Goal: Task Accomplishment & Management: Use online tool/utility

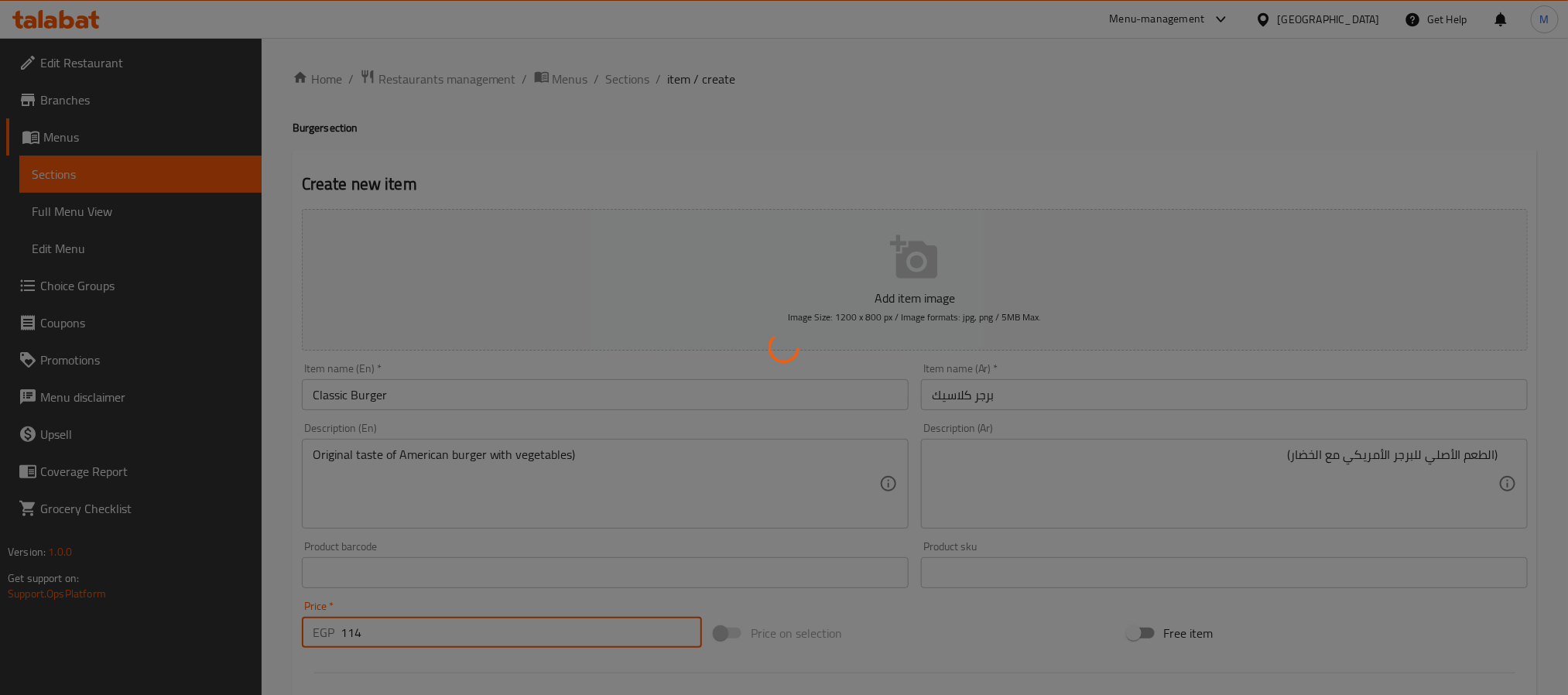
type input "0"
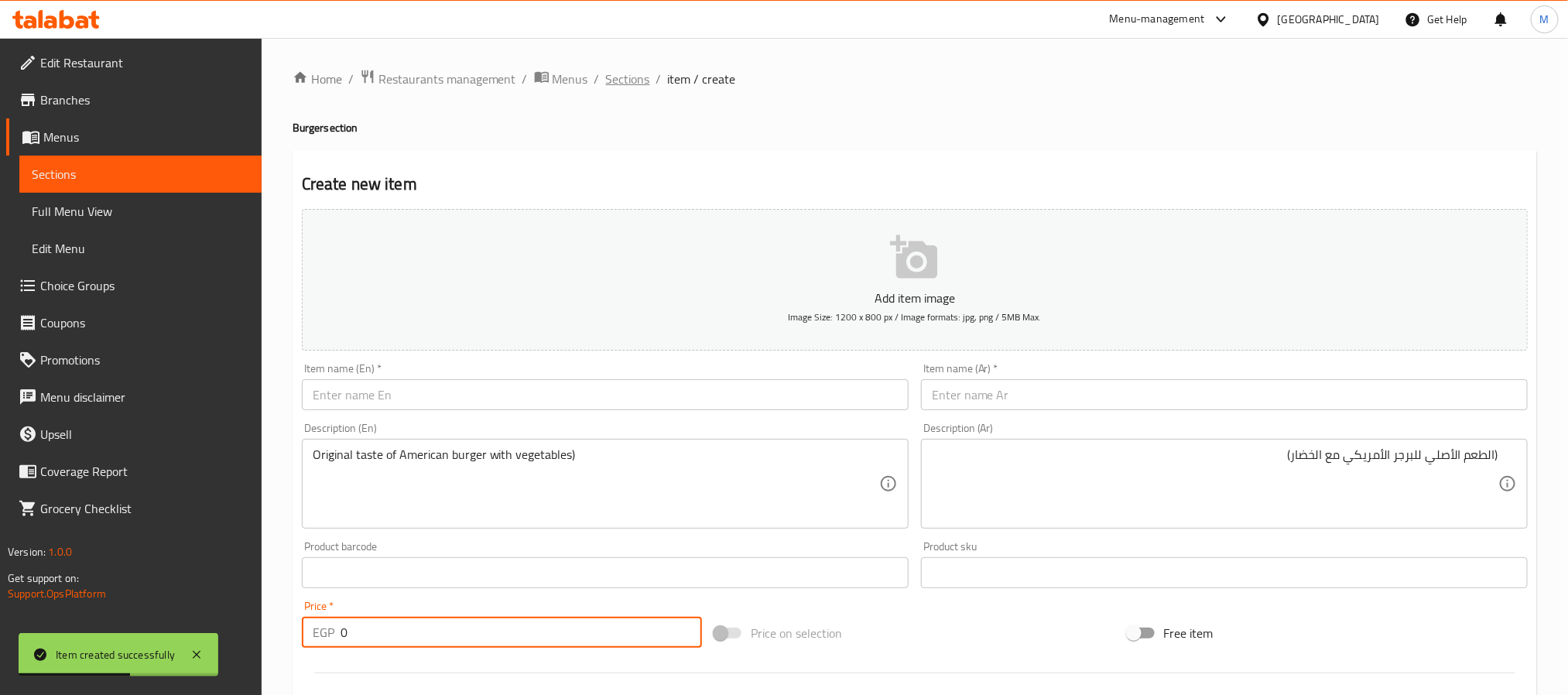
click at [611, 84] on span "Sections" at bounding box center [628, 78] width 44 height 19
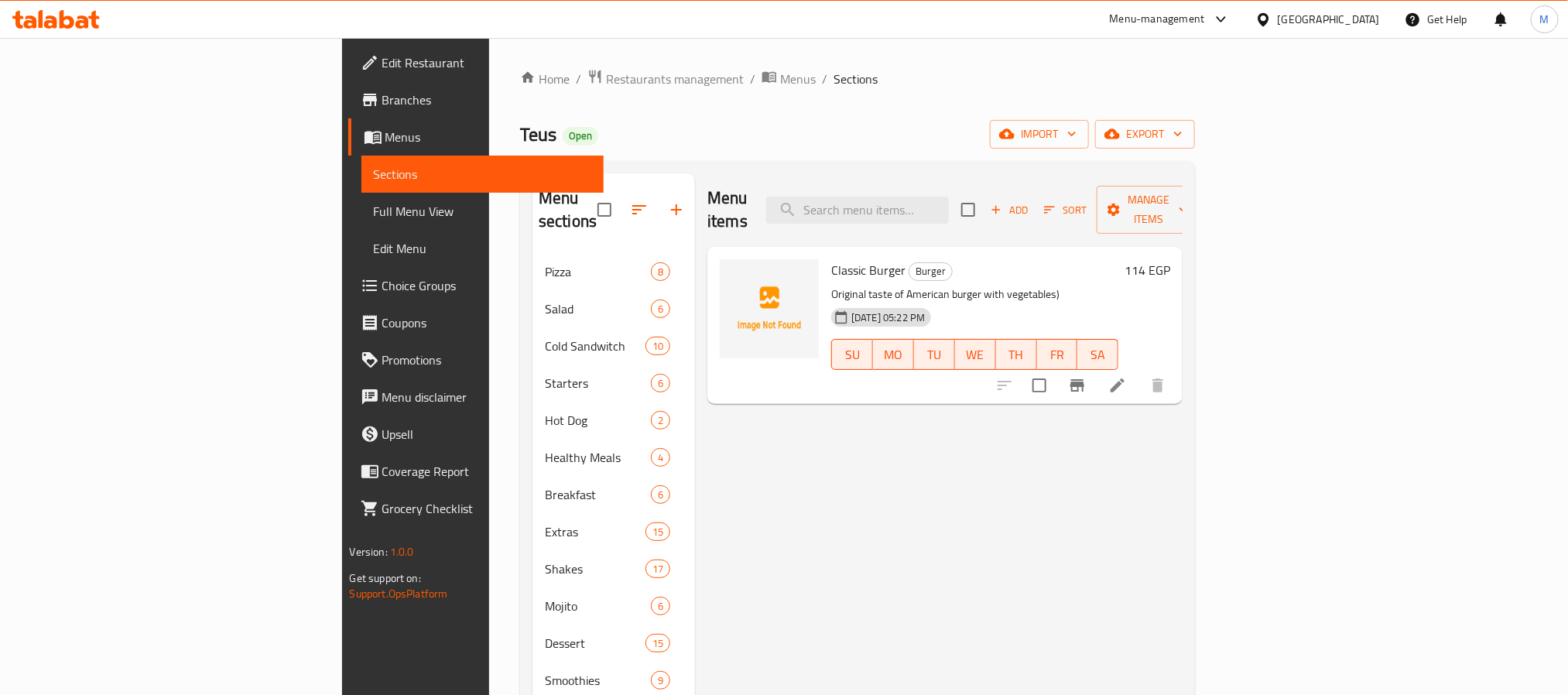
click at [1183, 535] on div "Menu items Add Sort Manage items Classic Burger Burger Original taste of Americ…" at bounding box center [939, 521] width 487 height 695
click at [1031, 202] on span "Add" at bounding box center [1010, 210] width 42 height 18
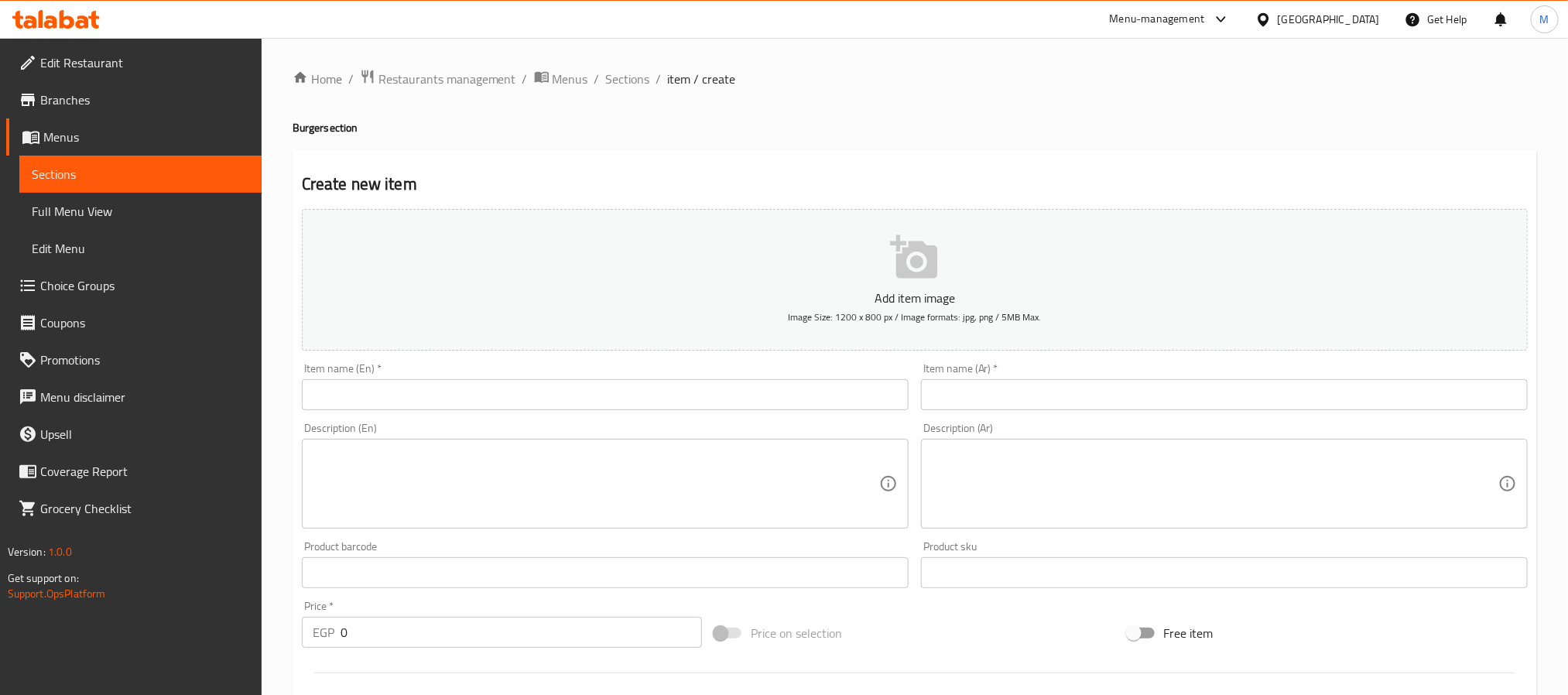
click at [550, 400] on input "text" at bounding box center [605, 395] width 607 height 31
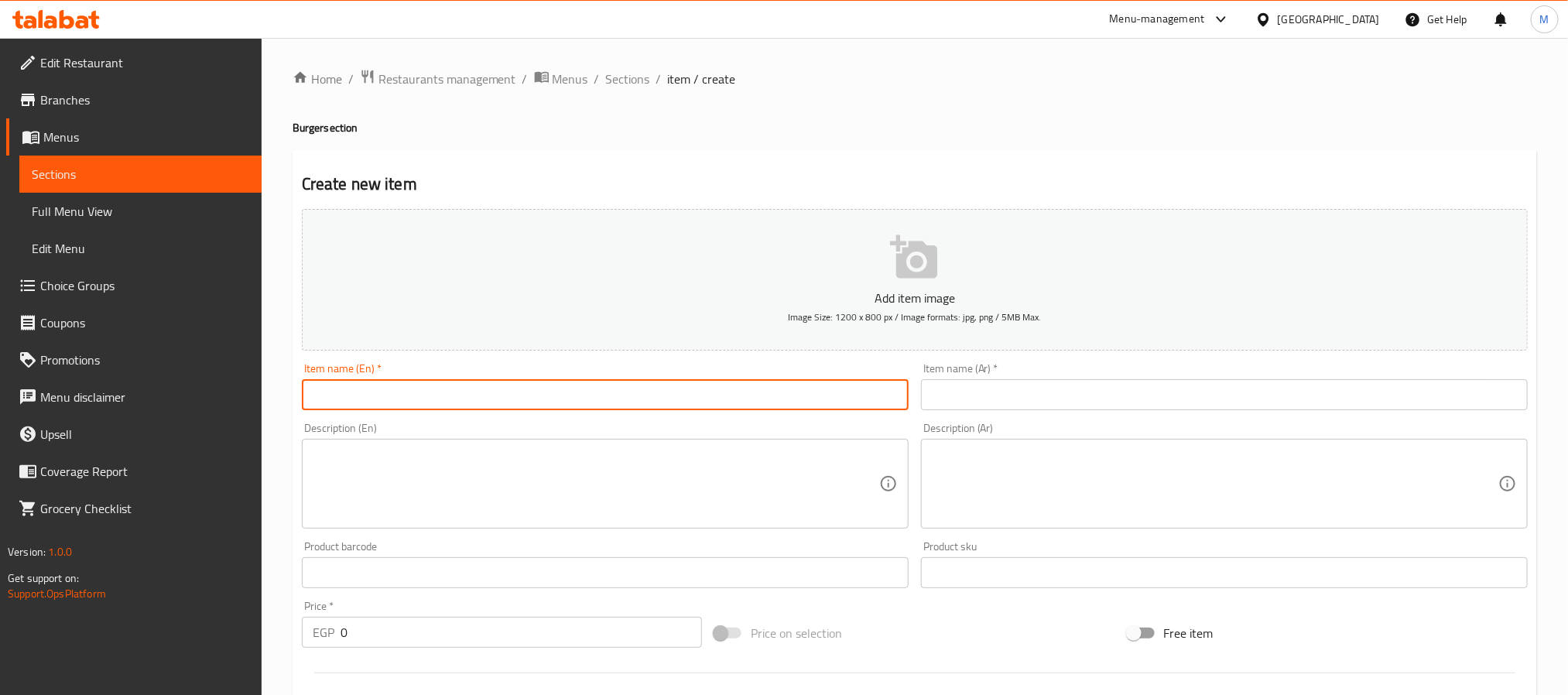
type input "V"
type input "Cheese Burger"
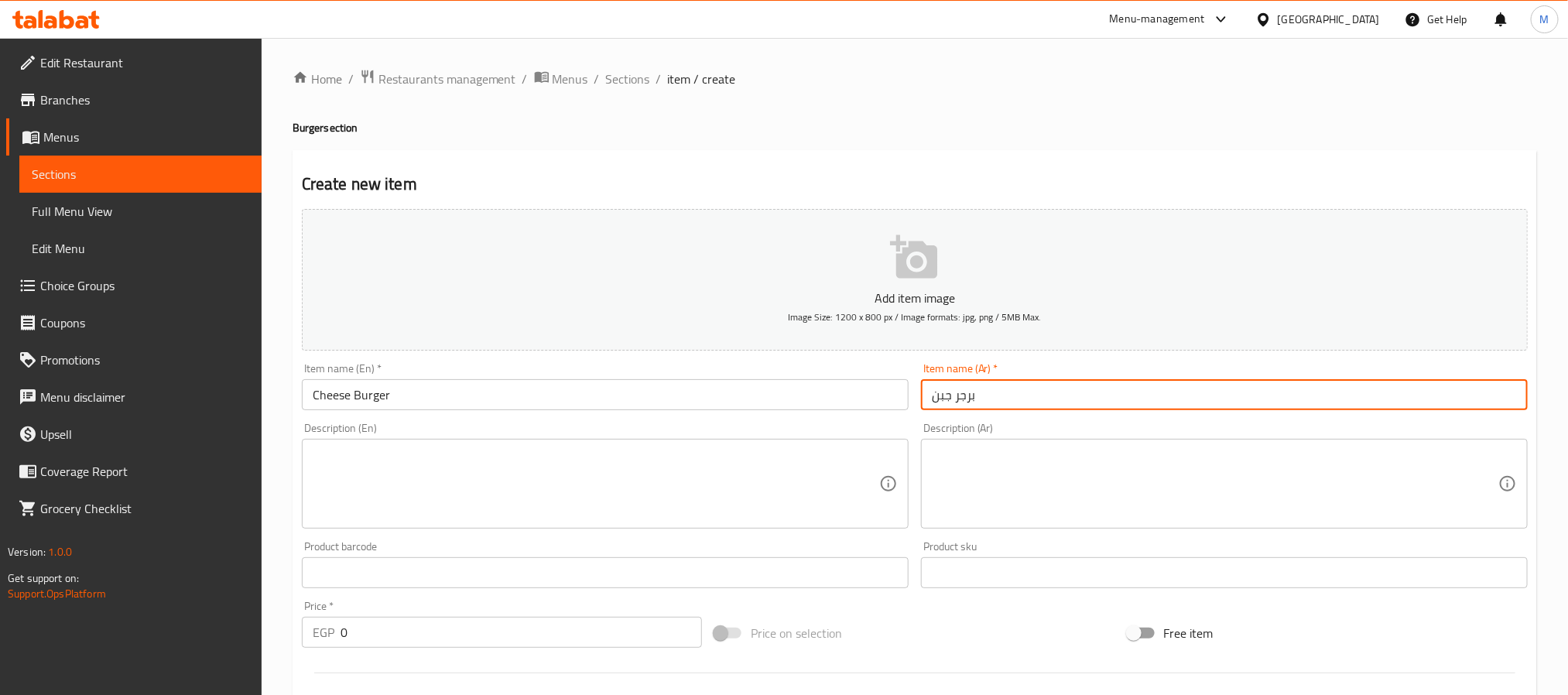
type input "برجر جبن"
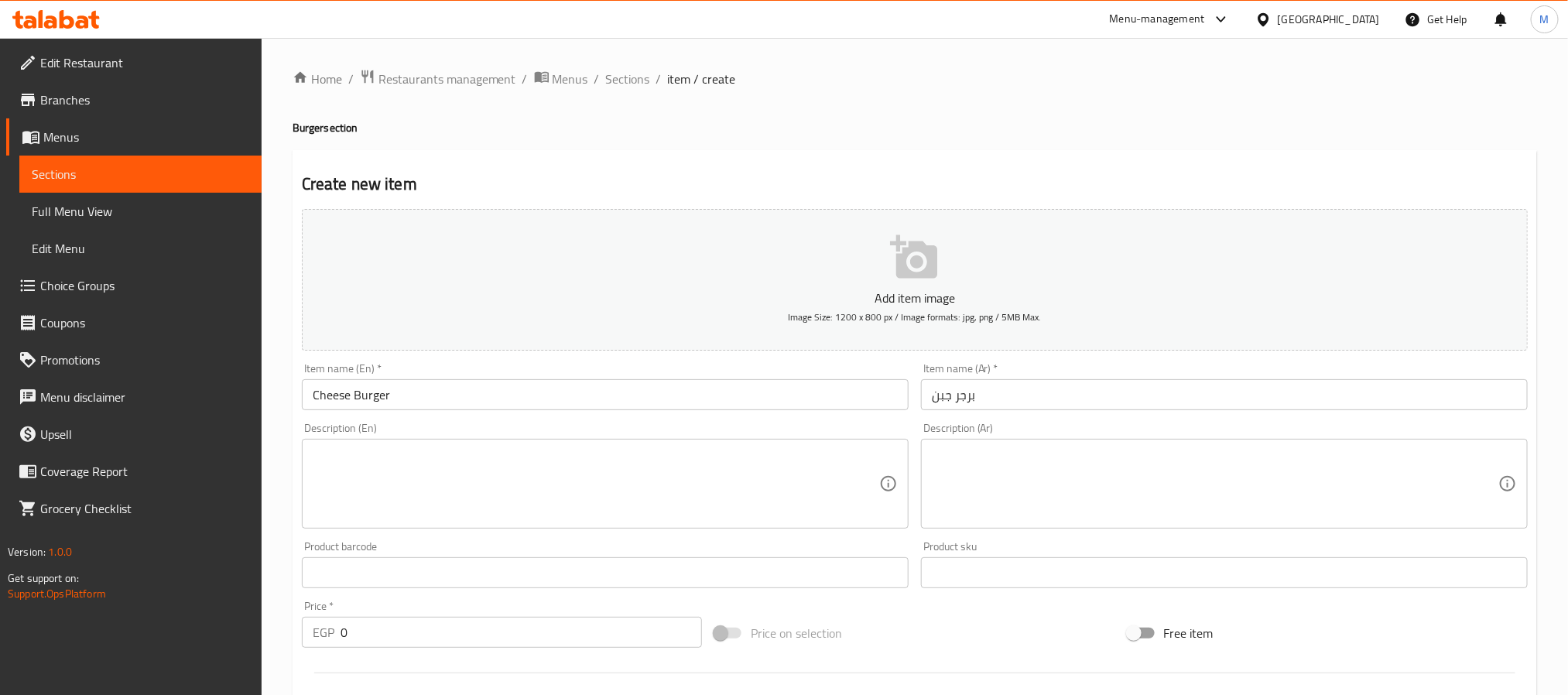
click at [371, 506] on textarea at bounding box center [596, 484] width 567 height 73
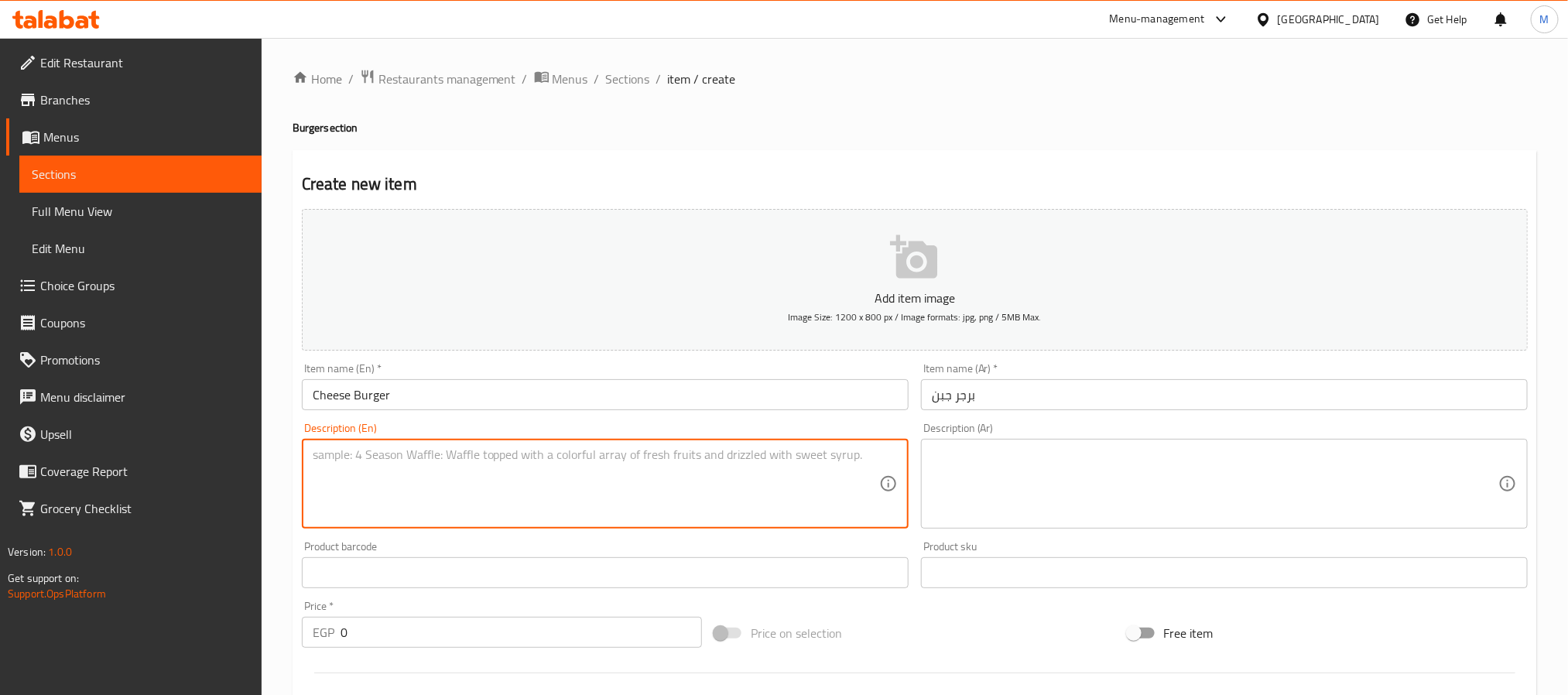
click at [426, 463] on textarea at bounding box center [596, 484] width 567 height 73
type textarea "Original taste of American burger done with perfection"
click at [976, 465] on textarea at bounding box center [1215, 484] width 567 height 73
paste textarea "الطعم الأصلي للبرجر الأمريكي المُعد بإتقان"
click at [331, 450] on textarea "Original taste of American burger done with perfection" at bounding box center [596, 484] width 567 height 73
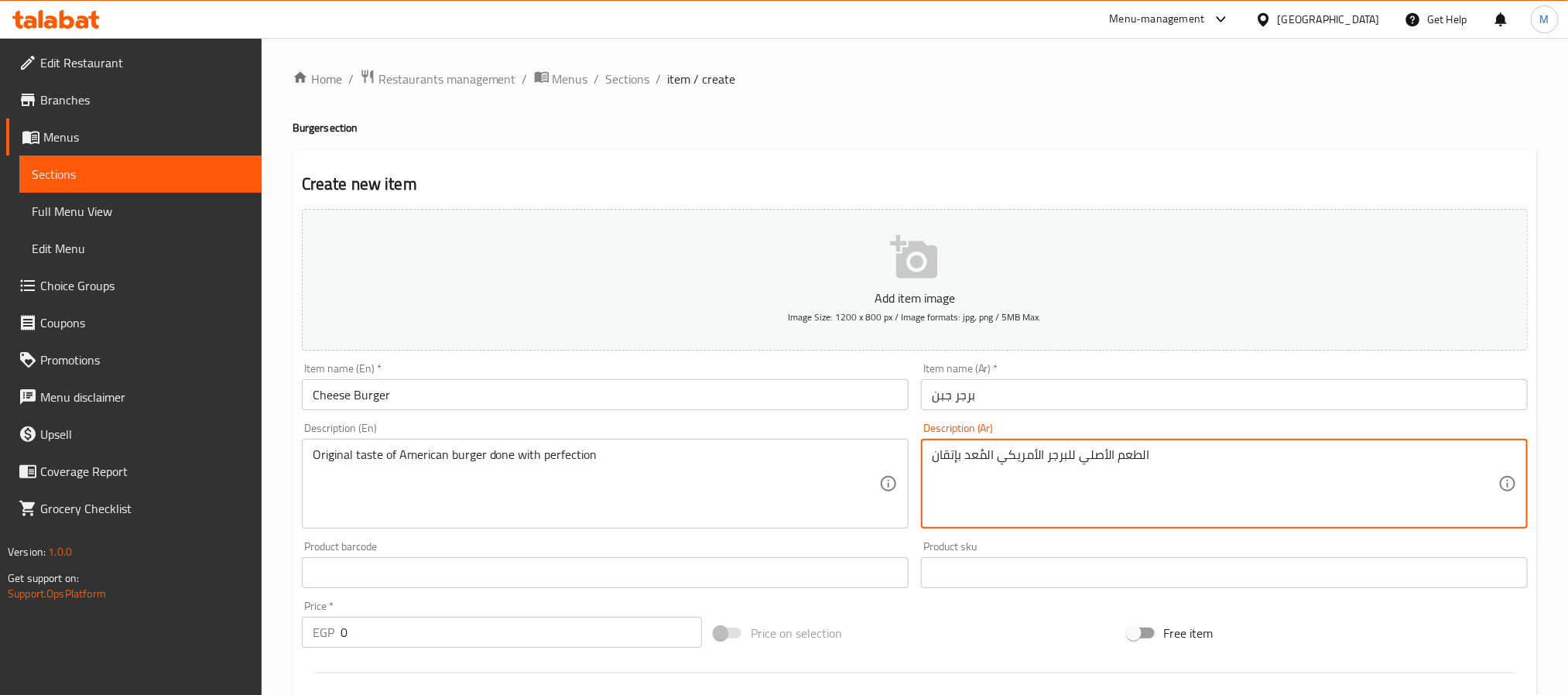
click at [1098, 469] on textarea "الطعم الأصلي للبرجر الأمريكي المُعد بإتقان" at bounding box center [1215, 484] width 567 height 73
click at [1099, 450] on textarea "الطعم الأصلي للبرجر الأمريكي المُعد بإتقان" at bounding box center [1215, 484] width 567 height 73
click at [1097, 450] on textarea "الطعم الأصلي للبرجر الأمريكي المُعد بإتقان" at bounding box center [1215, 484] width 567 height 73
paste textarea "ورجينال"
type textarea "الطعم الأورجينال للبرجر الأمريكي المُعد بإتقان"
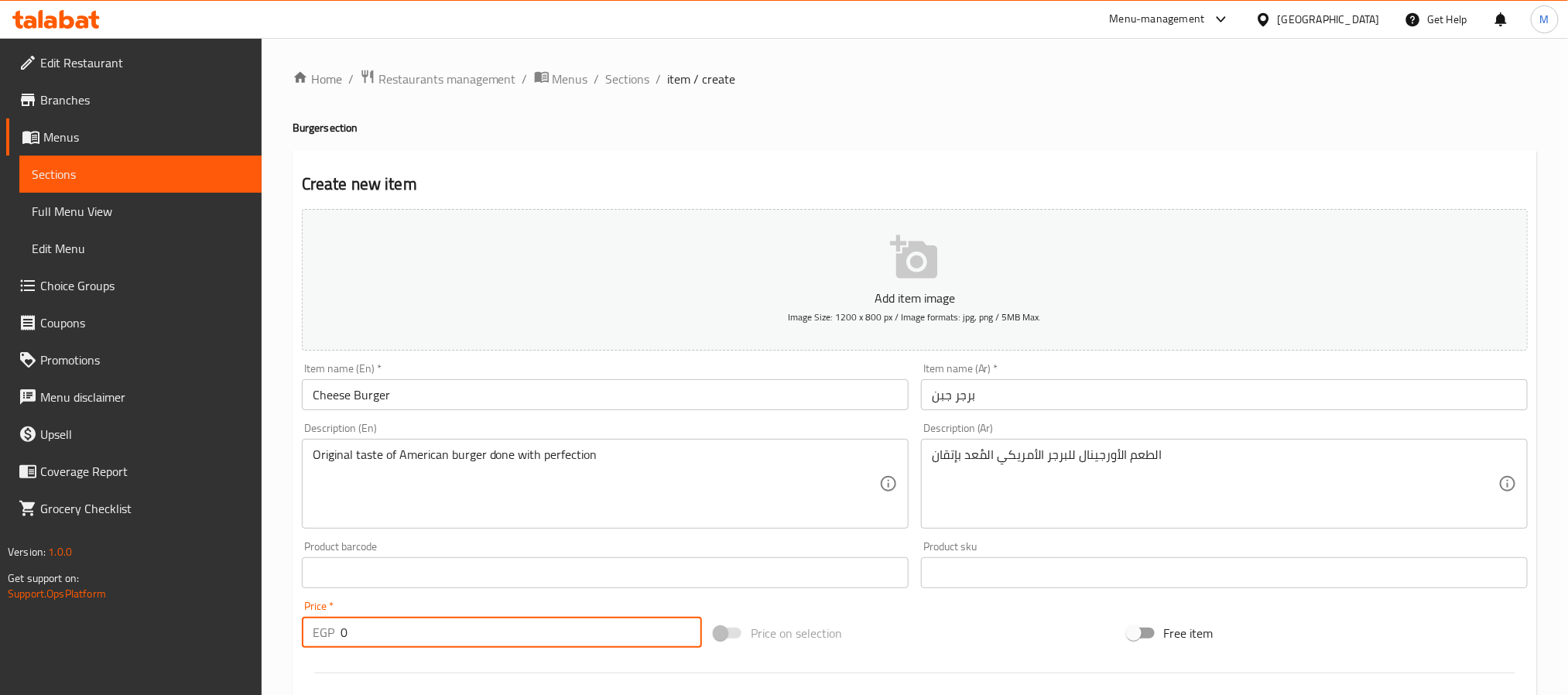
drag, startPoint x: 423, startPoint y: 641, endPoint x: 53, endPoint y: 614, distance: 371.0
click at [53, 614] on div "Edit Restaurant Branches Menus Sections Full Menu View Edit Menu Choice Groups …" at bounding box center [784, 566] width 1568 height 1056
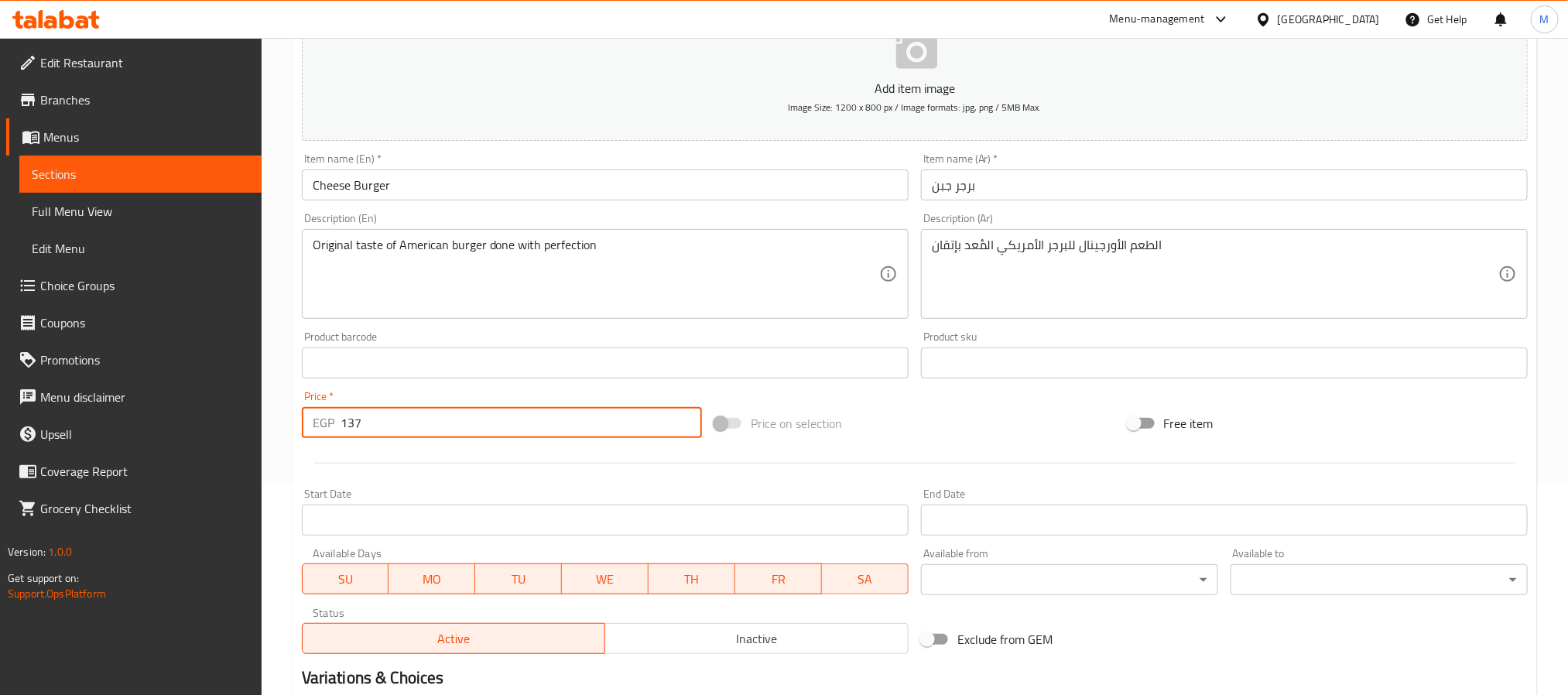
scroll to position [397, 0]
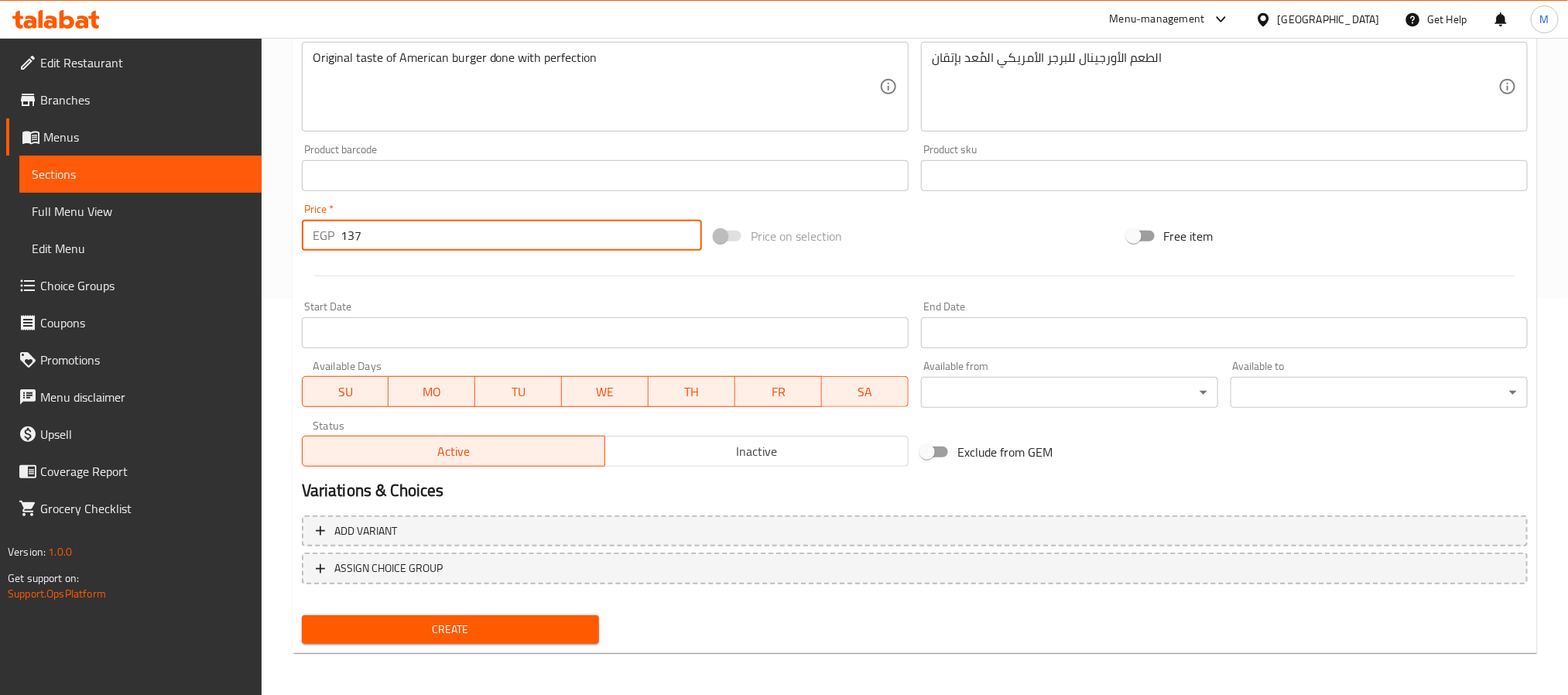
type input "137"
click at [372, 630] on span "Create" at bounding box center [450, 630] width 273 height 19
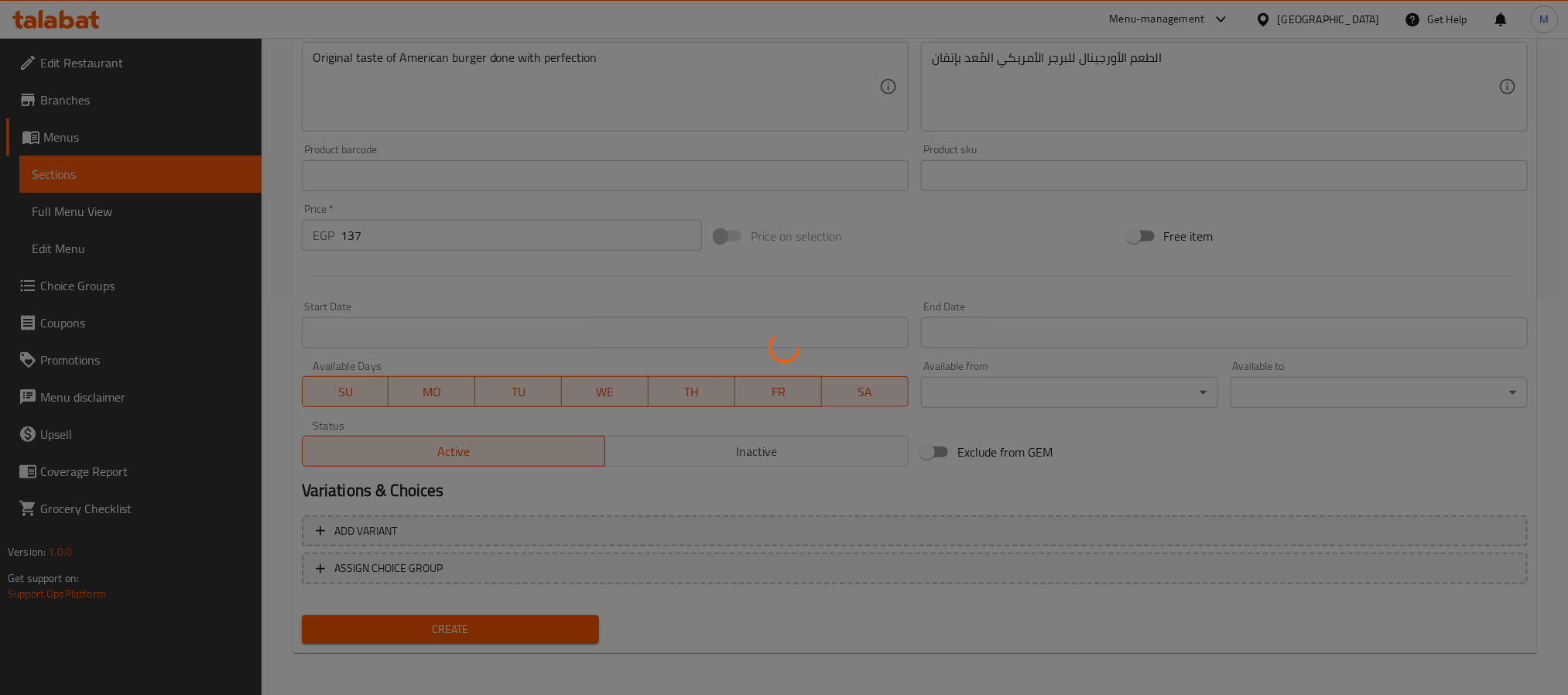
type input "0"
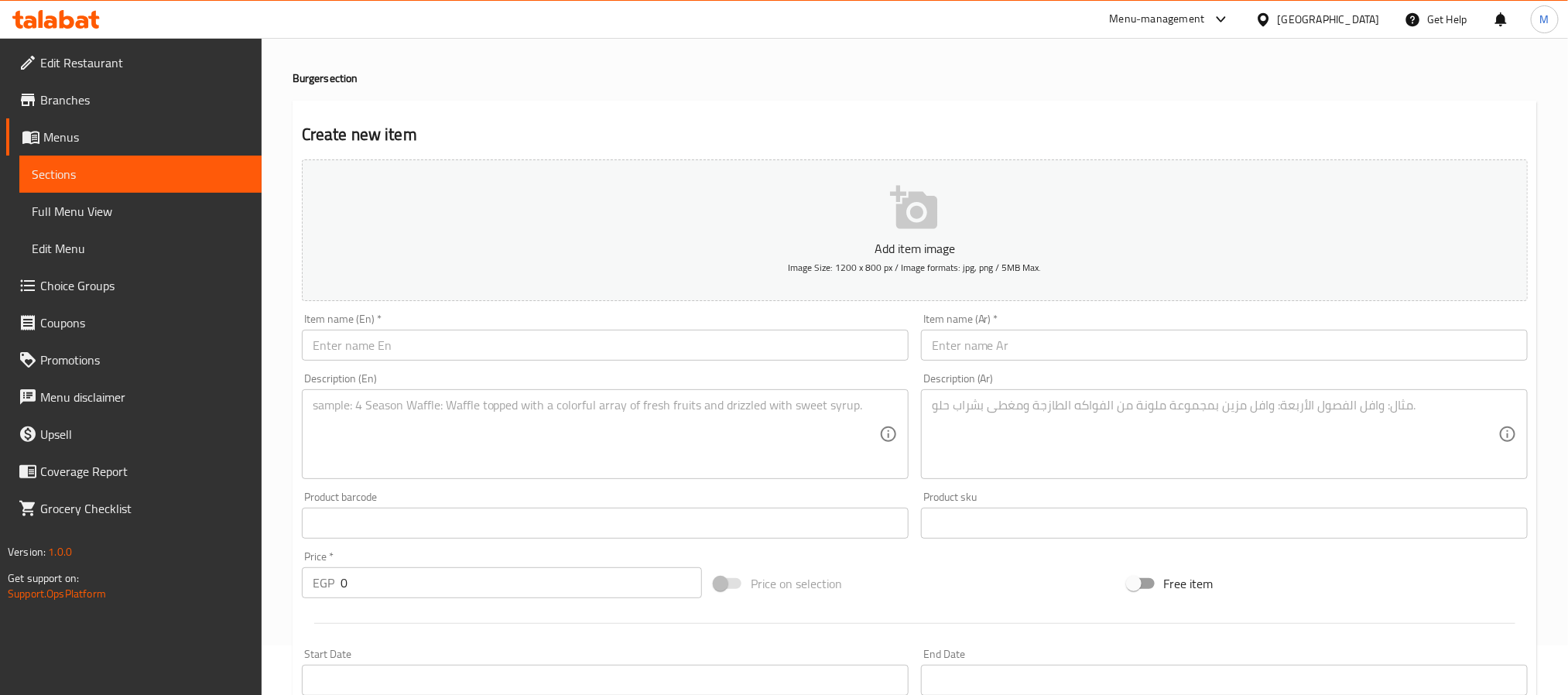
scroll to position [48, 0]
click at [367, 344] on input "text" at bounding box center [605, 346] width 607 height 31
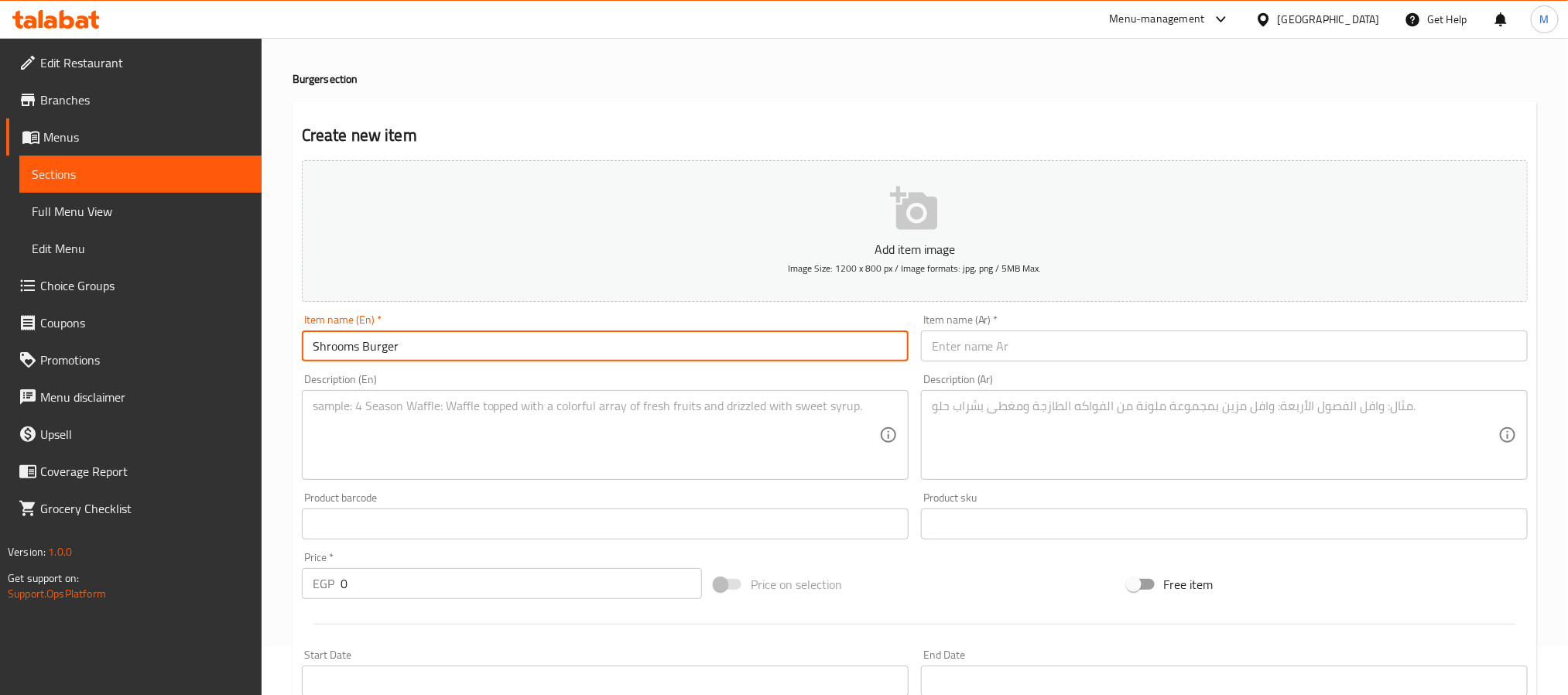
type input "Shrooms Burger"
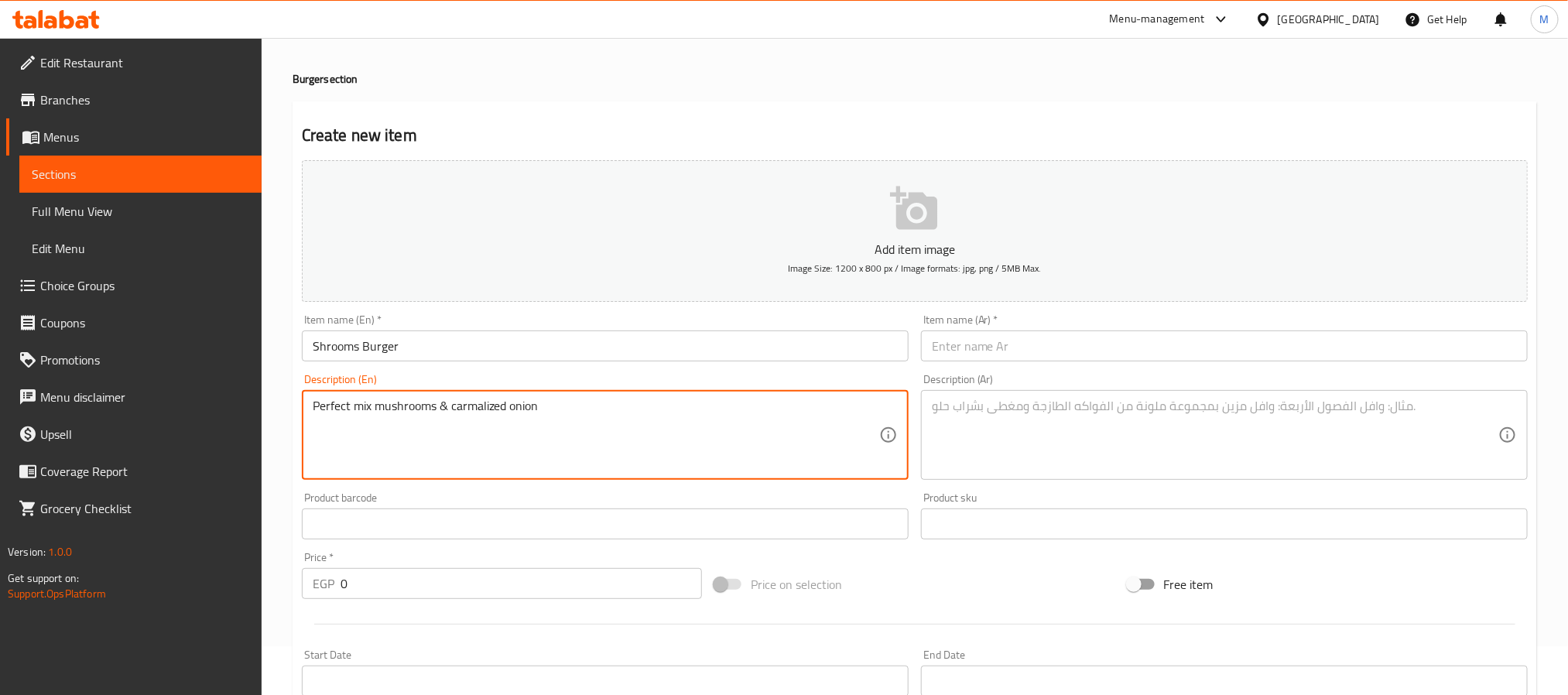
click at [442, 404] on textarea "Perfect mix mushrooms & carmalized onion" at bounding box center [596, 435] width 567 height 73
type textarea "Perfect mix mushrooms & carmalized onion"
click at [934, 392] on div "Description (Ar)" at bounding box center [1224, 434] width 607 height 90
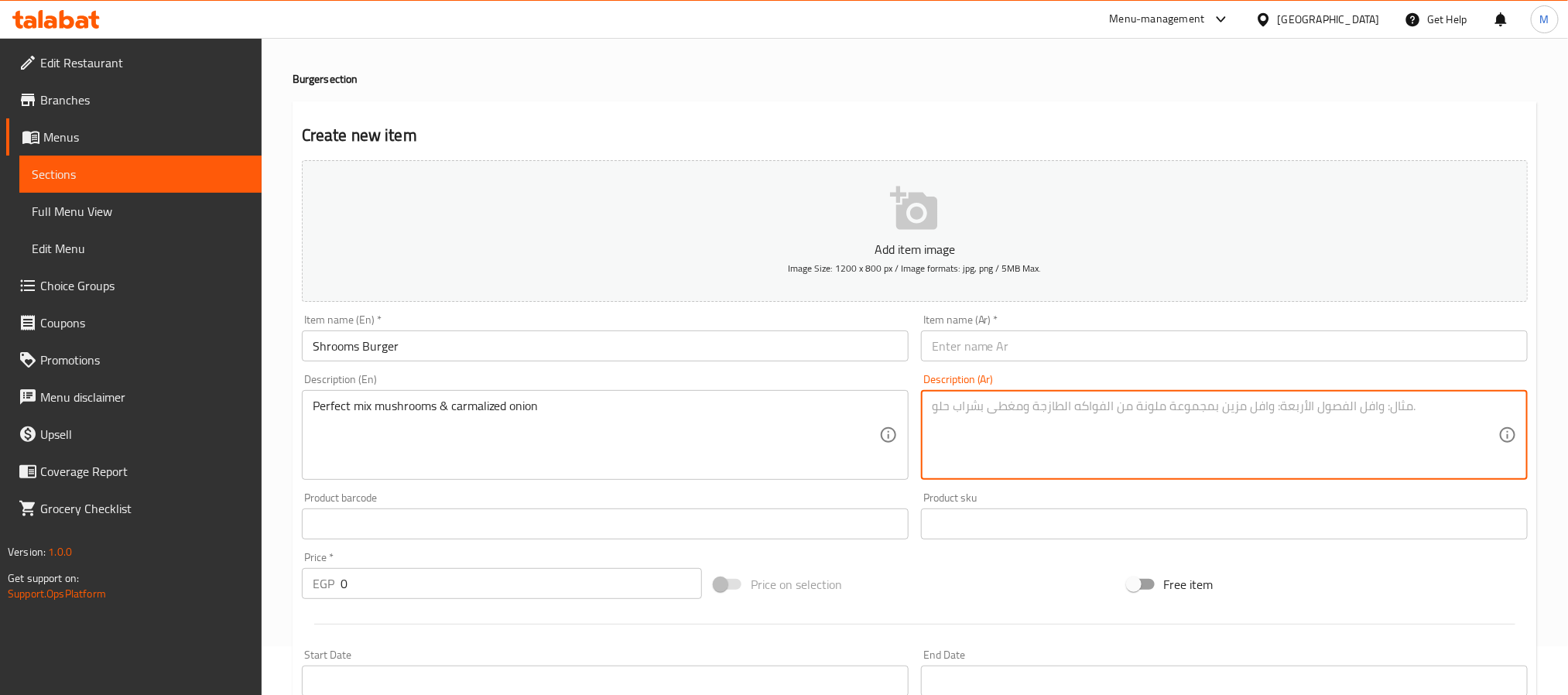
paste textarea "مزيج مثالي من الفطر والبصل المكرمل"
click at [1081, 408] on textarea "مزيج مثالي من الفطر والبصل المكرمل" at bounding box center [1215, 435] width 567 height 73
click at [1027, 416] on textarea "مزيج مثالي من الفطر والبصل المكرمل" at bounding box center [1215, 435] width 567 height 73
type textarea "مزيج مثالي من المشروم والبصل المكرمل"
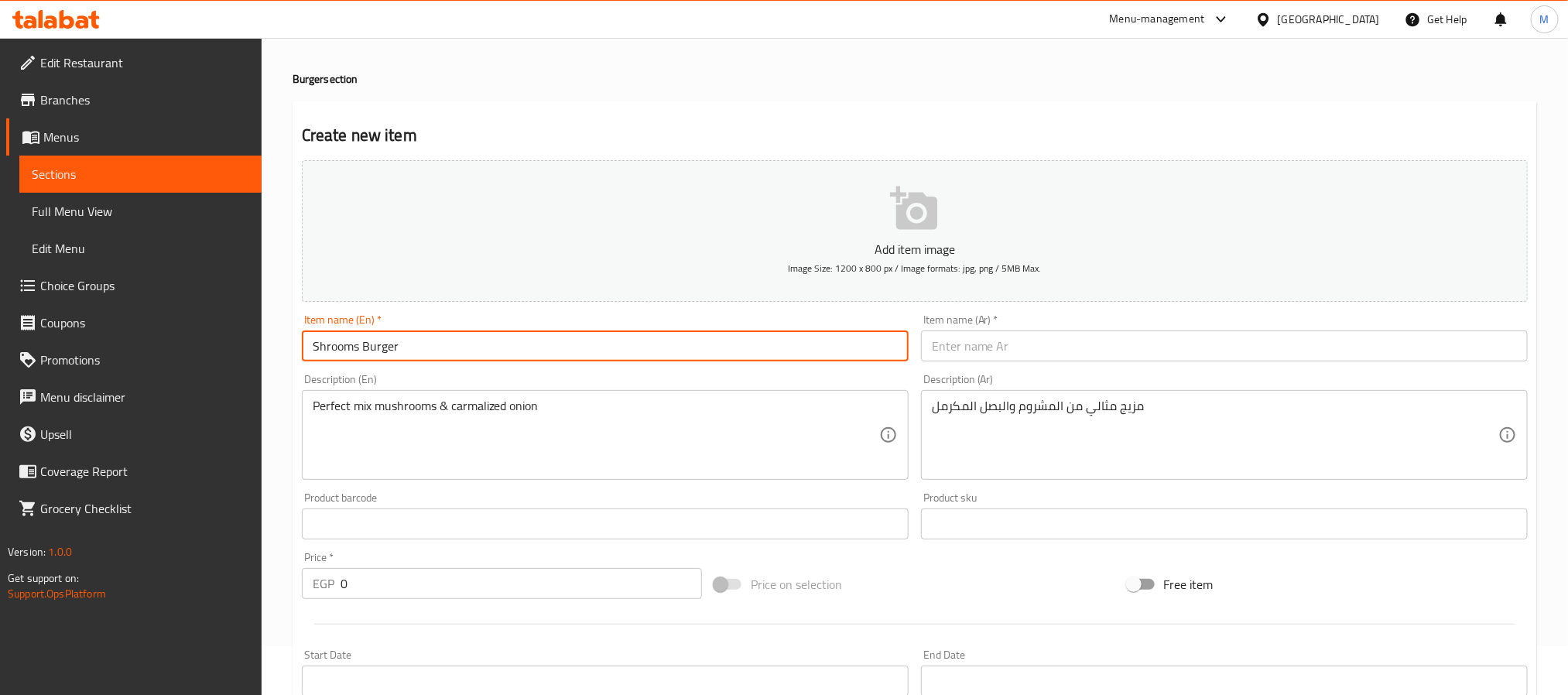
click at [543, 358] on input "Shrooms Burger" at bounding box center [605, 346] width 607 height 31
click at [1014, 341] on input "text" at bounding box center [1224, 346] width 607 height 31
paste input "برجر الفطر"
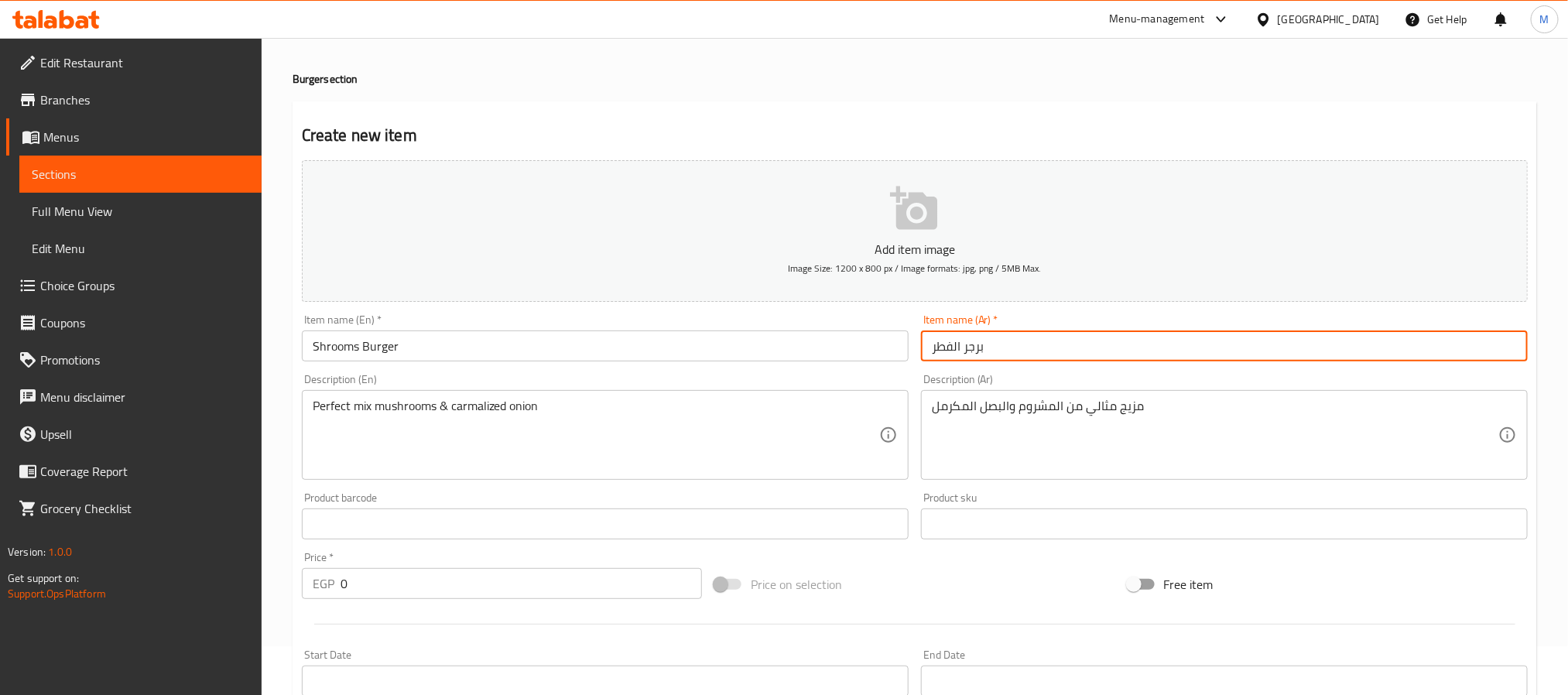
click at [953, 353] on input "برجر الفطر" at bounding box center [1224, 346] width 607 height 31
type input "برجر المشروم"
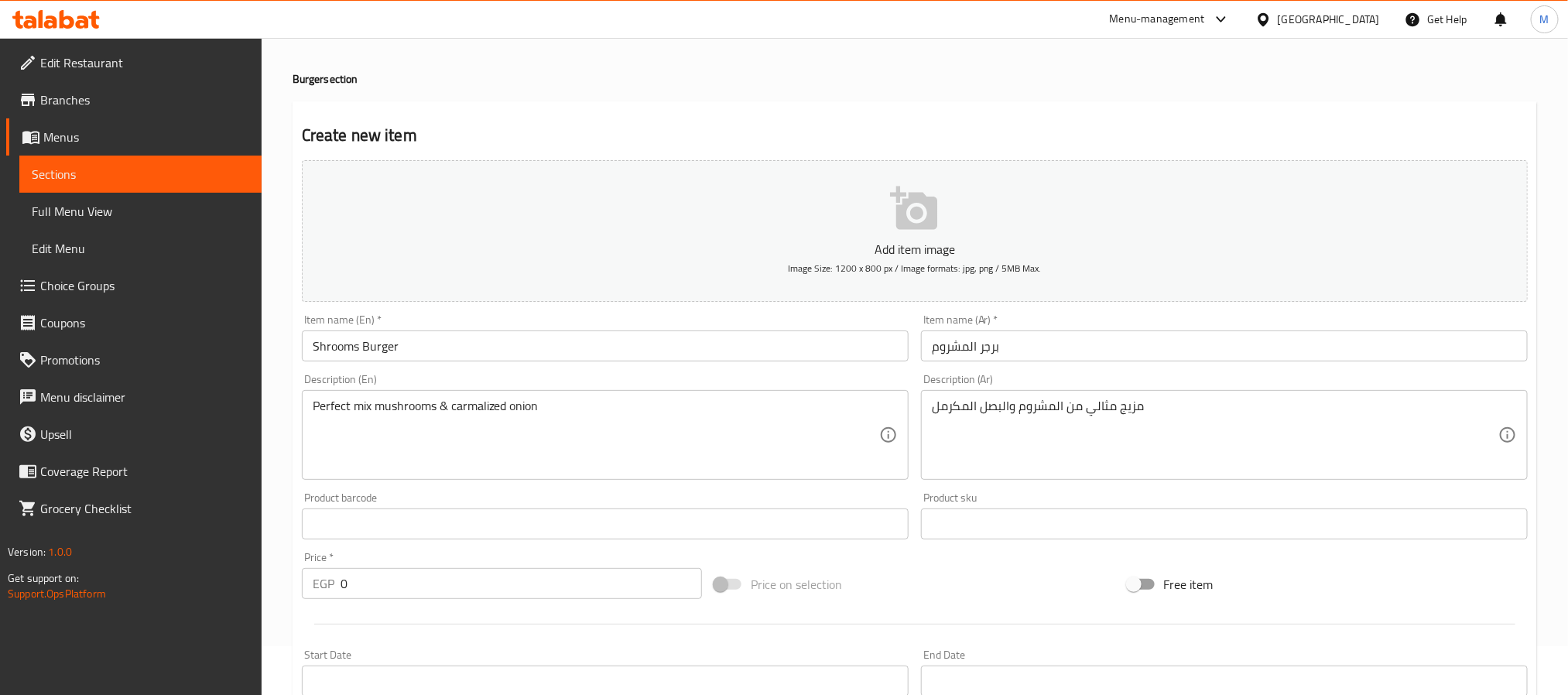
click at [337, 590] on div "EGP 0 Price *" at bounding box center [502, 584] width 400 height 31
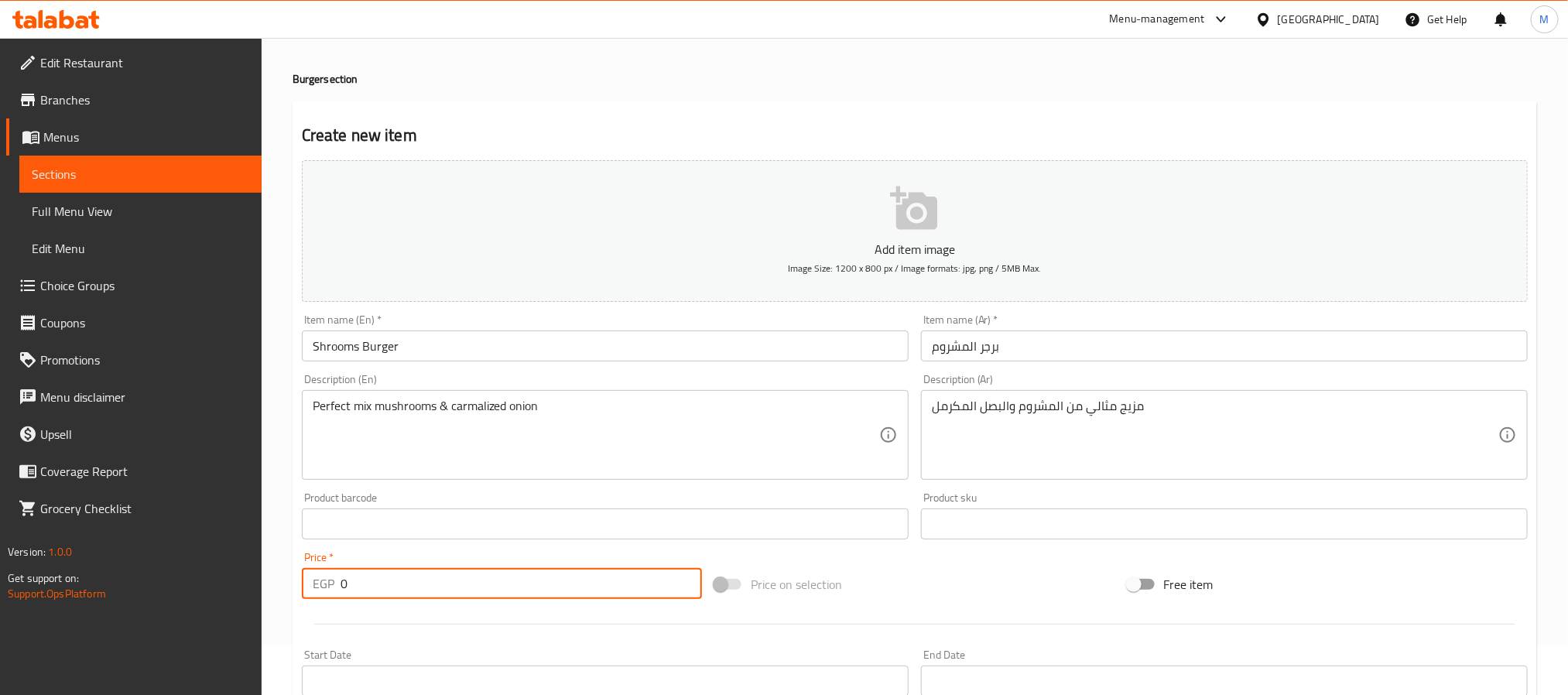
click at [344, 591] on input "0" at bounding box center [521, 584] width 362 height 31
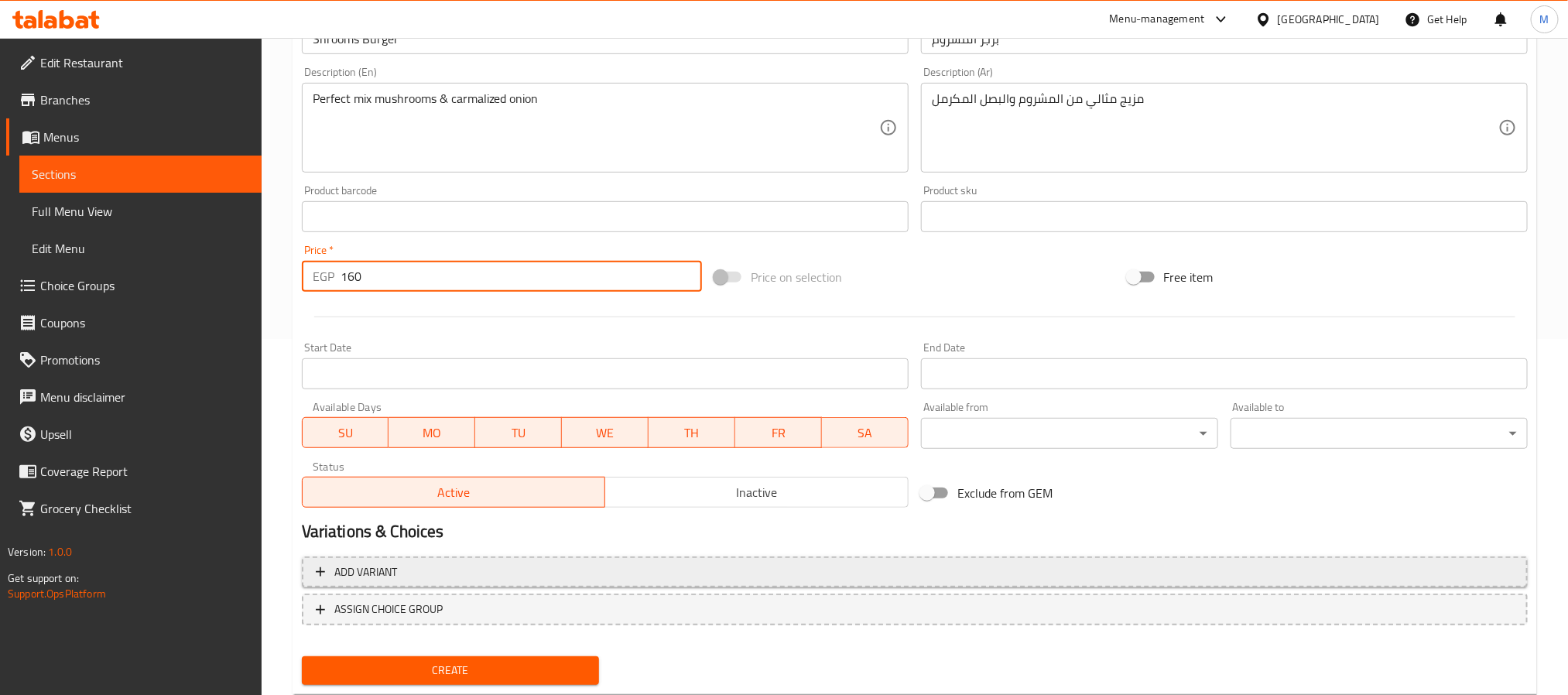
scroll to position [397, 0]
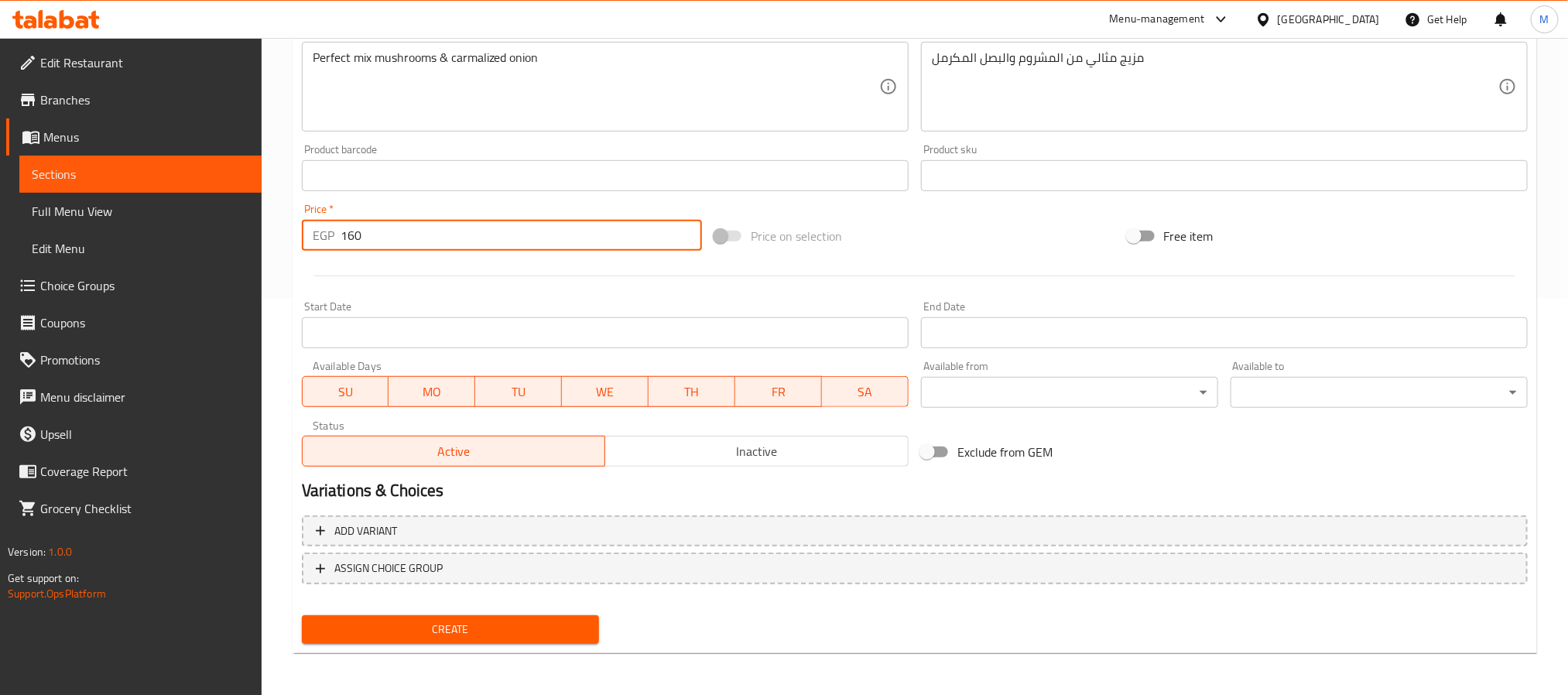
type input "160"
click at [451, 621] on span "Create" at bounding box center [450, 630] width 273 height 19
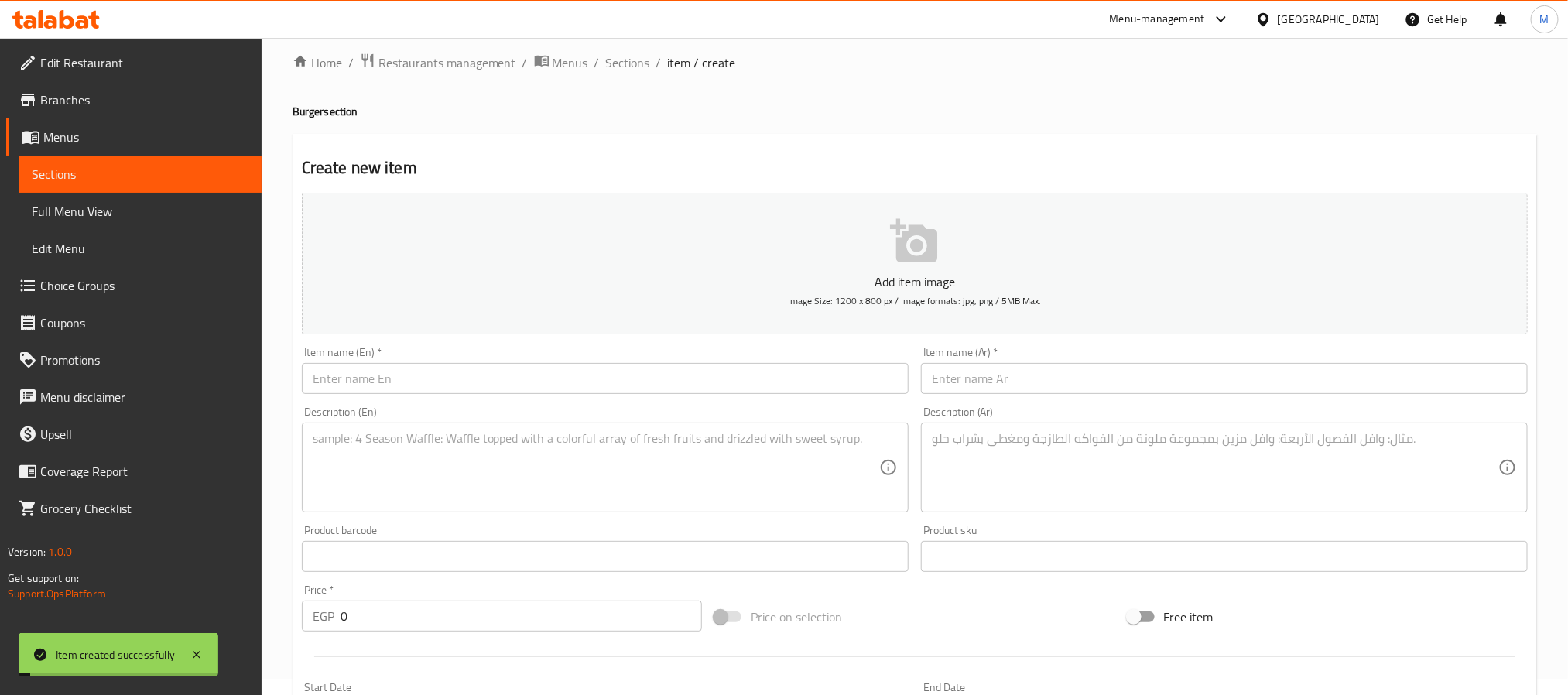
scroll to position [0, 0]
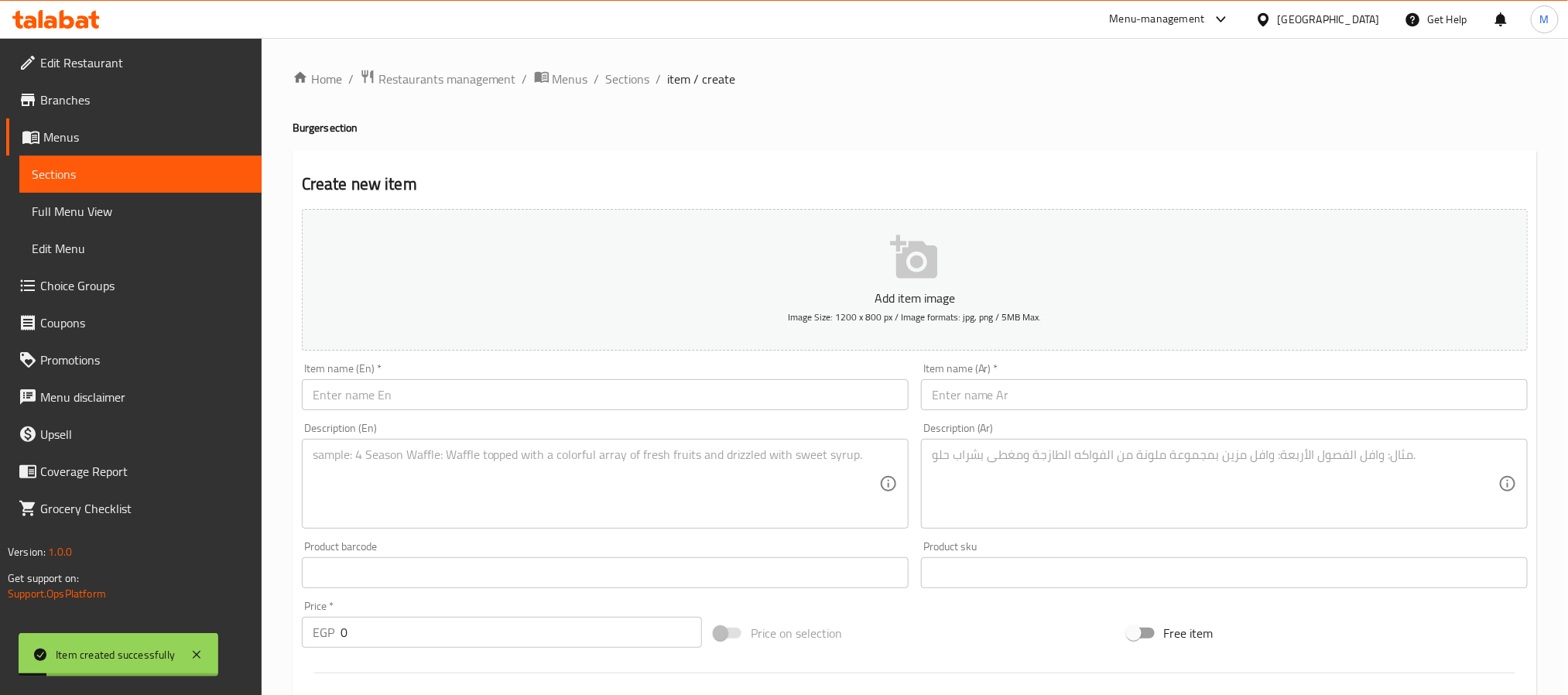
drag, startPoint x: 332, startPoint y: 630, endPoint x: 174, endPoint y: 607, distance: 159.7
click at [181, 611] on div "Edit Restaurant Branches Menus Sections Full Menu View Edit Menu Choice Groups …" at bounding box center [784, 566] width 1568 height 1056
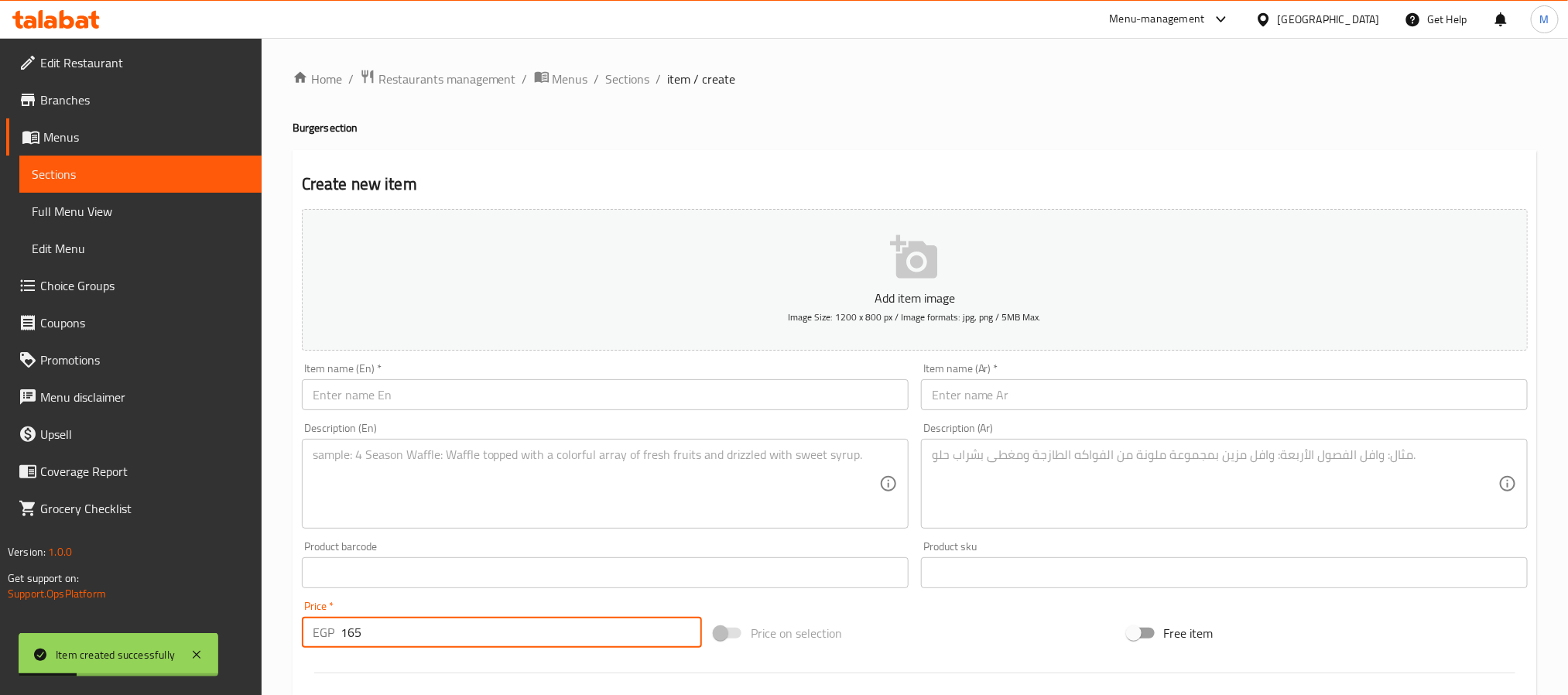
type input "165"
click at [407, 381] on input "text" at bounding box center [605, 395] width 607 height 31
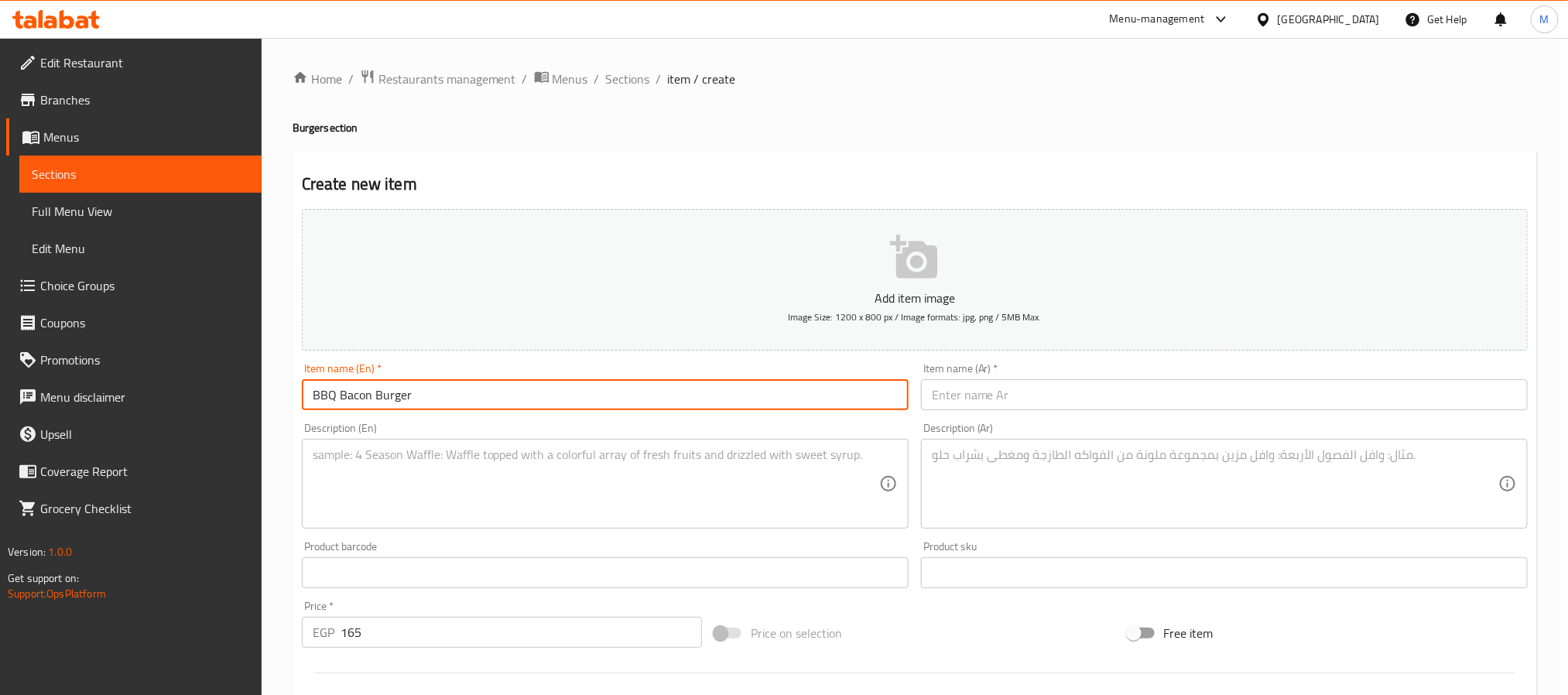
type input "BBQ Bacon Burger"
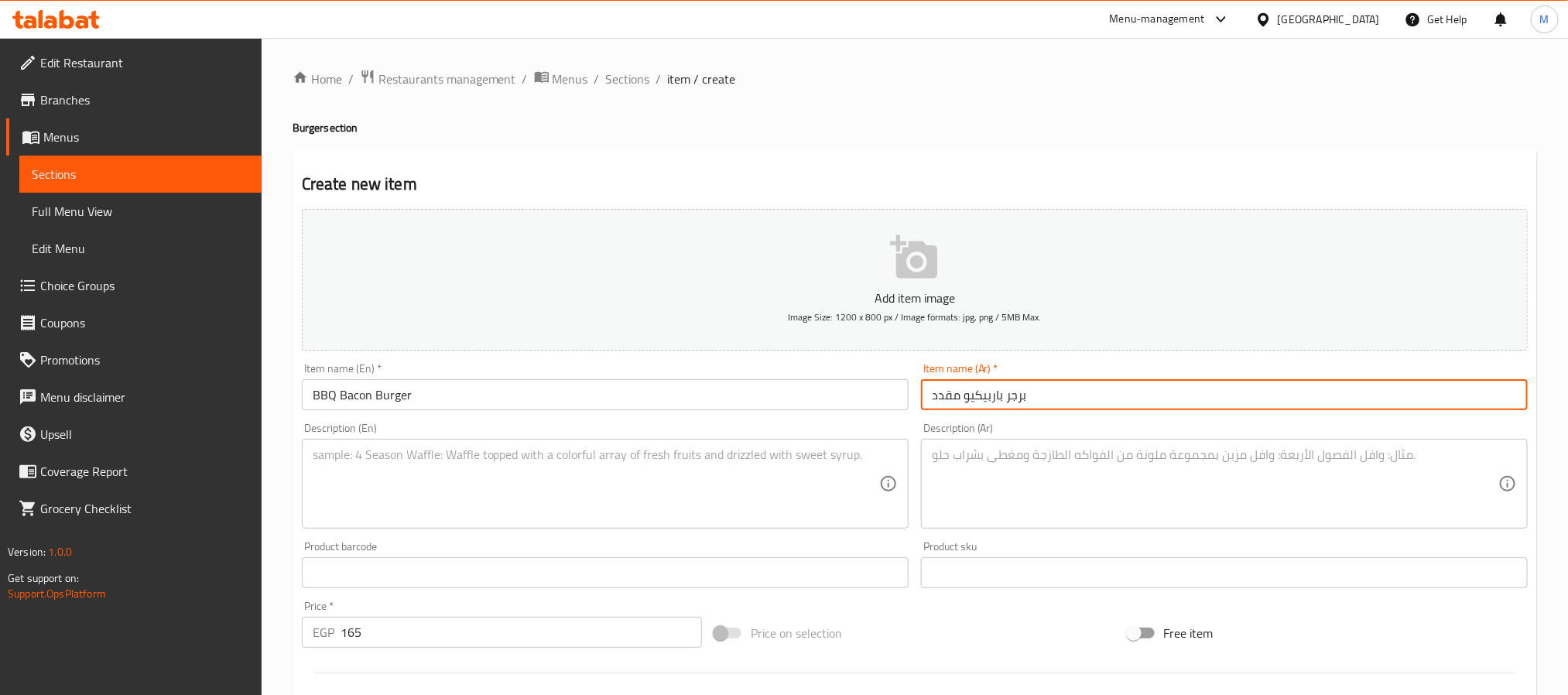
type input "برجر باربيكيو مقدد"
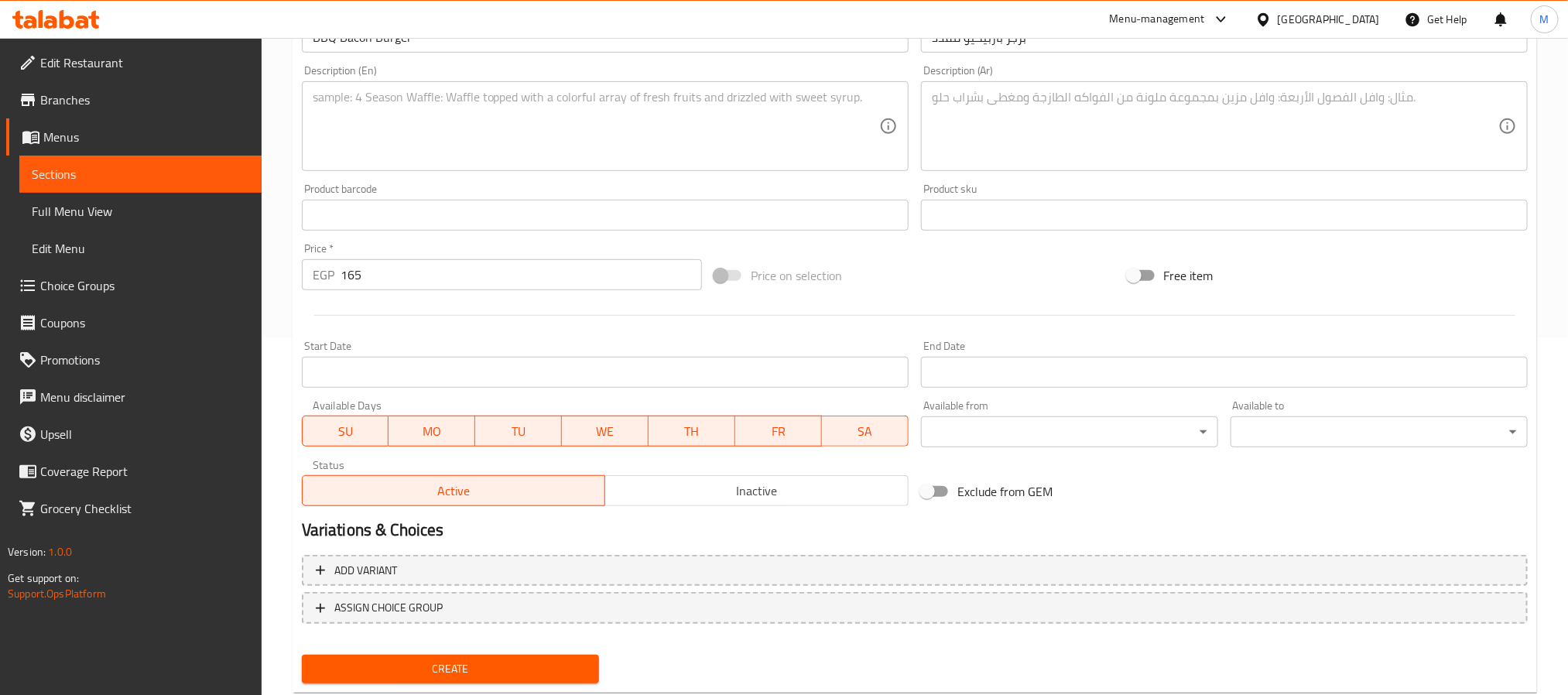
scroll to position [397, 0]
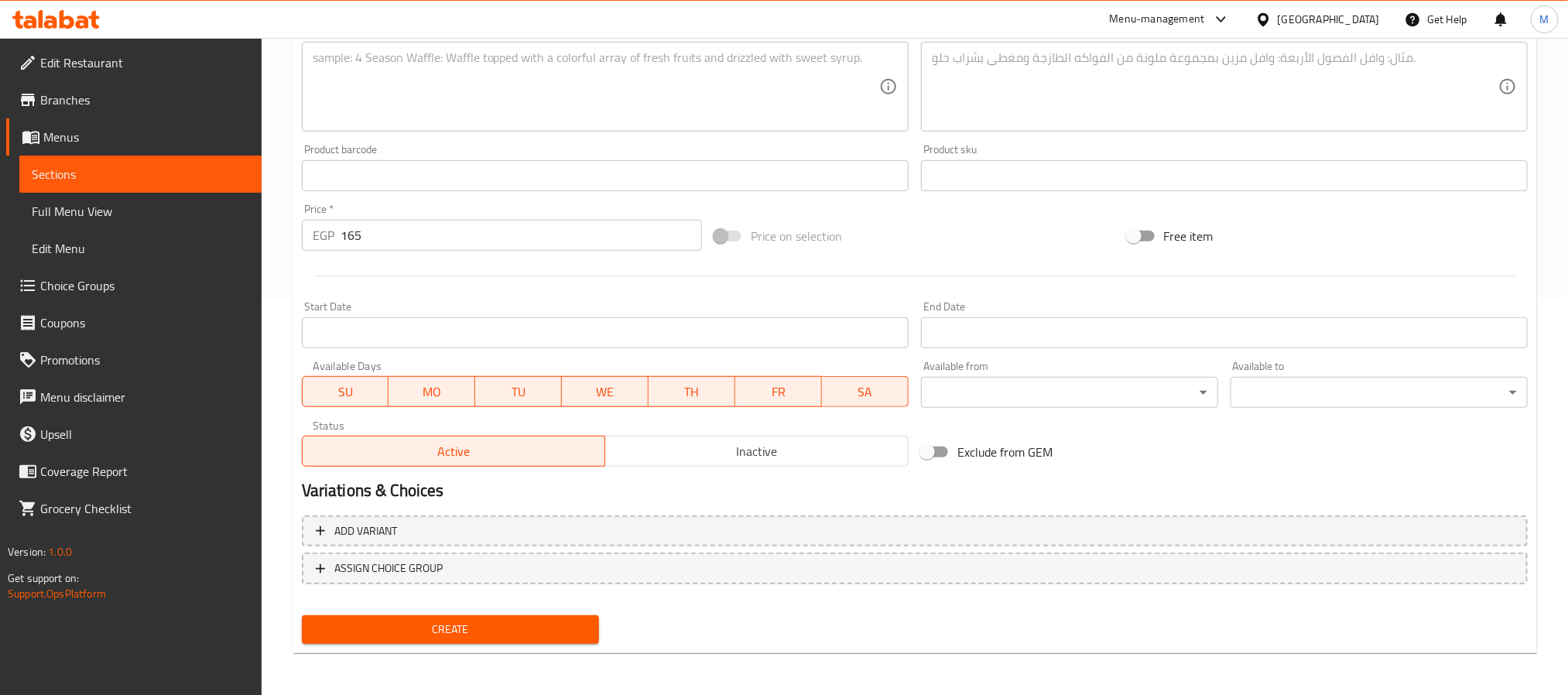
click at [421, 638] on button "Create" at bounding box center [450, 630] width 297 height 28
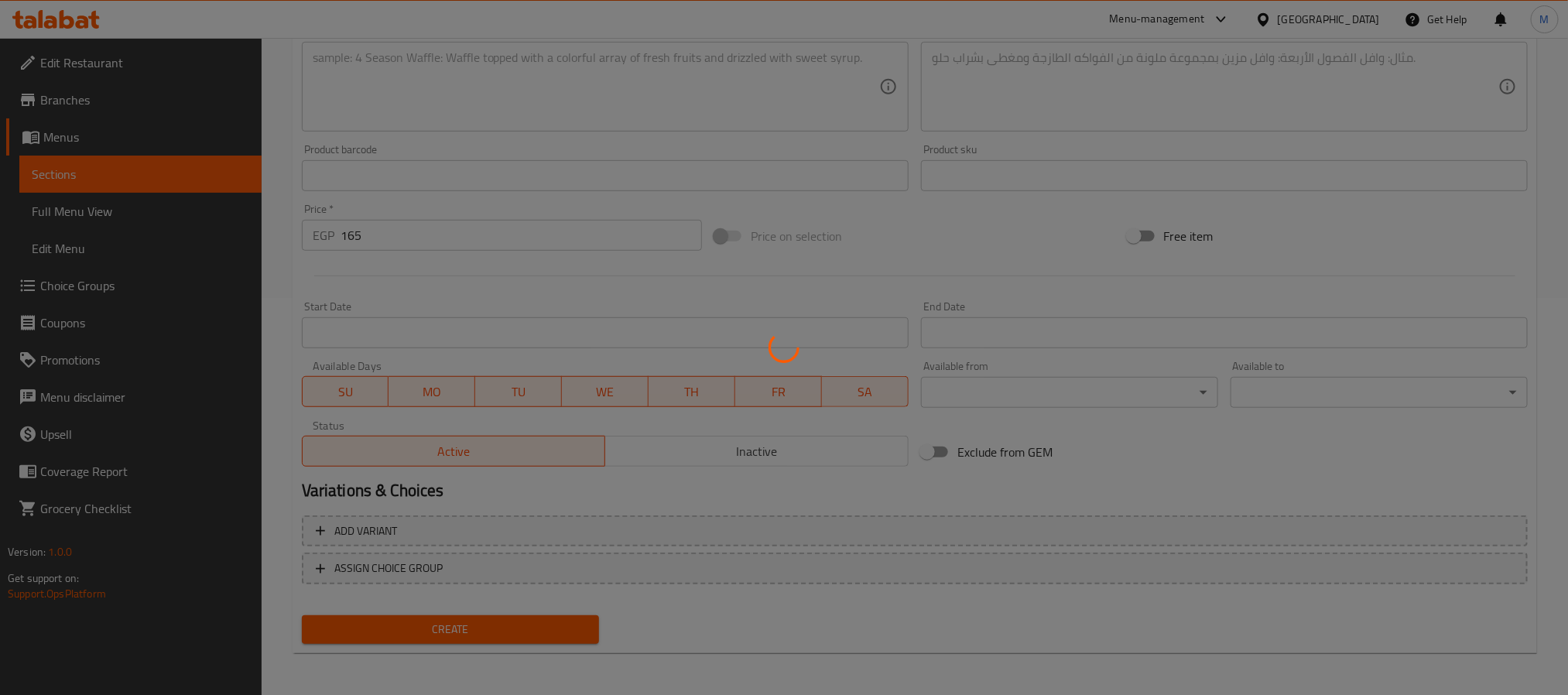
type input "0"
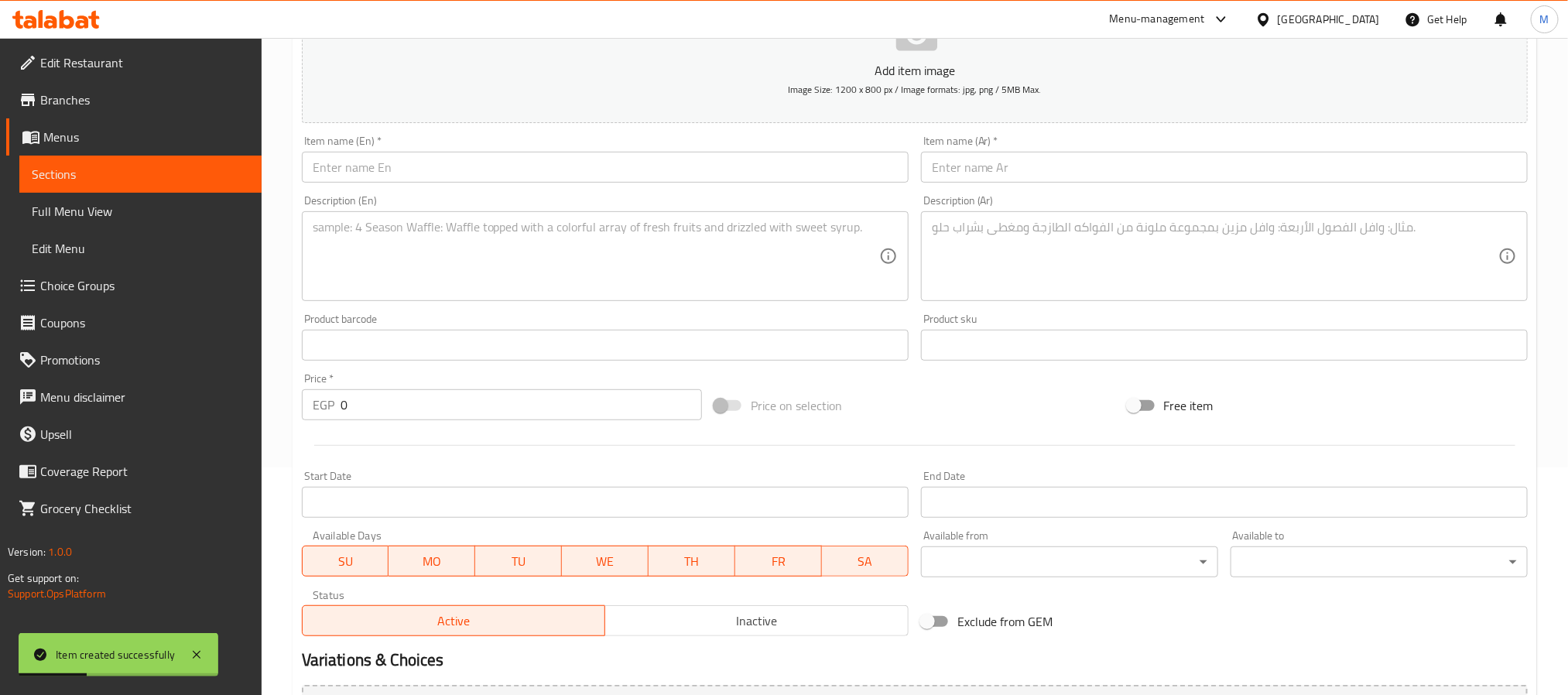
scroll to position [48, 0]
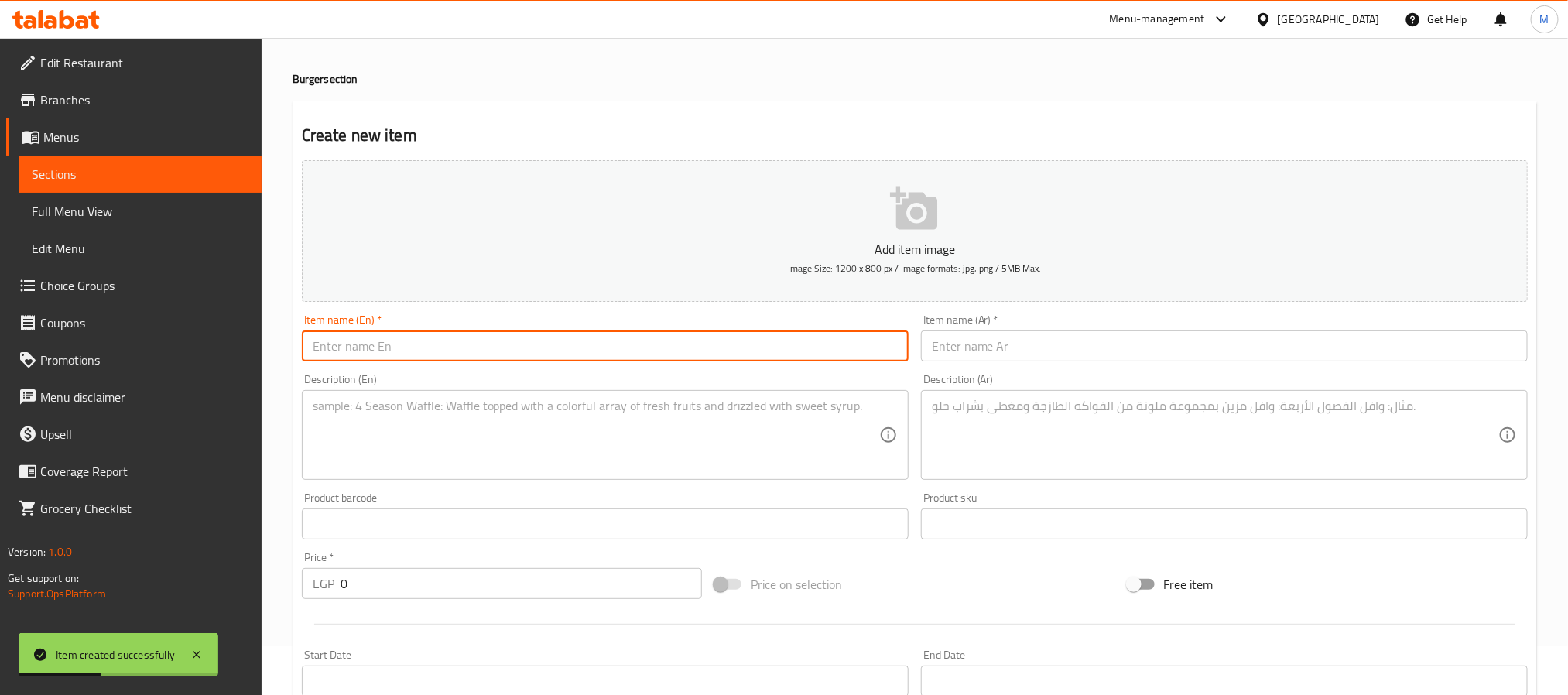
click at [455, 354] on input "text" at bounding box center [605, 346] width 607 height 31
type input "b"
type input "Fire-Up Burger"
click at [1001, 370] on div "Description (Ar) Description (Ar)" at bounding box center [1224, 427] width 619 height 119
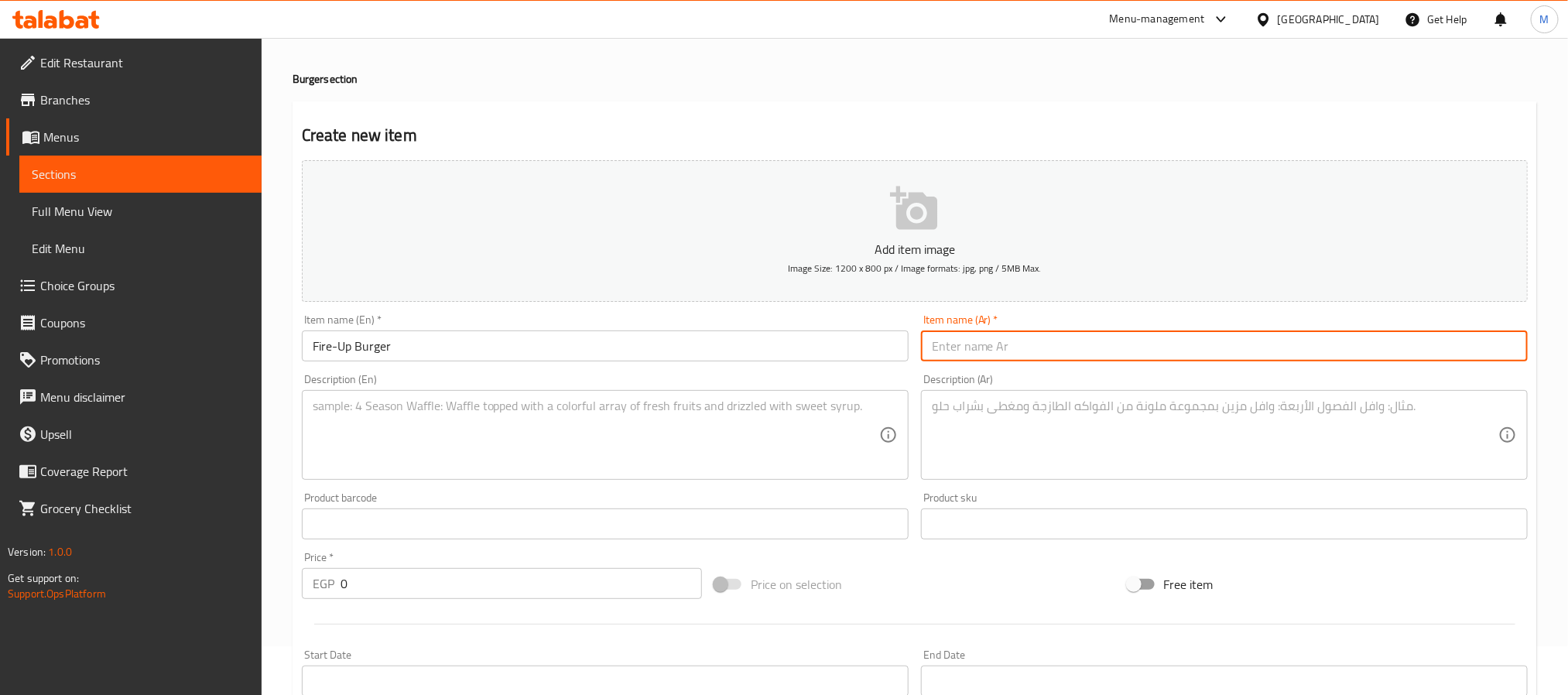
paste input "برجر فاير أب"
click at [1003, 341] on input "text" at bounding box center [1224, 346] width 607 height 31
type input "برجر فاير أب"
click at [386, 393] on div "Description (En)" at bounding box center [605, 434] width 607 height 90
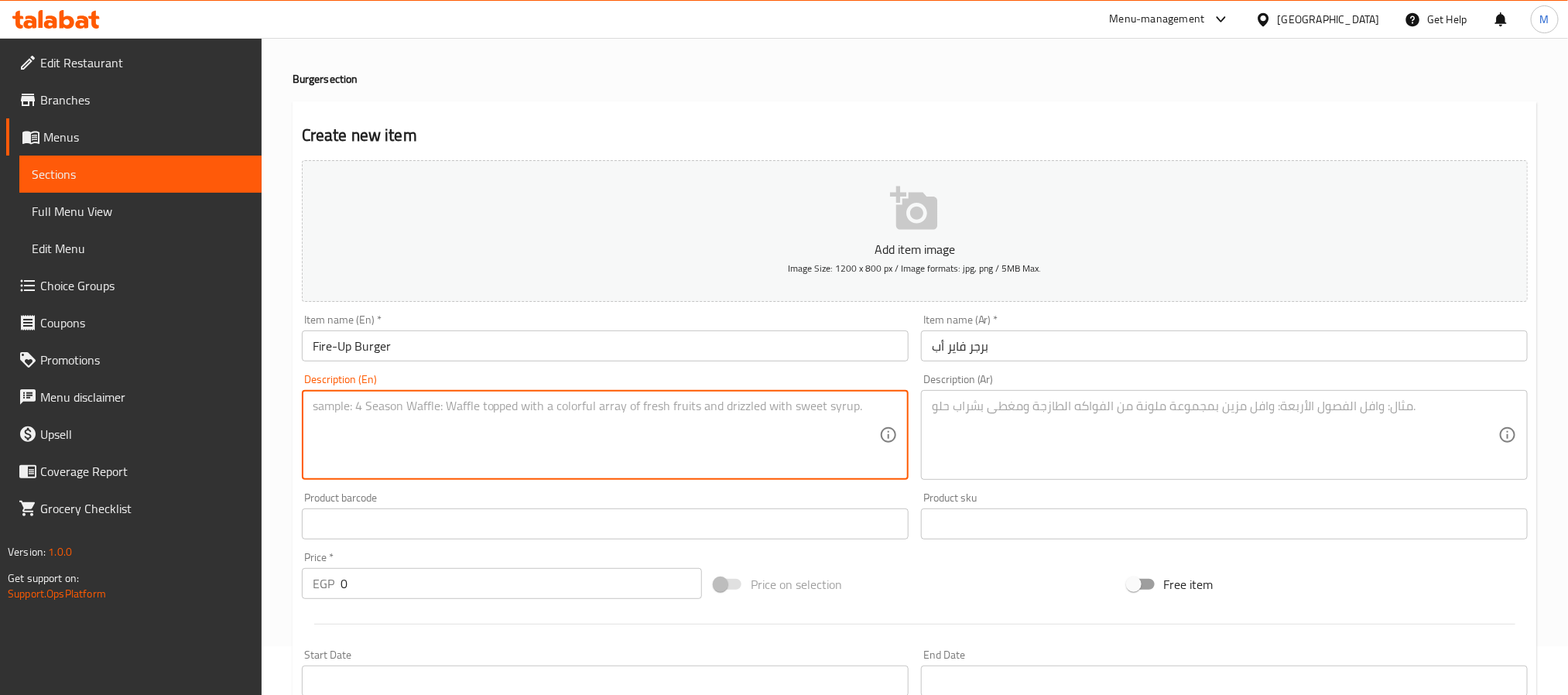
type textarea "a"
type textarea "c"
type textarea "Chili sauce and jalepeno"
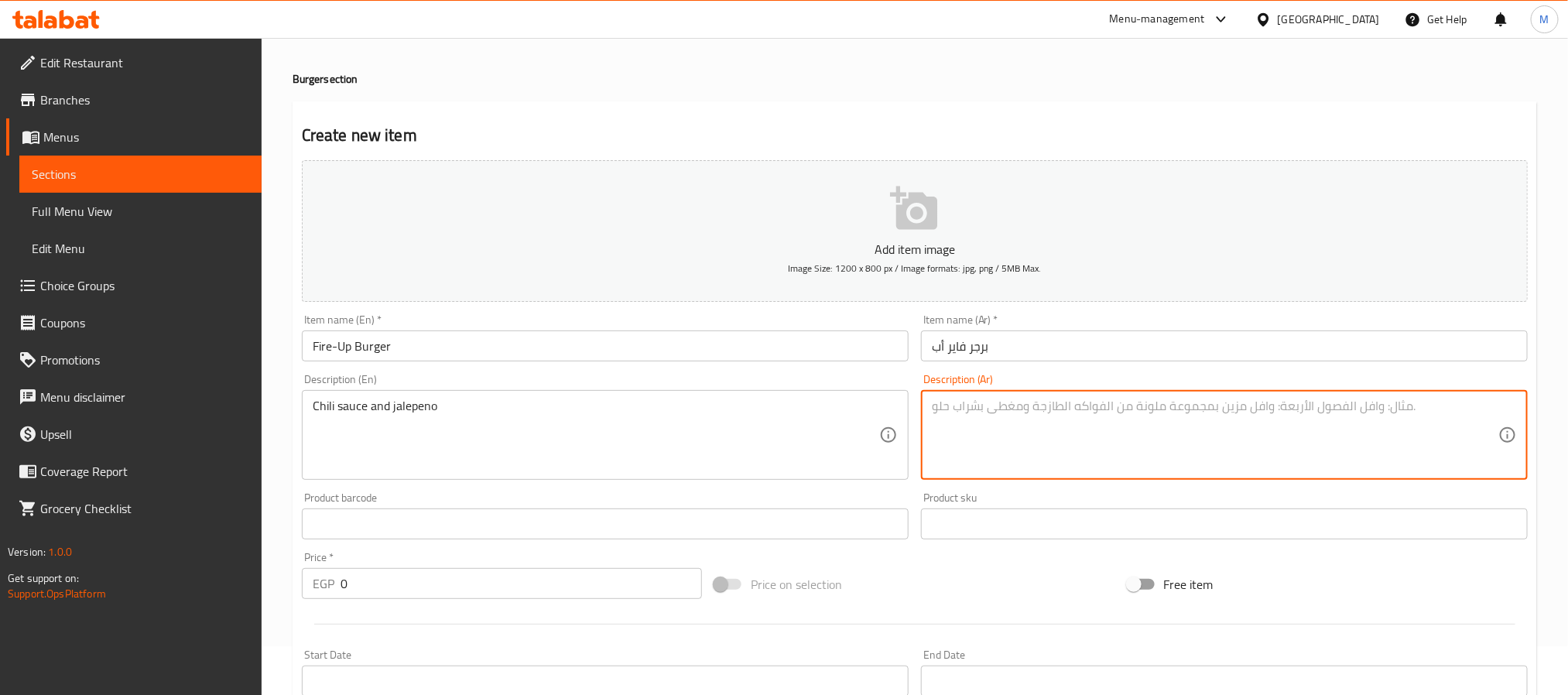
click at [985, 434] on textarea at bounding box center [1215, 435] width 567 height 73
paste textarea "صلصة الفلفل الحار والفلفل الحار"
type textarea "صلصة الفلفل الحار والفلفل الحار"
drag, startPoint x: 403, startPoint y: 597, endPoint x: 245, endPoint y: 609, distance: 158.5
click at [245, 609] on div "Edit Restaurant Branches Menus Sections Full Menu View Edit Menu Choice Groups …" at bounding box center [784, 517] width 1568 height 1056
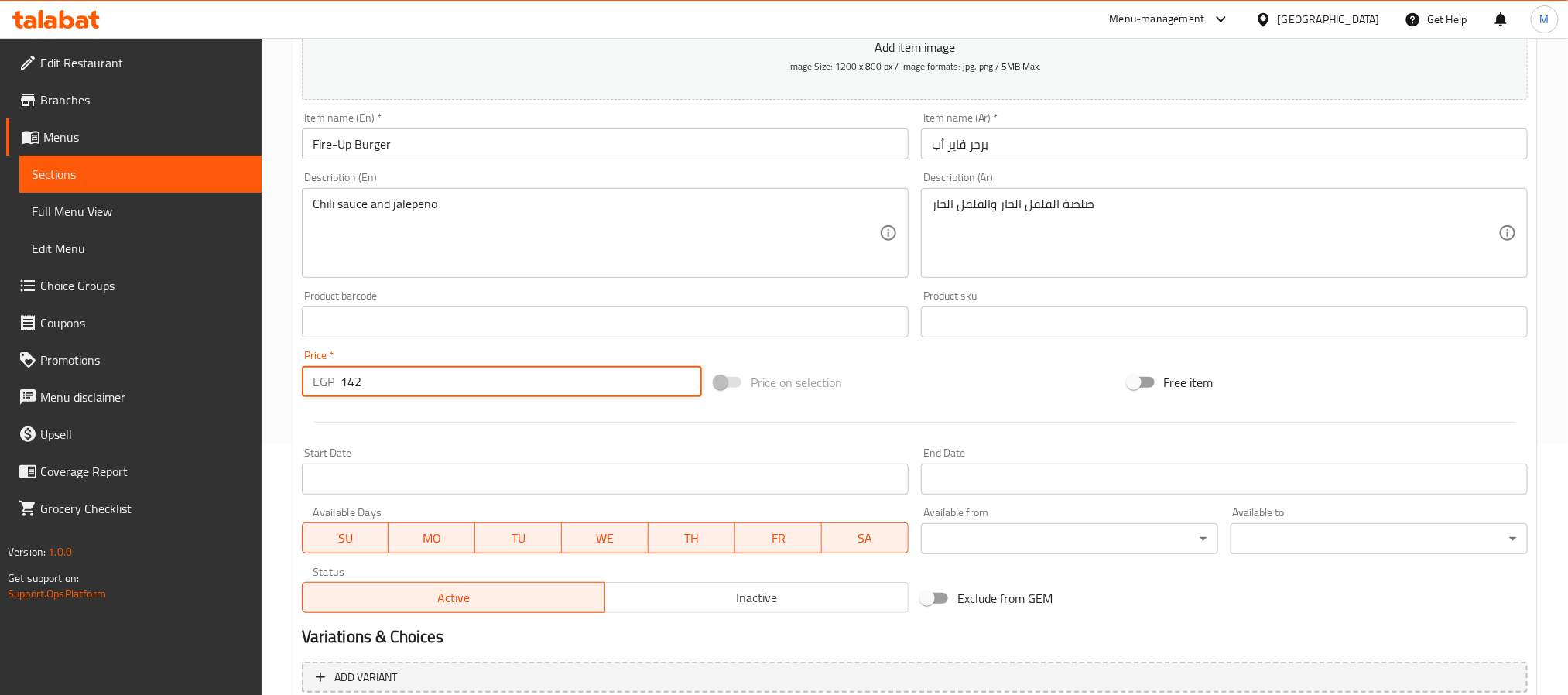
scroll to position [397, 0]
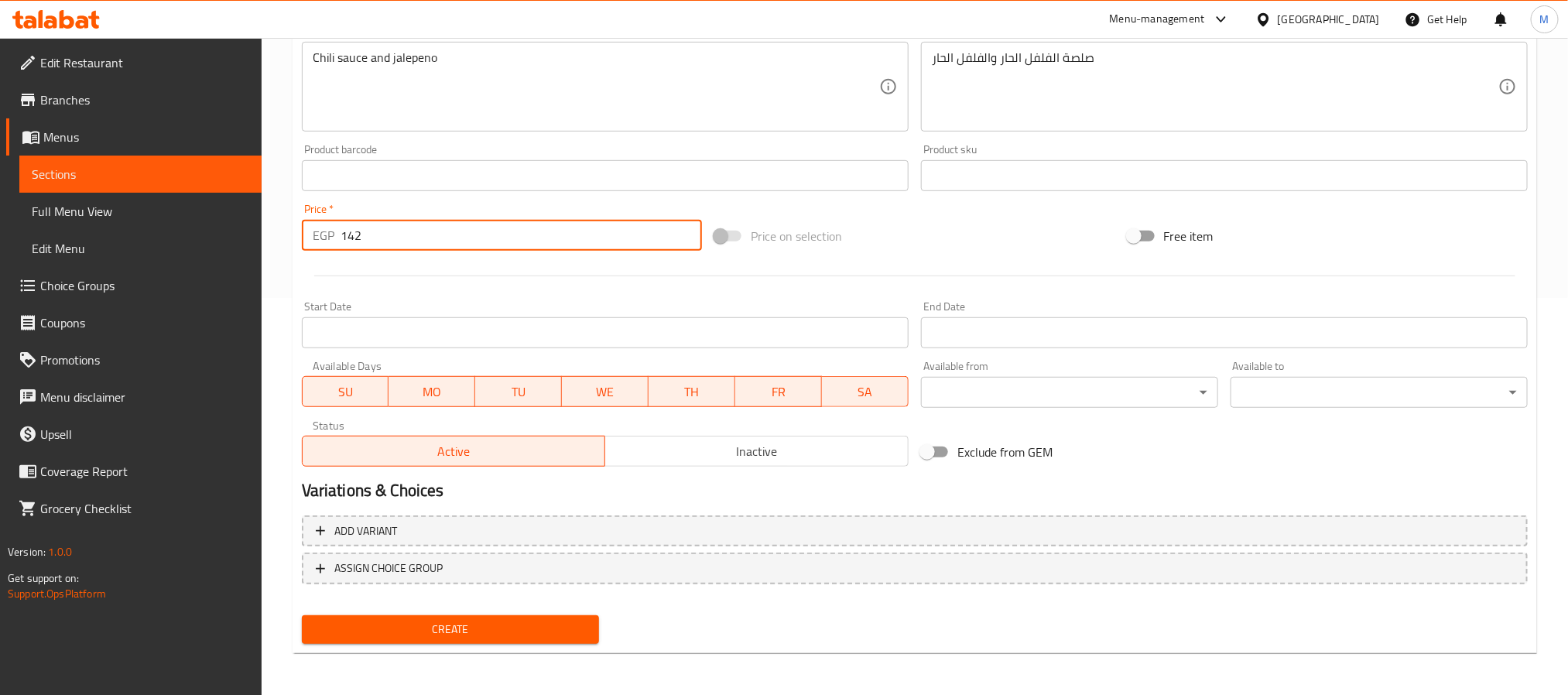
type input "142"
click at [427, 623] on span "Create" at bounding box center [450, 630] width 273 height 19
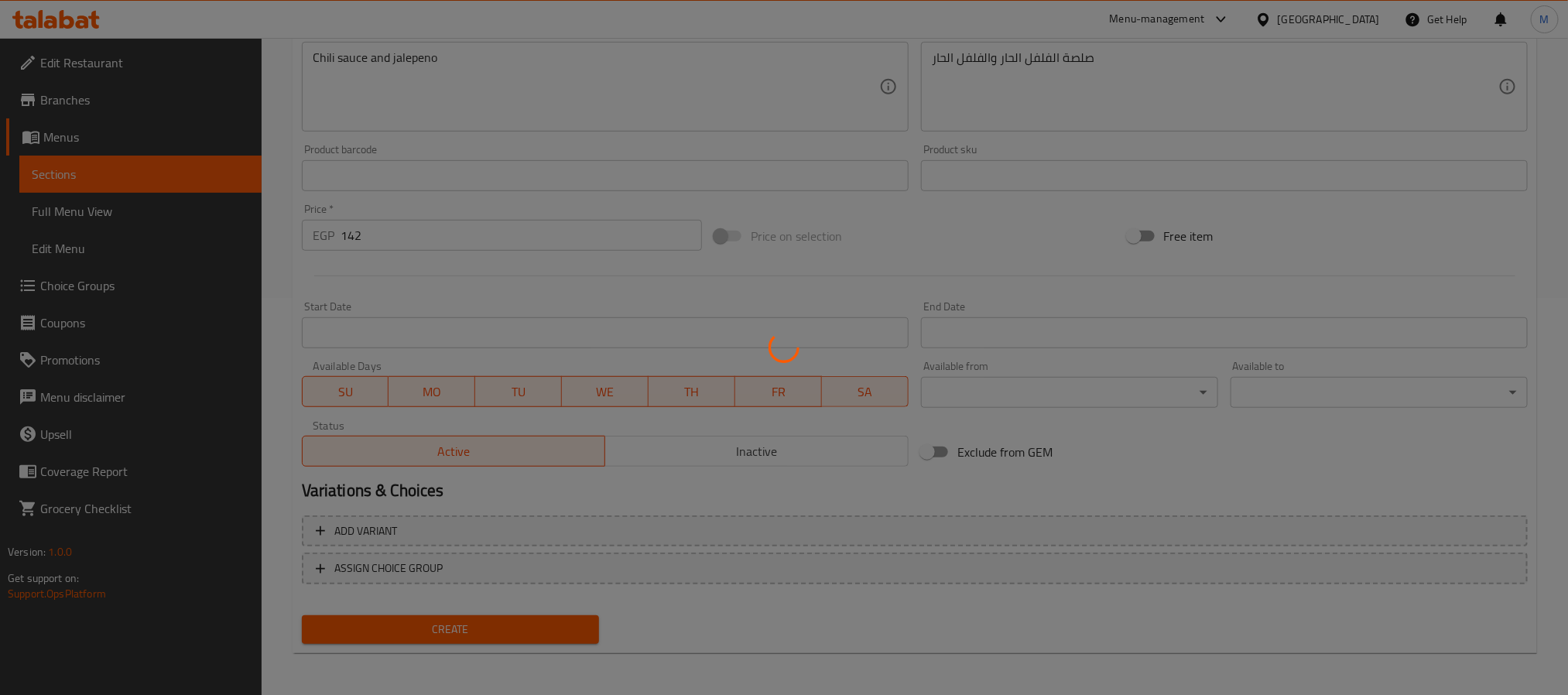
type input "0"
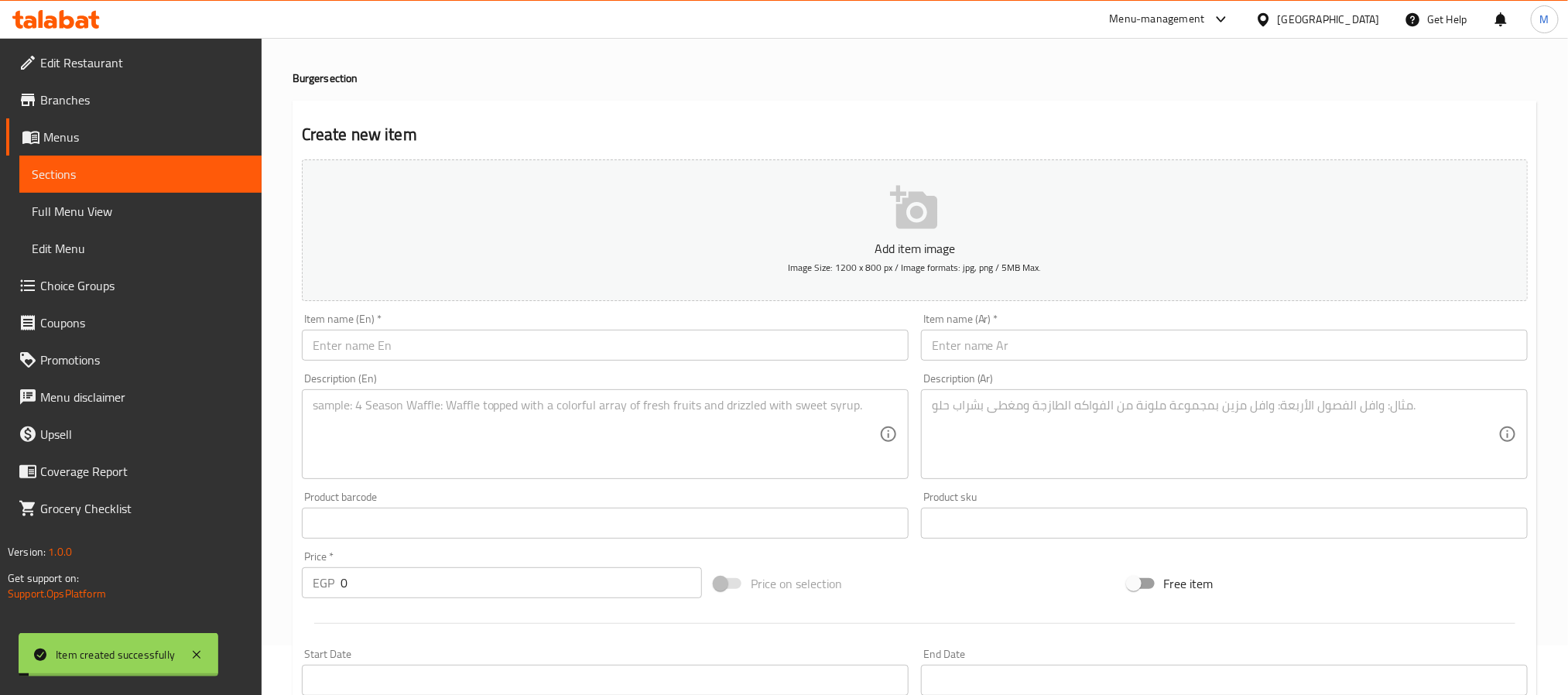
scroll to position [48, 0]
click at [437, 351] on input "text" at bounding box center [605, 346] width 607 height 31
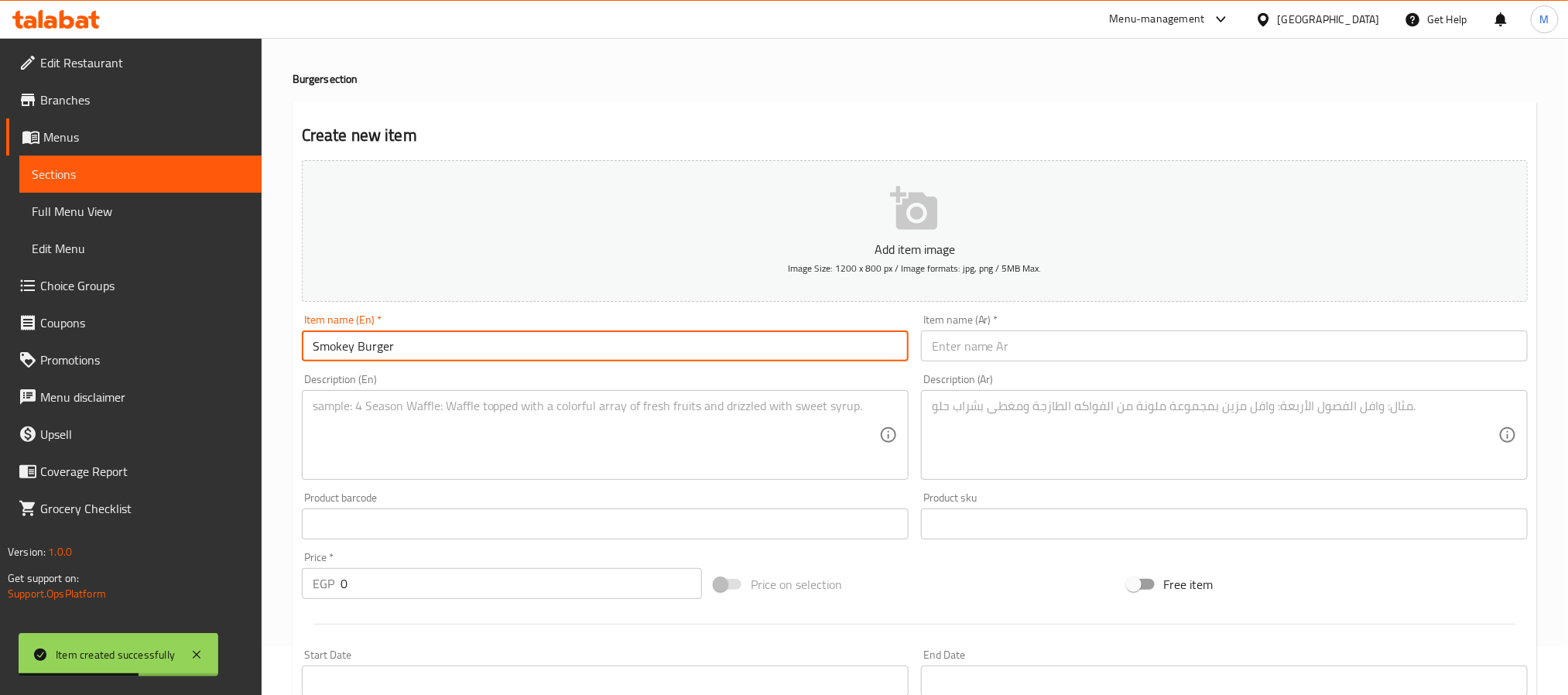
type input "Smokey Burger"
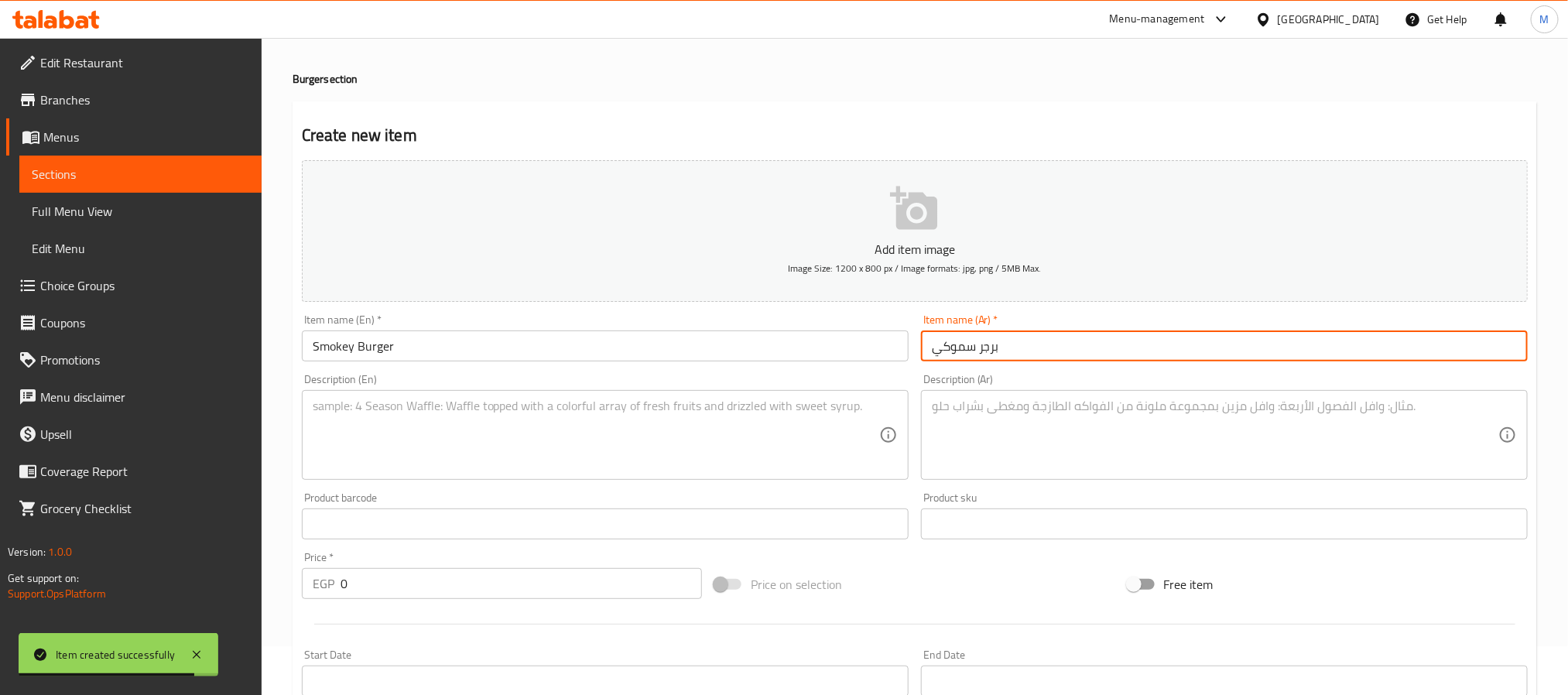
type input "برجر سموكي"
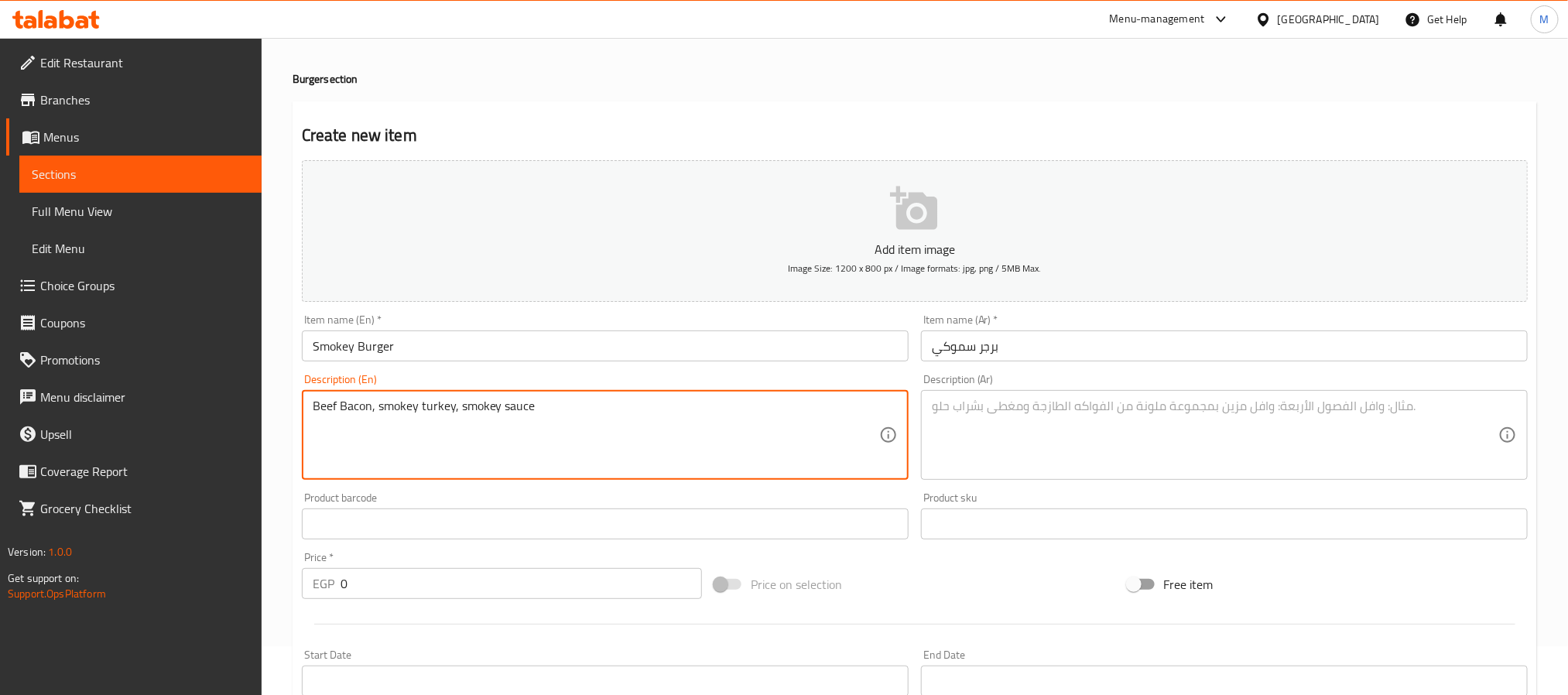
type textarea "Beef Bacon, smokey turkey, smokey sauce"
click at [1091, 474] on div "Description (Ar)" at bounding box center [1224, 434] width 607 height 90
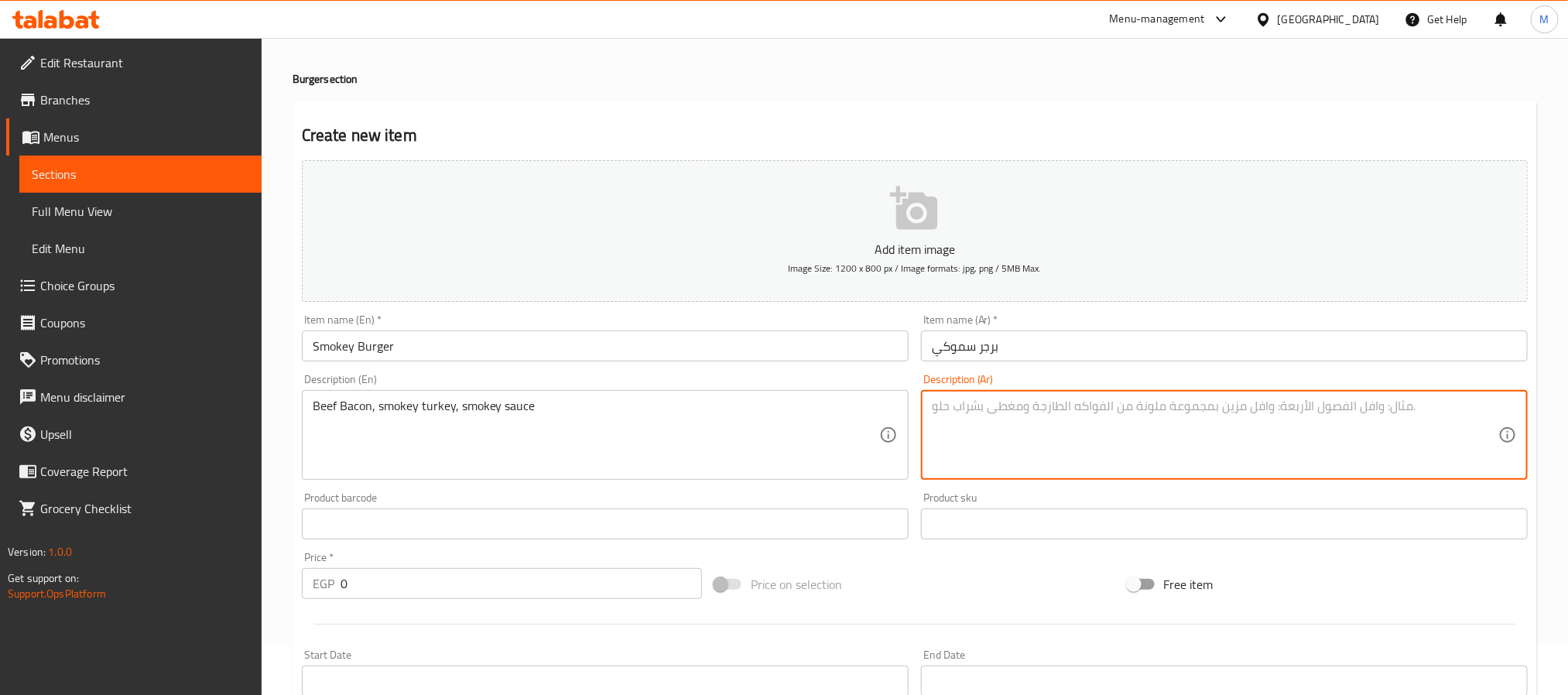
paste textarea "لحم بقري مقدد، ديك رومي مدخن، صلصة مدخنة"
type textarea "لحم بقري مقدد، ديك رومي مدخن، صلصة مدخنة"
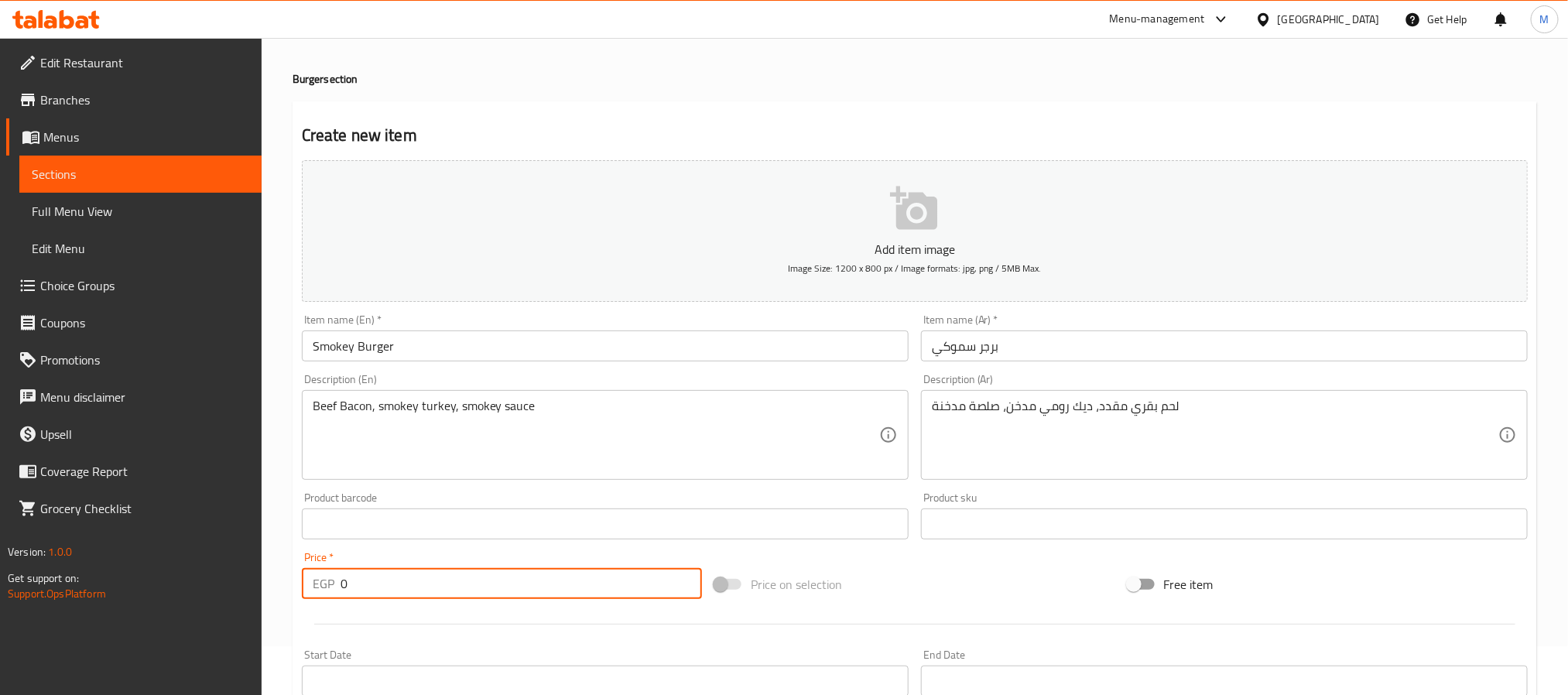
drag, startPoint x: 341, startPoint y: 590, endPoint x: 282, endPoint y: 593, distance: 59.1
click at [282, 593] on div "Home / Restaurants management / Menus / Sections / item / create Burger section…" at bounding box center [914, 517] width 1307 height 1056
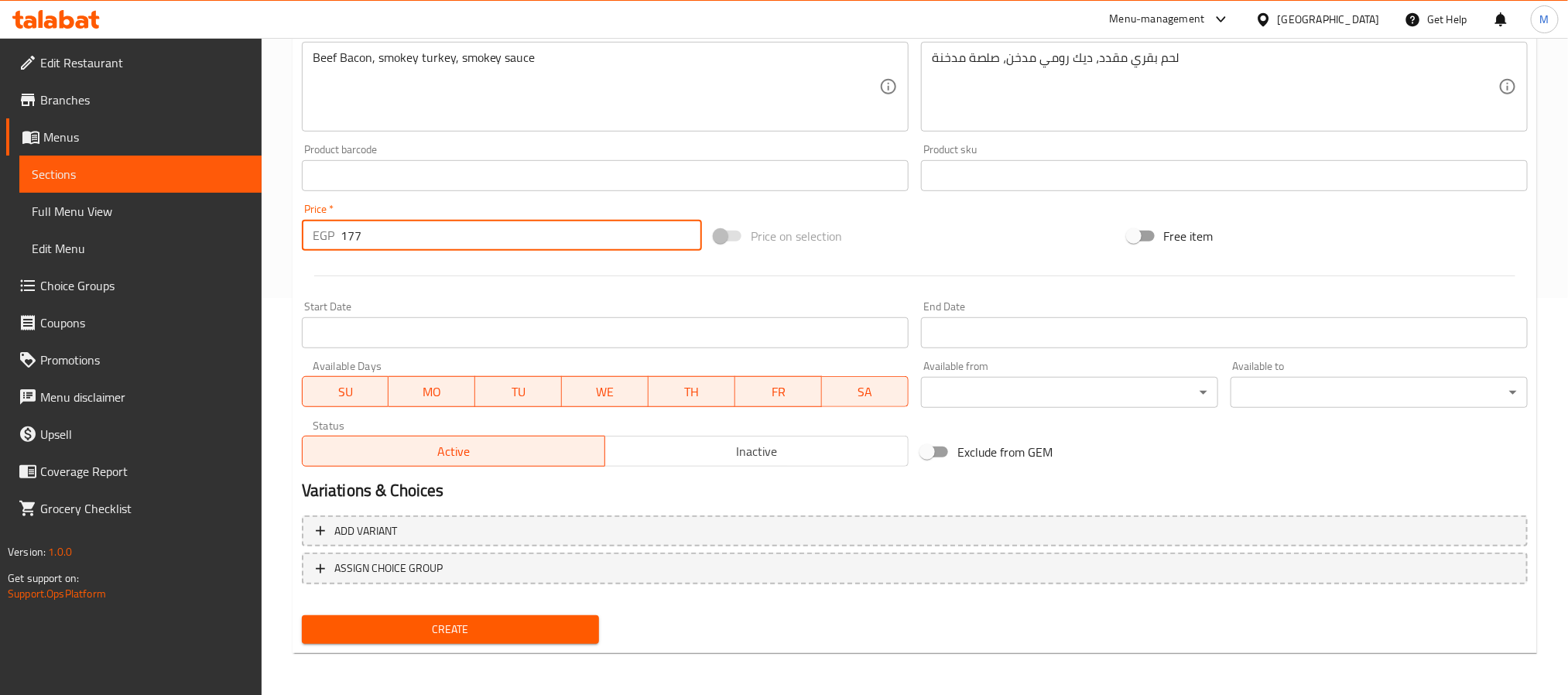
type input "177"
click at [341, 626] on span "Create" at bounding box center [450, 630] width 273 height 19
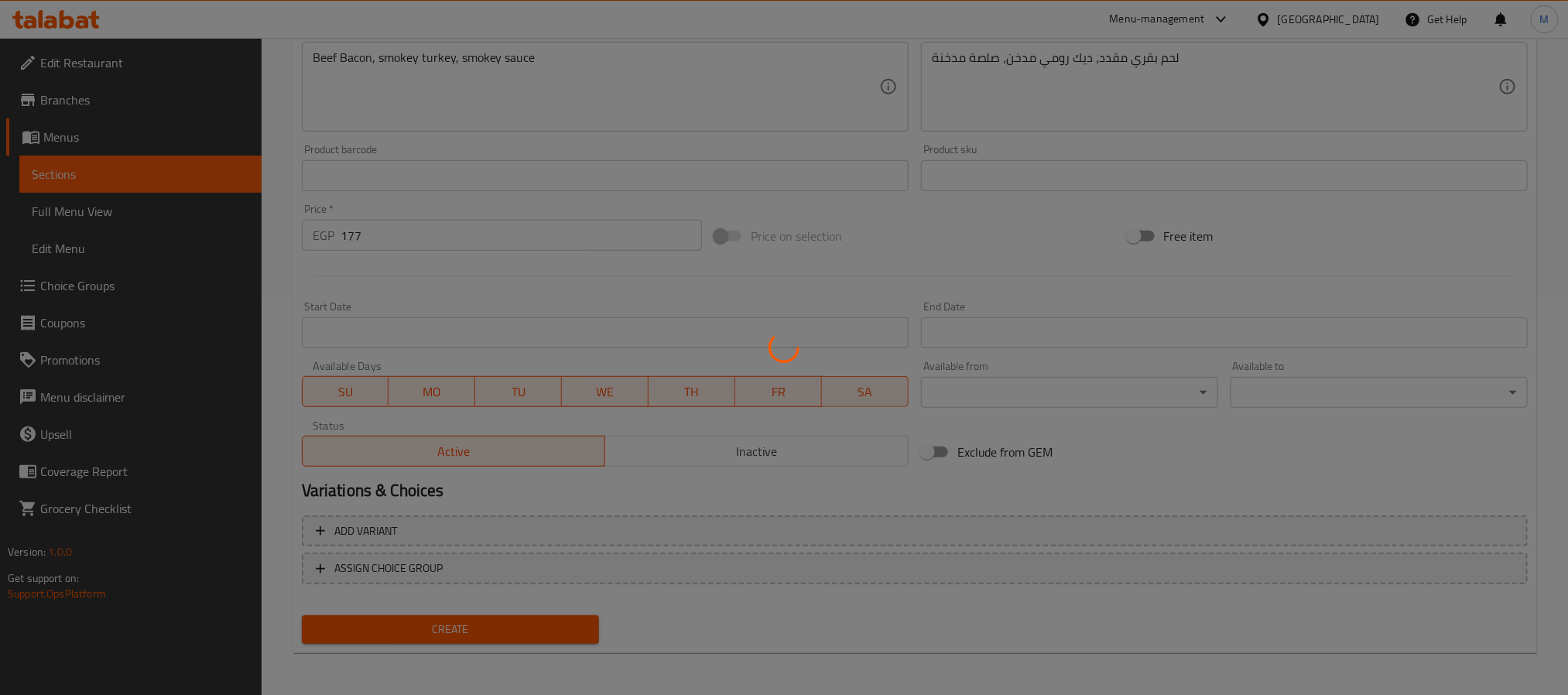
type input "0"
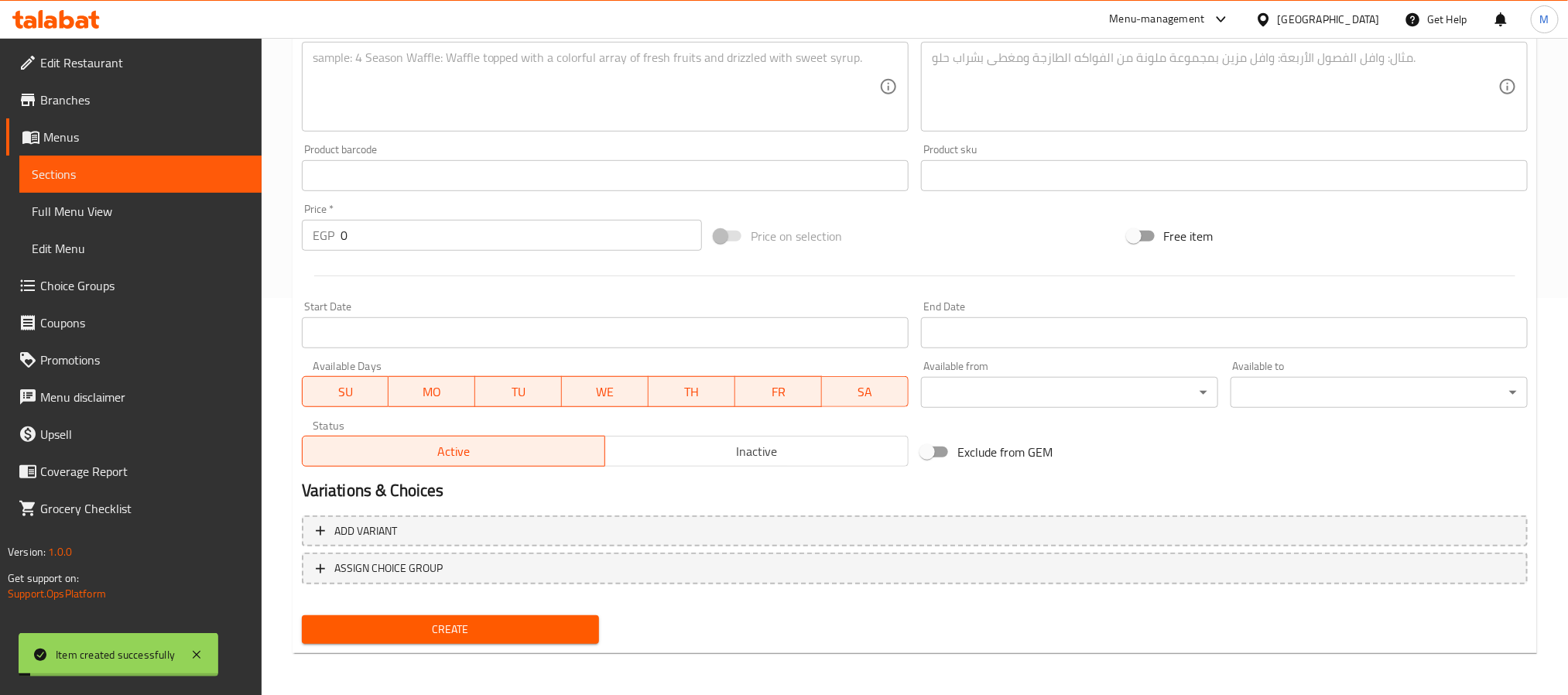
scroll to position [0, 0]
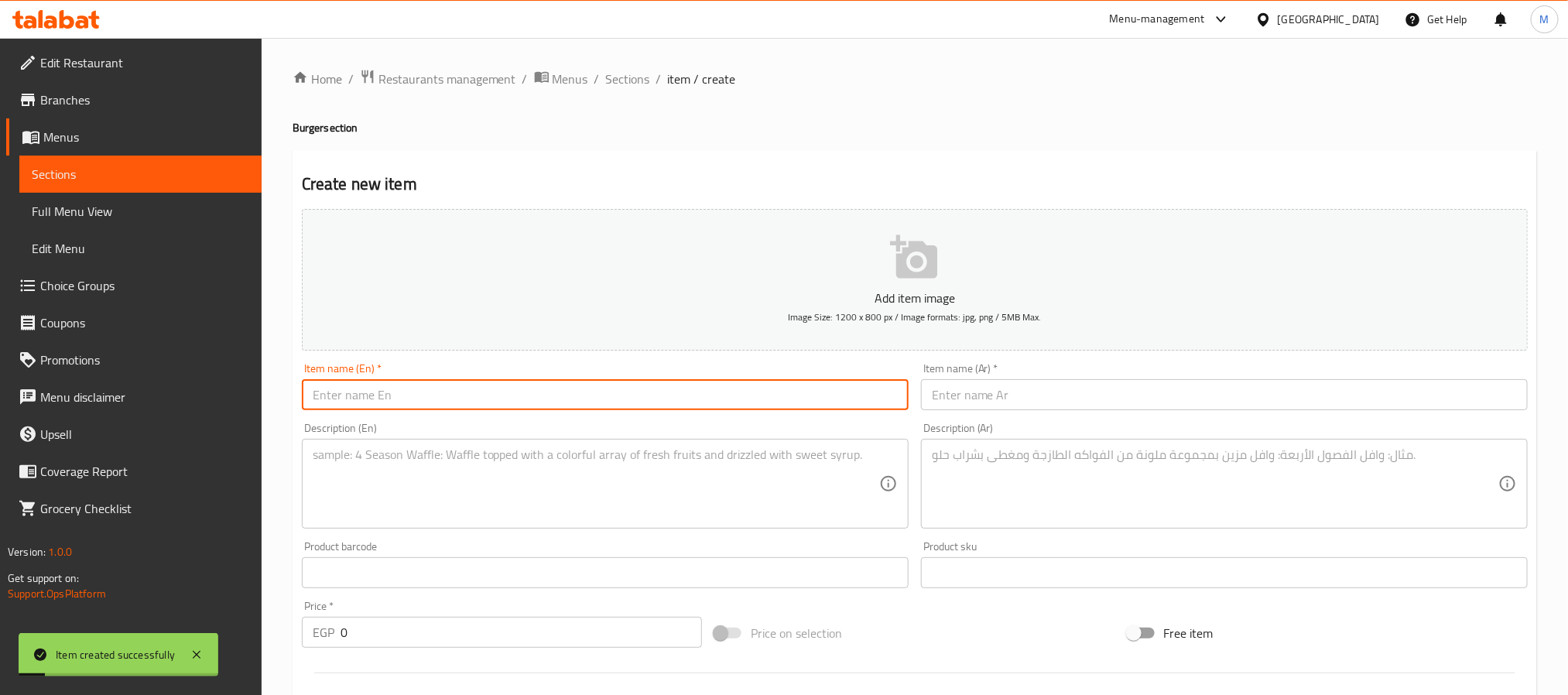
click at [426, 395] on input "text" at bounding box center [605, 395] width 607 height 31
type input "س"
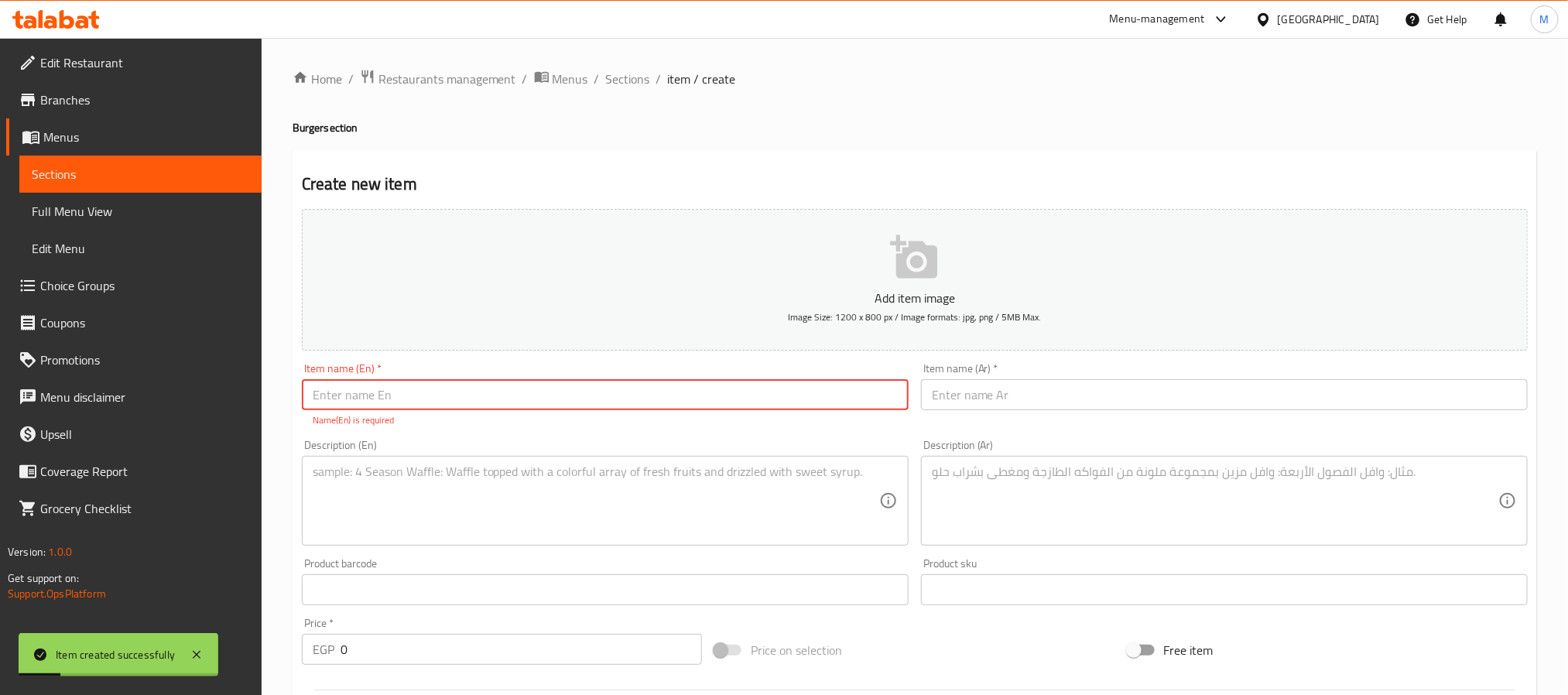
type input "s"
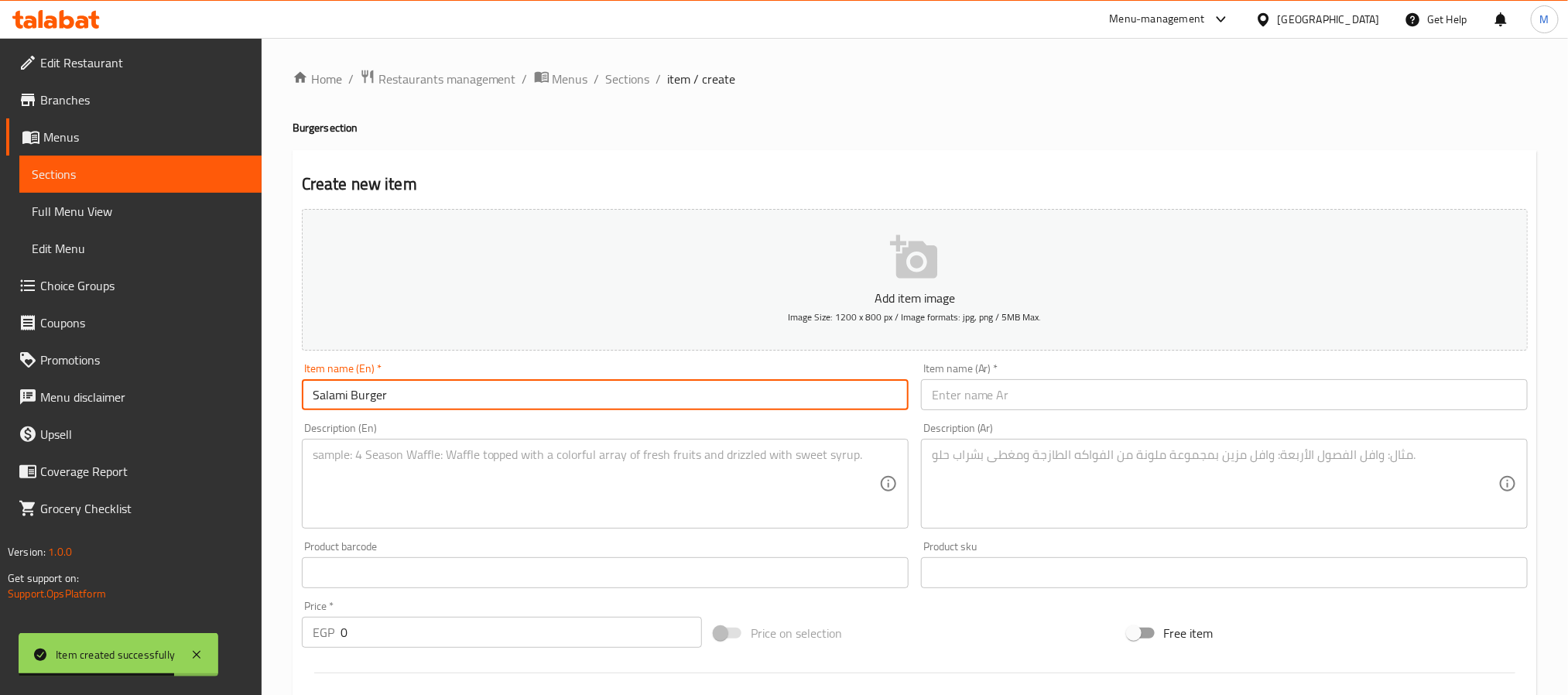
type input "Salami Burger"
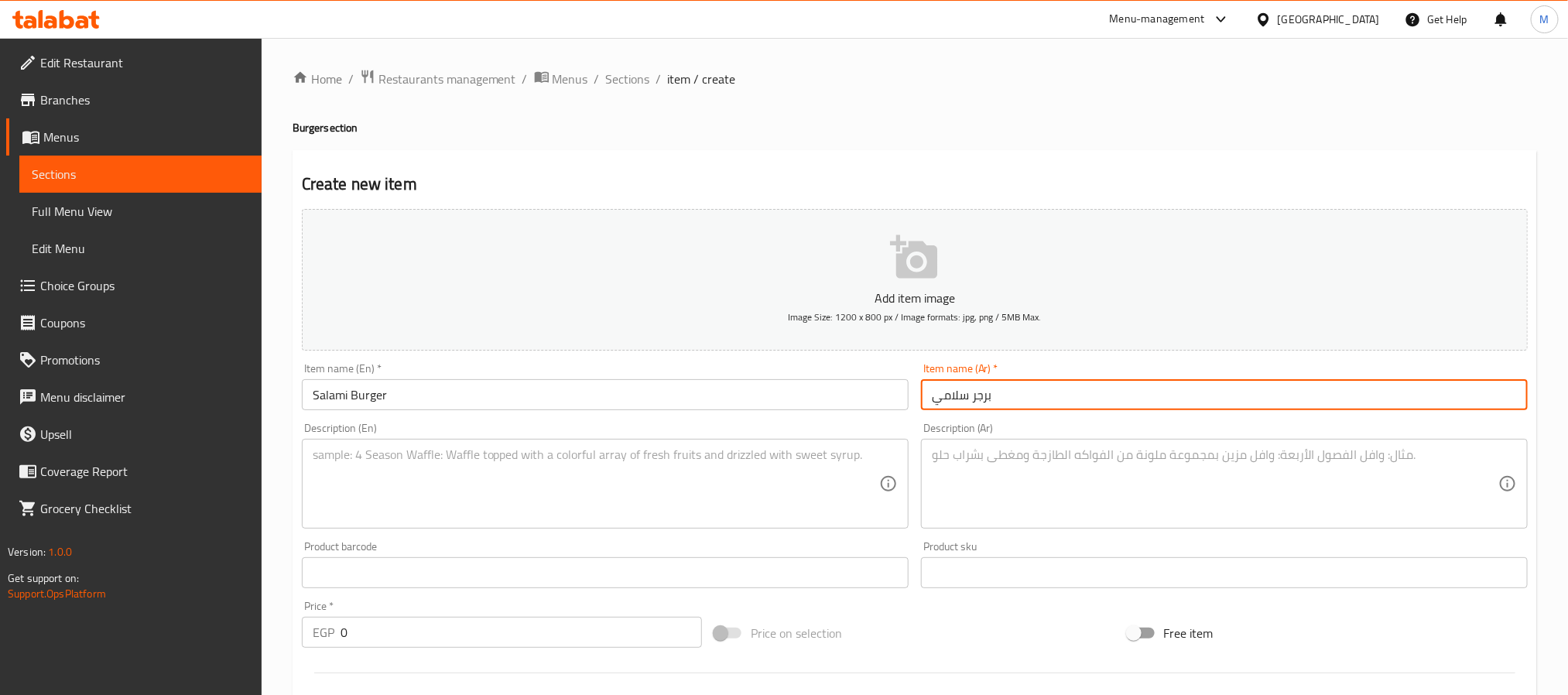
type input "برجر سلامي"
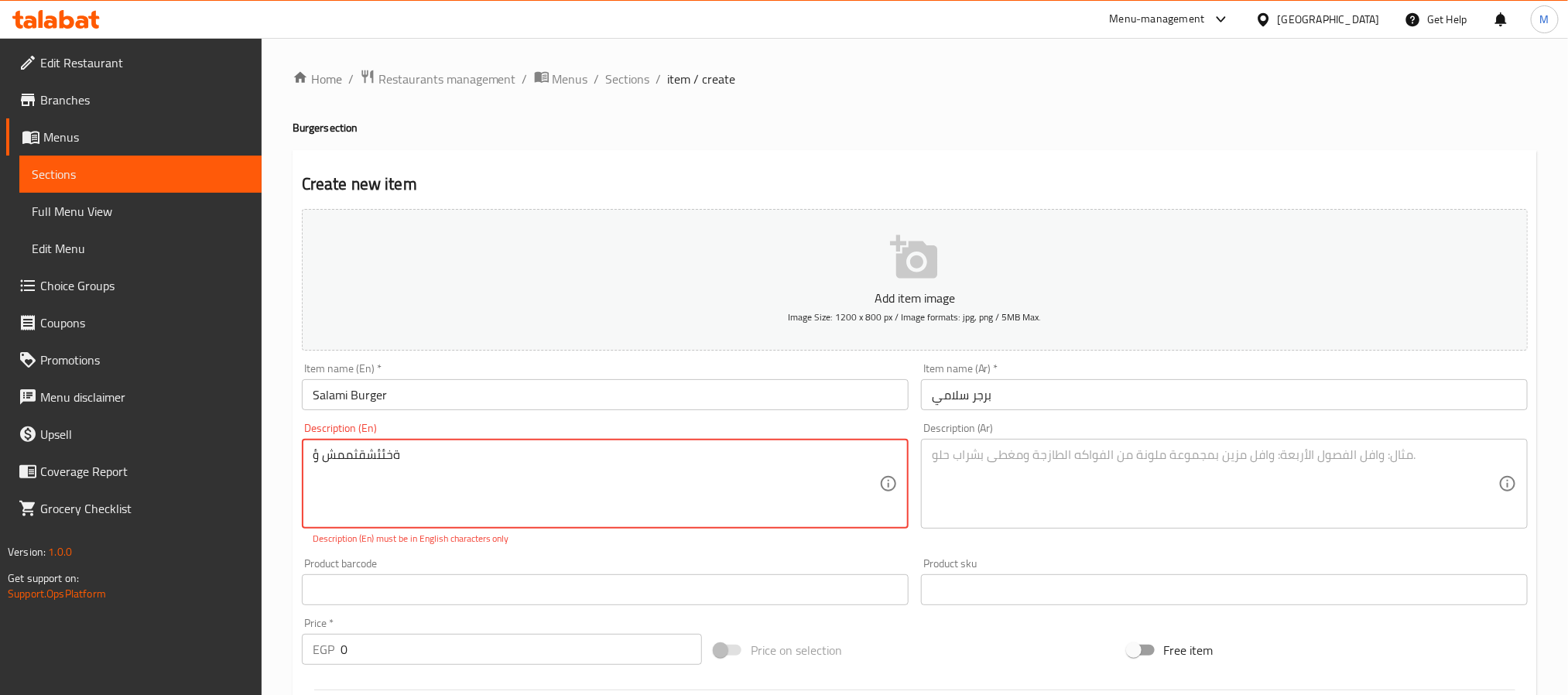
type textarea "m"
type textarea "Mozzarella cheese, latin sauce & salami"
click at [1004, 481] on textarea at bounding box center [1215, 484] width 567 height 73
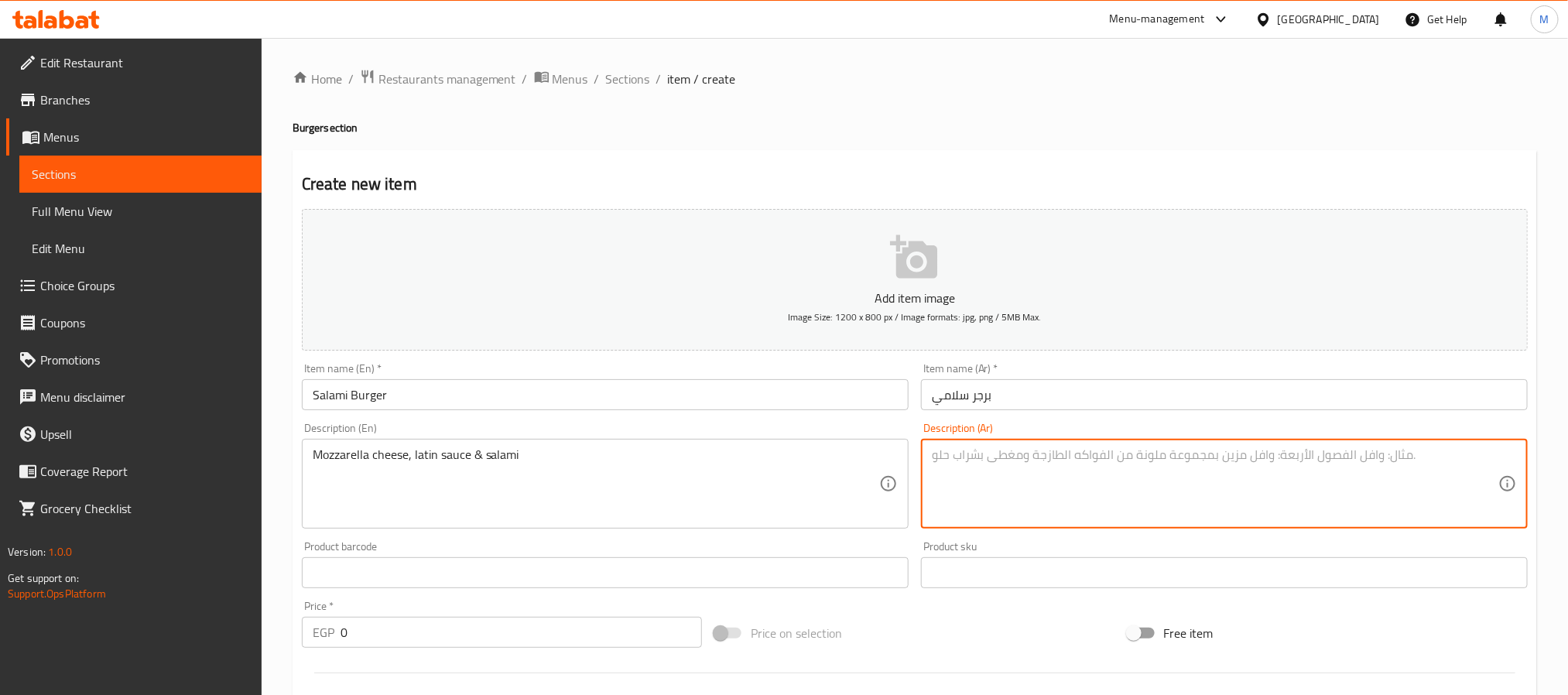
paste textarea "جبنة موزاريلا، صلصة لاتينية وسلامي"
type textarea "جبنة موزاريلا، صلصة لاتينية وسلامي"
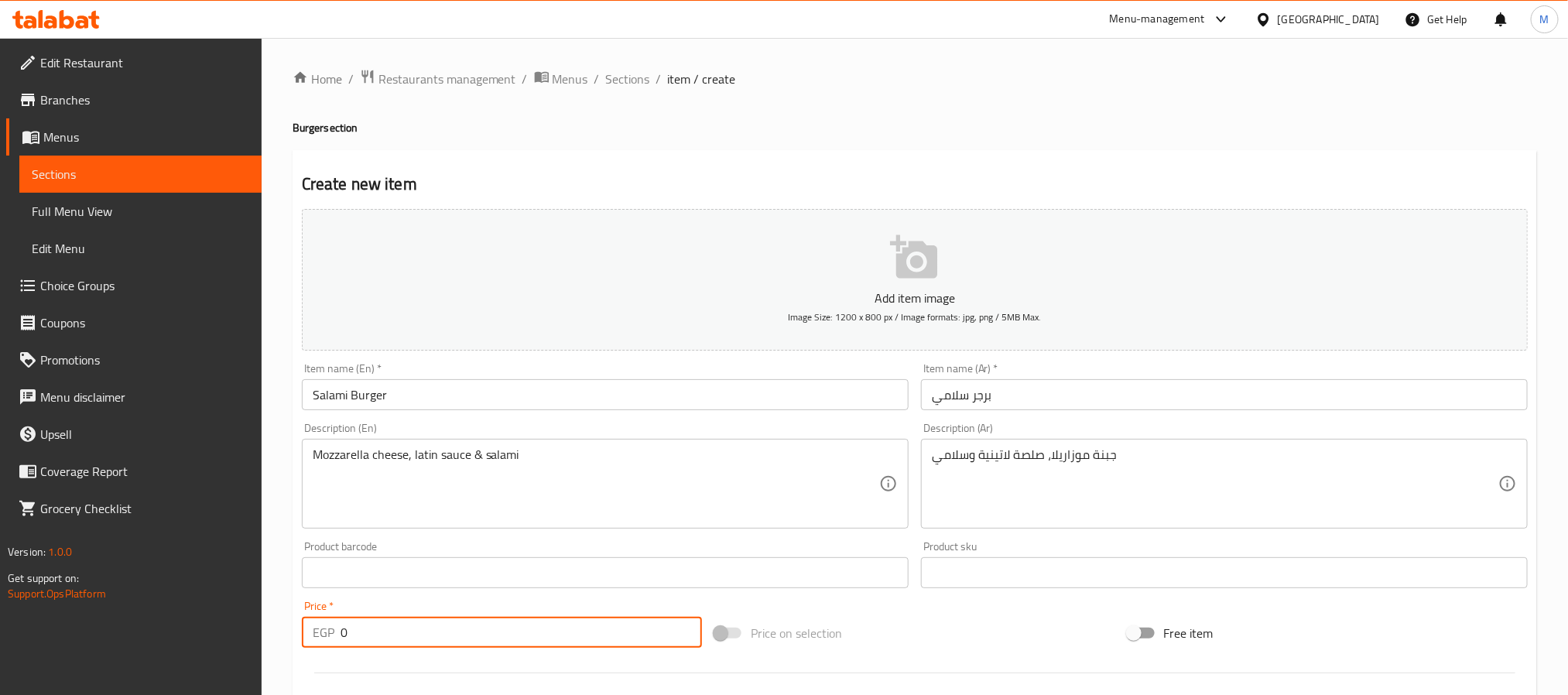
drag, startPoint x: 376, startPoint y: 637, endPoint x: 272, endPoint y: 669, distance: 108.8
click at [272, 669] on div "Home / Restaurants management / Menus / Sections / item / create Burger section…" at bounding box center [914, 566] width 1307 height 1056
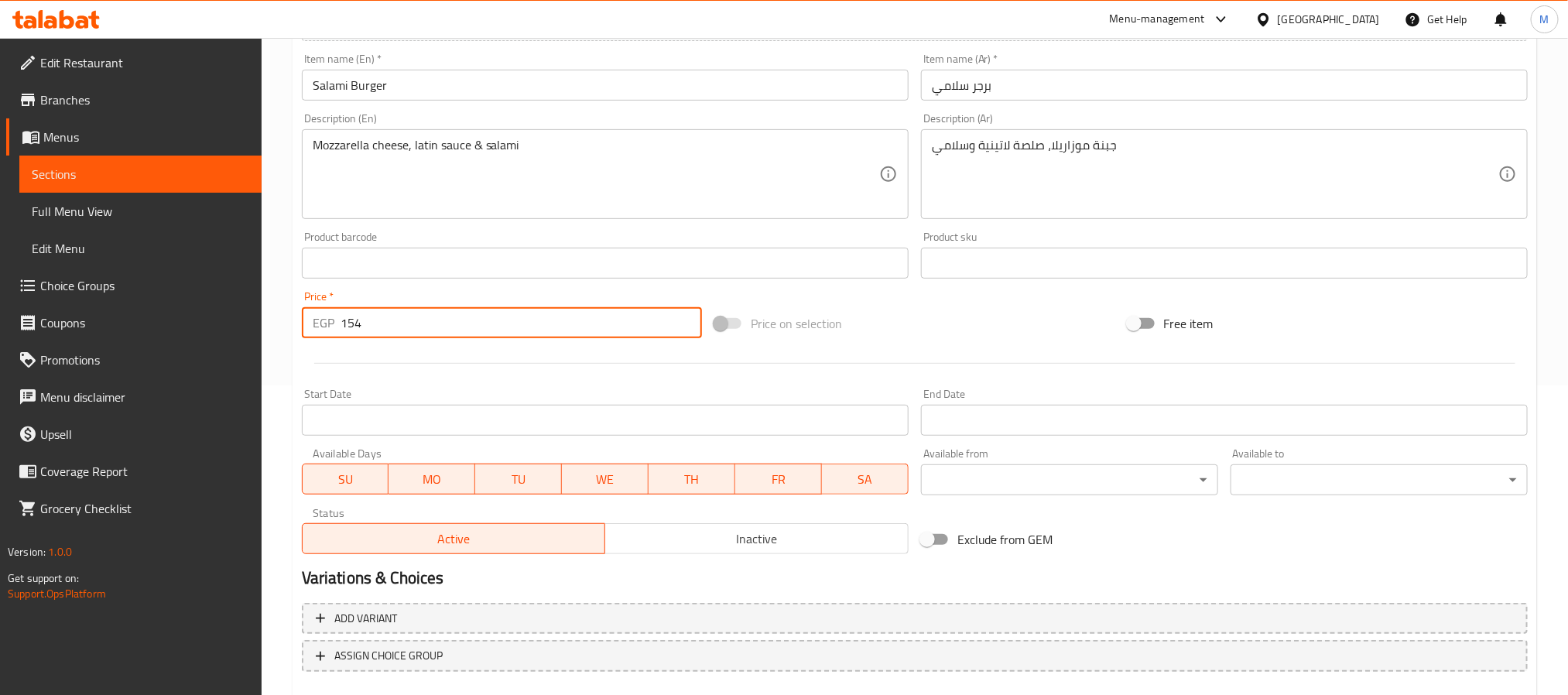
scroll to position [397, 0]
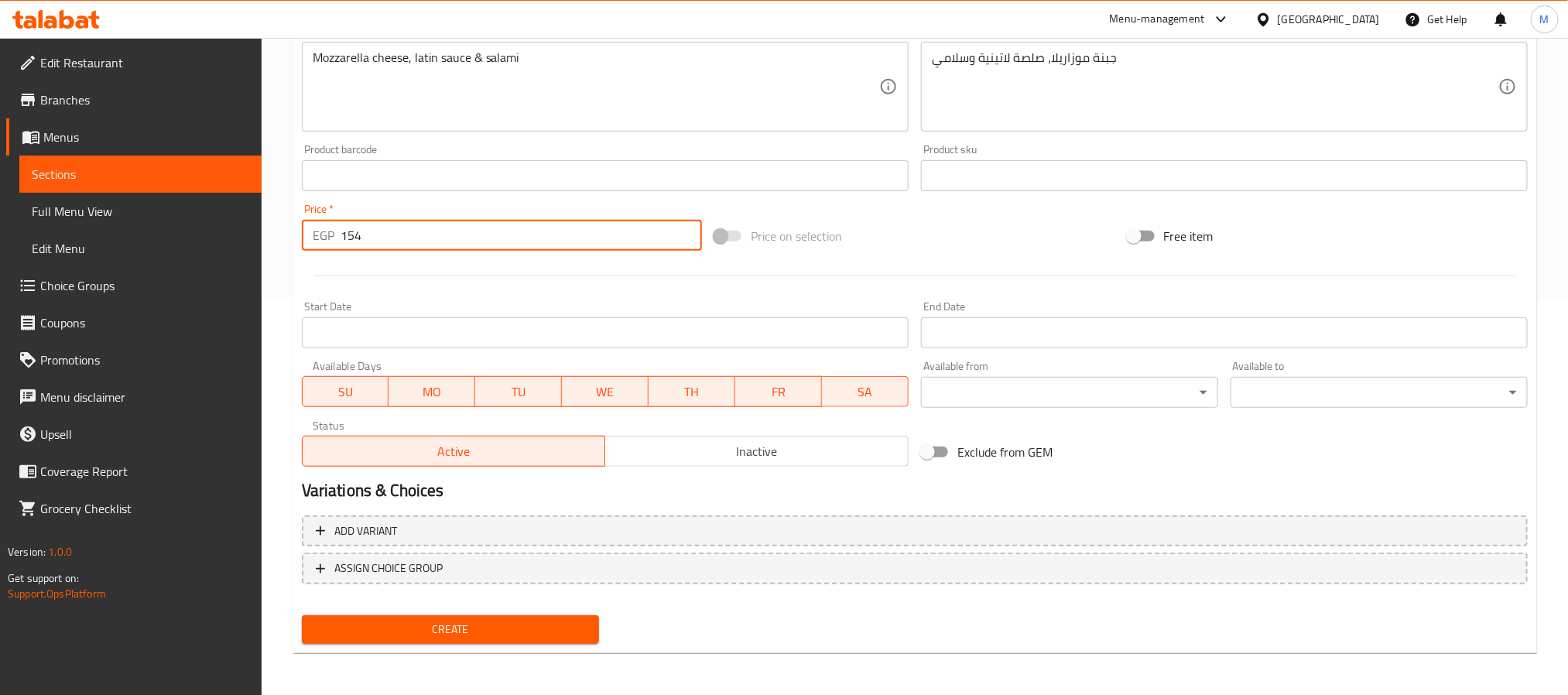
type input "154"
click at [355, 623] on span "Create" at bounding box center [450, 630] width 273 height 19
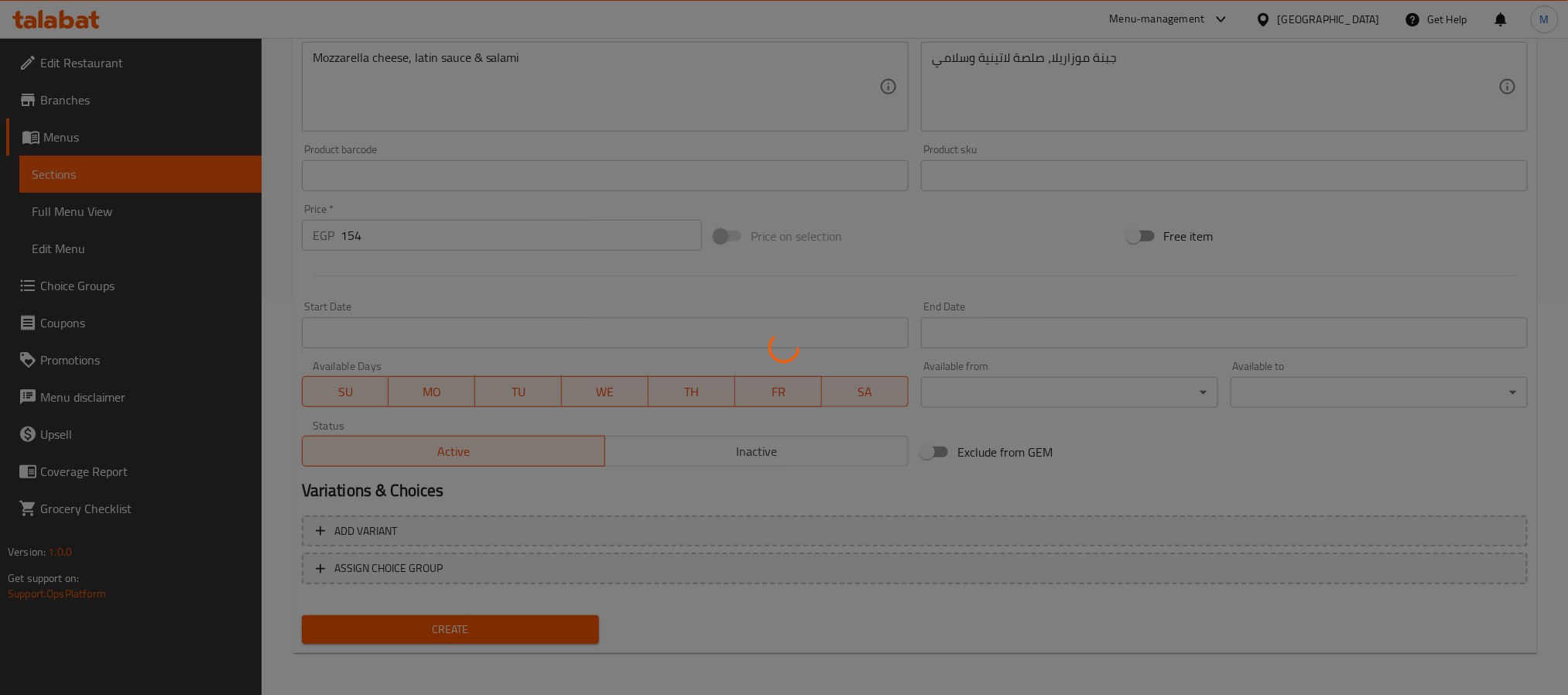
type input "0"
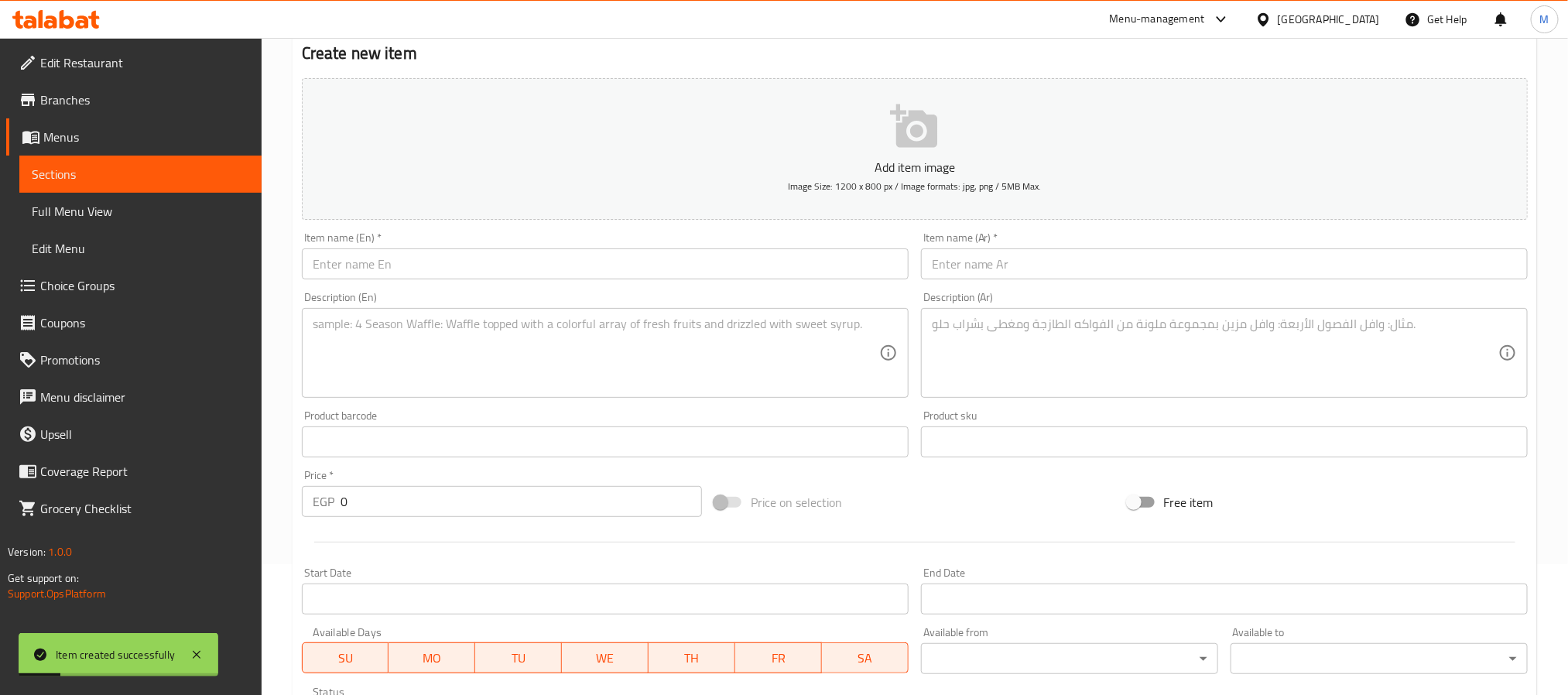
scroll to position [0, 0]
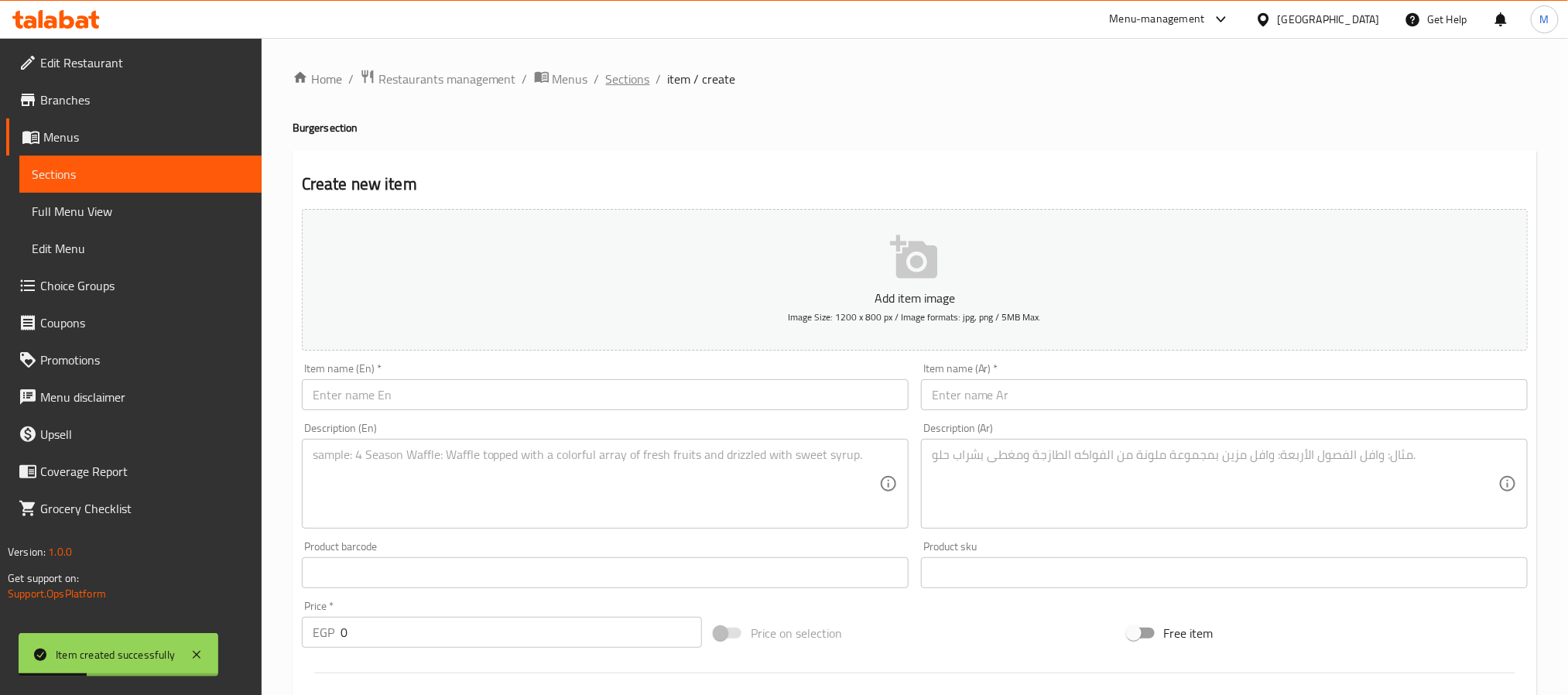
click at [608, 72] on span "Sections" at bounding box center [628, 78] width 44 height 19
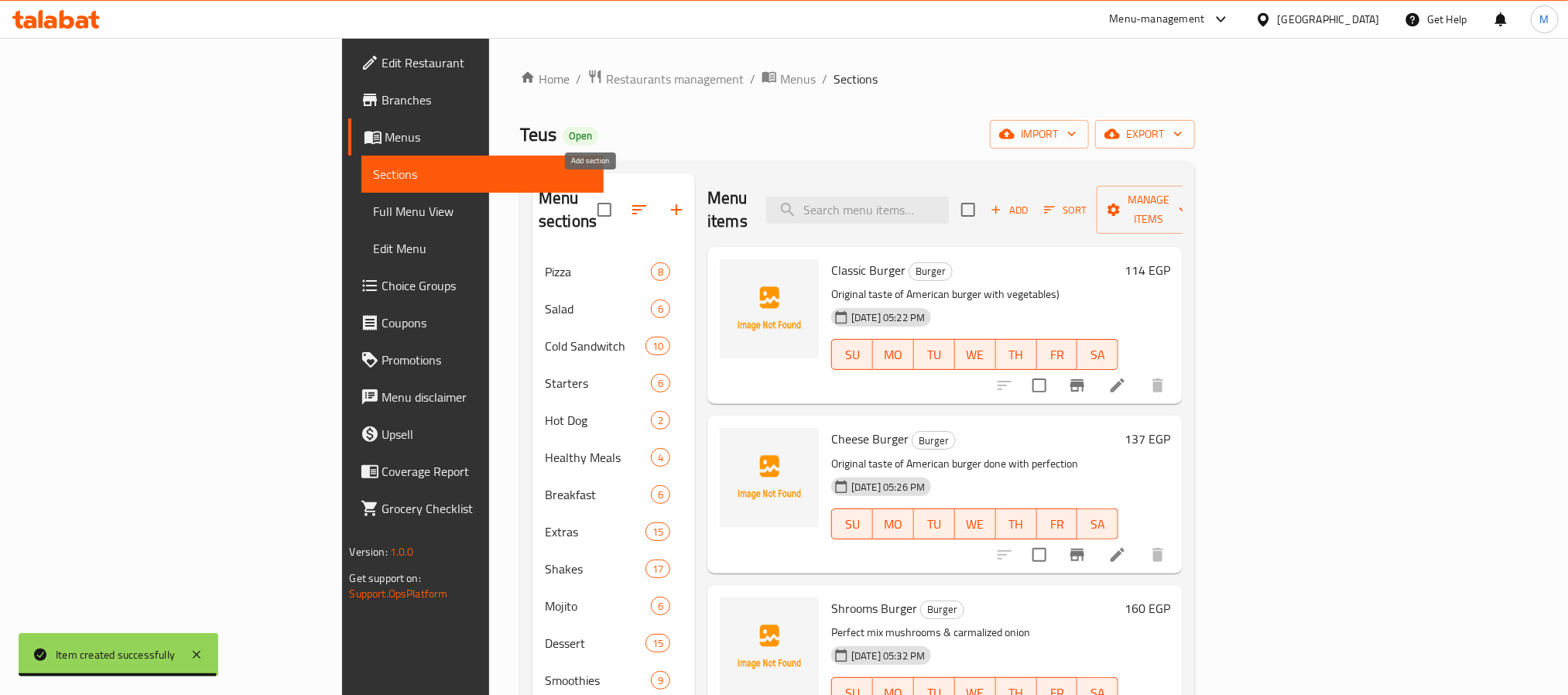
click at [667, 200] on icon "button" at bounding box center [676, 209] width 19 height 19
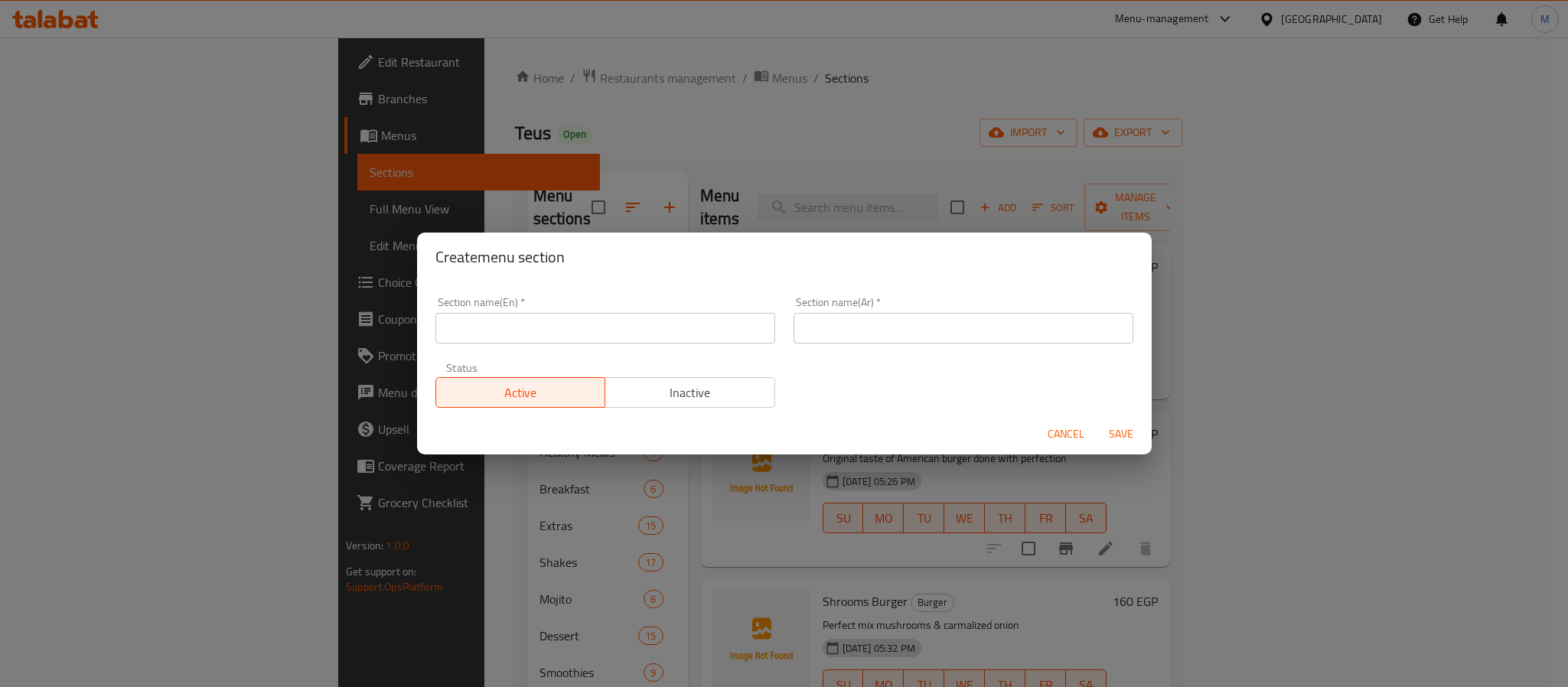
click at [561, 335] on input "text" at bounding box center [606, 328] width 340 height 30
type input "ؤ"
type input "c"
type input "Chicken lovers"
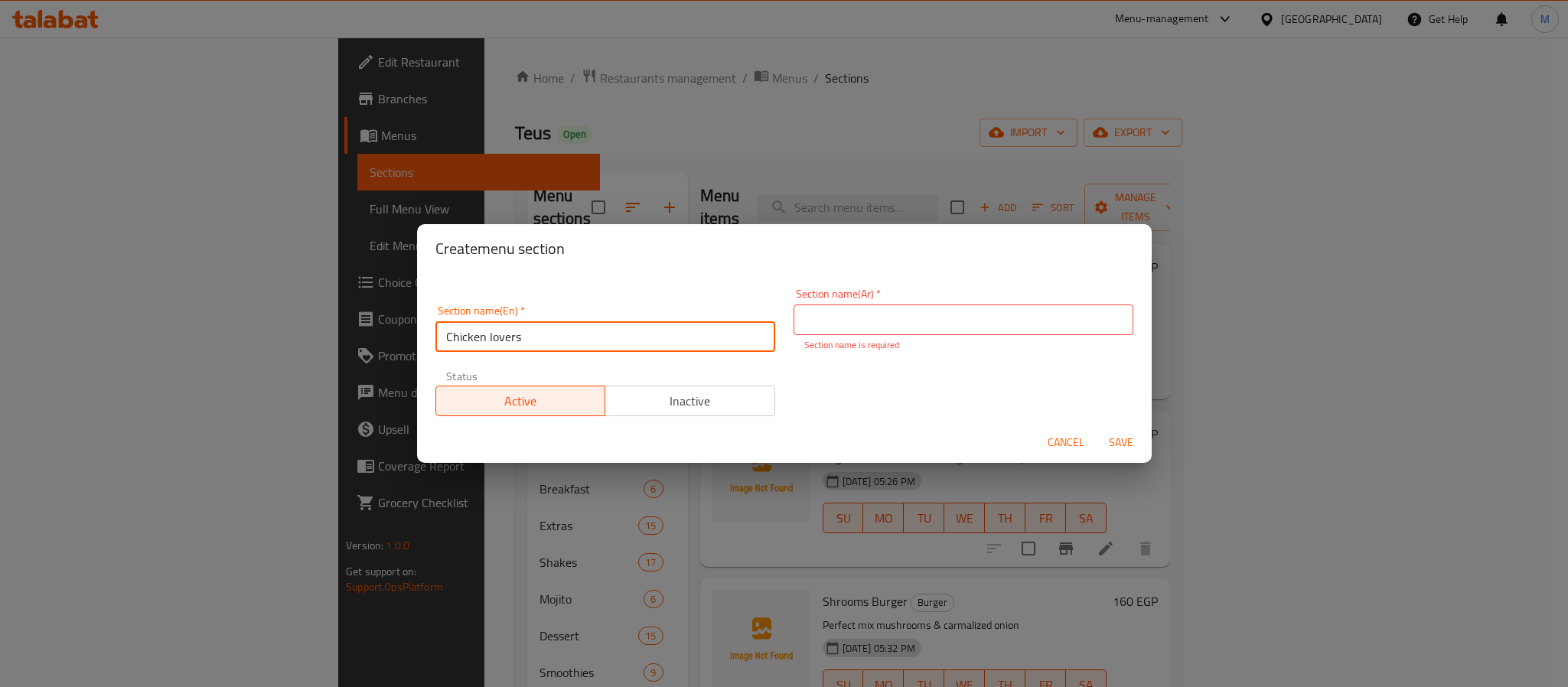
click at [561, 335] on input "Chicken lovers" at bounding box center [606, 337] width 340 height 30
click at [889, 306] on input "text" at bounding box center [964, 320] width 340 height 30
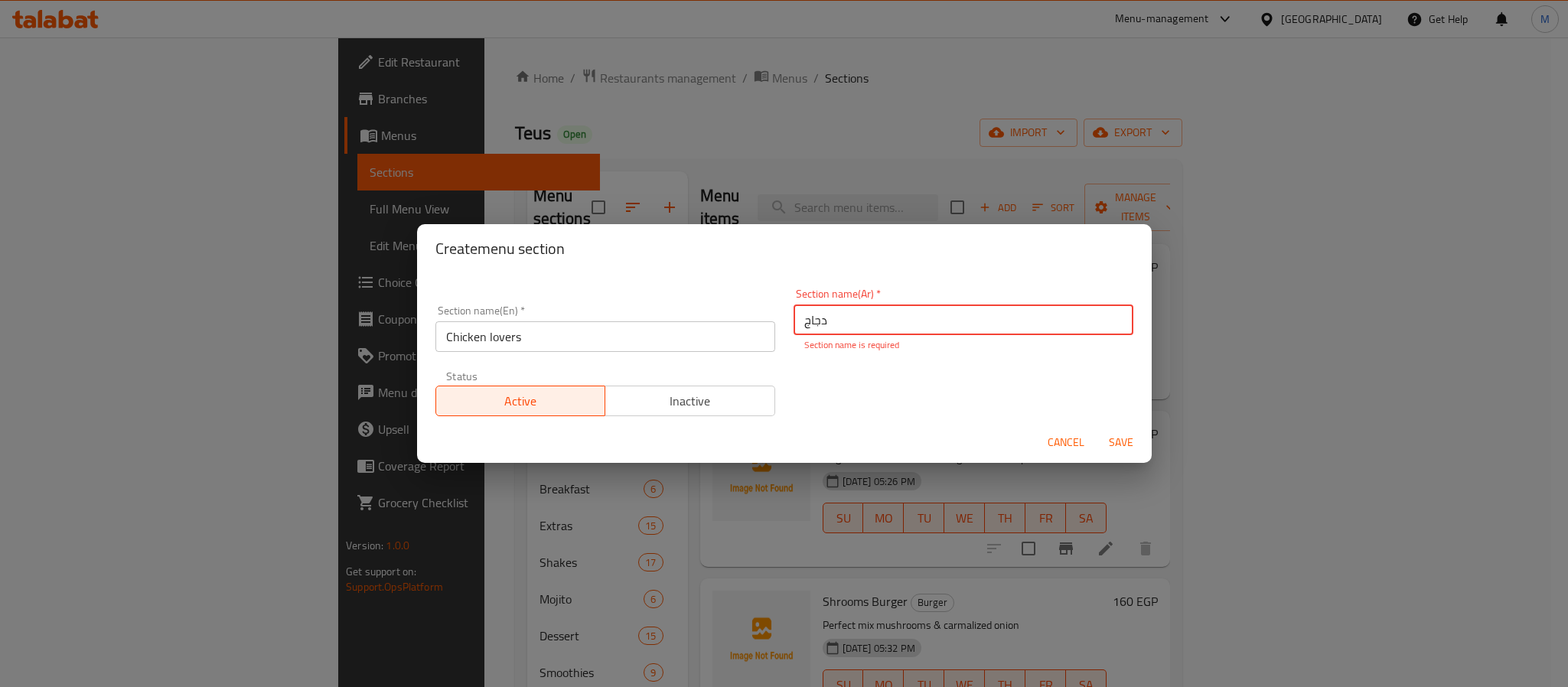
type input "دجاج"
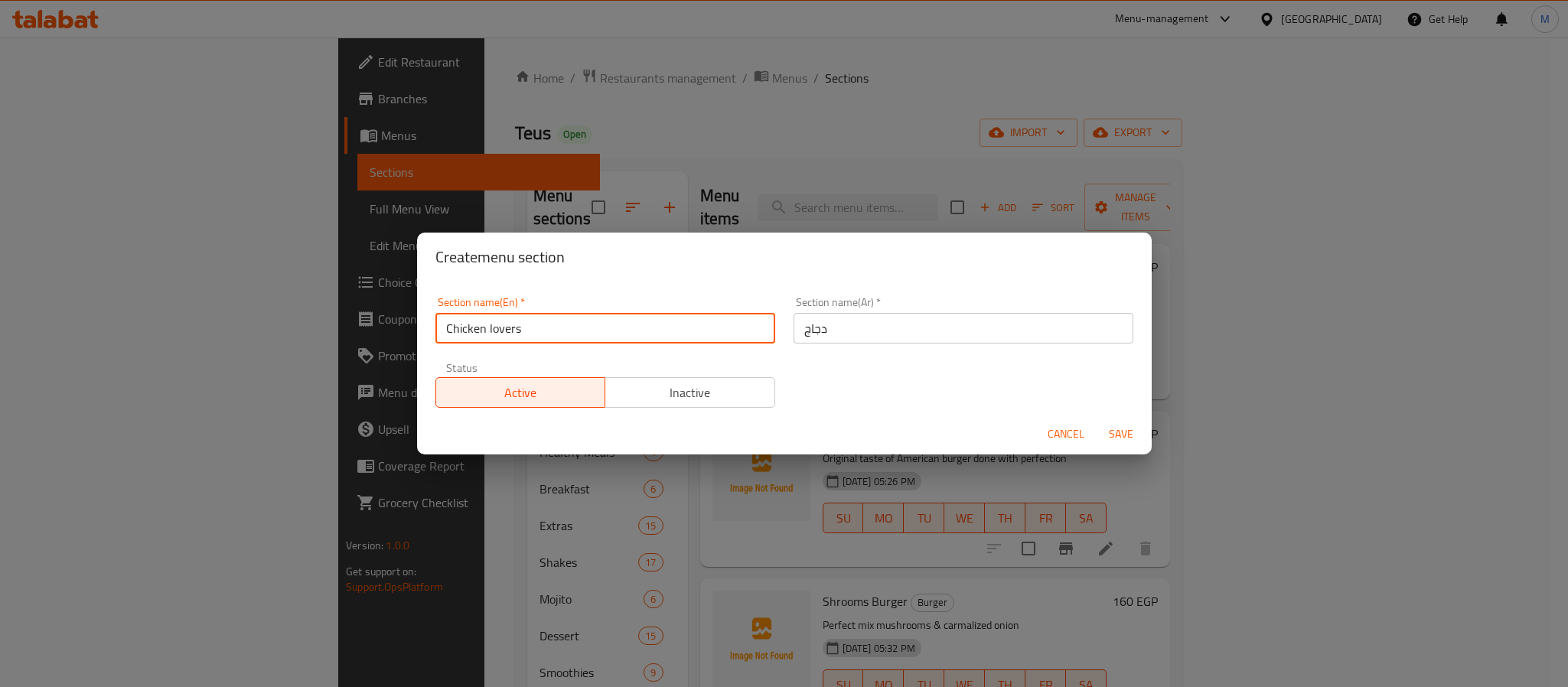
type input "Chicken Lovers"
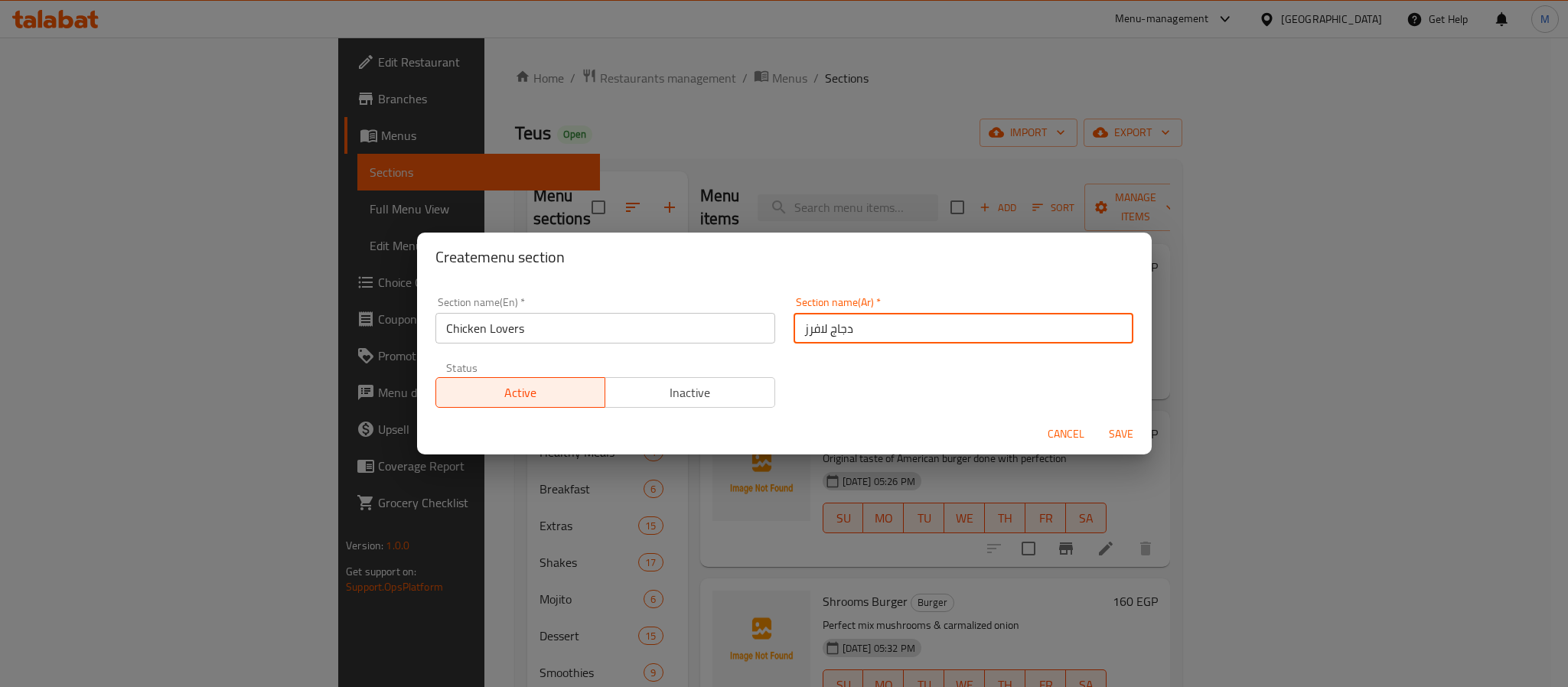
type input "دجاج لافرز"
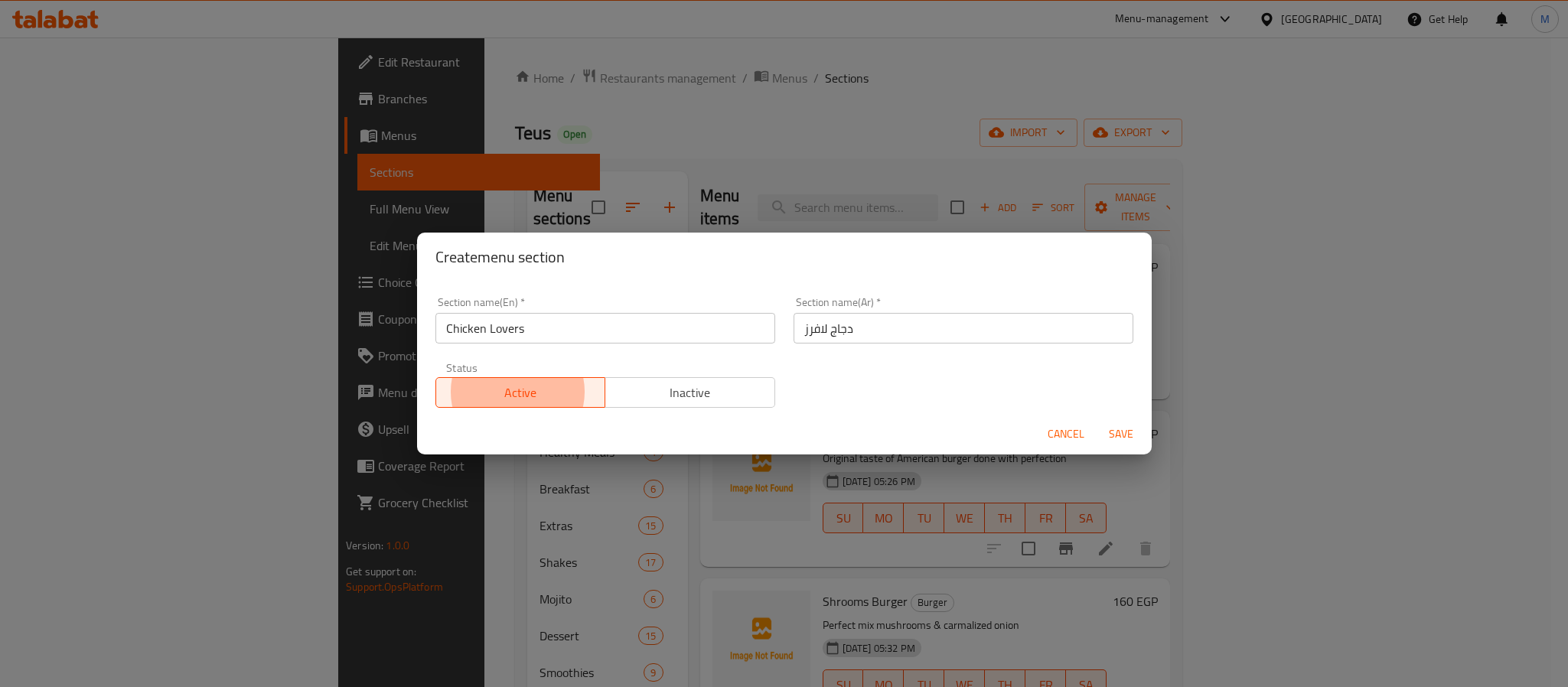
type button "0"
type button "1"
click at [1096, 420] on button "Save" at bounding box center [1120, 434] width 49 height 28
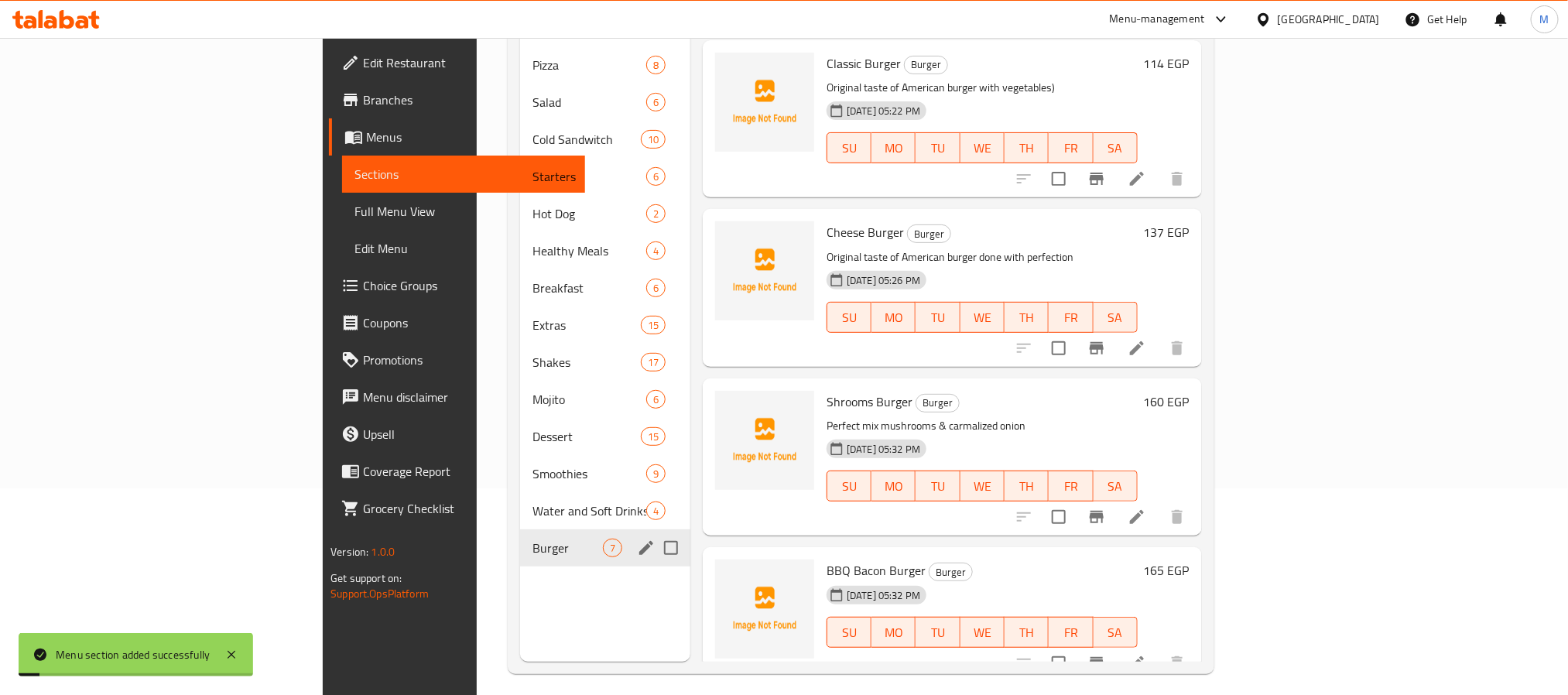
scroll to position [217, 0]
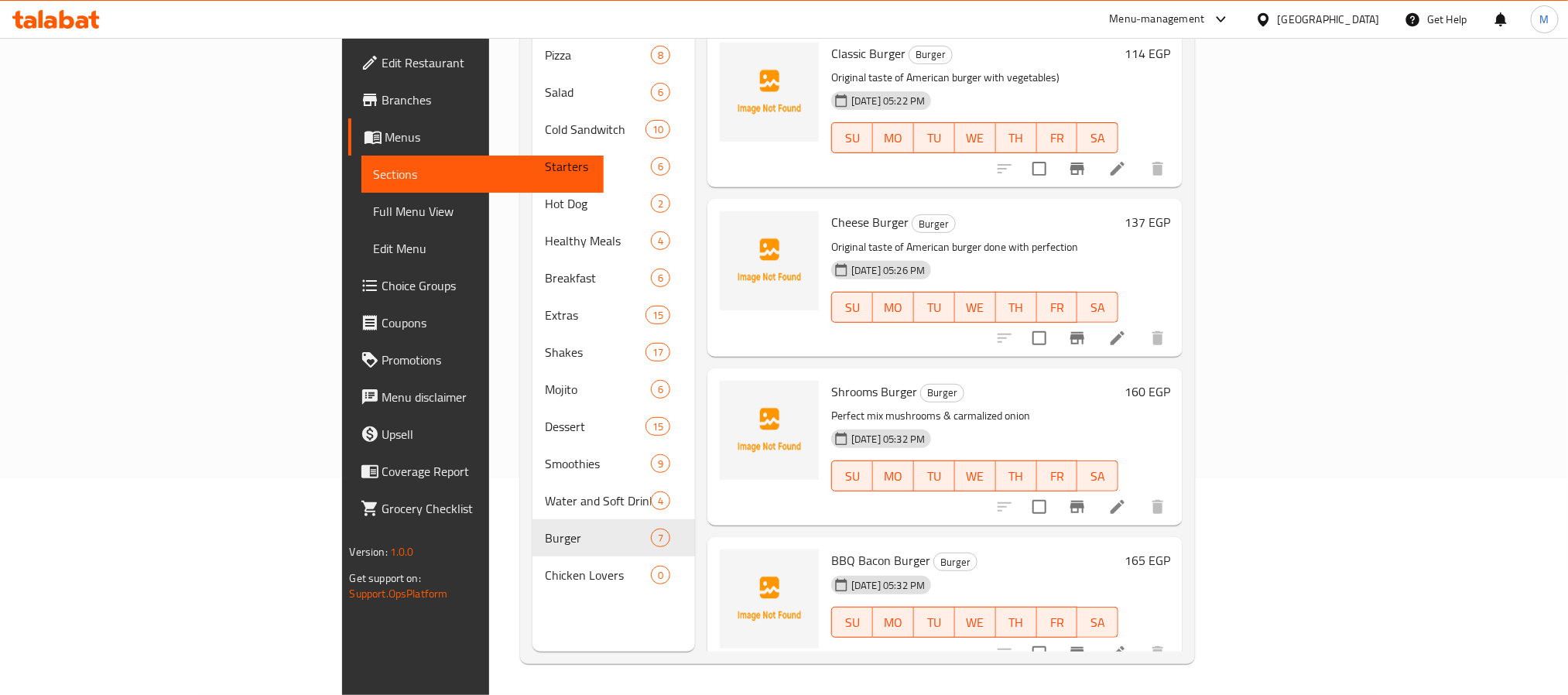
click at [533, 532] on div "Burger 7" at bounding box center [613, 538] width 162 height 37
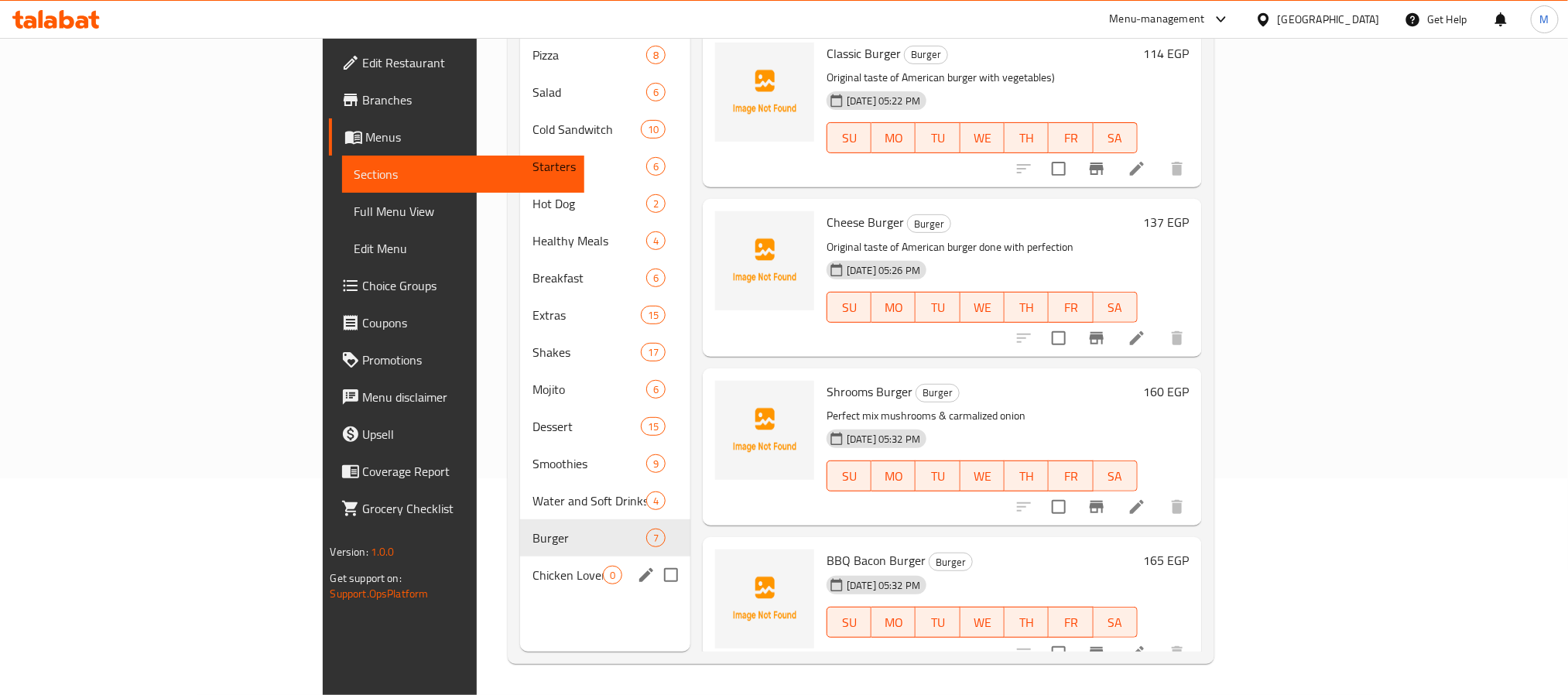
click at [521, 567] on div "Chicken Lovers 0" at bounding box center [605, 576] width 170 height 37
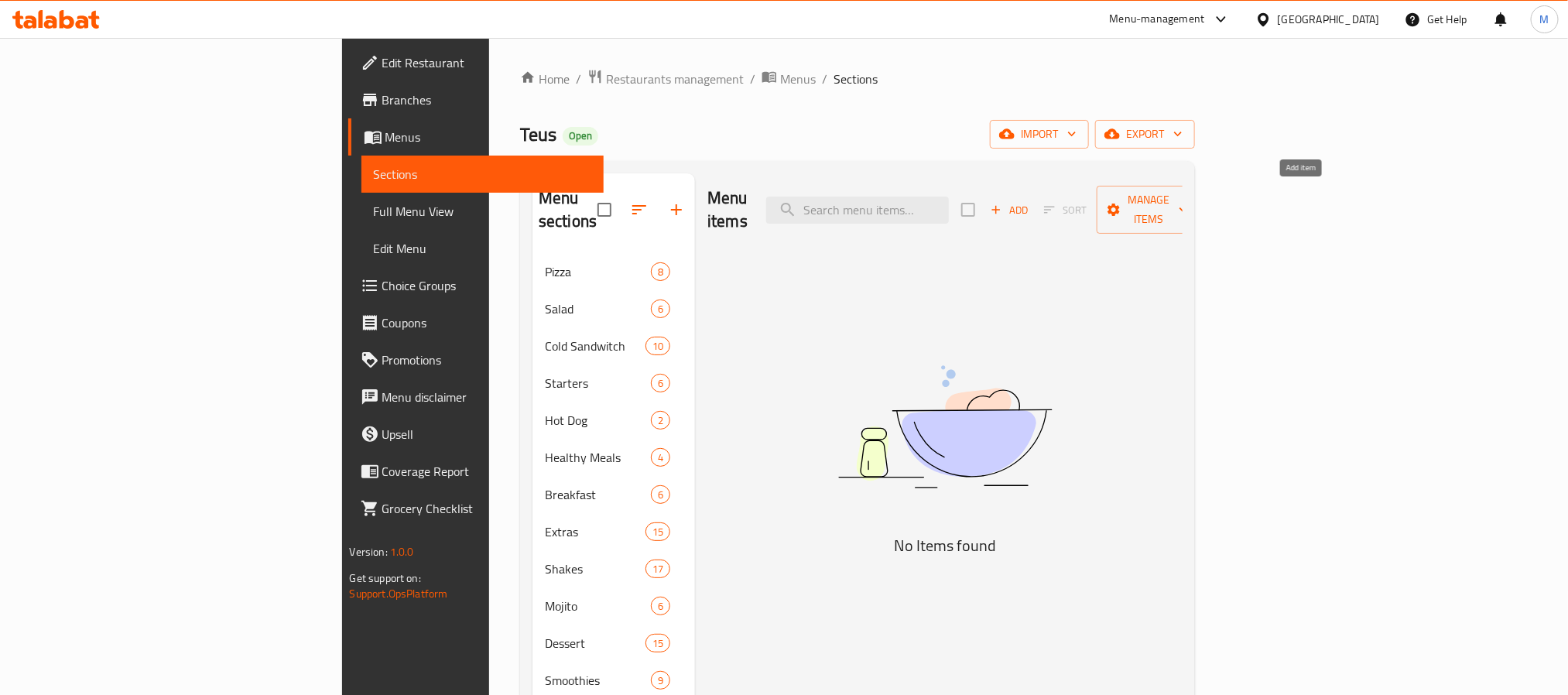
click at [1031, 201] on span "Add" at bounding box center [1010, 210] width 42 height 18
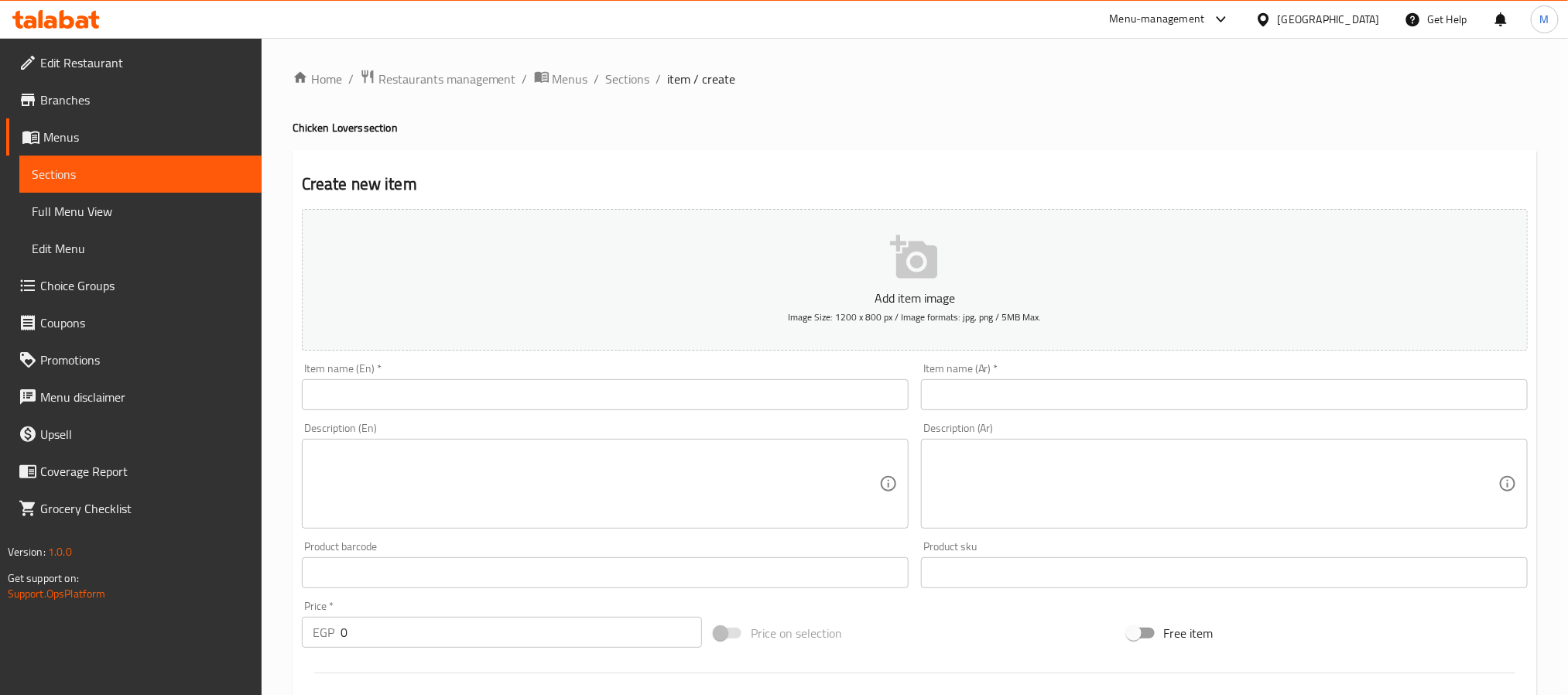
click at [583, 398] on input "text" at bounding box center [605, 395] width 607 height 31
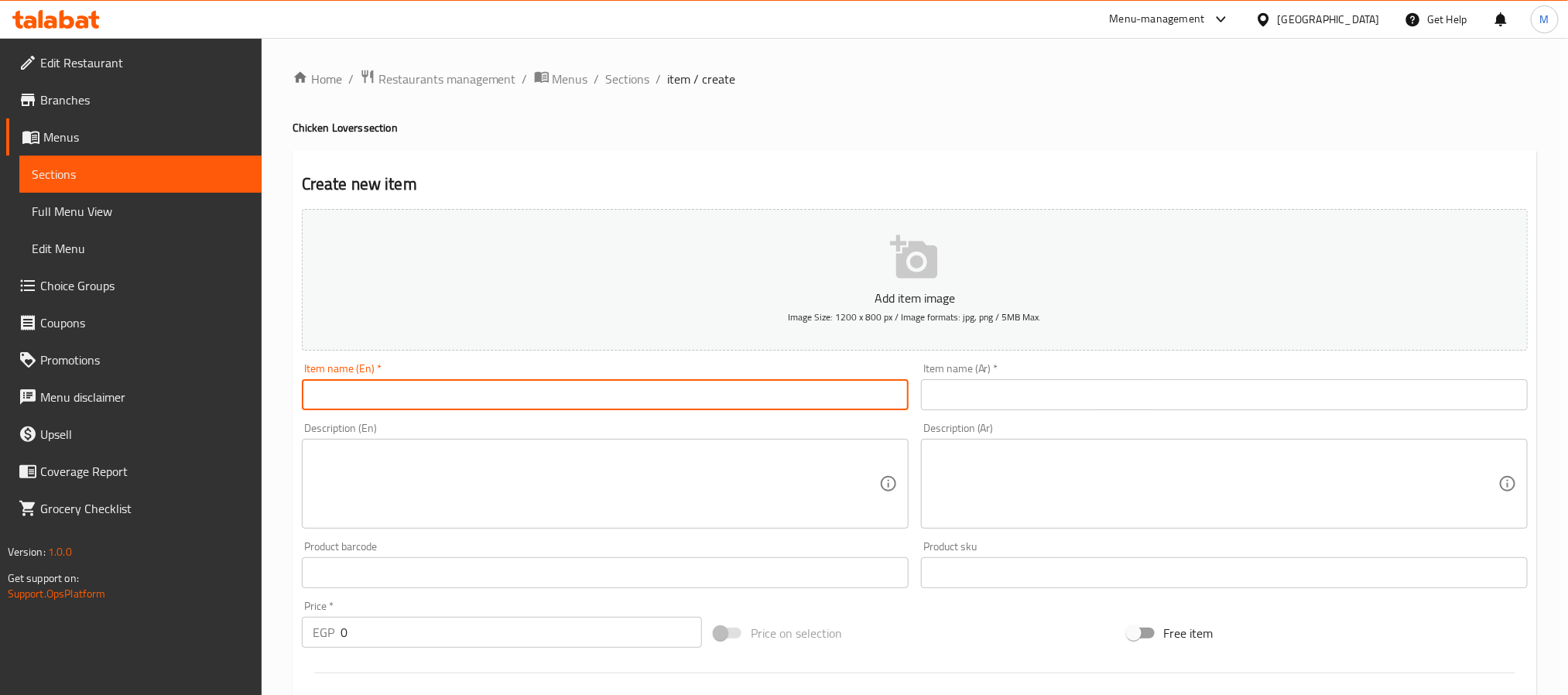
type input "ث"
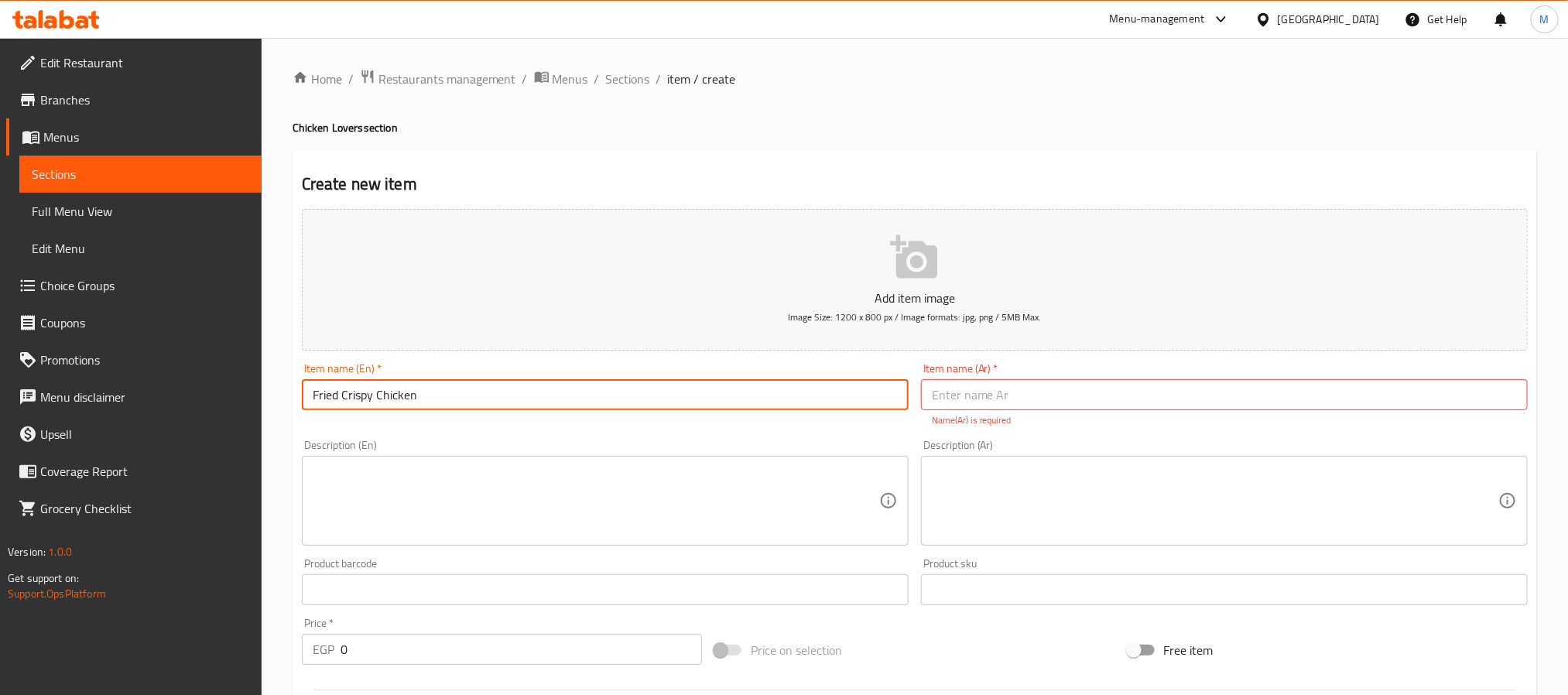
type input "Fried Crispy Chicken"
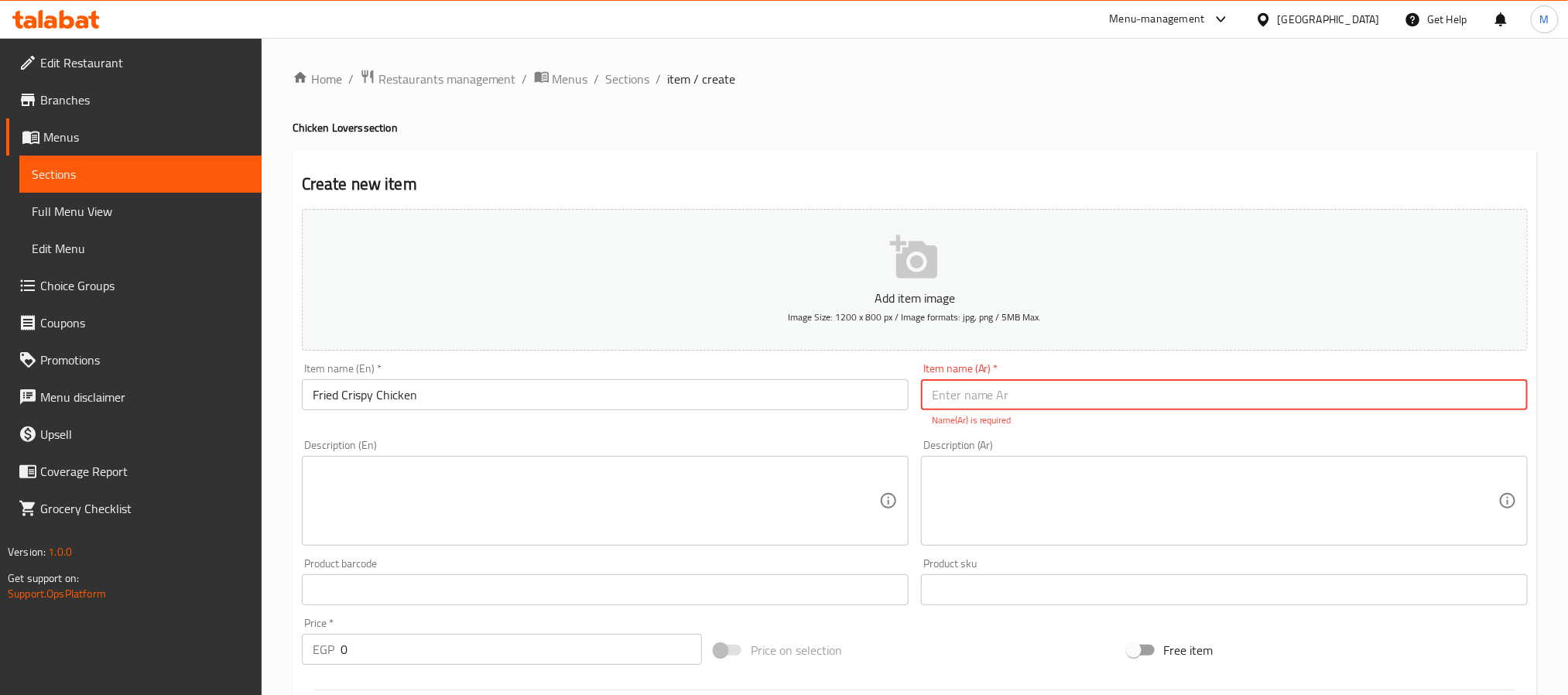
click at [985, 390] on input "text" at bounding box center [1224, 395] width 607 height 31
paste input "دجاج مقرمش مقلي"
type input "دجاج مقرمش مقلي"
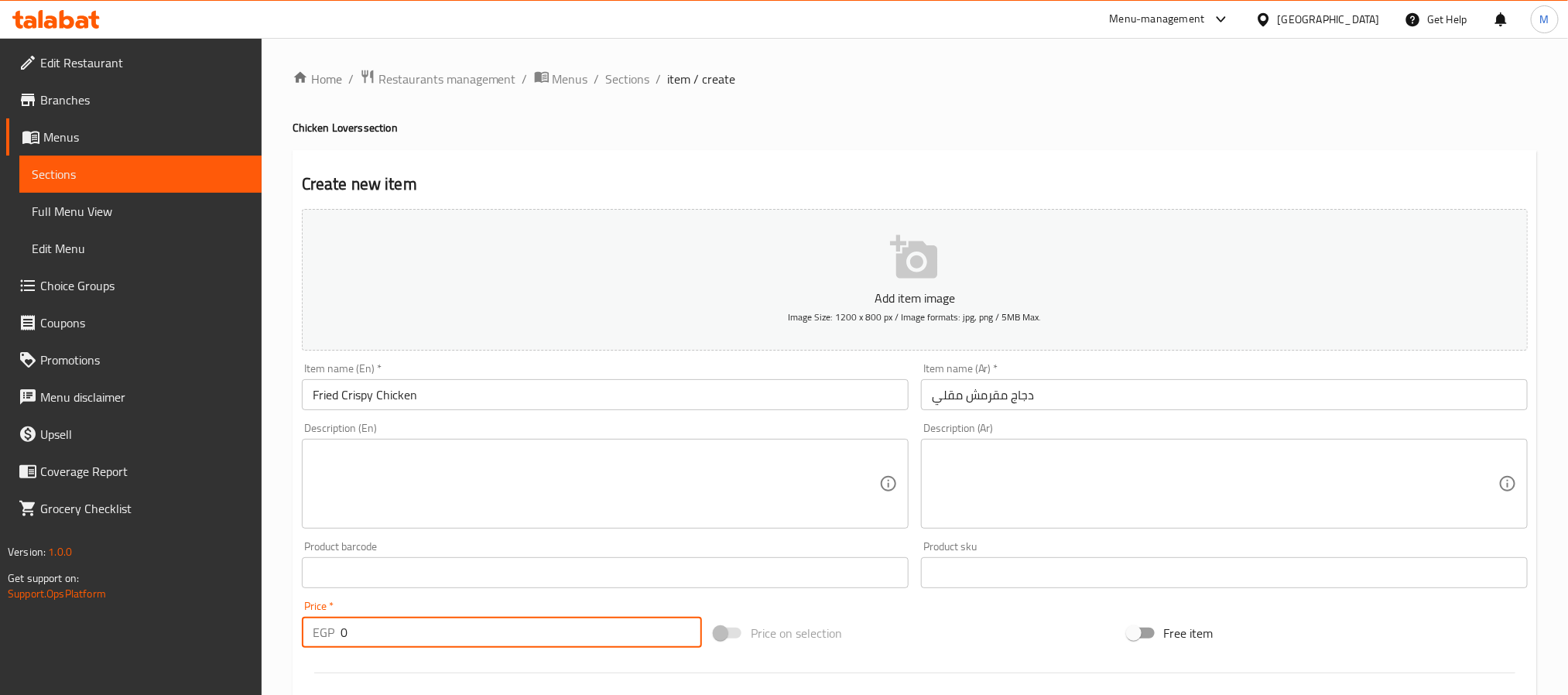
drag, startPoint x: 374, startPoint y: 644, endPoint x: 188, endPoint y: 651, distance: 186.1
click at [188, 651] on div "Edit Restaurant Branches Menus Sections Full Menu View Edit Menu Choice Groups …" at bounding box center [784, 566] width 1568 height 1056
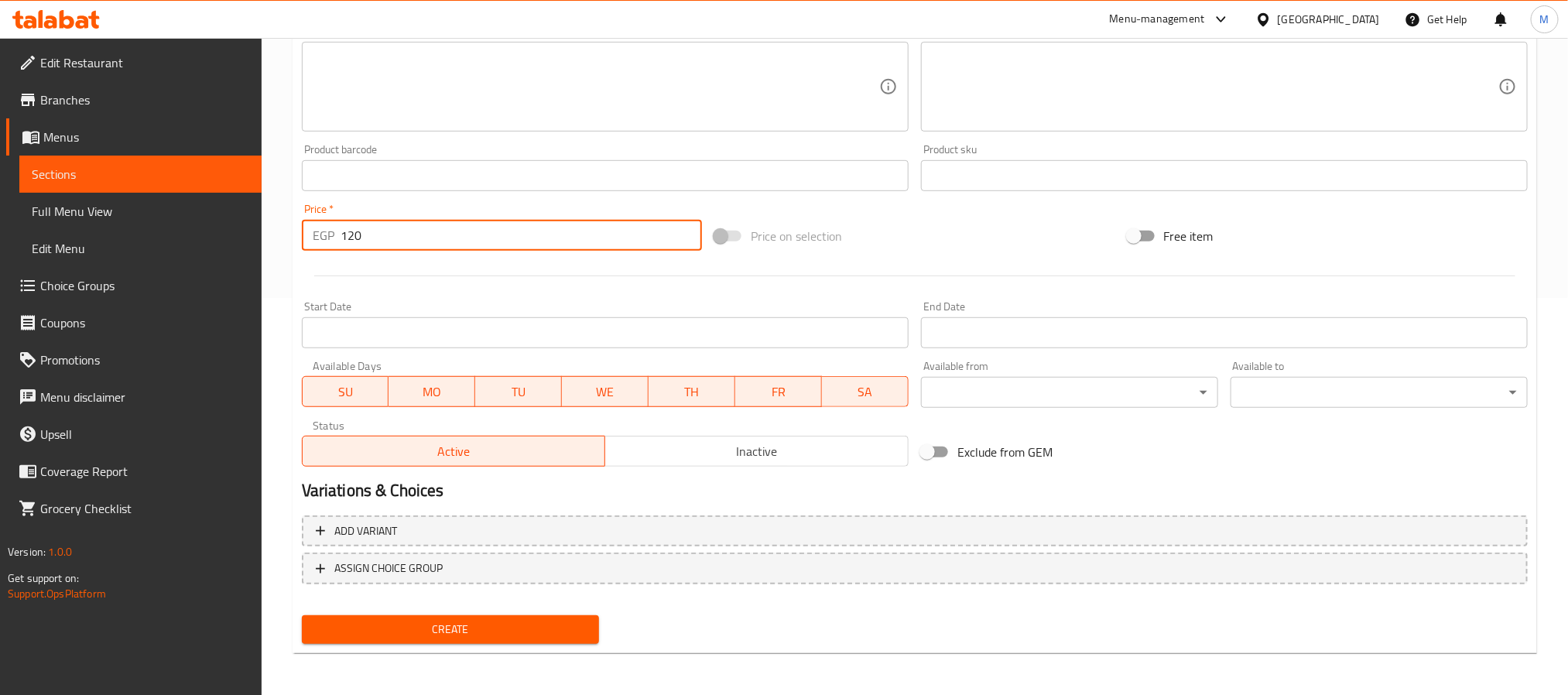
type input "120"
click at [397, 638] on button "Create" at bounding box center [450, 630] width 297 height 28
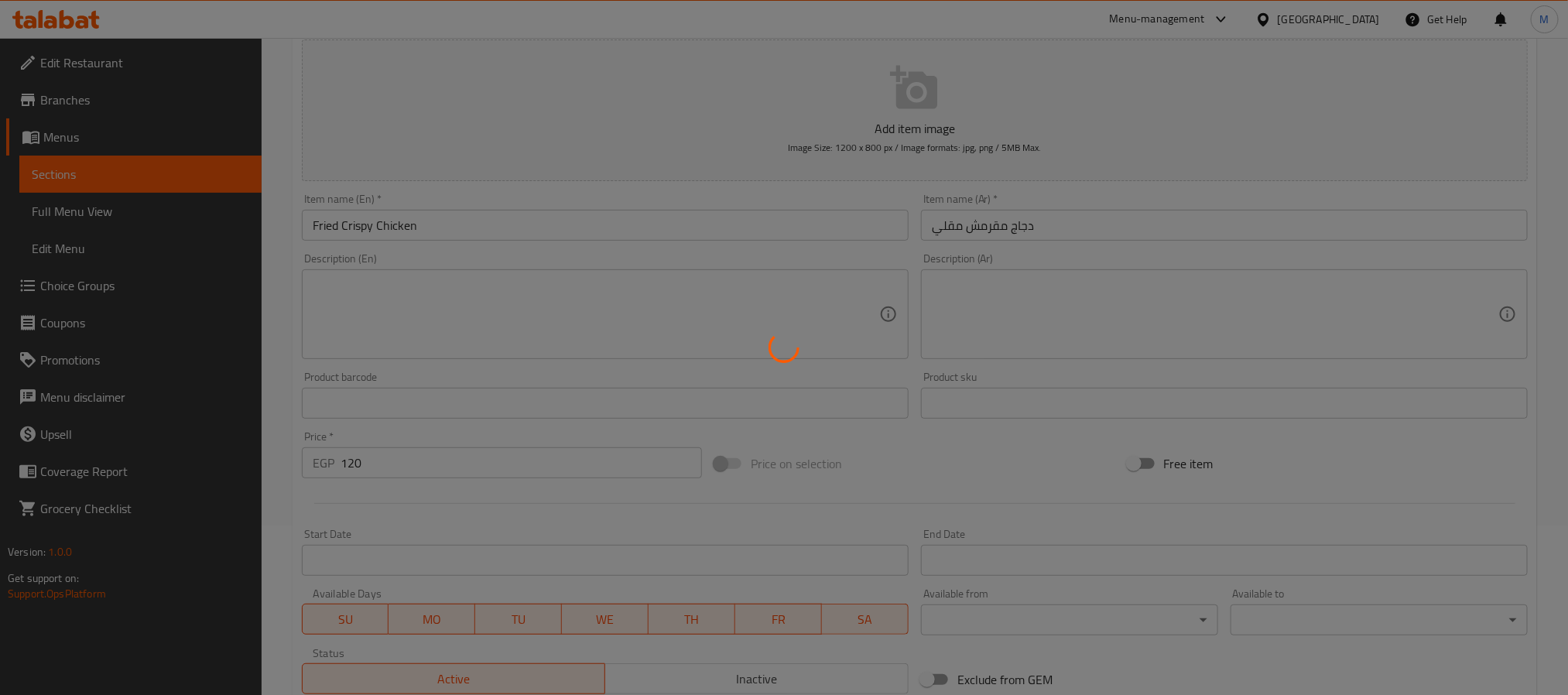
scroll to position [165, 0]
type input "0"
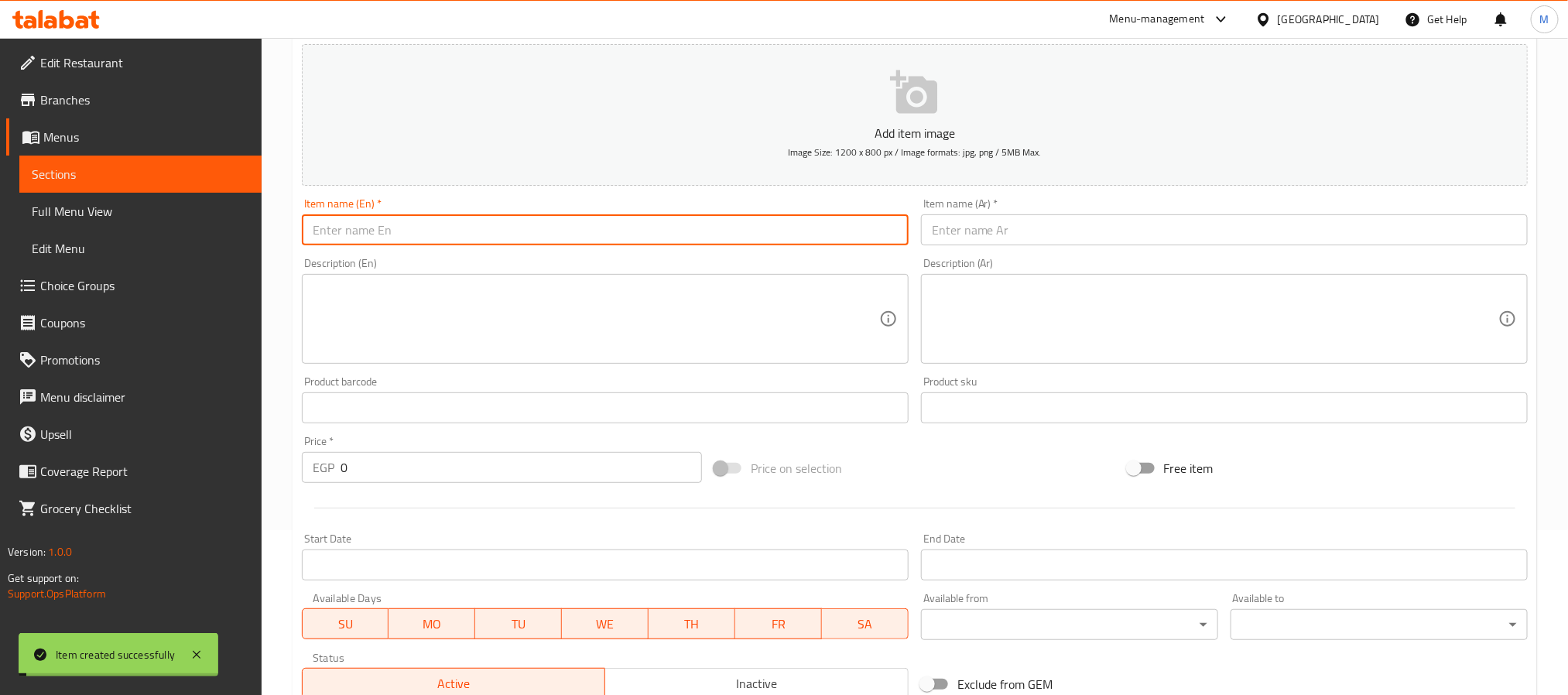
click at [392, 228] on input "text" at bounding box center [605, 230] width 607 height 31
click at [400, 228] on input "text" at bounding box center [605, 230] width 607 height 31
type input "e"
type input "Crispy Chicken Bacon"
click at [1022, 214] on div "Item name (Ar)   * Item name (Ar) *" at bounding box center [1224, 222] width 607 height 48
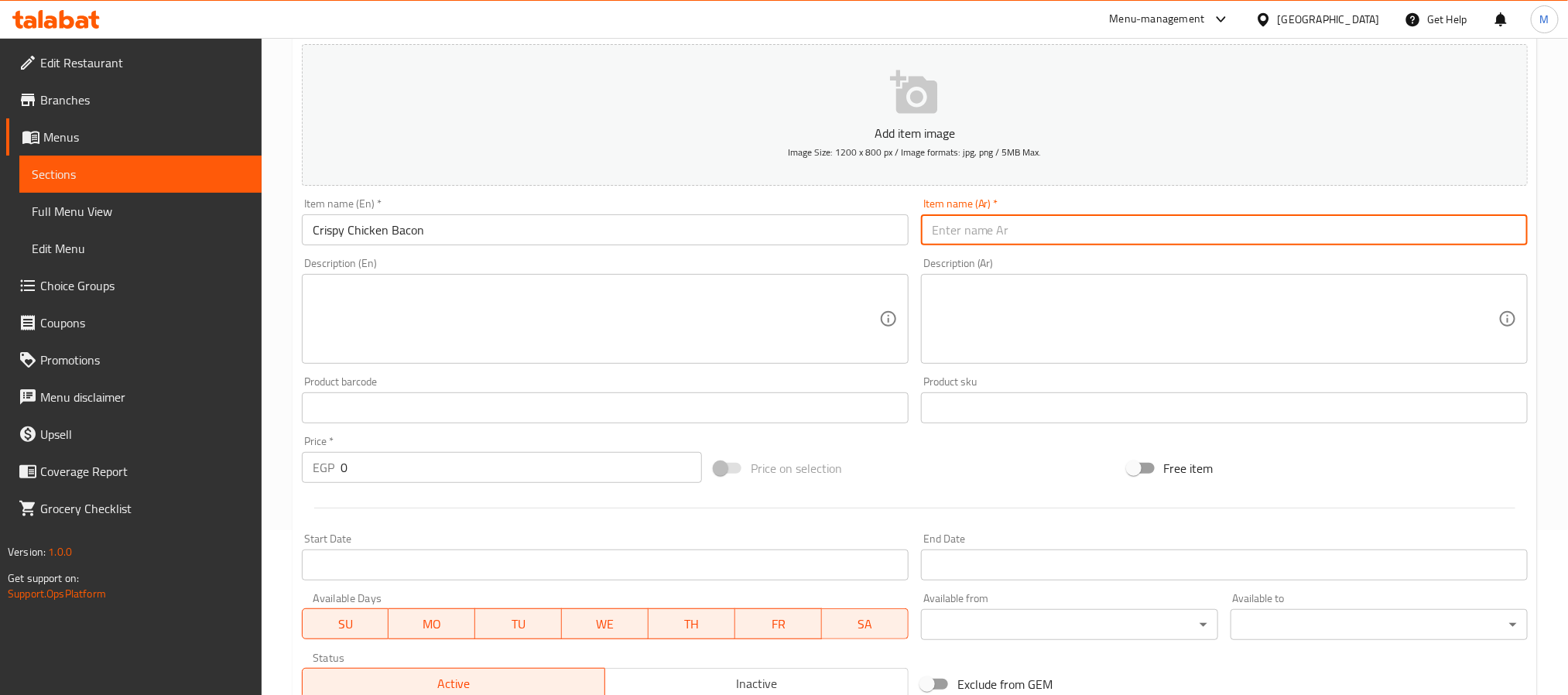
paste input "دجاج مقرمش مع لحم مقدد"
click at [1022, 228] on input "دجاج مقرمش مع لحم مقدد" at bounding box center [1224, 230] width 607 height 31
type input "دجاج مقرمش مع لحم مقدد"
drag, startPoint x: 374, startPoint y: 475, endPoint x: 177, endPoint y: 490, distance: 197.6
click at [177, 490] on div "Edit Restaurant Branches Menus Sections Full Menu View Edit Menu Choice Groups …" at bounding box center [784, 401] width 1568 height 1056
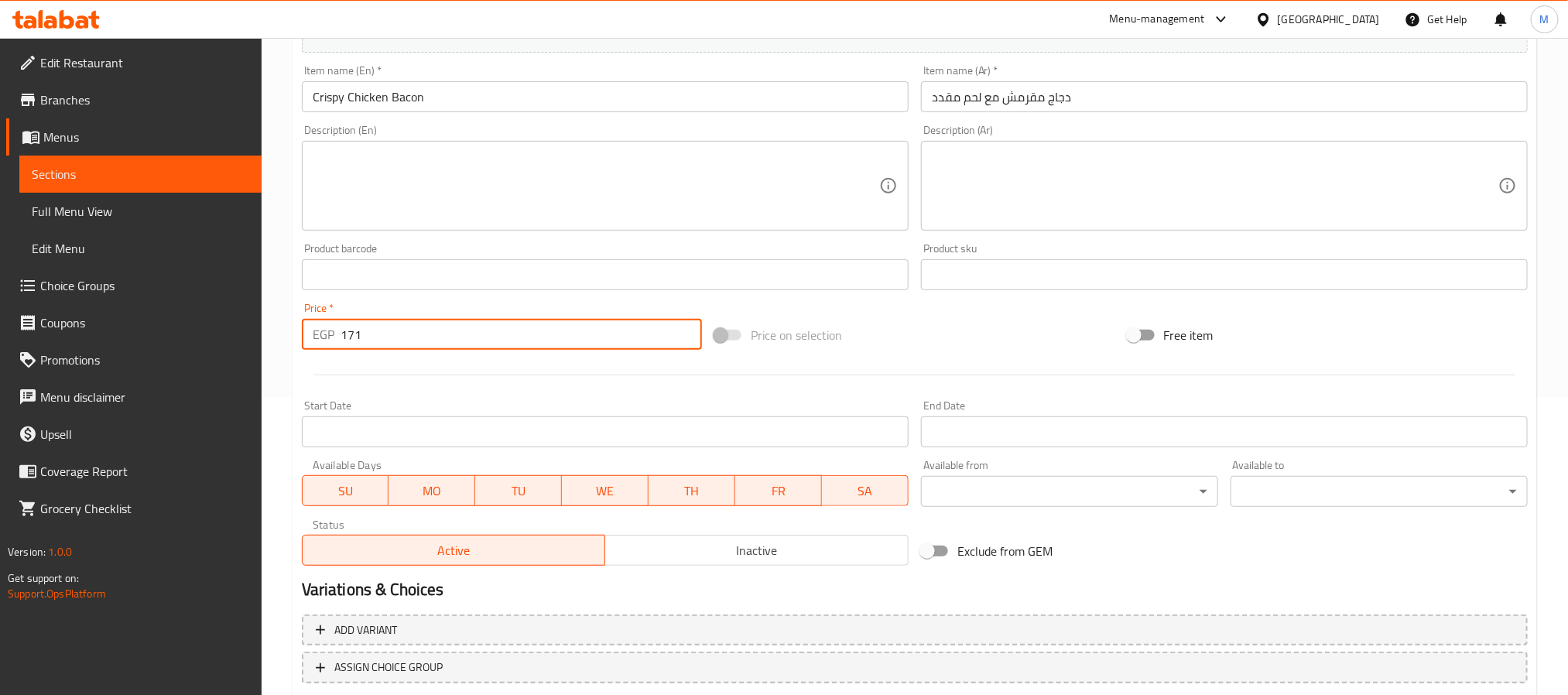
scroll to position [397, 0]
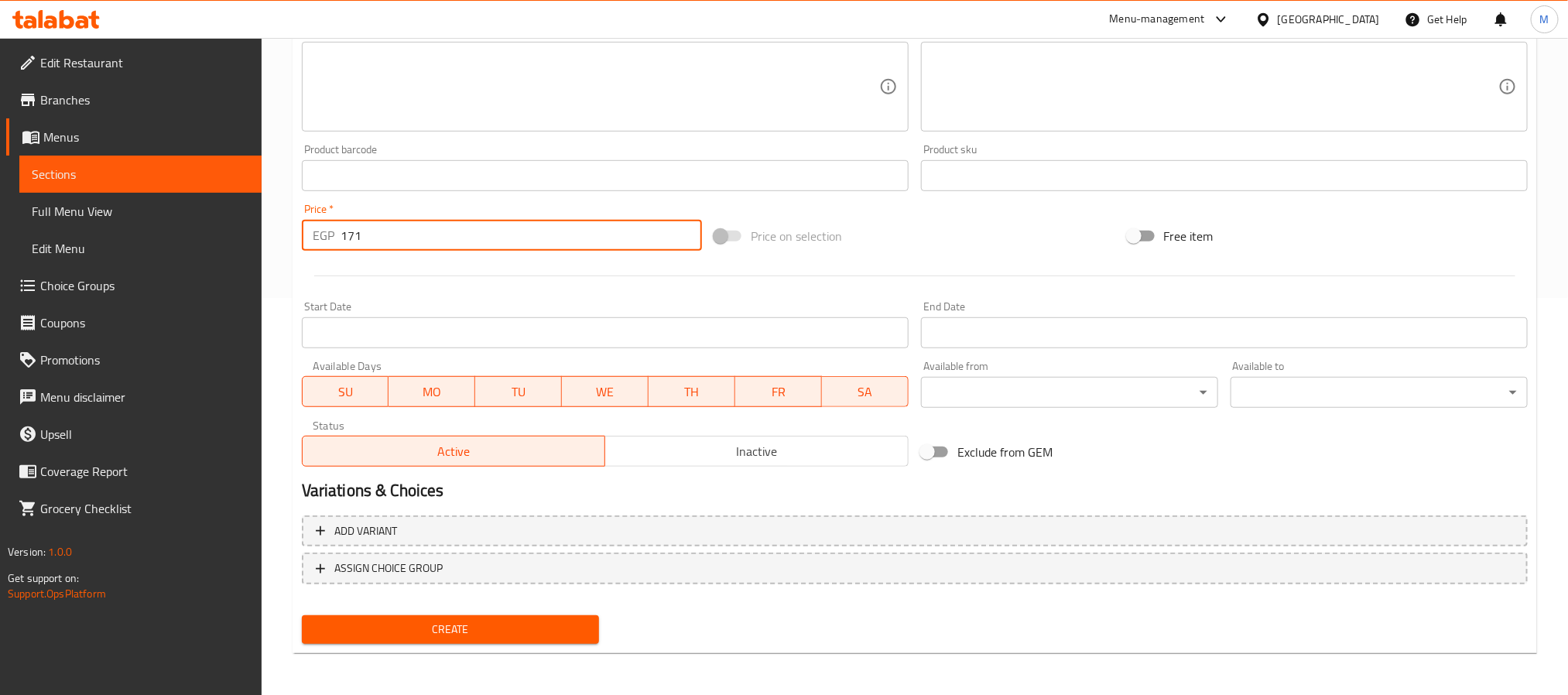
type input "171"
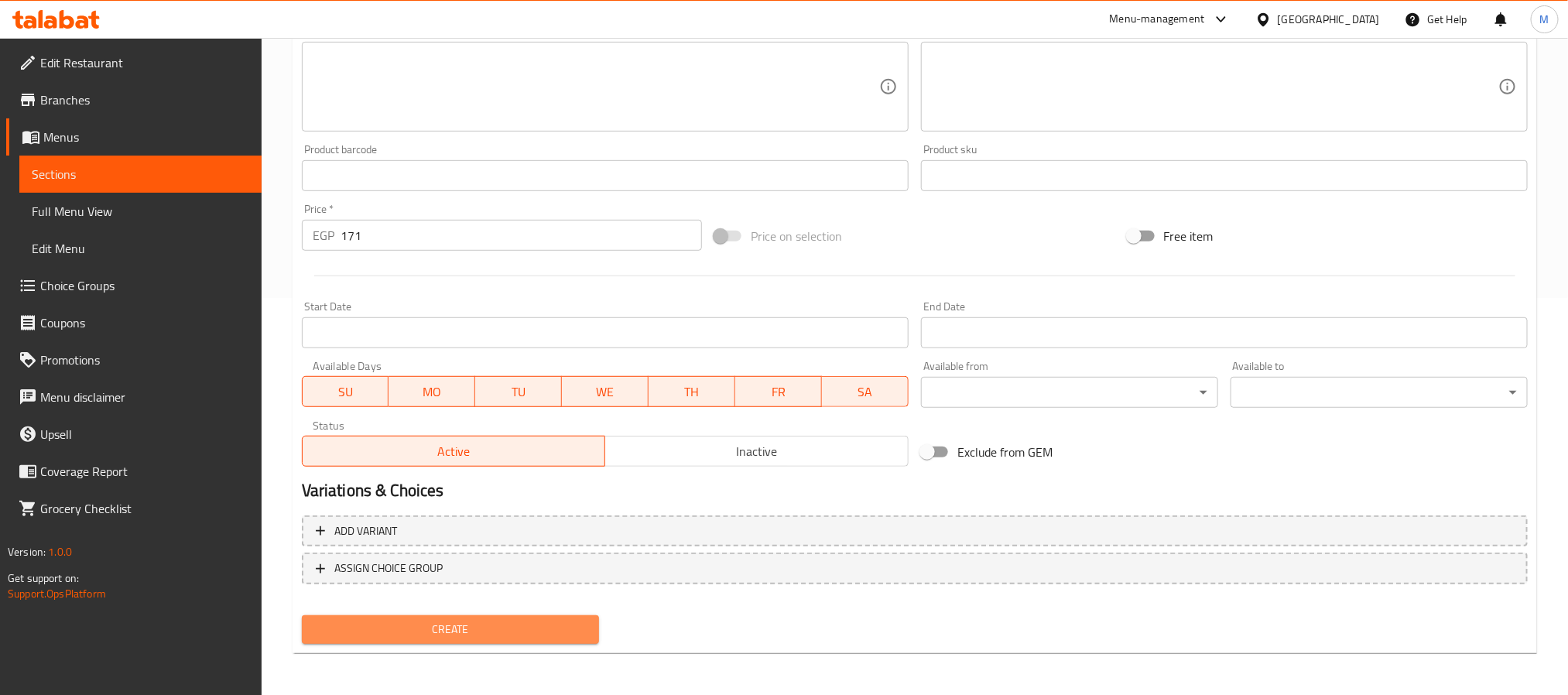
click at [358, 635] on span "Create" at bounding box center [450, 630] width 273 height 19
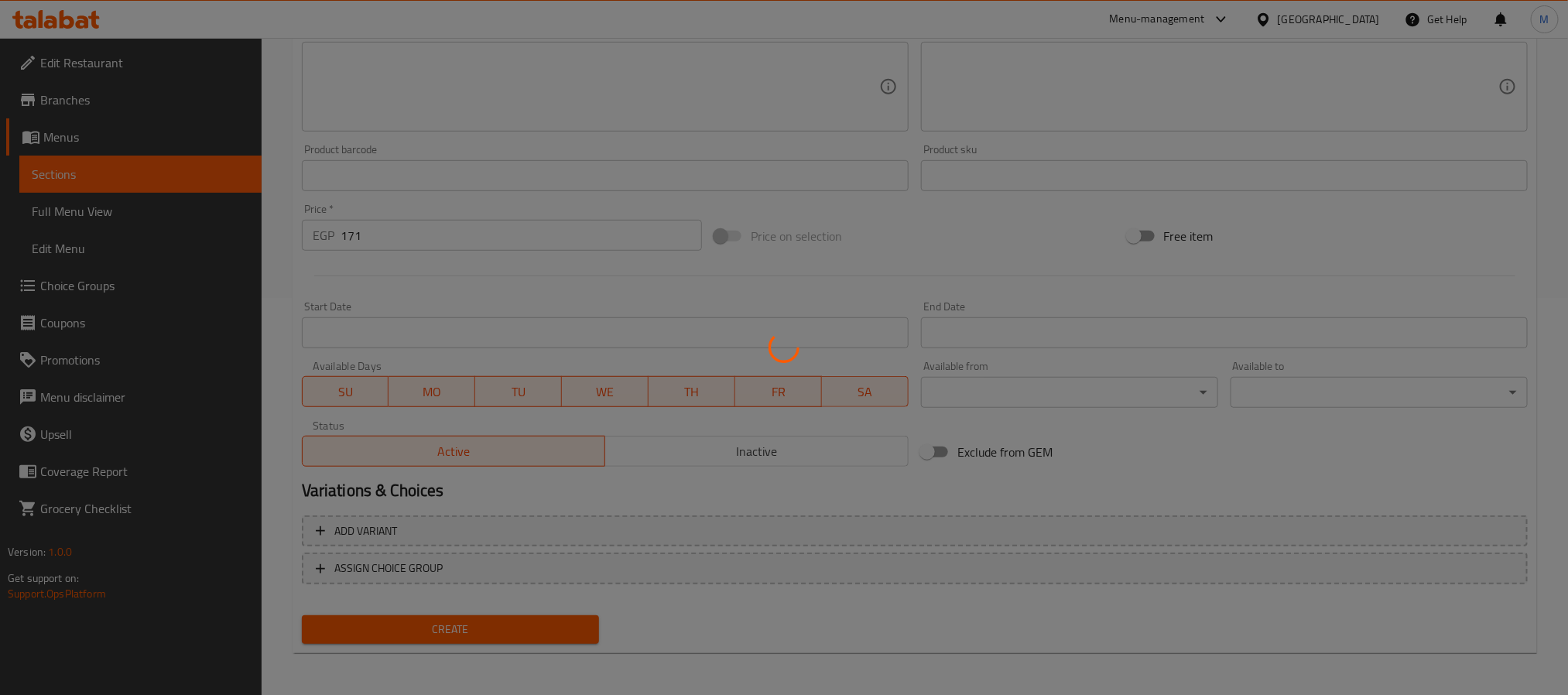
type input "0"
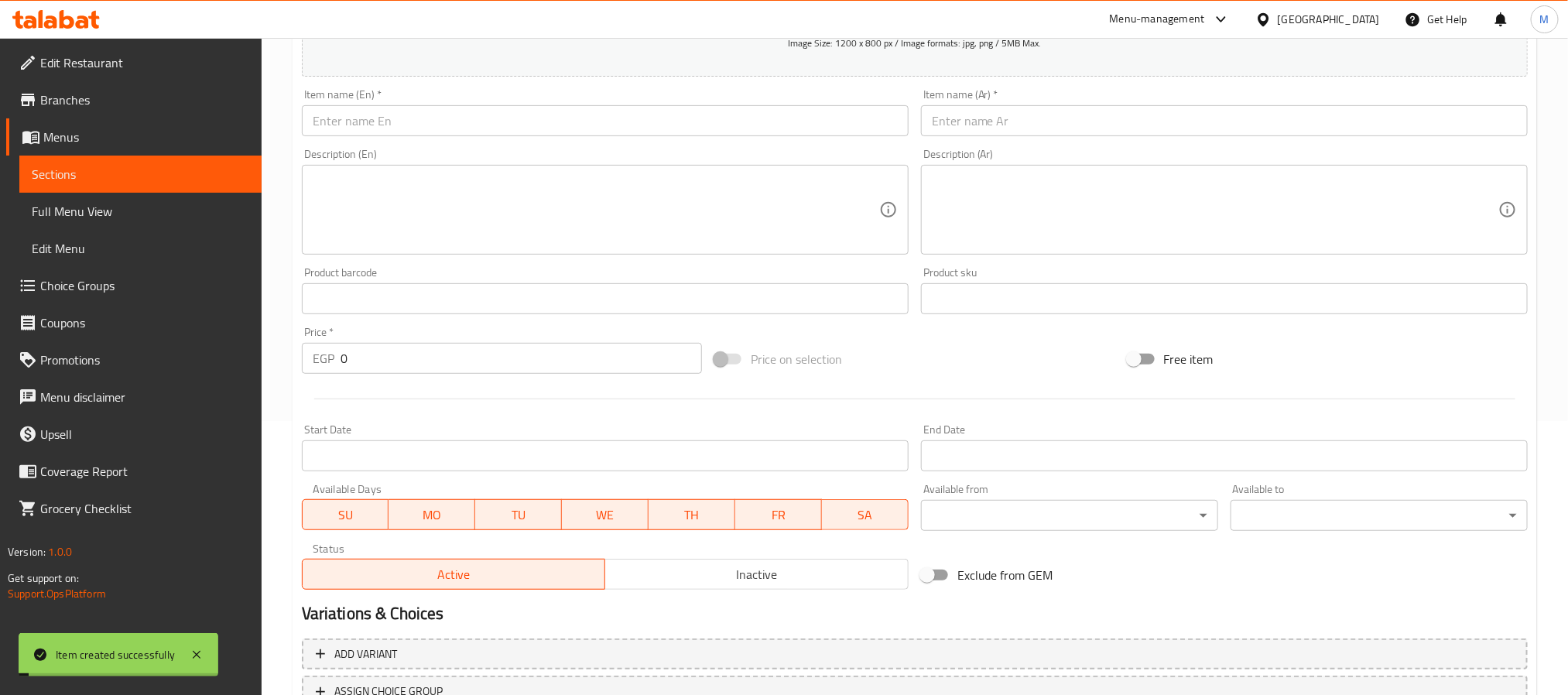
scroll to position [165, 0]
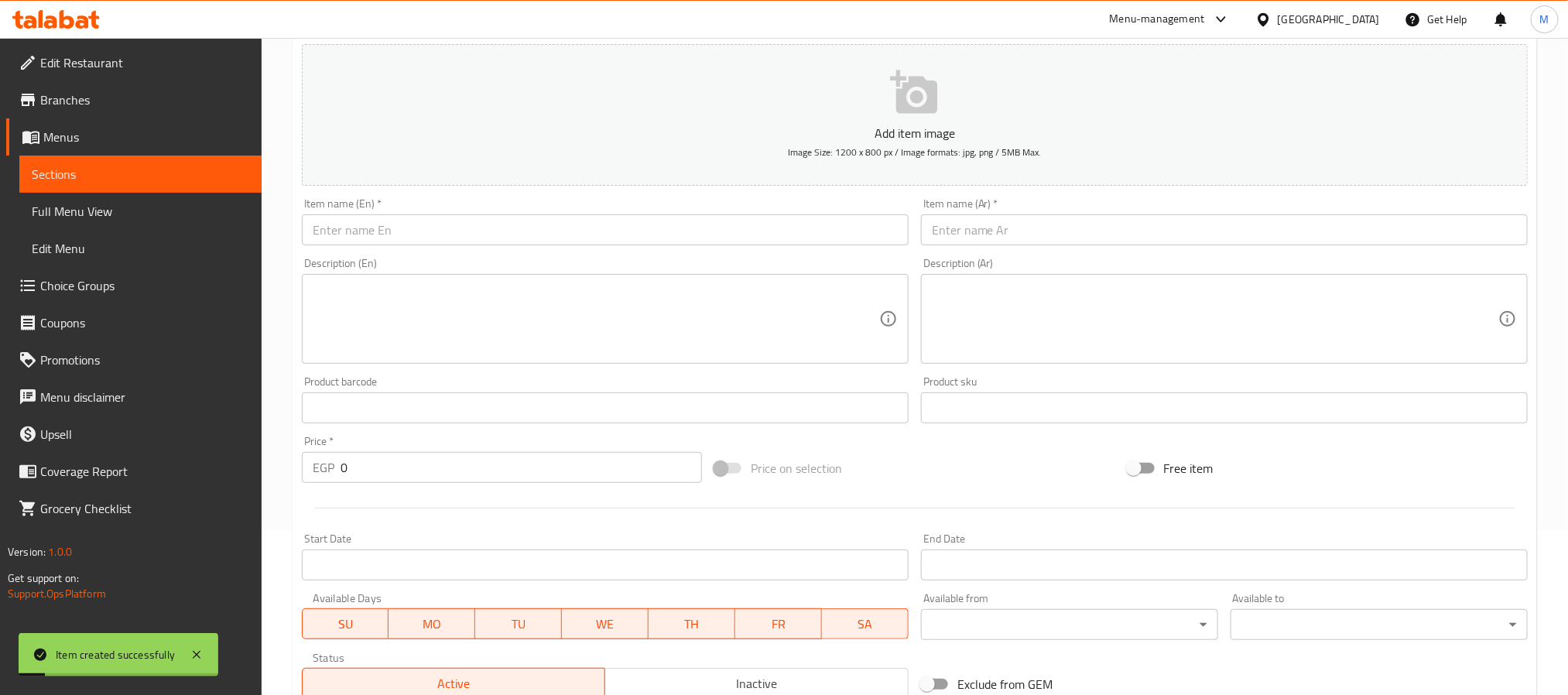
click at [465, 397] on input "text" at bounding box center [605, 408] width 607 height 31
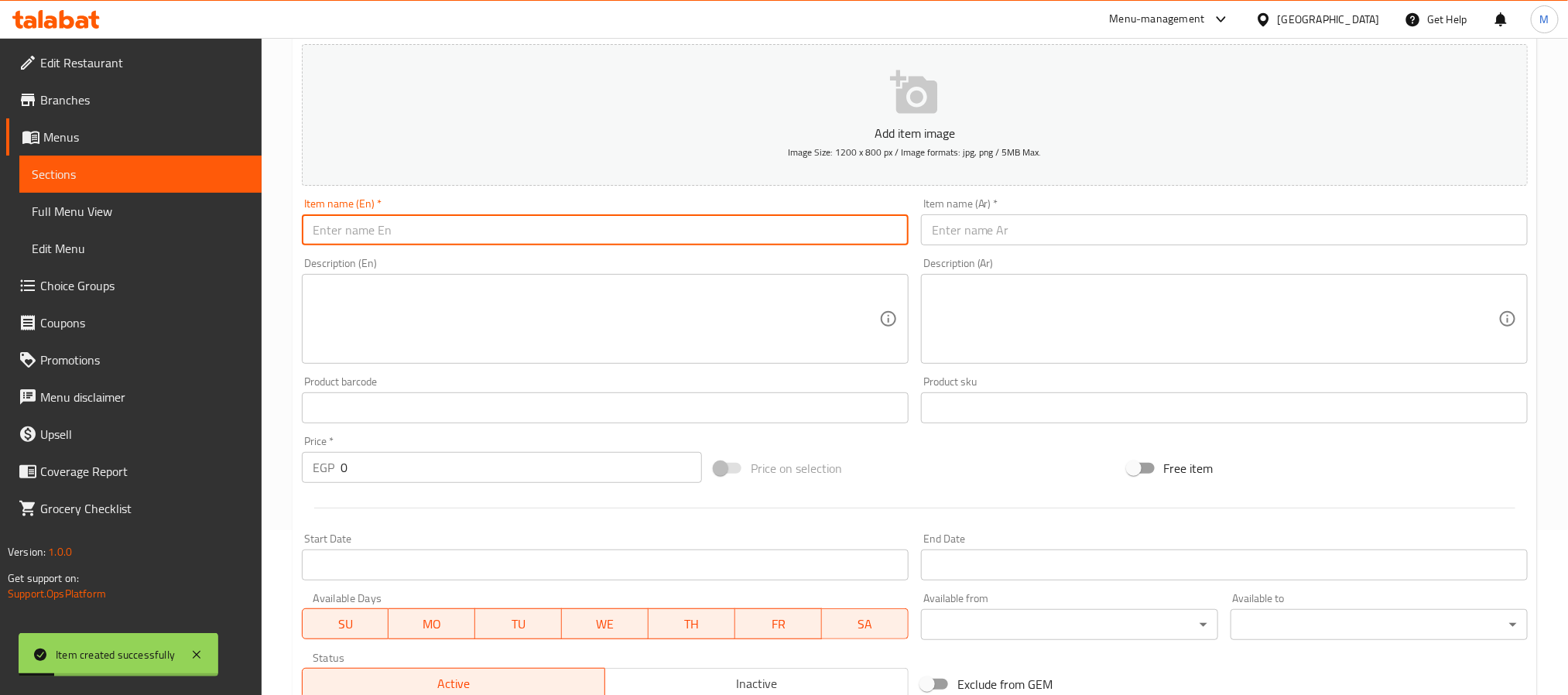
click at [491, 228] on input "text" at bounding box center [605, 230] width 607 height 31
type input "ف"
type input "Fried Teus Buffalo Chicken"
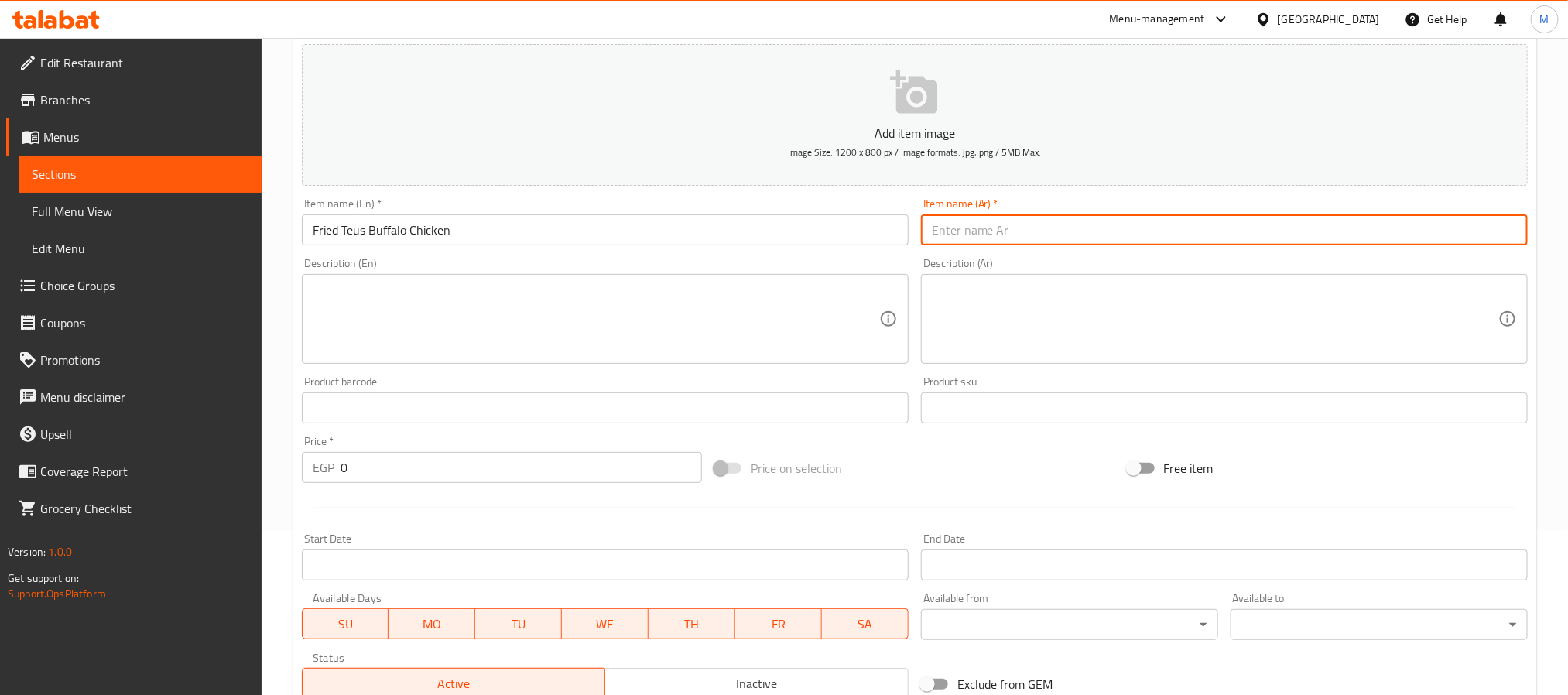
click at [491, 228] on input "Fried Teus Buffalo Chicken" at bounding box center [605, 230] width 607 height 31
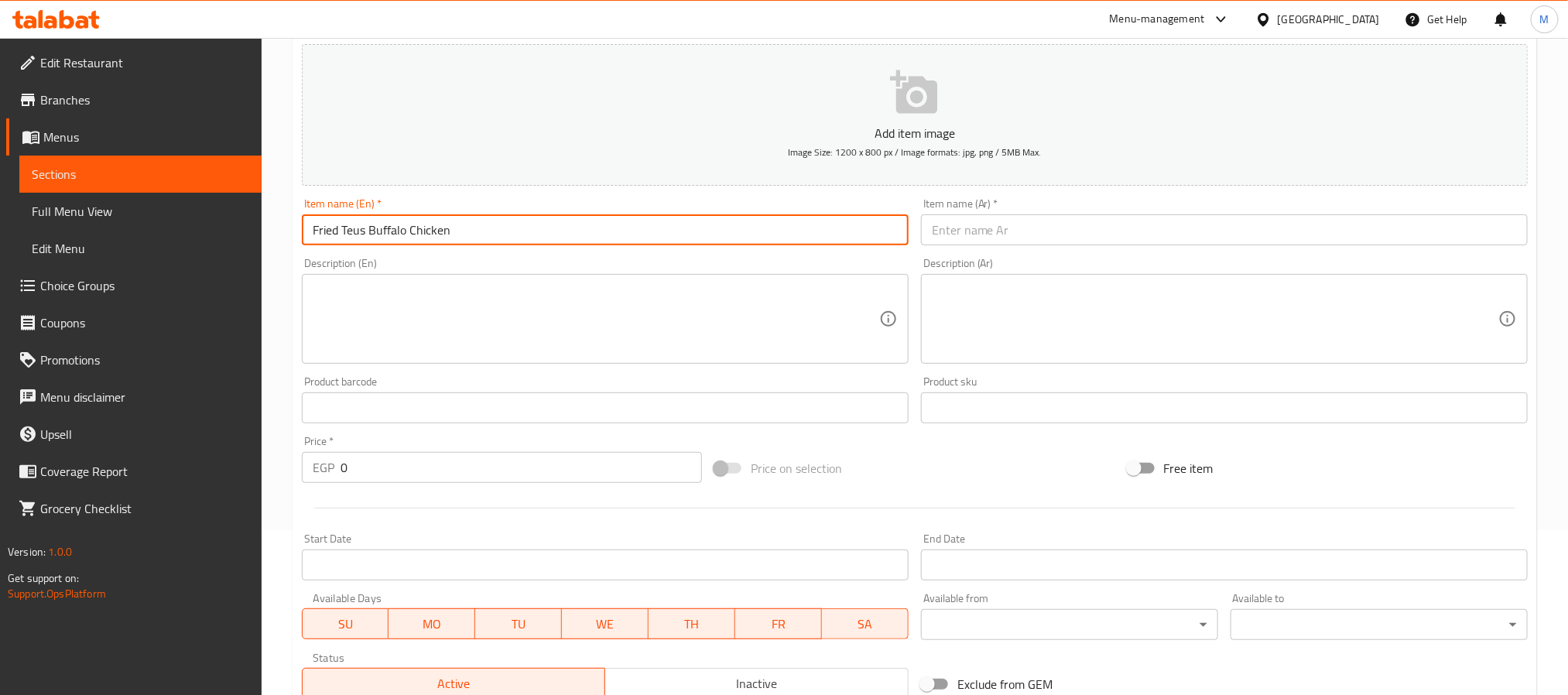
click at [960, 207] on div "Item name (Ar)   * Item name (Ar) *" at bounding box center [1224, 222] width 607 height 48
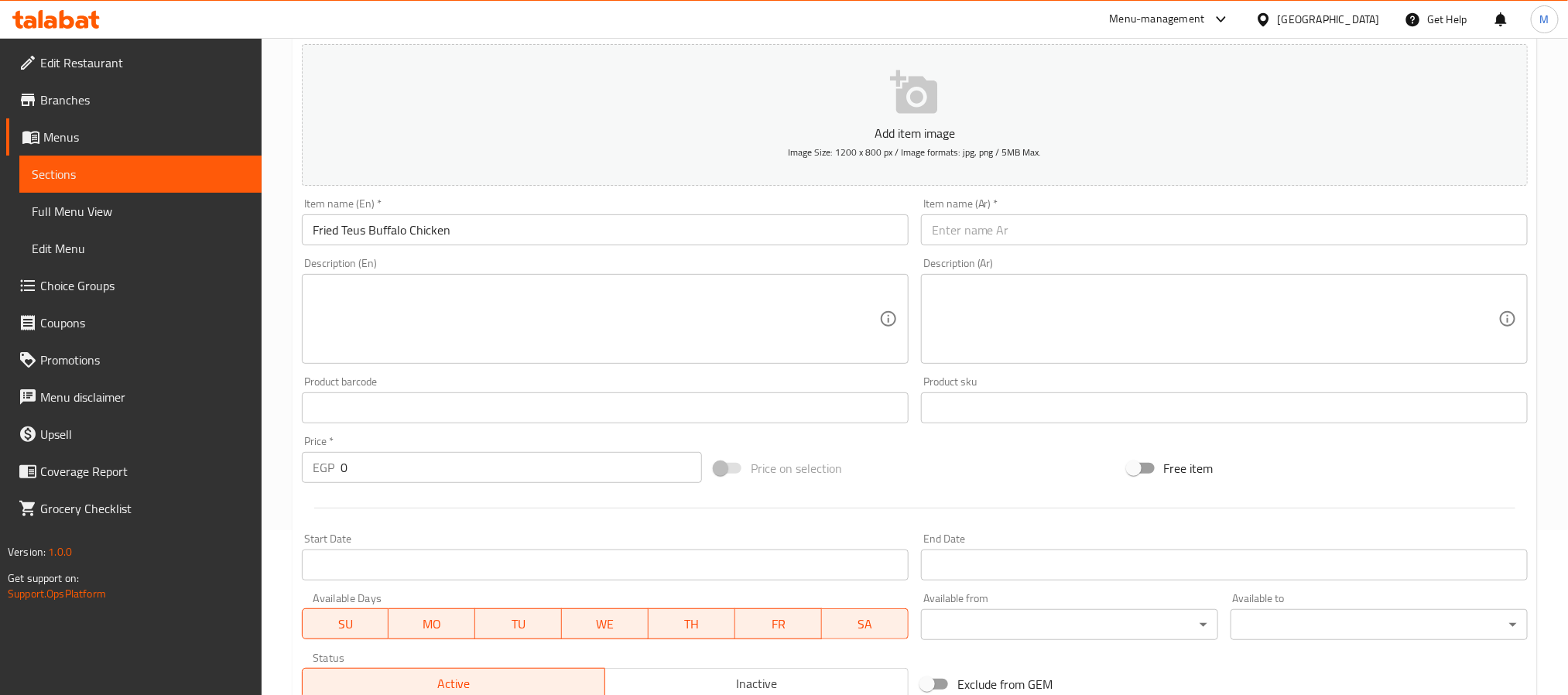
paste input "دجاج تيوس الجاموسي المقلي"
click at [973, 226] on input "دجاج تيوس الجاموسي المقلي" at bounding box center [1224, 230] width 607 height 31
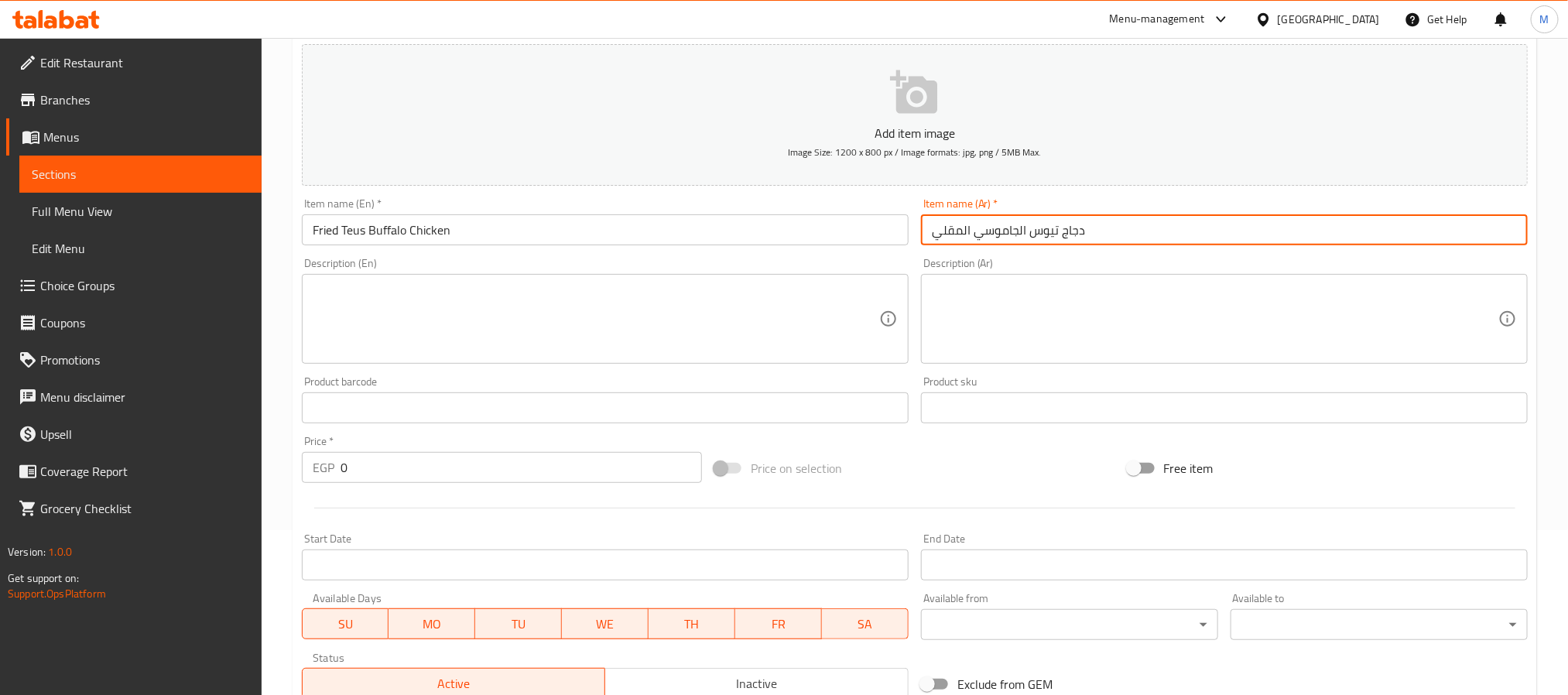
click at [996, 230] on input "دجاج تيوس الجاموسي المقلي" at bounding box center [1224, 230] width 607 height 31
type input "دجاج تيوس بافلو المقلي"
click at [341, 469] on input "0" at bounding box center [521, 467] width 362 height 31
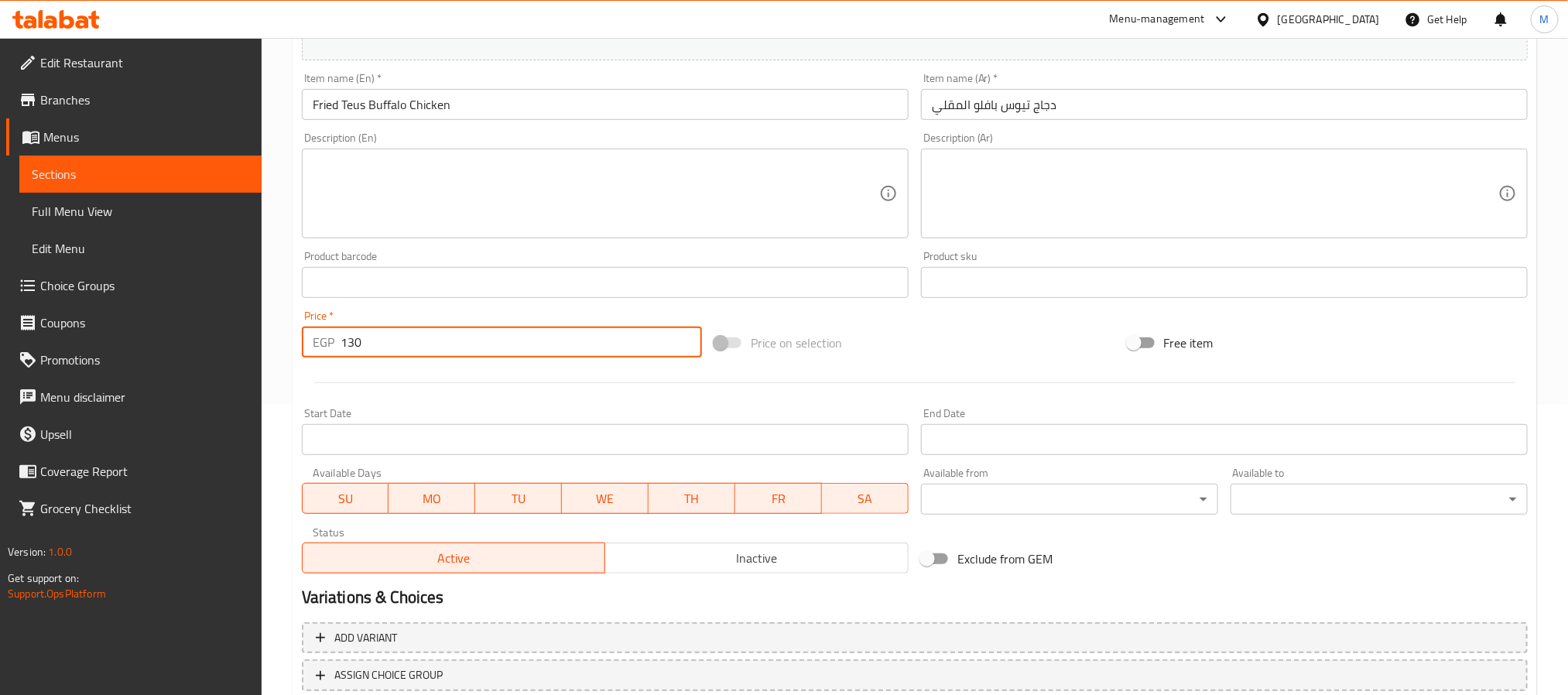
scroll to position [397, 0]
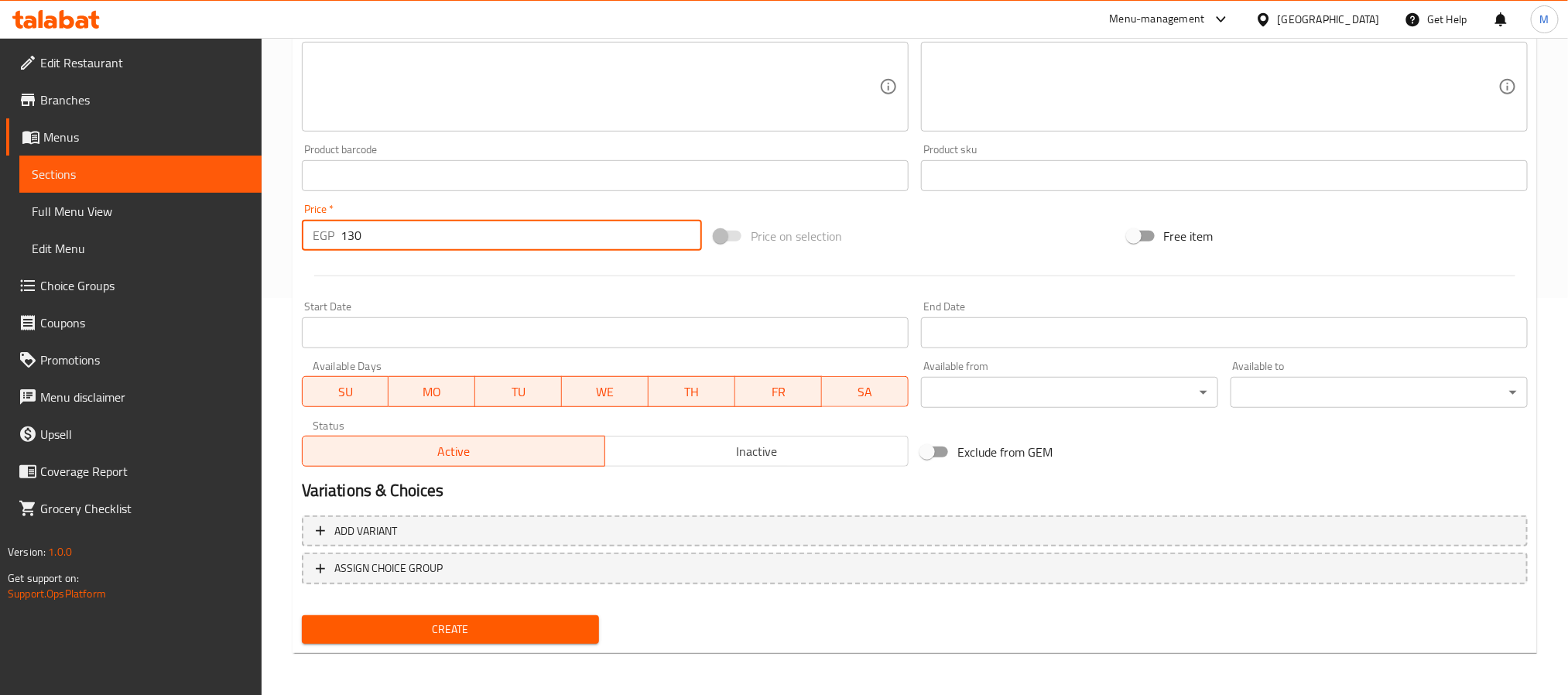
type input "130"
click at [411, 625] on span "Create" at bounding box center [450, 630] width 273 height 19
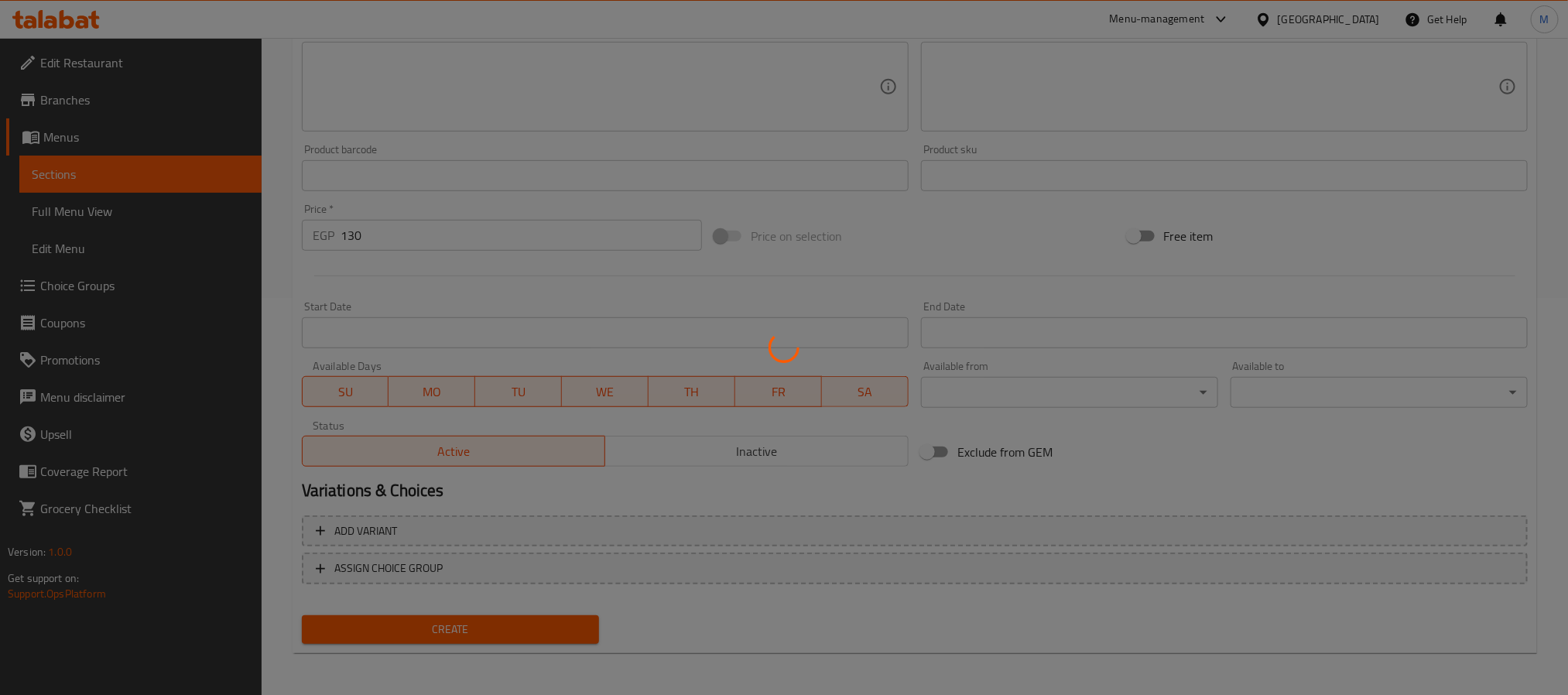
type input "0"
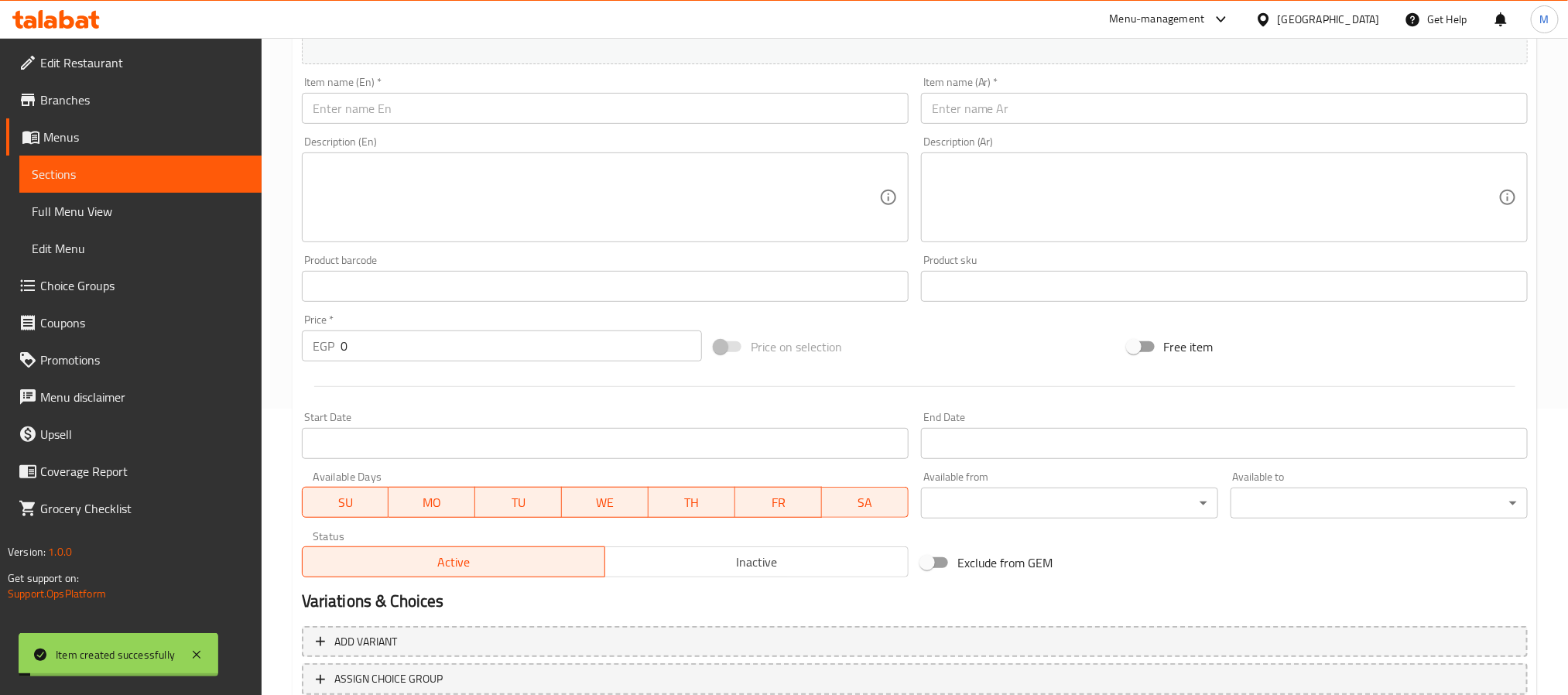
scroll to position [165, 0]
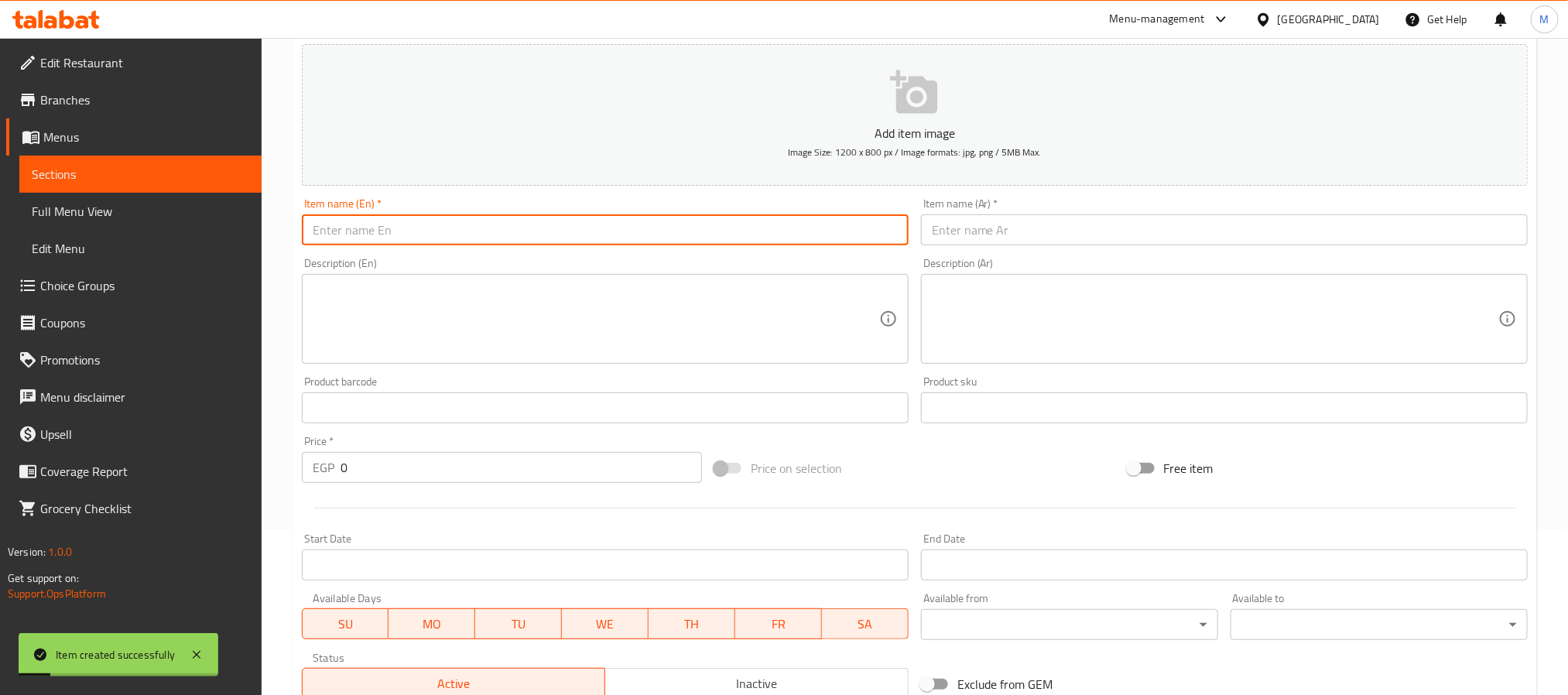
click at [534, 224] on input "text" at bounding box center [605, 230] width 607 height 31
type input "Grilled Ranch Shrooms Chicken"
click at [1022, 251] on div "Item name (Ar)   * Item name (Ar) *" at bounding box center [1224, 222] width 619 height 60
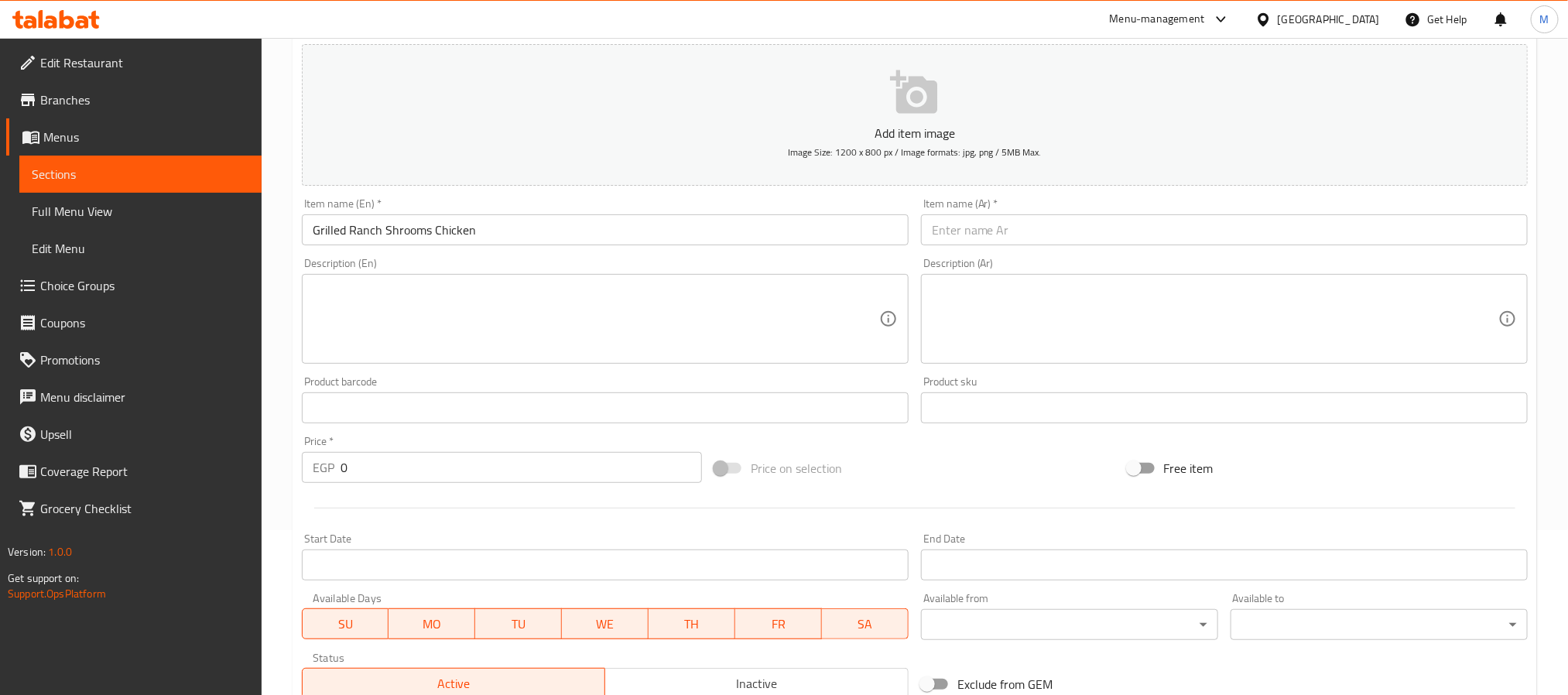
click at [1030, 236] on input "text" at bounding box center [1224, 230] width 607 height 31
paste input "دجاج بالفطر المشوي"
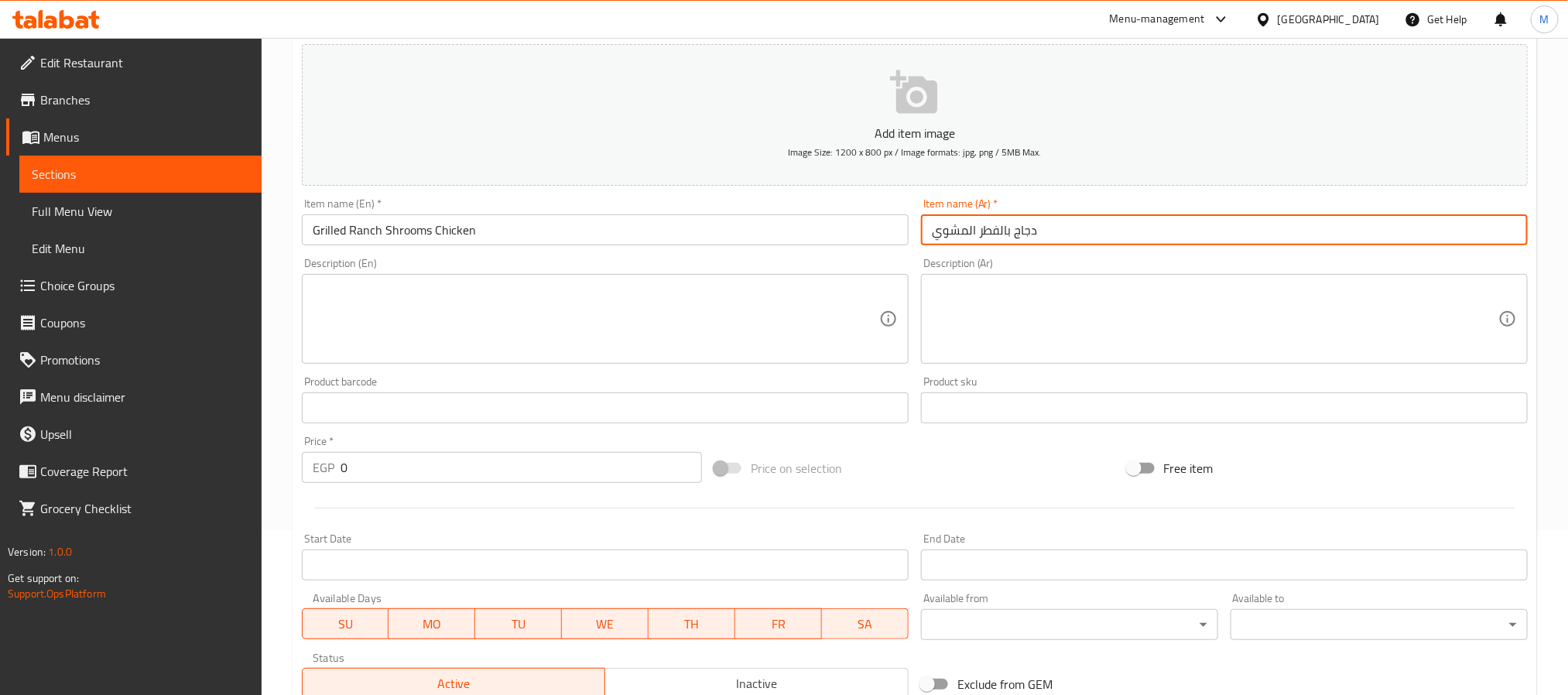
click at [988, 232] on input "دجاج بالفطر المشوي" at bounding box center [1224, 230] width 607 height 31
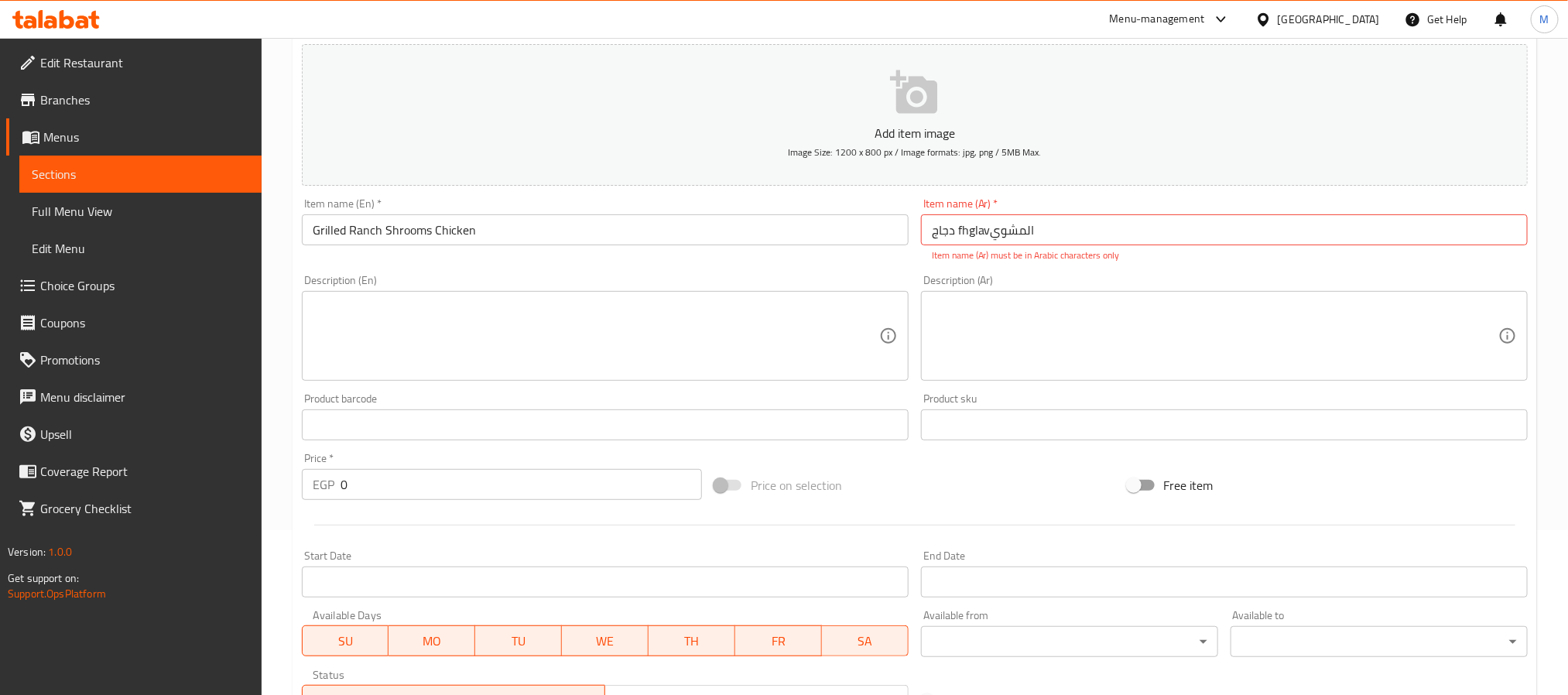
click at [961, 245] on input "دجاج fhglavالمشوي" at bounding box center [1224, 230] width 607 height 31
click at [976, 237] on input "دجاج fhglavالمشوي" at bounding box center [1224, 230] width 607 height 31
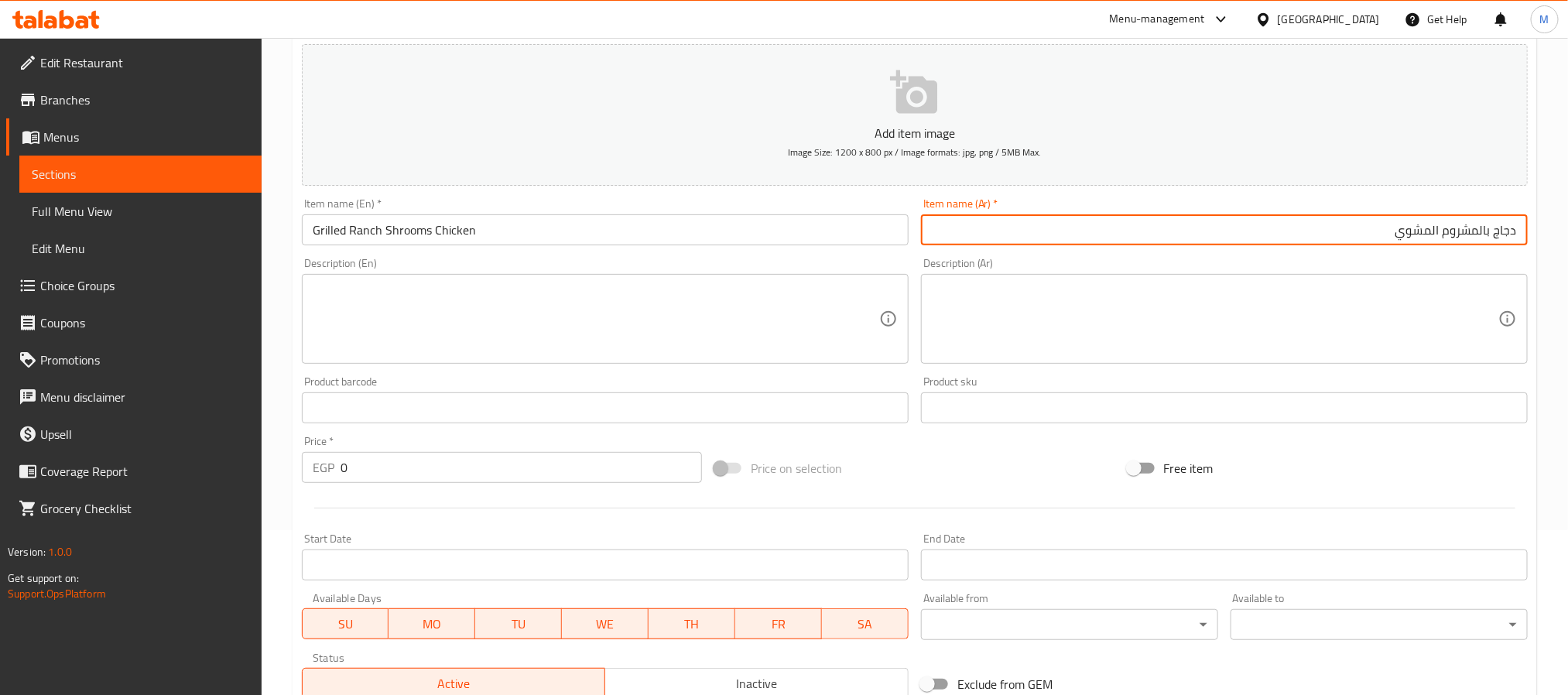
type input "دجاج بالمشروم المشوي"
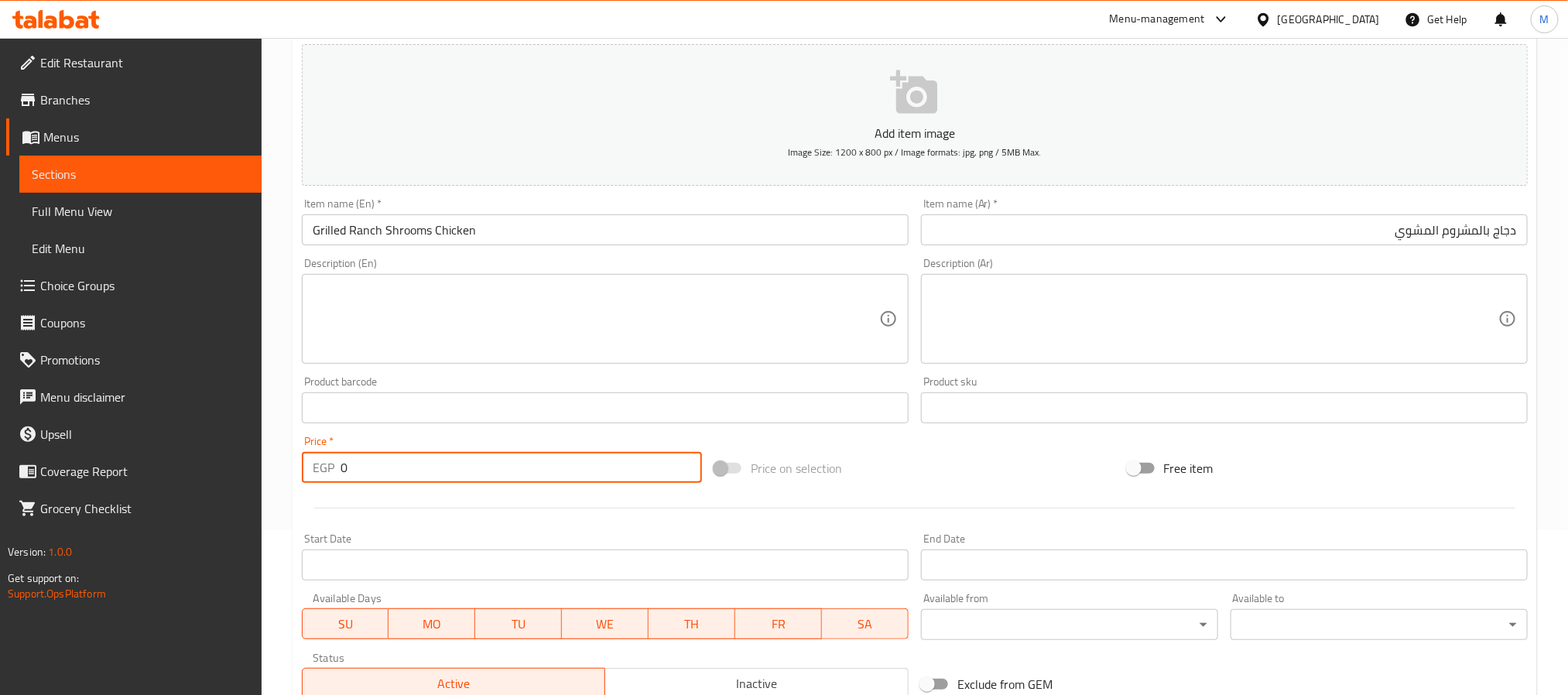
drag, startPoint x: 418, startPoint y: 451, endPoint x: 316, endPoint y: 458, distance: 102.2
click at [316, 458] on div "Price   * EGP 0 Price *" at bounding box center [502, 459] width 400 height 48
type input "154"
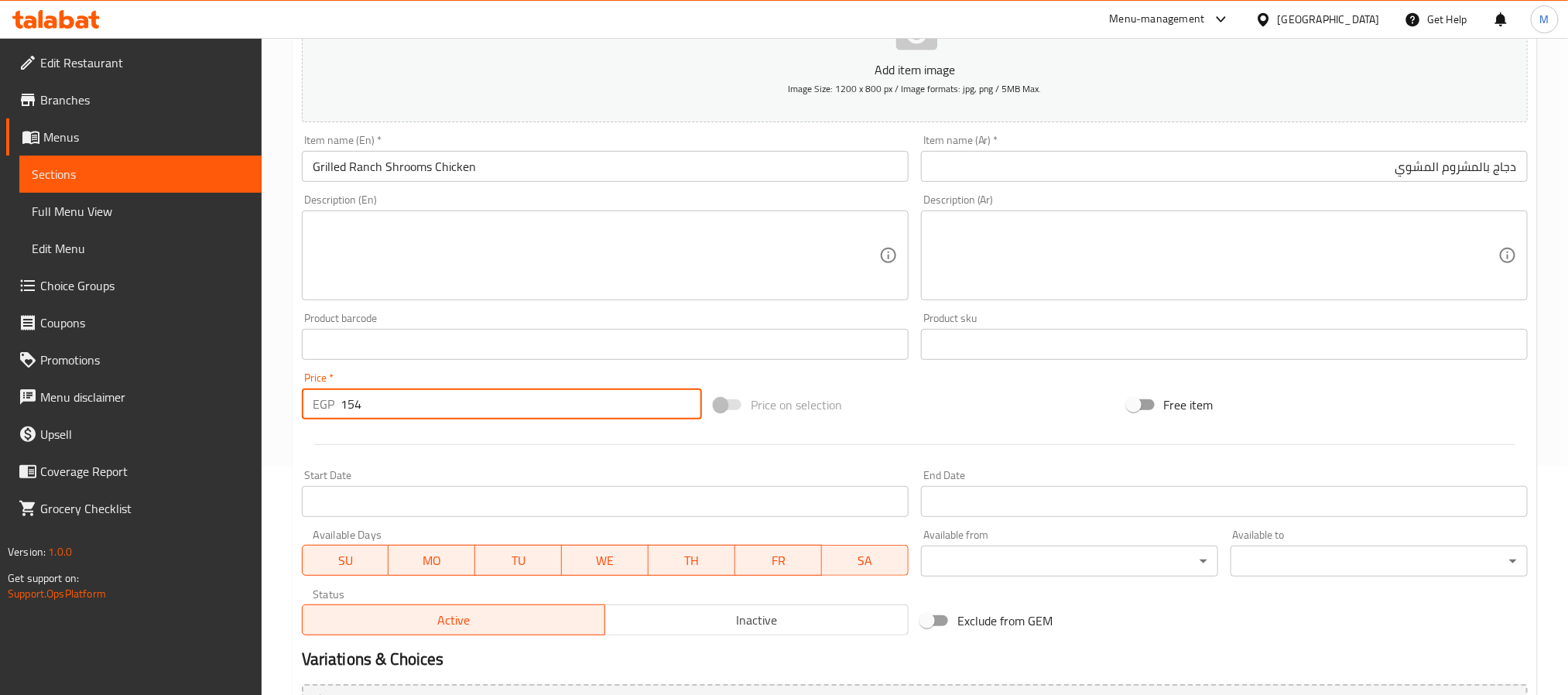
scroll to position [397, 0]
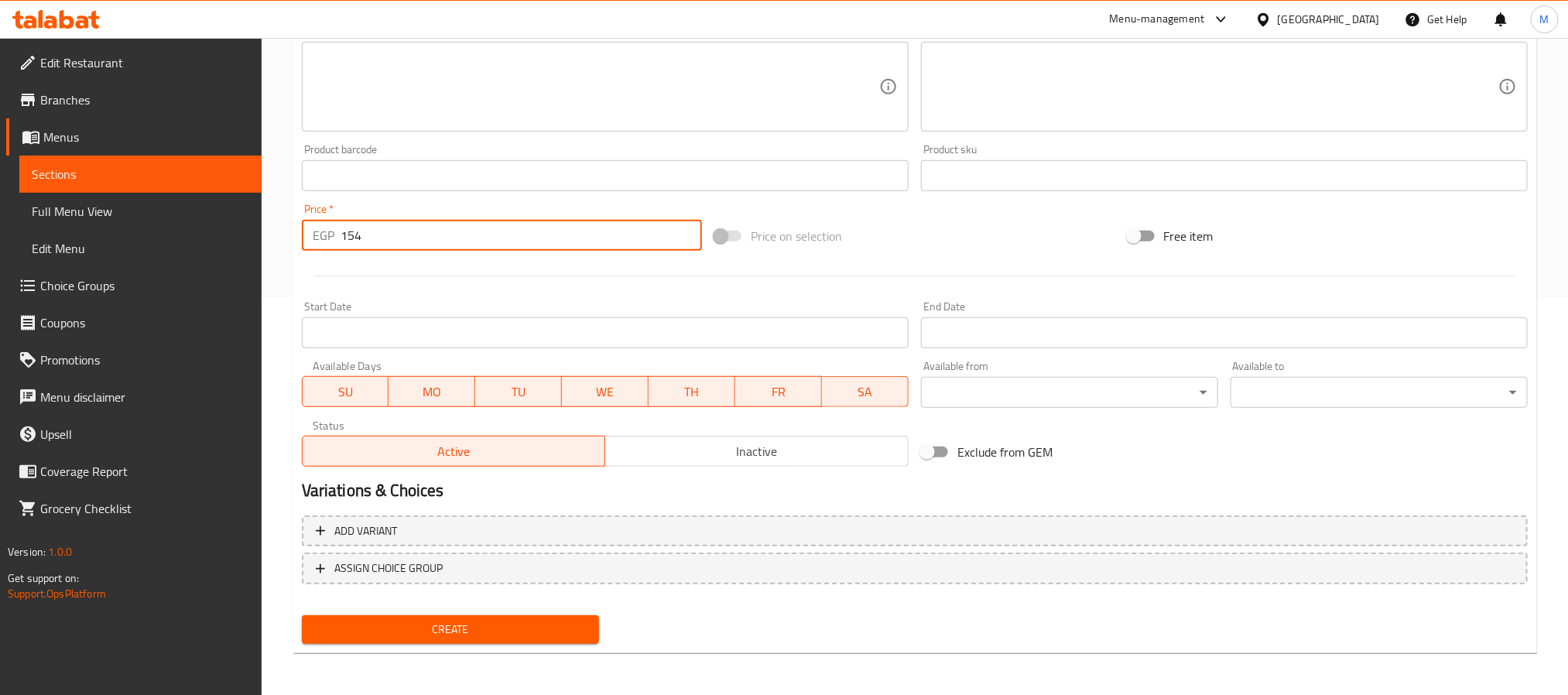
click at [383, 634] on span "Create" at bounding box center [450, 630] width 273 height 19
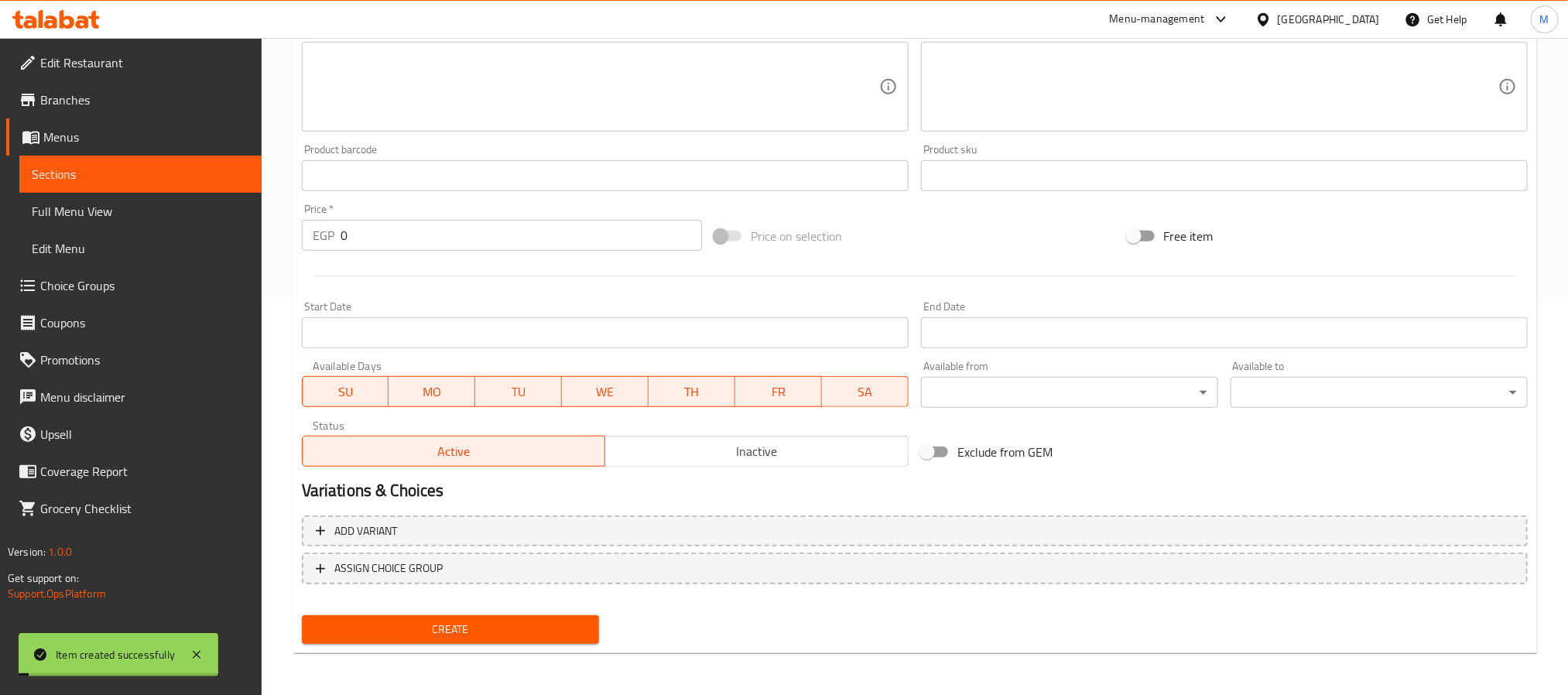
click at [386, 239] on input "0" at bounding box center [521, 235] width 362 height 31
drag, startPoint x: 386, startPoint y: 239, endPoint x: 77, endPoint y: 232, distance: 309.1
click at [15, 209] on div "Edit Restaurant Branches Menus Sections Full Menu View Edit Menu Choice Groups …" at bounding box center [784, 169] width 1568 height 1056
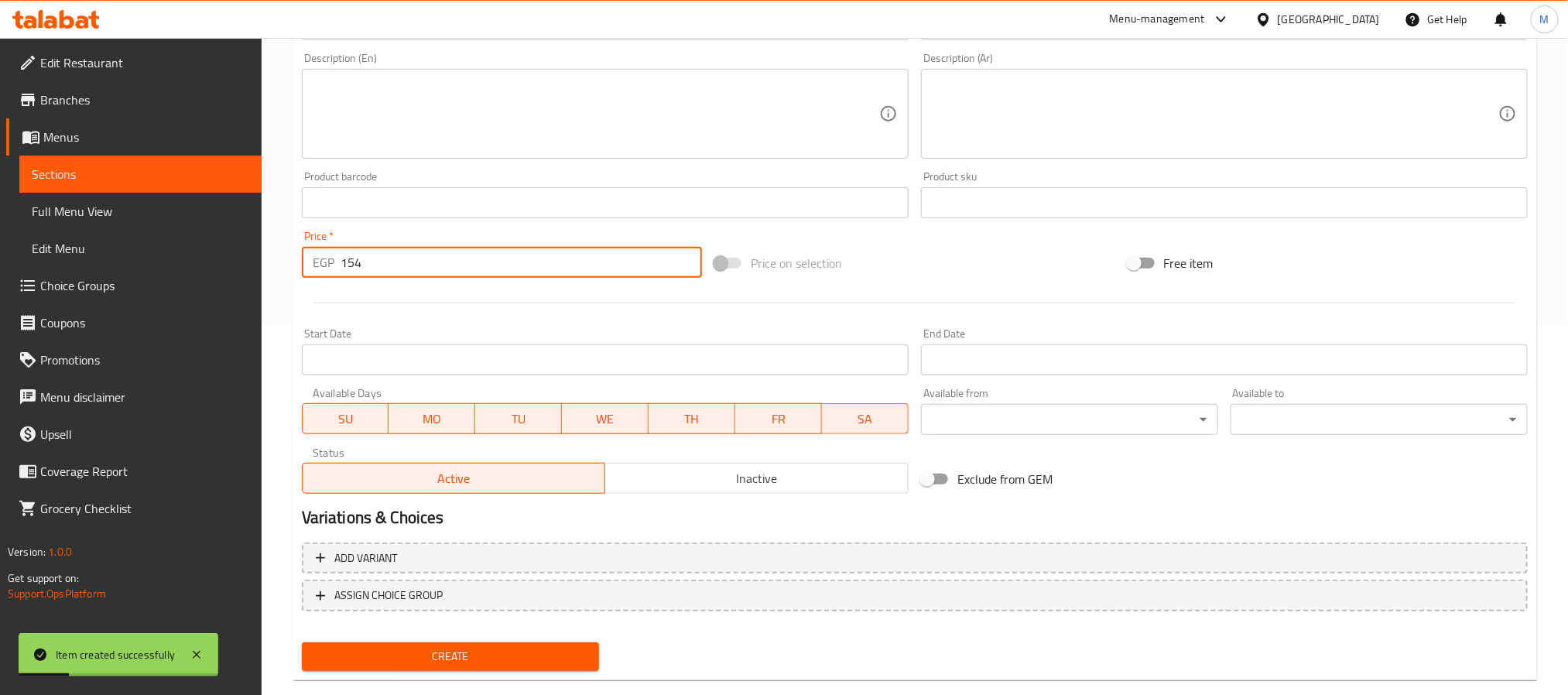
scroll to position [165, 0]
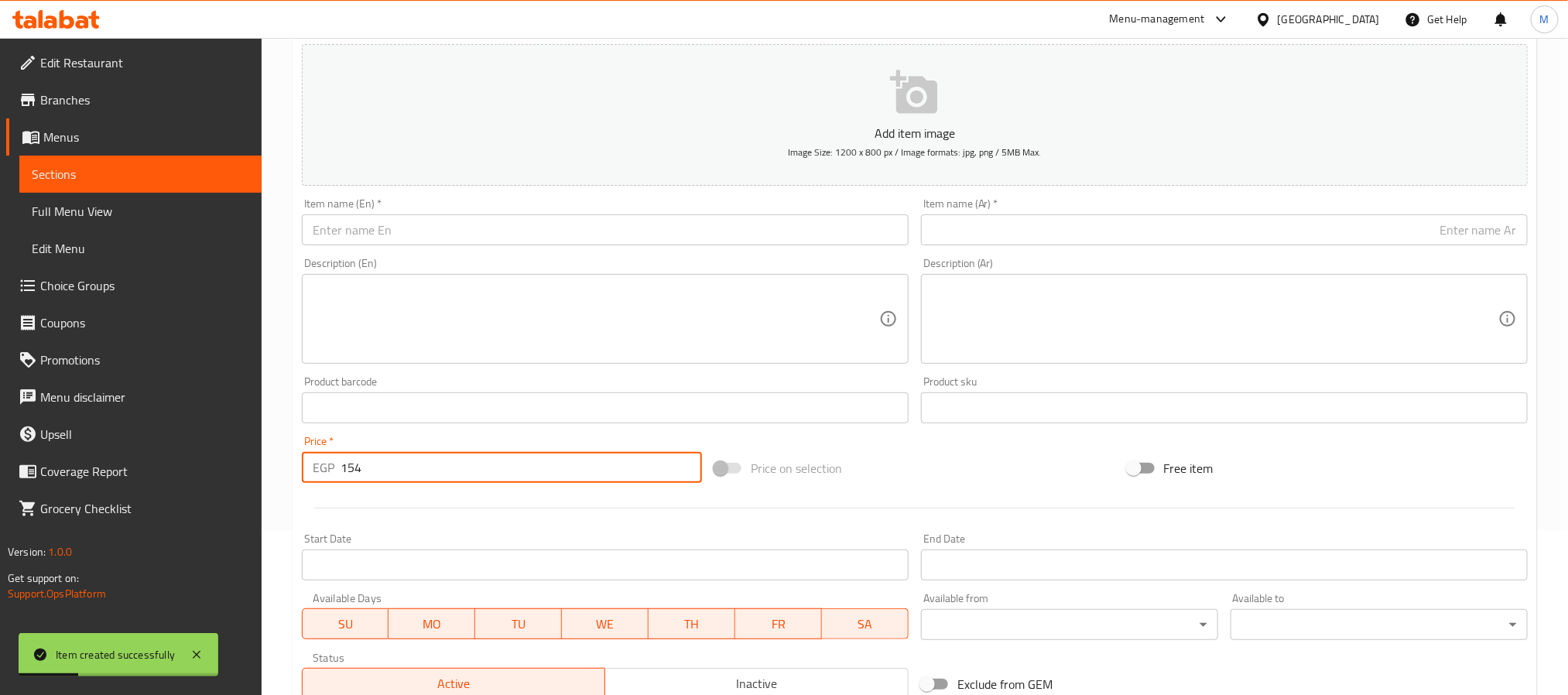
type input "154"
click at [414, 219] on input "text" at bounding box center [605, 230] width 607 height 31
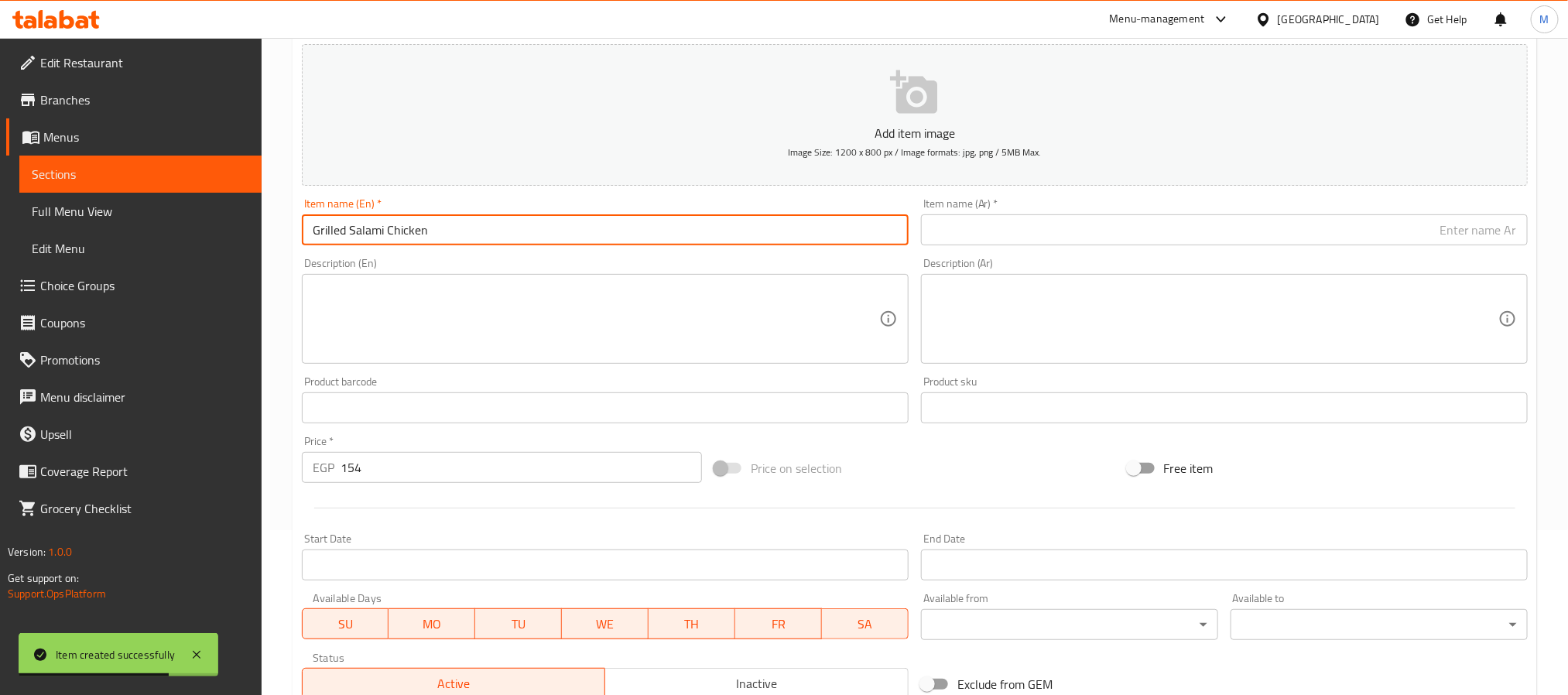
type input "Grilled Salami Chicken"
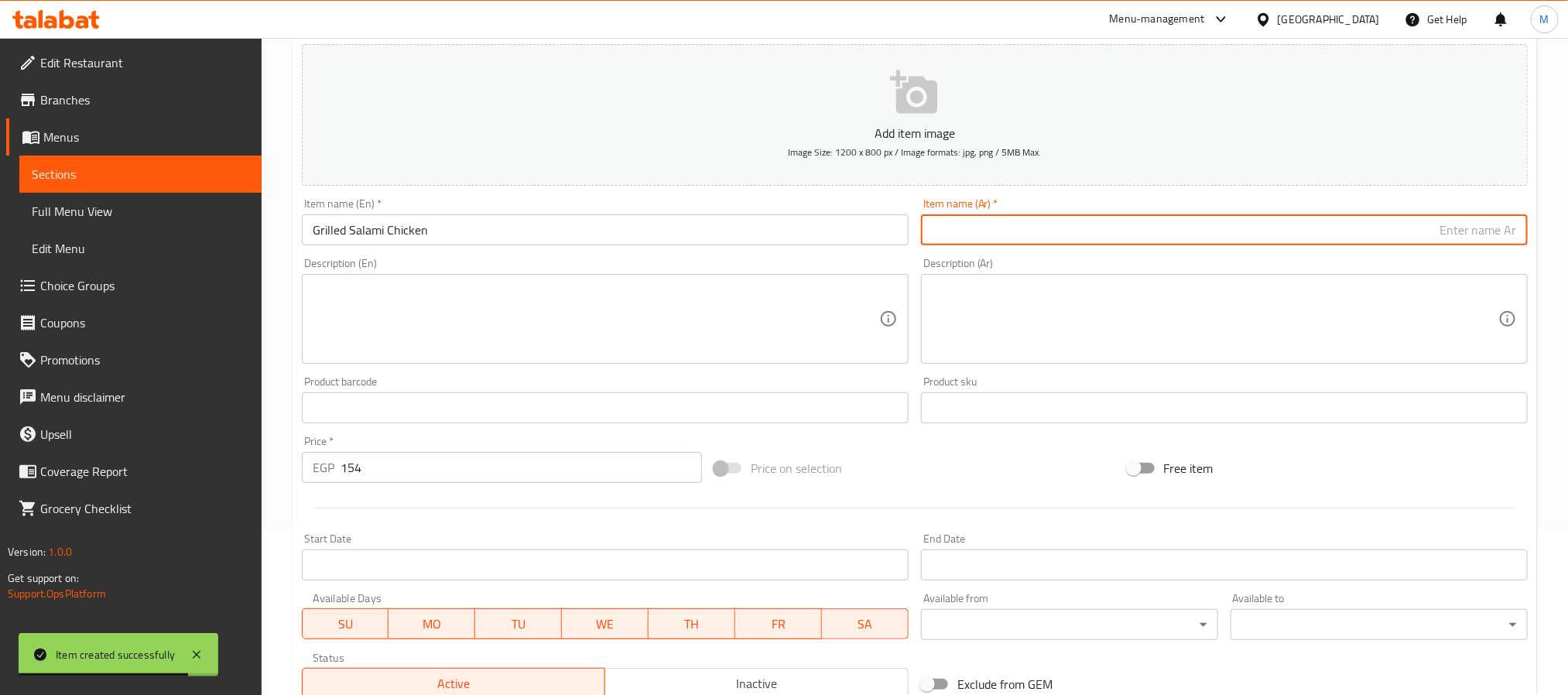
click at [414, 219] on input "Grilled Salami Chicken" at bounding box center [605, 230] width 607 height 31
click at [955, 225] on input "text" at bounding box center [1224, 230] width 607 height 31
paste input "دجاج [PERSON_NAME]"
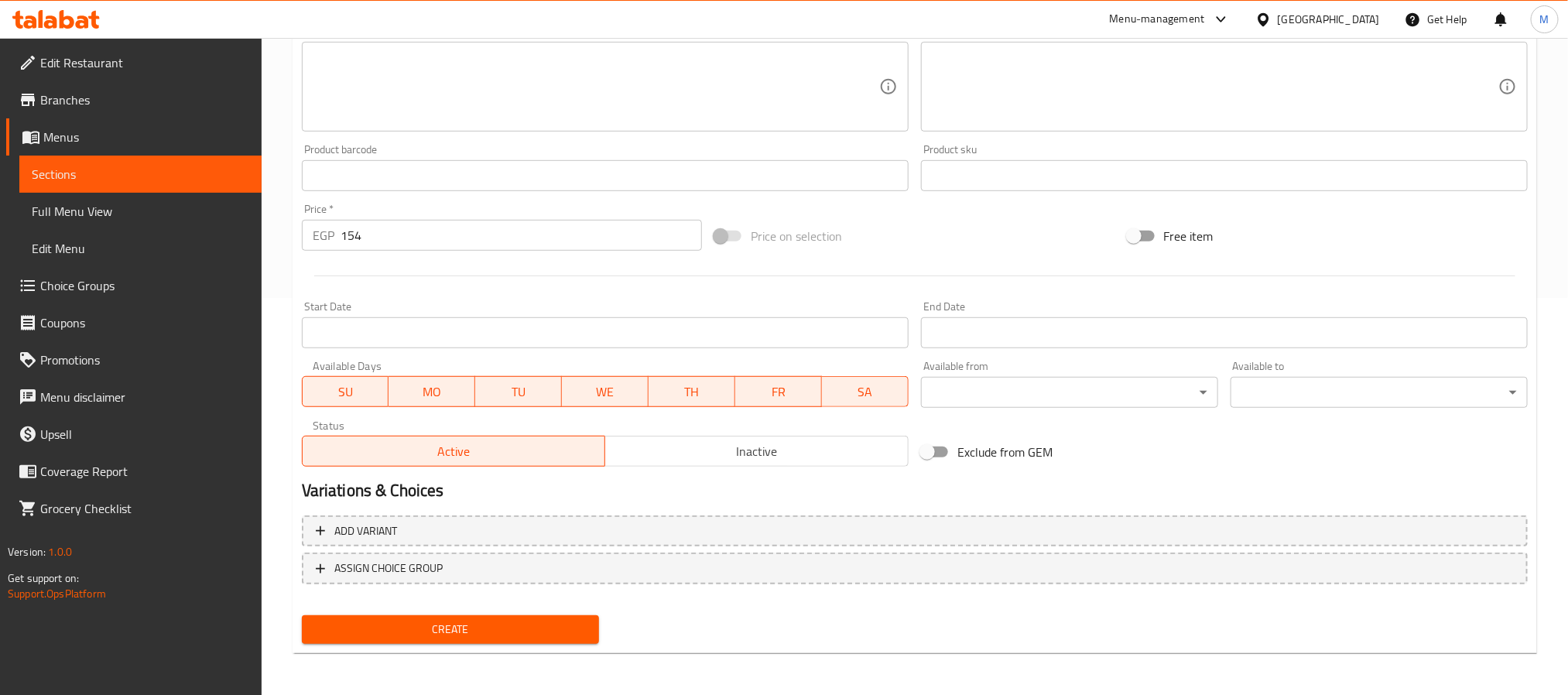
type input "دجاج [PERSON_NAME]"
click at [481, 632] on span "Create" at bounding box center [450, 630] width 273 height 19
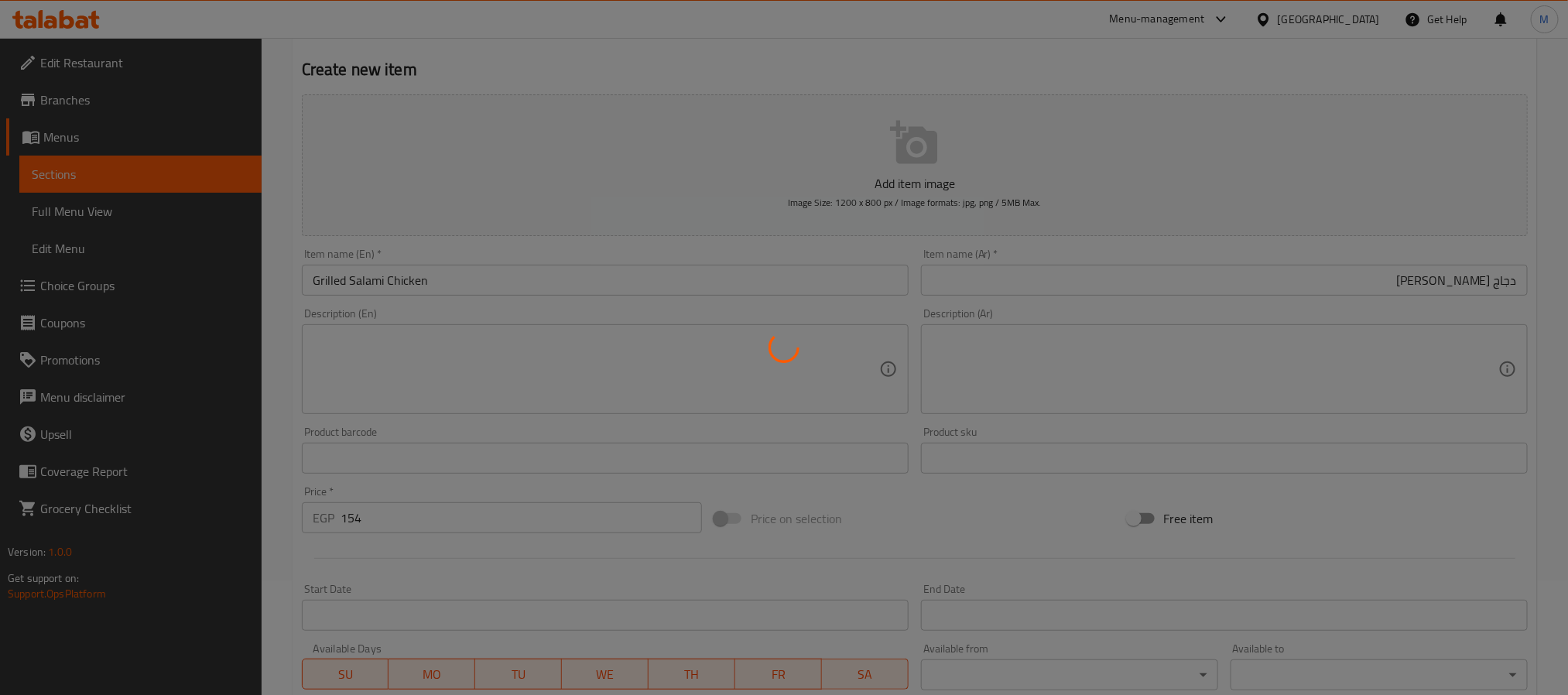
scroll to position [48, 0]
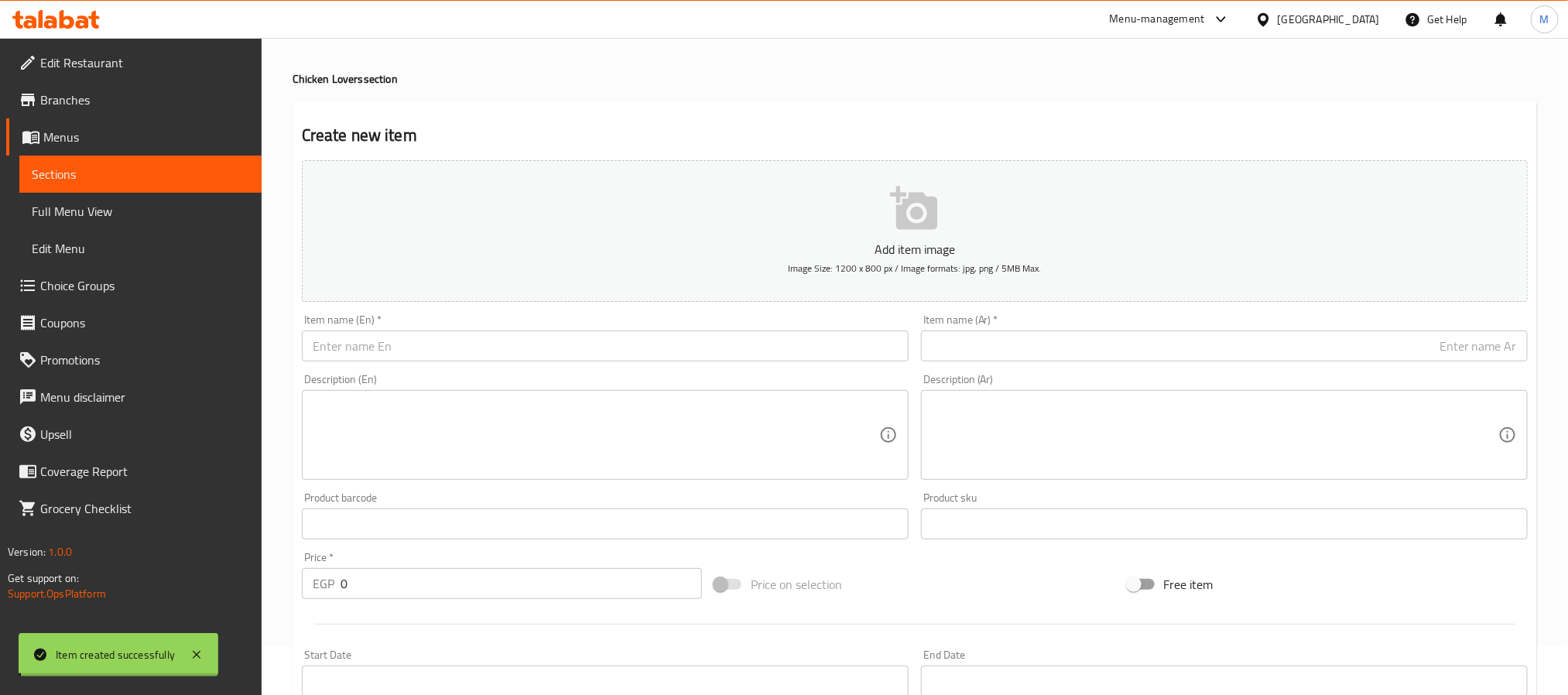
click at [408, 588] on input "0" at bounding box center [521, 584] width 362 height 31
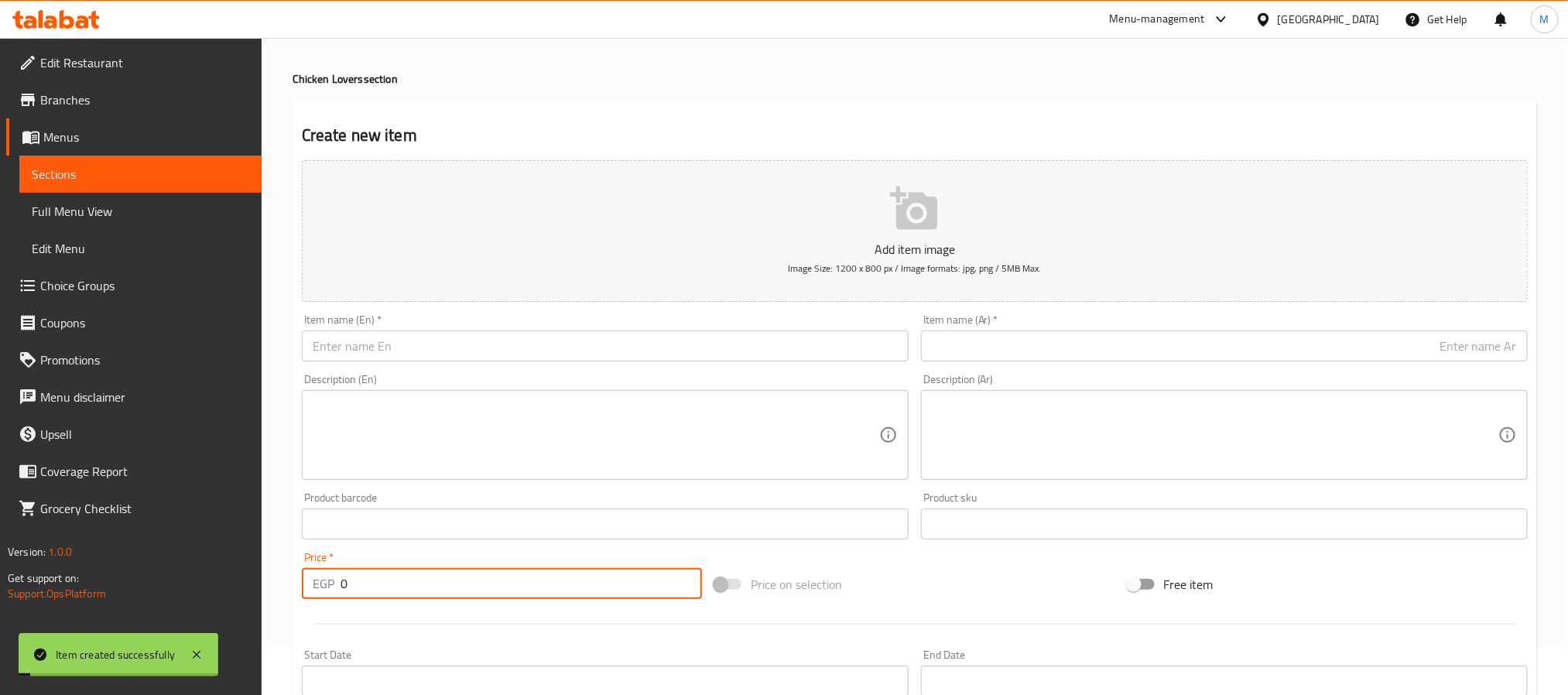
drag, startPoint x: 407, startPoint y: 591, endPoint x: 14, endPoint y: 512, distance: 400.9
click at [5, 521] on div "Edit Restaurant Branches Menus Sections Full Menu View Edit Menu Choice Groups …" at bounding box center [784, 517] width 1568 height 1056
type input "154"
click at [416, 321] on div "Item name (En)   * Item name (En) *" at bounding box center [605, 337] width 607 height 48
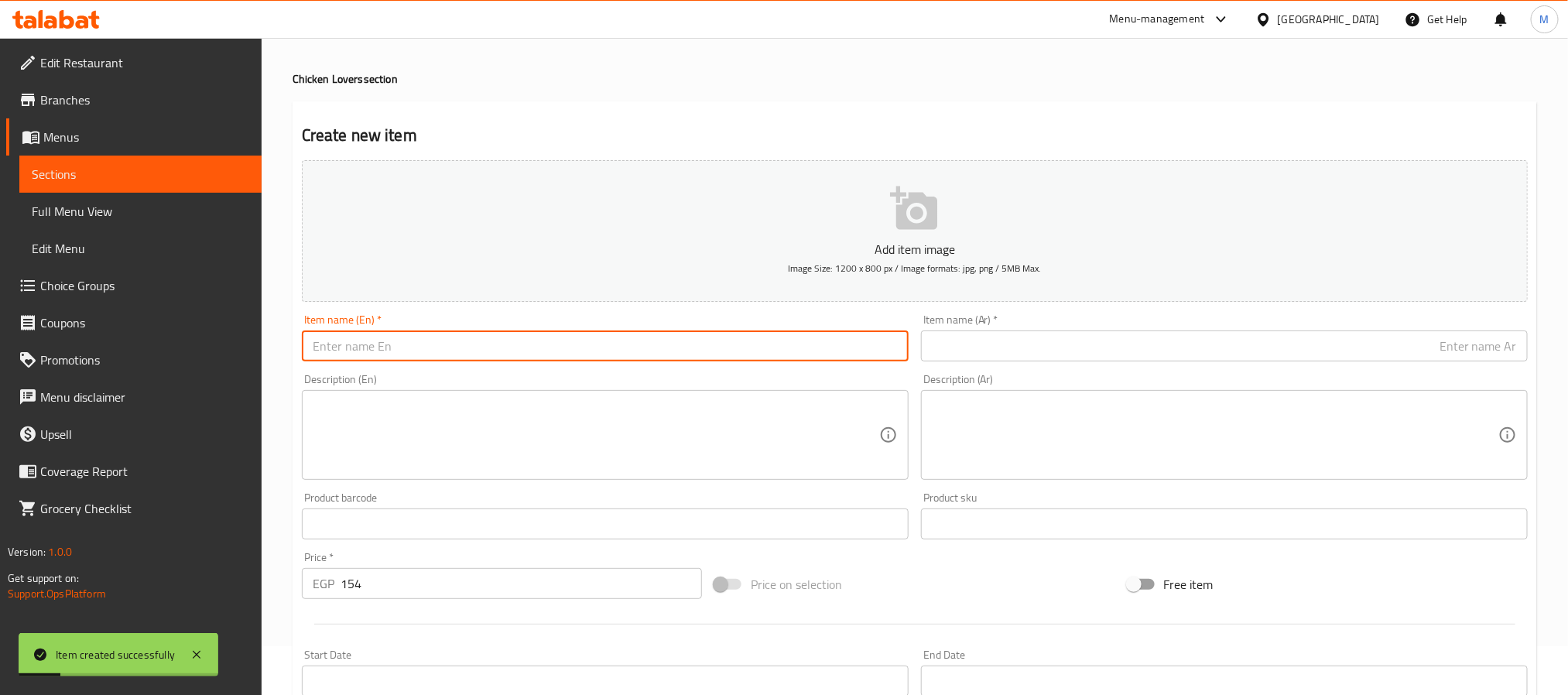
click at [437, 334] on input "text" at bounding box center [605, 346] width 607 height 31
type input "e"
type input "Grilled Bacon Chicken"
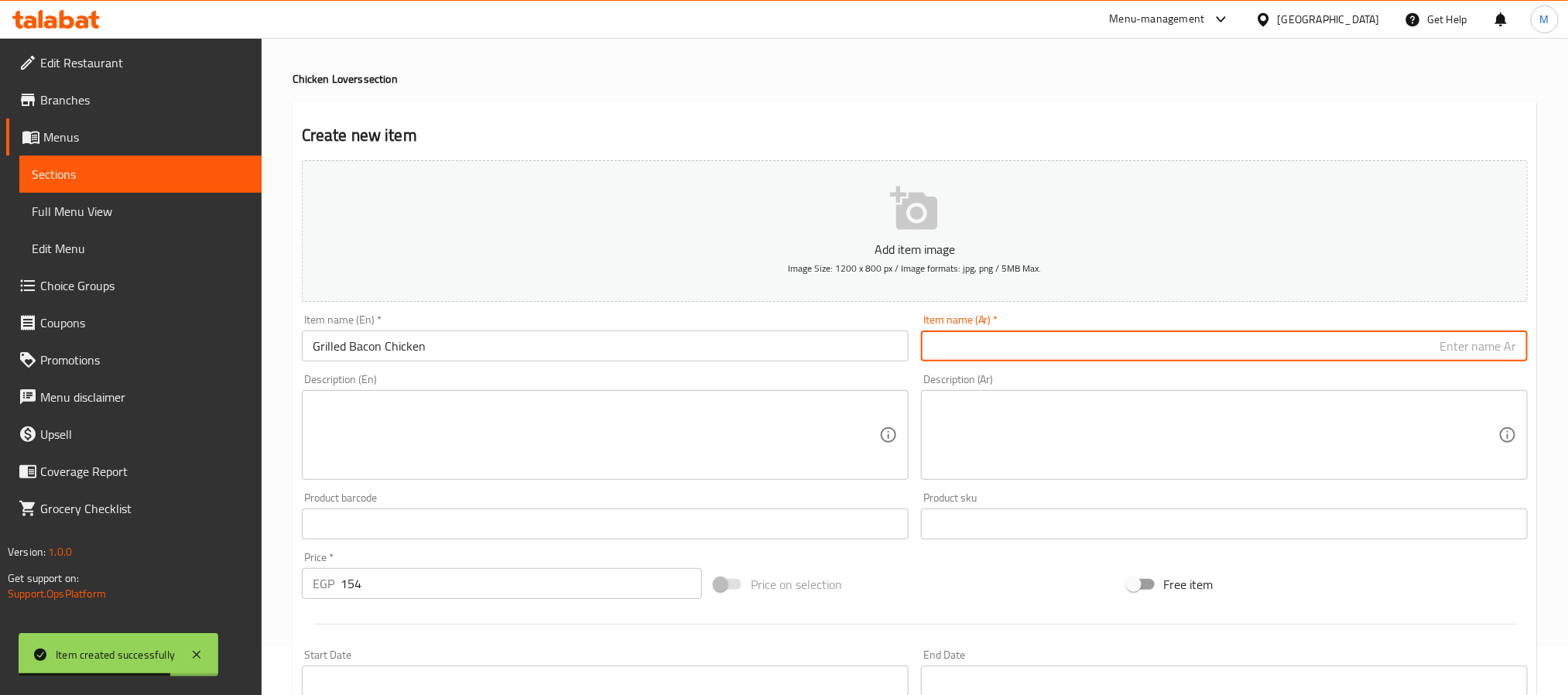
click at [437, 334] on input "Grilled Bacon Chicken" at bounding box center [605, 346] width 607 height 31
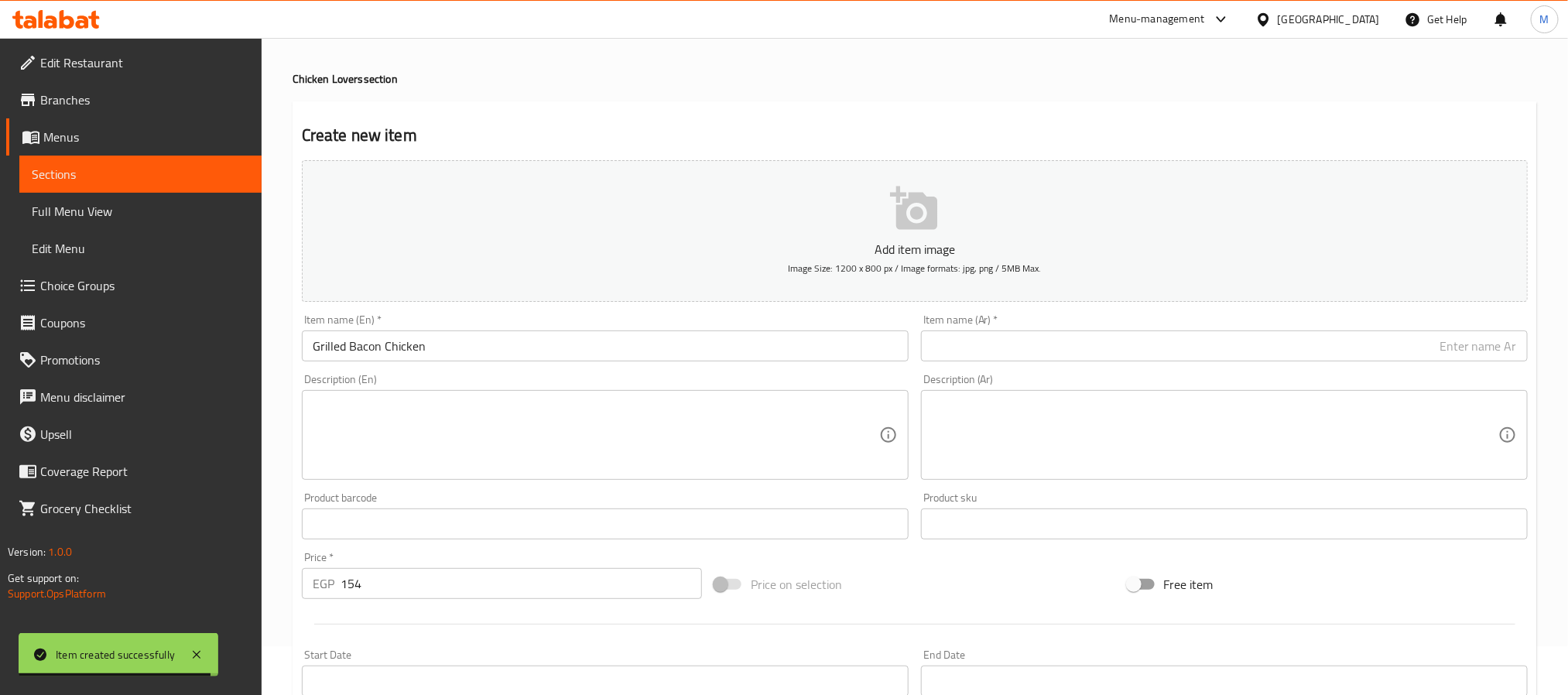
click at [1055, 379] on div "Description (Ar) Description (Ar)" at bounding box center [1224, 426] width 607 height 106
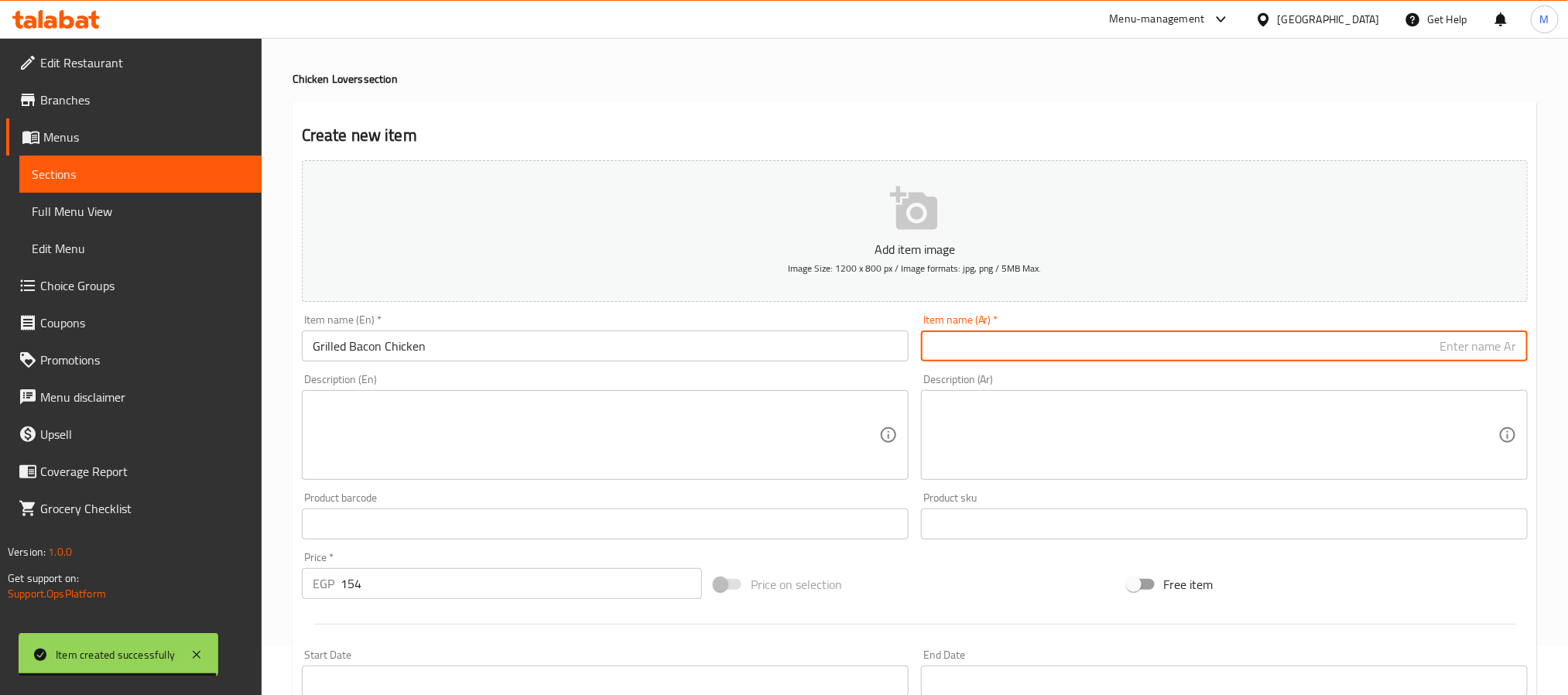
click at [1046, 334] on input "text" at bounding box center [1224, 346] width 607 height 31
paste input "دجاج مشوي مع لحم مقدد"
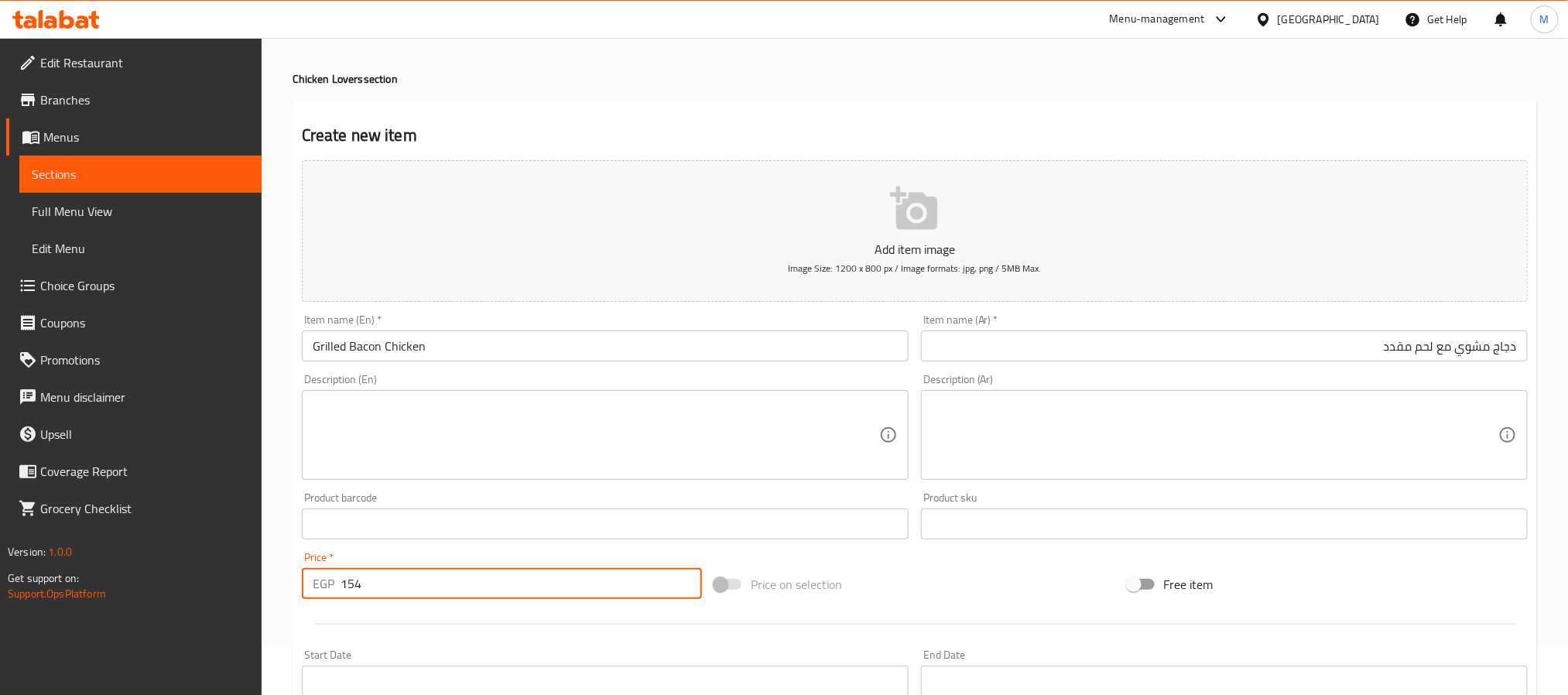
drag, startPoint x: 405, startPoint y: 570, endPoint x: 142, endPoint y: 570, distance: 263.0
click at [142, 570] on div "Edit Restaurant Branches Menus Sections Full Menu View Edit Menu Choice Groups …" at bounding box center [784, 517] width 1568 height 1056
click at [1421, 351] on input "دجاج مشوي مع لحم مقدد" at bounding box center [1224, 346] width 607 height 31
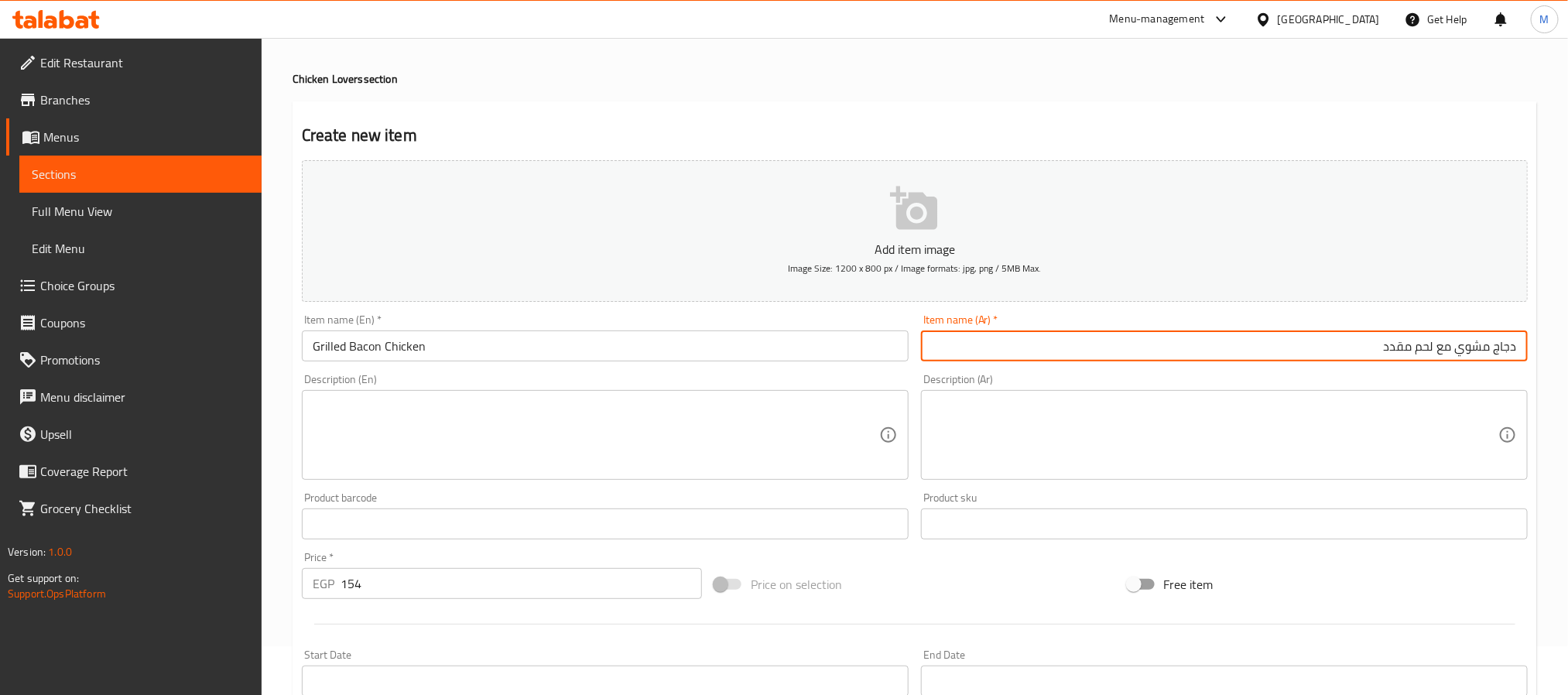
click at [1421, 351] on input "دجاج مشوي مع لحم مقدد" at bounding box center [1224, 346] width 607 height 31
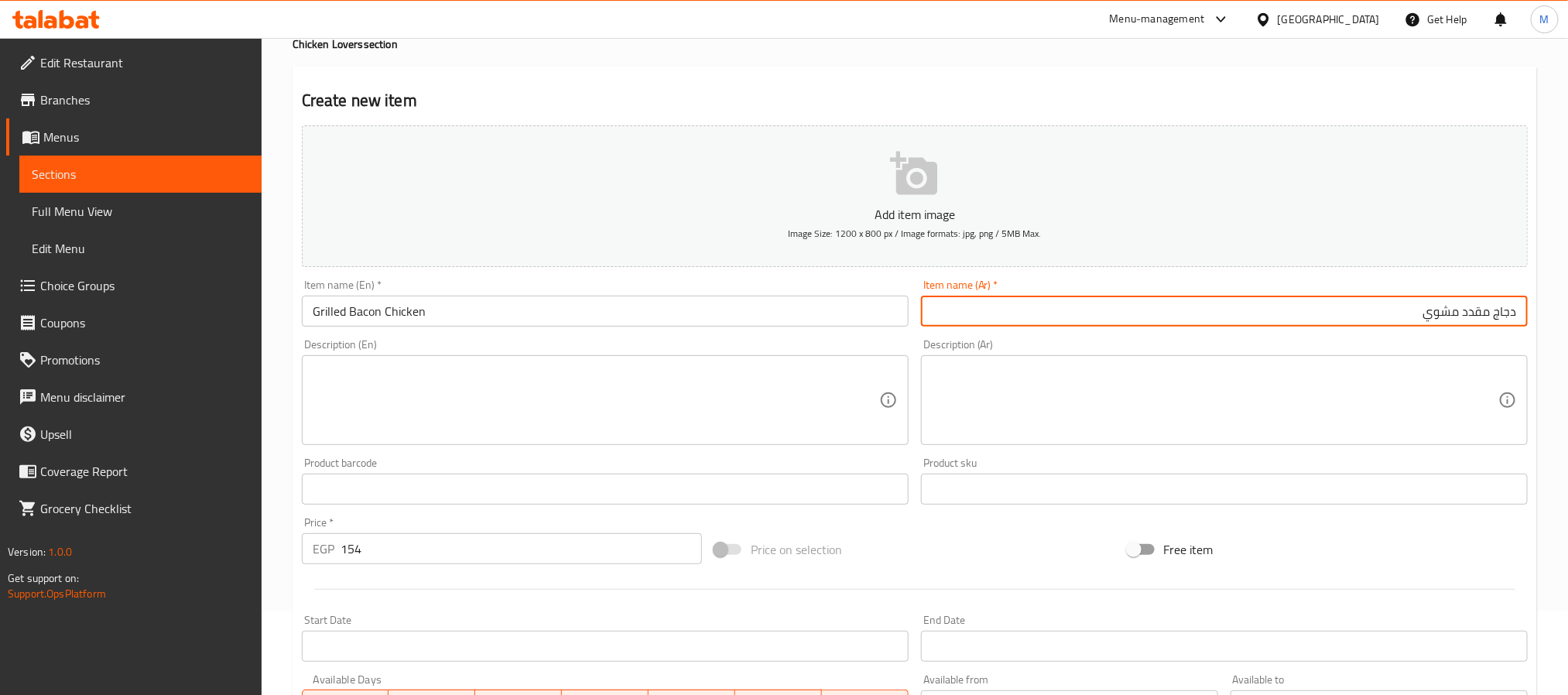
scroll to position [397, 0]
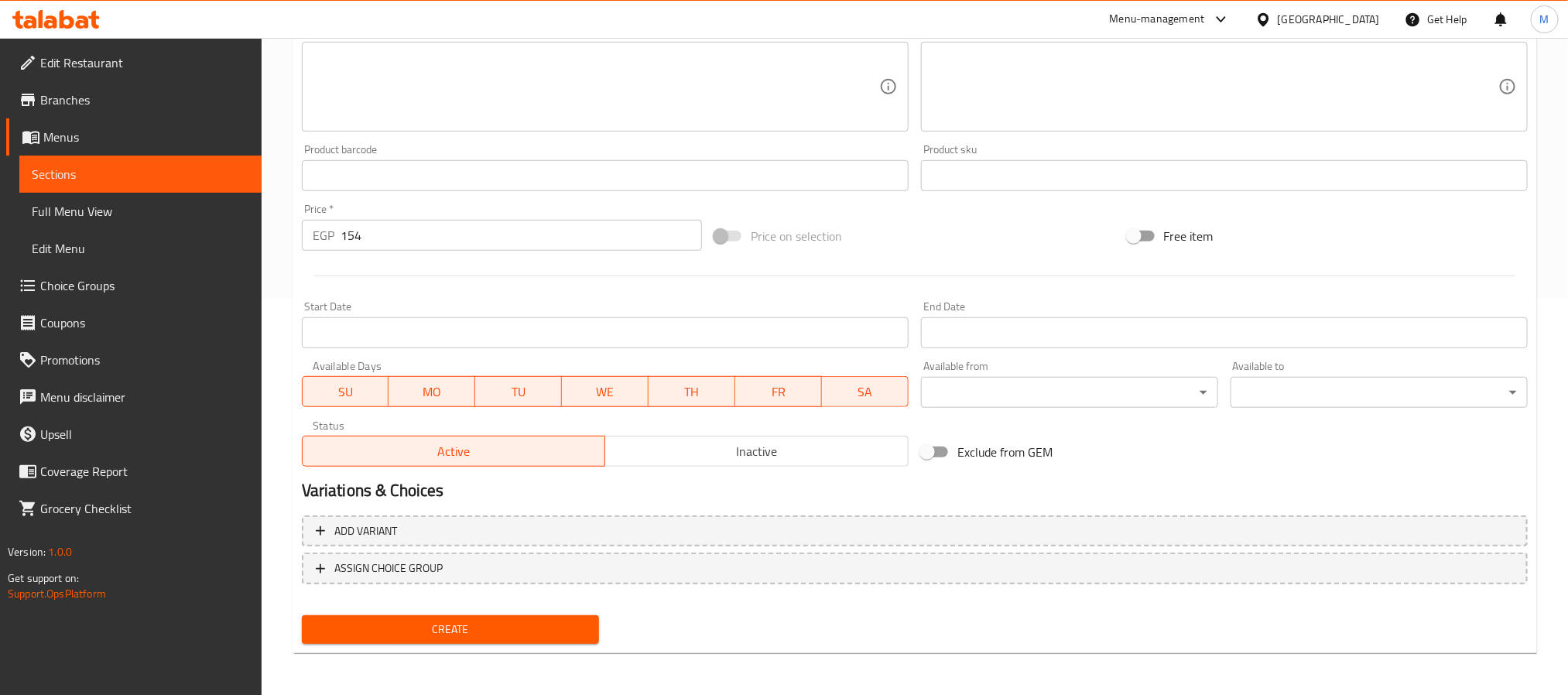
type input "دجاج مقدد مشوي"
click at [461, 623] on span "Create" at bounding box center [450, 630] width 273 height 19
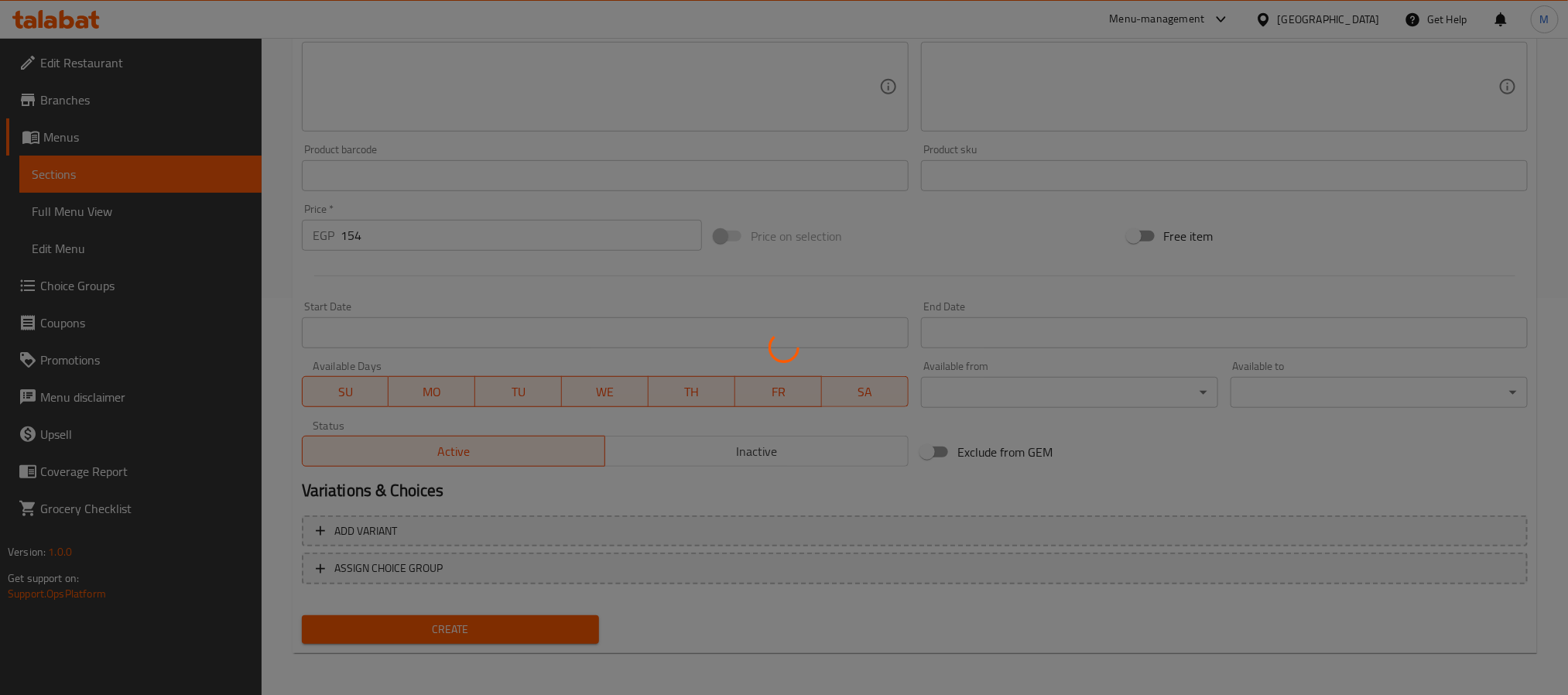
type input "0"
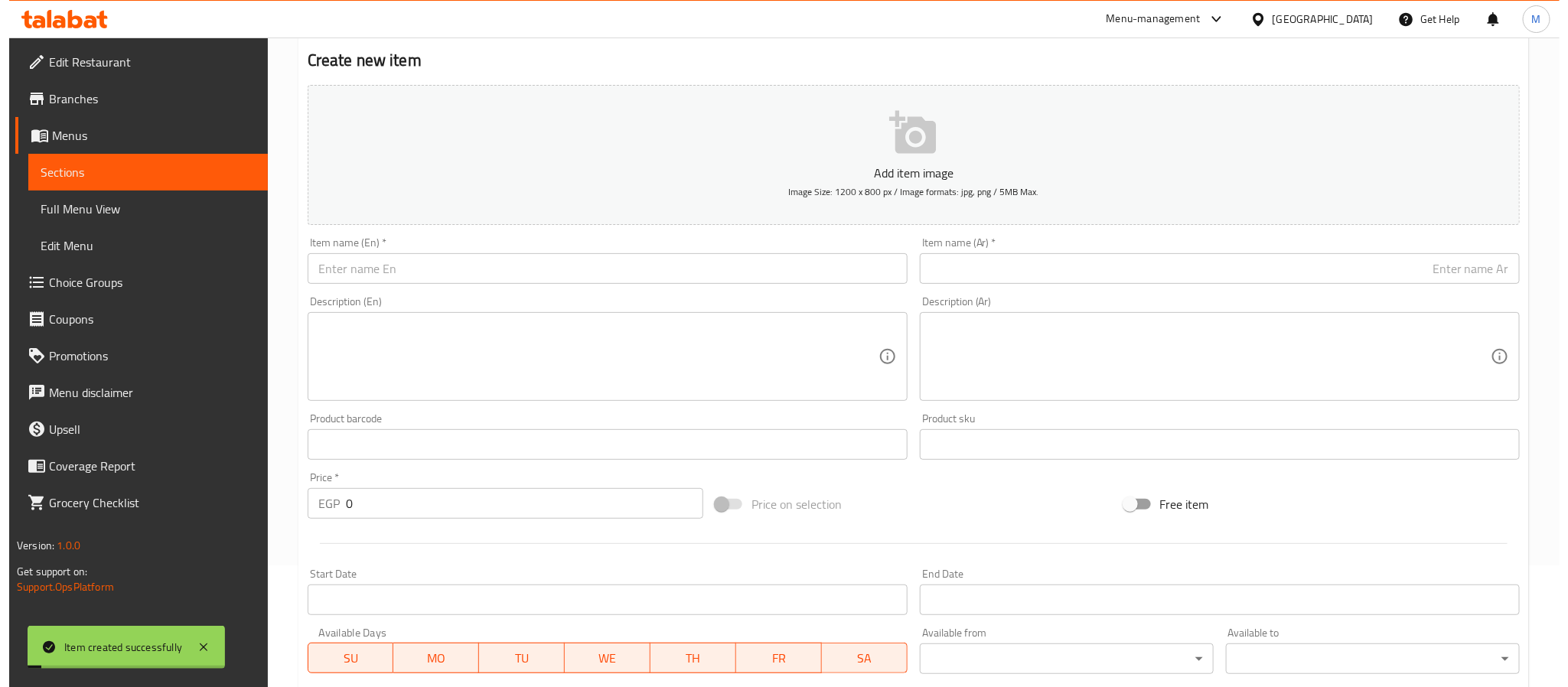
scroll to position [0, 0]
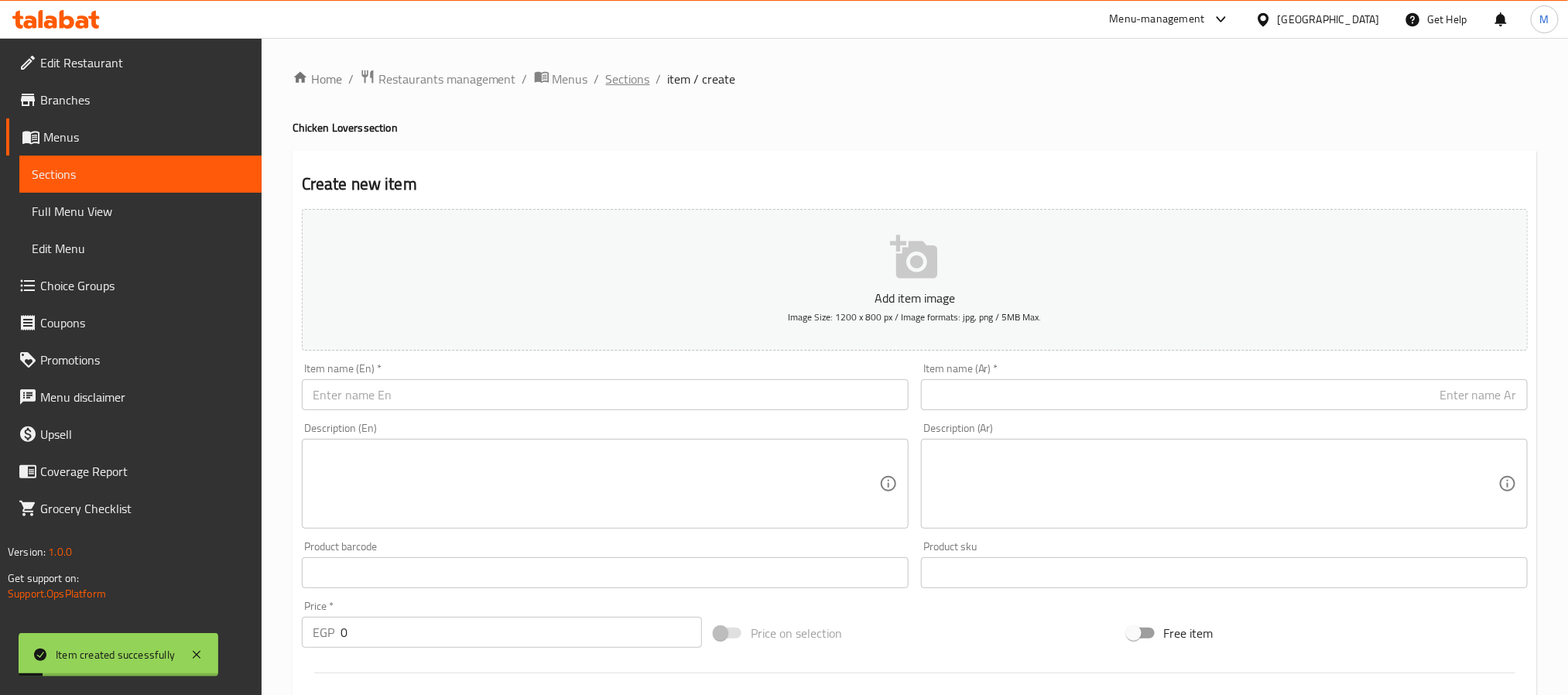
click at [635, 75] on span "Sections" at bounding box center [628, 78] width 44 height 19
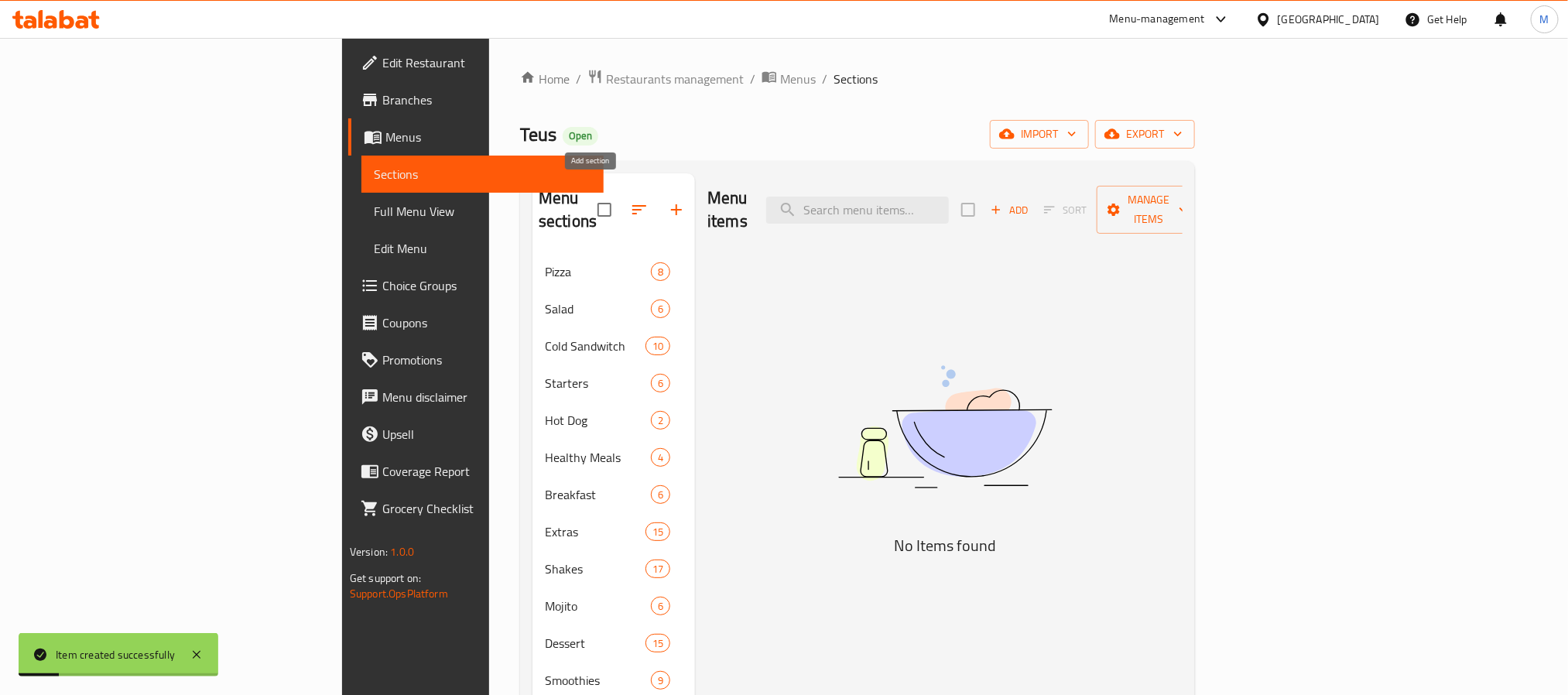
click at [658, 191] on button "button" at bounding box center [676, 210] width 37 height 37
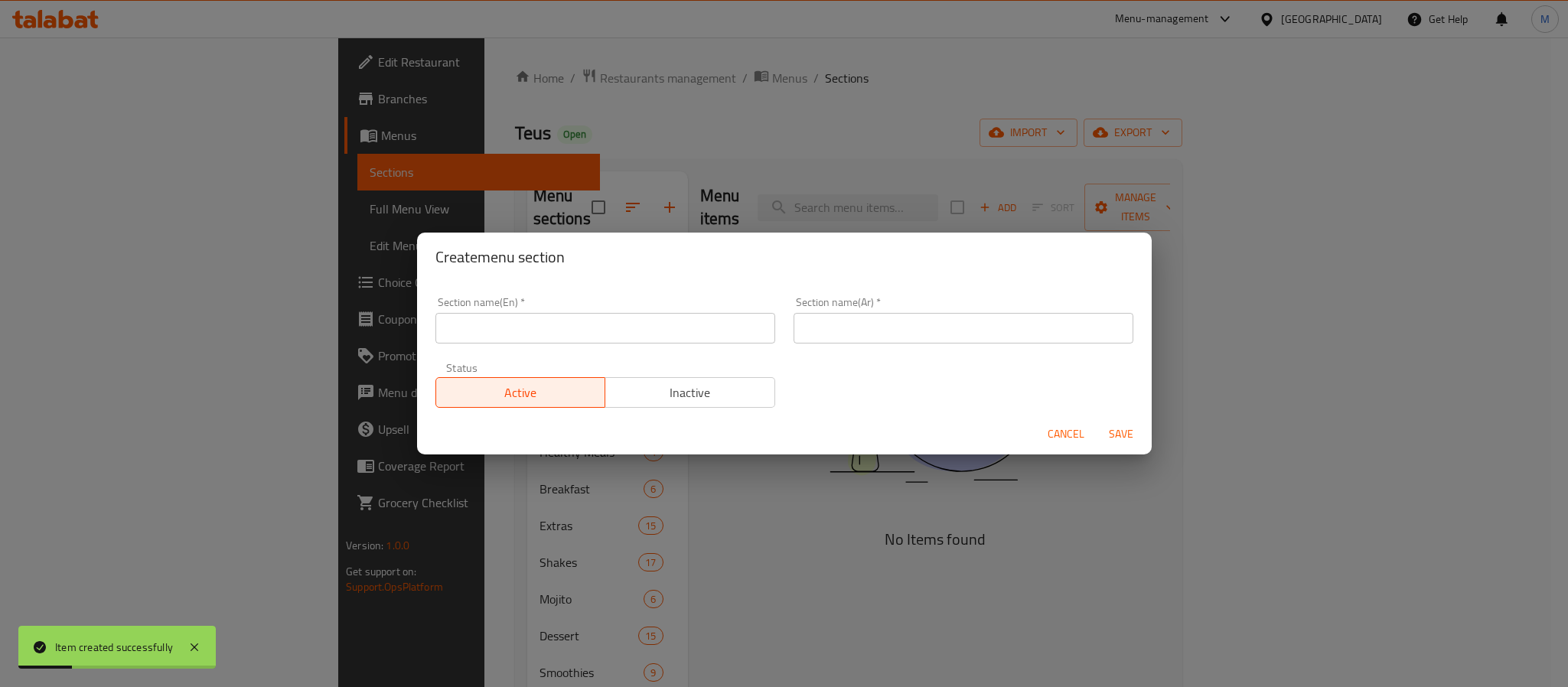
drag, startPoint x: 571, startPoint y: 357, endPoint x: 582, endPoint y: 328, distance: 31.0
click at [579, 353] on div "Status Active Inactive" at bounding box center [605, 385] width 358 height 65
drag, startPoint x: 582, startPoint y: 328, endPoint x: 565, endPoint y: 336, distance: 18.8
click at [582, 328] on input "text" at bounding box center [606, 328] width 340 height 30
type input "D"
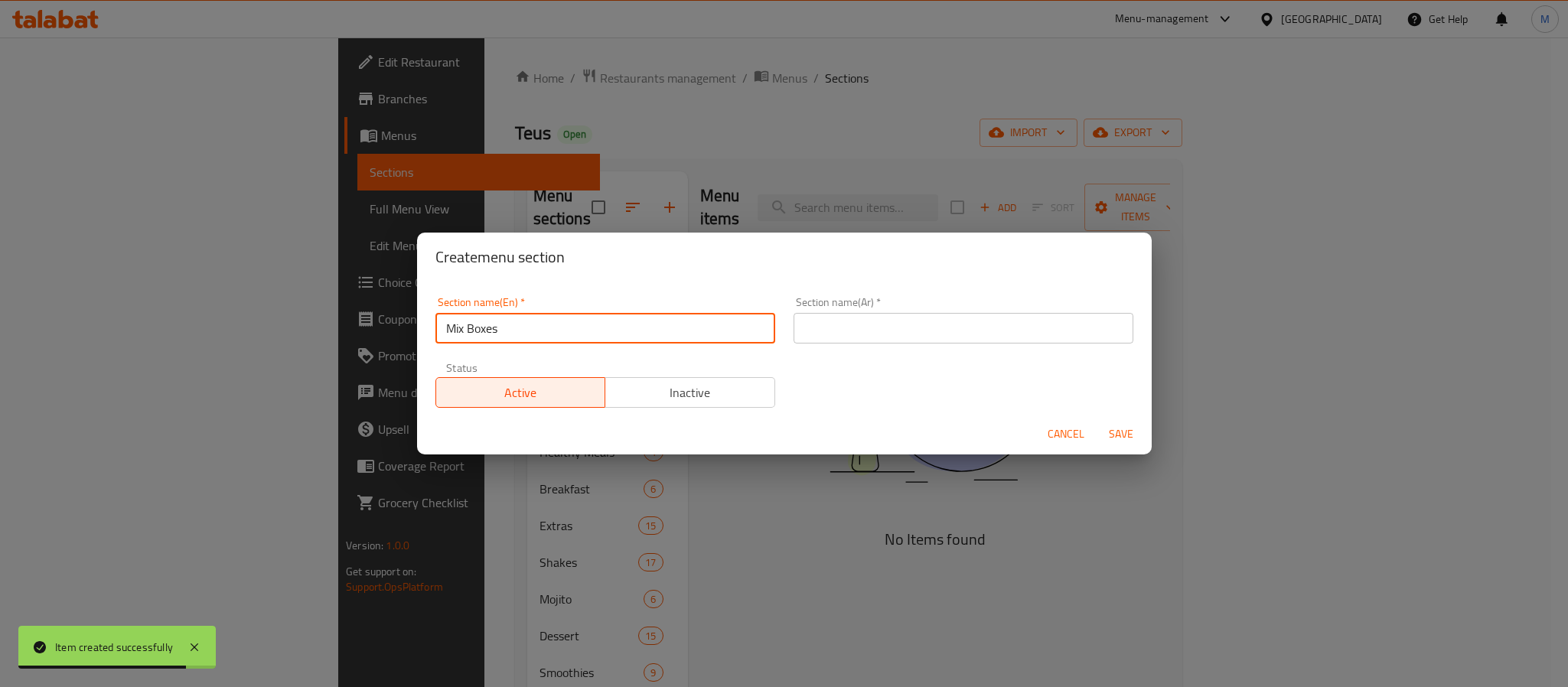
type input "Mix Boxes"
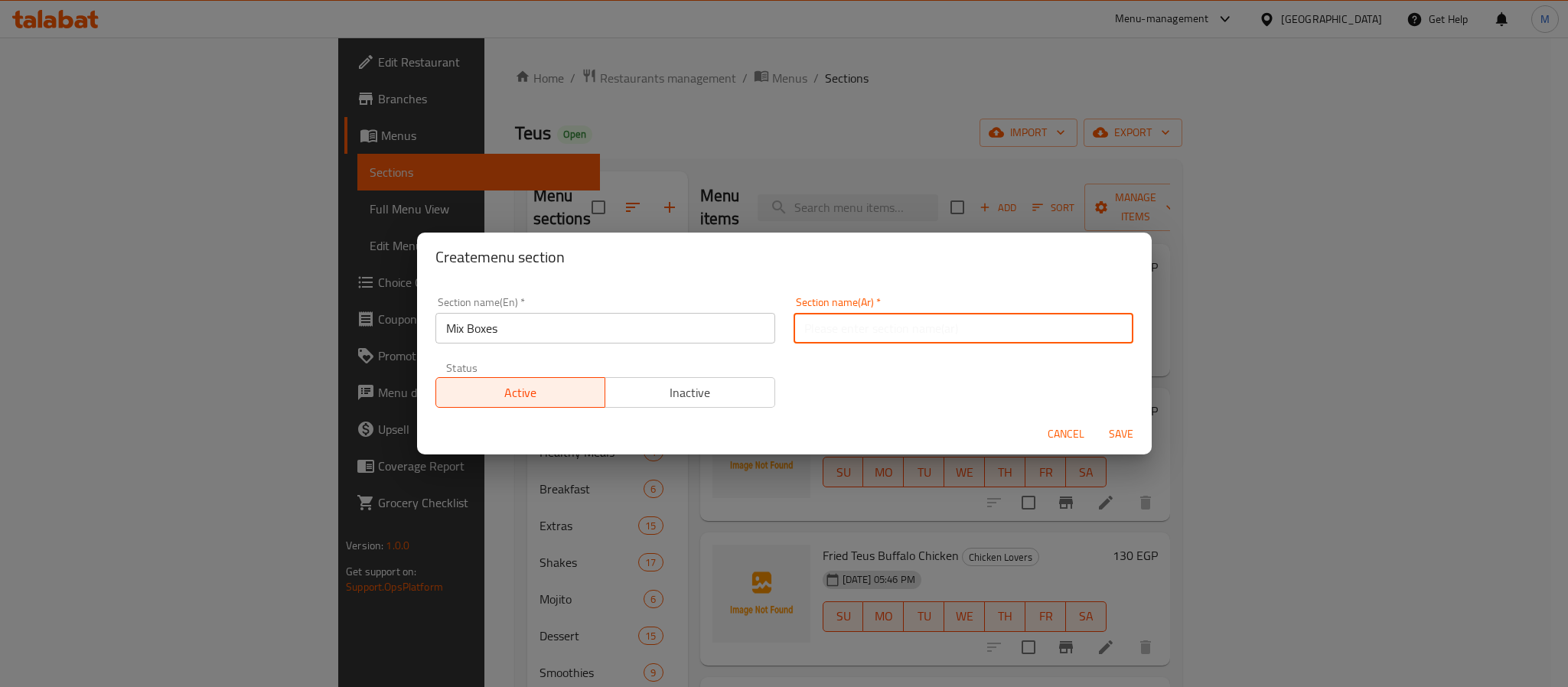
click at [997, 320] on input "text" at bounding box center [964, 328] width 340 height 30
type input "علب مختلطة"
click at [1123, 418] on div "Cancel Save" at bounding box center [784, 434] width 735 height 41
click at [1123, 427] on span "Save" at bounding box center [1121, 434] width 37 height 19
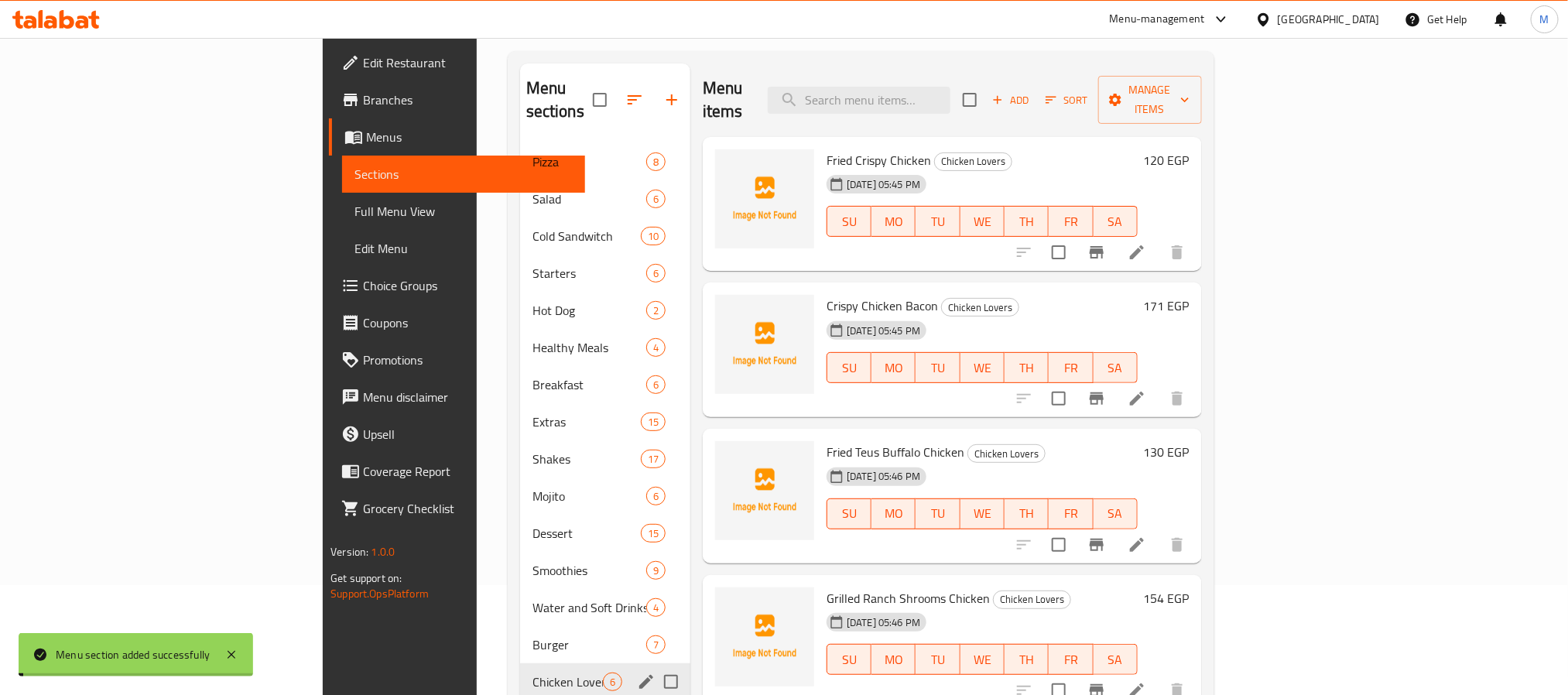
scroll to position [217, 0]
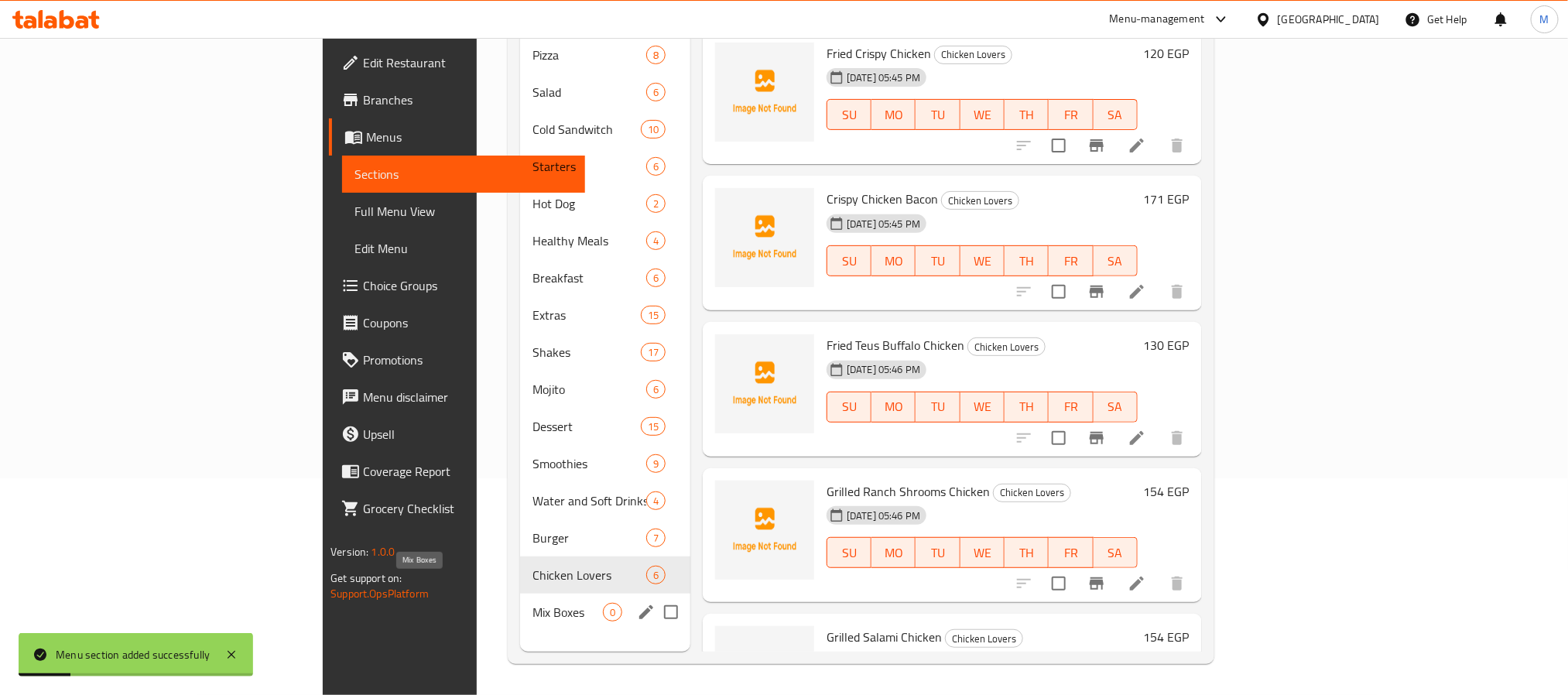
click at [533, 603] on span "Mix Boxes" at bounding box center [567, 612] width 70 height 19
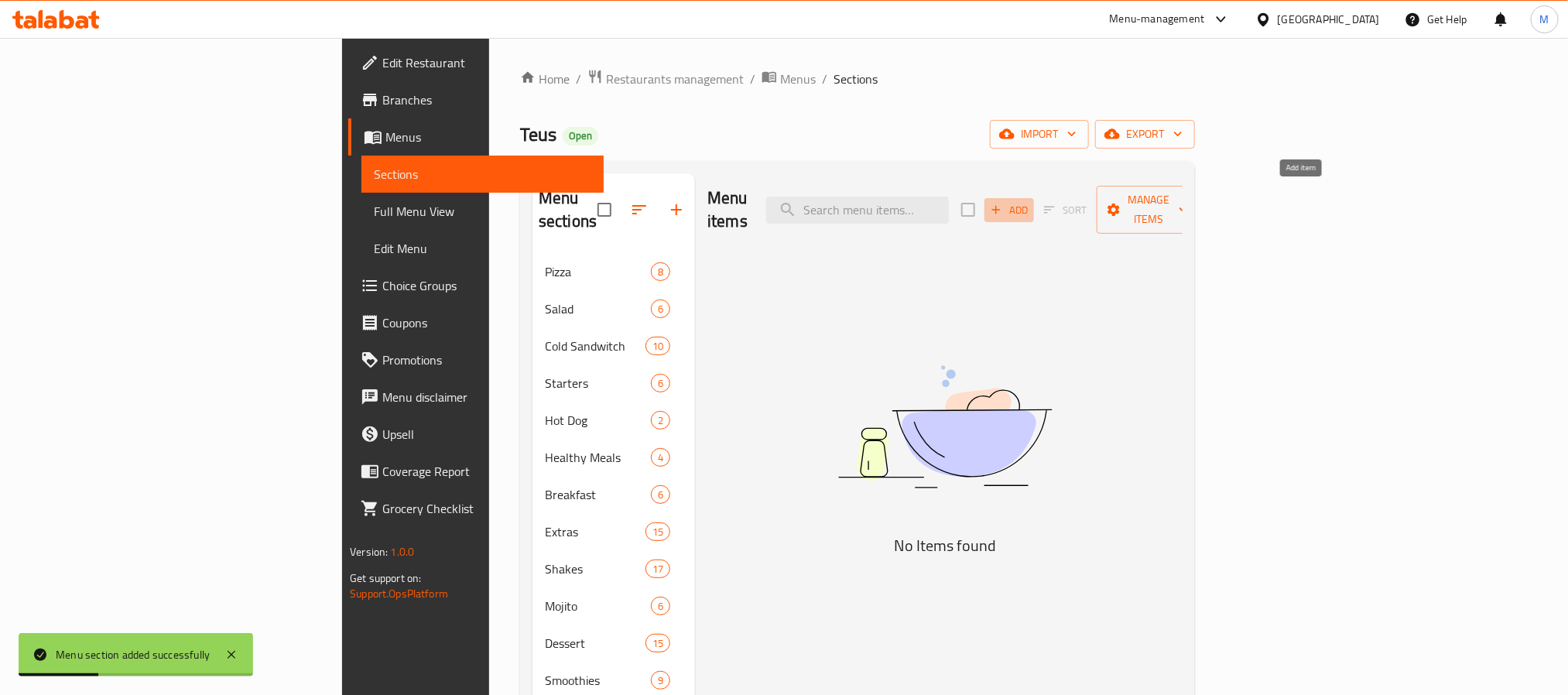
click at [1001, 206] on icon "button" at bounding box center [997, 210] width 9 height 9
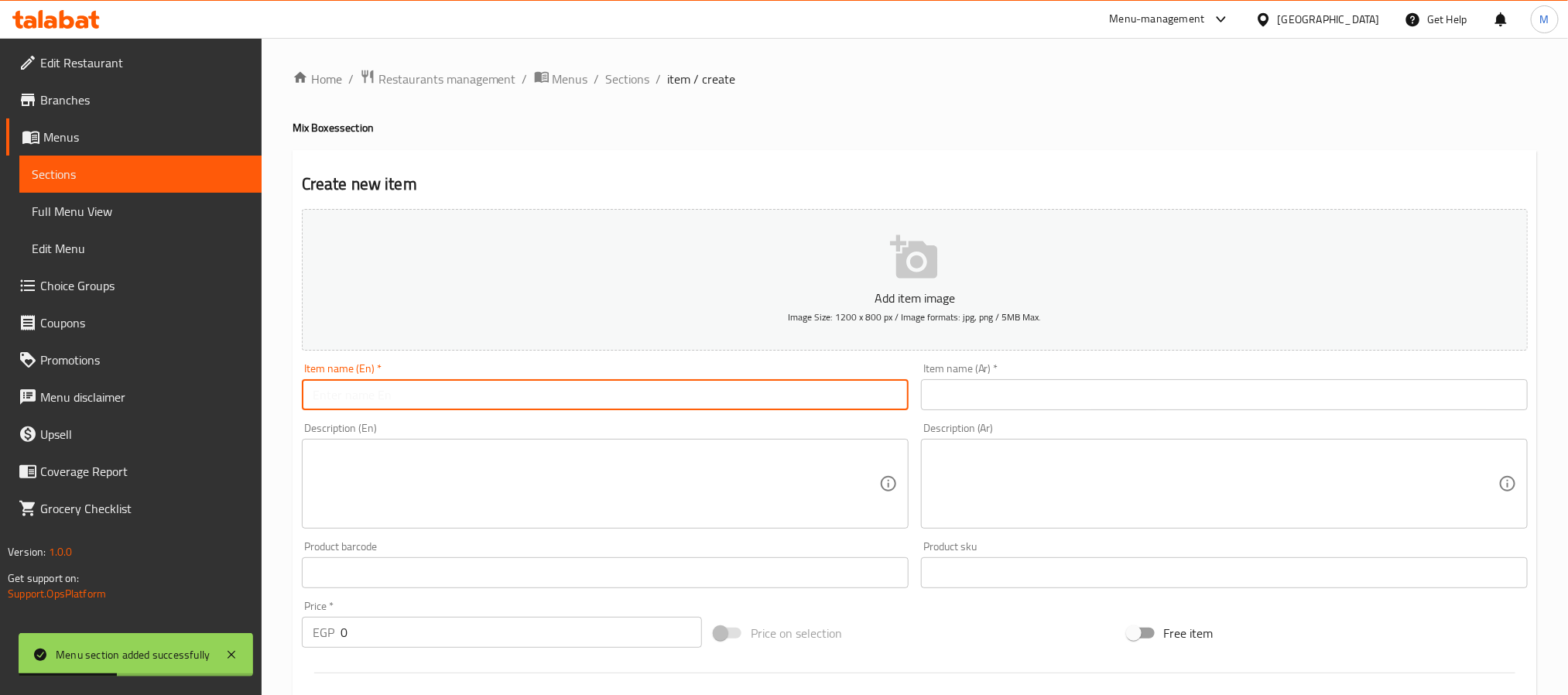
click at [445, 405] on input "text" at bounding box center [605, 395] width 607 height 31
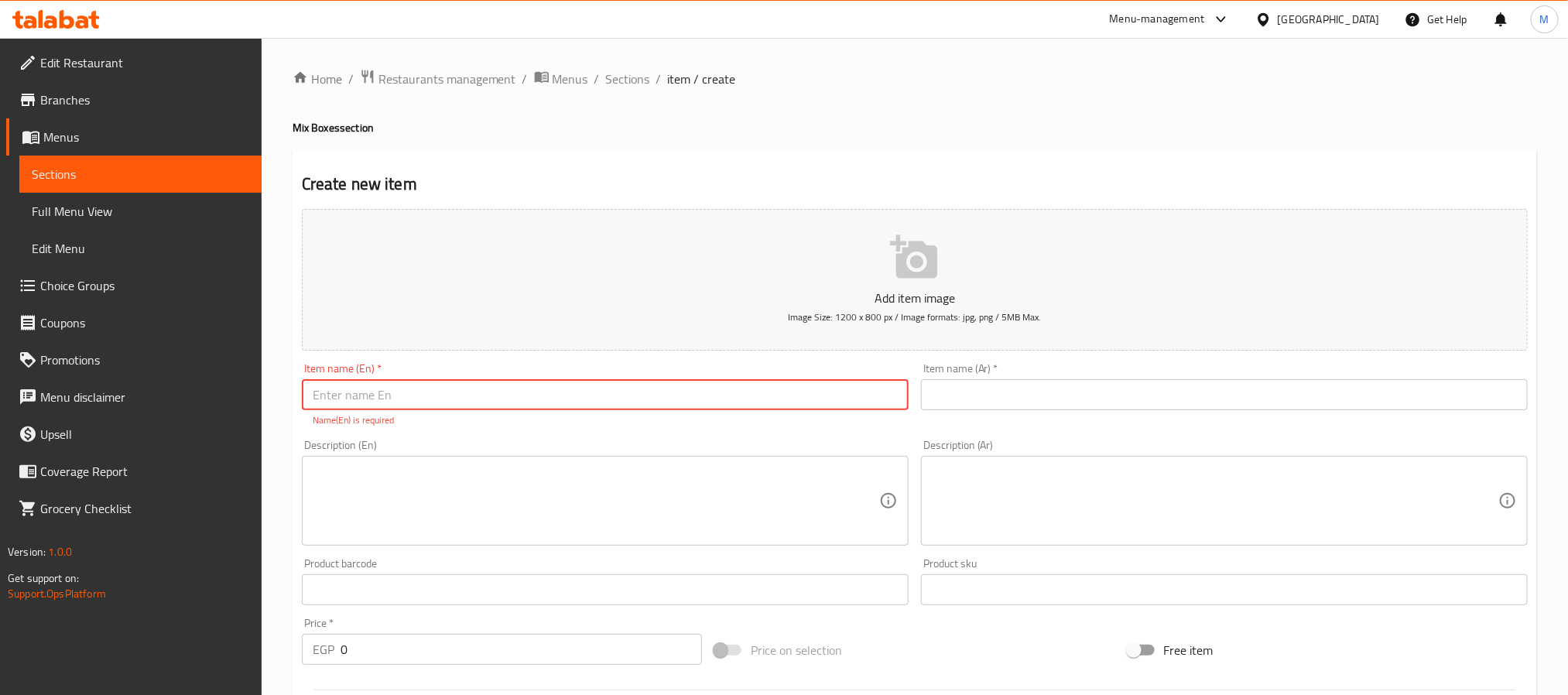
click at [466, 397] on input "text" at bounding box center [605, 395] width 607 height 31
type input "Mini Burger"
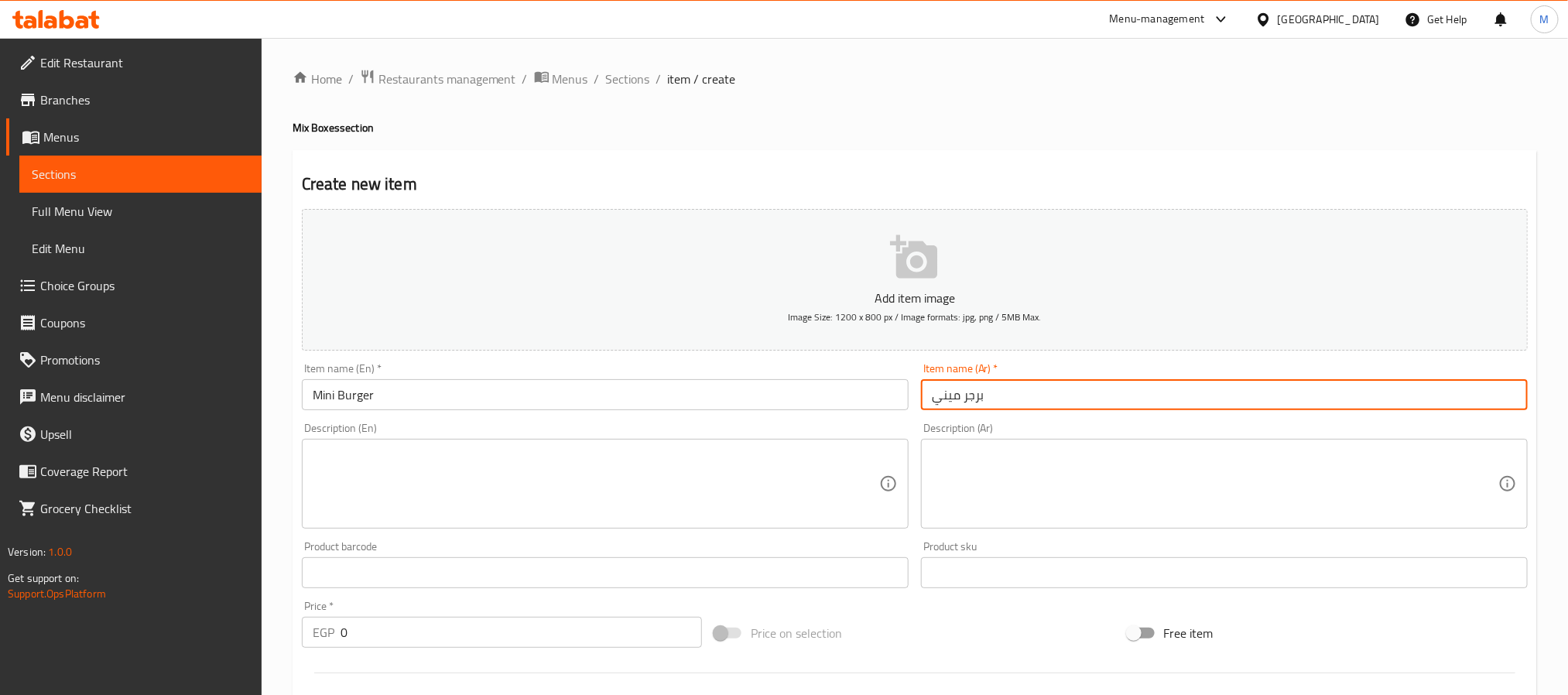
type input "برجر ميني"
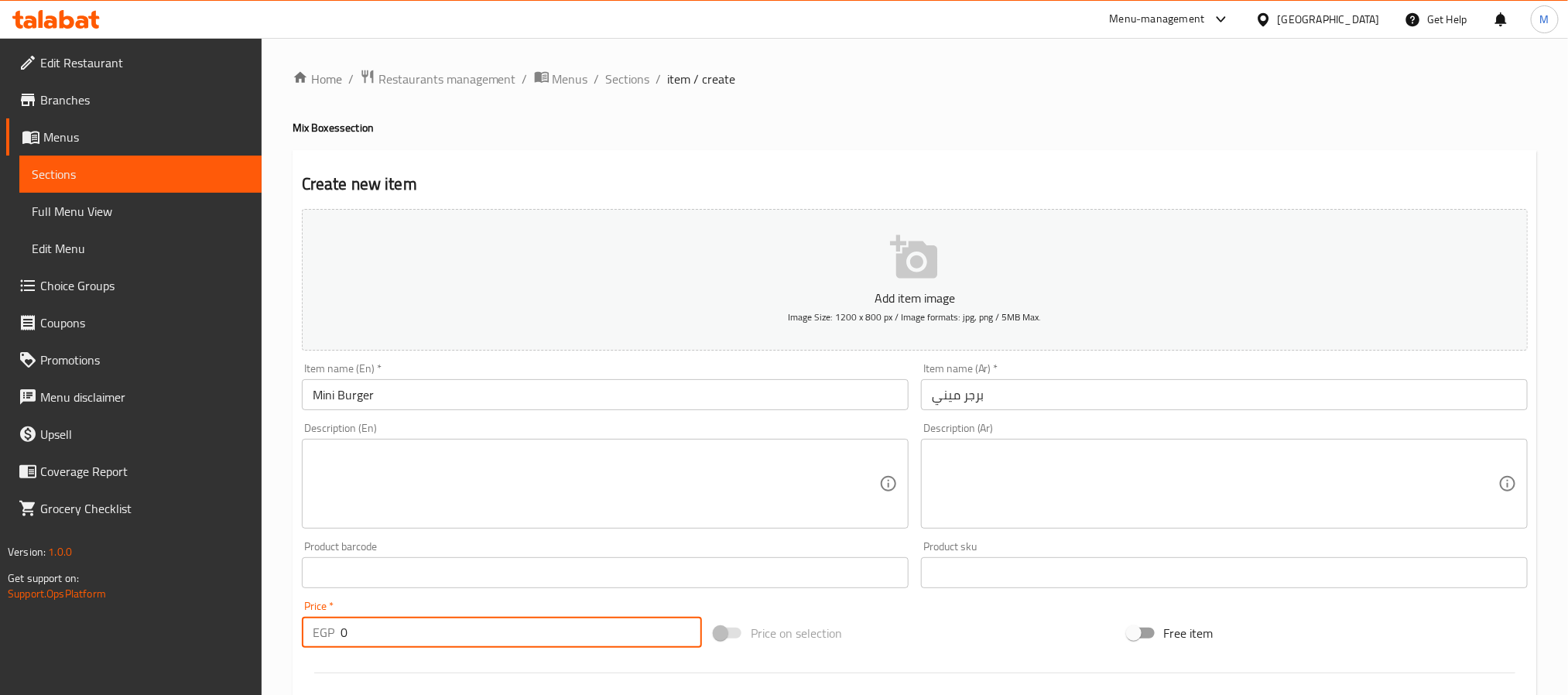
drag, startPoint x: 358, startPoint y: 638, endPoint x: 80, endPoint y: 655, distance: 278.5
click at [80, 655] on div "Edit Restaurant Branches Menus Sections Full Menu View Edit Menu Choice Groups …" at bounding box center [784, 566] width 1568 height 1056
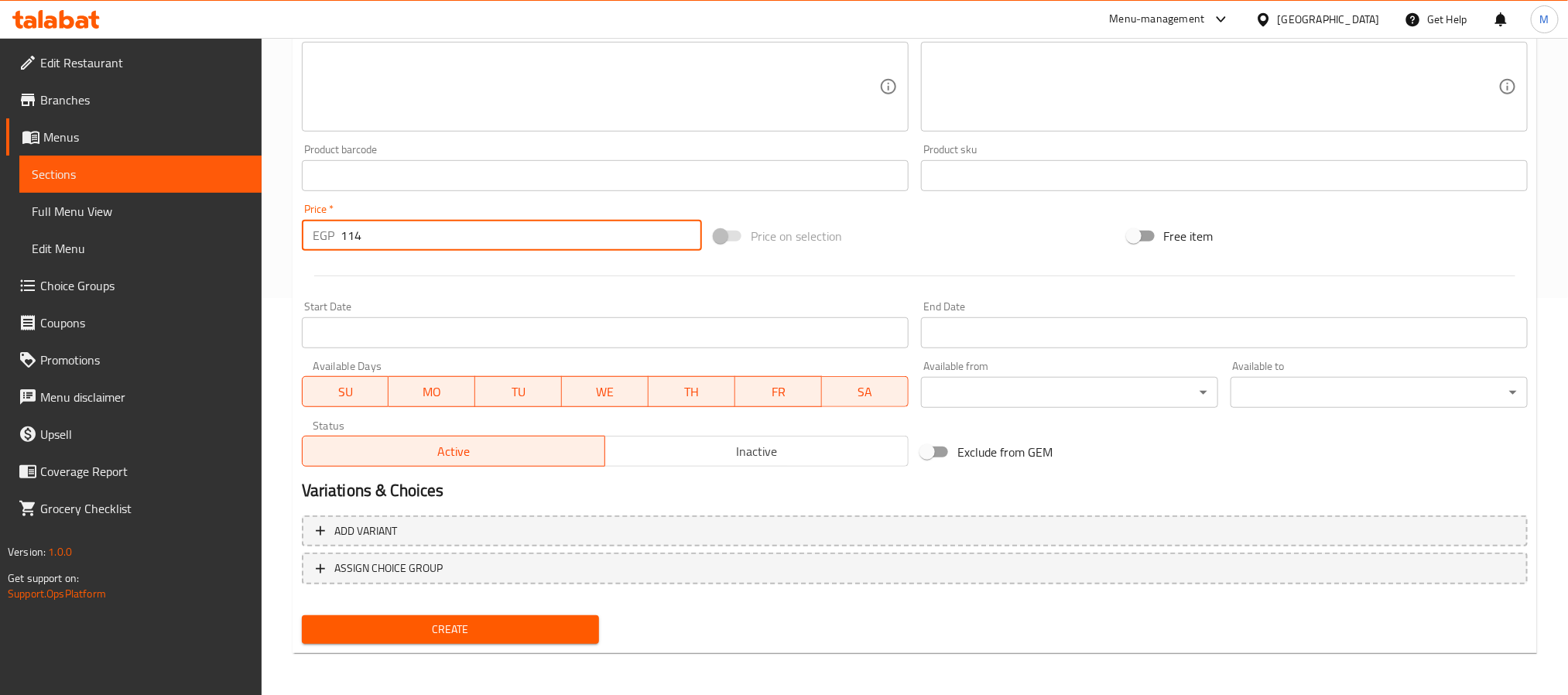
type input "114"
click at [490, 617] on button "Create" at bounding box center [450, 630] width 297 height 28
click at [342, 244] on input "0" at bounding box center [521, 235] width 362 height 31
click at [391, 245] on input "10" at bounding box center [521, 235] width 362 height 31
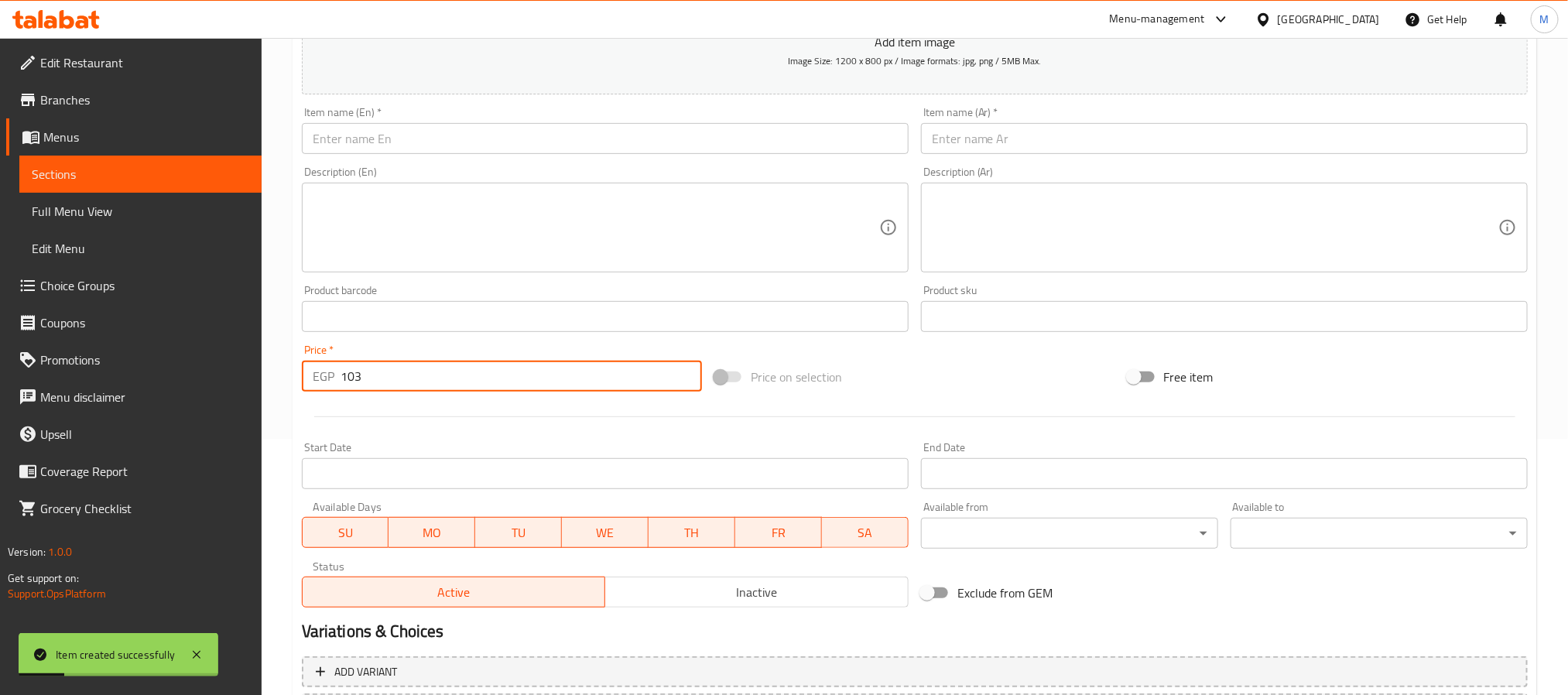
scroll to position [48, 0]
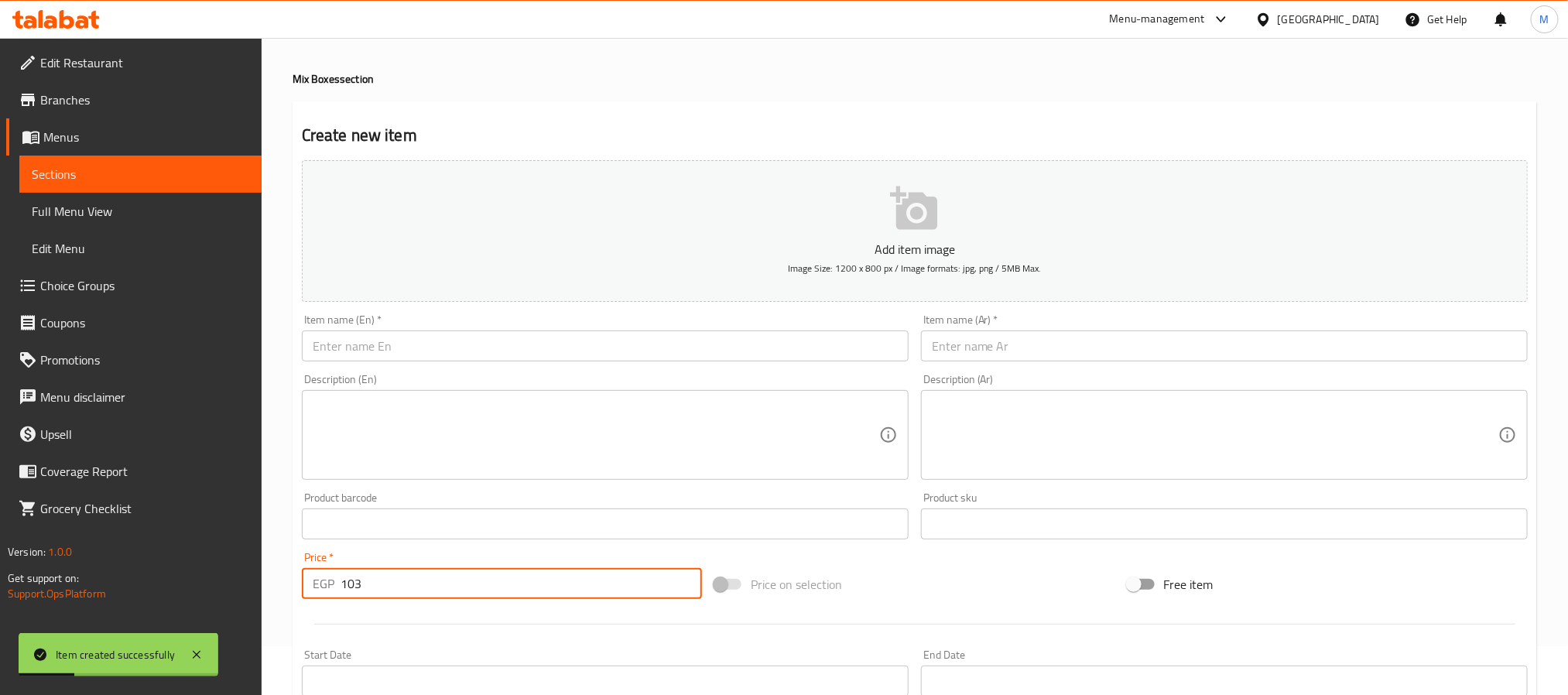
type input "103"
click at [408, 333] on input "text" at bounding box center [605, 346] width 607 height 31
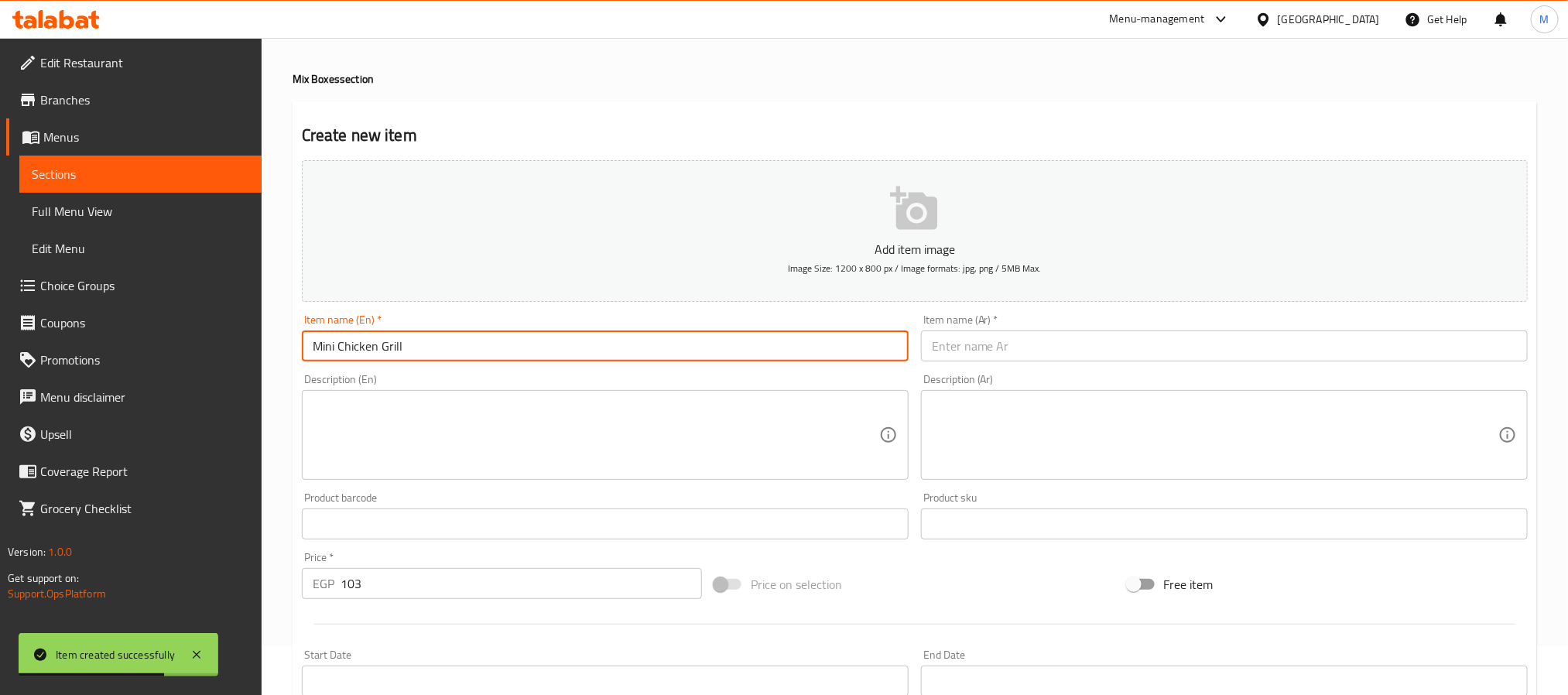
type input "Mini Chicken Grill"
click at [994, 375] on div "Description (Ar) Description (Ar)" at bounding box center [1224, 426] width 607 height 106
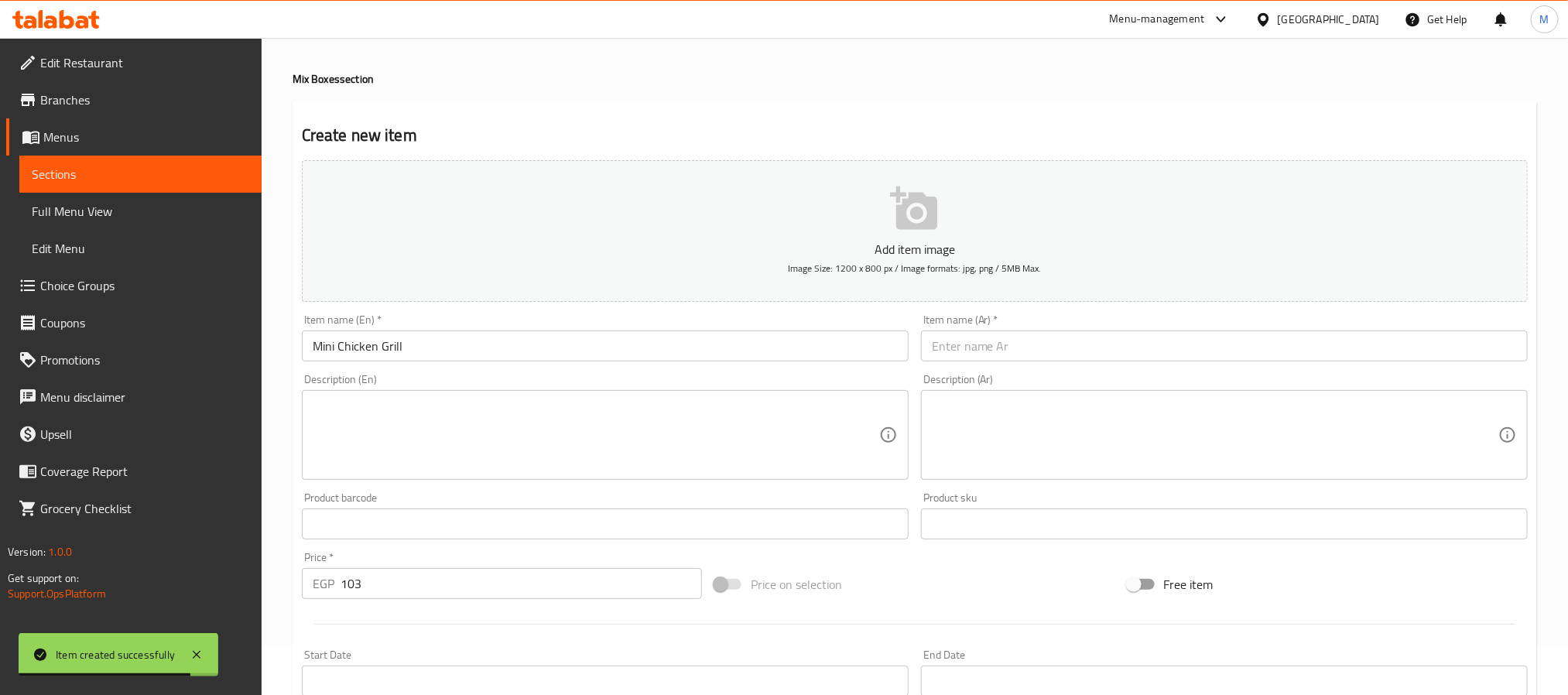
paste input "شواية دجاج صغيرة"
click at [1009, 344] on input "text" at bounding box center [1224, 346] width 607 height 31
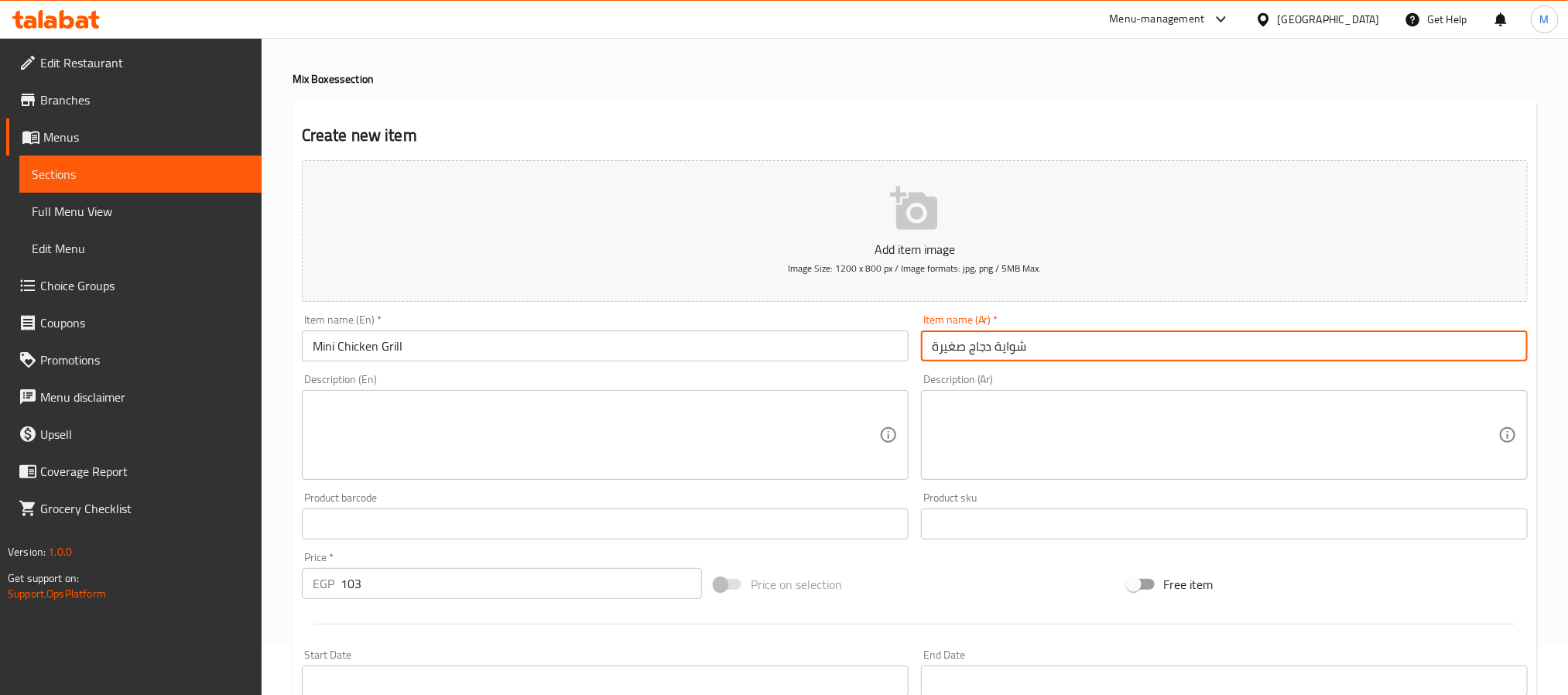
click at [389, 351] on input "Mini Chicken Grill" at bounding box center [605, 346] width 607 height 31
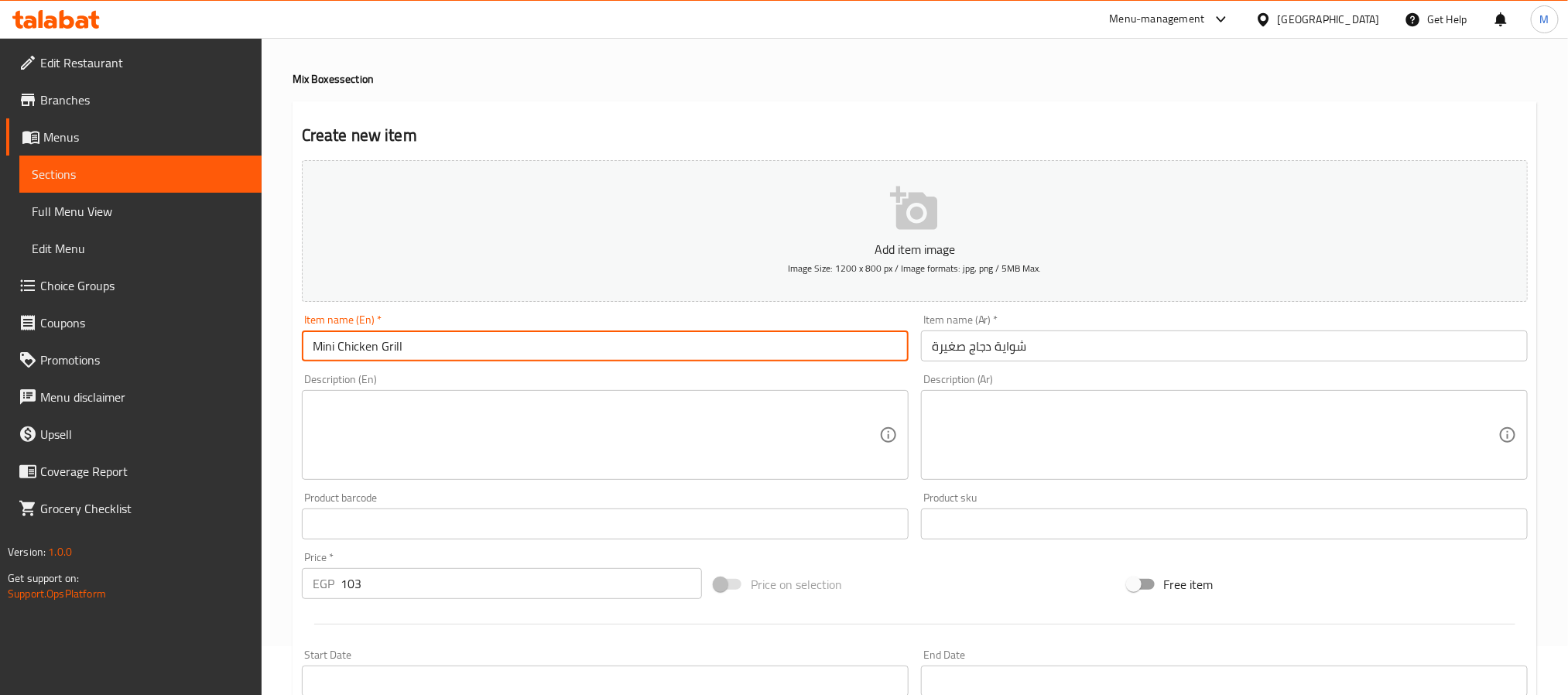
drag, startPoint x: 389, startPoint y: 351, endPoint x: 33, endPoint y: 307, distance: 358.7
click at [389, 351] on input "Mini Chicken Grill" at bounding box center [605, 346] width 607 height 31
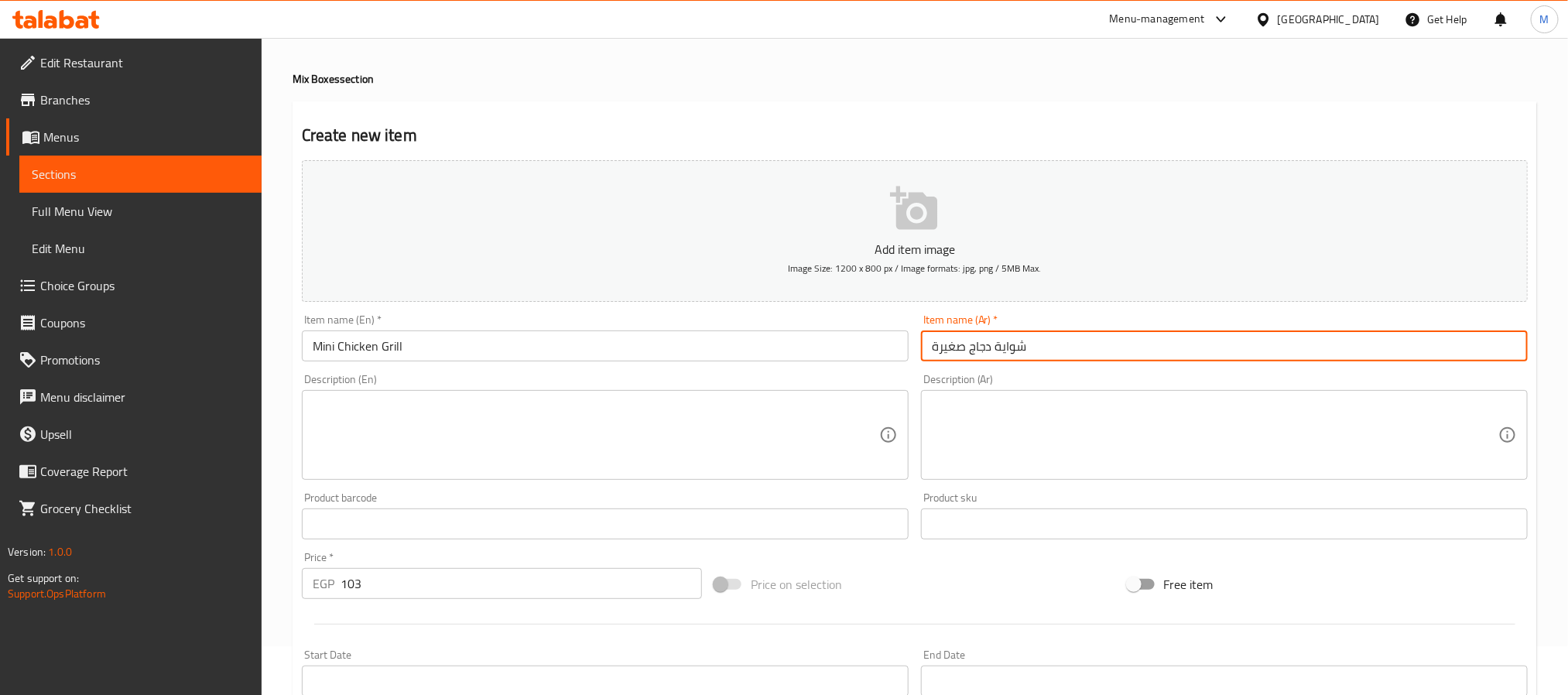
click at [1011, 351] on input "شواية دجاج صغيرة" at bounding box center [1224, 346] width 607 height 31
type input "دجاج مشوي ميني"
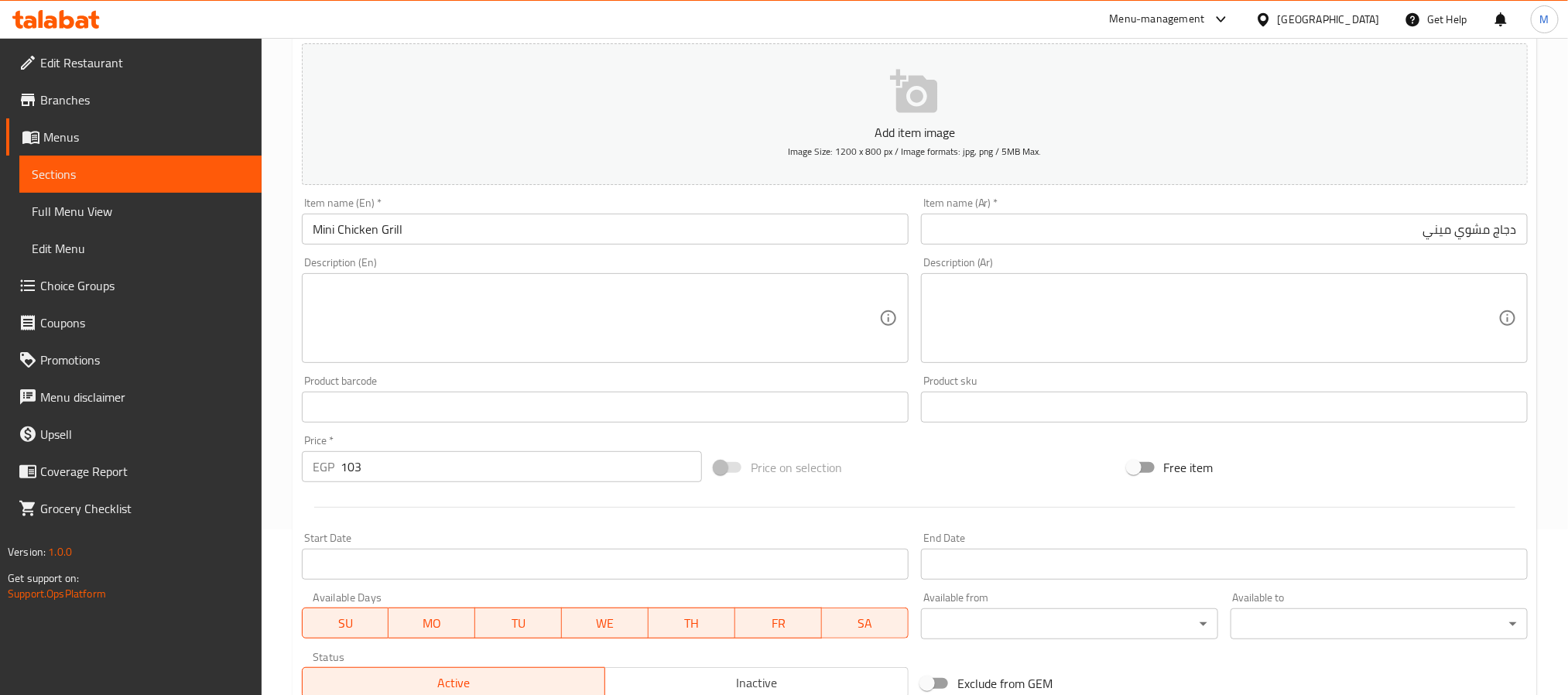
scroll to position [397, 0]
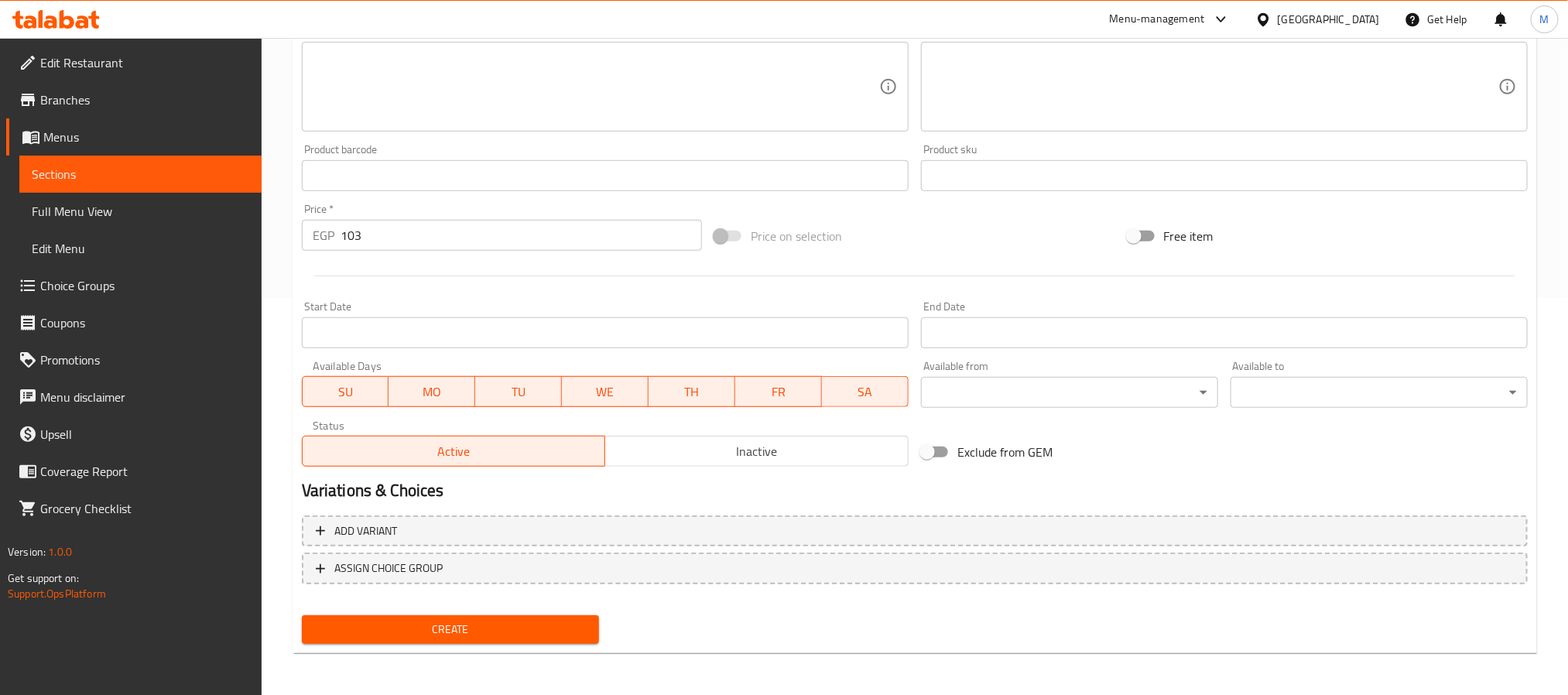
click at [467, 637] on span "Create" at bounding box center [450, 630] width 273 height 19
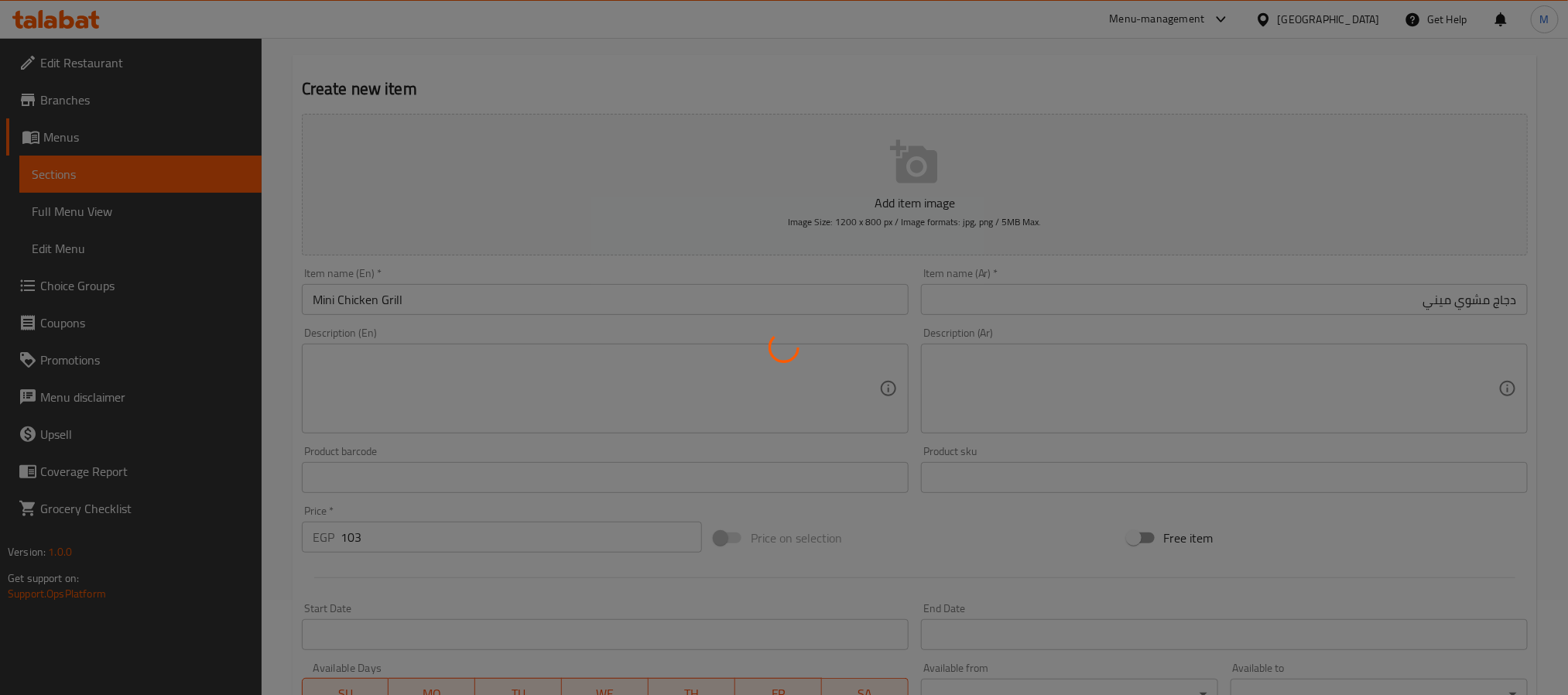
scroll to position [48, 0]
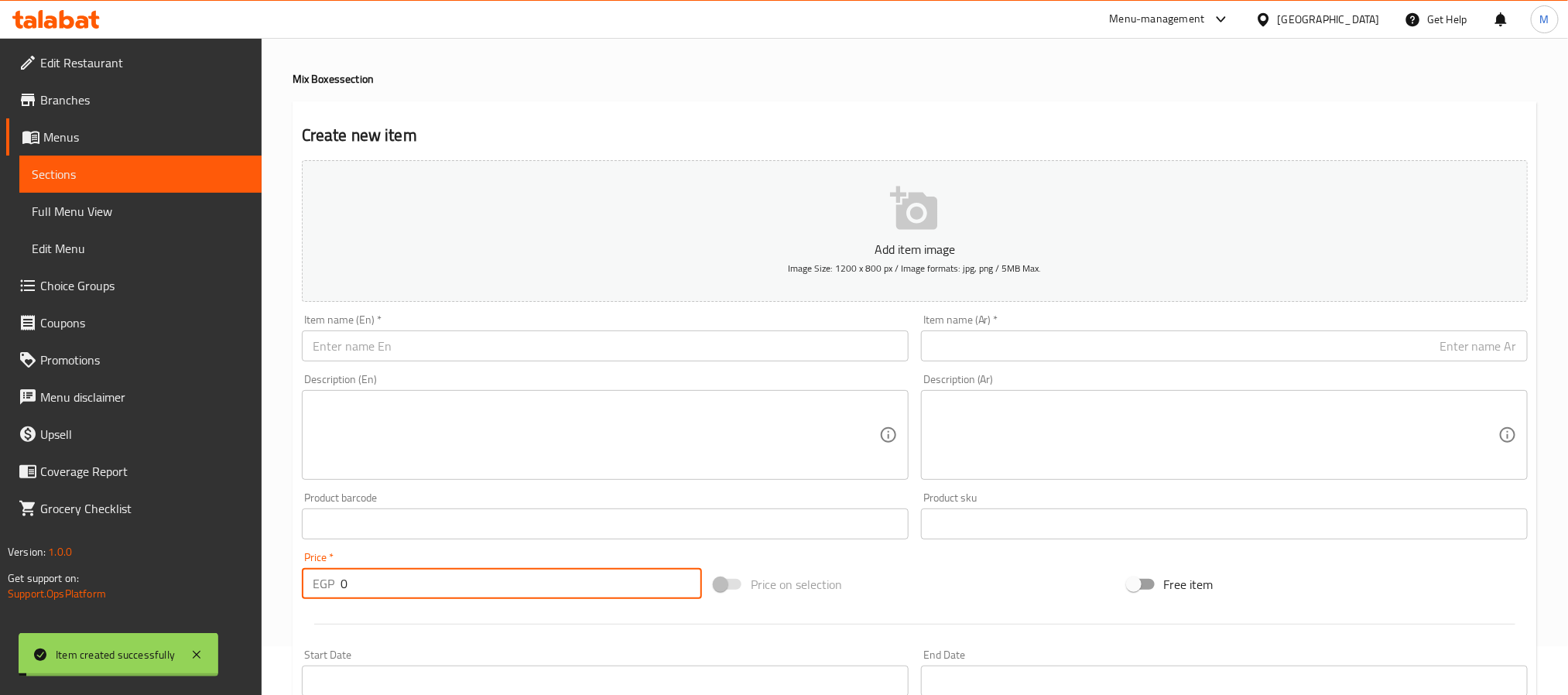
drag, startPoint x: 366, startPoint y: 576, endPoint x: 288, endPoint y: 597, distance: 80.8
click at [288, 597] on div "Home / Restaurants management / Menus / Sections / item / create Mix Boxes sect…" at bounding box center [914, 517] width 1307 height 1056
type input "108"
click at [500, 362] on input "text" at bounding box center [605, 346] width 607 height 31
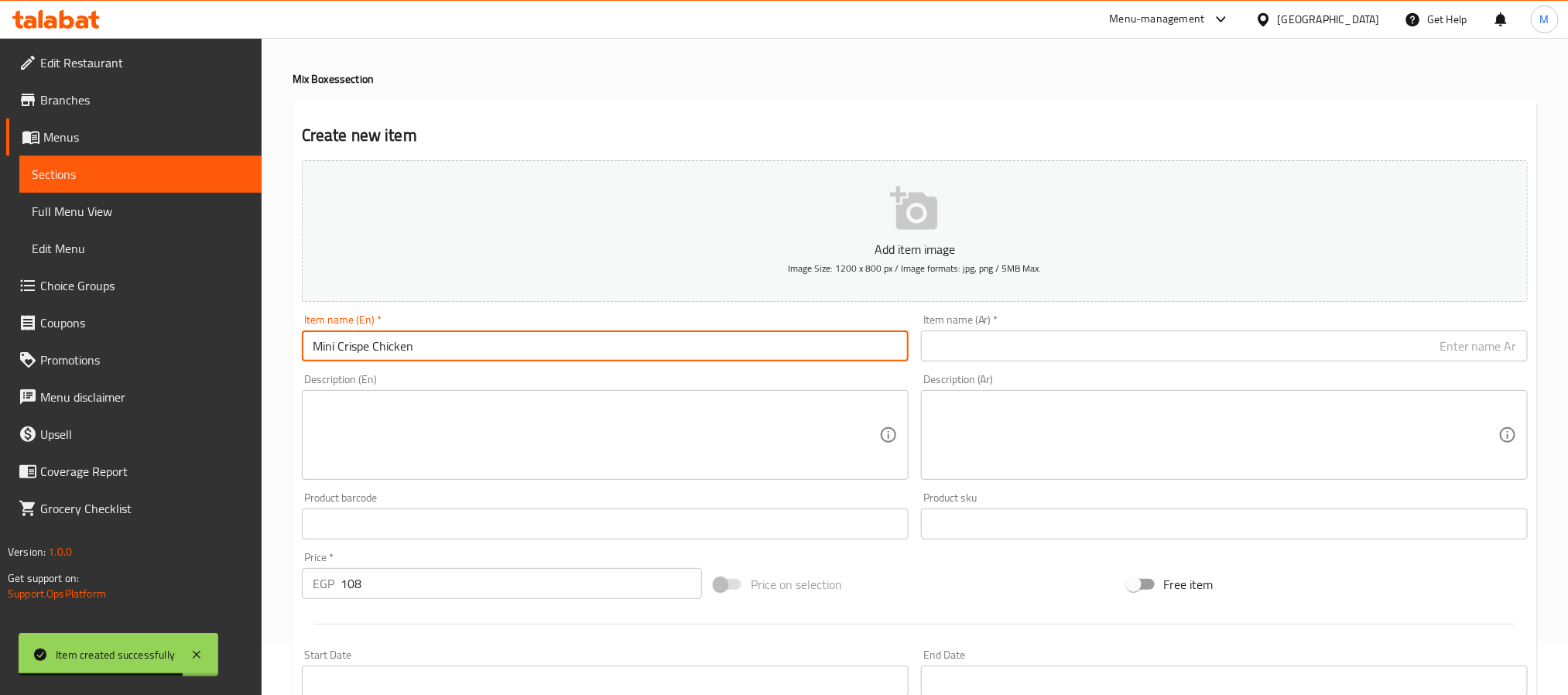
type input "Mini Crispe Chicken"
click at [1196, 340] on input "text" at bounding box center [1224, 346] width 607 height 31
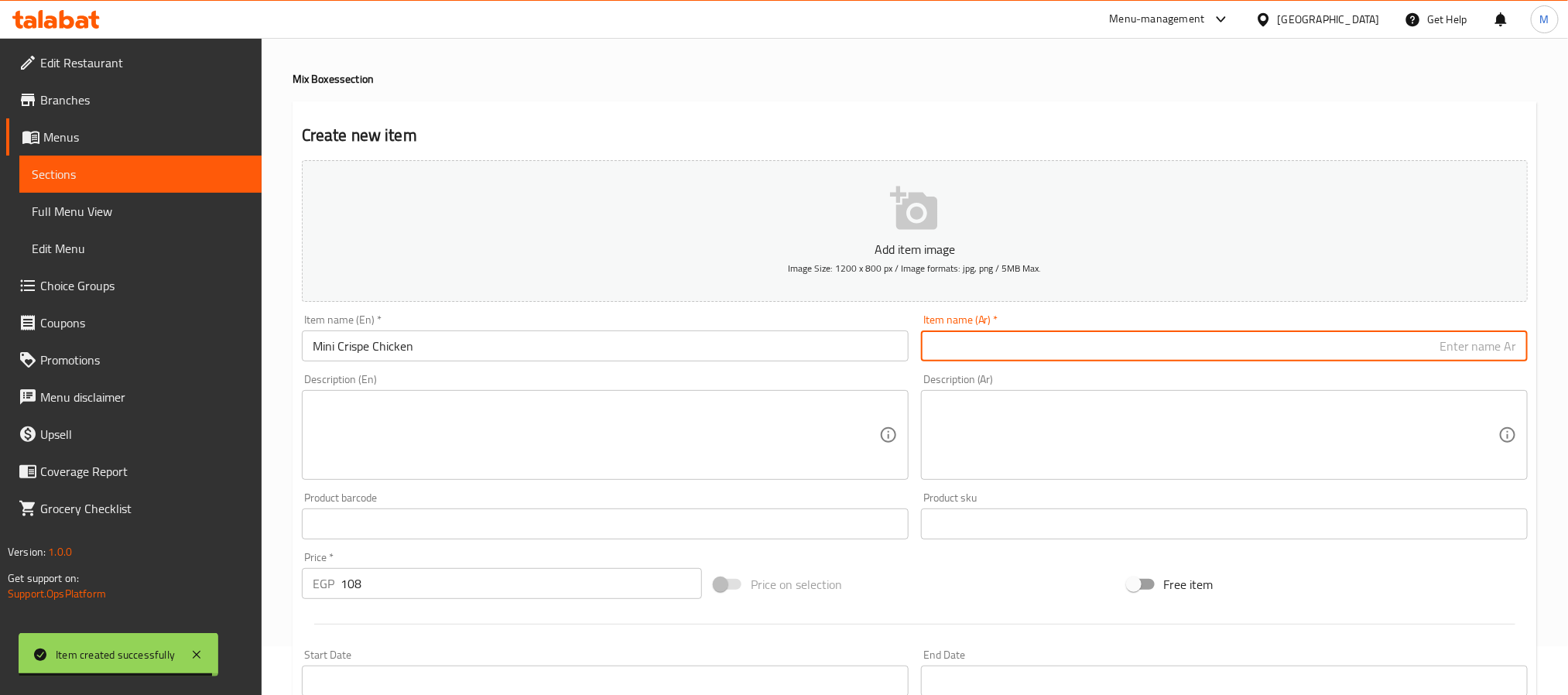
paste input "دجاج مقرمش صغير"
click at [1431, 342] on input "دجاج مقرمش صغير" at bounding box center [1224, 346] width 607 height 31
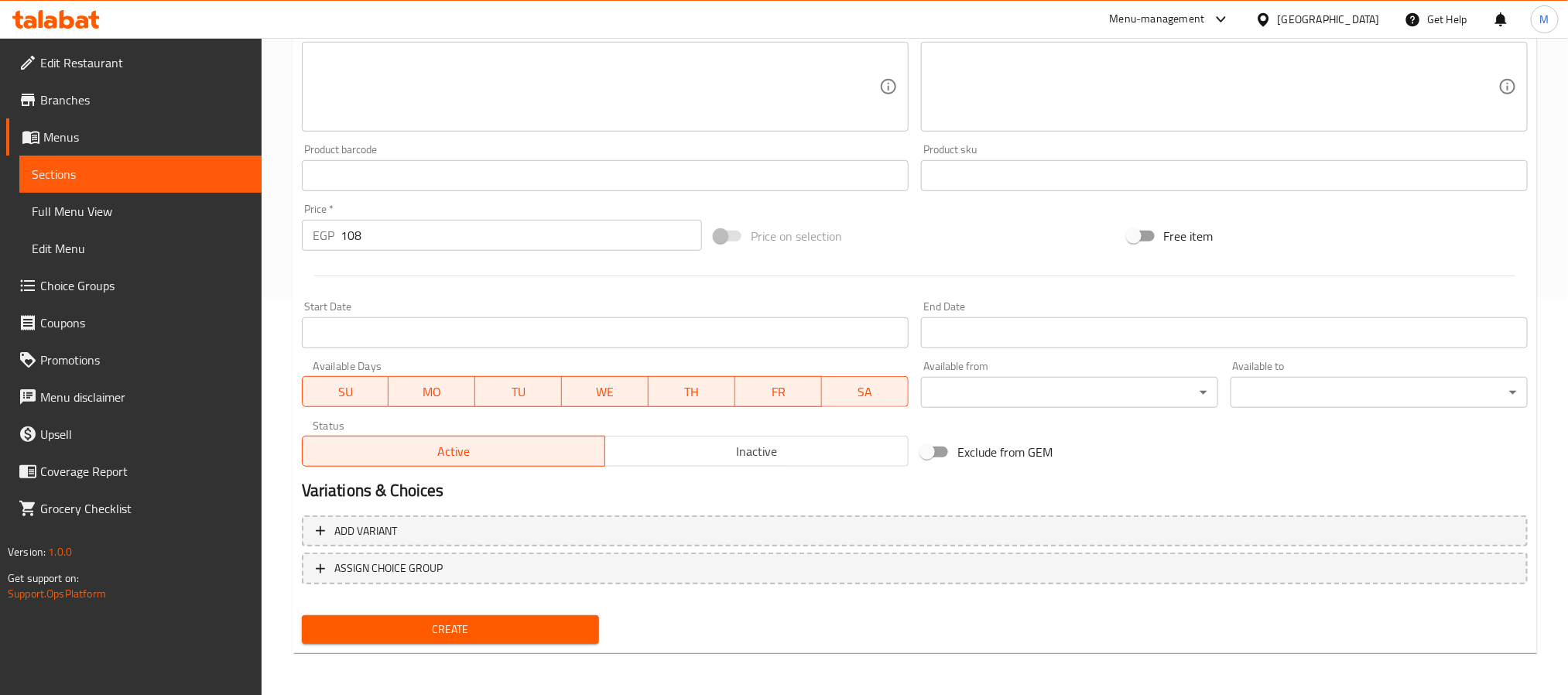
type input "دجاج مقرمش ميني"
click at [514, 617] on button "Create" at bounding box center [450, 630] width 297 height 28
drag, startPoint x: 392, startPoint y: 237, endPoint x: 236, endPoint y: 226, distance: 156.4
click at [392, 237] on input "0" at bounding box center [521, 235] width 362 height 31
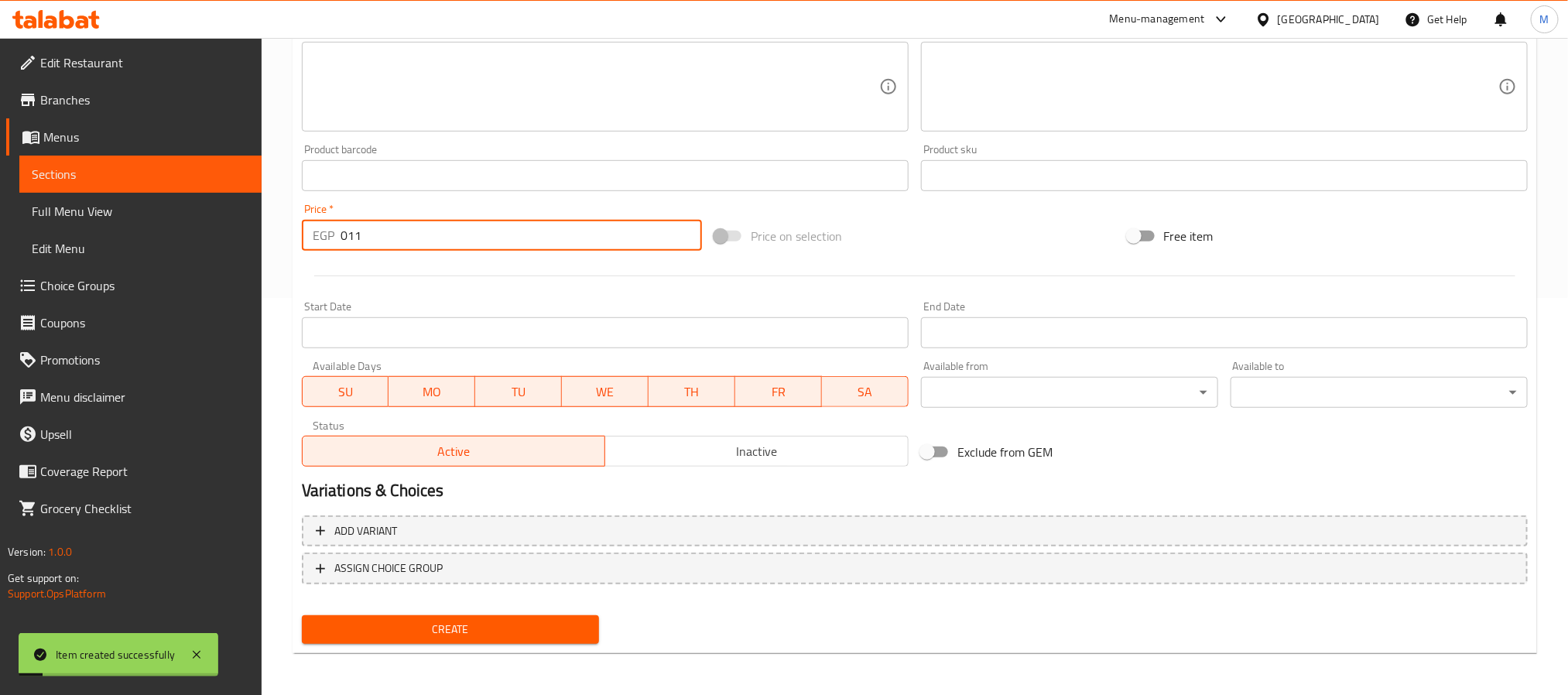
drag, startPoint x: 361, startPoint y: 241, endPoint x: 49, endPoint y: 216, distance: 313.0
click at [49, 216] on div "Edit Restaurant Branches Menus Sections Full Menu View Edit Menu Choice Groups …" at bounding box center [784, 169] width 1568 height 1056
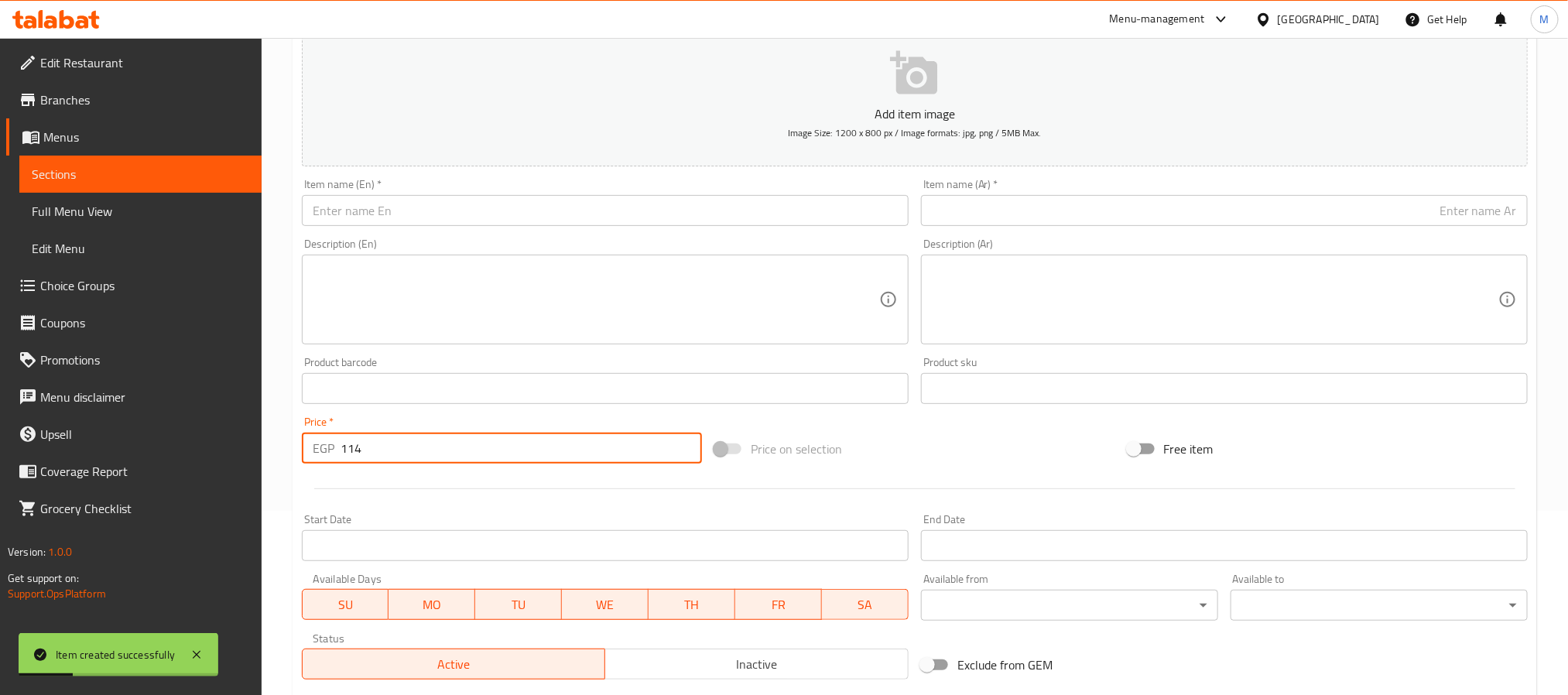
scroll to position [0, 0]
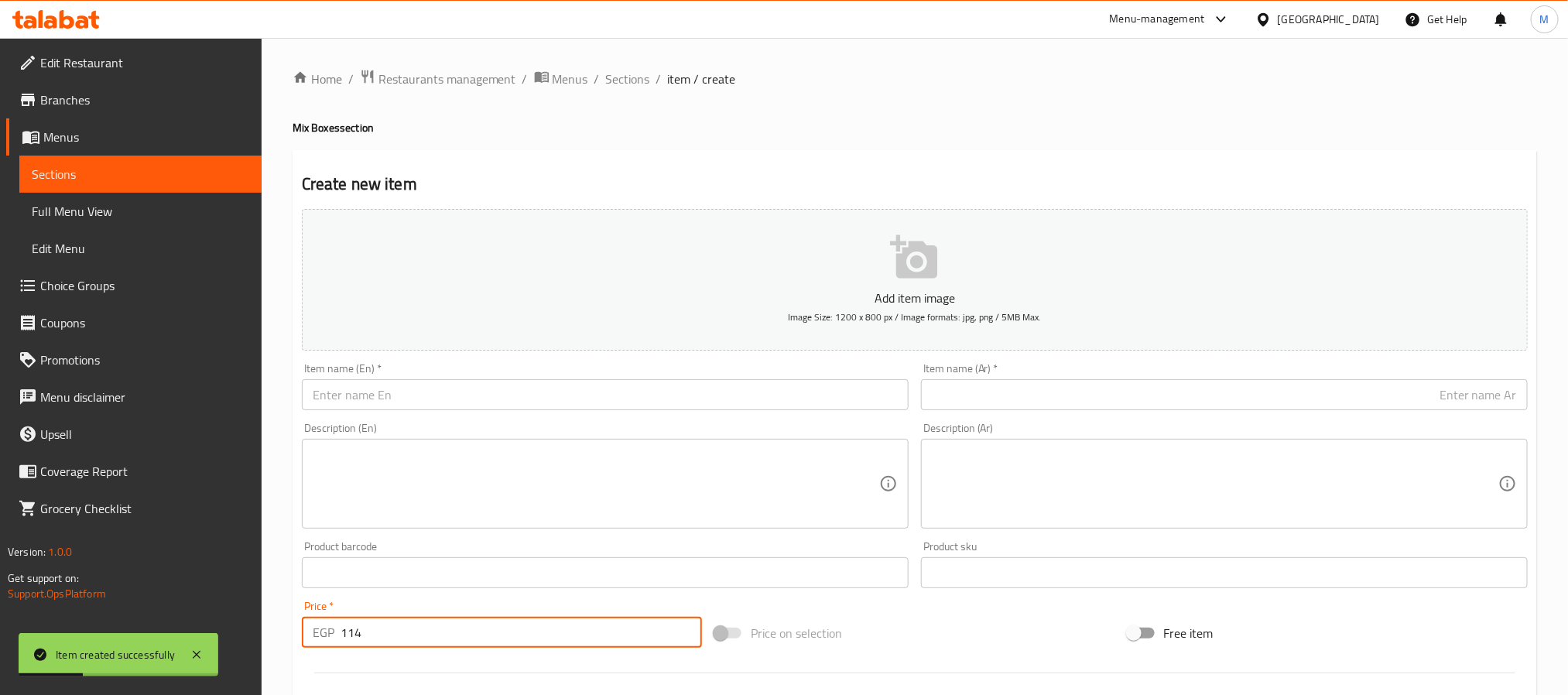
type input "114"
click at [448, 402] on input "text" at bounding box center [605, 395] width 607 height 31
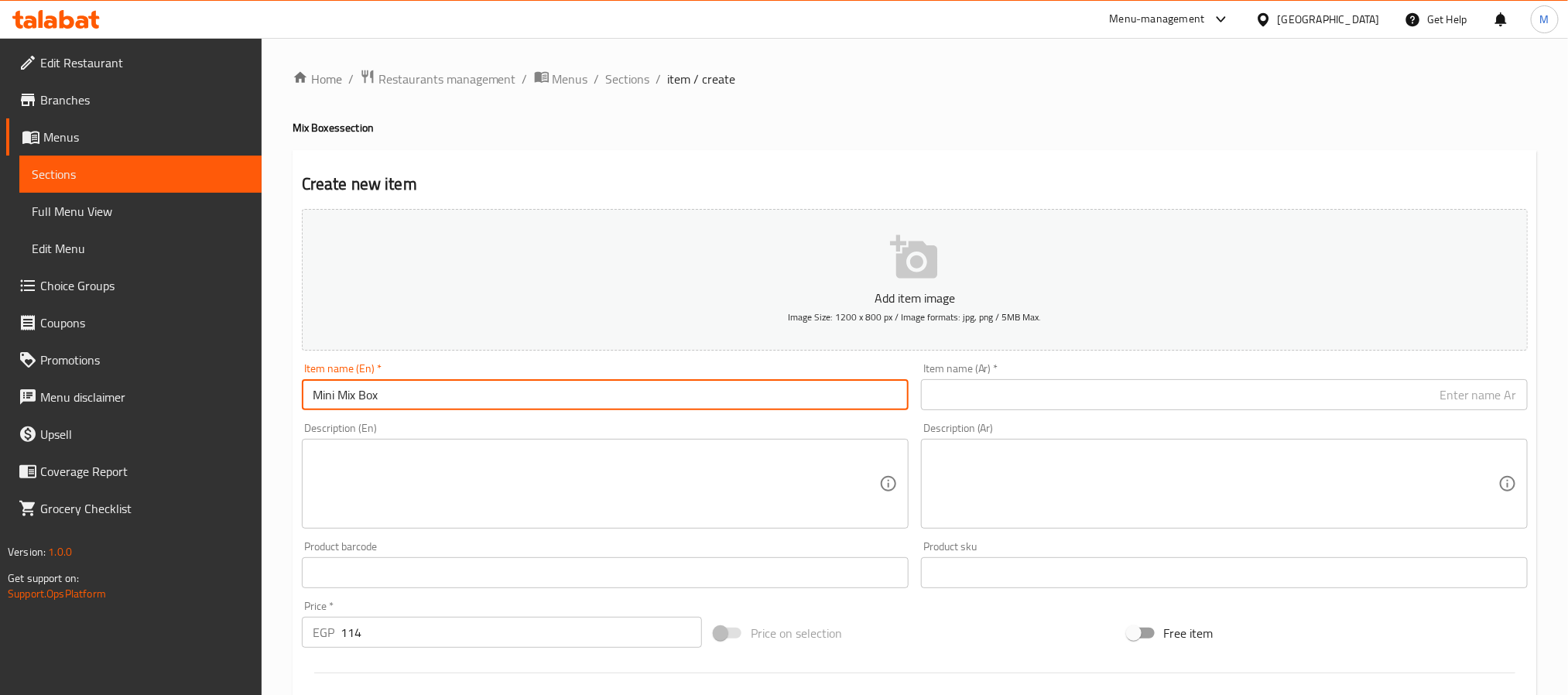
type input "Mini Mix Box"
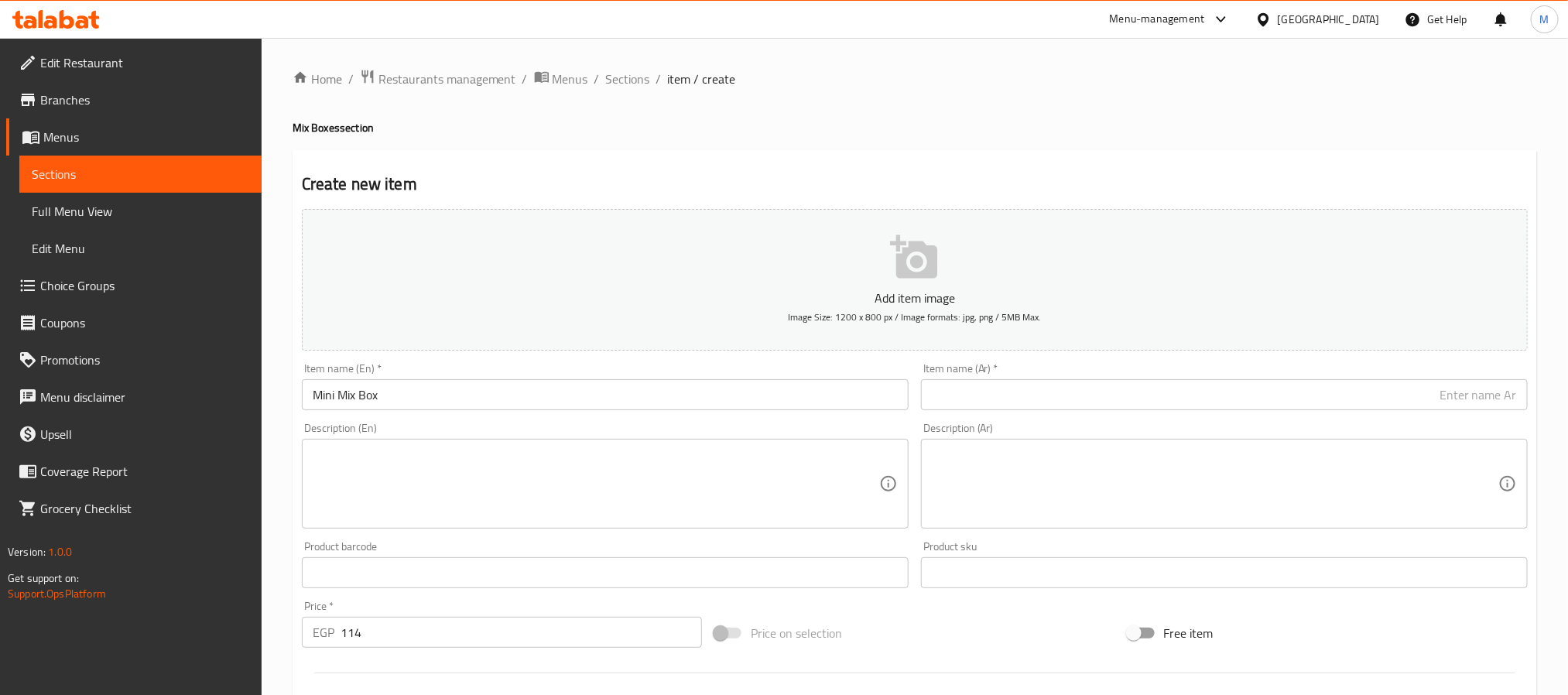
click at [379, 500] on textarea at bounding box center [596, 484] width 567 height 73
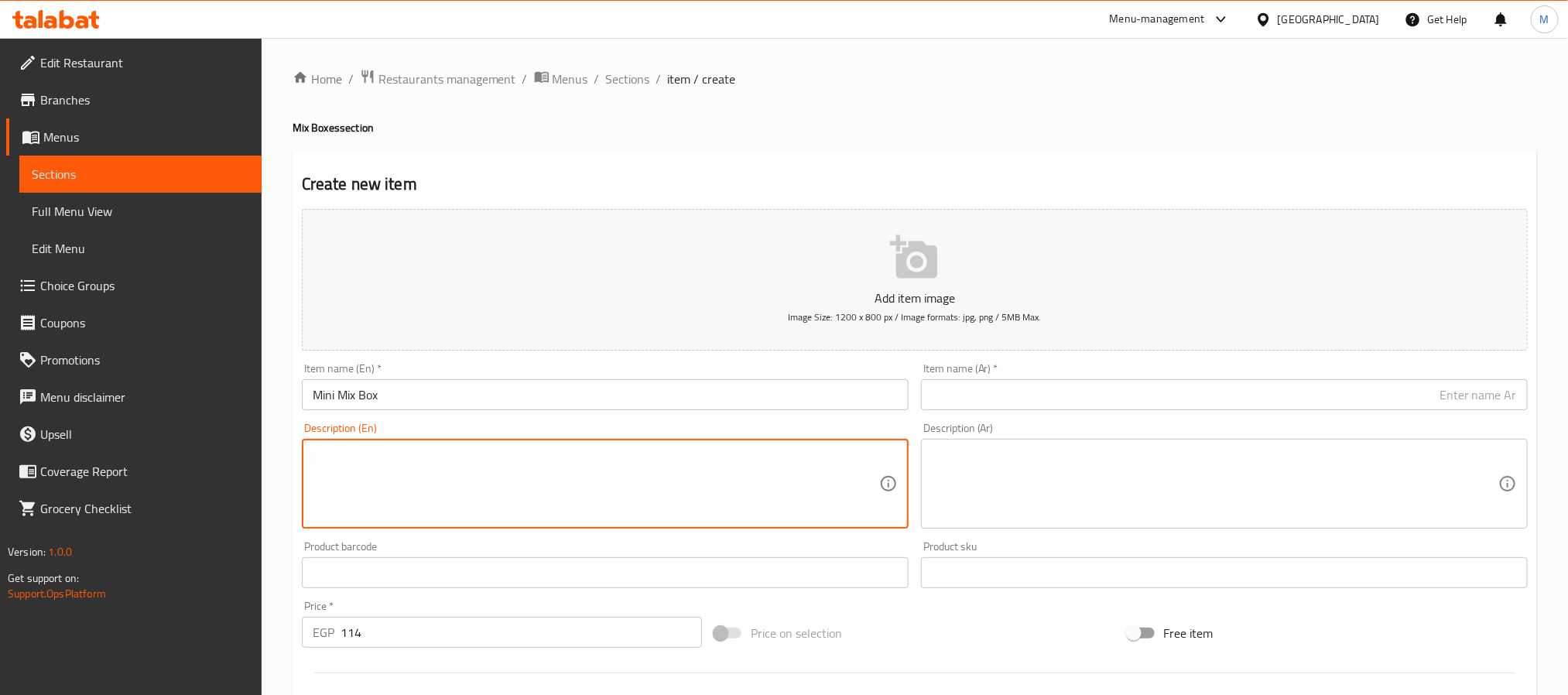
type textarea "ش"
type textarea "Served with fries"
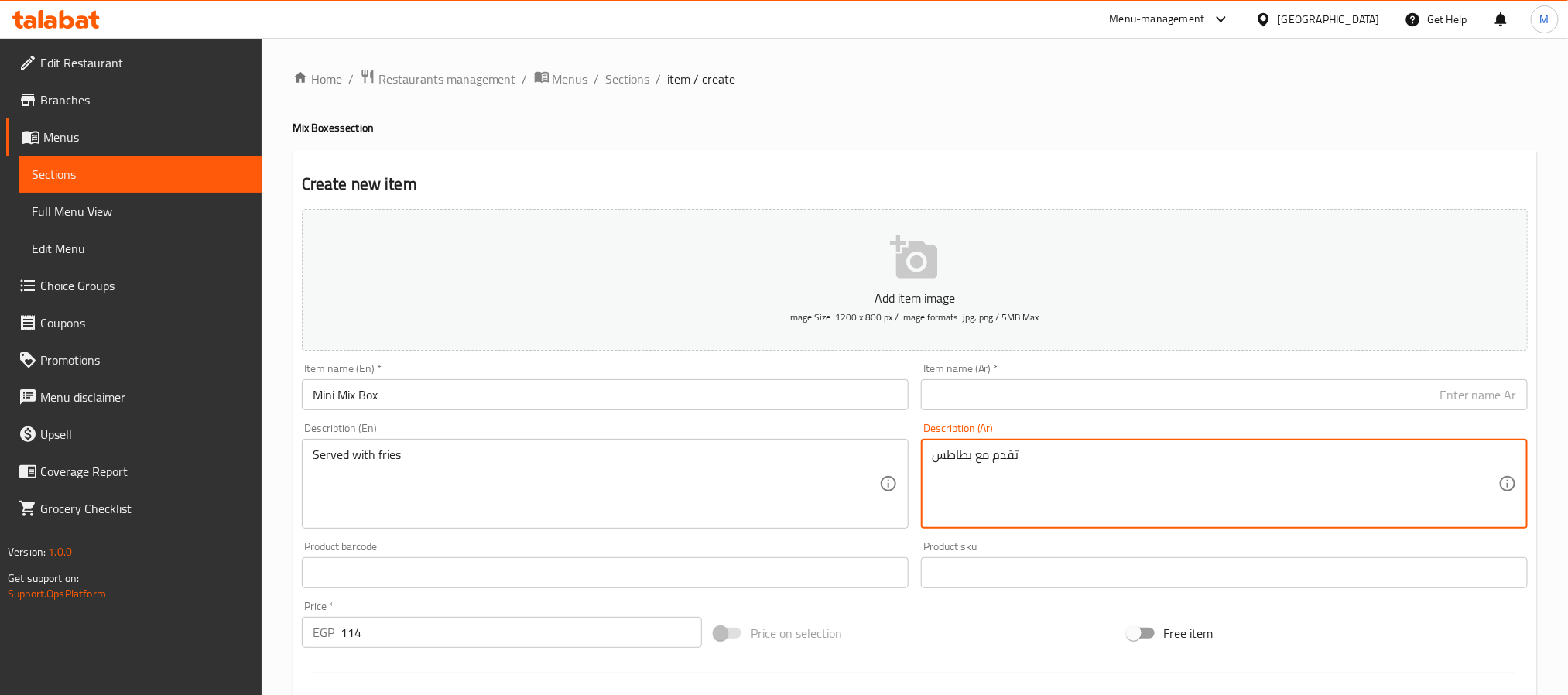
type textarea "تقدم مع بطاطس"
click at [374, 390] on input "Mini Mix Box" at bounding box center [605, 395] width 607 height 31
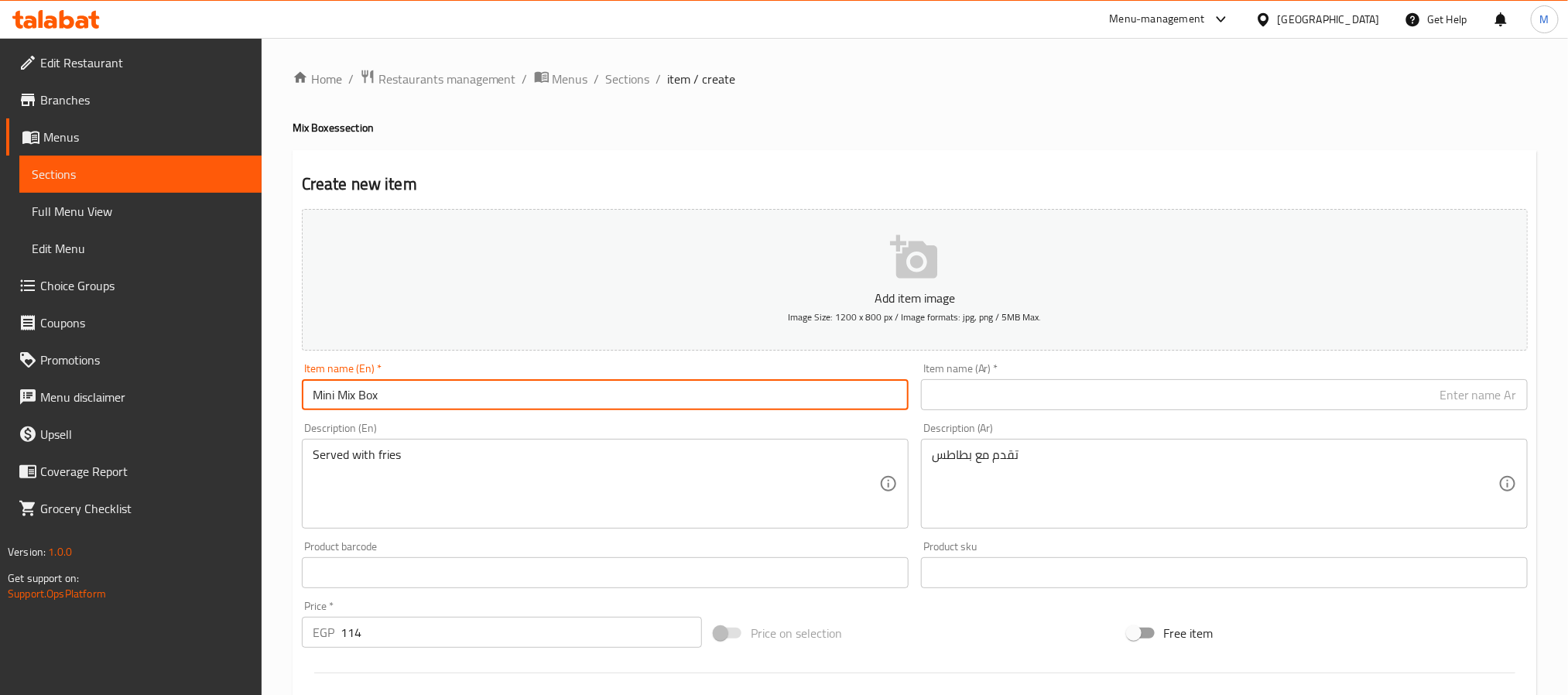
click at [1025, 389] on input "text" at bounding box center [1224, 395] width 607 height 31
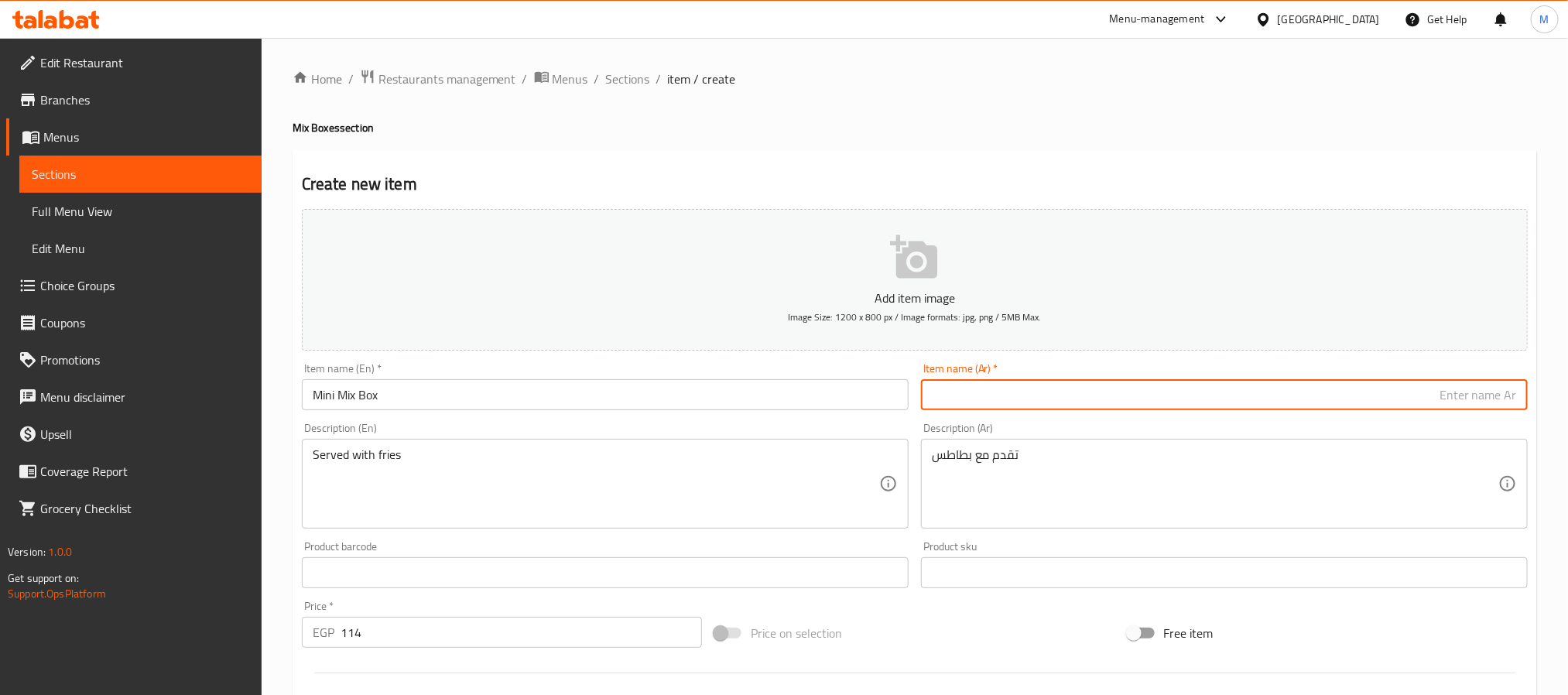
paste input "صندوق مزيج صغير"
click at [1501, 400] on input "صندوق مزيج صغير" at bounding box center [1224, 395] width 607 height 31
click at [1437, 408] on input "علبة ميكس صغير" at bounding box center [1224, 395] width 607 height 31
click at [1437, 405] on input "علبة ميكس صغير" at bounding box center [1224, 395] width 607 height 31
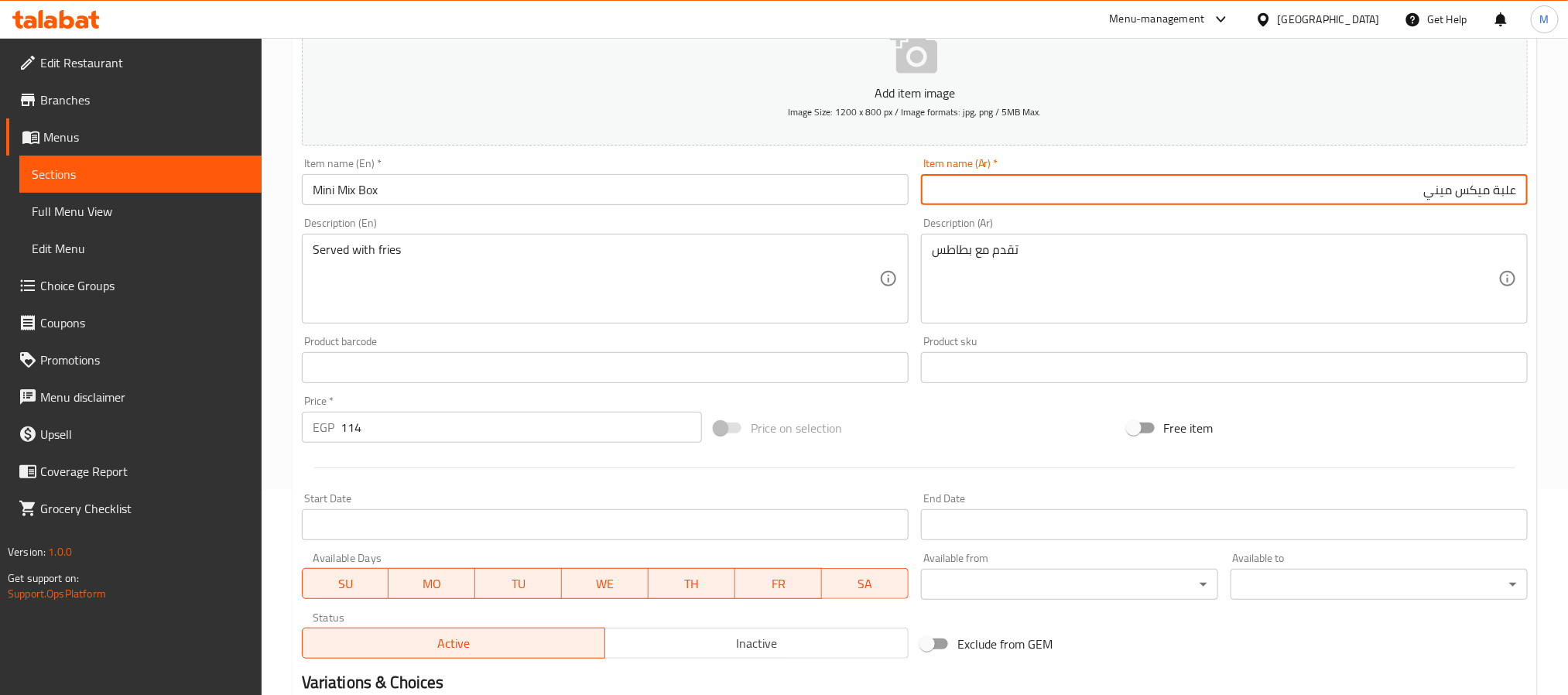
scroll to position [397, 0]
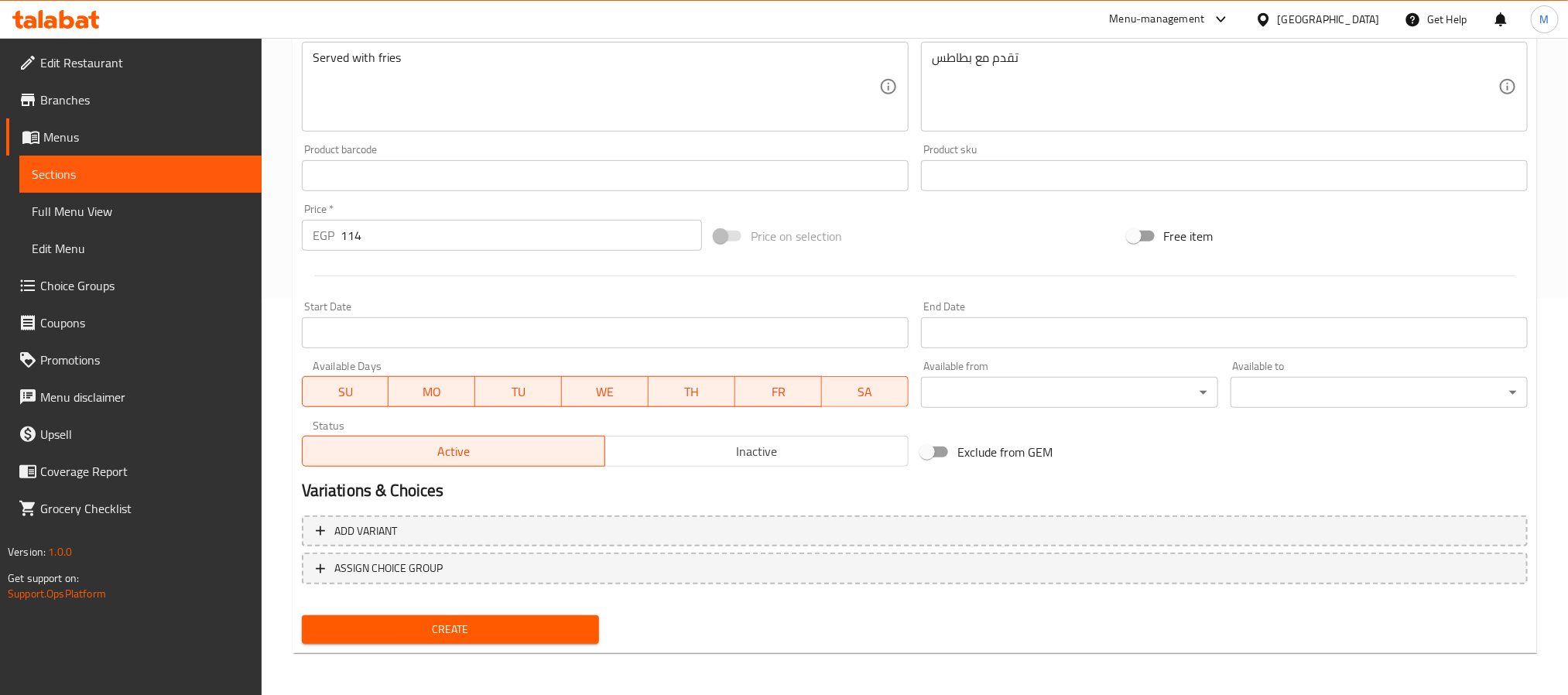
type input "علبة ميكس ميني"
click at [456, 634] on span "Create" at bounding box center [450, 630] width 273 height 19
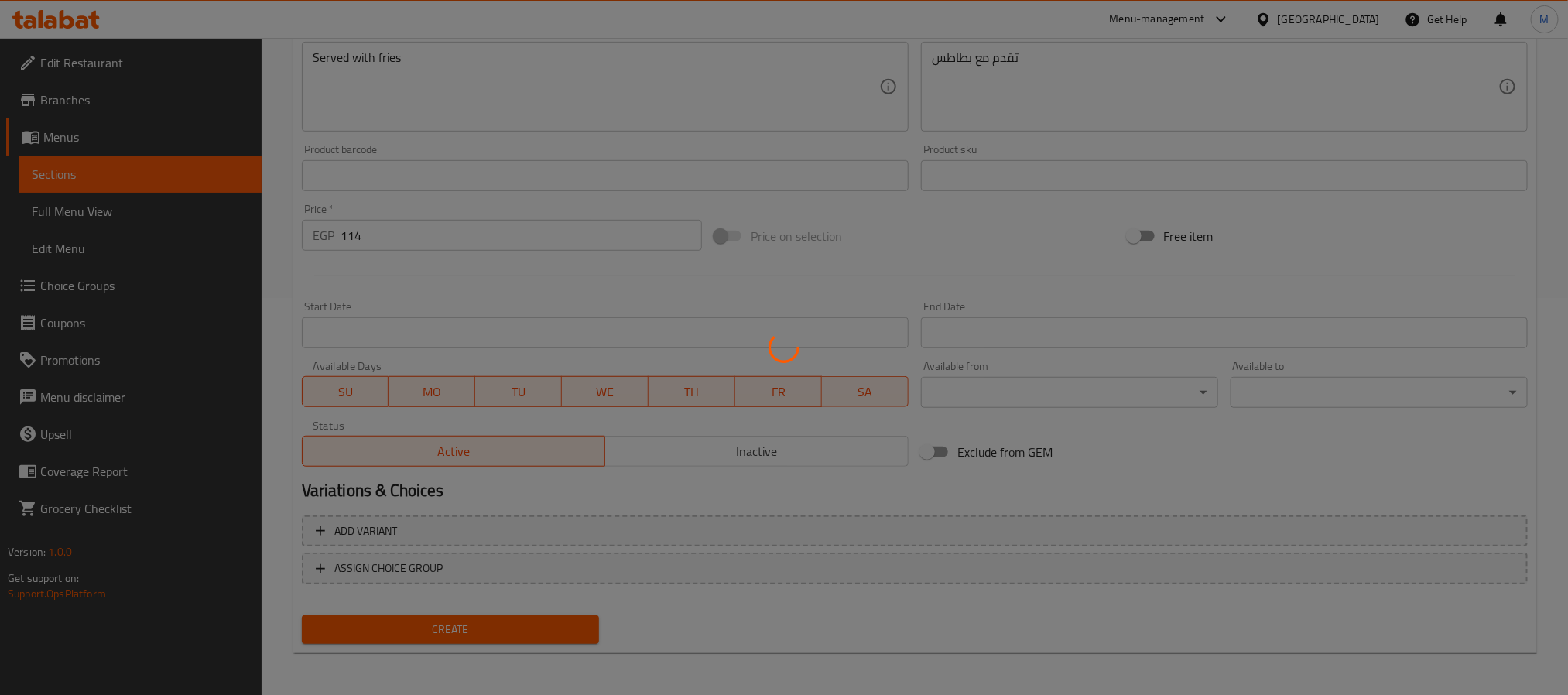
type input "0"
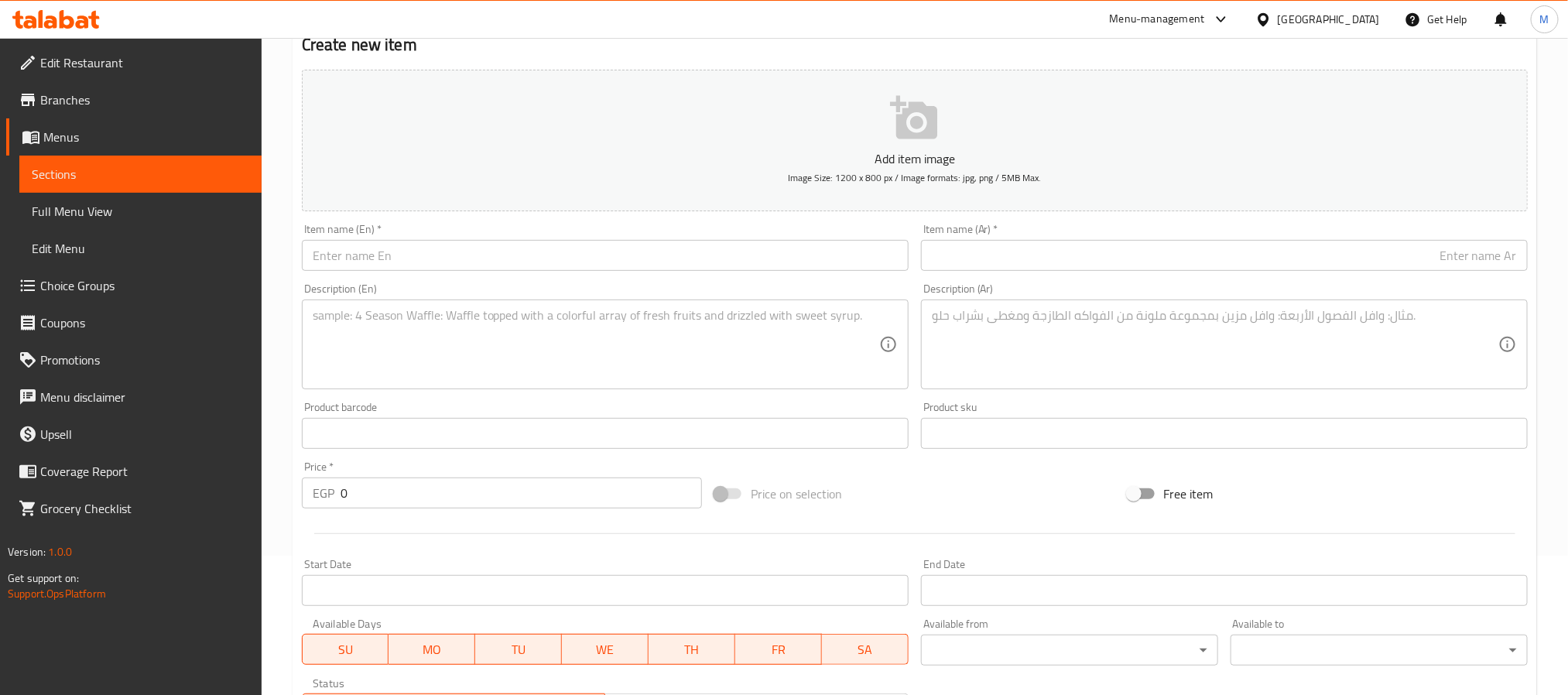
scroll to position [0, 0]
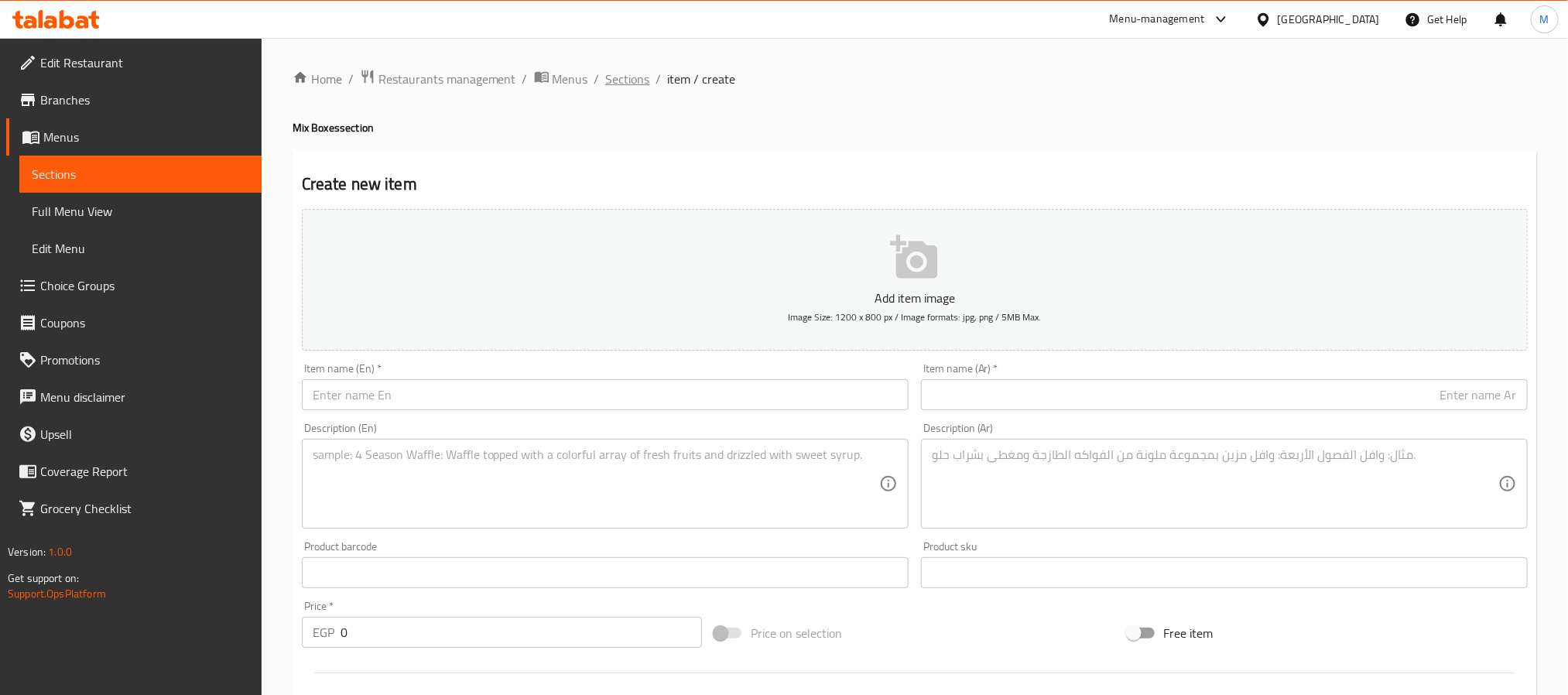
click at [617, 69] on span "Sections" at bounding box center [628, 78] width 44 height 19
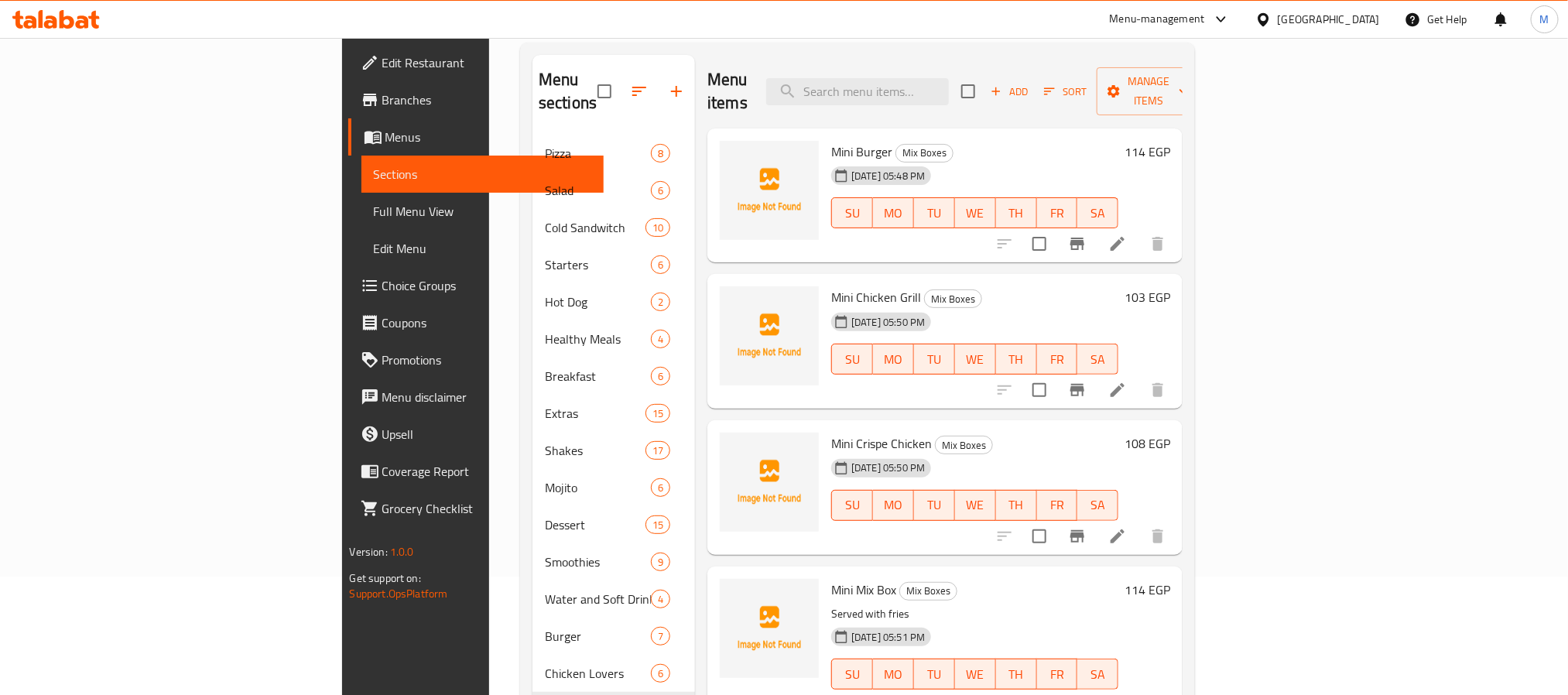
scroll to position [217, 0]
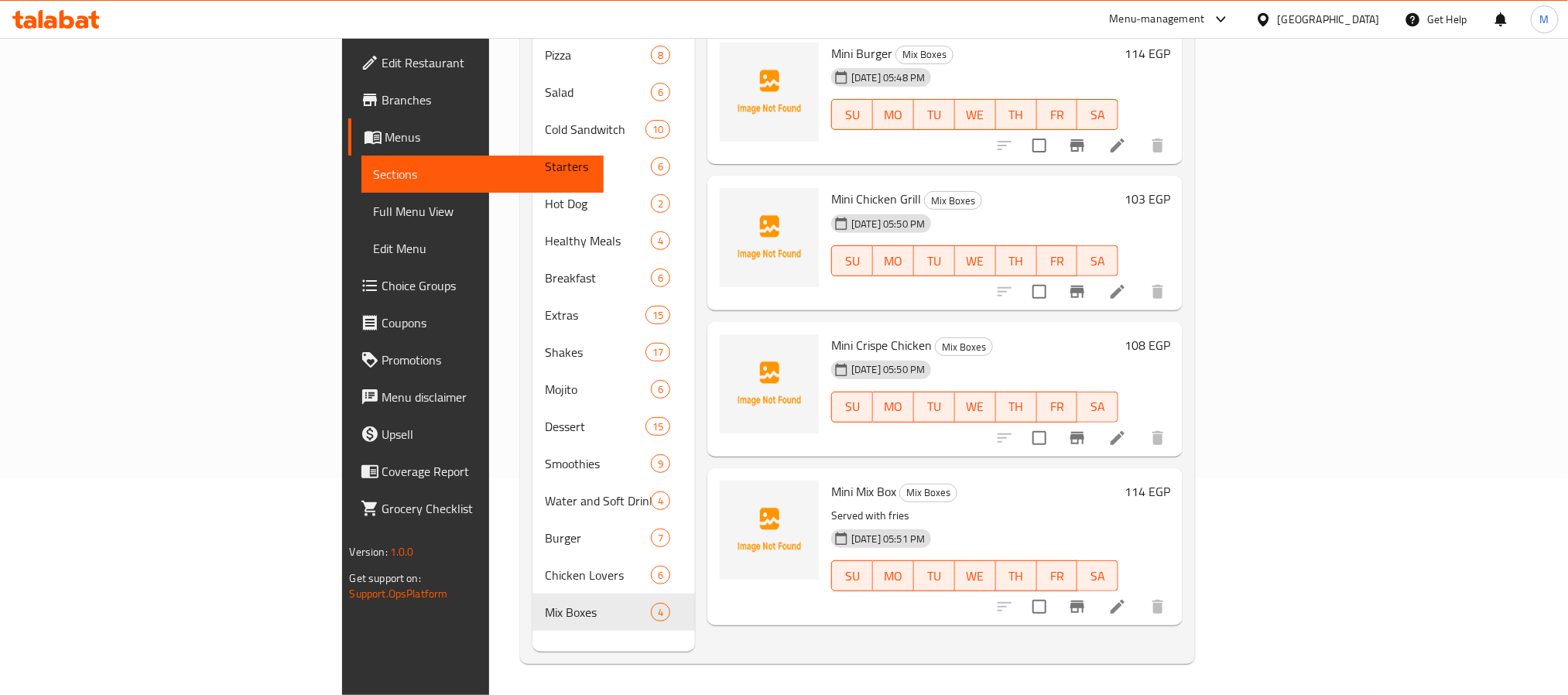
click at [831, 506] on p "Served with fries" at bounding box center [975, 516] width 287 height 19
copy div "Served with fries"
click at [1127, 429] on icon at bounding box center [1118, 438] width 19 height 19
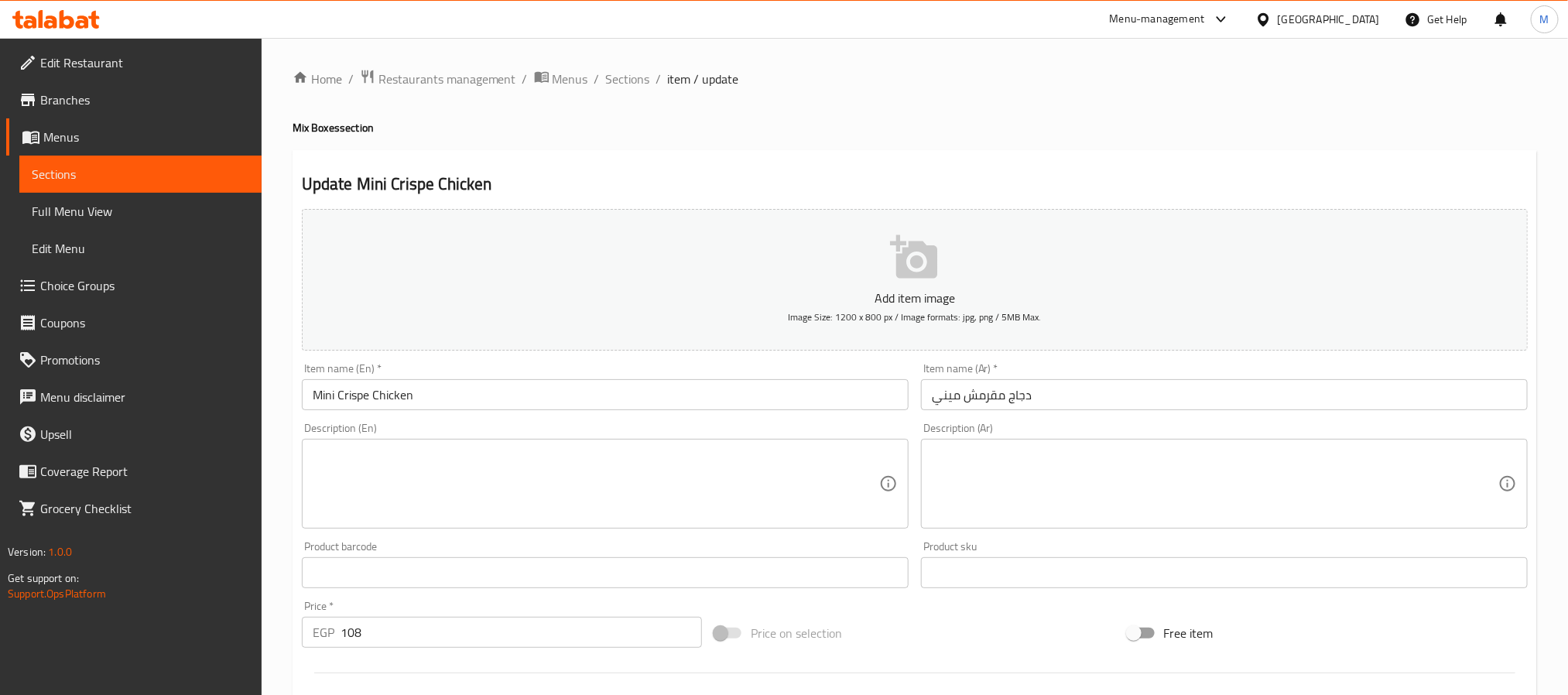
click at [513, 509] on textarea at bounding box center [596, 484] width 567 height 73
paste textarea "Served with fries"
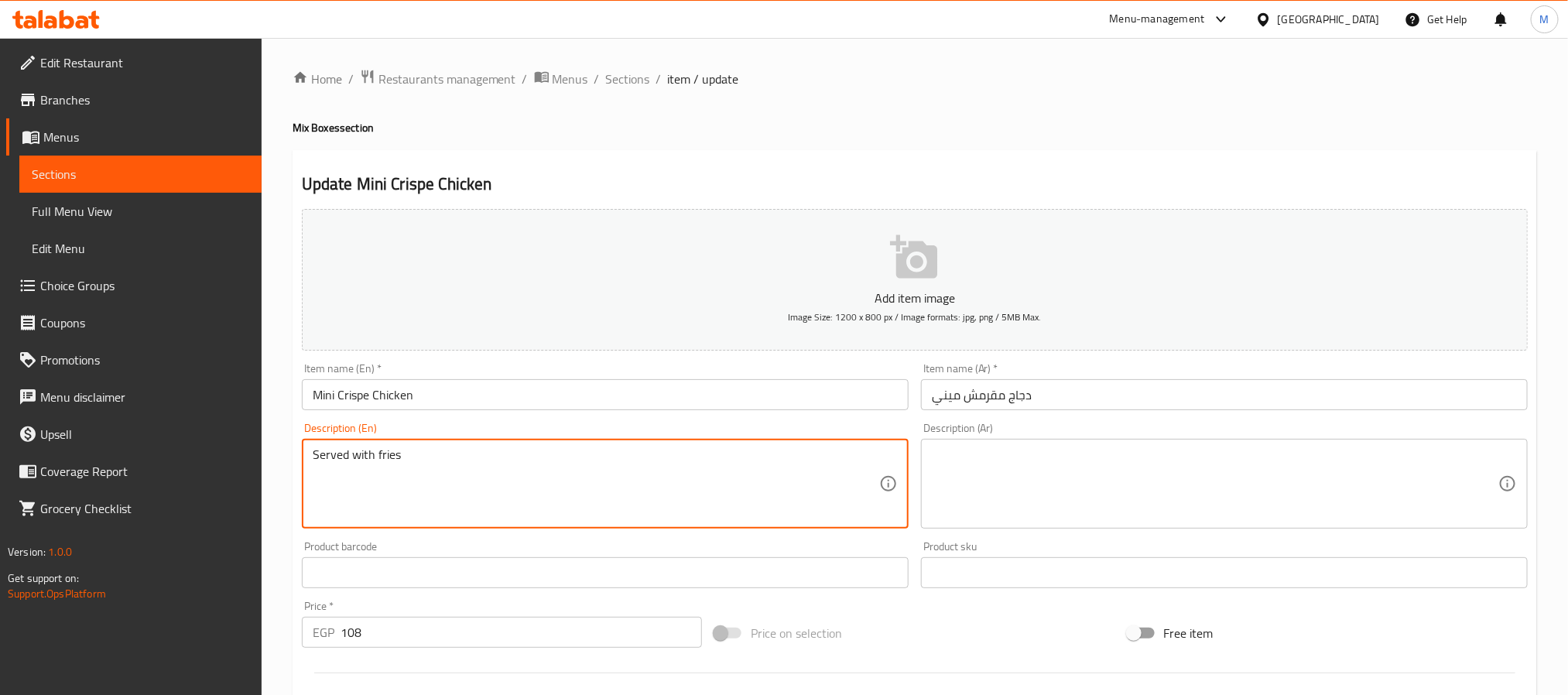
type textarea "Served with fries"
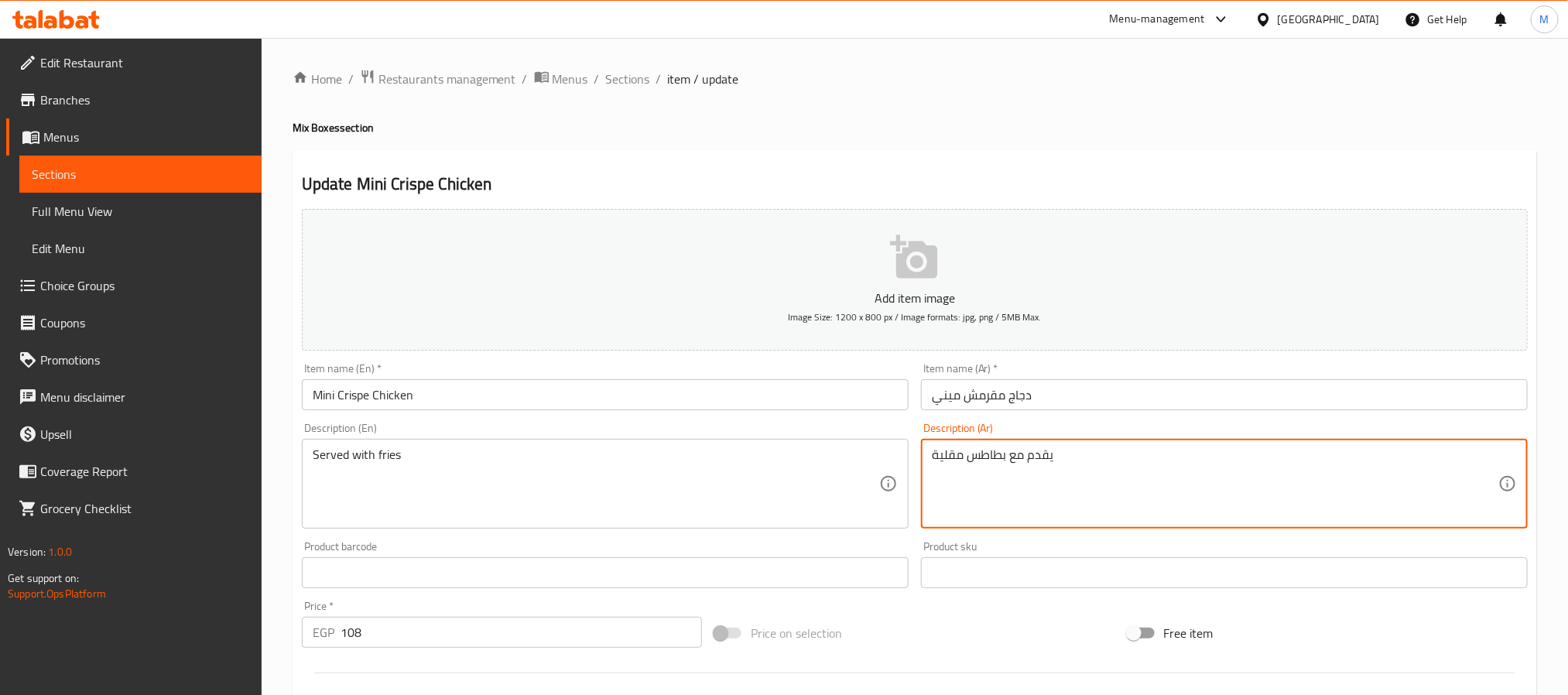
type textarea "يقدم مع بطاطس مقلية"
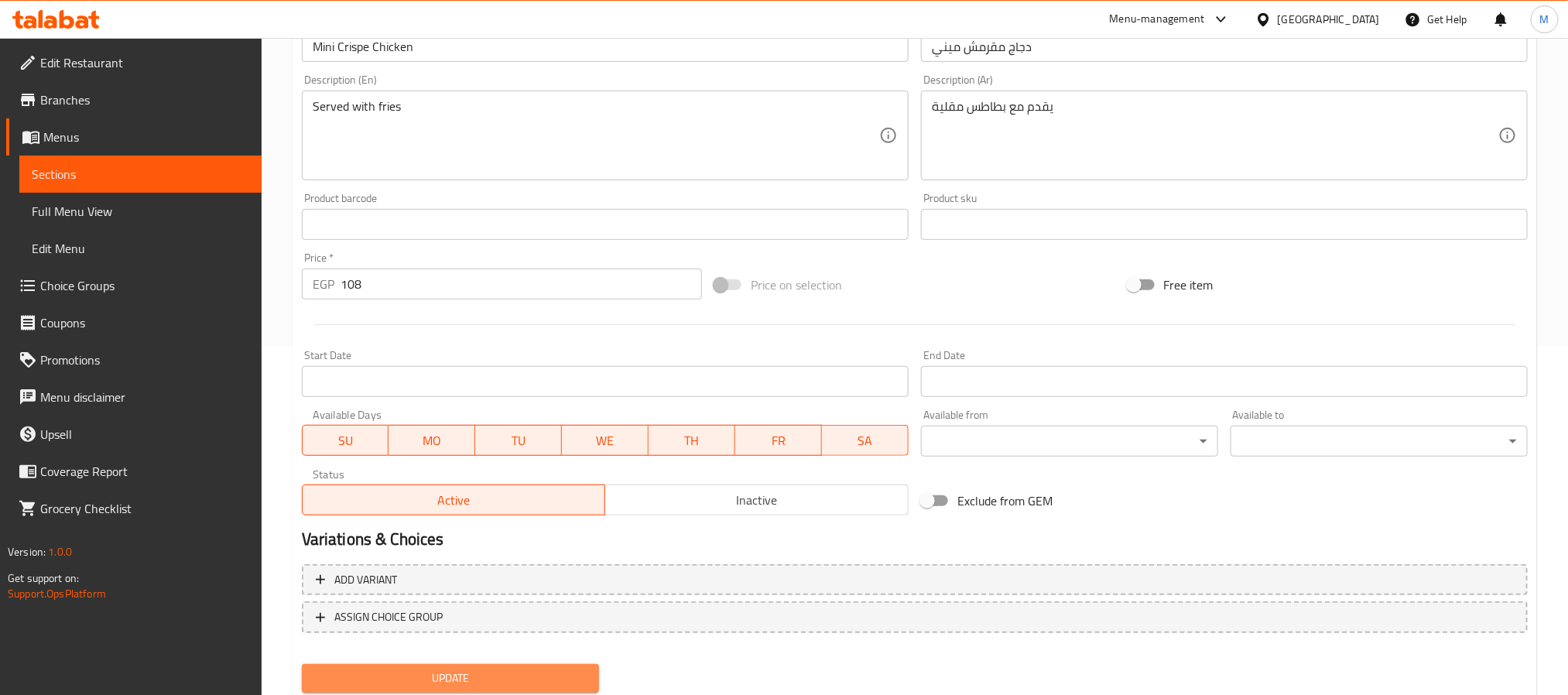
click at [458, 689] on button "Update" at bounding box center [450, 678] width 297 height 28
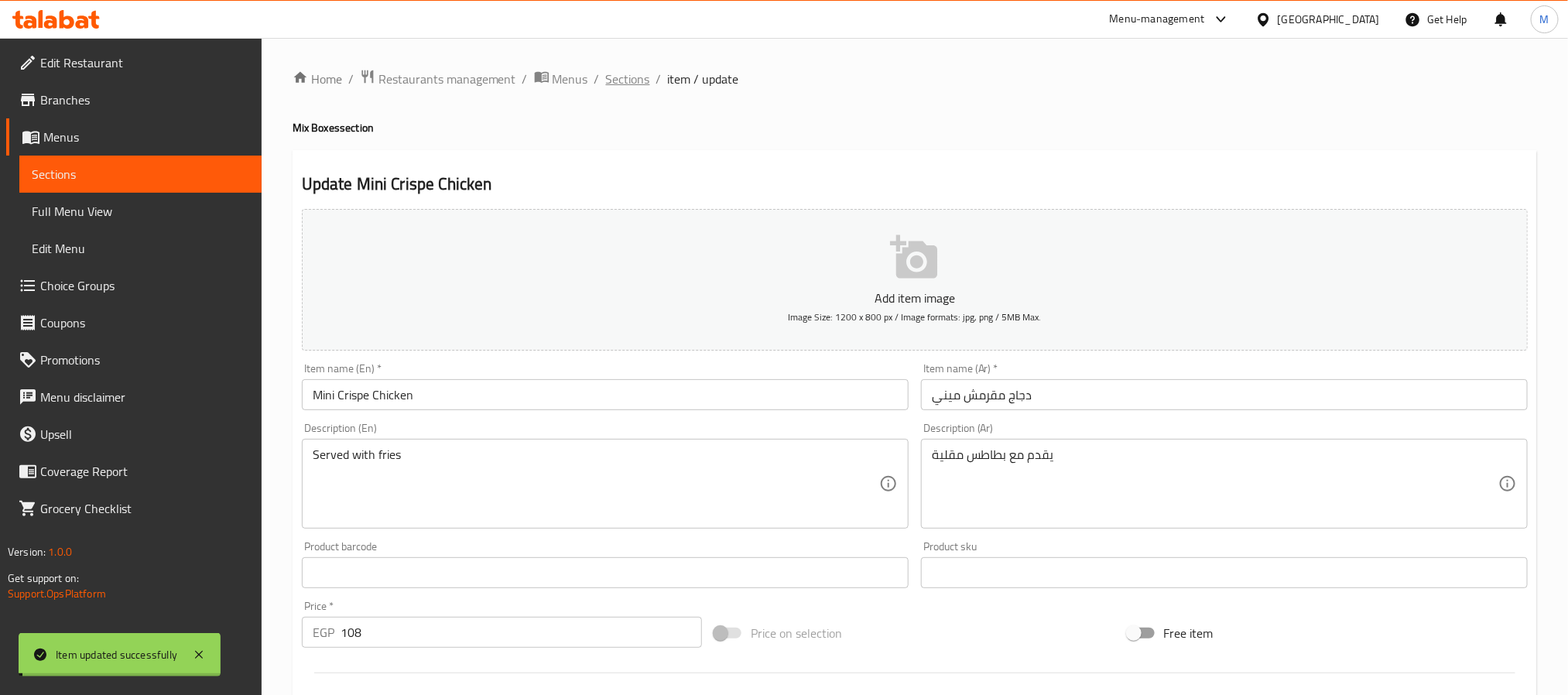
click at [625, 74] on span "Sections" at bounding box center [628, 78] width 44 height 19
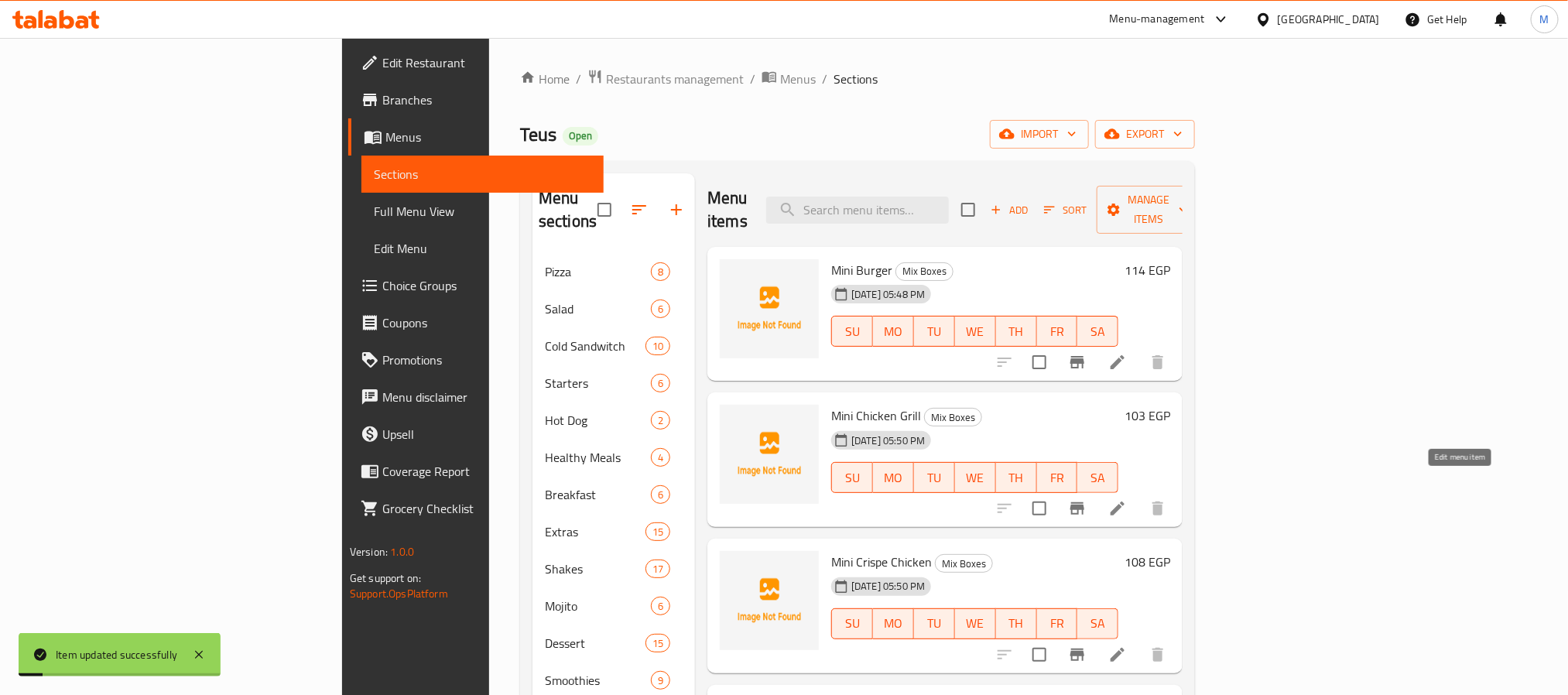
click at [1127, 500] on icon at bounding box center [1118, 509] width 19 height 19
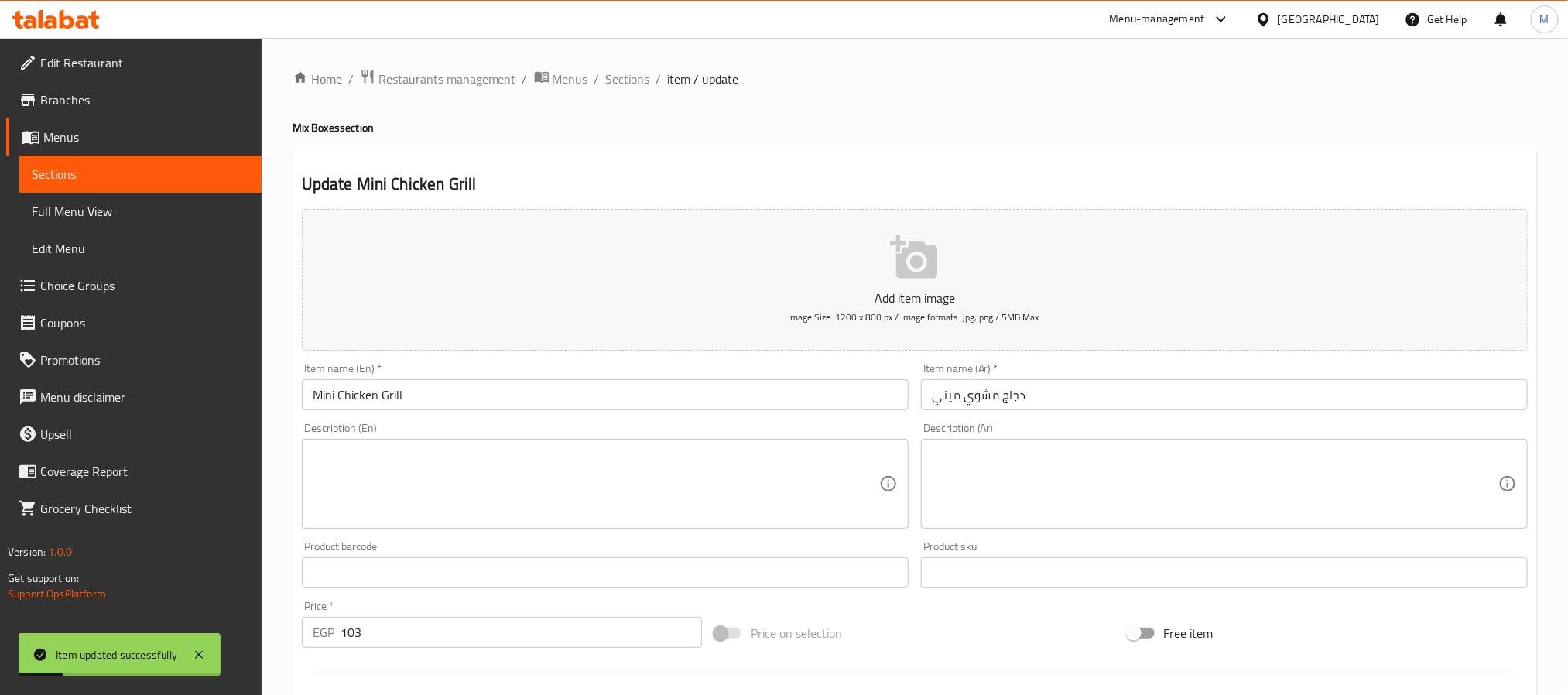
click at [525, 446] on div "Description (En)" at bounding box center [605, 484] width 607 height 90
paste textarea "Served with fries"
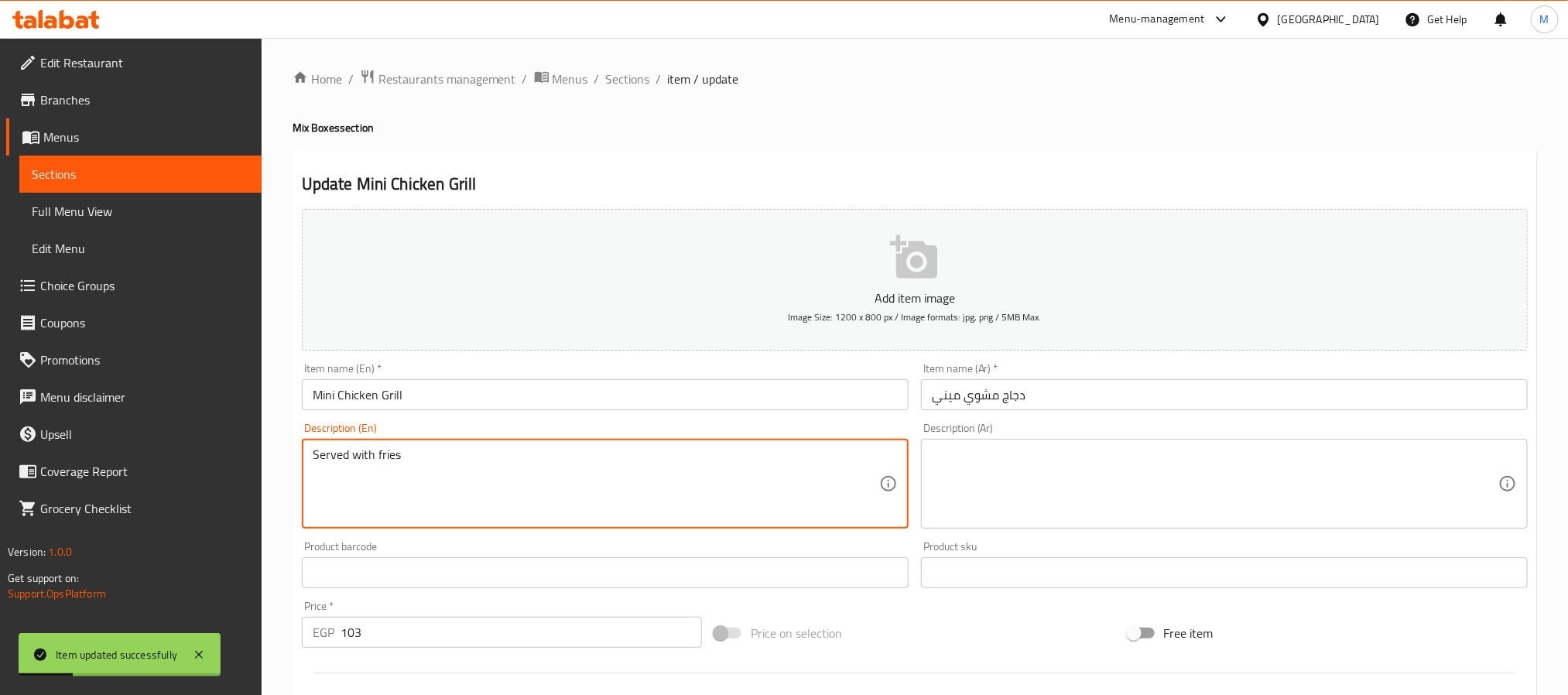
type textarea "Served with fries"
click at [1082, 458] on textarea at bounding box center [1215, 484] width 567 height 73
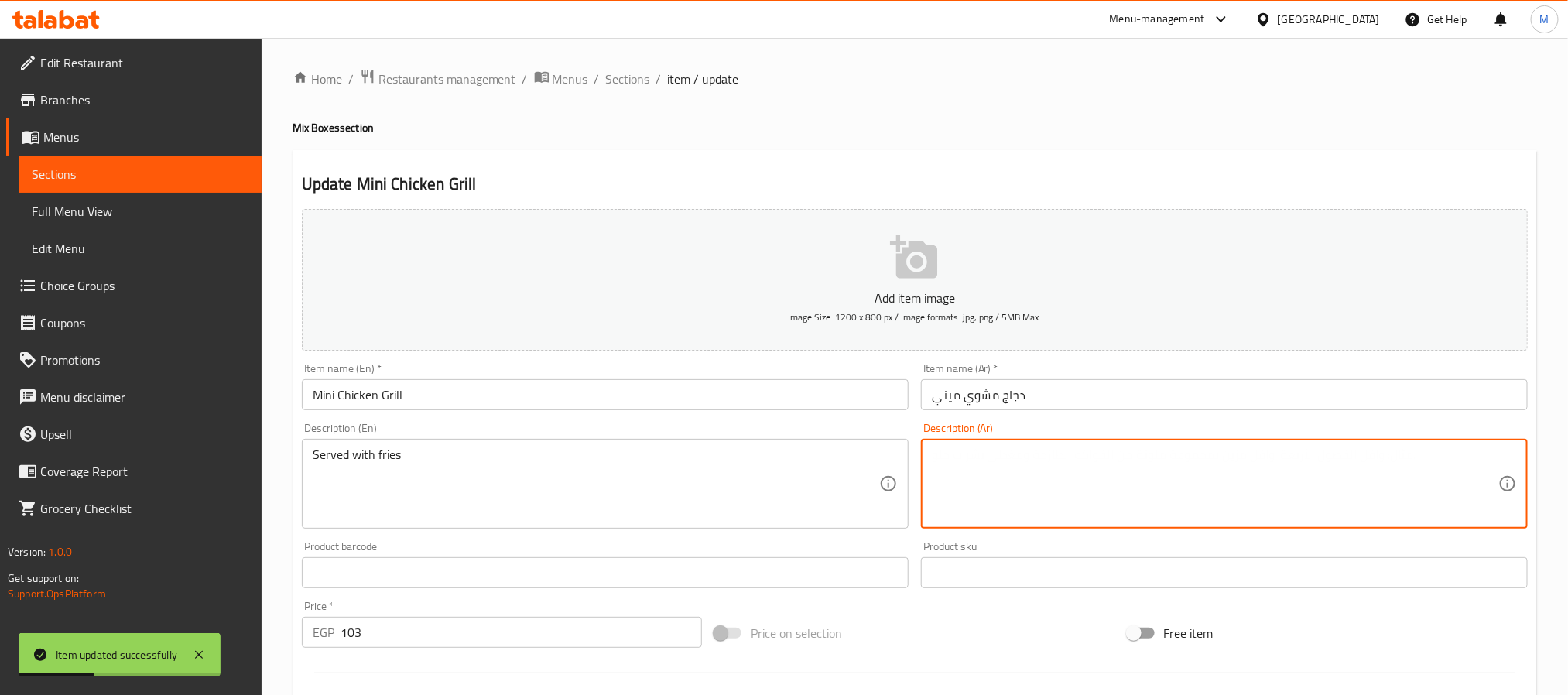
paste textarea "يقدم مع بطاطس مقلية"
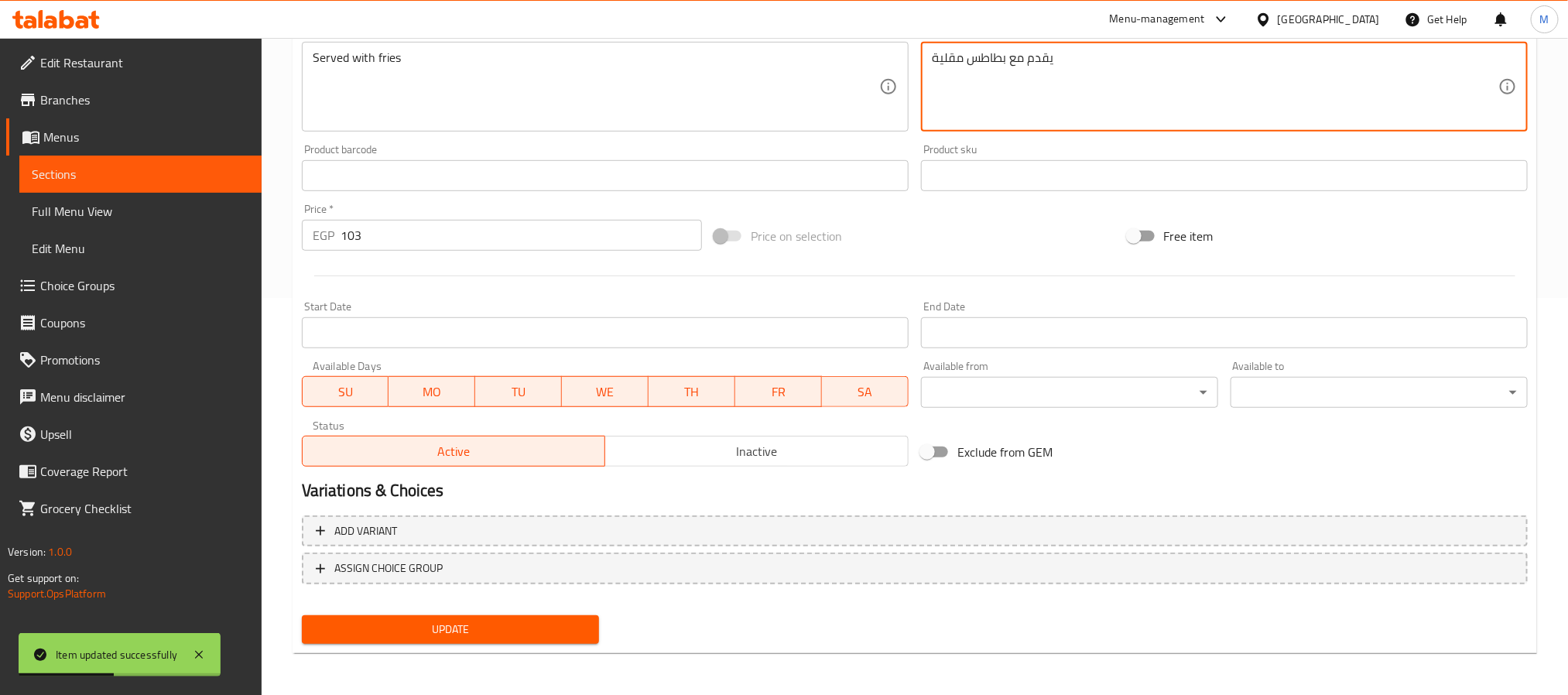
type textarea "يقدم مع بطاطس مقلية"
click at [414, 633] on span "Update" at bounding box center [450, 630] width 273 height 19
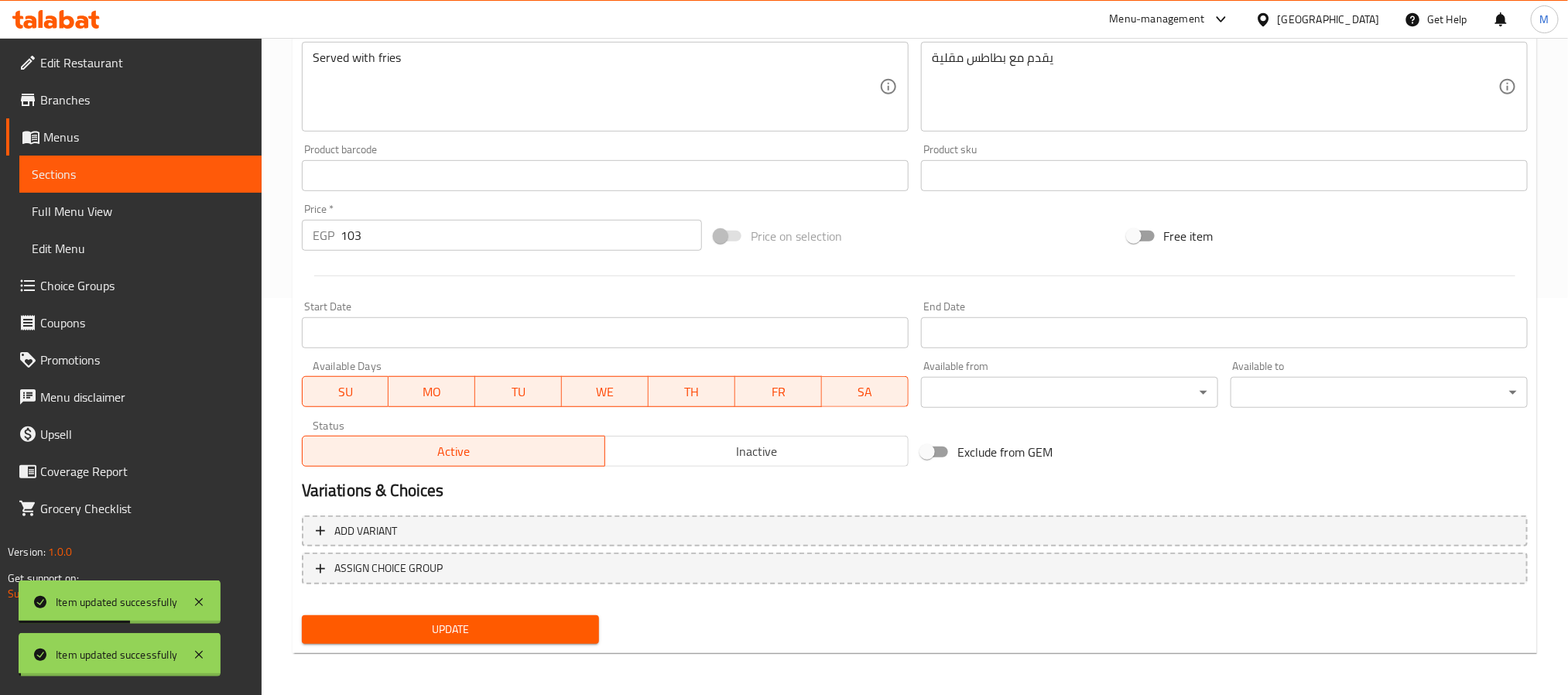
scroll to position [0, 0]
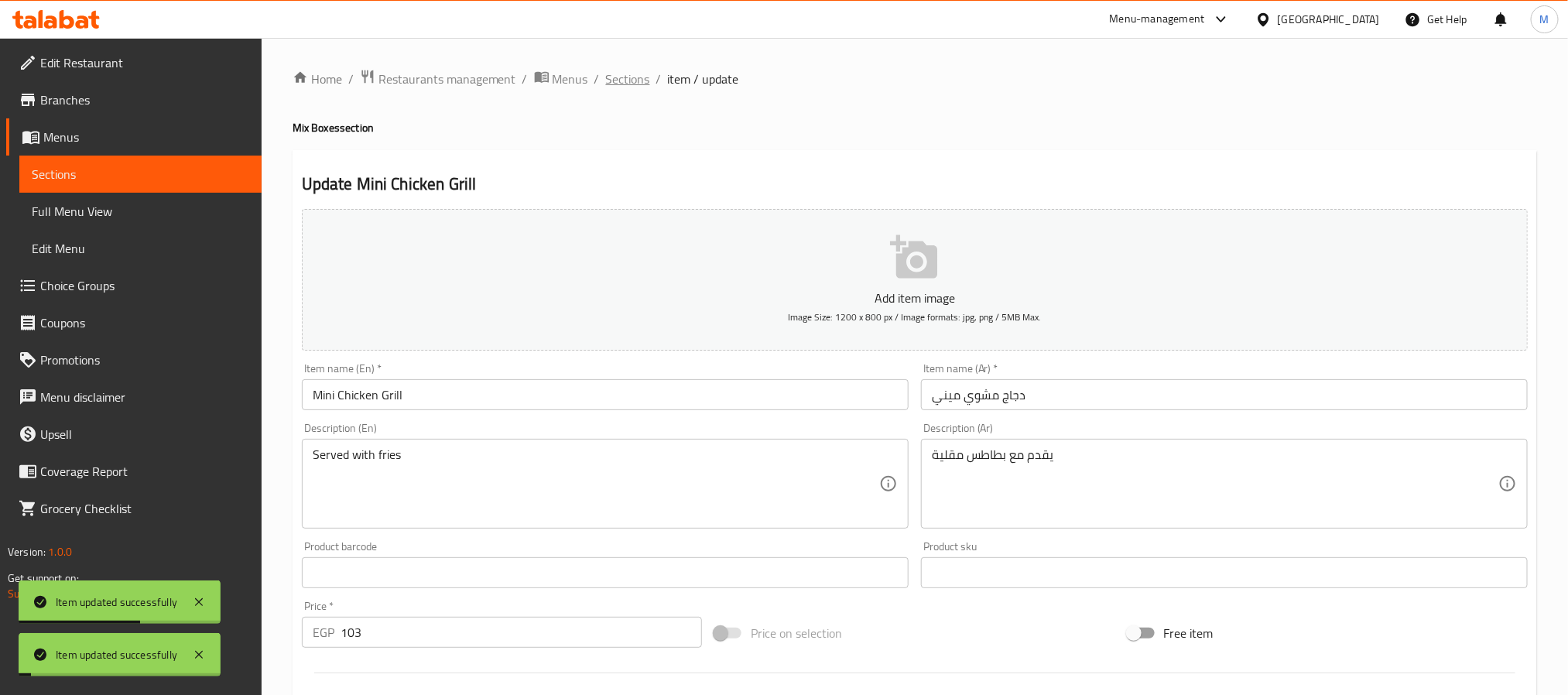
click at [638, 82] on span "Sections" at bounding box center [628, 78] width 44 height 19
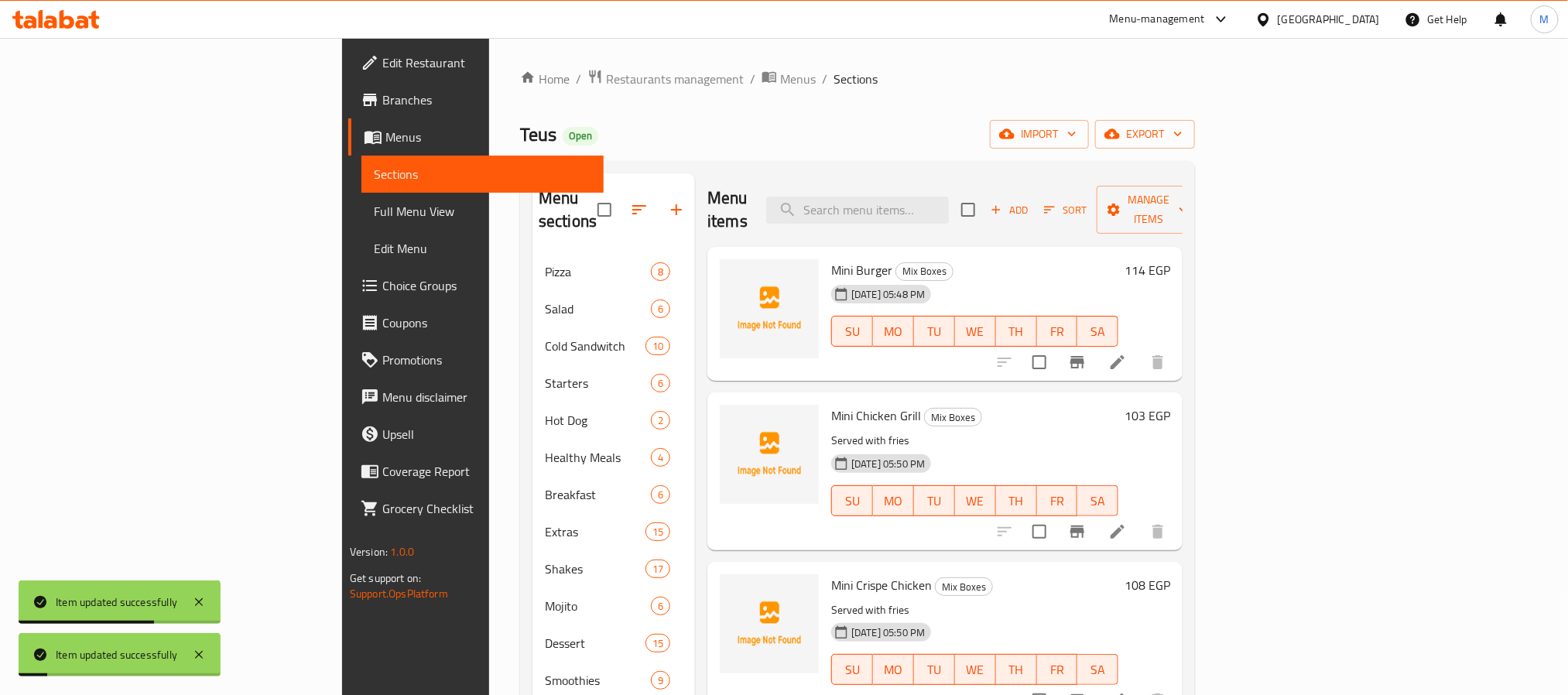
click at [1139, 351] on li at bounding box center [1118, 362] width 44 height 28
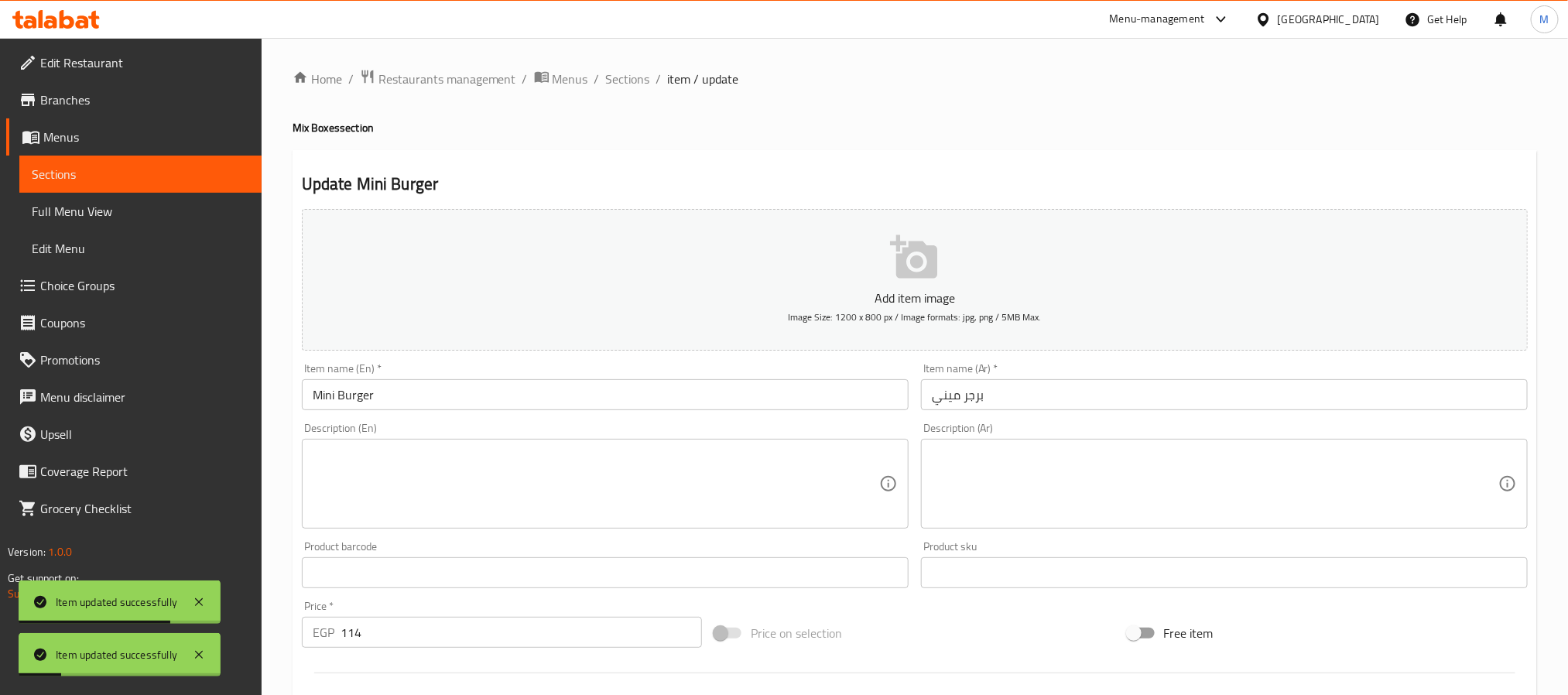
click at [570, 474] on textarea at bounding box center [596, 484] width 567 height 73
paste textarea "يقدم مع بطاطس مقلية"
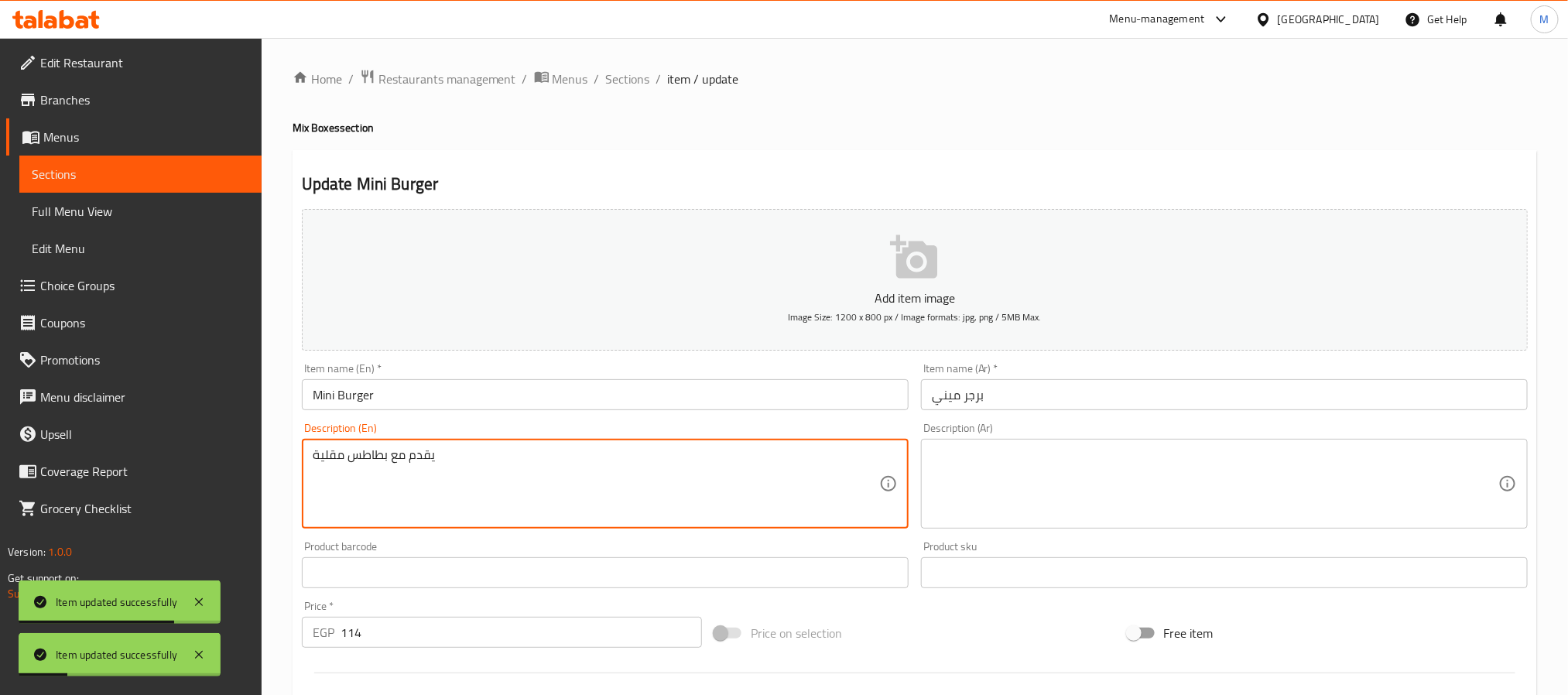
type textarea "يقدم مع بطاطس مقلية"
click at [1092, 502] on textarea at bounding box center [1215, 484] width 567 height 73
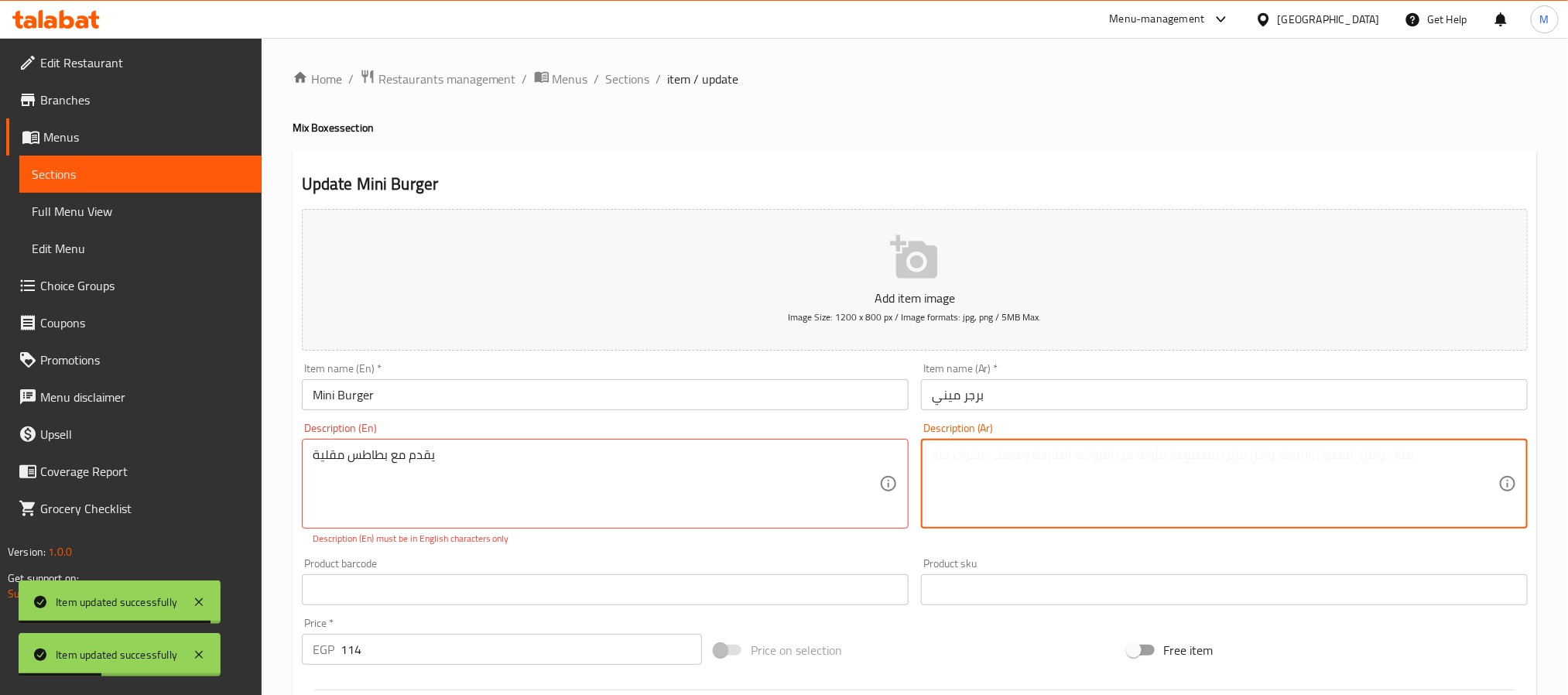
click at [1085, 492] on textarea at bounding box center [1215, 484] width 567 height 73
paste textarea "يقدم مع بطاطس مقلية"
type textarea "يقدم مع بطاطس مقلية"
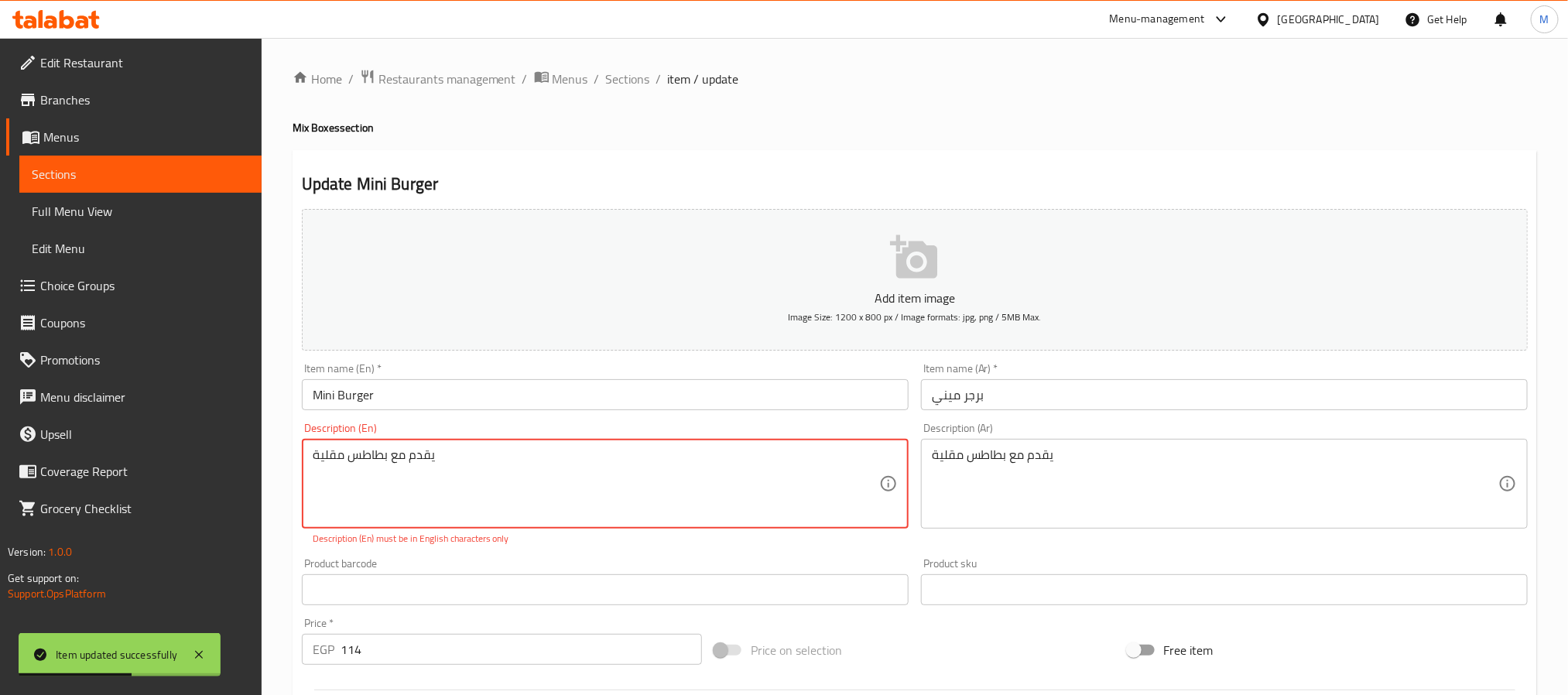
paste textarea "Served with fries"
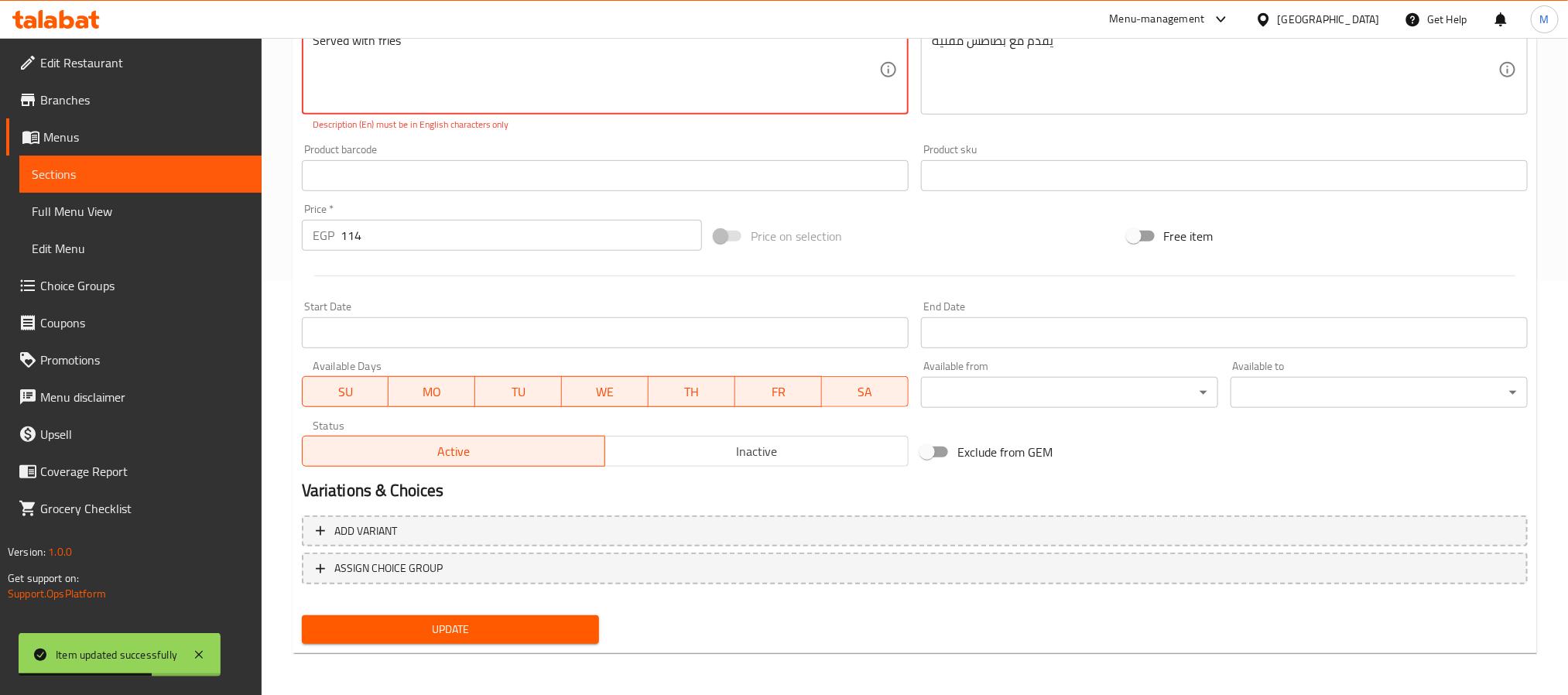
type textarea "Served with fries"
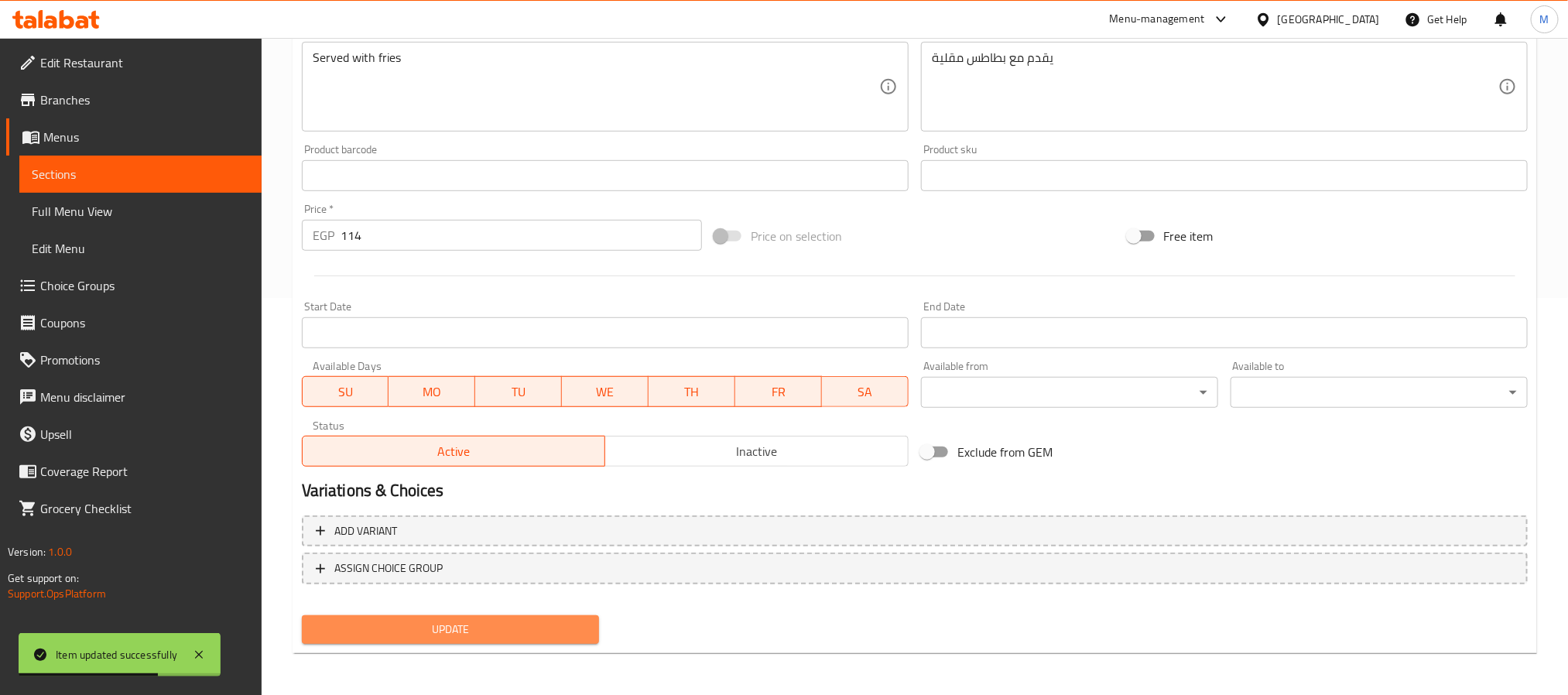
click at [500, 638] on button "Update" at bounding box center [450, 630] width 297 height 28
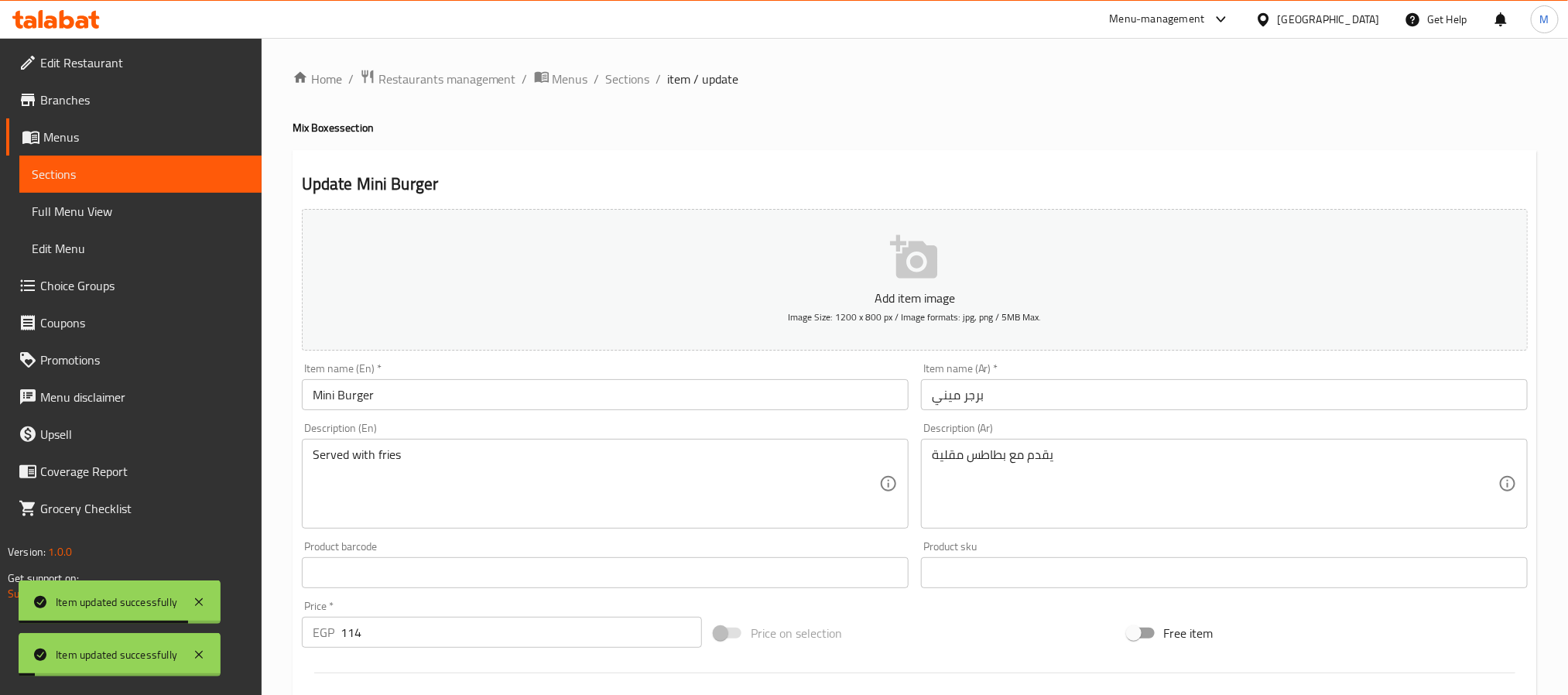
click at [673, 98] on div "Home / Restaurants management / Menus / Sections / item / update Mix Boxes sect…" at bounding box center [915, 566] width 1244 height 994
click at [625, 85] on span "Sections" at bounding box center [628, 78] width 44 height 19
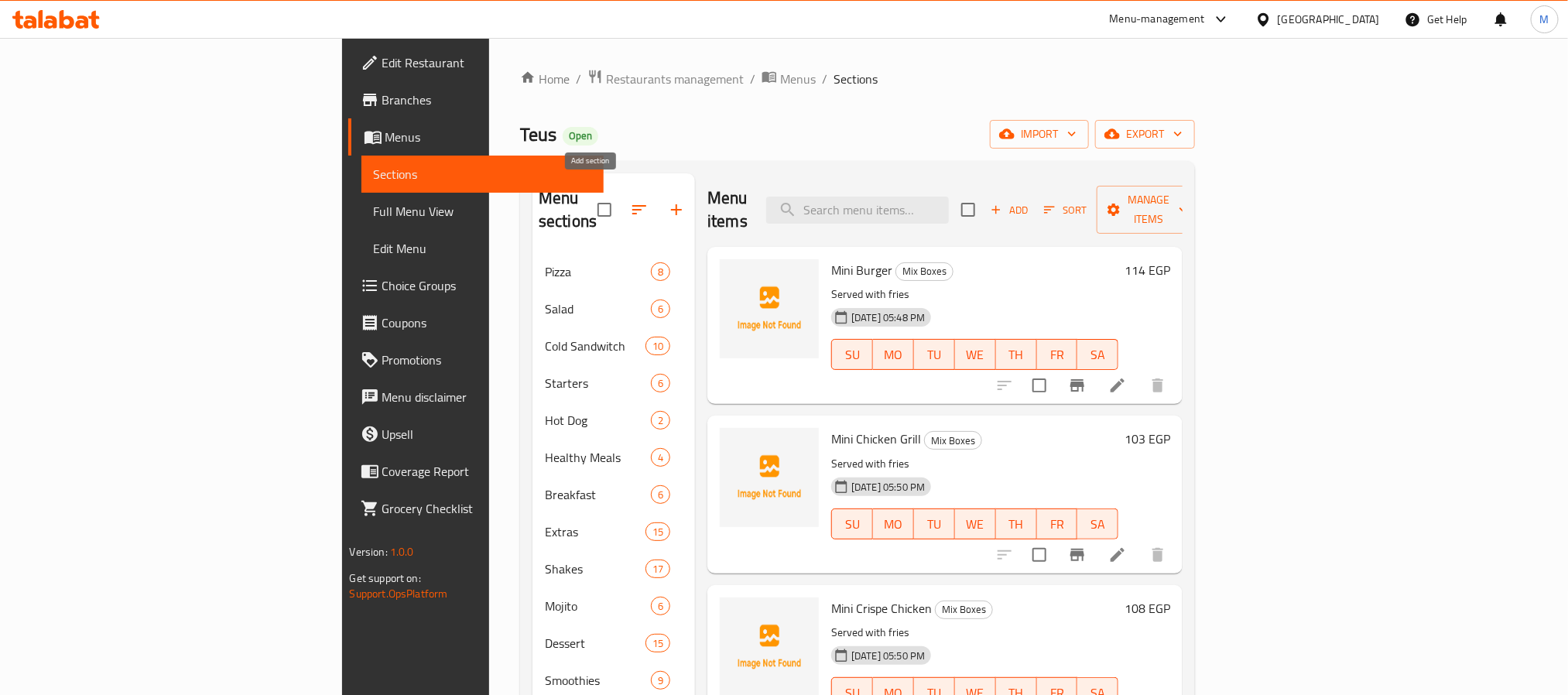
click at [667, 203] on icon "button" at bounding box center [676, 209] width 19 height 19
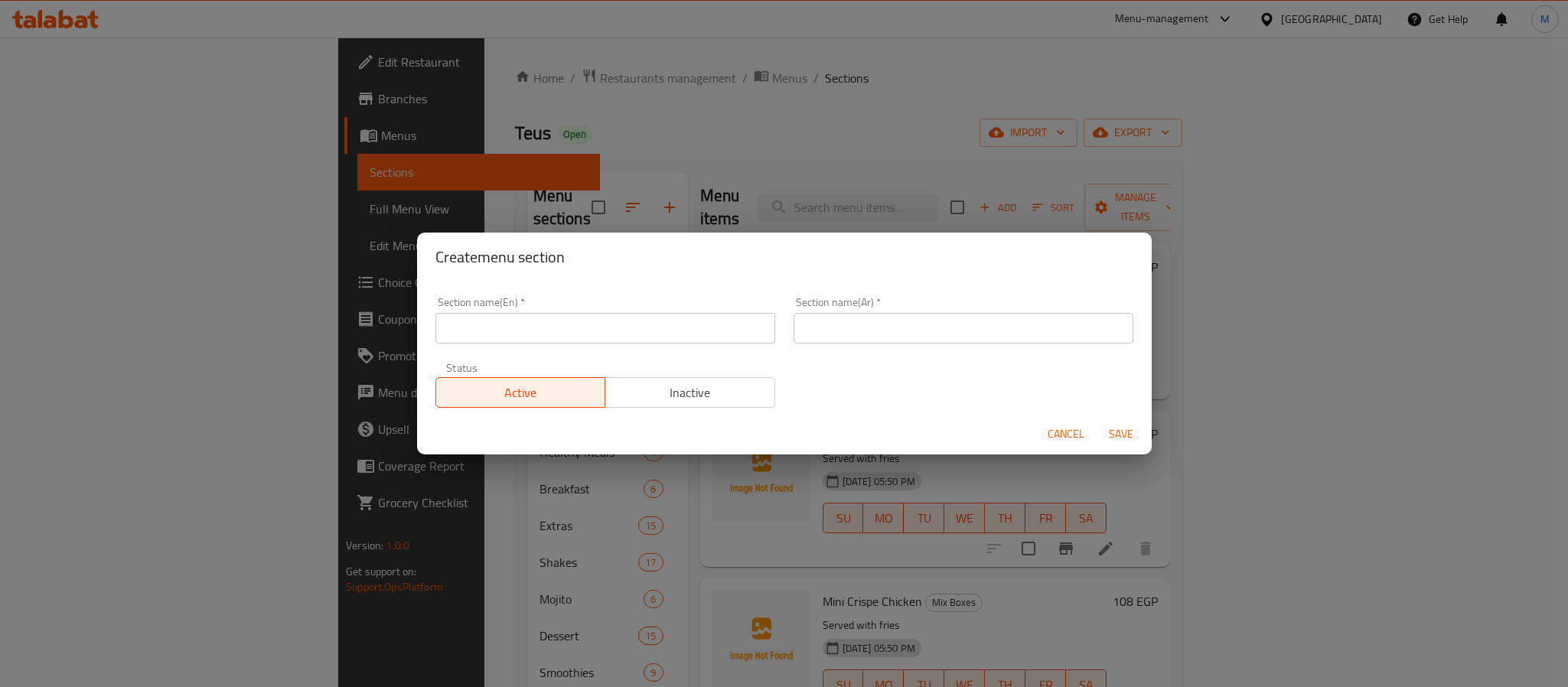
click at [496, 328] on input "text" at bounding box center [606, 328] width 340 height 30
type input "Bakery"
type input "ك"
type input "مخبوزات"
type button "0"
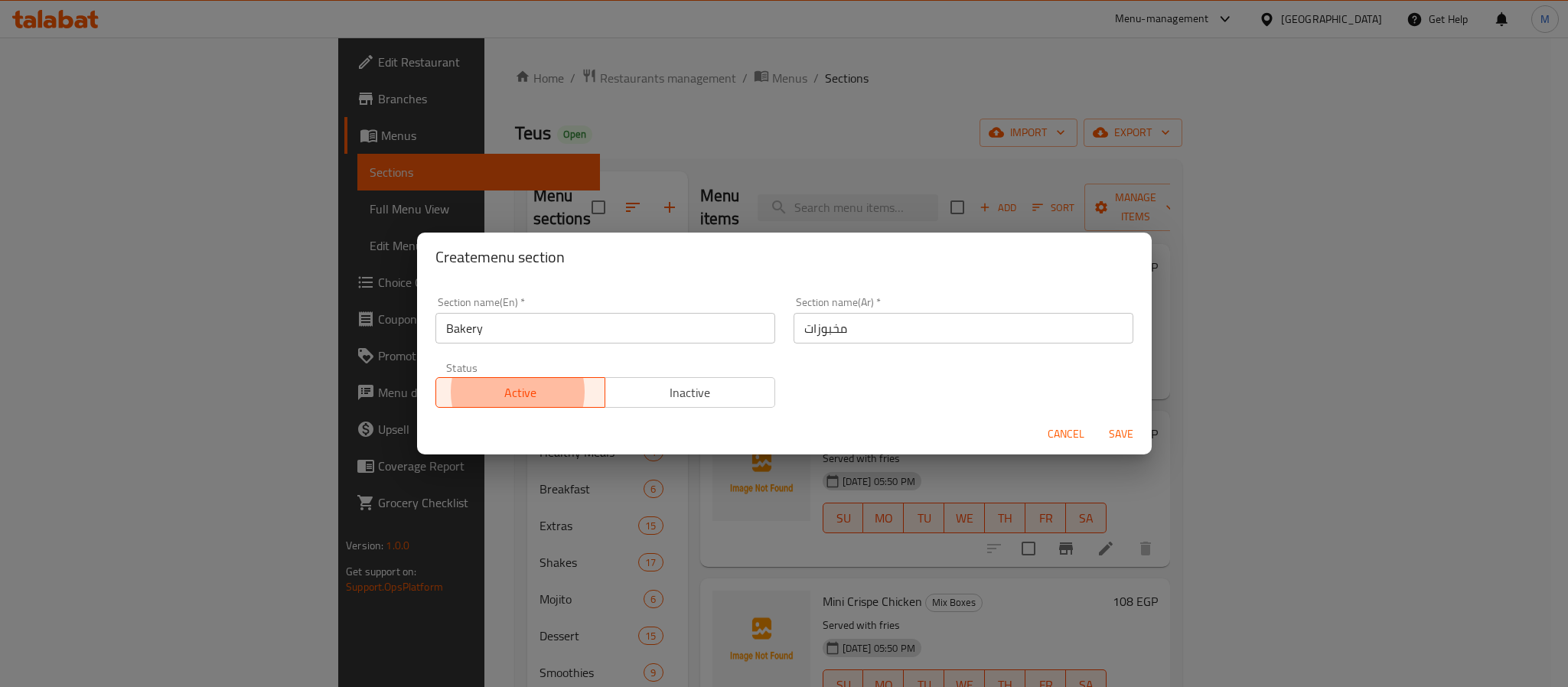
type button "1"
click at [1096, 420] on button "Save" at bounding box center [1120, 434] width 49 height 28
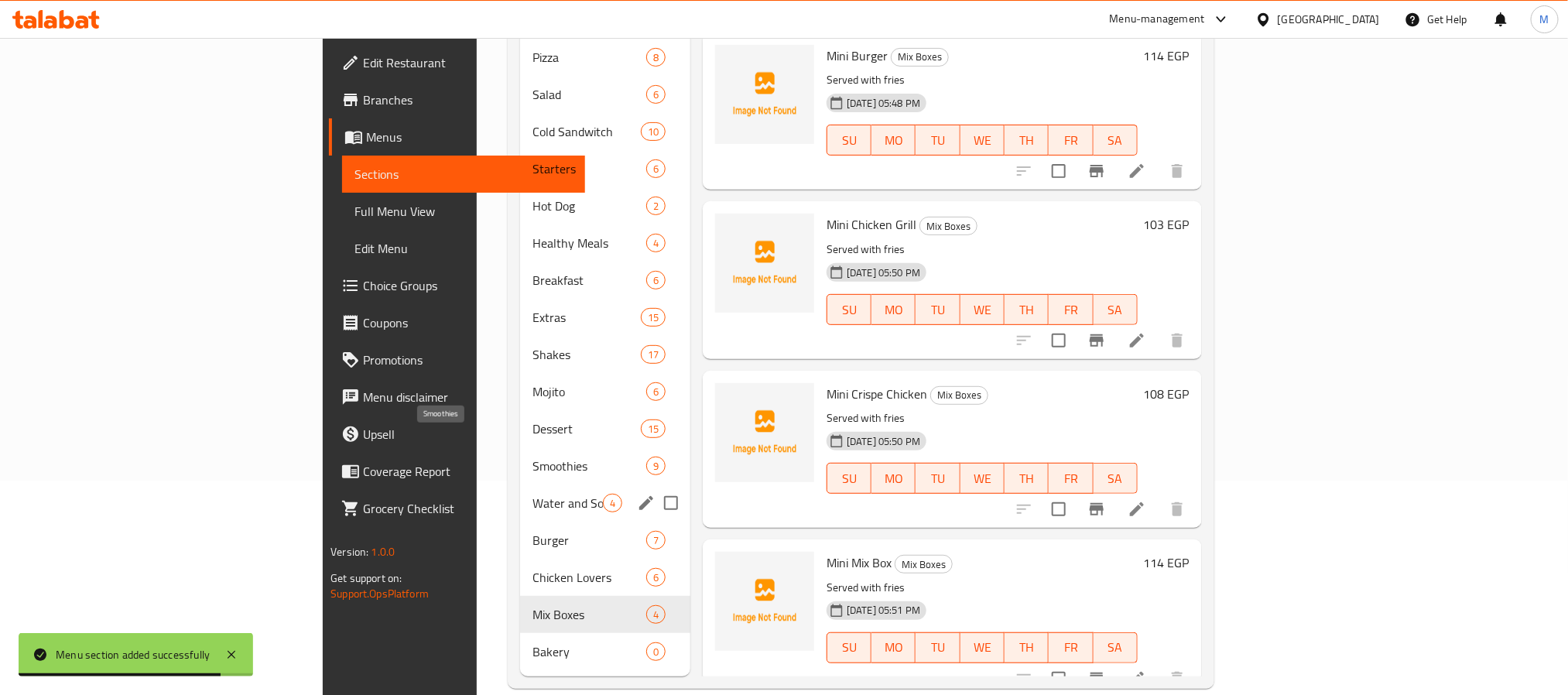
scroll to position [217, 0]
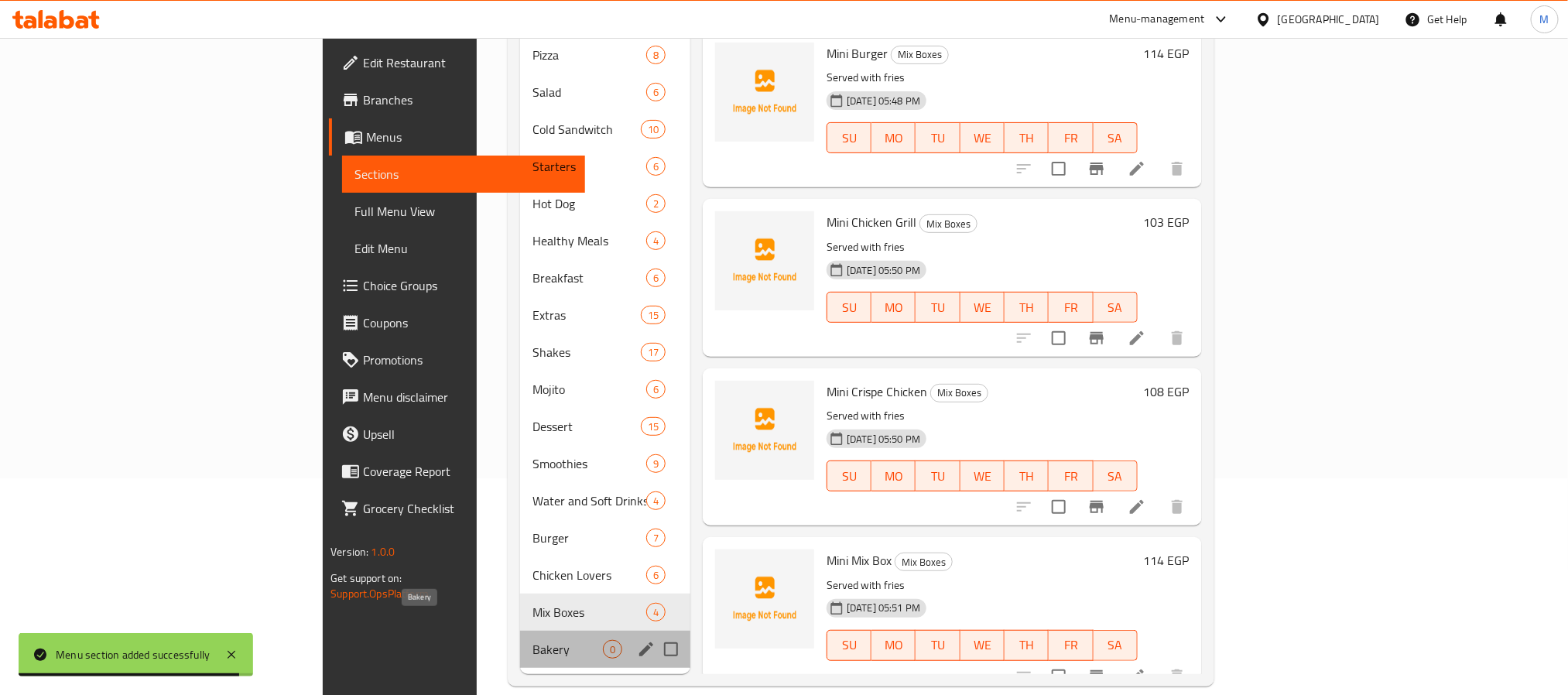
click at [533, 640] on span "Bakery" at bounding box center [567, 649] width 70 height 19
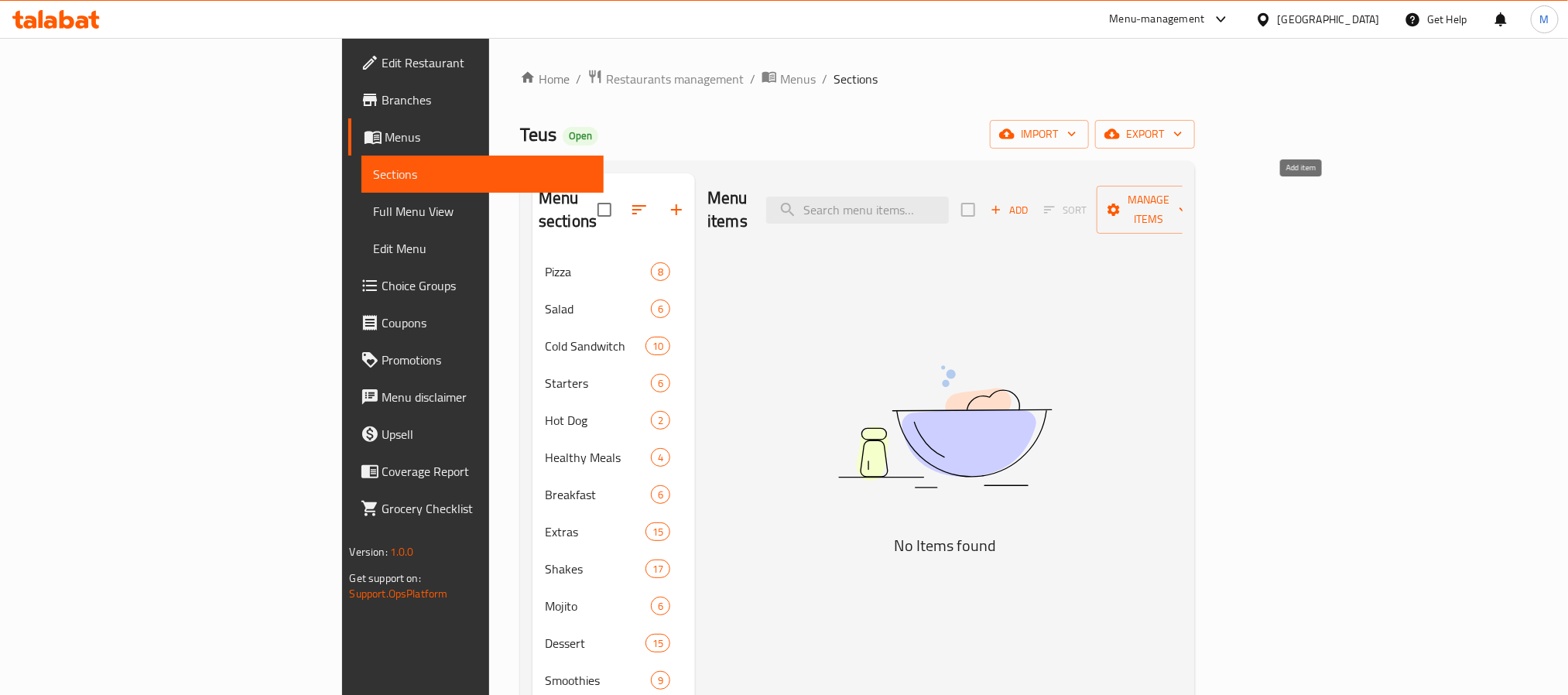
click at [1031, 201] on span "Add" at bounding box center [1010, 210] width 42 height 18
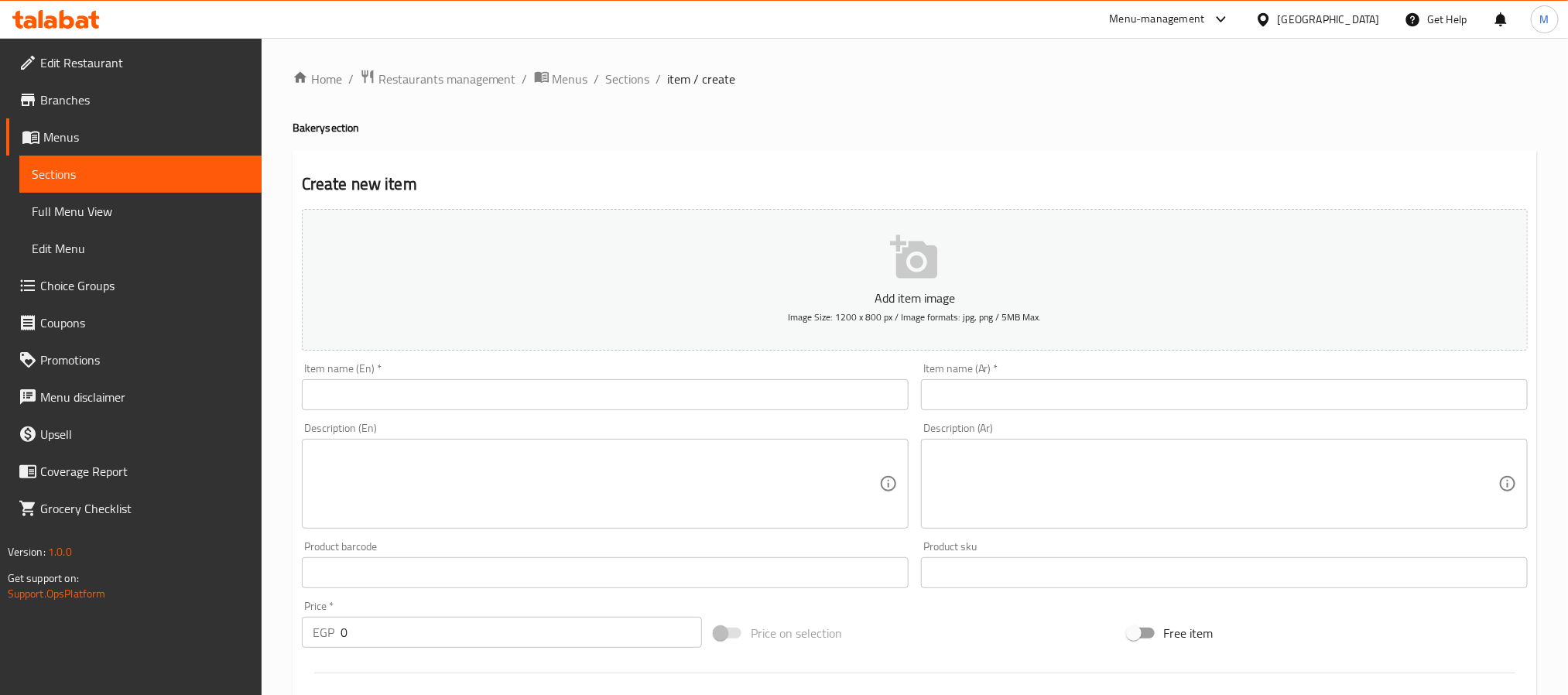
click at [446, 379] on div "Item name (En)   * Item name (En) *" at bounding box center [605, 387] width 607 height 48
click at [456, 400] on input "text" at bounding box center [605, 395] width 607 height 31
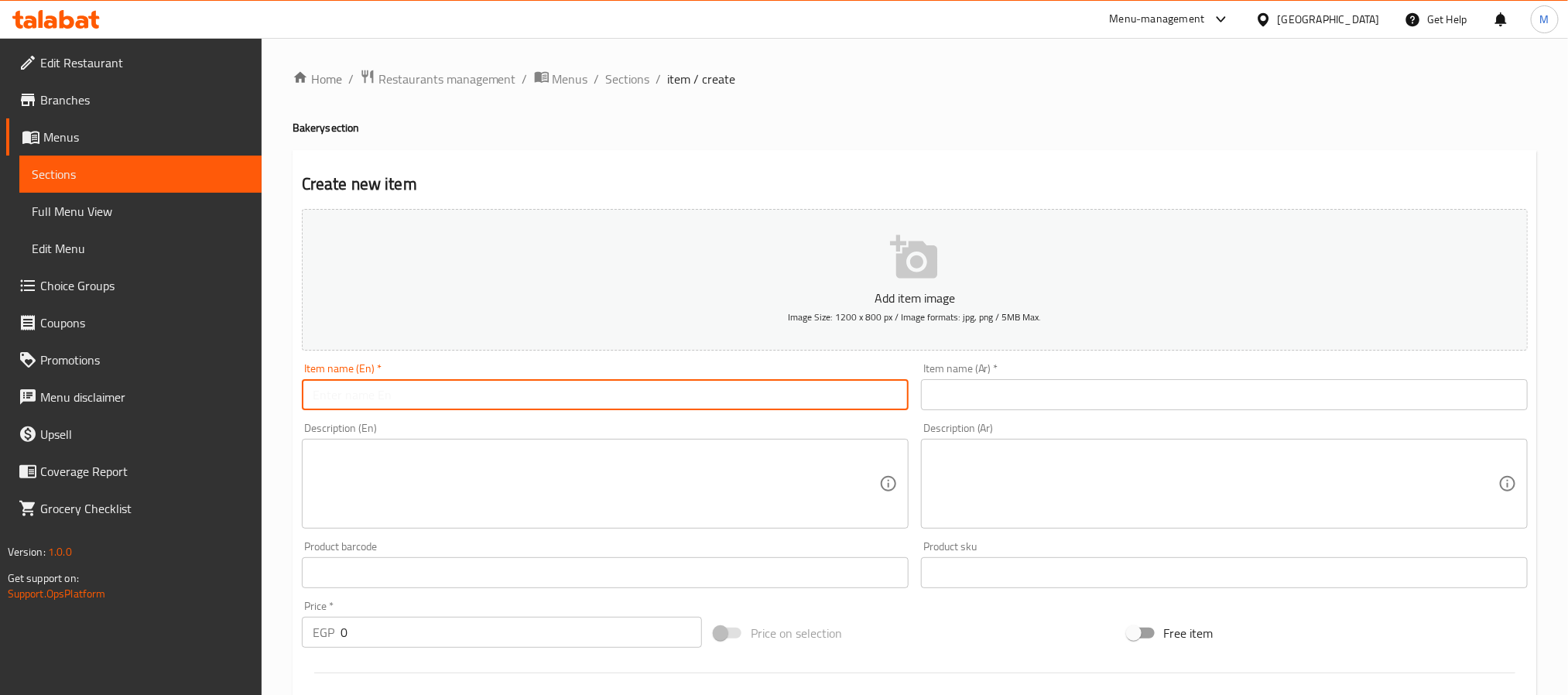
type input "ي"
type input "Croissant Plain"
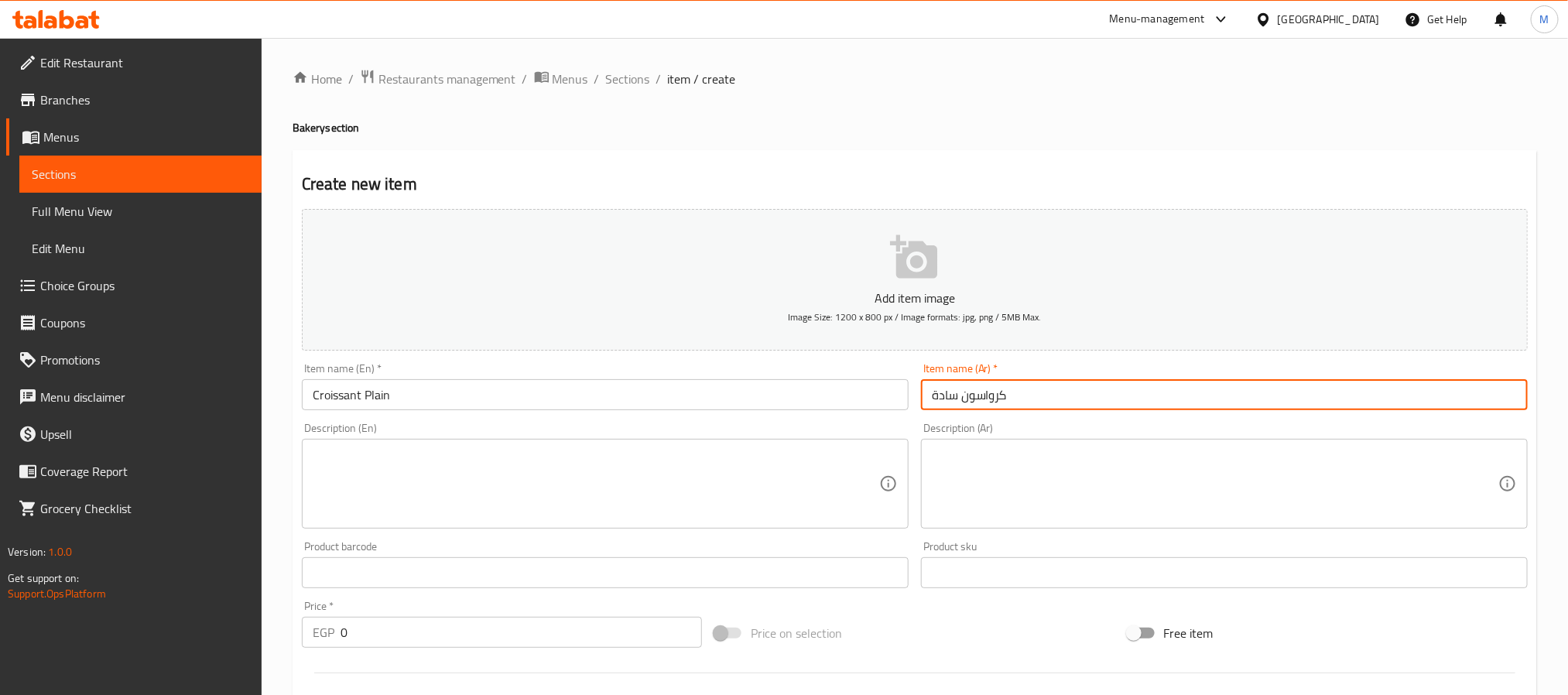
type input "كرواسون سادة"
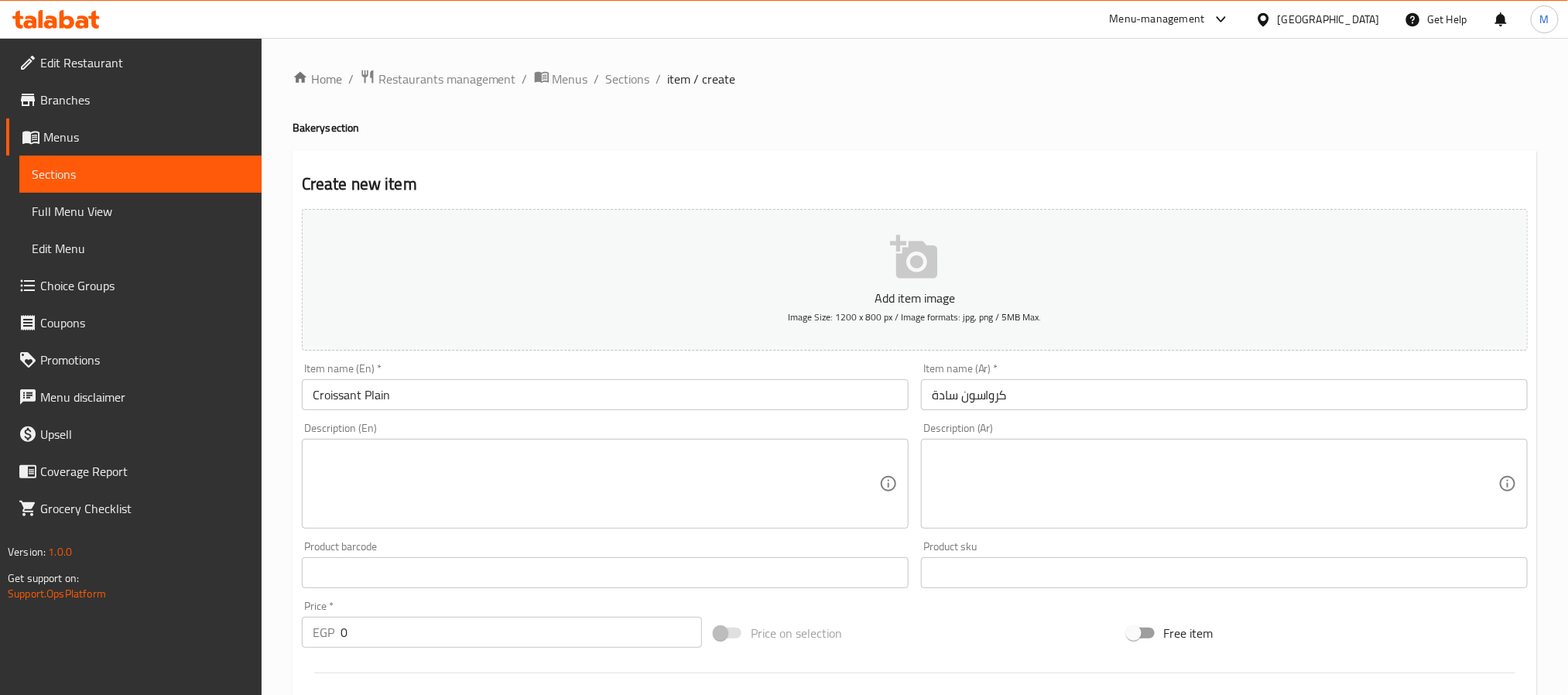
drag, startPoint x: 341, startPoint y: 636, endPoint x: 372, endPoint y: 683, distance: 56.3
click at [341, 636] on input "0" at bounding box center [521, 632] width 362 height 31
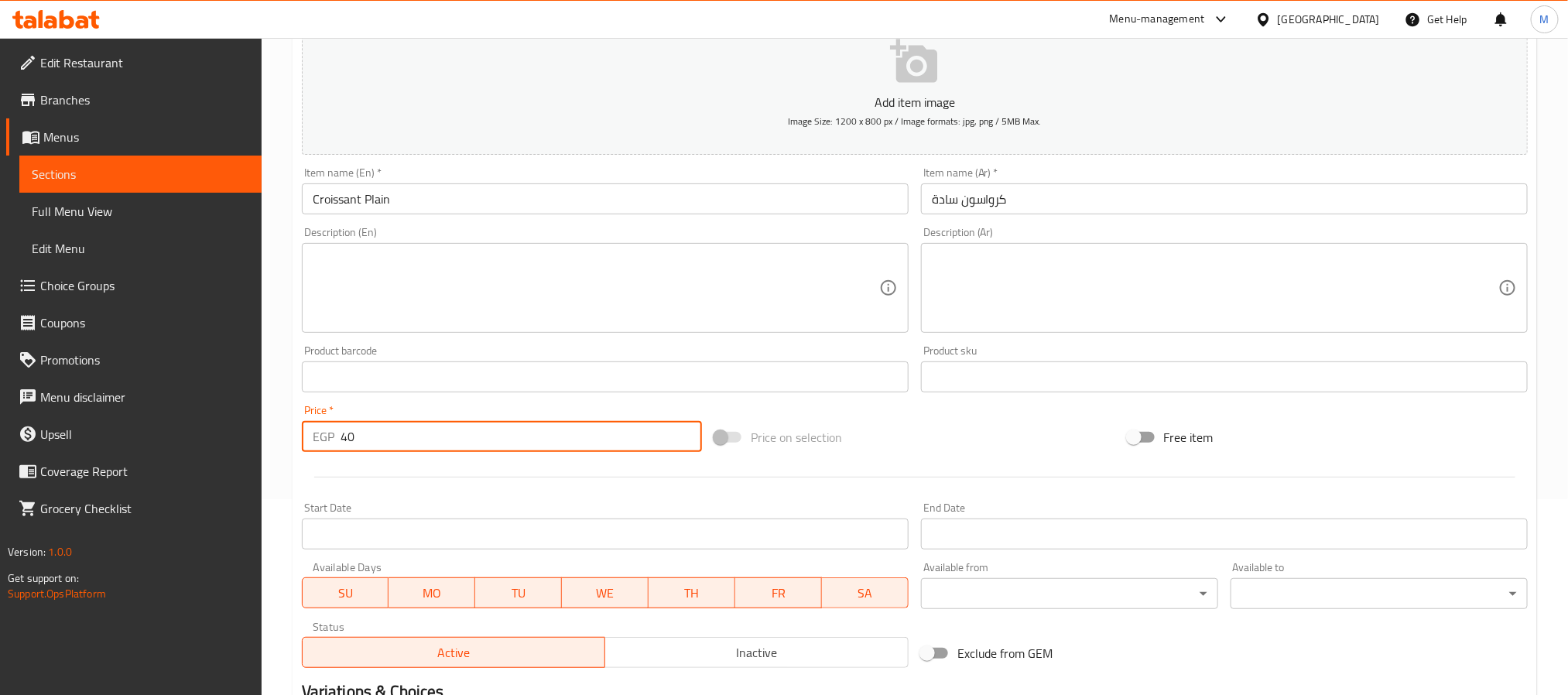
scroll to position [397, 0]
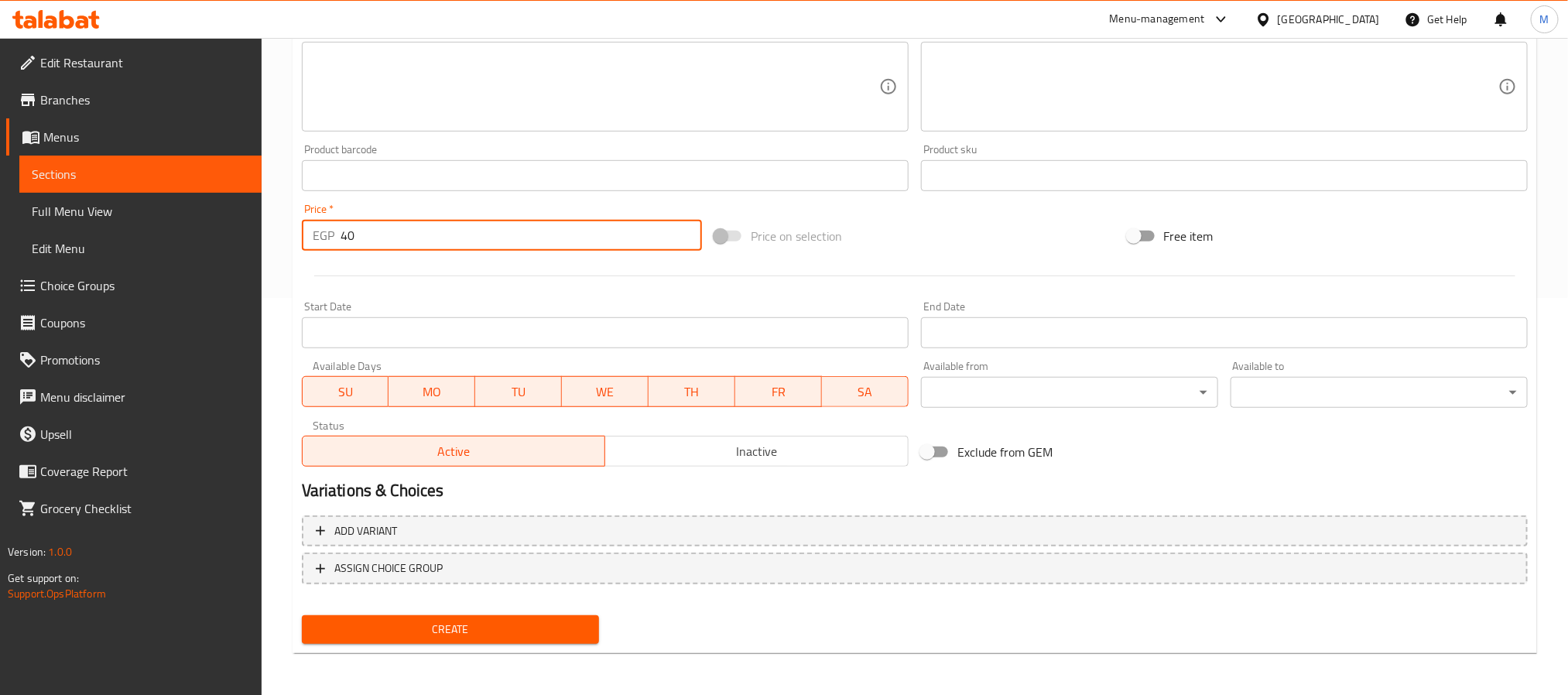
type input "40"
click at [445, 616] on button "Create" at bounding box center [450, 630] width 297 height 28
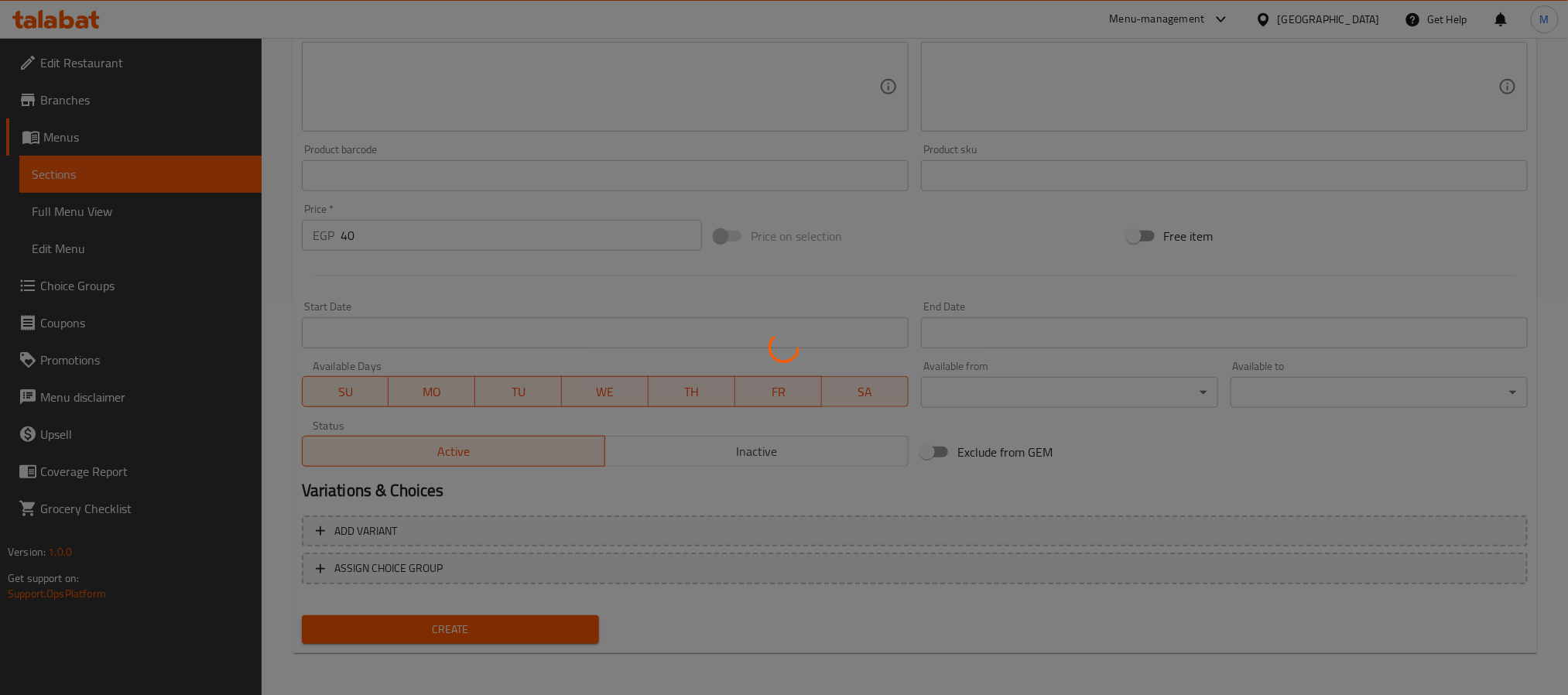
scroll to position [114, 0]
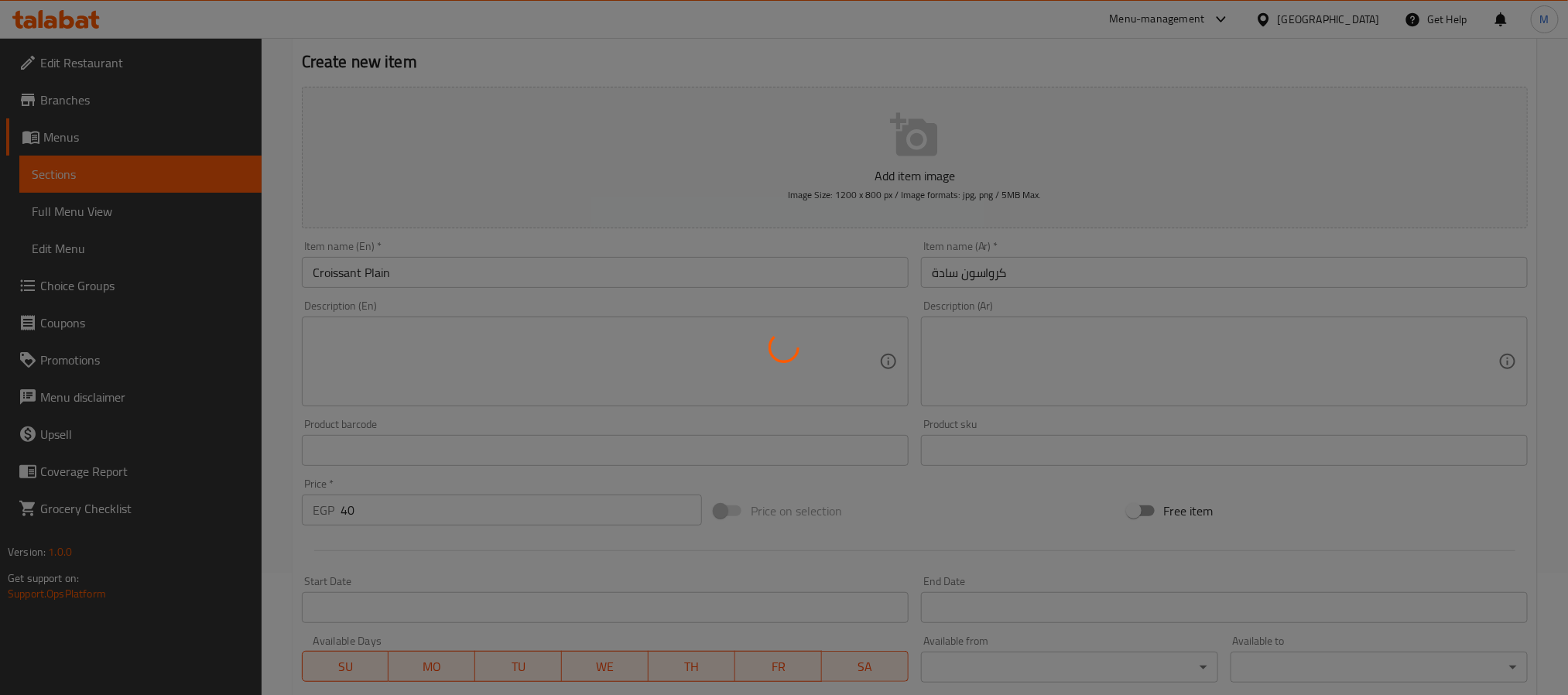
type input "0"
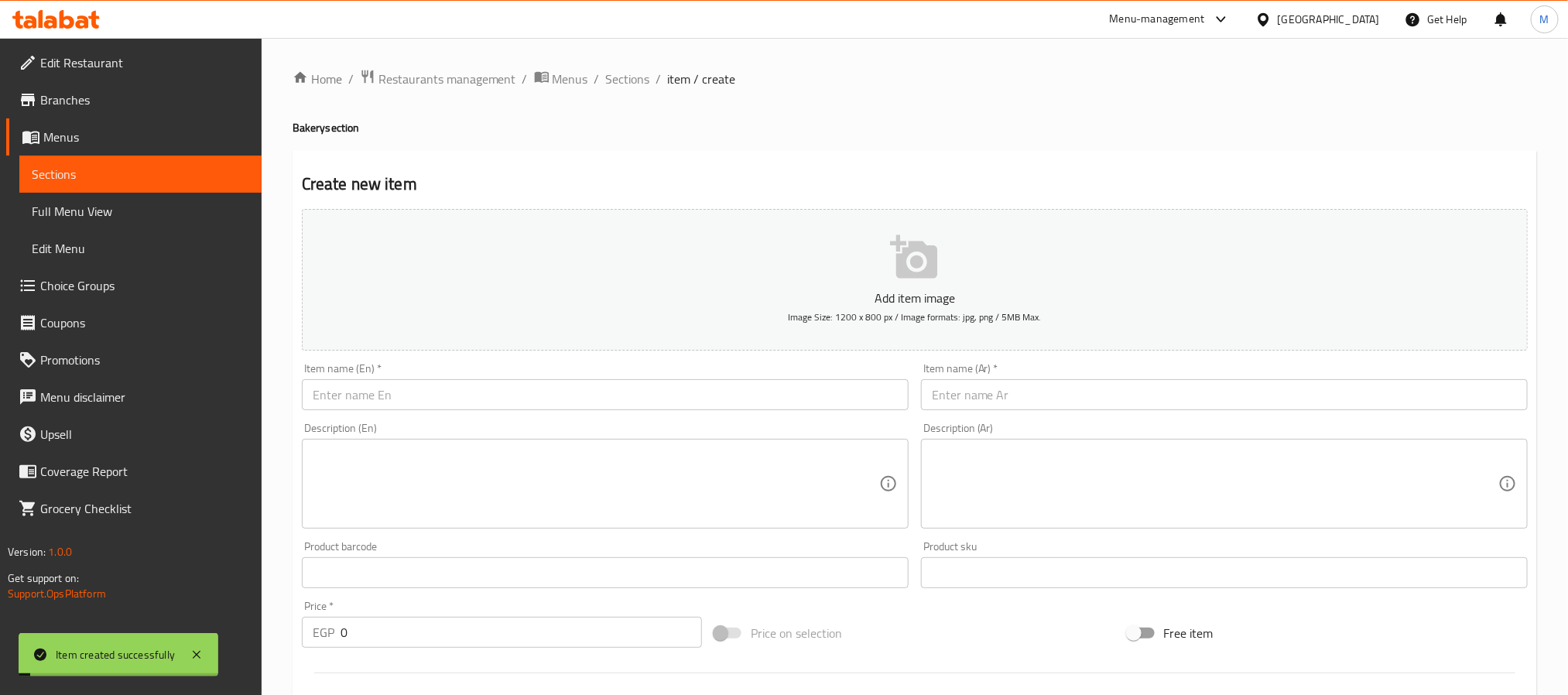
click at [458, 400] on input "text" at bounding box center [605, 395] width 607 height 31
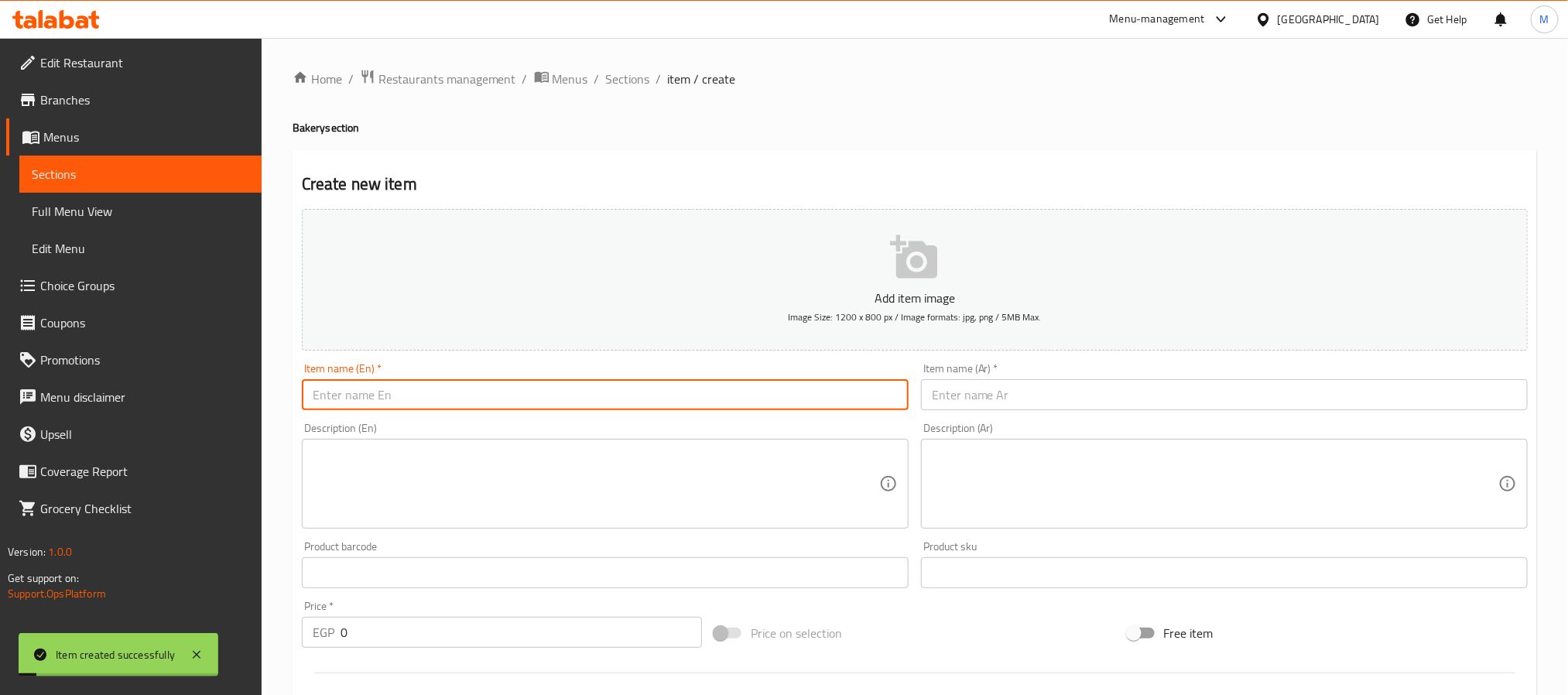
type input "ث"
type input "c"
type input "Croissant Mix Cheese"
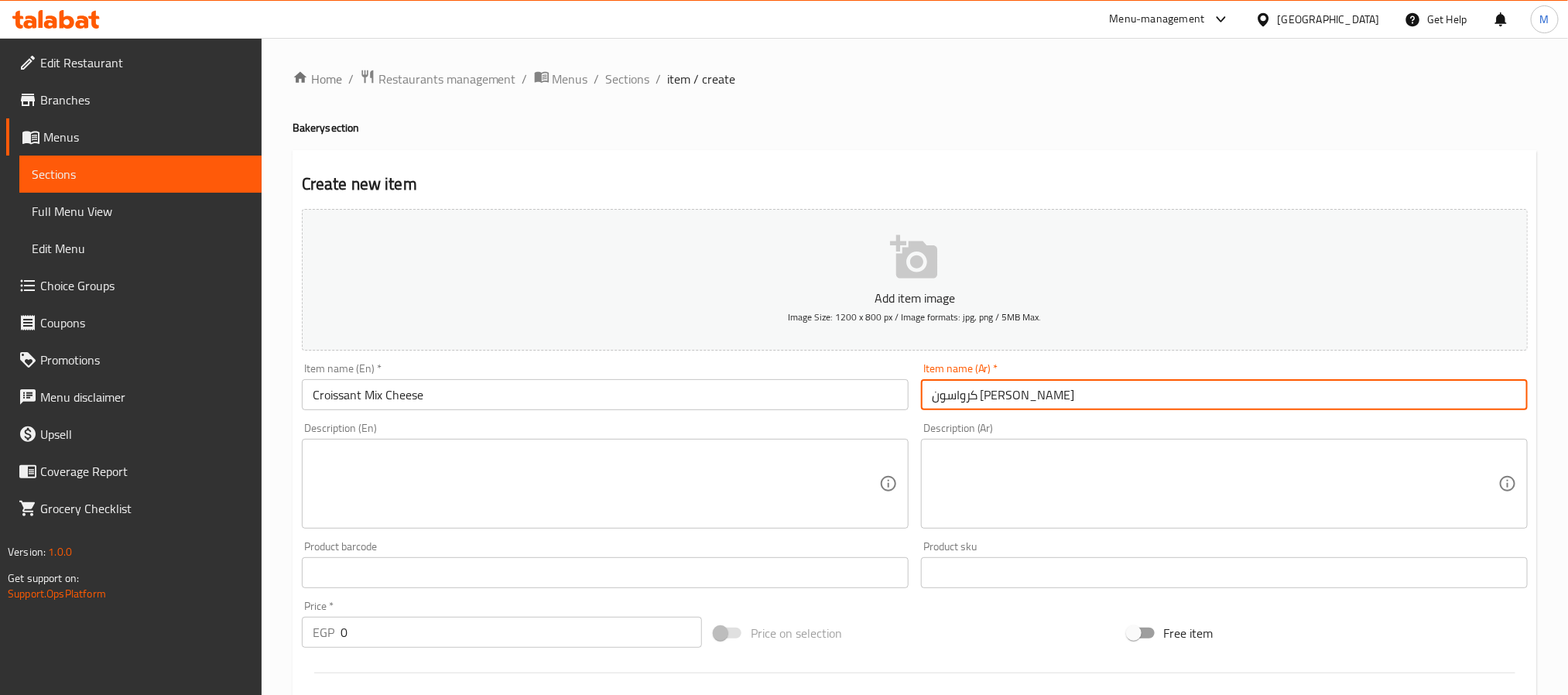
type input "كرواسون [PERSON_NAME]"
click at [341, 639] on input "0" at bounding box center [521, 632] width 362 height 31
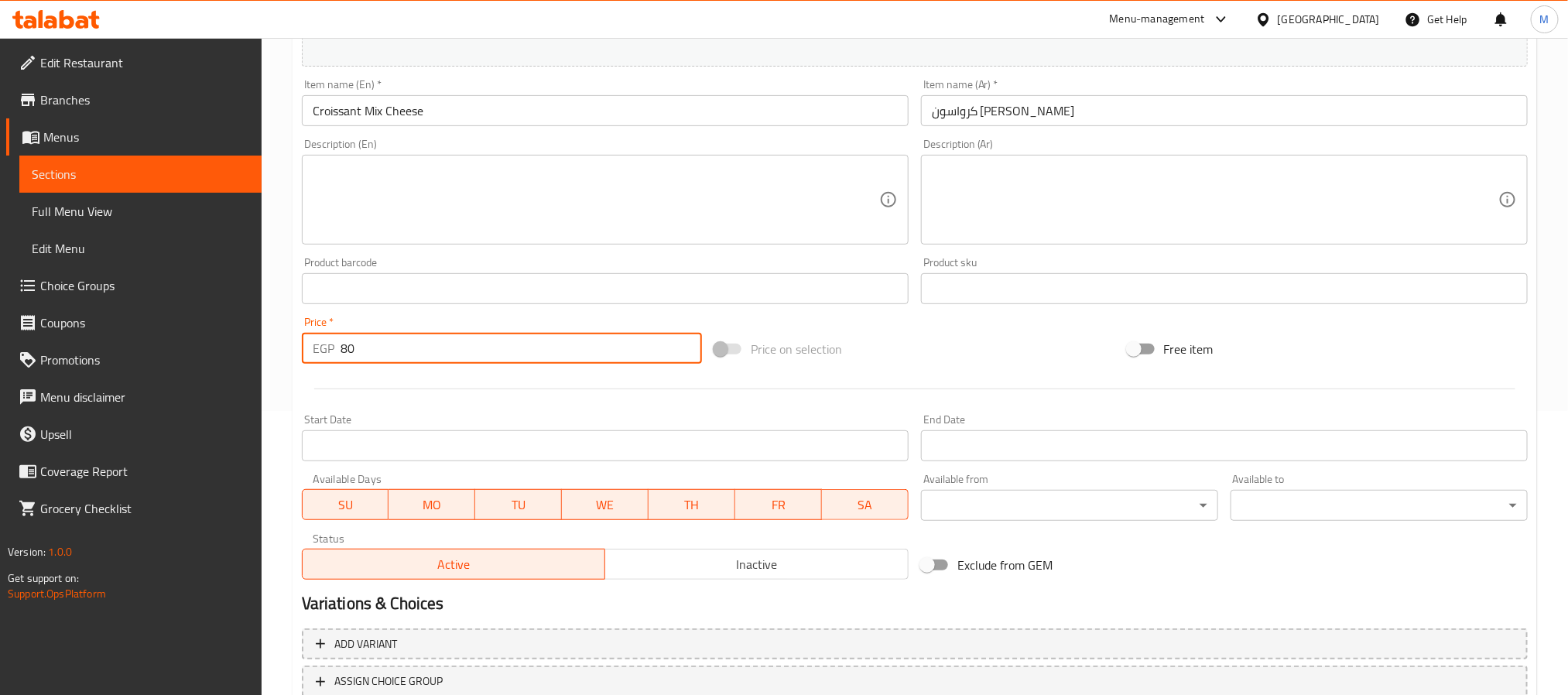
scroll to position [397, 0]
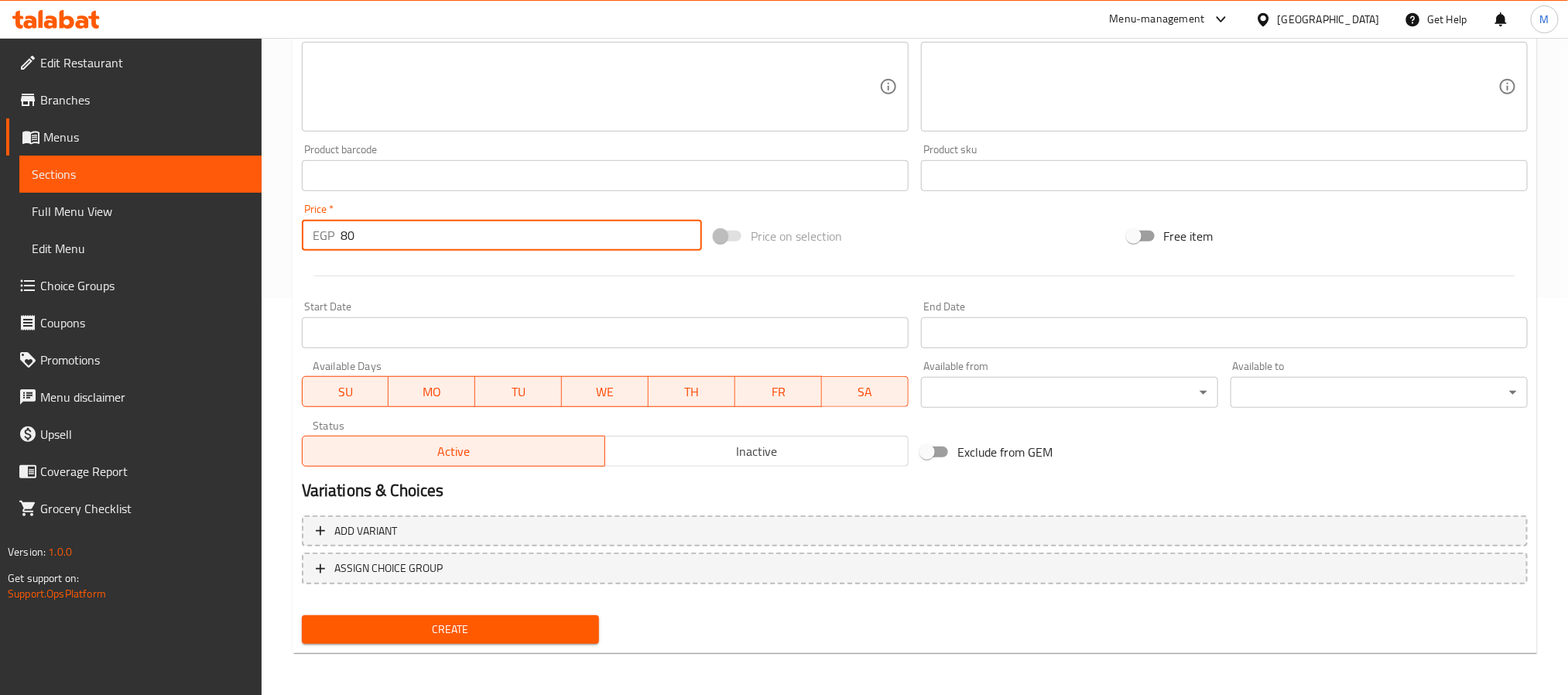
type input "80"
click at [445, 630] on span "Create" at bounding box center [450, 630] width 273 height 19
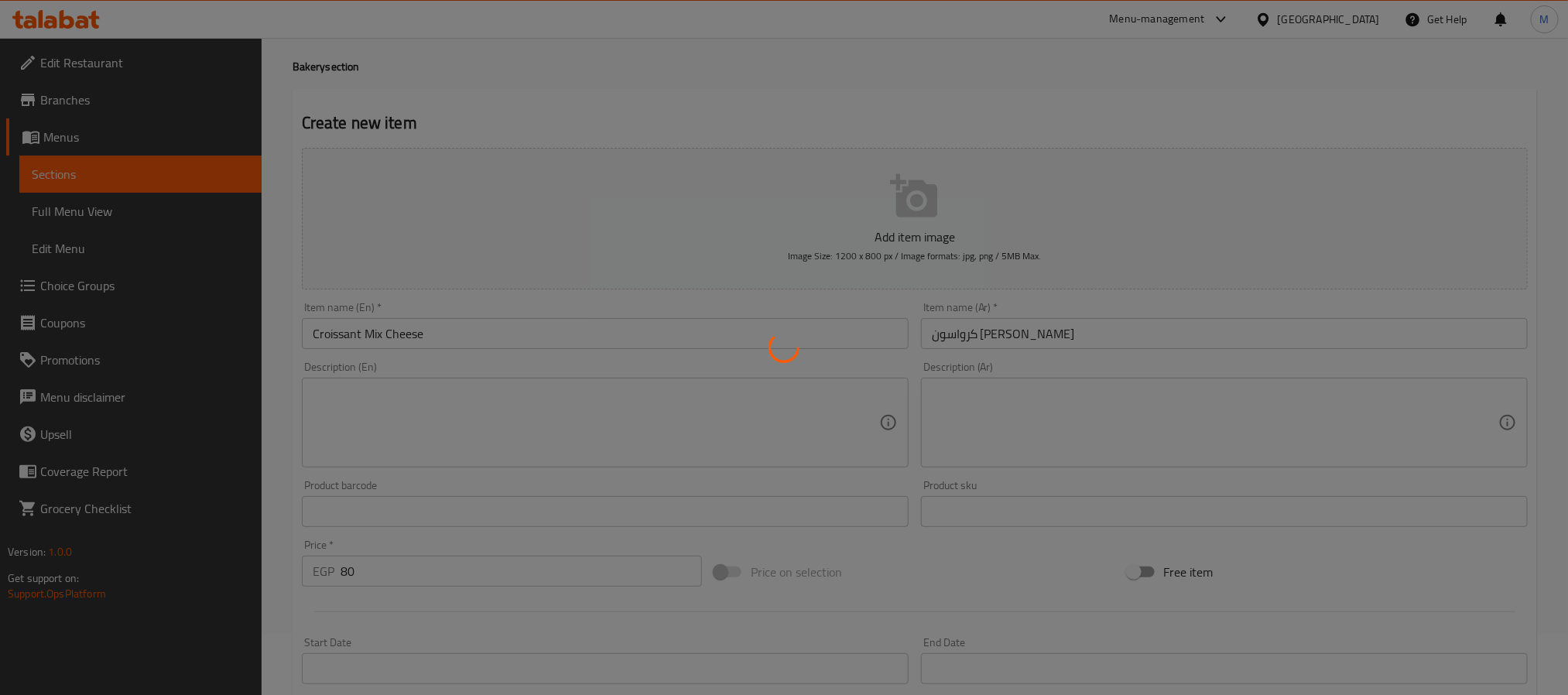
scroll to position [48, 0]
type input "0"
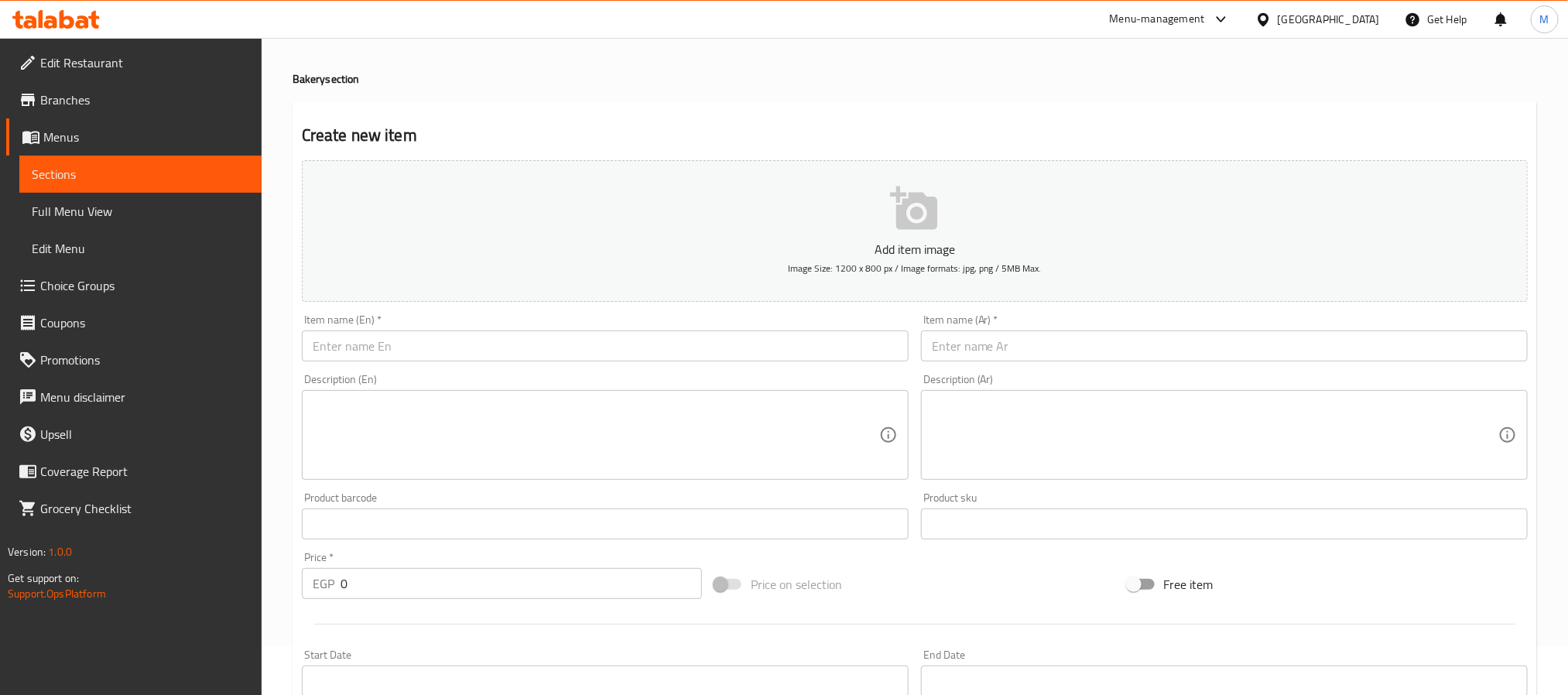
click at [442, 370] on div "Description (En) Description (En)" at bounding box center [604, 427] width 619 height 119
click at [458, 360] on input "text" at bounding box center [605, 346] width 607 height 31
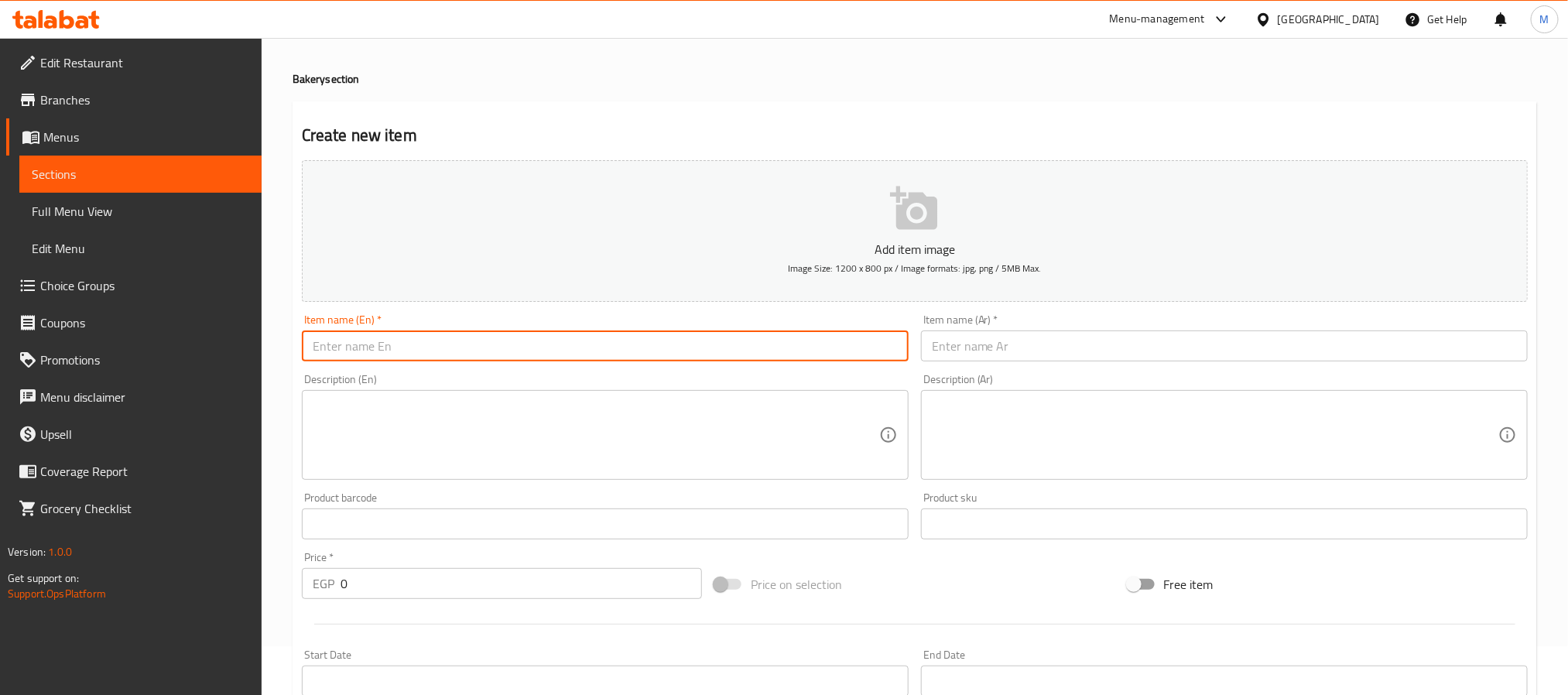
type input "ؤ"
type input "C"
type input "c"
type input "Croissant Salami Cheese"
paste input "كرواسون سلامي بالجبن"
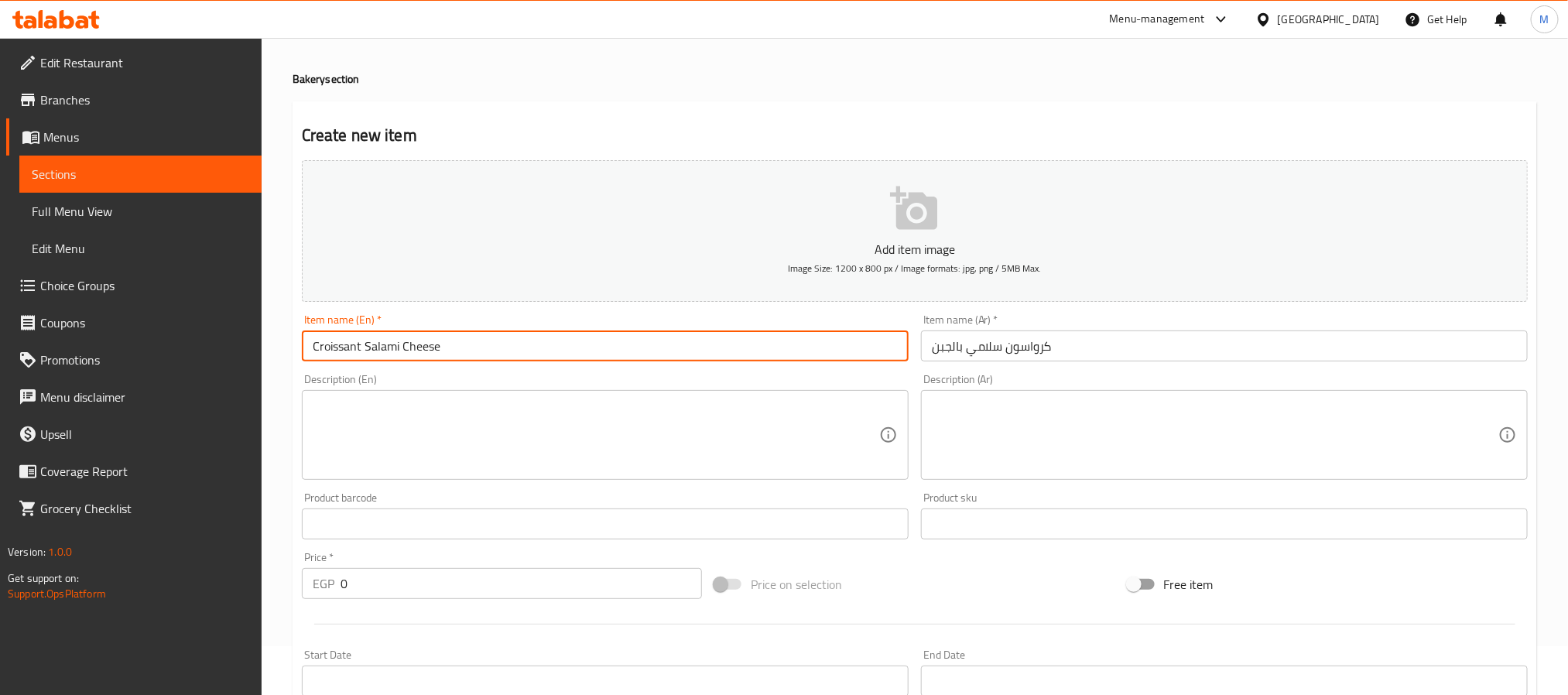
click at [972, 354] on input "كرواسون سلامي بالجبن" at bounding box center [1224, 346] width 607 height 31
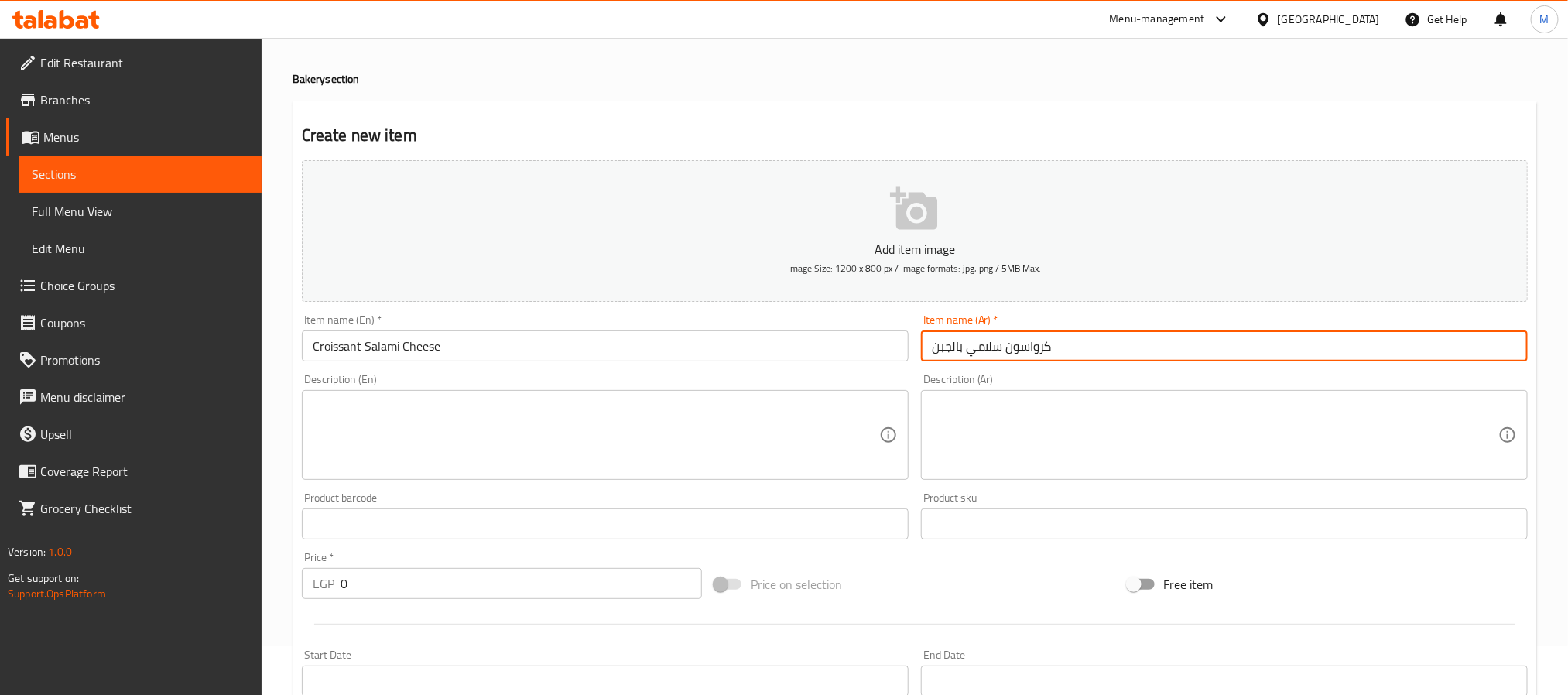
type input "كرواسون سلامي بالجبن"
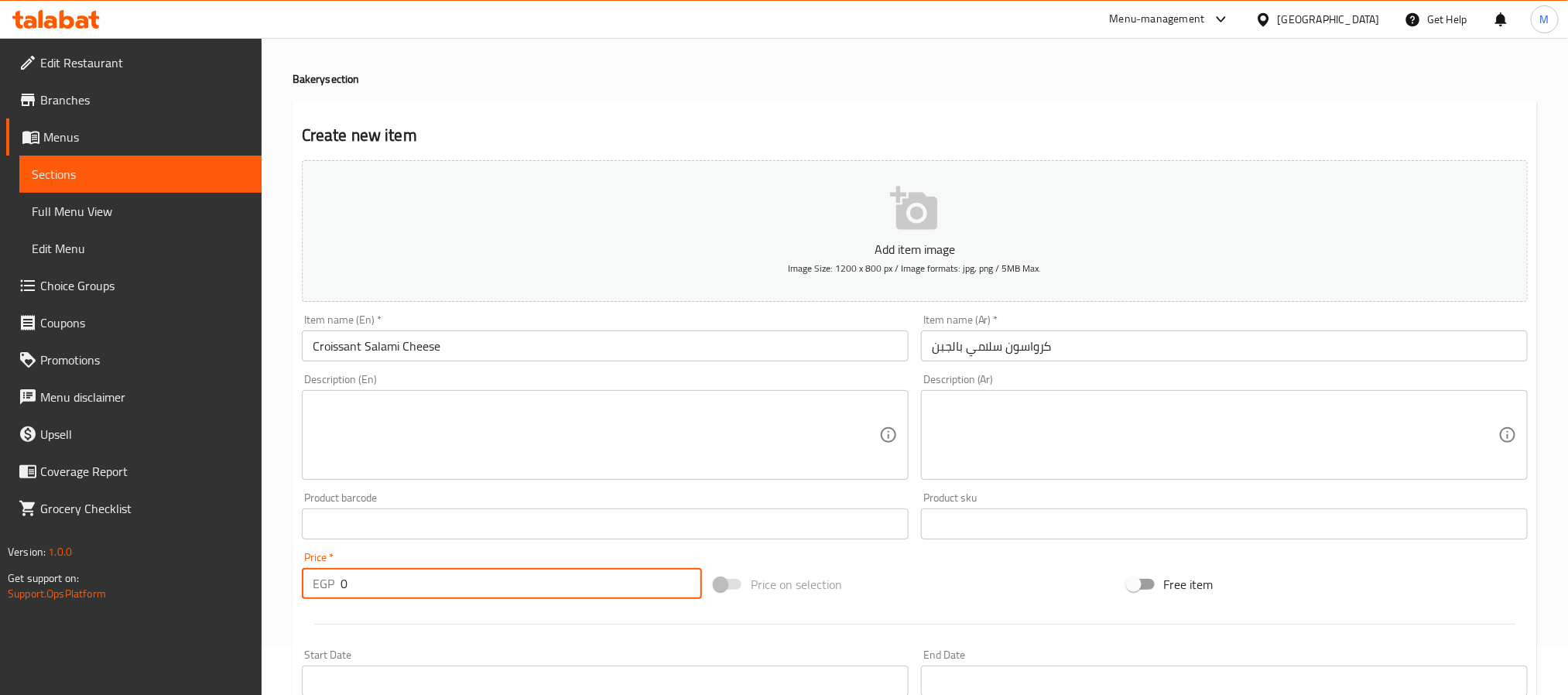
drag, startPoint x: 429, startPoint y: 596, endPoint x: -573, endPoint y: 549, distance: 1003.1
click at [0, 549] on html "​ Menu-management [GEOGRAPHIC_DATA] Get Help M Edit Restaurant Branches Menus S…" at bounding box center [784, 299] width 1568 height 695
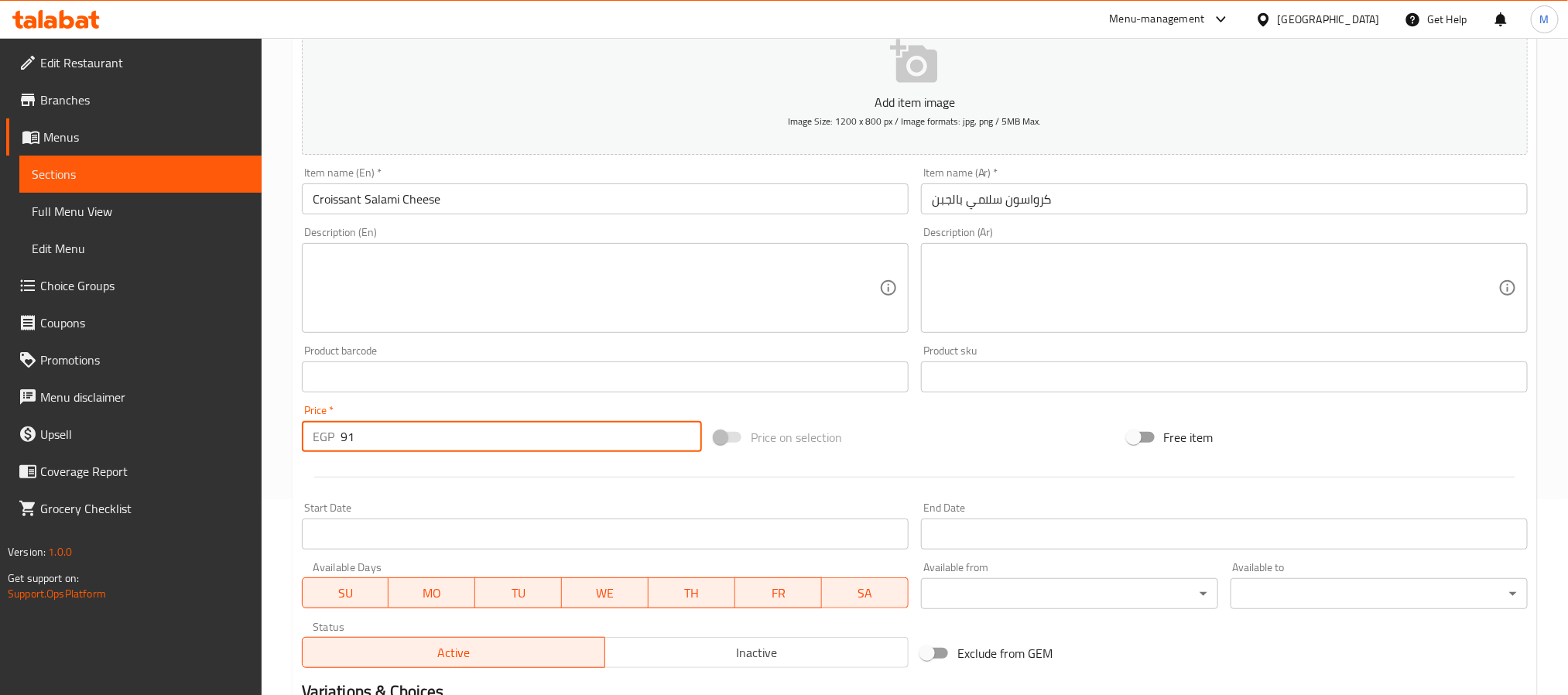
scroll to position [397, 0]
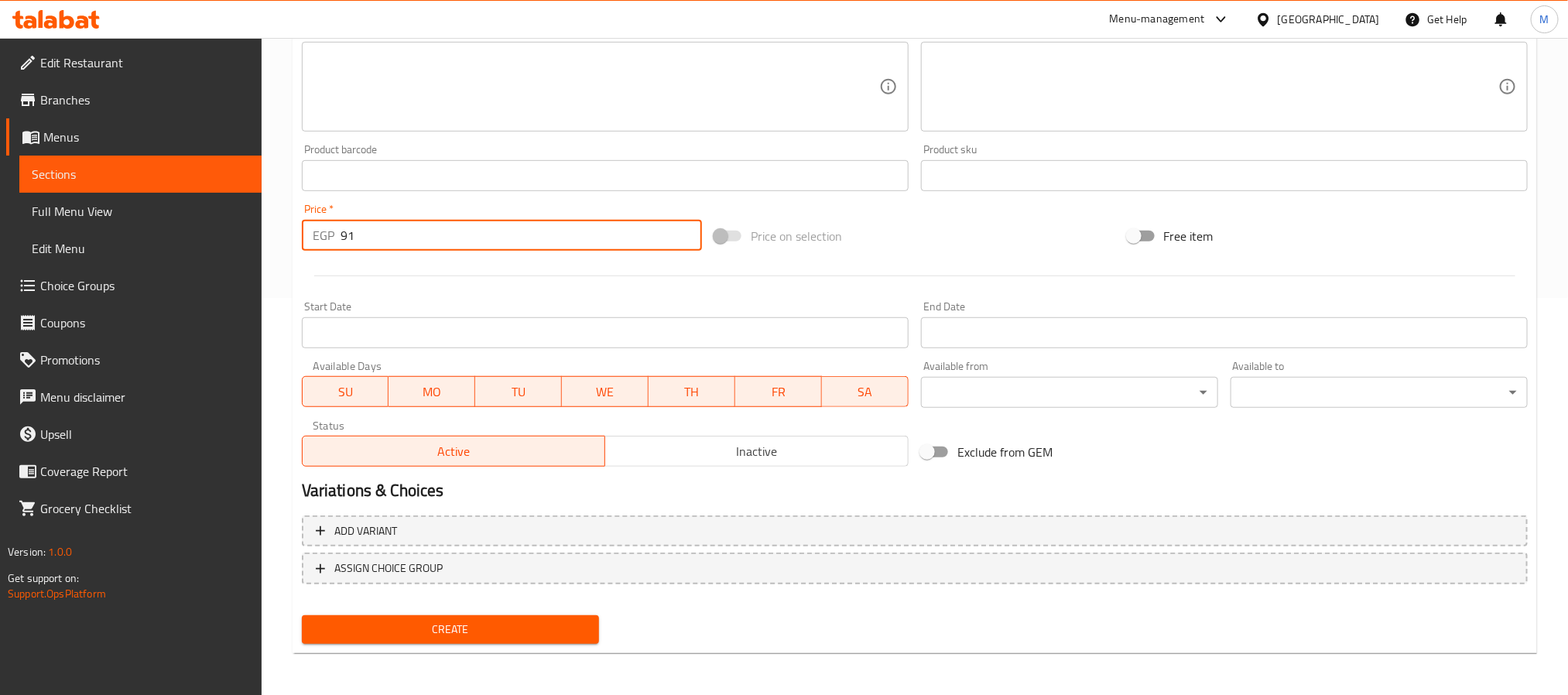
type input "91"
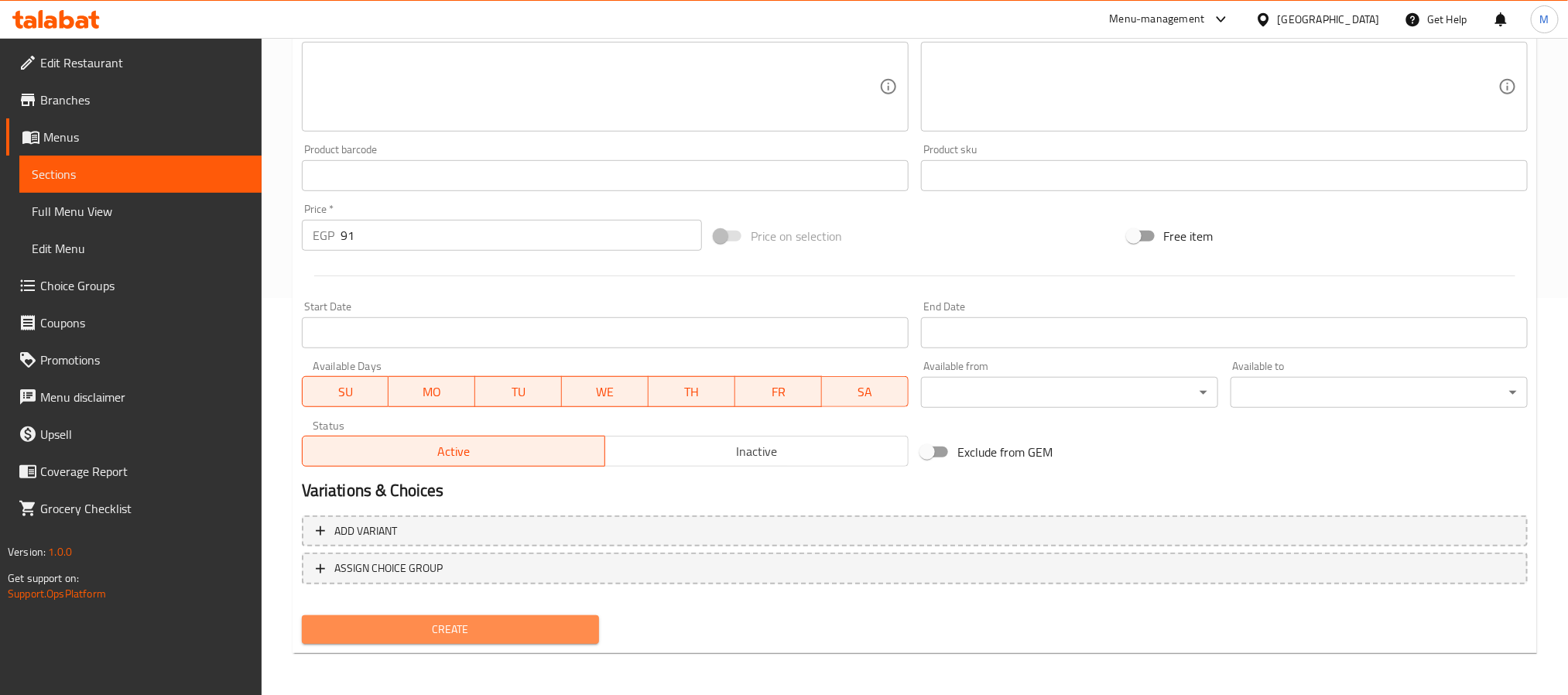
click at [397, 620] on span "Create" at bounding box center [450, 630] width 273 height 19
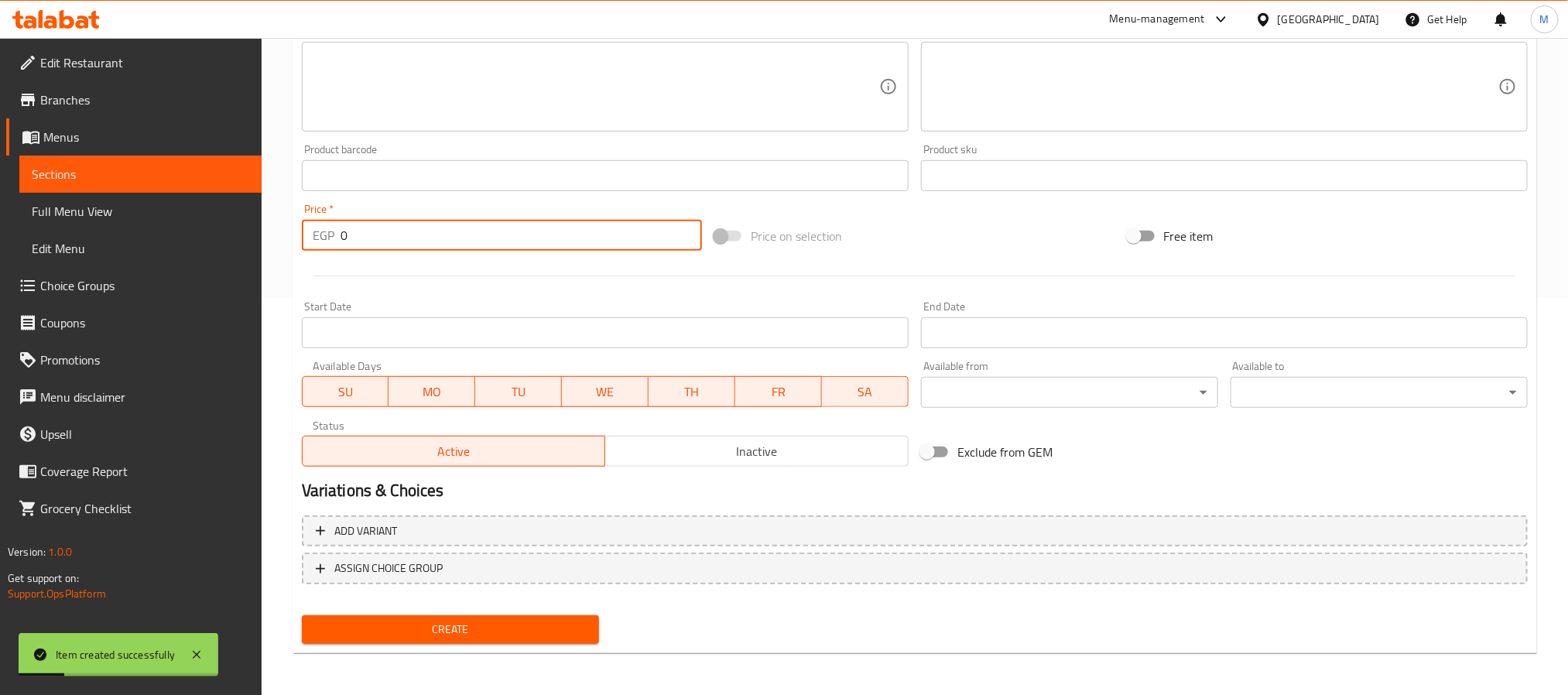
drag, startPoint x: 371, startPoint y: 226, endPoint x: 298, endPoint y: 257, distance: 79.3
click at [298, 257] on div "Add item image Image Size: 1200 x 800 px / Image formats: jpg, png / 5MB Max. I…" at bounding box center [914, 139] width 1239 height 668
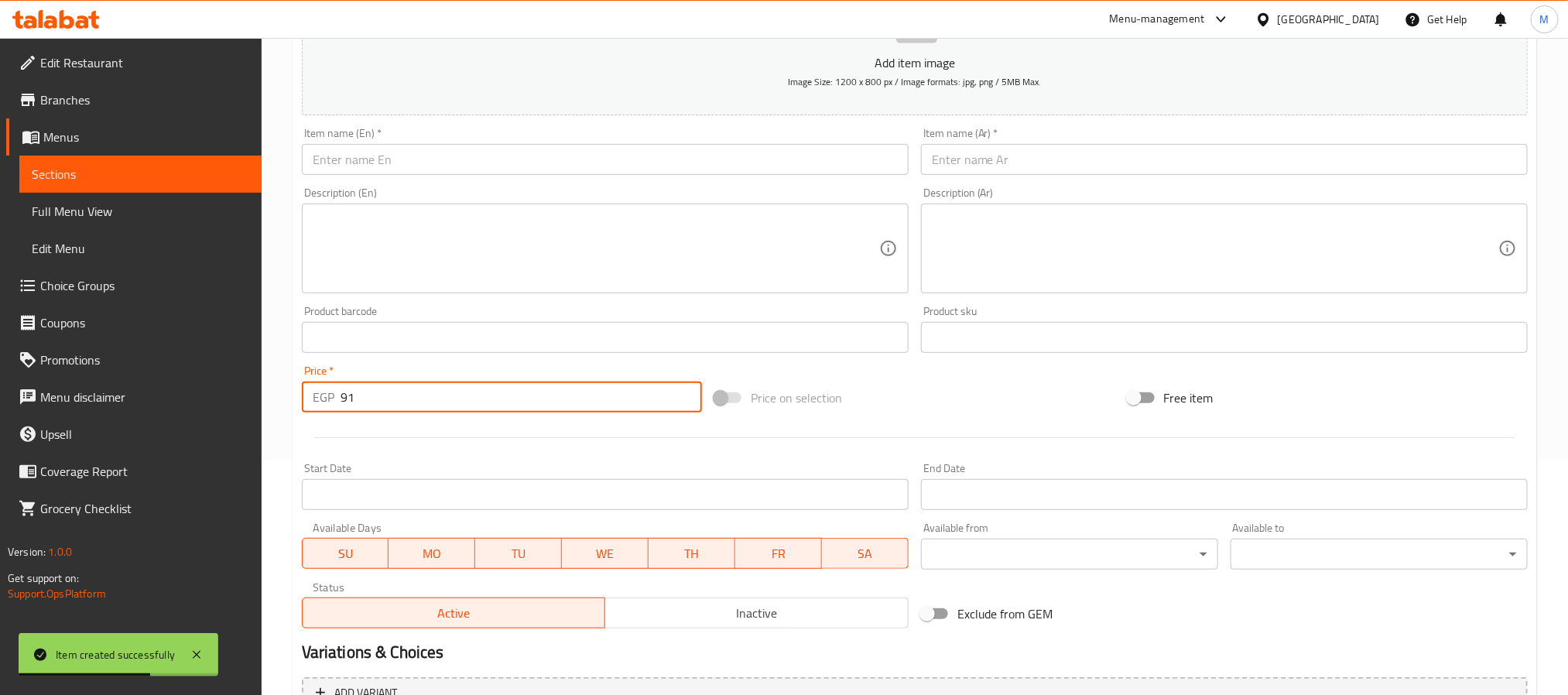
scroll to position [0, 0]
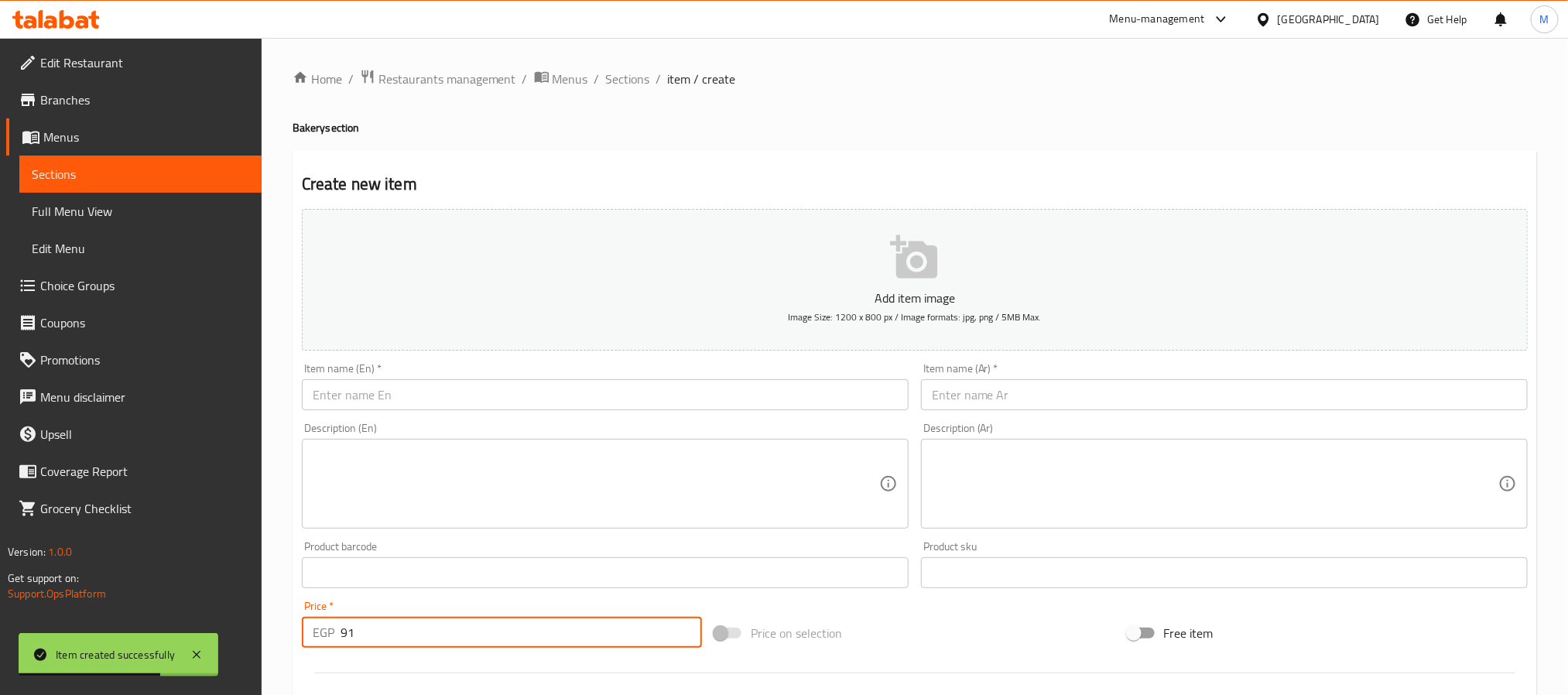
type input "91"
click at [458, 400] on input "text" at bounding box center [605, 395] width 607 height 31
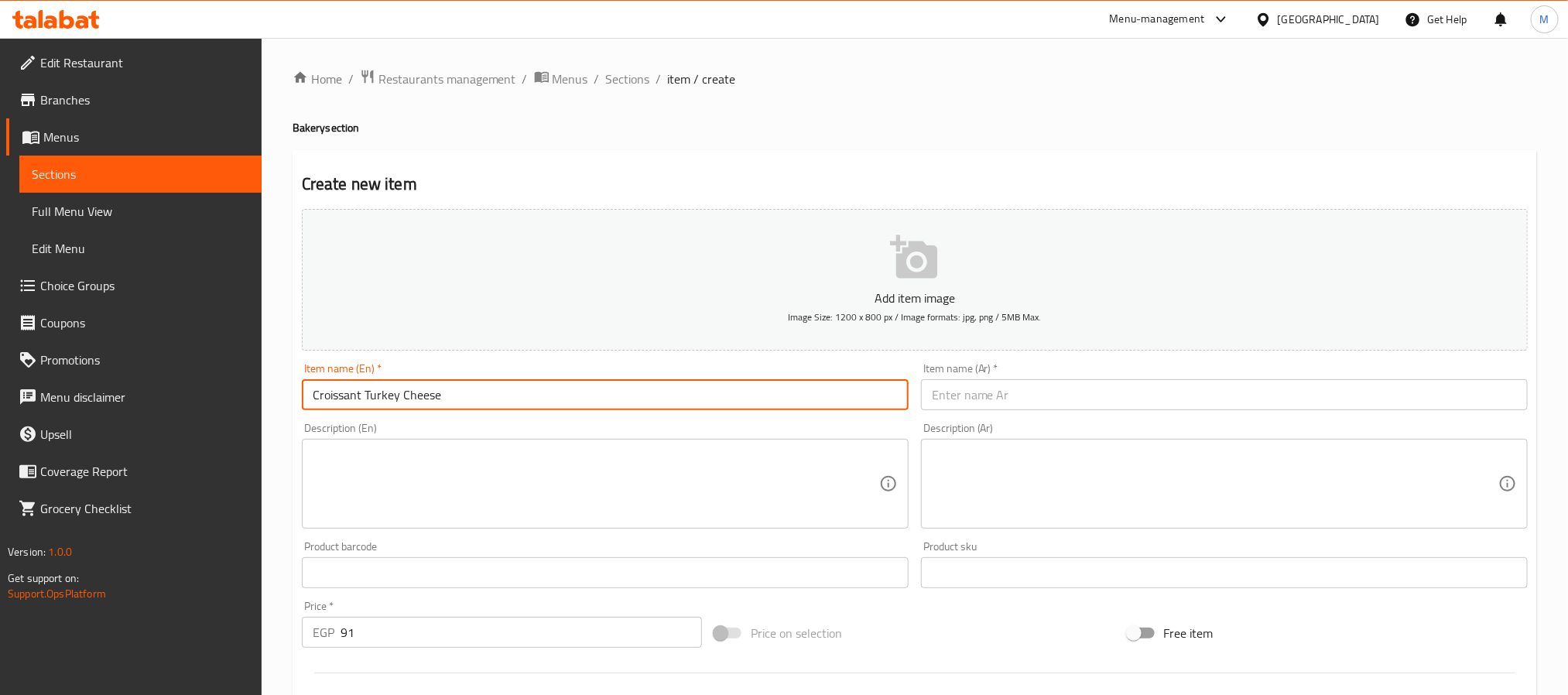
type input "Croissant Turkey Cheese"
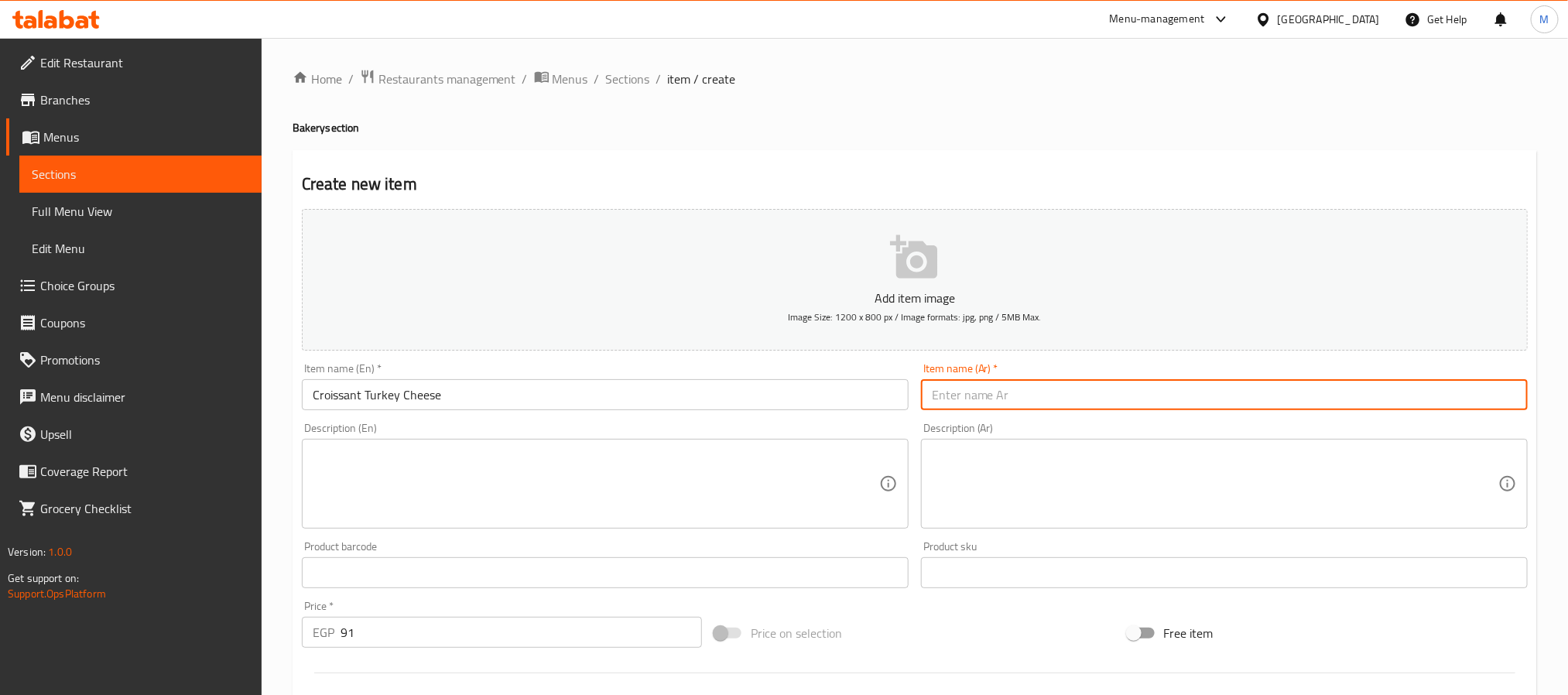
click at [458, 400] on input "Croissant Turkey Cheese" at bounding box center [605, 395] width 607 height 31
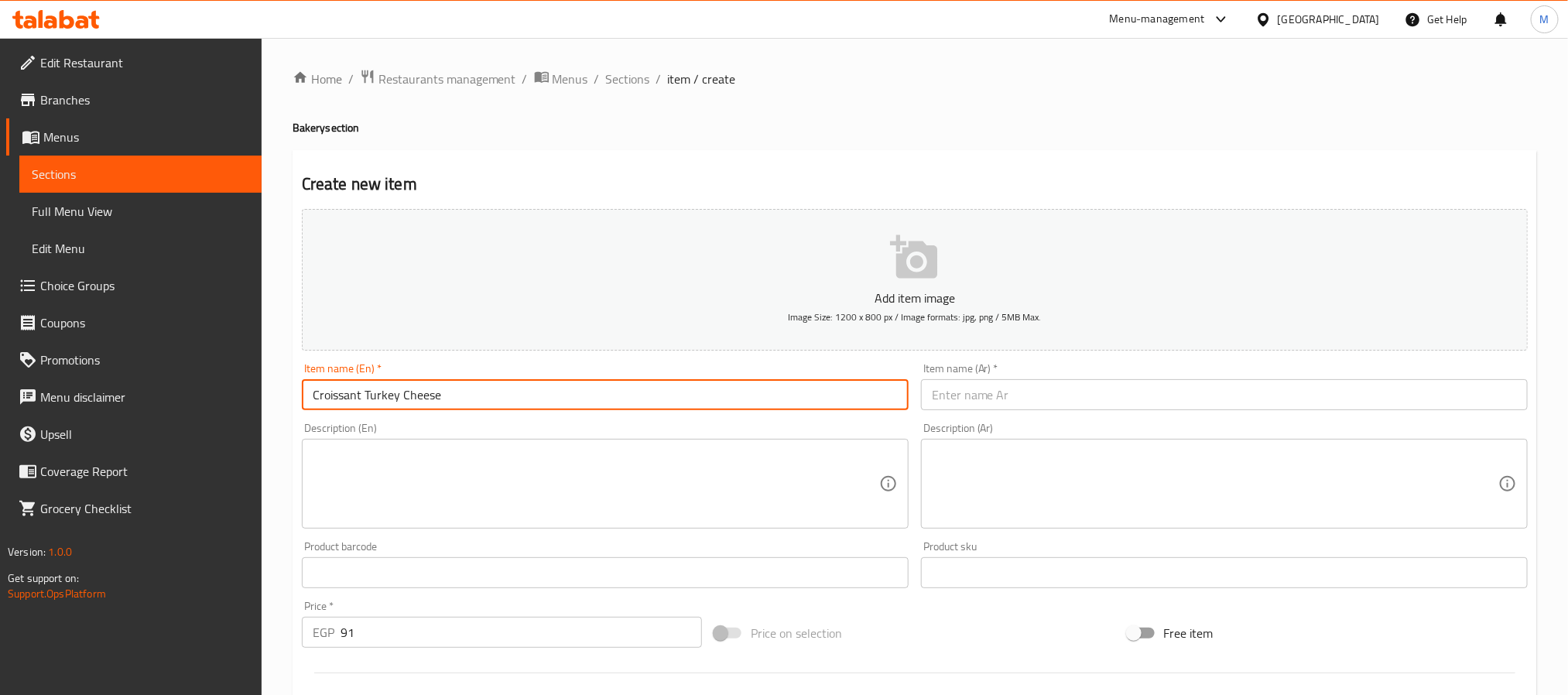
paste input "كرواسون ديك رومي بالجبن"
click at [960, 397] on input "text" at bounding box center [1224, 395] width 607 height 31
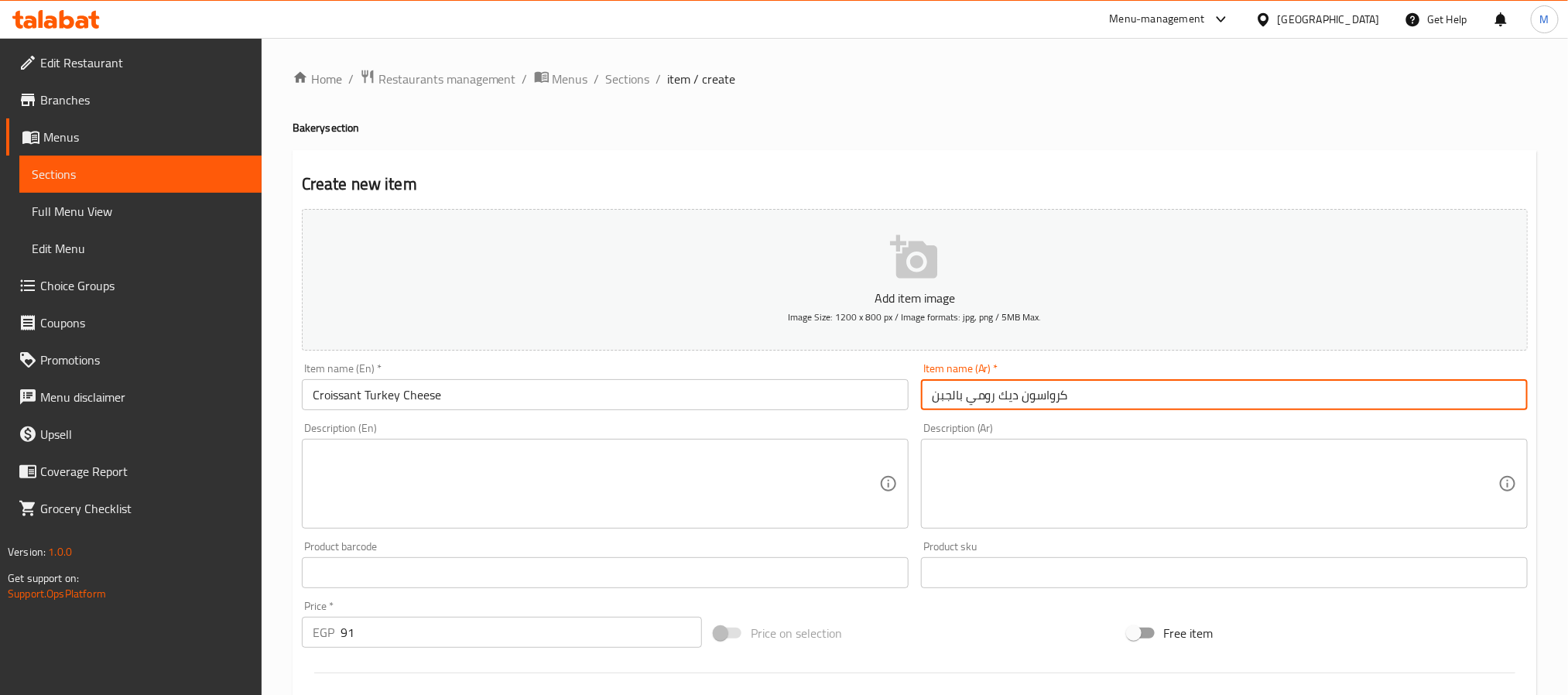
scroll to position [349, 0]
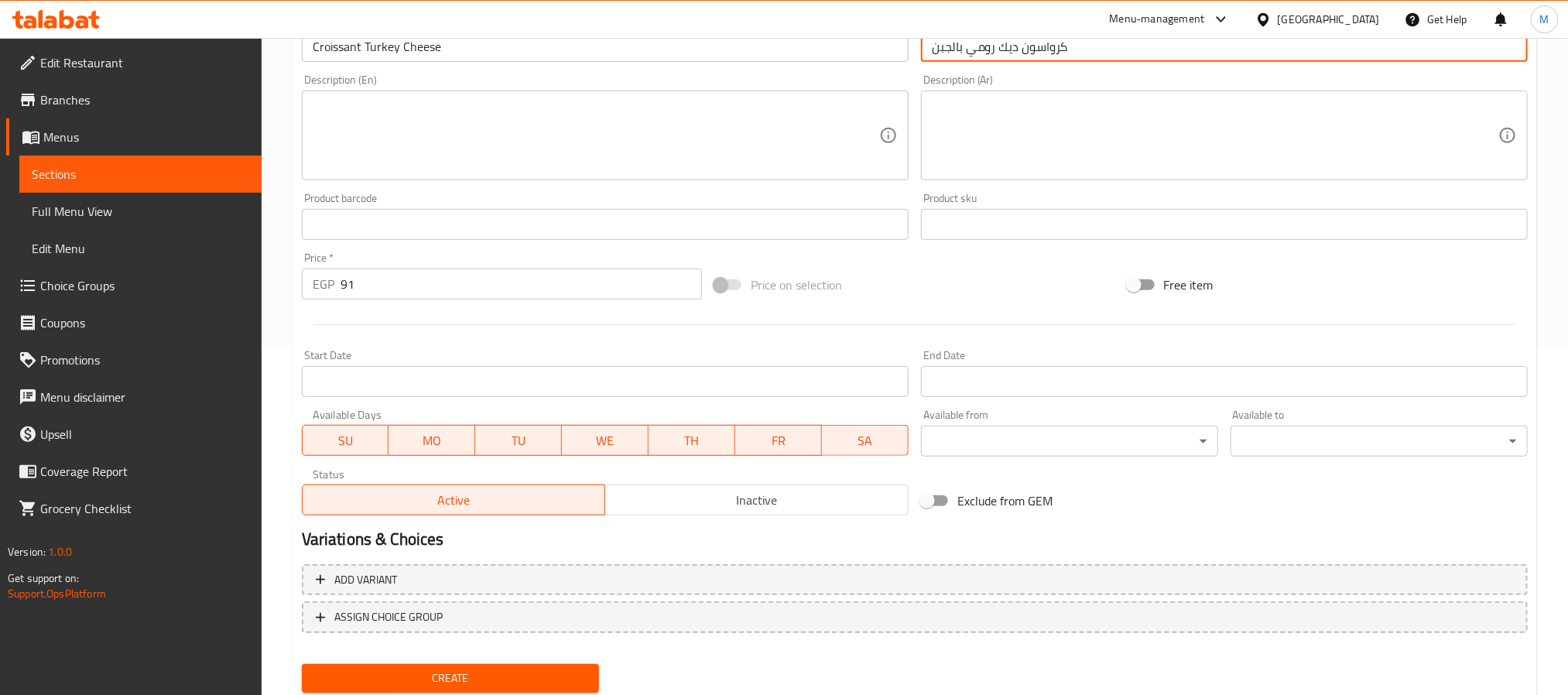
type input "كرواسون ديك رومي بالجبن"
click at [445, 669] on span "Create" at bounding box center [450, 679] width 273 height 19
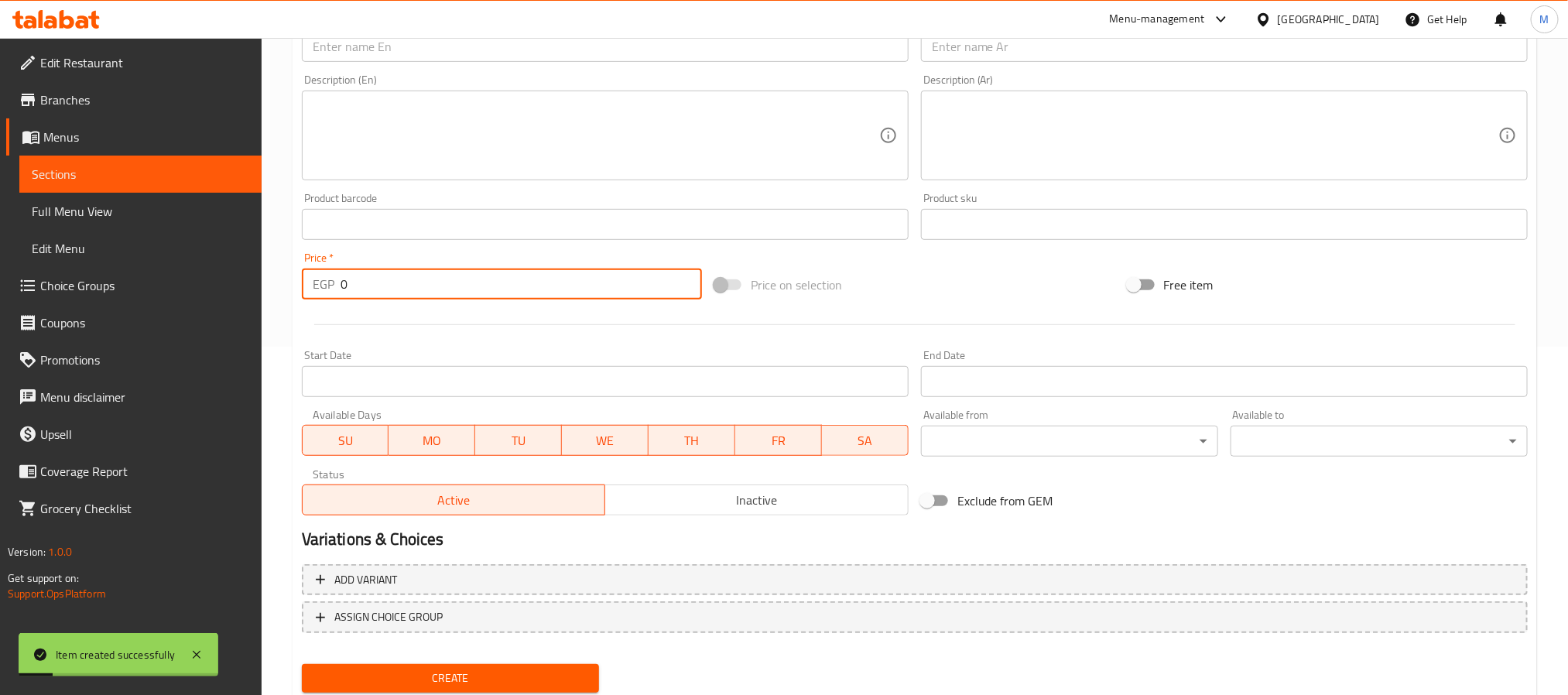
click at [342, 289] on input "0" at bounding box center [521, 284] width 362 height 31
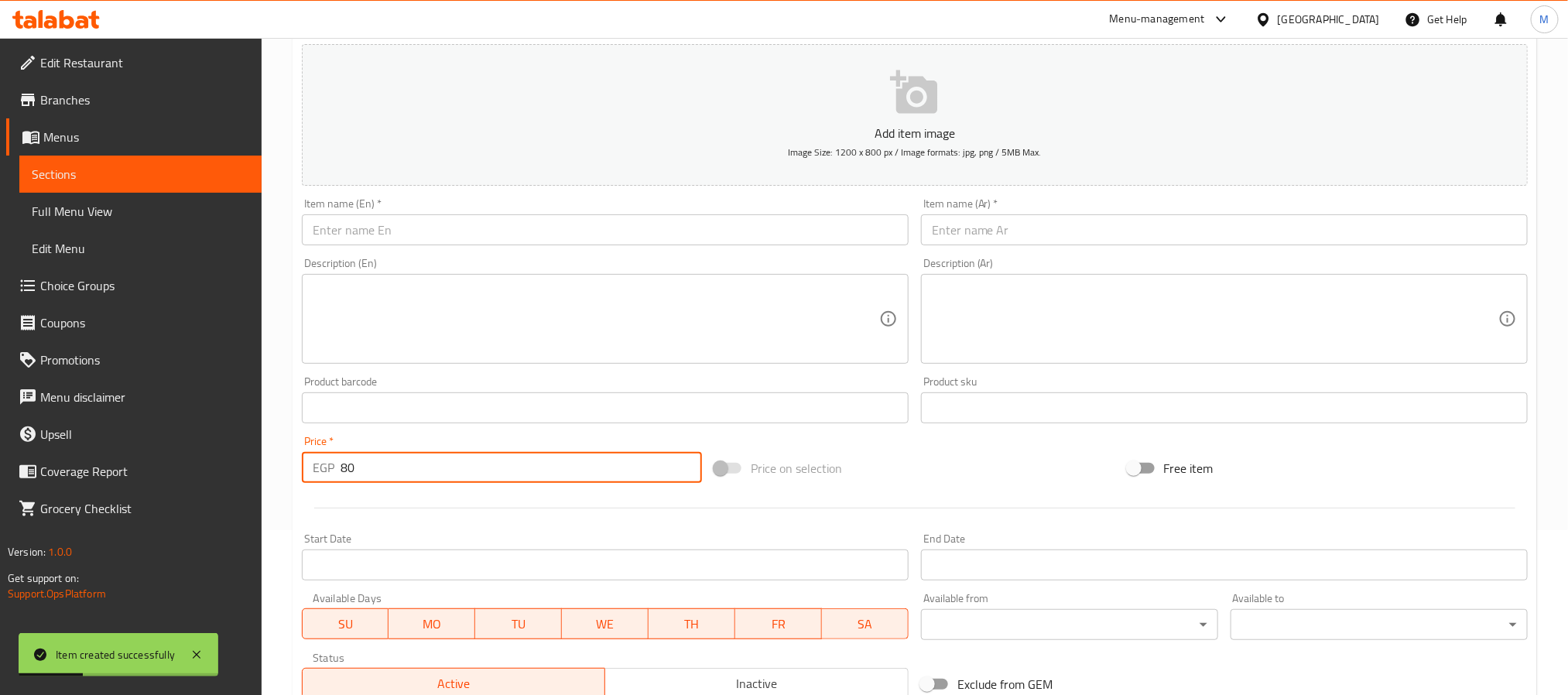
scroll to position [0, 0]
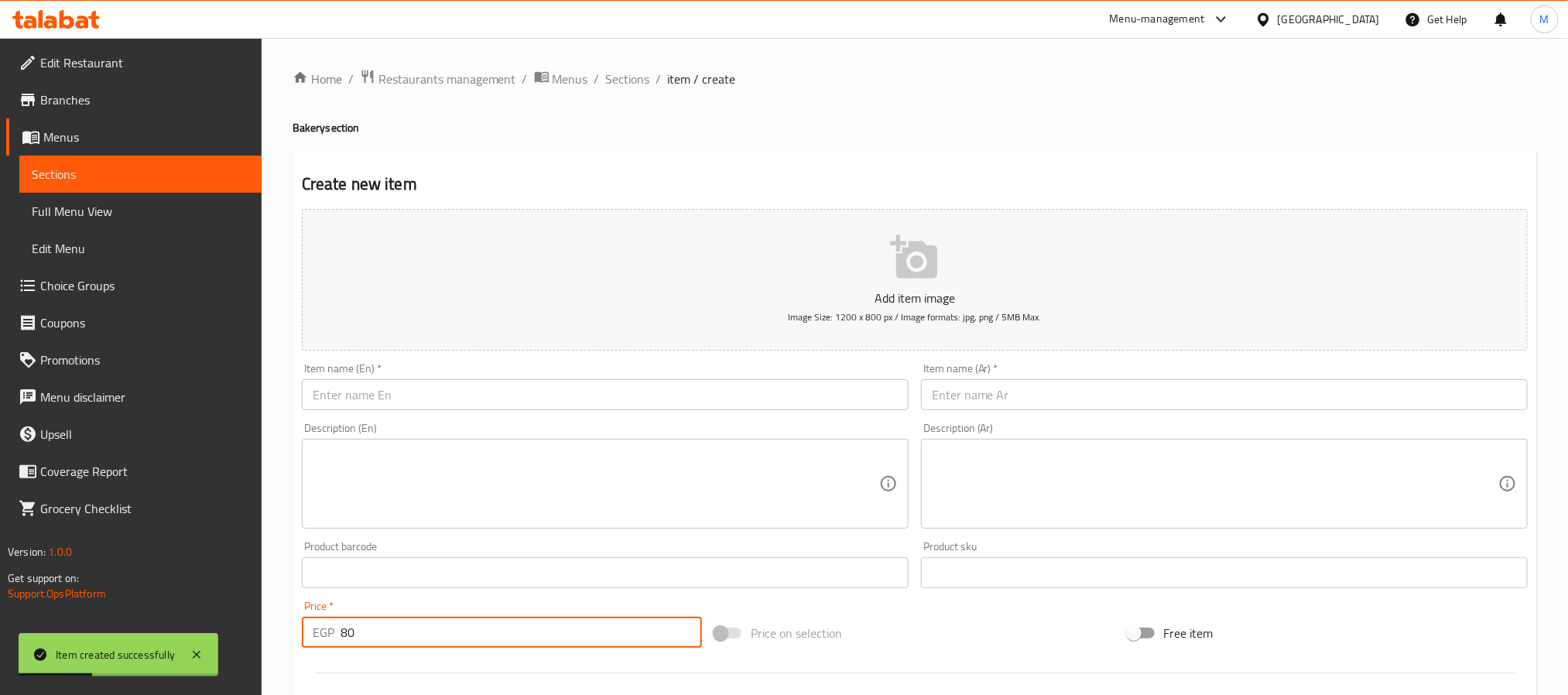
type input "80"
drag, startPoint x: 448, startPoint y: 423, endPoint x: 477, endPoint y: 375, distance: 56.1
click at [465, 413] on div "Add item image Image Size: 1200 x 800 px / Image formats: jpg, png / 5MB Max. I…" at bounding box center [914, 536] width 1239 height 668
click at [477, 375] on div "Item name (En)   * Item name (En) *" at bounding box center [605, 387] width 607 height 48
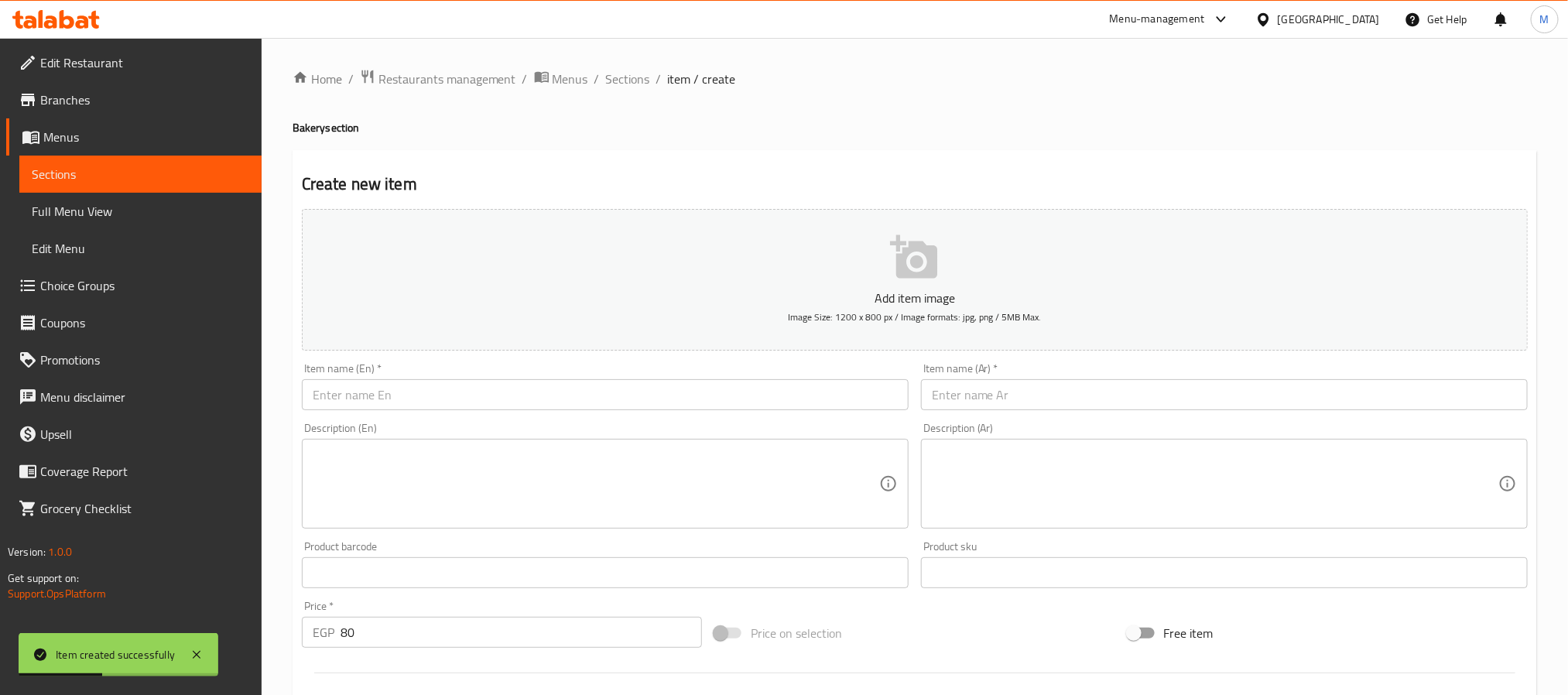
click at [477, 397] on input "text" at bounding box center [605, 395] width 607 height 31
type input "e"
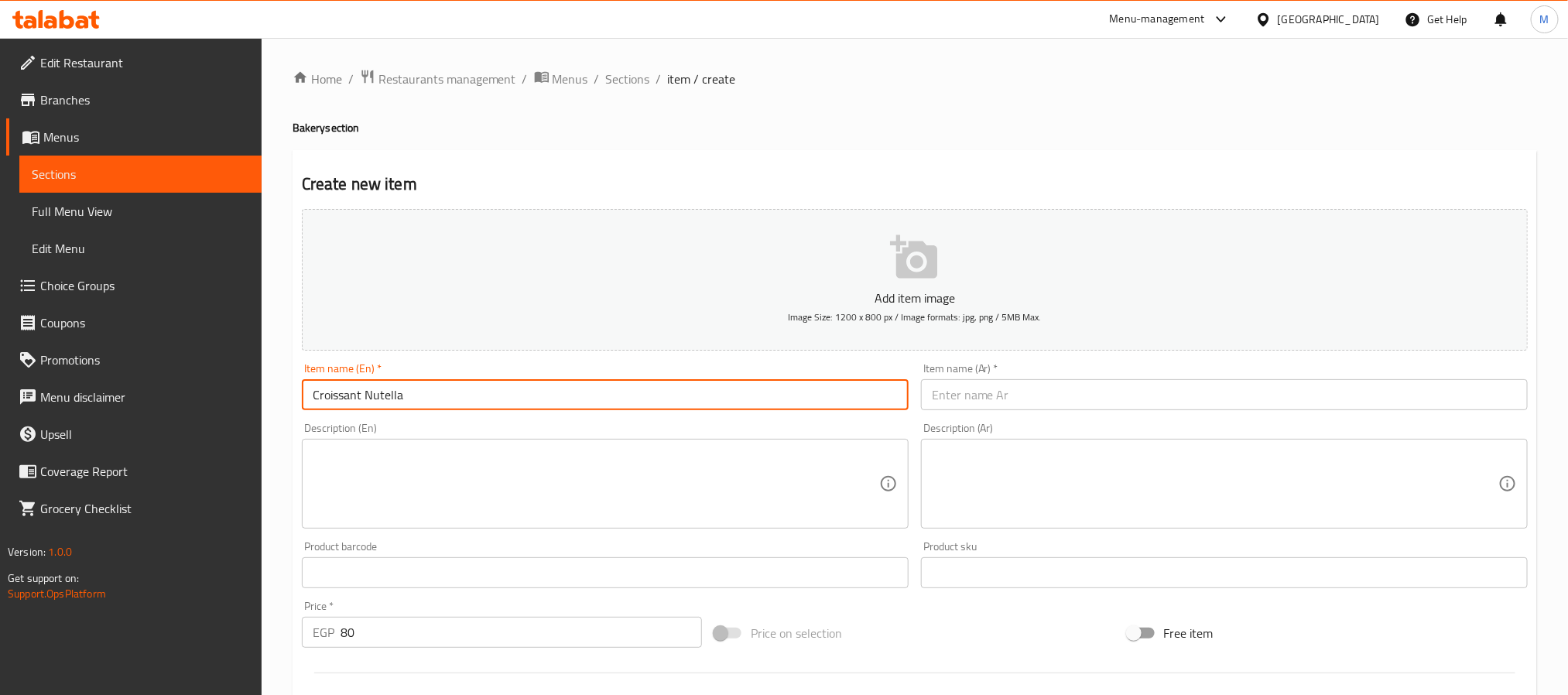
drag, startPoint x: 477, startPoint y: 397, endPoint x: 1578, endPoint y: 379, distance: 1101.1
type input "Croissant Nutella"
paste input "كرواسون نوتيلا"
click at [957, 400] on input "كرواسون نوتيلا" at bounding box center [1224, 395] width 607 height 31
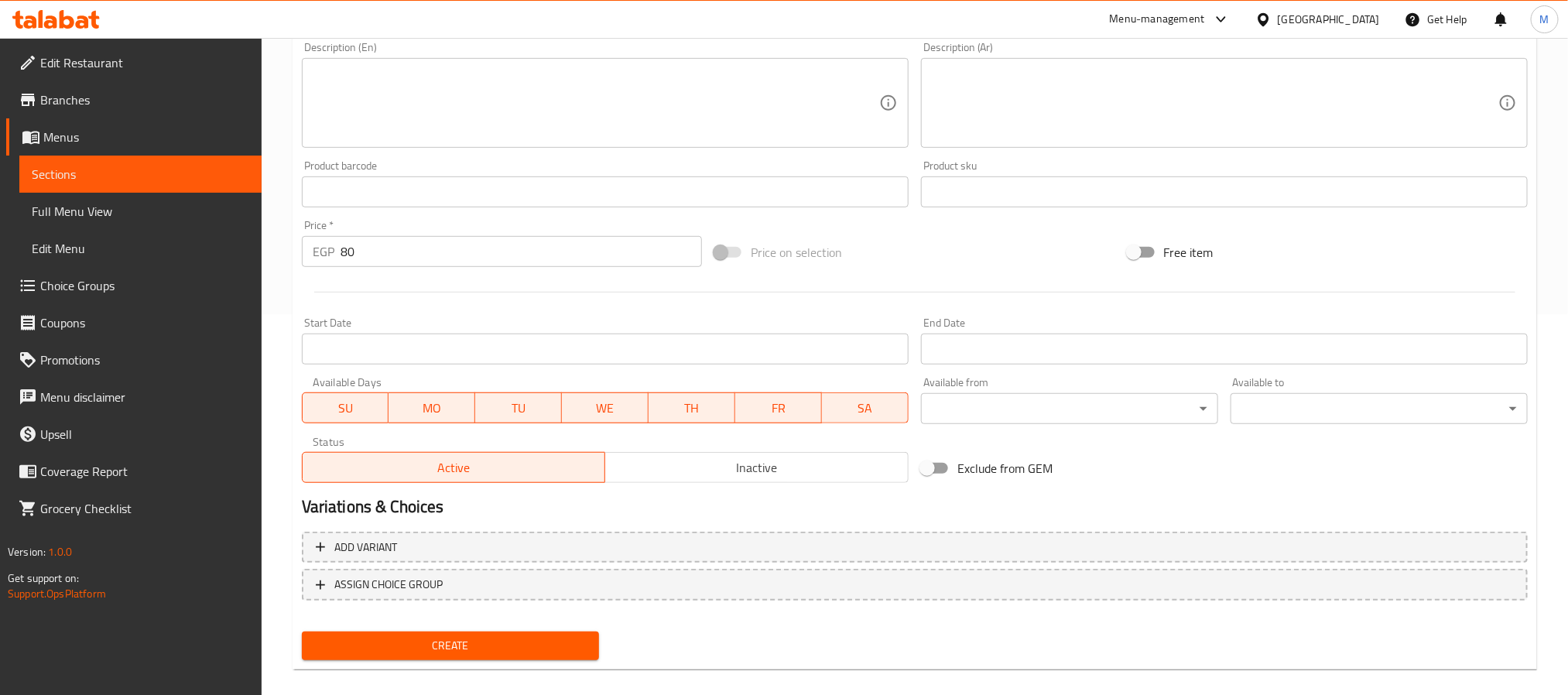
scroll to position [397, 0]
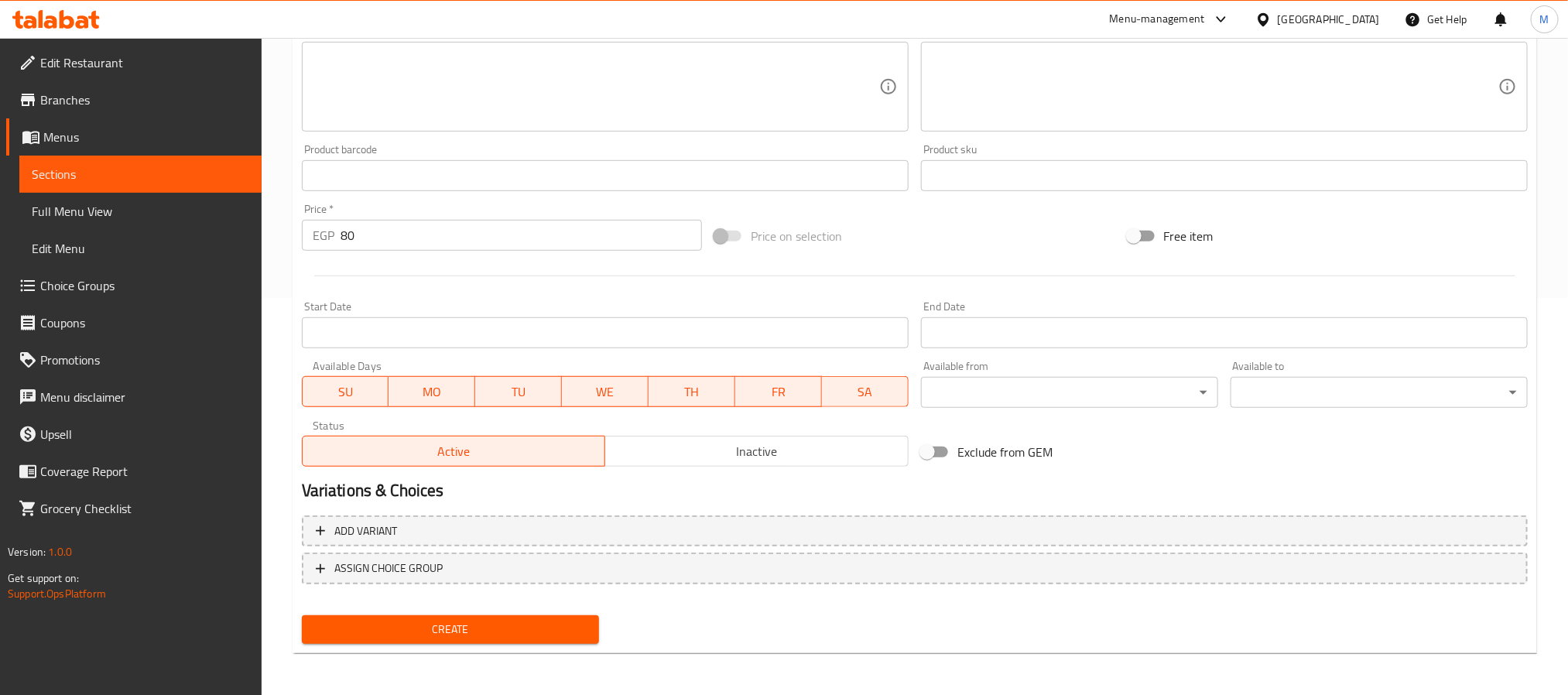
type input "كرواسون نوتيلا"
click at [395, 620] on span "Create" at bounding box center [450, 630] width 273 height 19
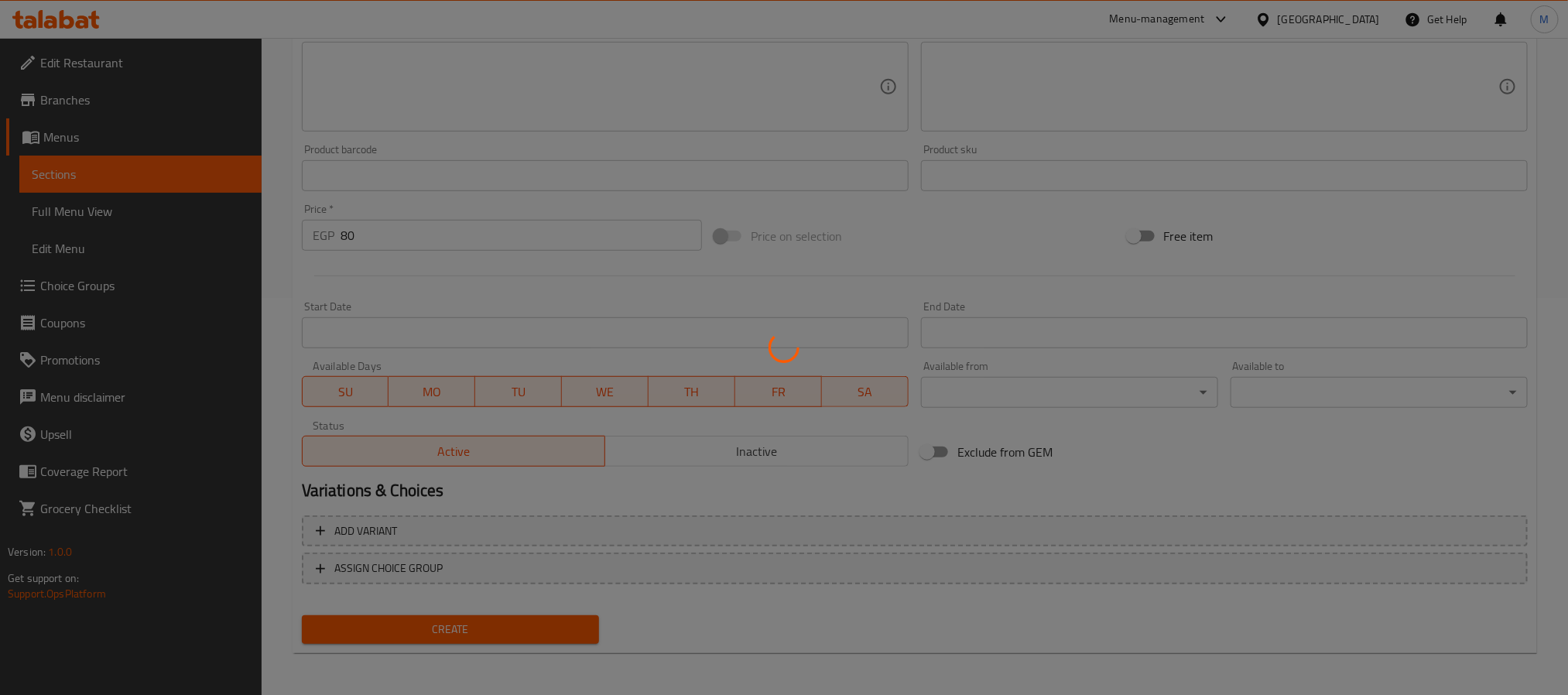
type input "0"
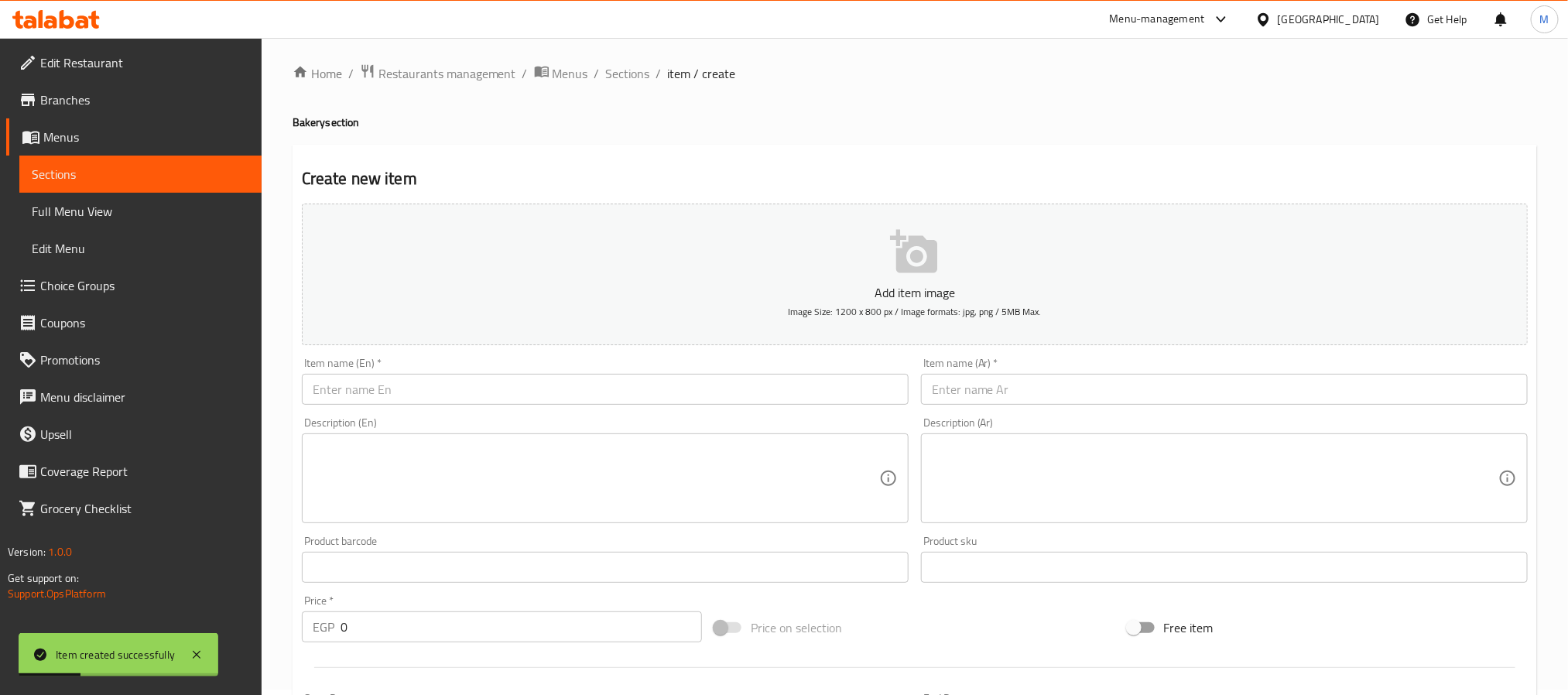
scroll to position [0, 0]
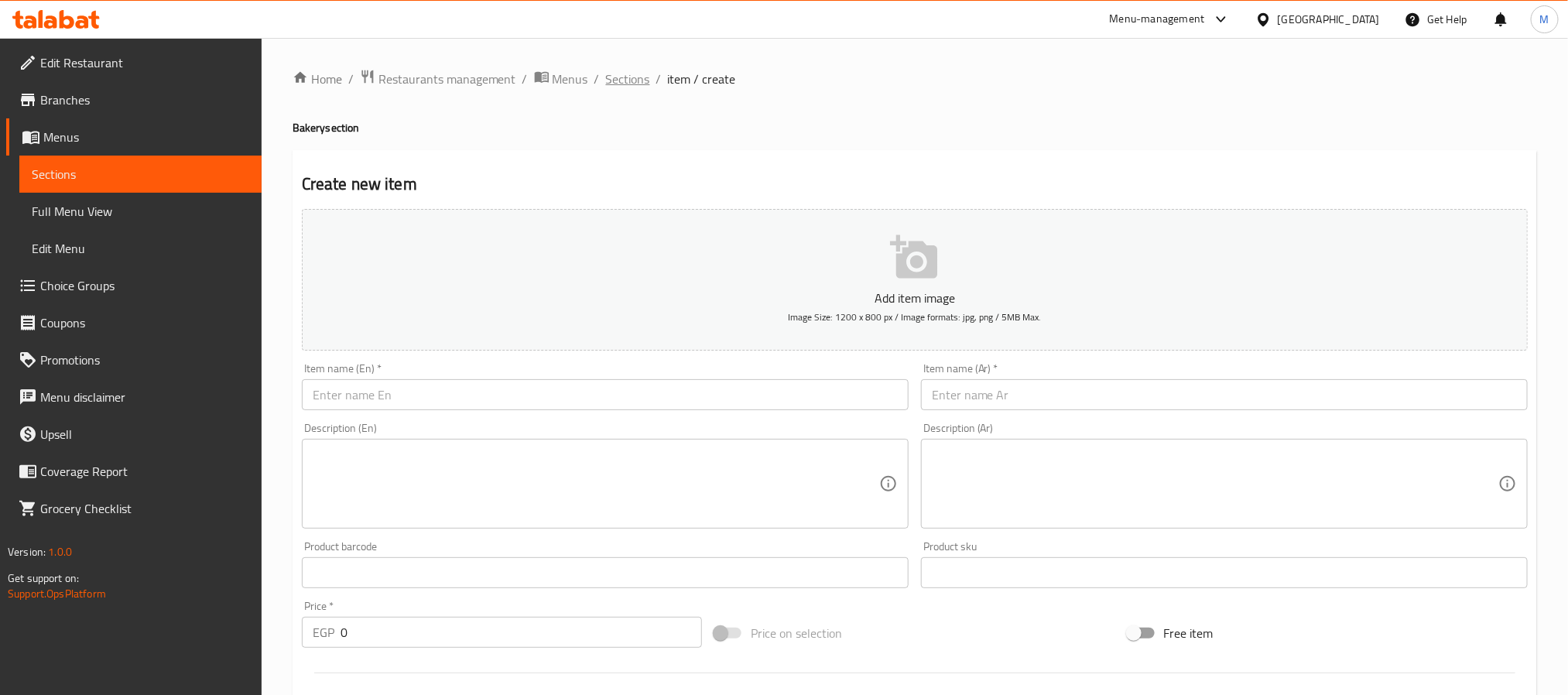
click at [639, 82] on span "Sections" at bounding box center [628, 78] width 44 height 19
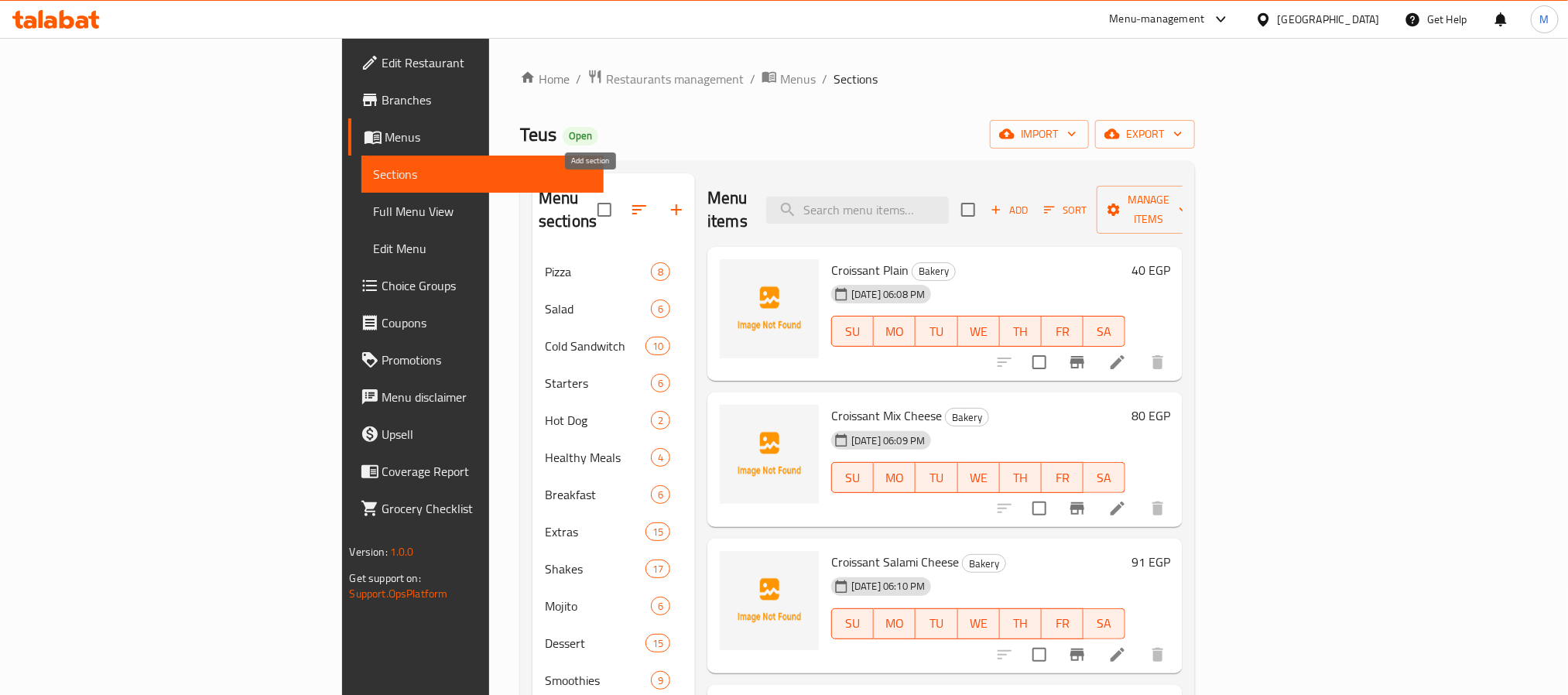
click at [658, 191] on button "button" at bounding box center [676, 210] width 37 height 37
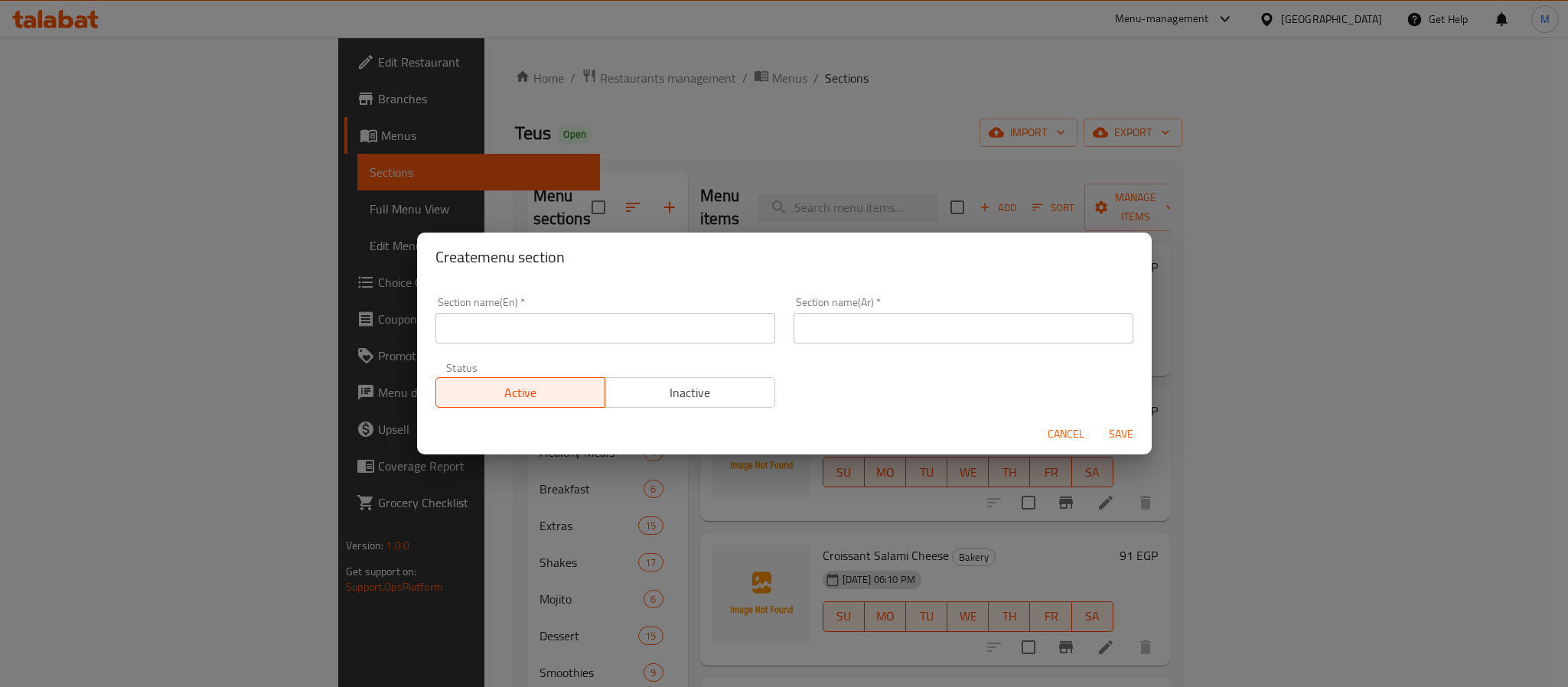
click at [689, 335] on input "text" at bounding box center [606, 328] width 340 height 30
type input "Poutine"
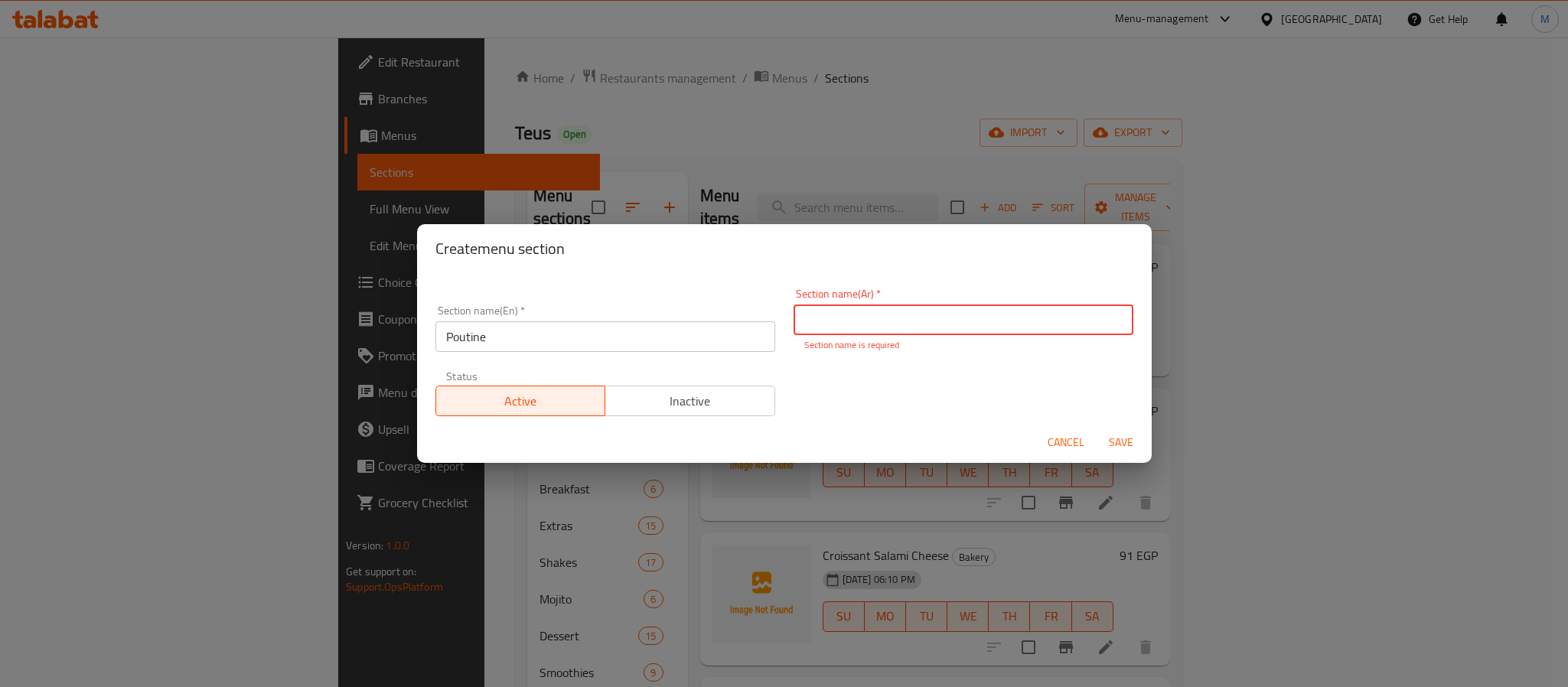
paste input "بوتين"
click at [932, 330] on input "text" at bounding box center [964, 320] width 340 height 30
type input "بوتين"
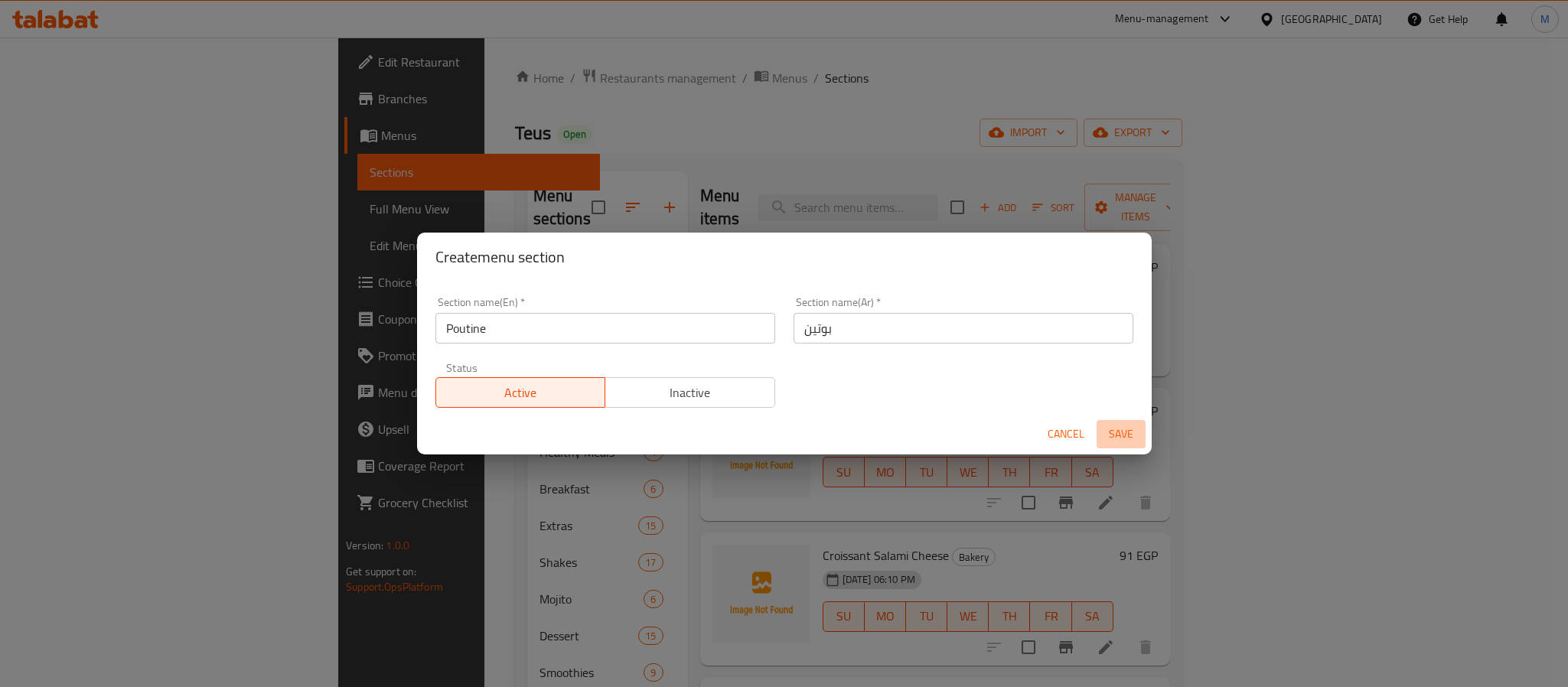
click at [1123, 432] on span "Save" at bounding box center [1121, 434] width 37 height 19
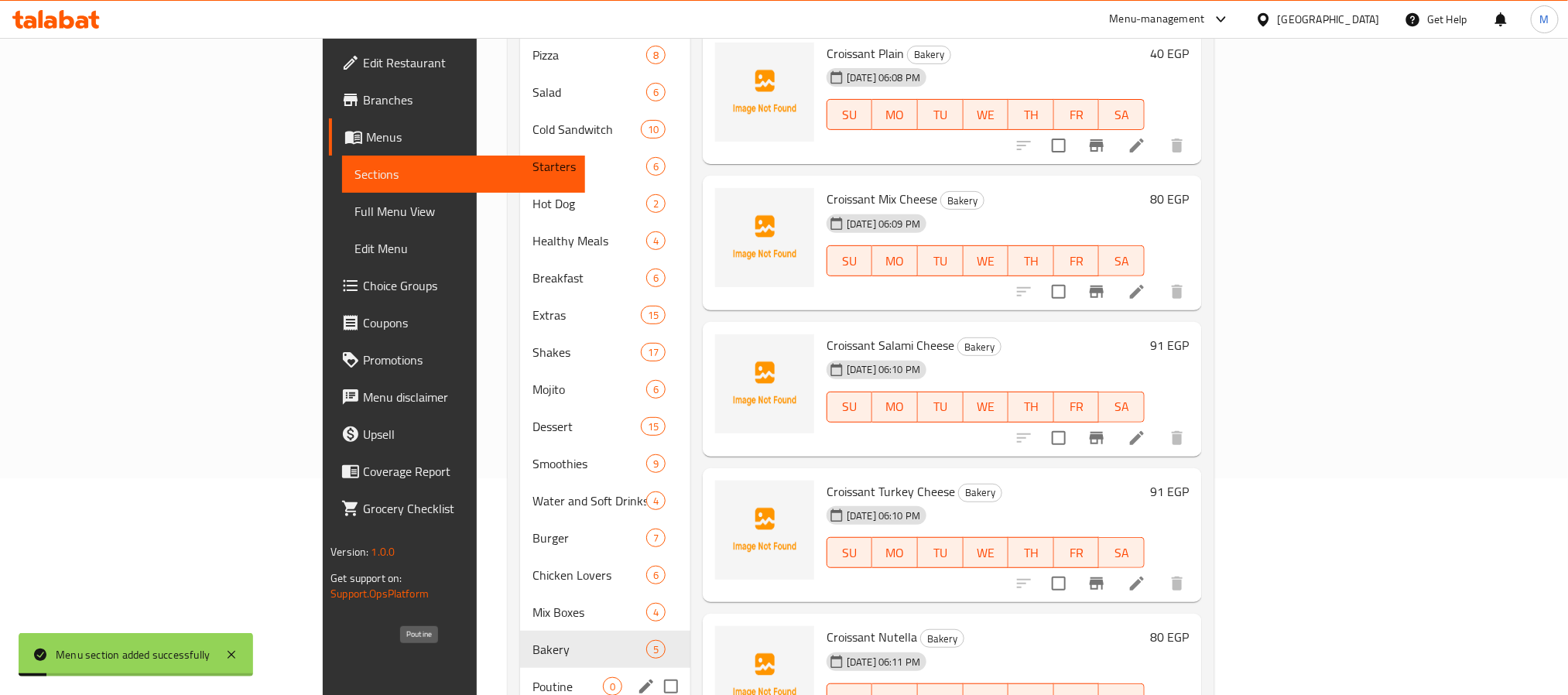
scroll to position [253, 0]
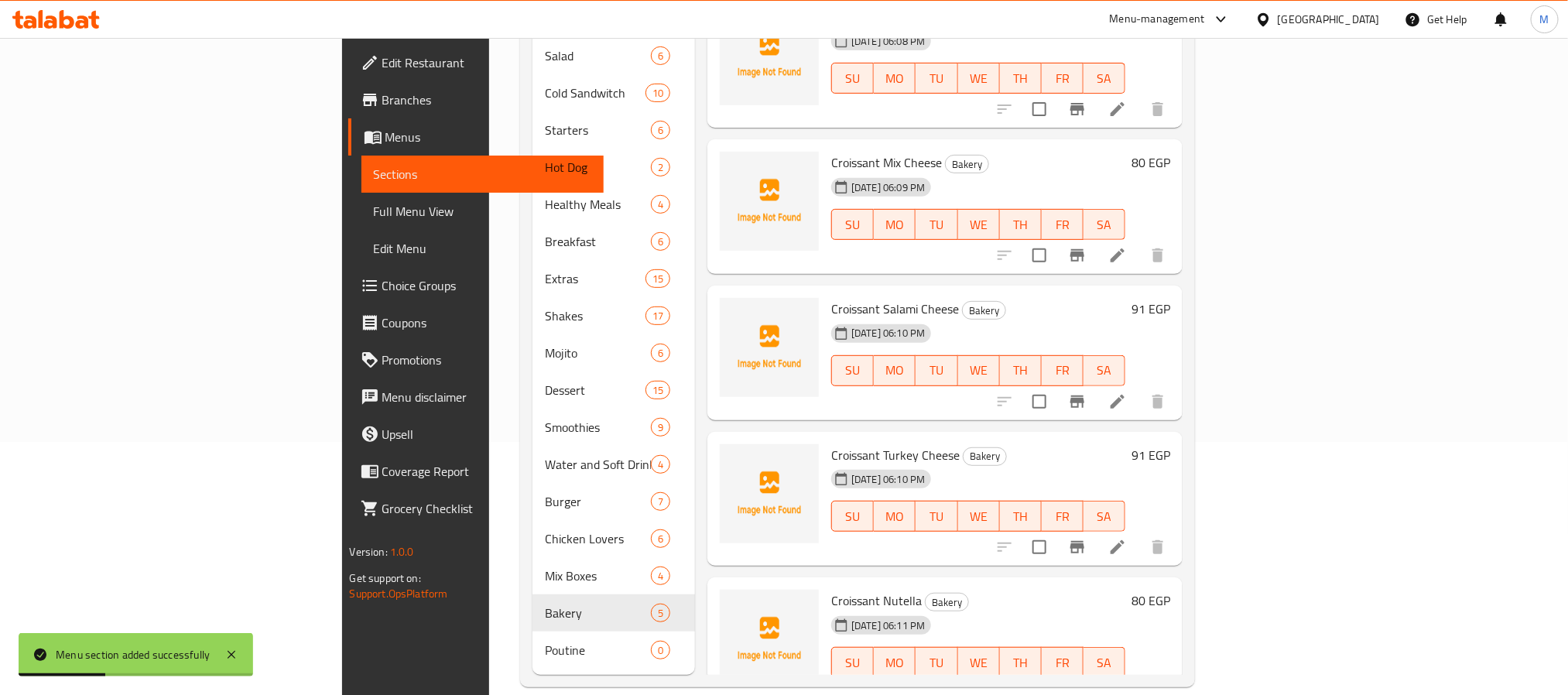
click at [545, 641] on span "Poutine" at bounding box center [597, 650] width 106 height 19
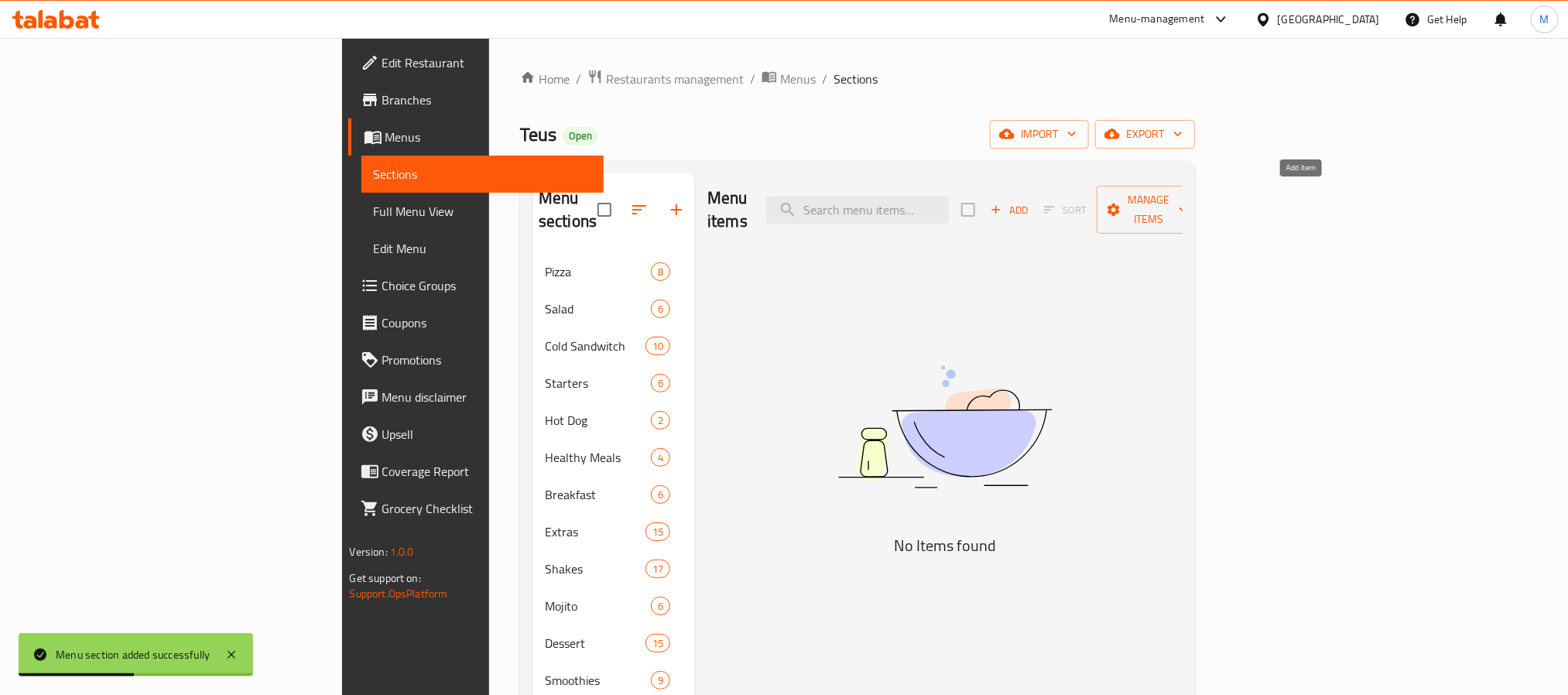
click at [1031, 204] on span "Add" at bounding box center [1010, 210] width 42 height 18
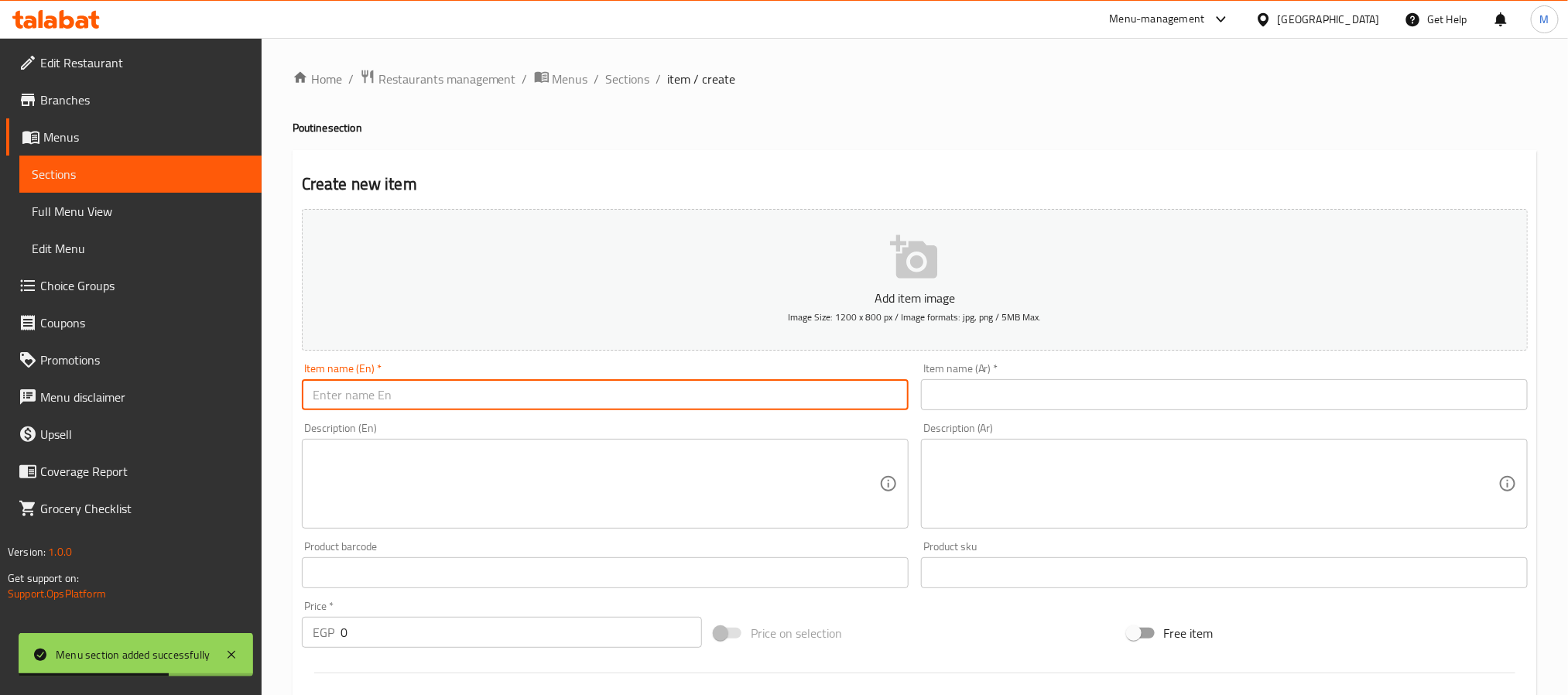
click at [500, 391] on input "text" at bounding box center [605, 395] width 607 height 31
type input "Crispy Chicken"
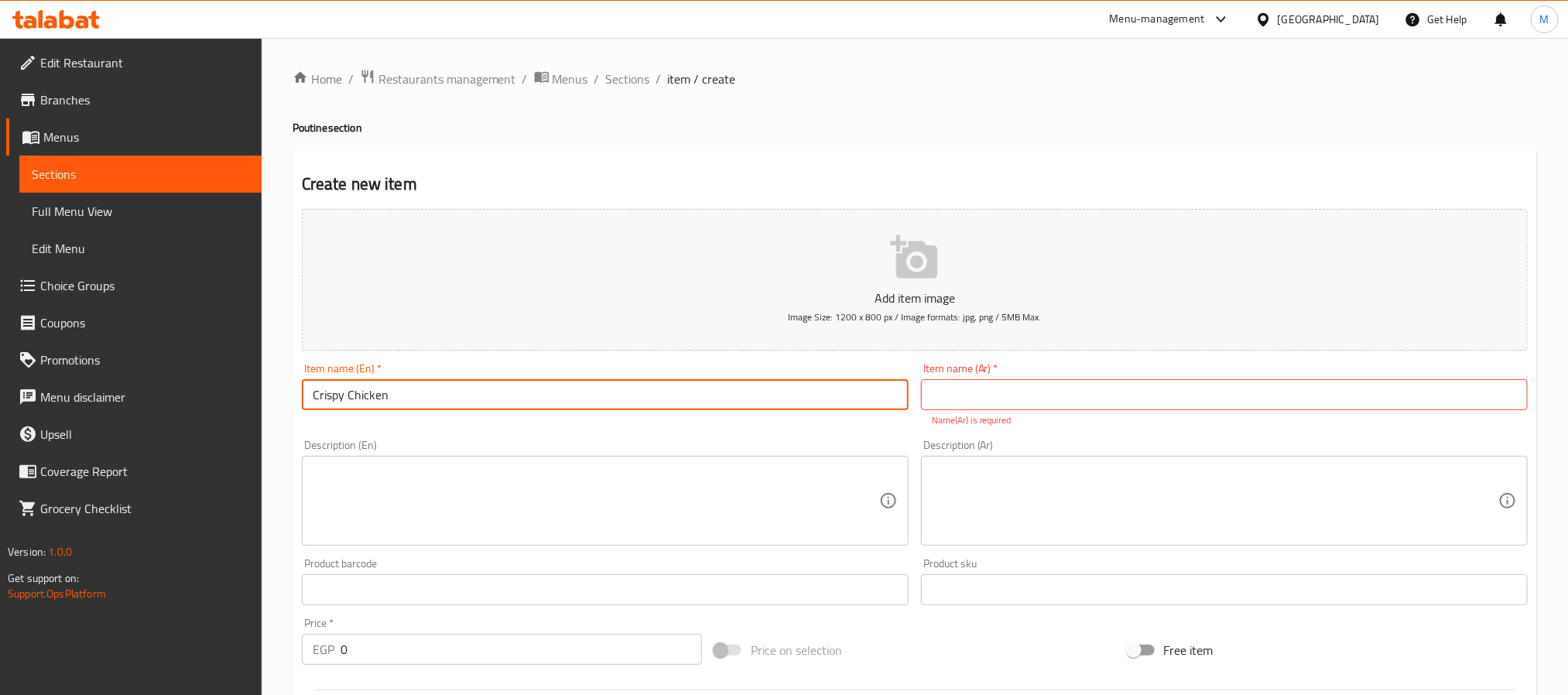
paste input "دجاج مقرمش"
drag, startPoint x: 1038, startPoint y: 390, endPoint x: 1029, endPoint y: 391, distance: 9.1
click at [1038, 390] on input "دجاج مقرمش" at bounding box center [1224, 395] width 607 height 31
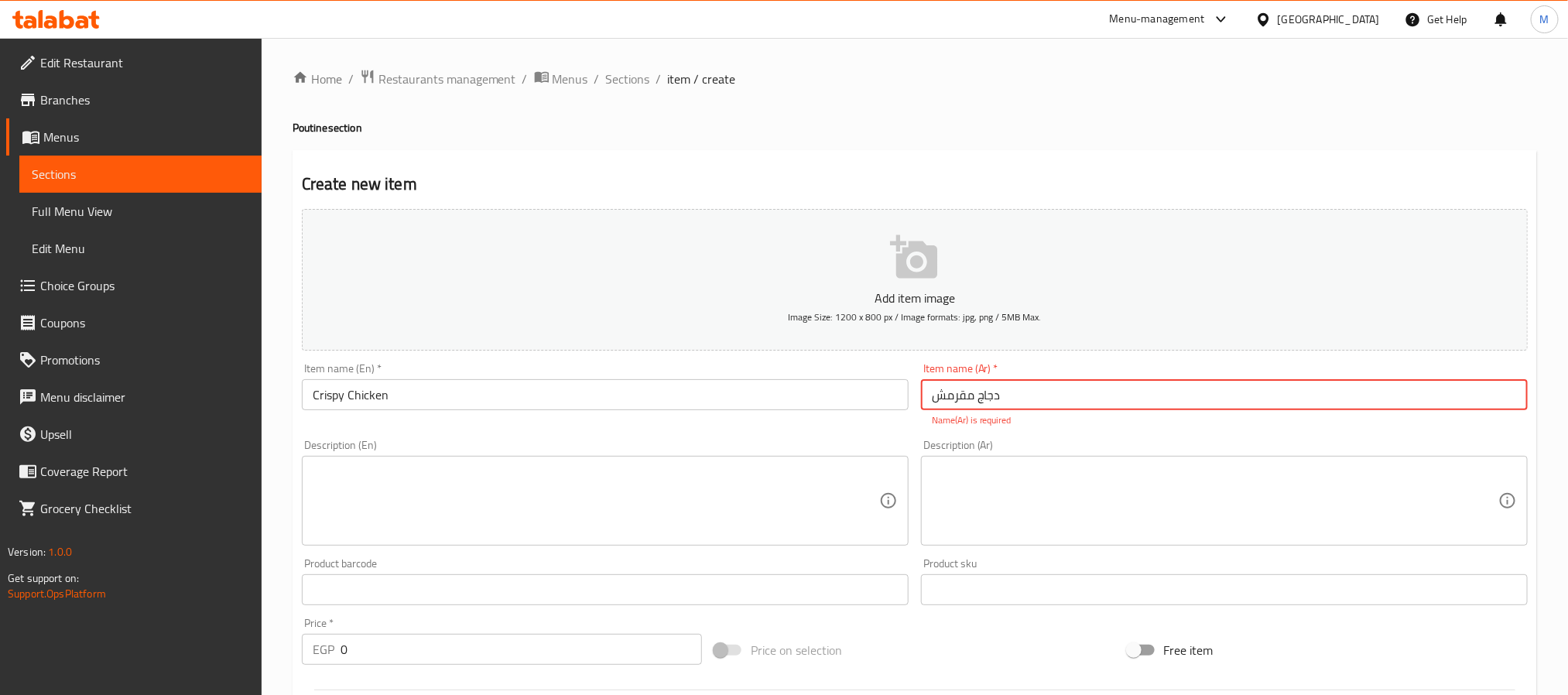
type input "دجاج مقرمش"
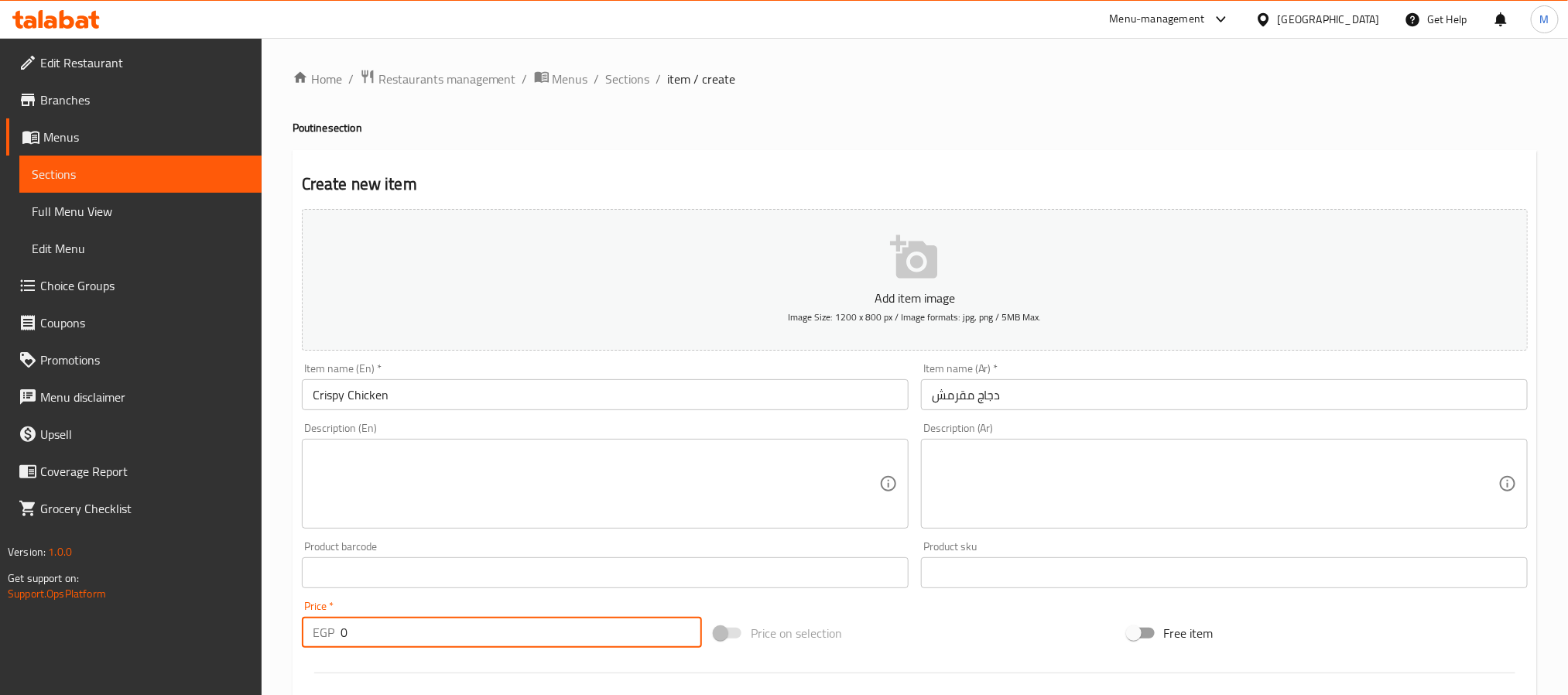
drag, startPoint x: 432, startPoint y: 669, endPoint x: 122, endPoint y: 662, distance: 310.1
click at [122, 662] on div "Edit Restaurant Branches Menus Sections Full Menu View Edit Menu Choice Groups …" at bounding box center [784, 566] width 1568 height 1056
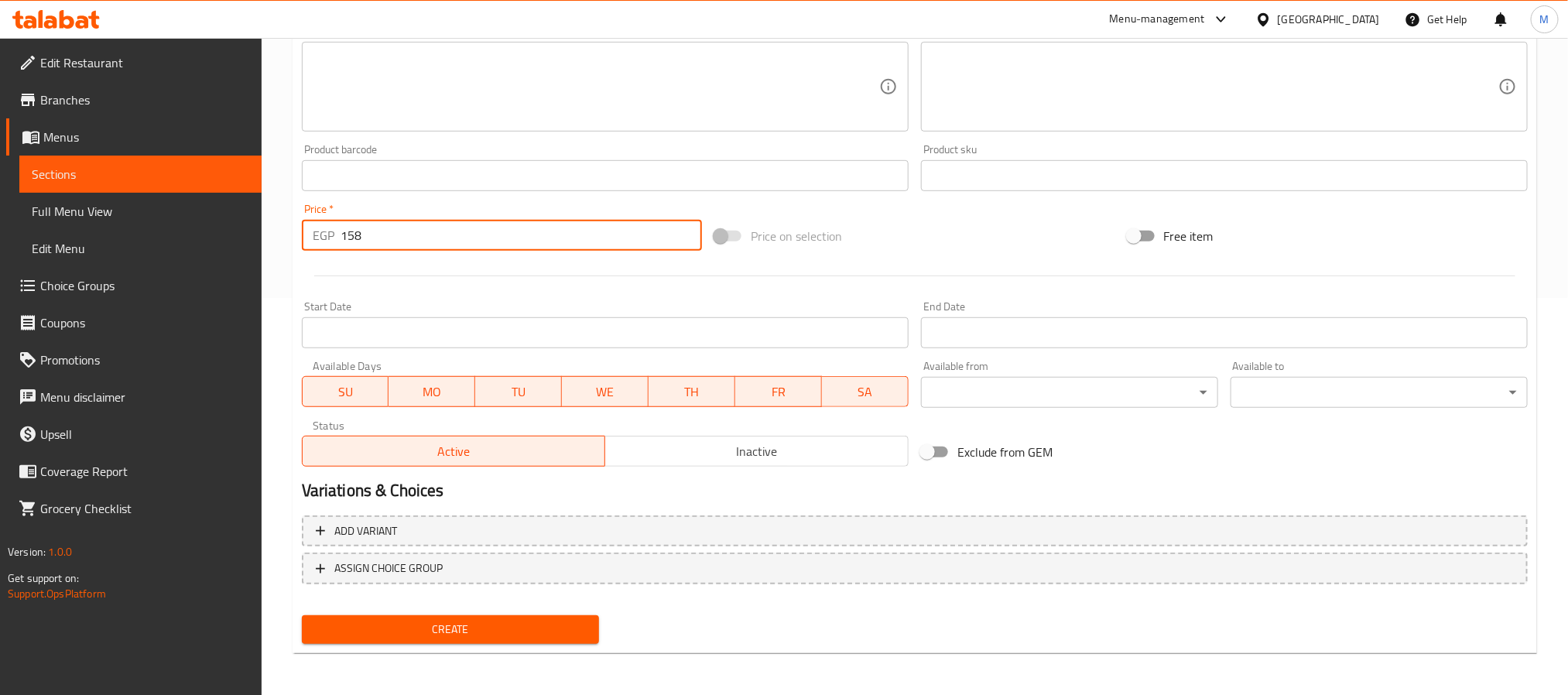
click at [437, 622] on span "Create" at bounding box center [450, 630] width 273 height 19
drag, startPoint x: 349, startPoint y: 246, endPoint x: 53, endPoint y: 298, distance: 300.5
click at [205, 284] on div "Edit Restaurant Branches Menus Sections Full Menu View Edit Menu Choice Groups …" at bounding box center [784, 169] width 1568 height 1056
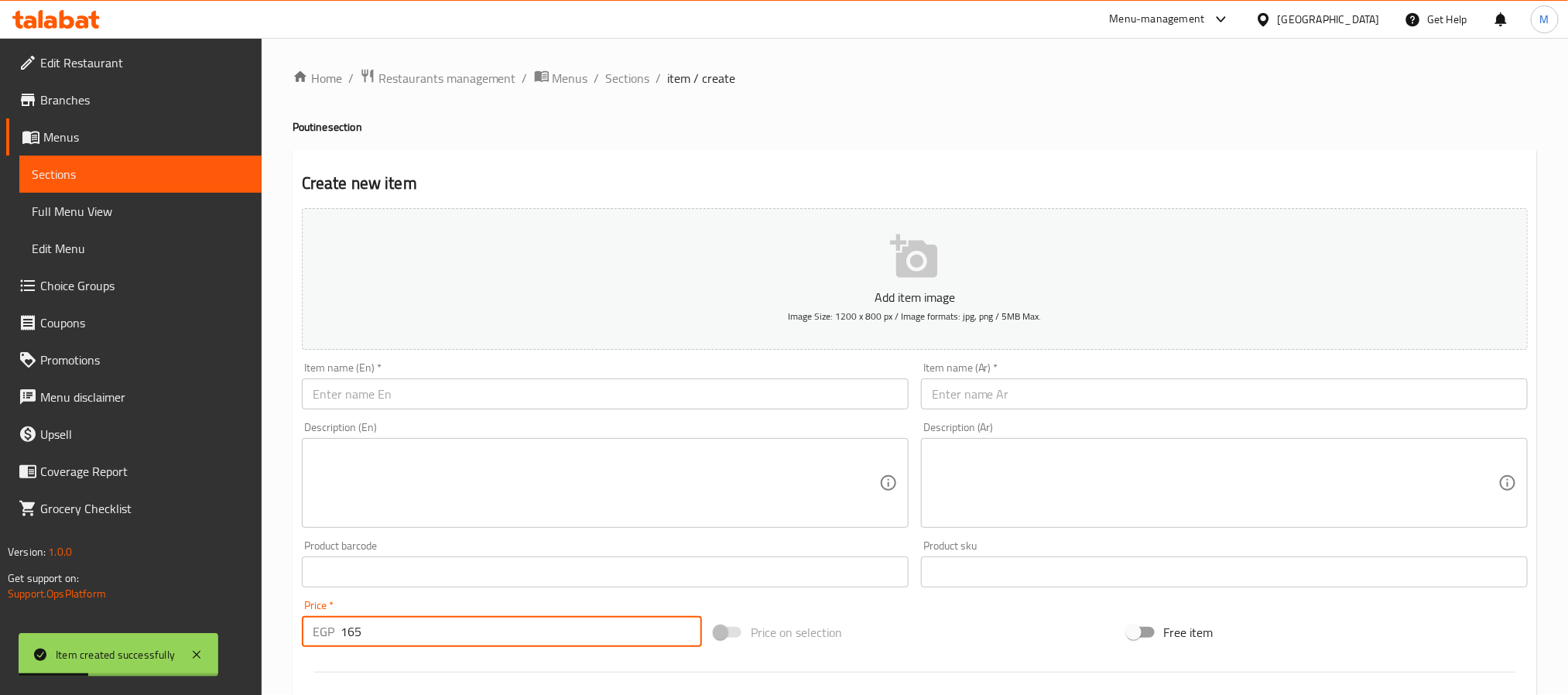
scroll to position [0, 0]
click at [378, 386] on input "text" at bounding box center [605, 395] width 607 height 31
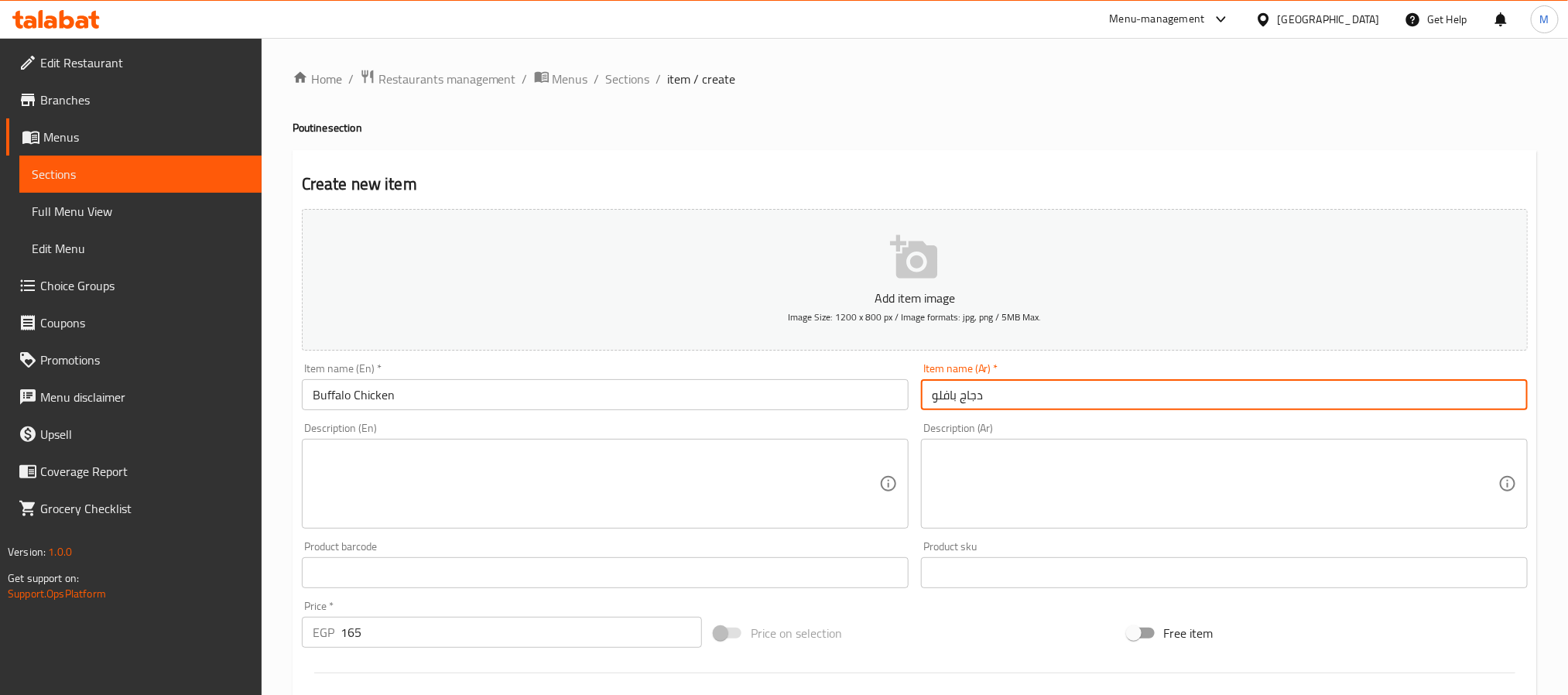
scroll to position [397, 0]
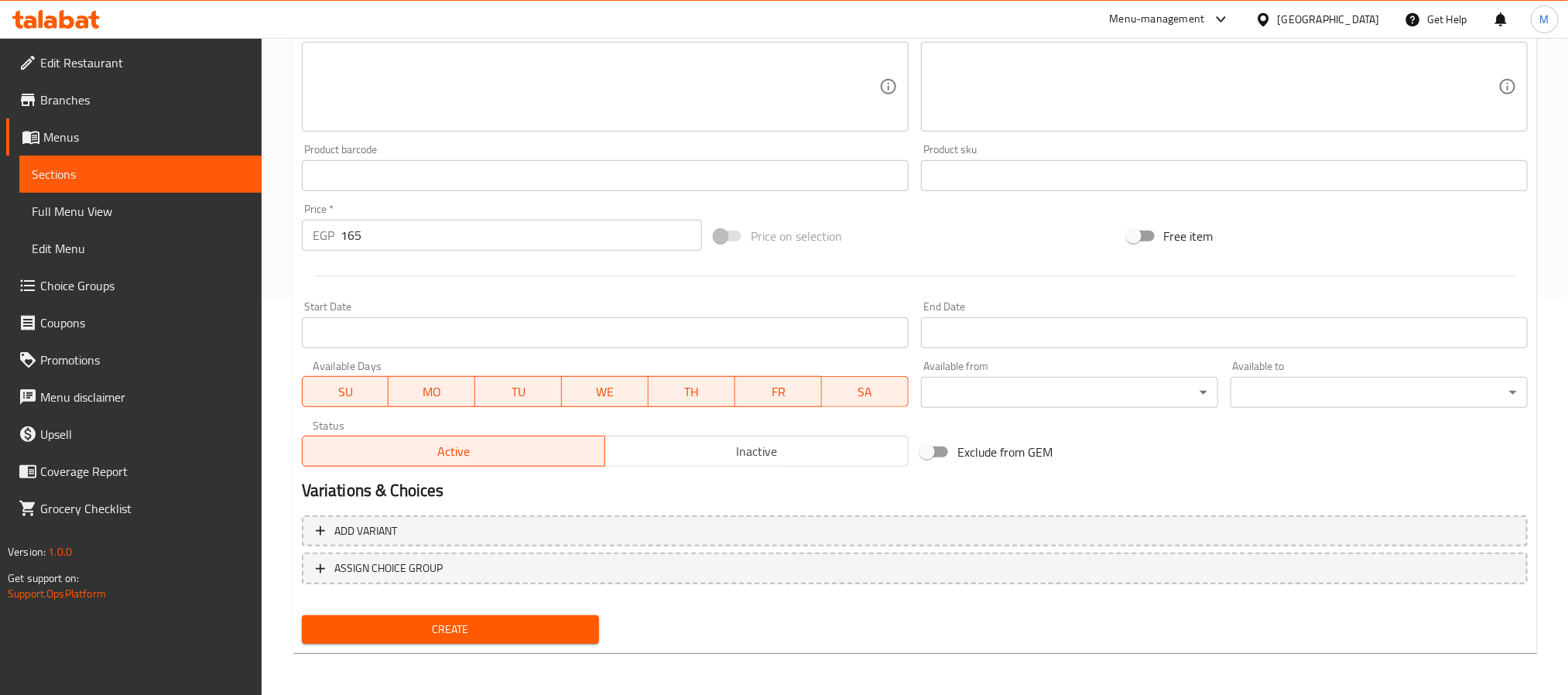
click at [426, 609] on div "Create" at bounding box center [450, 630] width 310 height 41
click at [425, 616] on button "Create" at bounding box center [450, 630] width 297 height 28
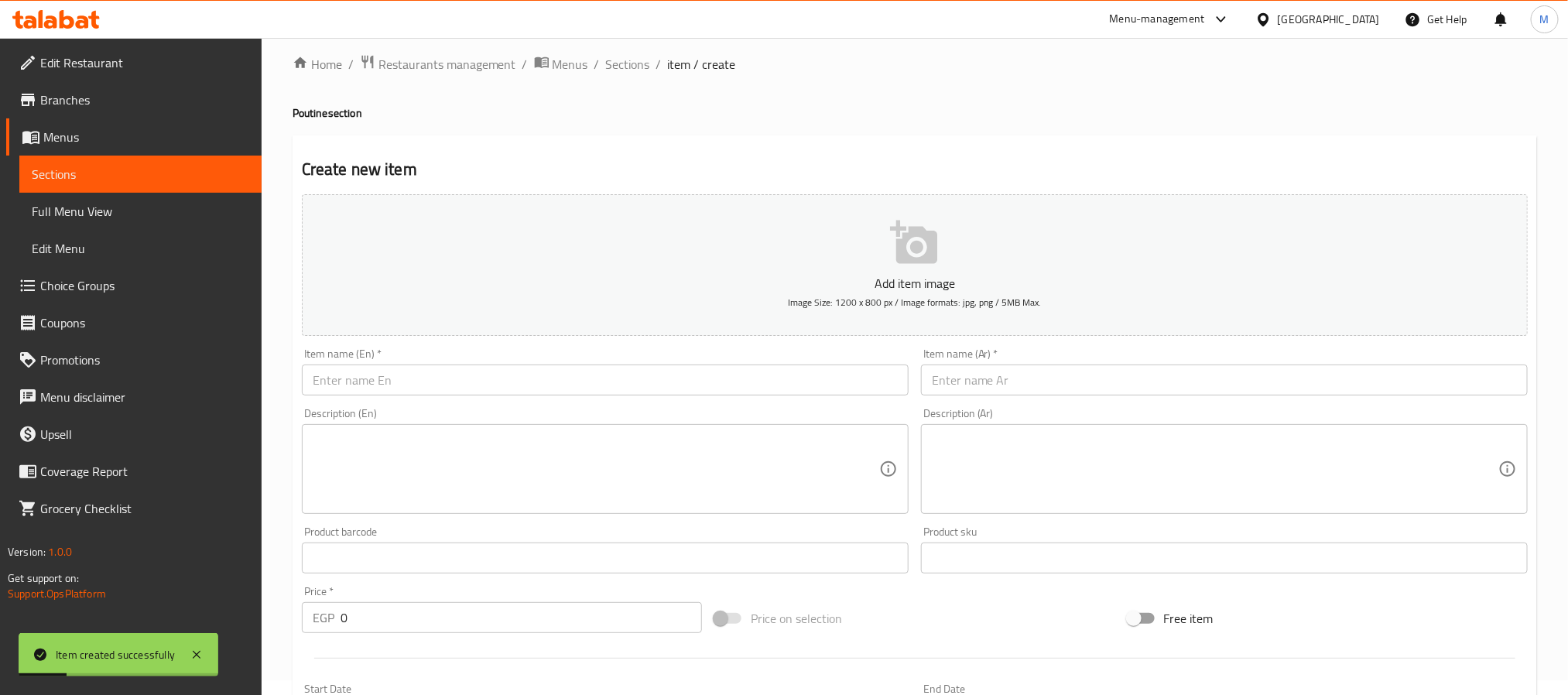
scroll to position [0, 0]
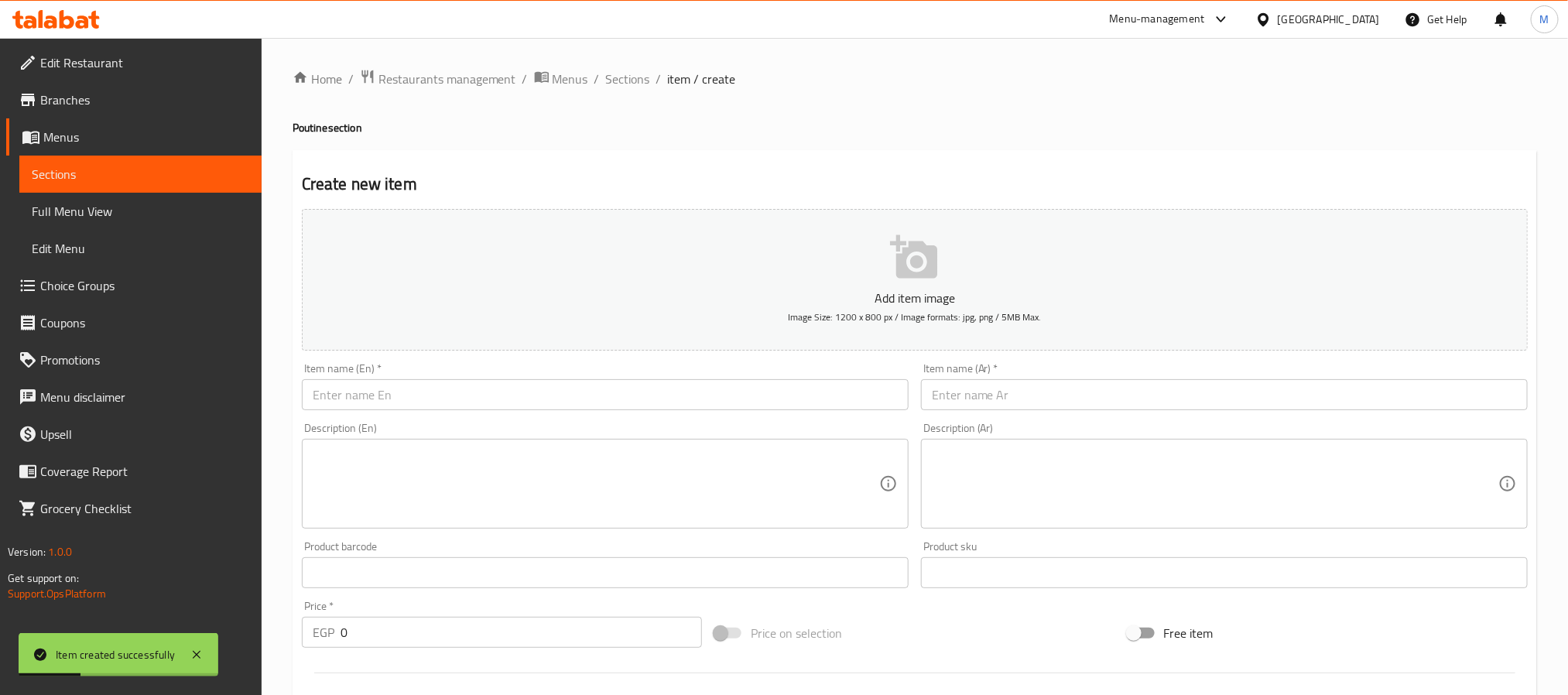
click at [541, 386] on input "text" at bounding box center [605, 395] width 607 height 31
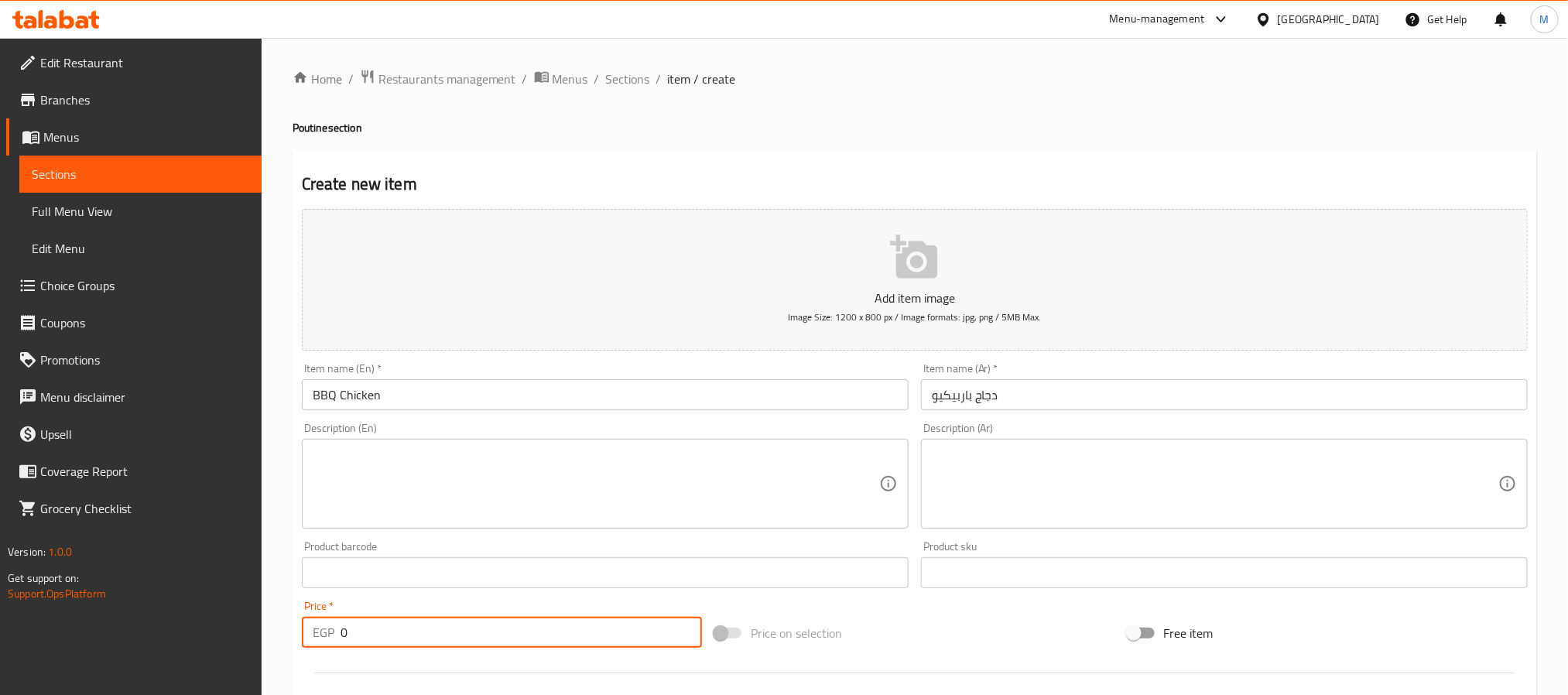
drag, startPoint x: 128, startPoint y: 633, endPoint x: -129, endPoint y: 595, distance: 259.8
click at [0, 595] on html "​ Menu-management [GEOGRAPHIC_DATA] Get Help M Edit Restaurant Branches Menus S…" at bounding box center [784, 347] width 1568 height 695
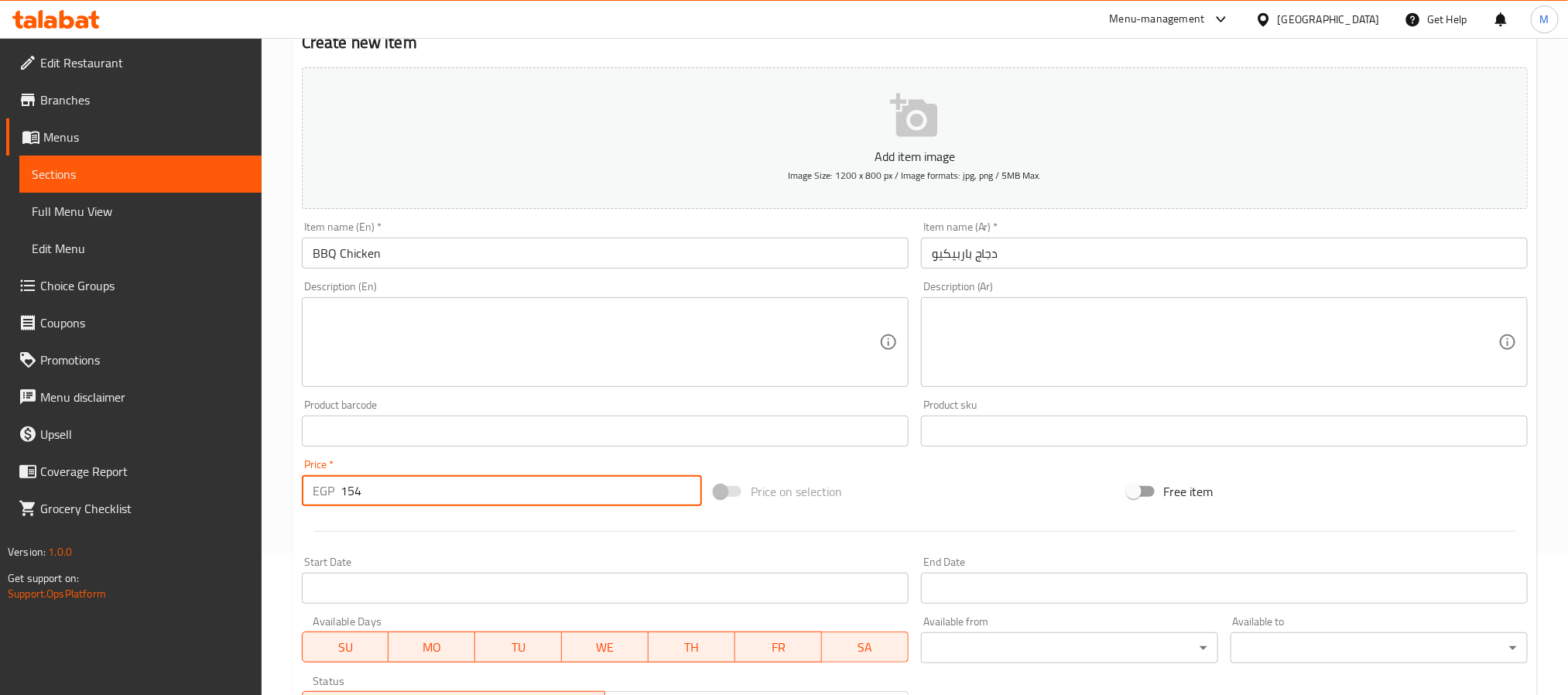
scroll to position [397, 0]
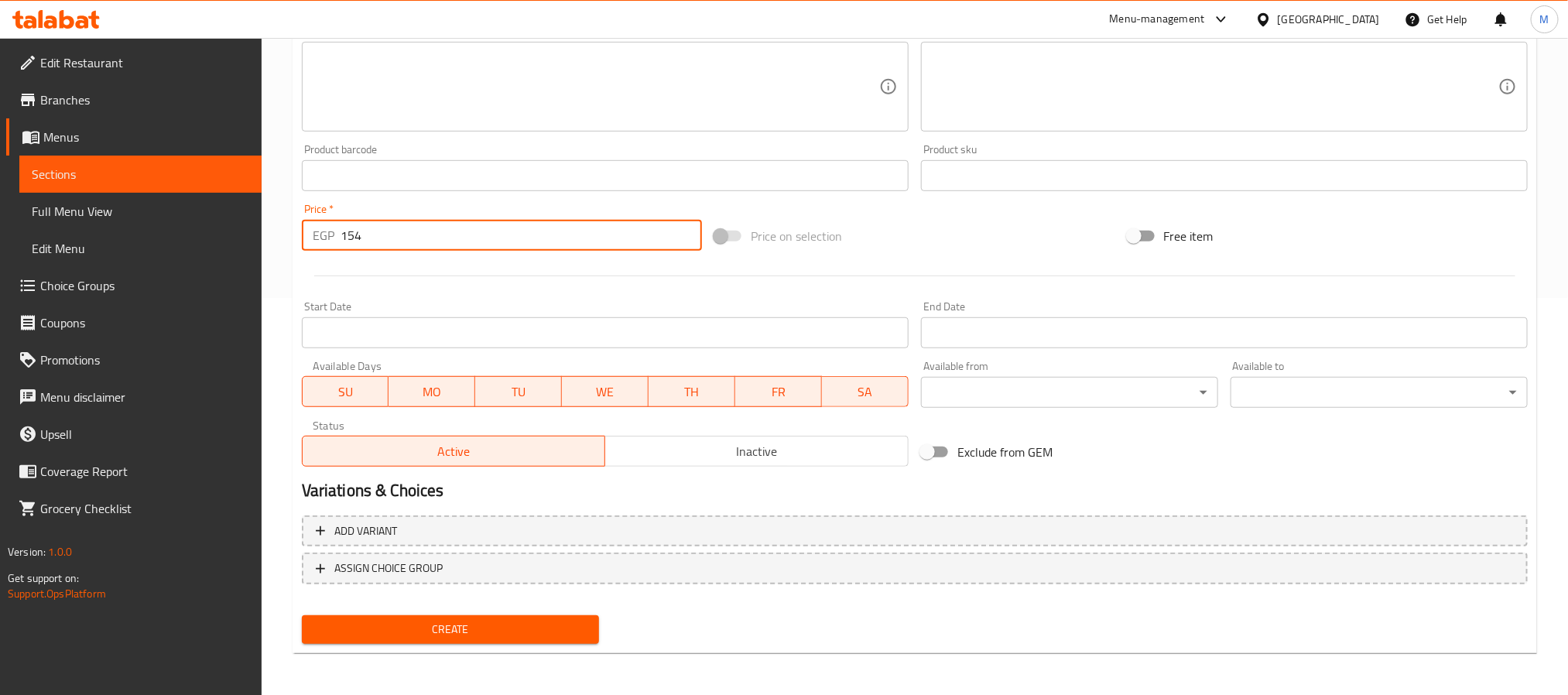
click at [458, 630] on span "Create" at bounding box center [450, 630] width 273 height 19
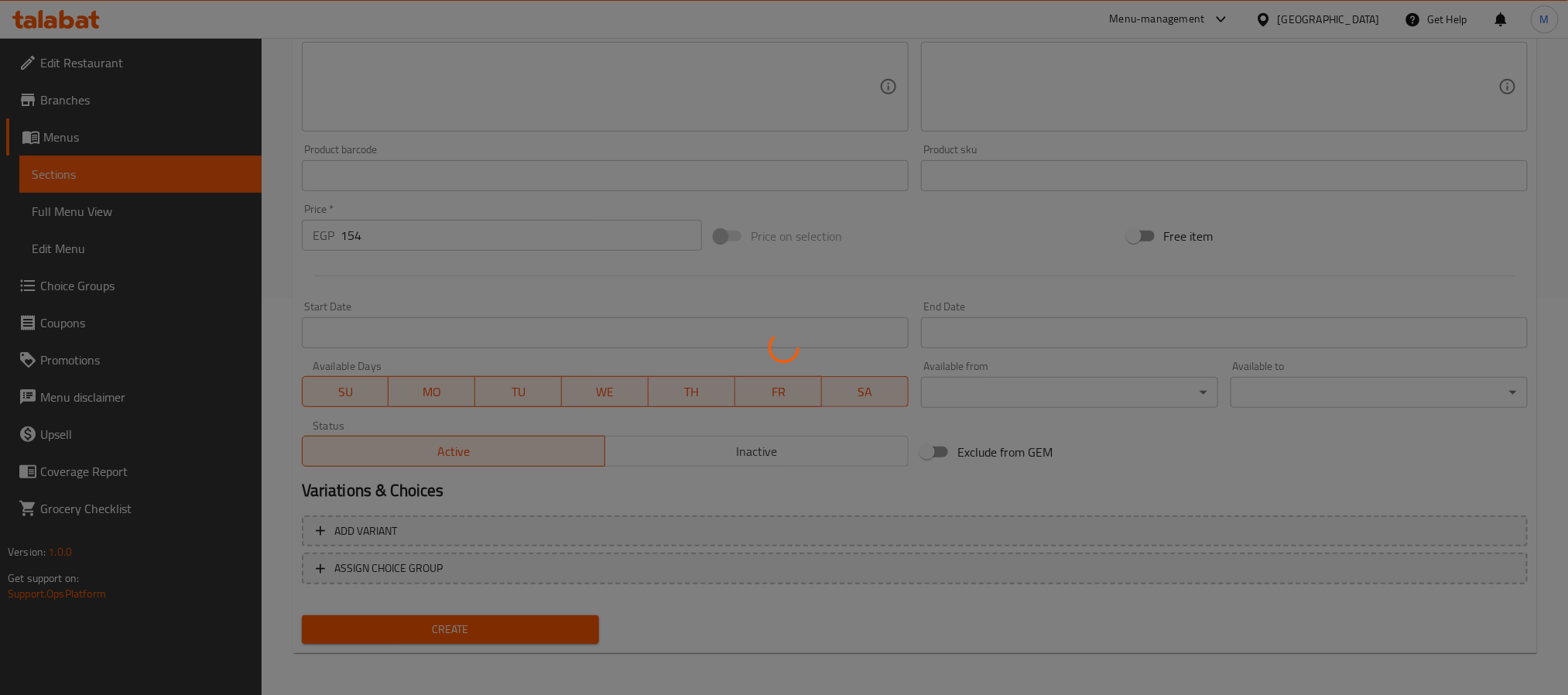
scroll to position [0, 0]
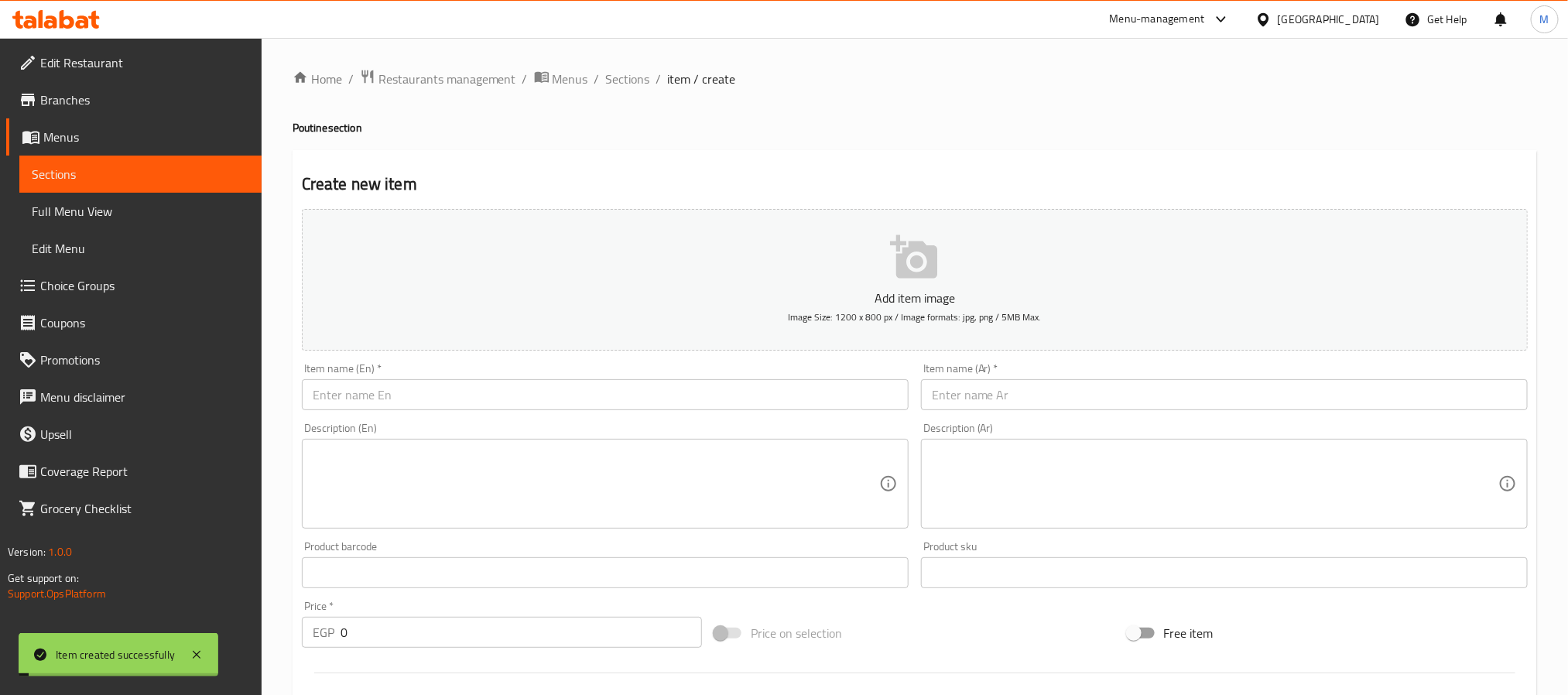
click at [404, 389] on input "text" at bounding box center [605, 395] width 607 height 31
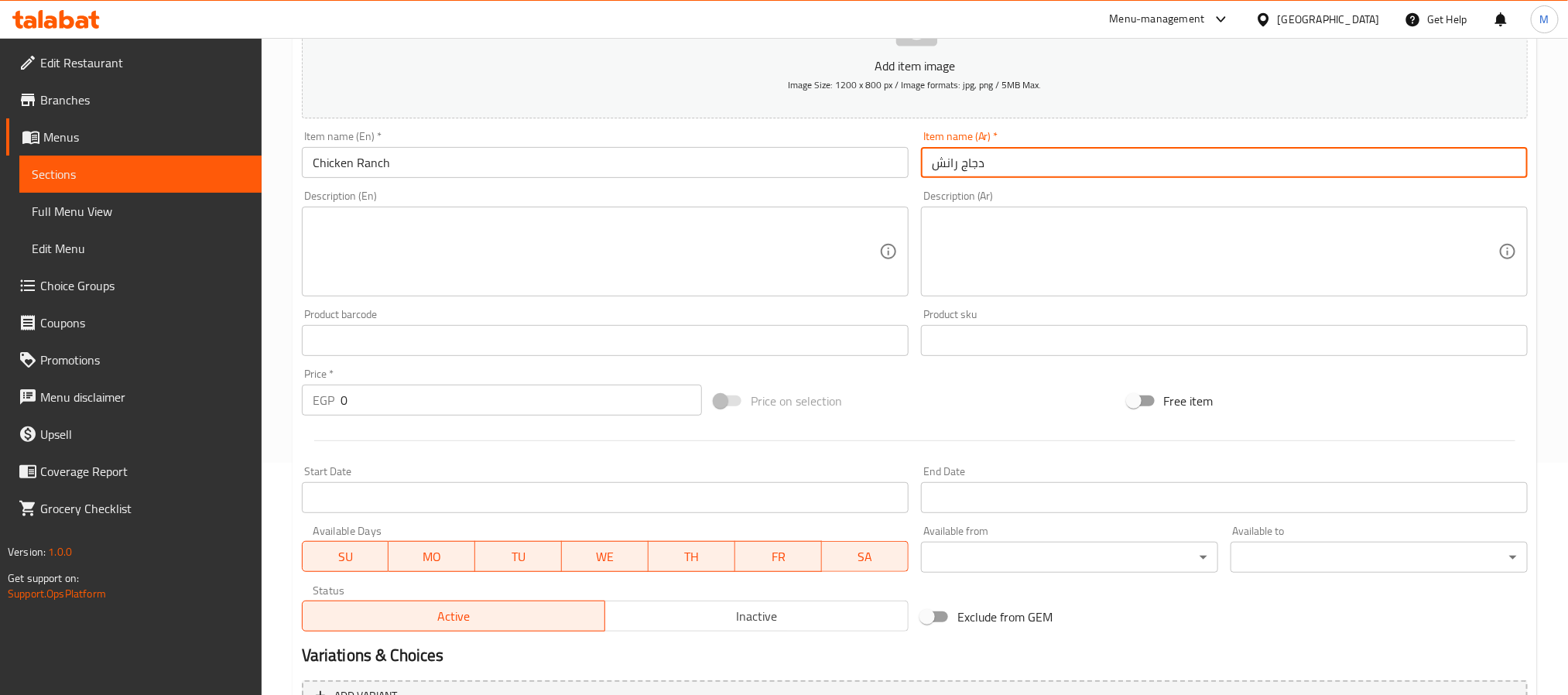
scroll to position [397, 0]
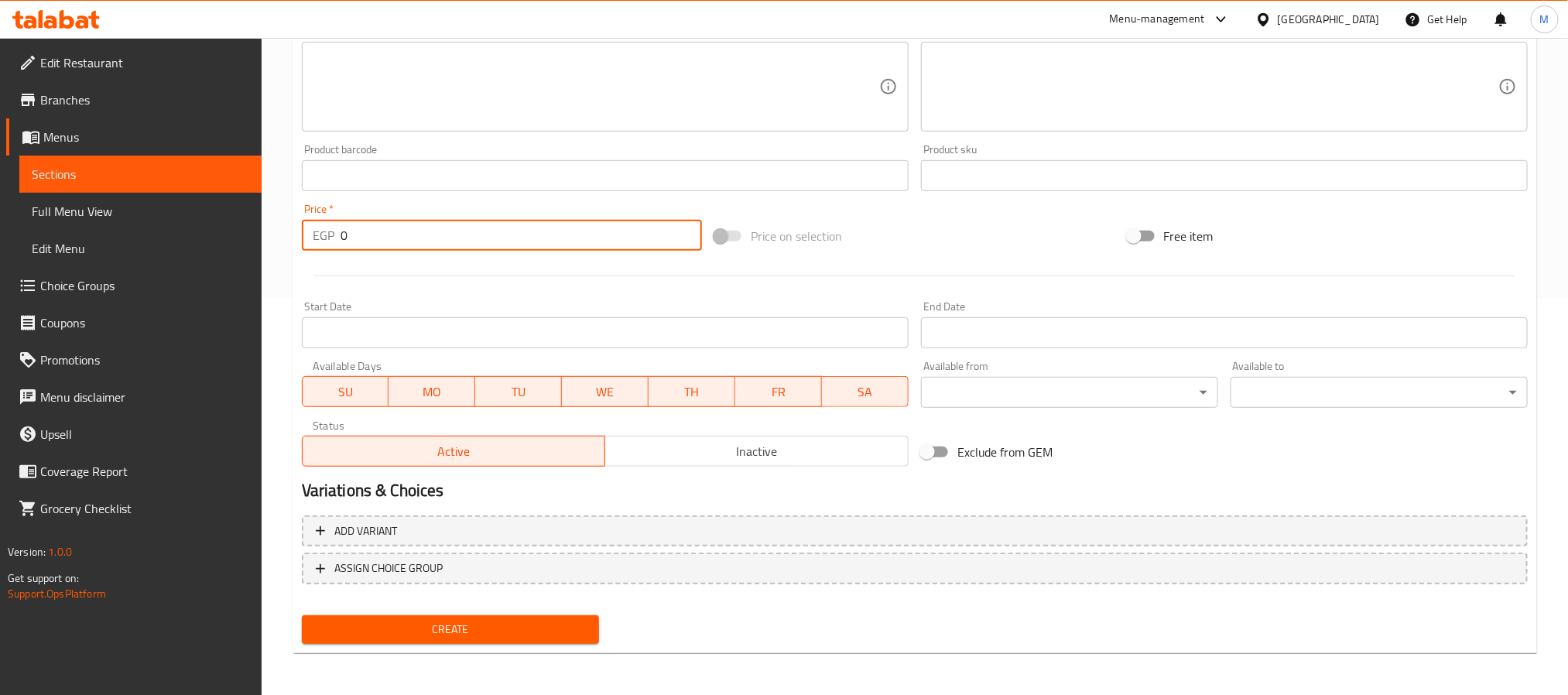
drag, startPoint x: 382, startPoint y: 232, endPoint x: 303, endPoint y: 252, distance: 81.5
click at [303, 252] on div "Price   * EGP 0 Price *" at bounding box center [501, 228] width 412 height 60
click at [450, 628] on span "Create" at bounding box center [450, 630] width 273 height 19
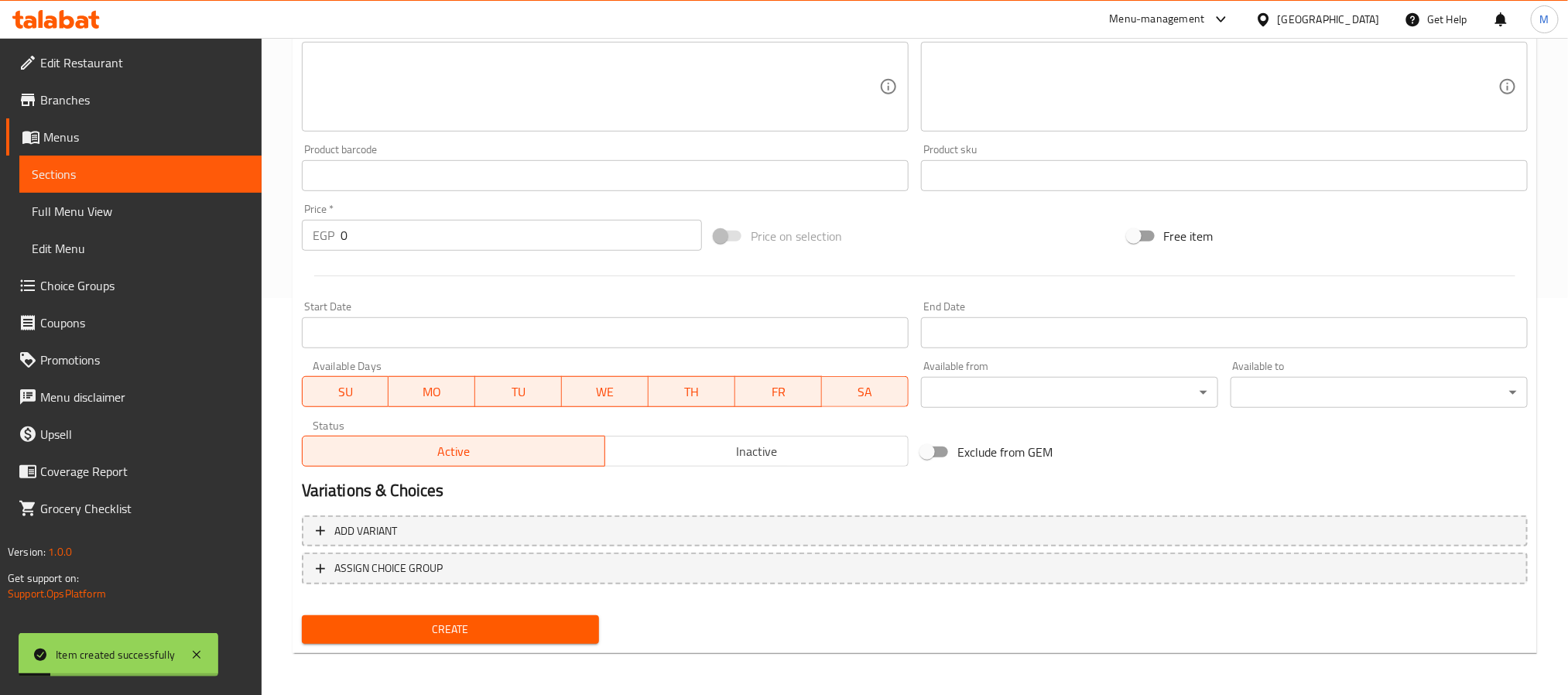
drag, startPoint x: 295, startPoint y: 246, endPoint x: 148, endPoint y: 233, distance: 147.6
click at [148, 233] on div "Edit Restaurant Branches Menus Sections Full Menu View Edit Menu Choice Groups …" at bounding box center [784, 169] width 1568 height 1056
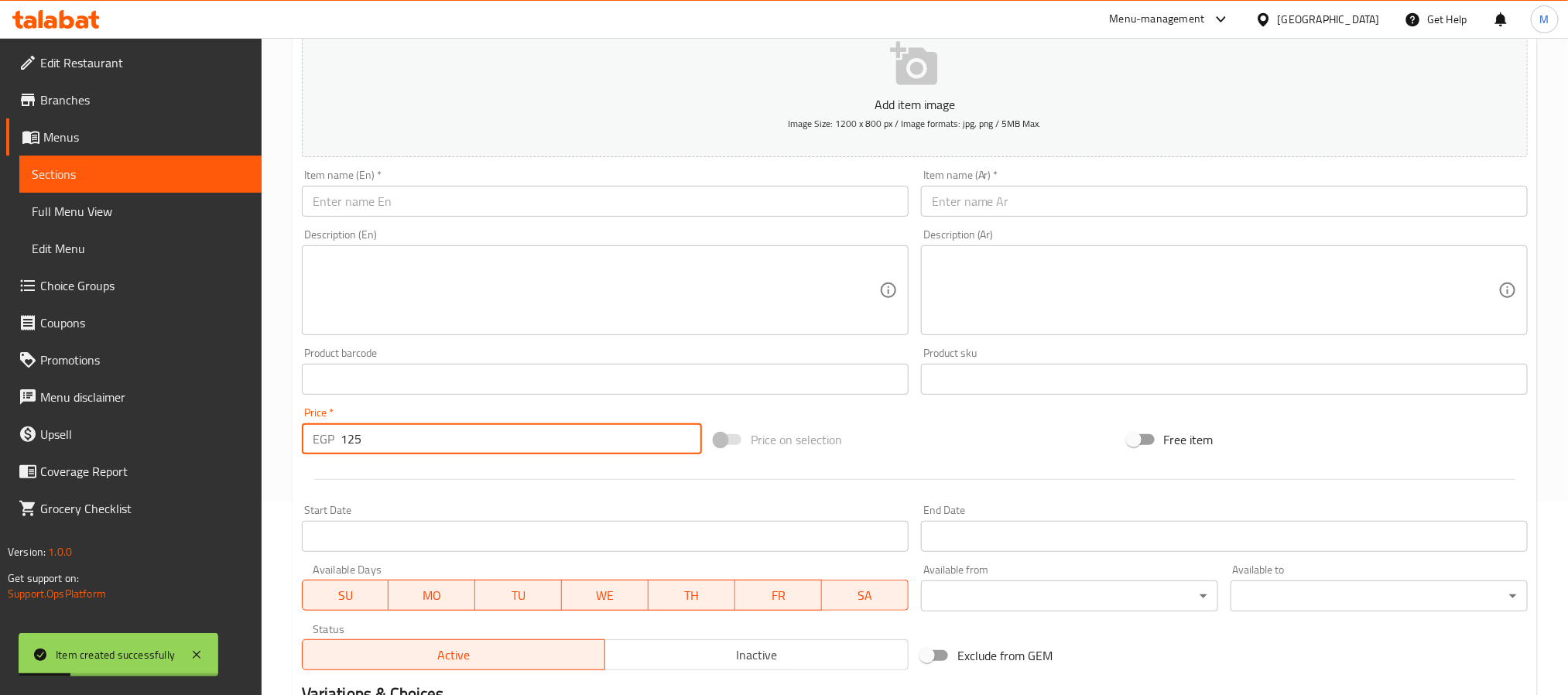
scroll to position [0, 0]
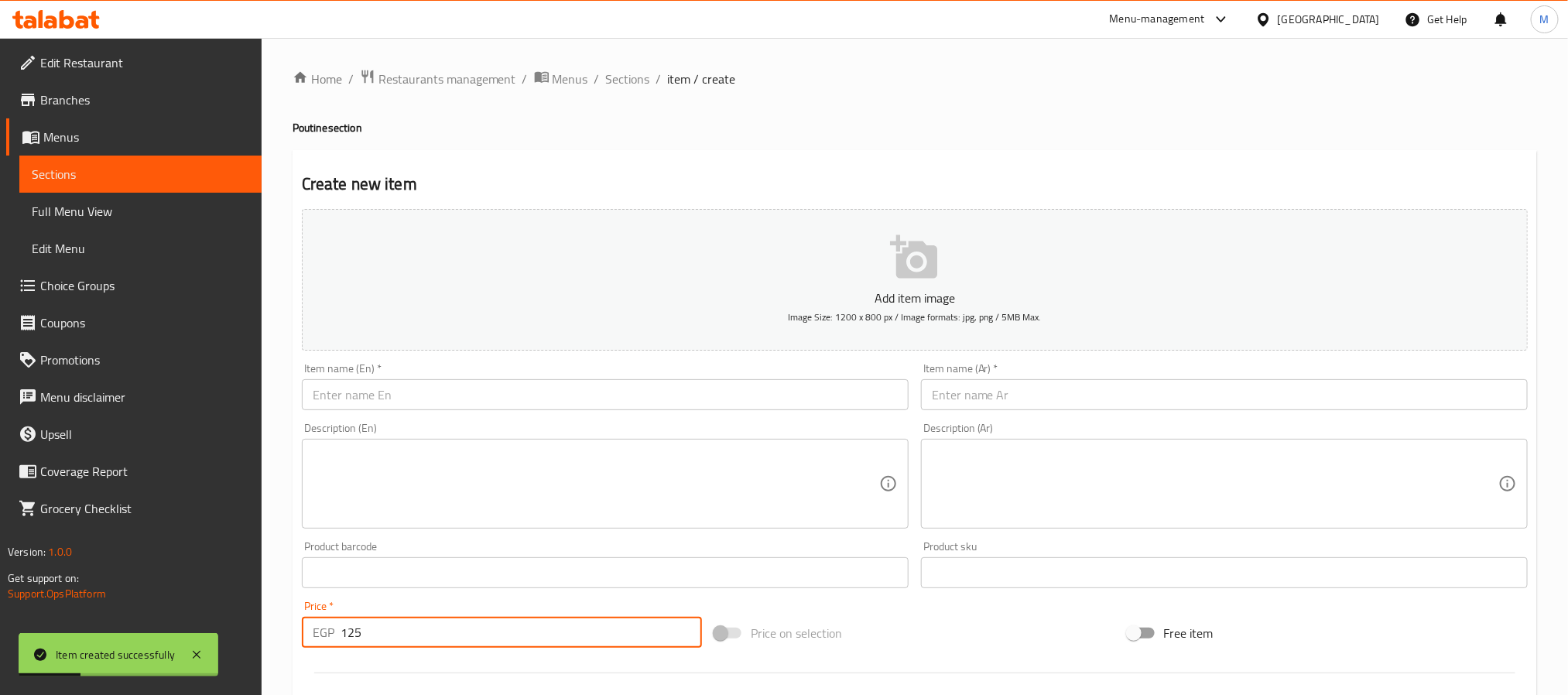
click at [390, 400] on input "text" at bounding box center [605, 395] width 607 height 31
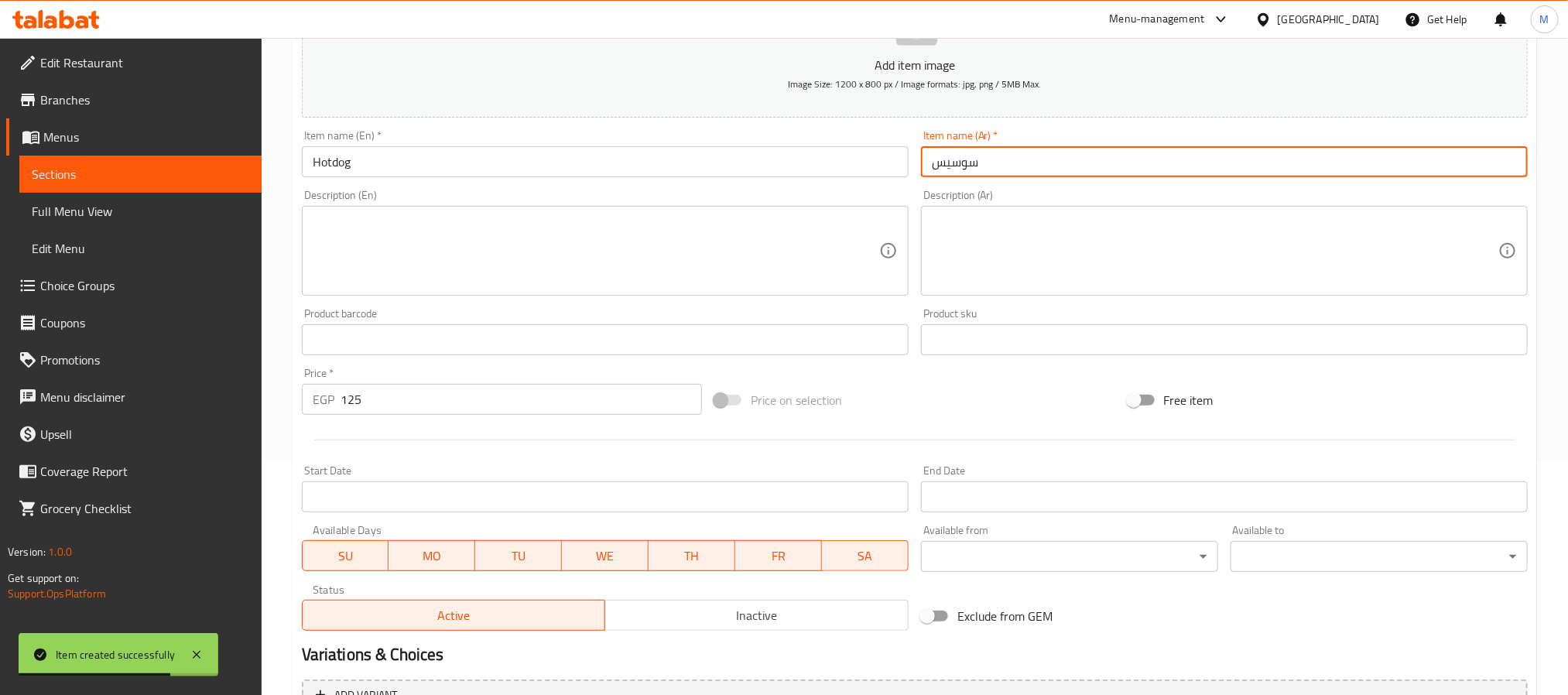
scroll to position [397, 0]
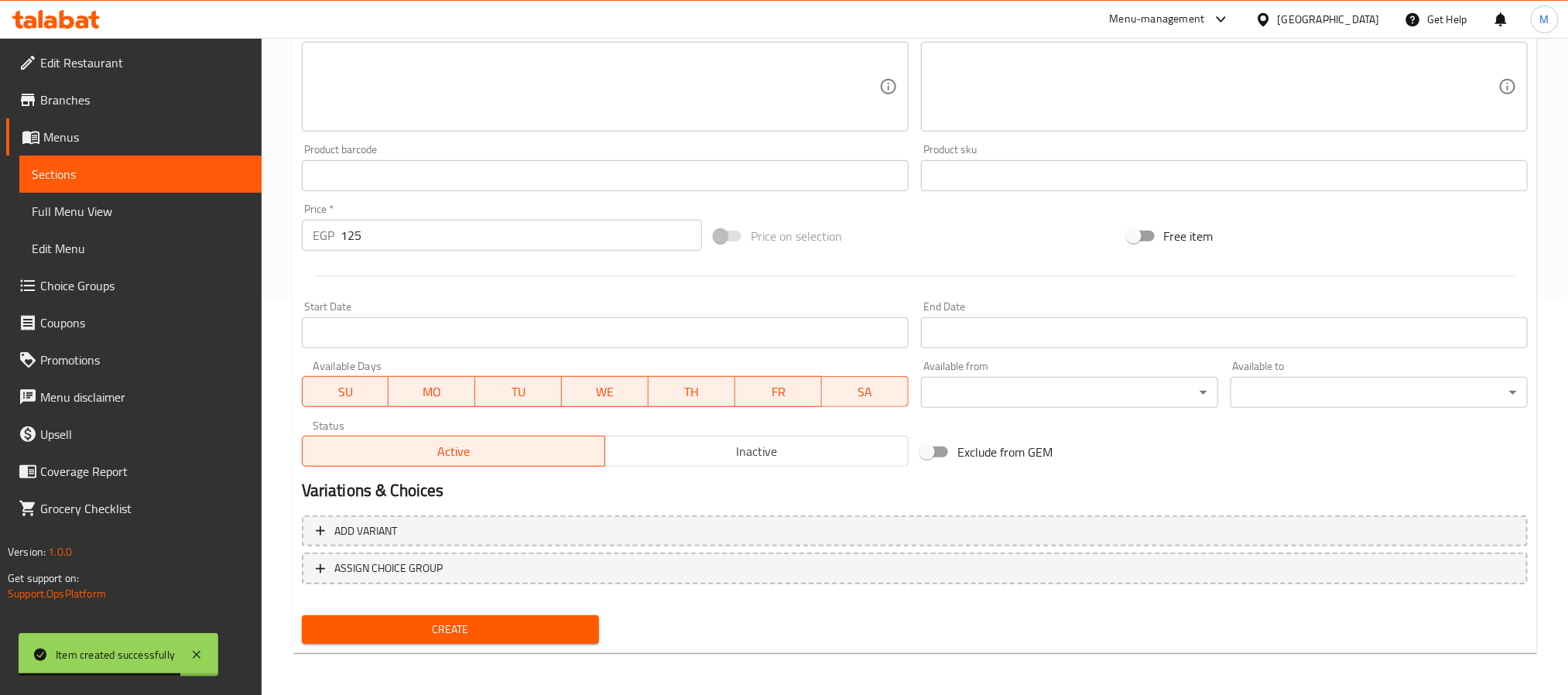
click at [387, 609] on div "Create" at bounding box center [450, 630] width 310 height 41
click at [393, 622] on span "Create" at bounding box center [450, 630] width 273 height 19
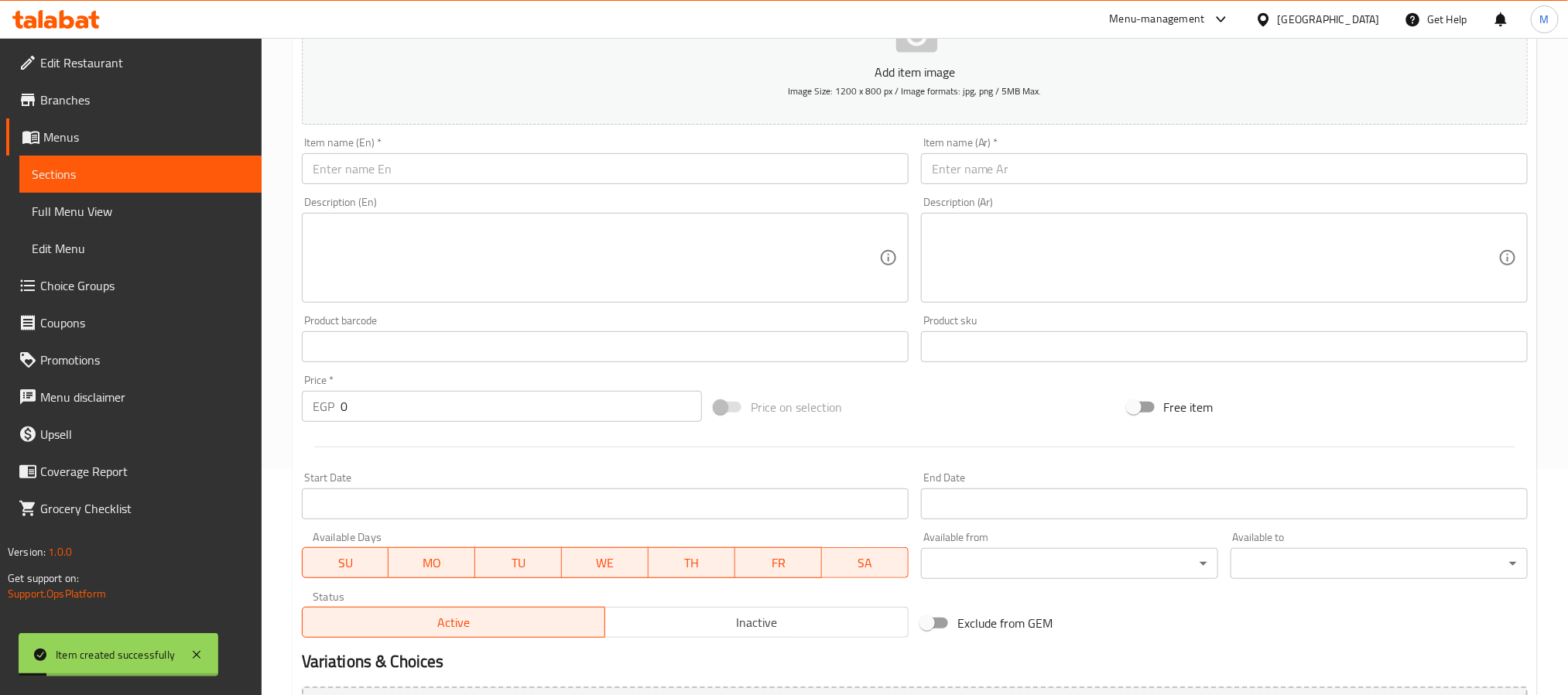
scroll to position [232, 0]
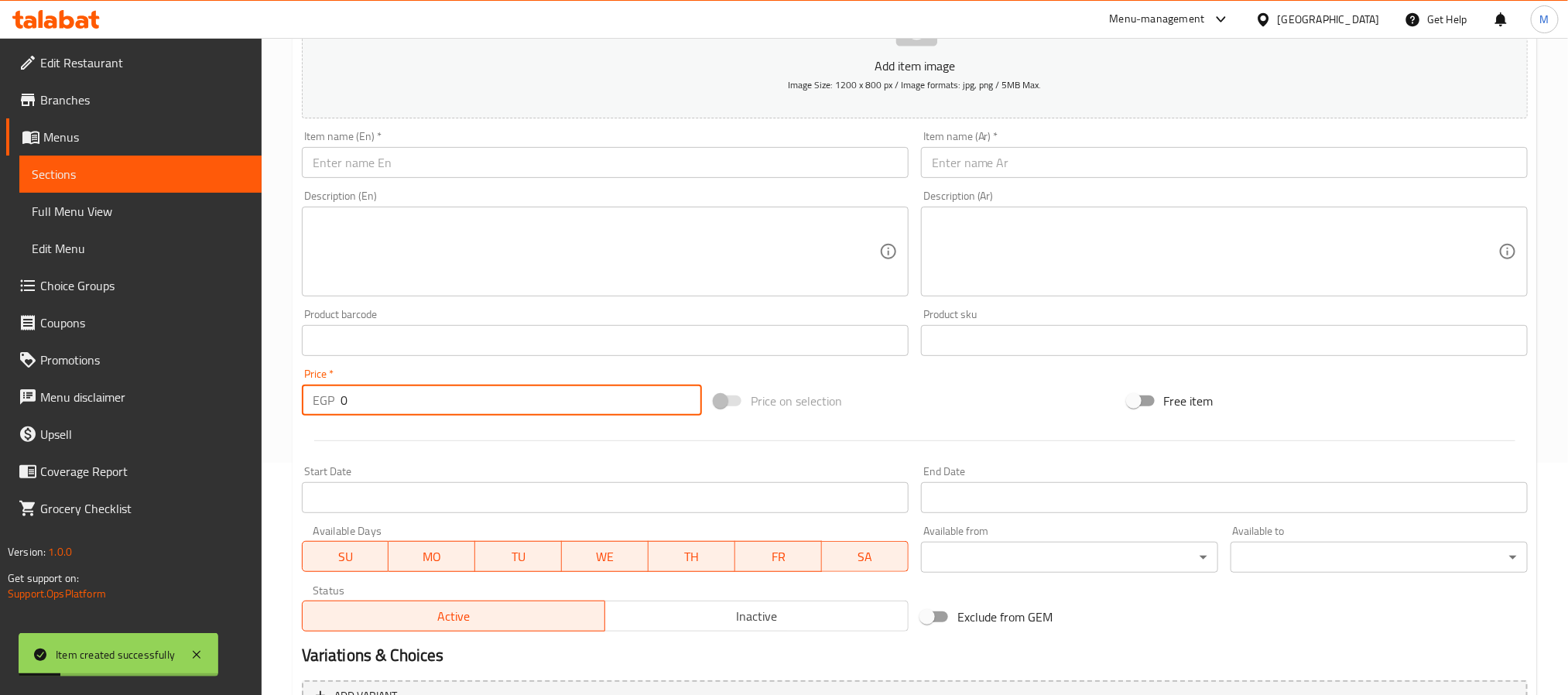
drag, startPoint x: 337, startPoint y: 398, endPoint x: -182, endPoint y: 329, distance: 523.6
click at [0, 329] on html "Item created successfully ​ Menu-management [GEOGRAPHIC_DATA] Get Help M Edit R…" at bounding box center [784, 115] width 1568 height 695
click at [395, 196] on div "Description (En) Description (En)" at bounding box center [605, 243] width 607 height 106
click at [403, 170] on input "text" at bounding box center [605, 162] width 607 height 31
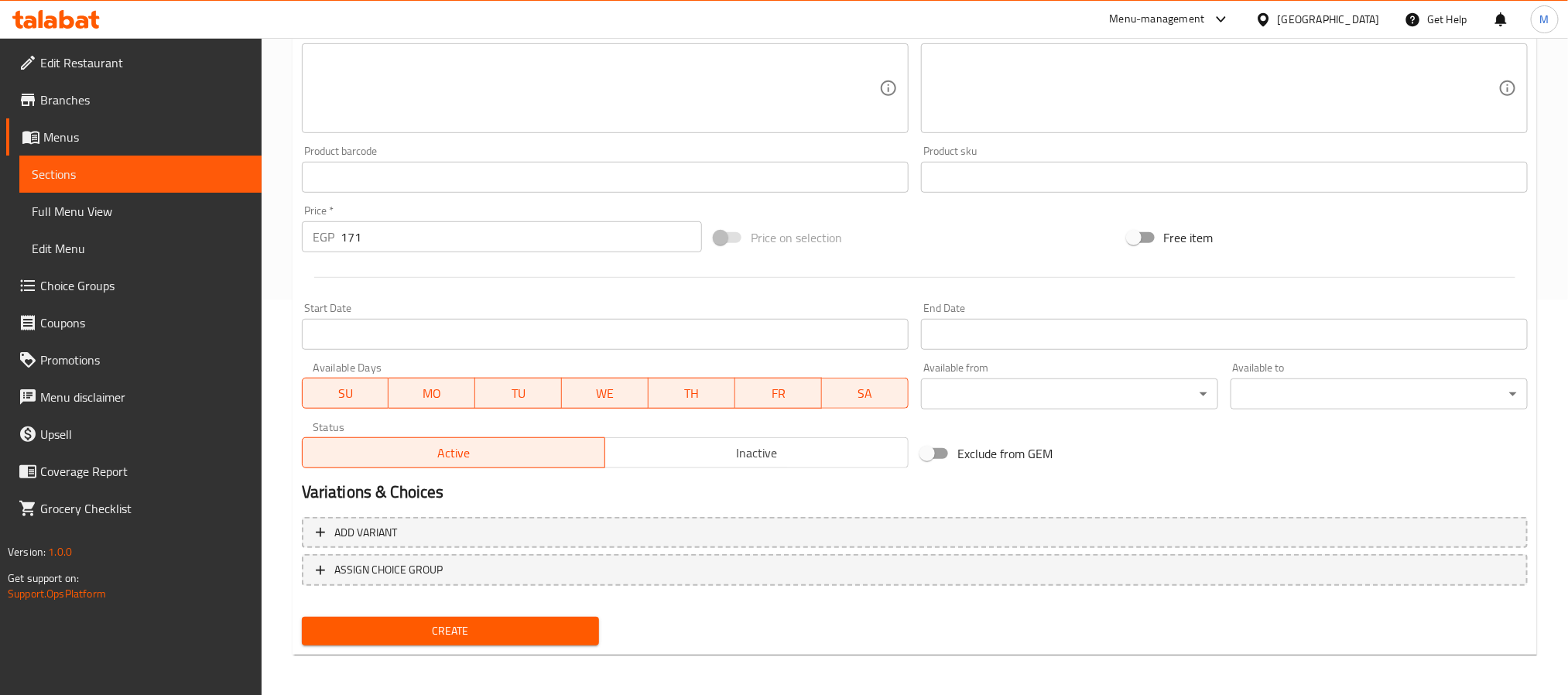
scroll to position [397, 0]
click at [450, 622] on span "Create" at bounding box center [450, 630] width 273 height 19
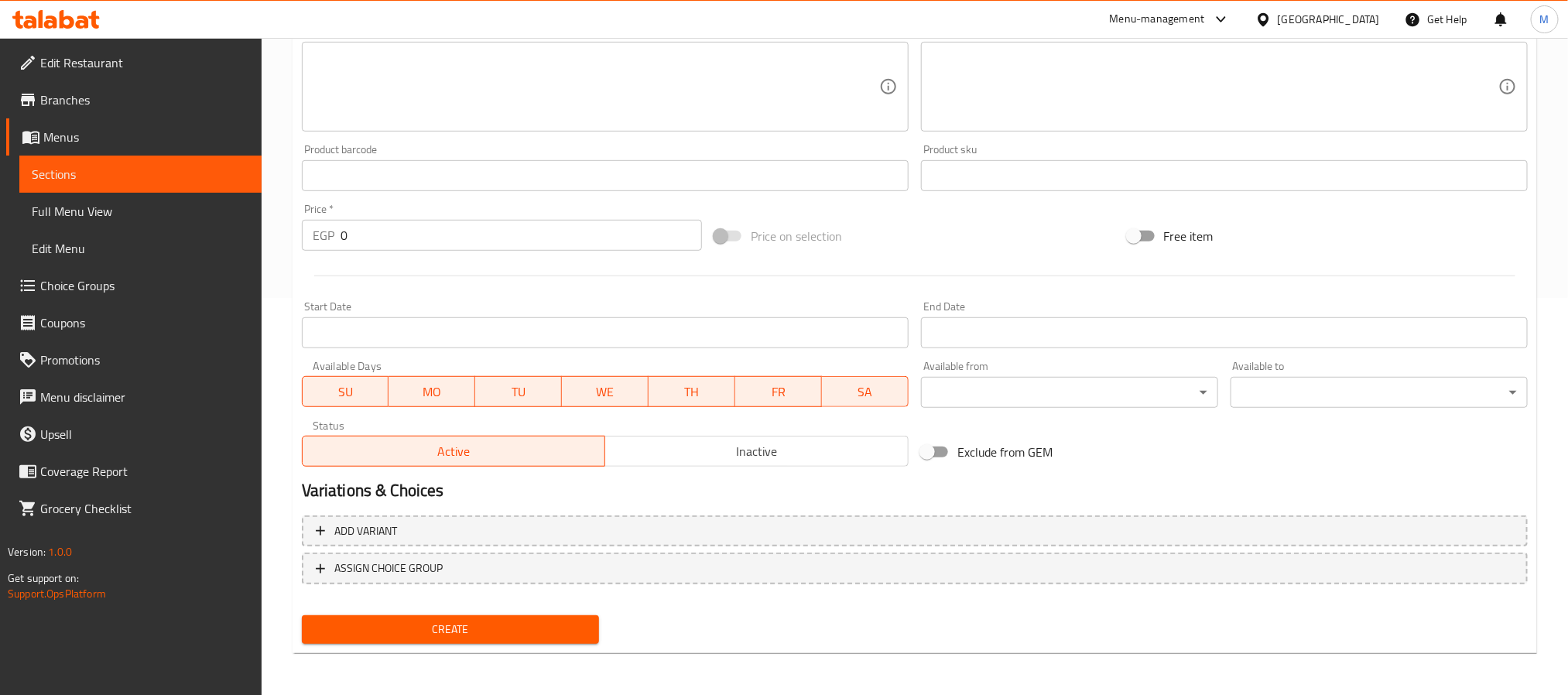
scroll to position [0, 0]
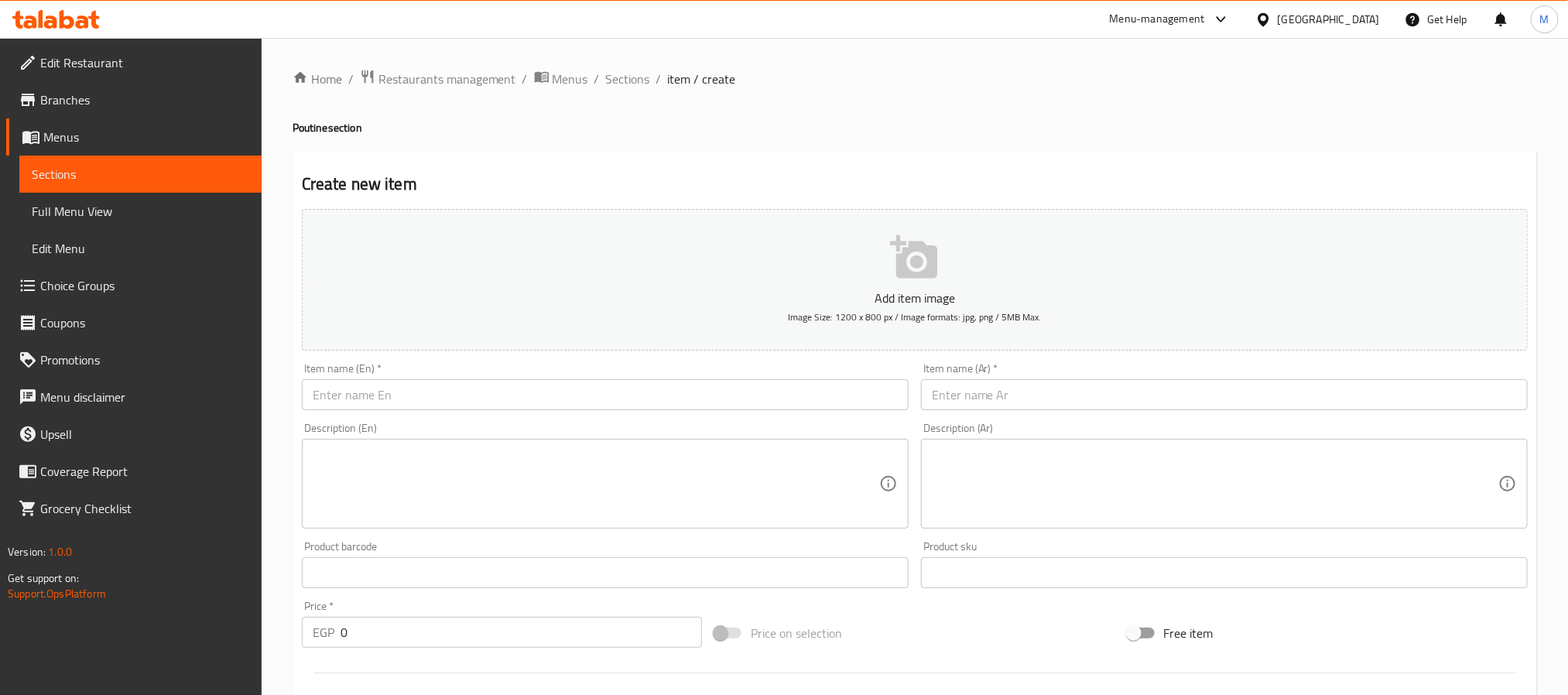
click at [627, 65] on div "Home / Restaurants management / Menus / Sections / item / create Poutine sectio…" at bounding box center [914, 566] width 1307 height 1056
click at [618, 73] on span "Sections" at bounding box center [628, 78] width 44 height 19
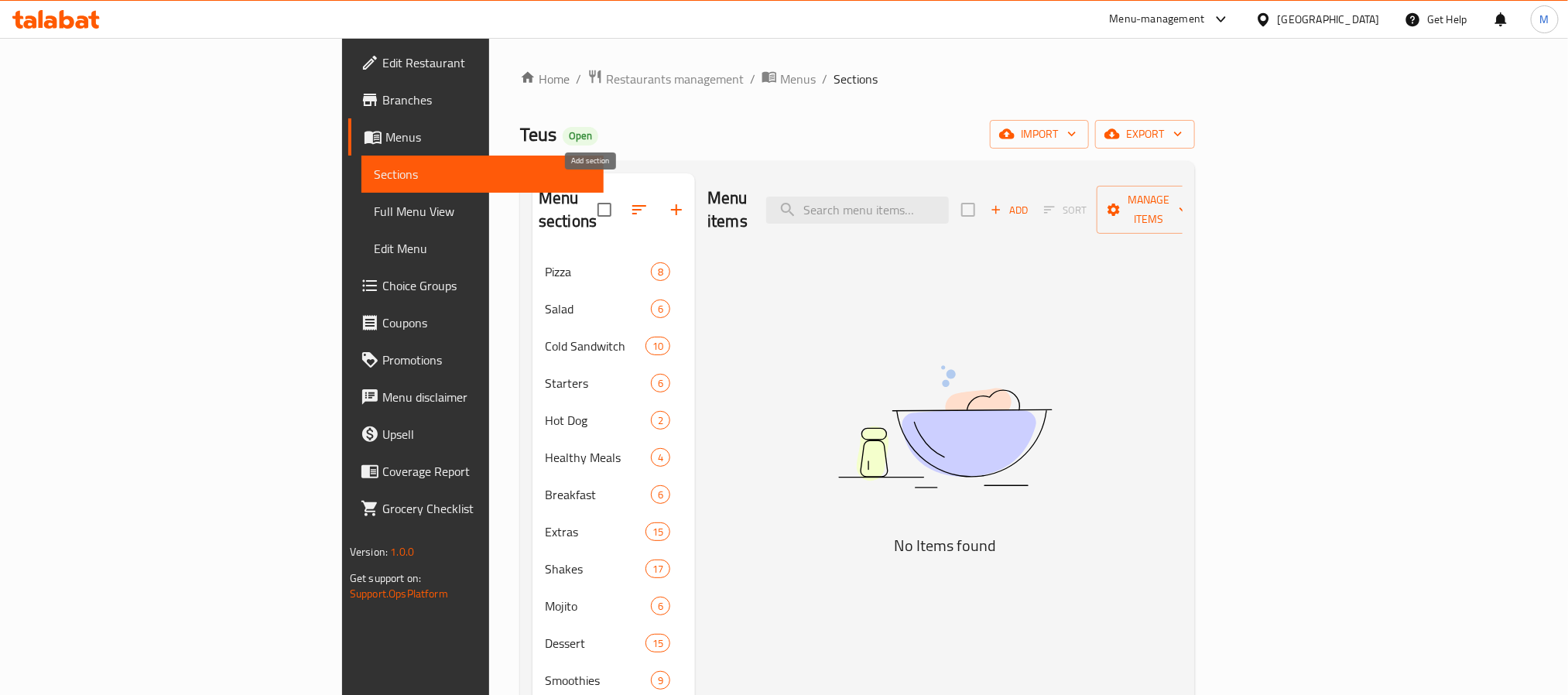
click at [671, 204] on icon "button" at bounding box center [676, 209] width 10 height 10
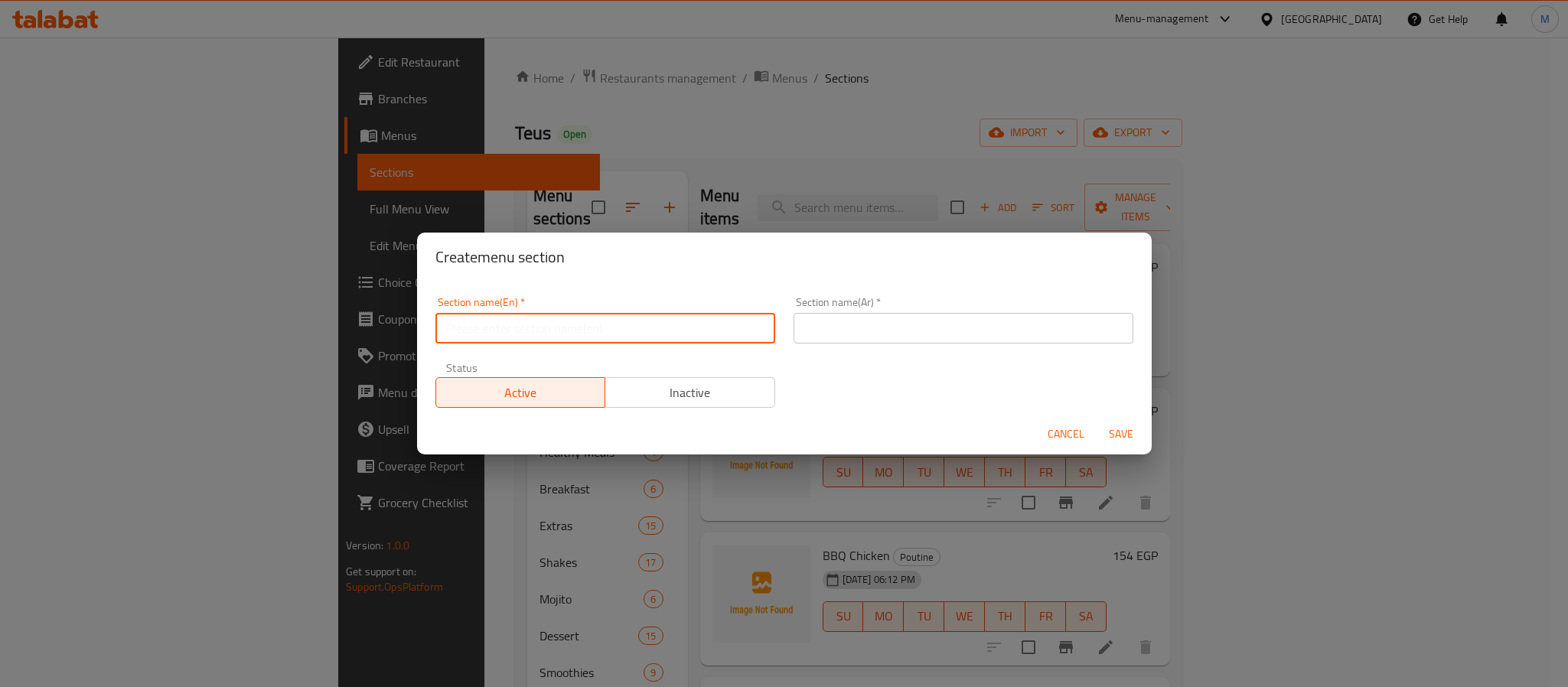
drag, startPoint x: 577, startPoint y: 312, endPoint x: 579, endPoint y: 328, distance: 16.1
click at [577, 320] on input "text" at bounding box center [606, 328] width 340 height 30
click at [861, 319] on input "text" at bounding box center [964, 328] width 340 height 30
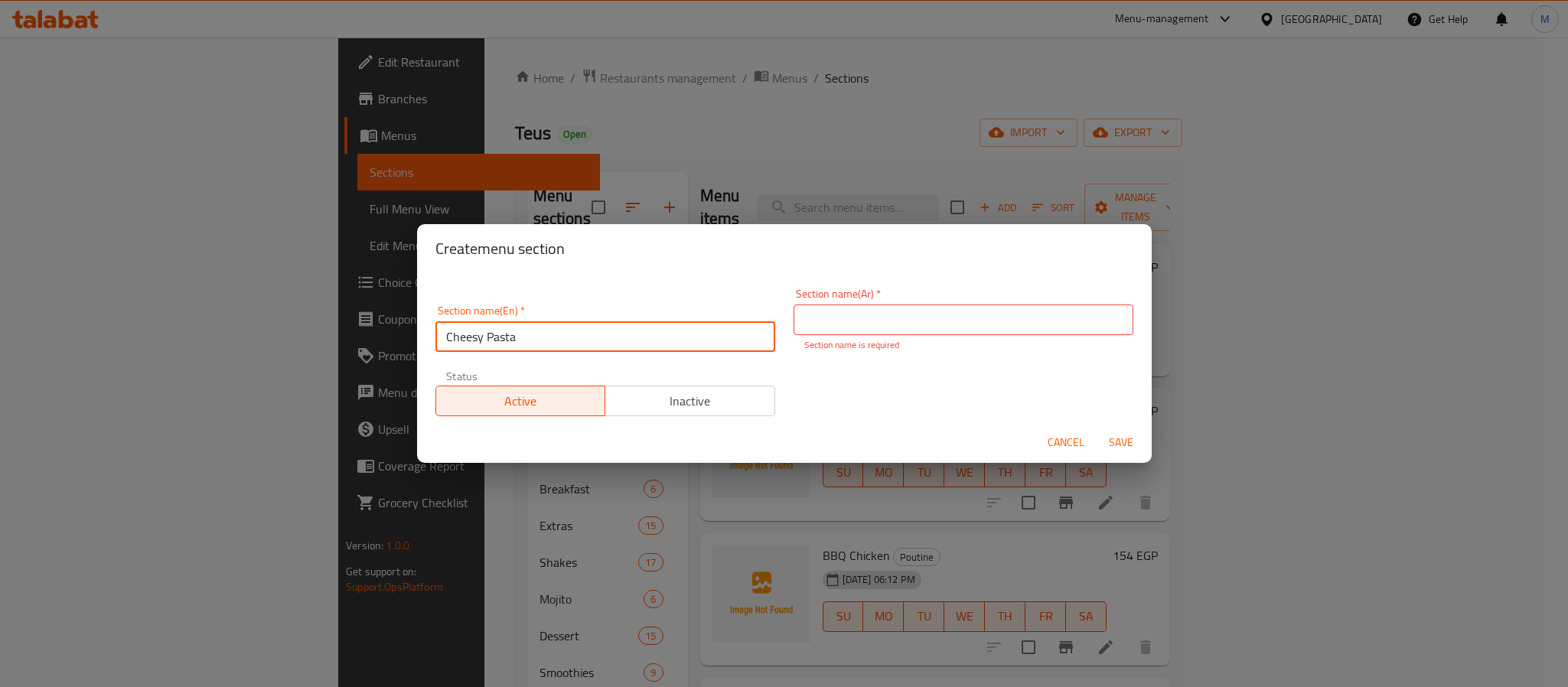
click at [650, 345] on div "Section name(En)   * Cheesy Pasta Section name(En) *" at bounding box center [605, 329] width 358 height 65
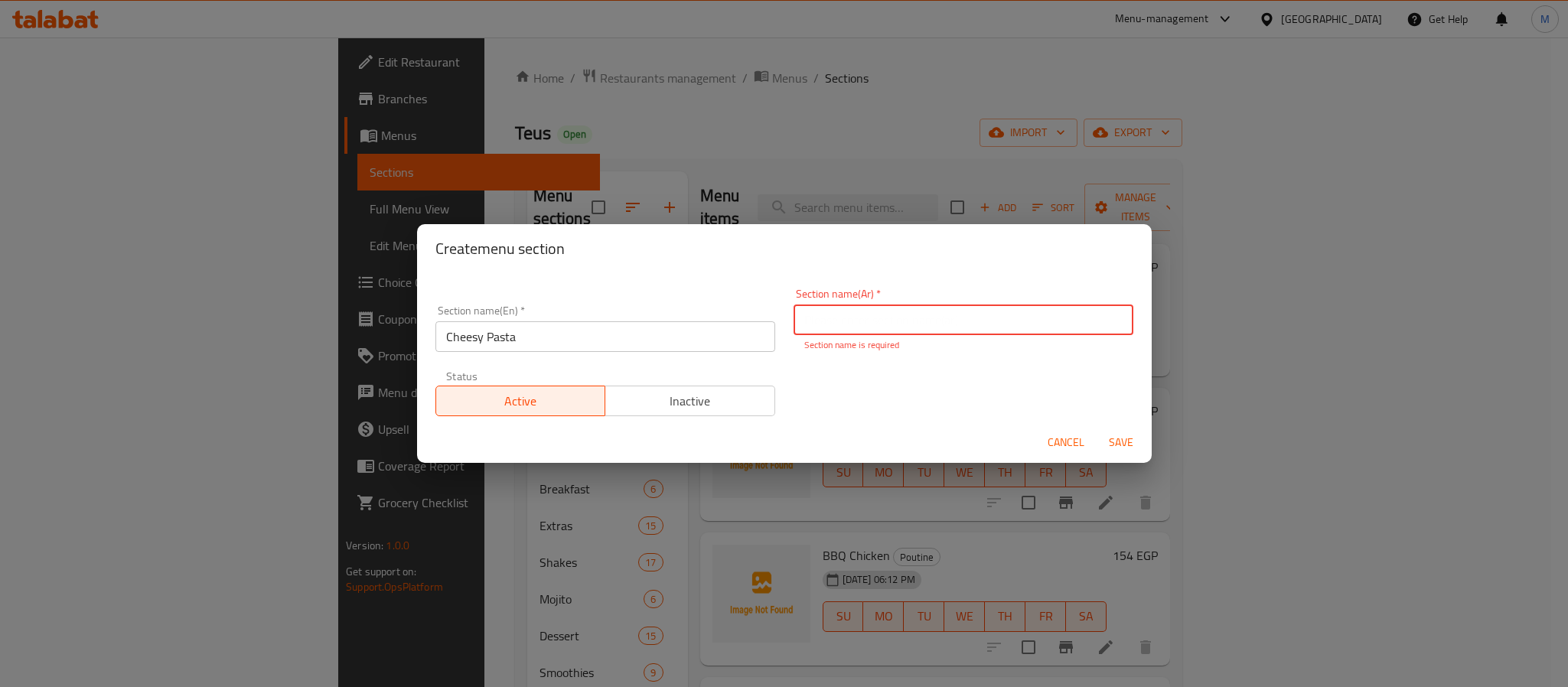
paste input "معكرونة بالجبن"
drag, startPoint x: 864, startPoint y: 324, endPoint x: 855, endPoint y: 328, distance: 9.8
click at [864, 324] on input "معكرونة بالجبن" at bounding box center [964, 320] width 340 height 30
click at [855, 320] on input "معكرونة بالجبن" at bounding box center [964, 320] width 340 height 30
click at [1120, 436] on span "Save" at bounding box center [1121, 443] width 37 height 19
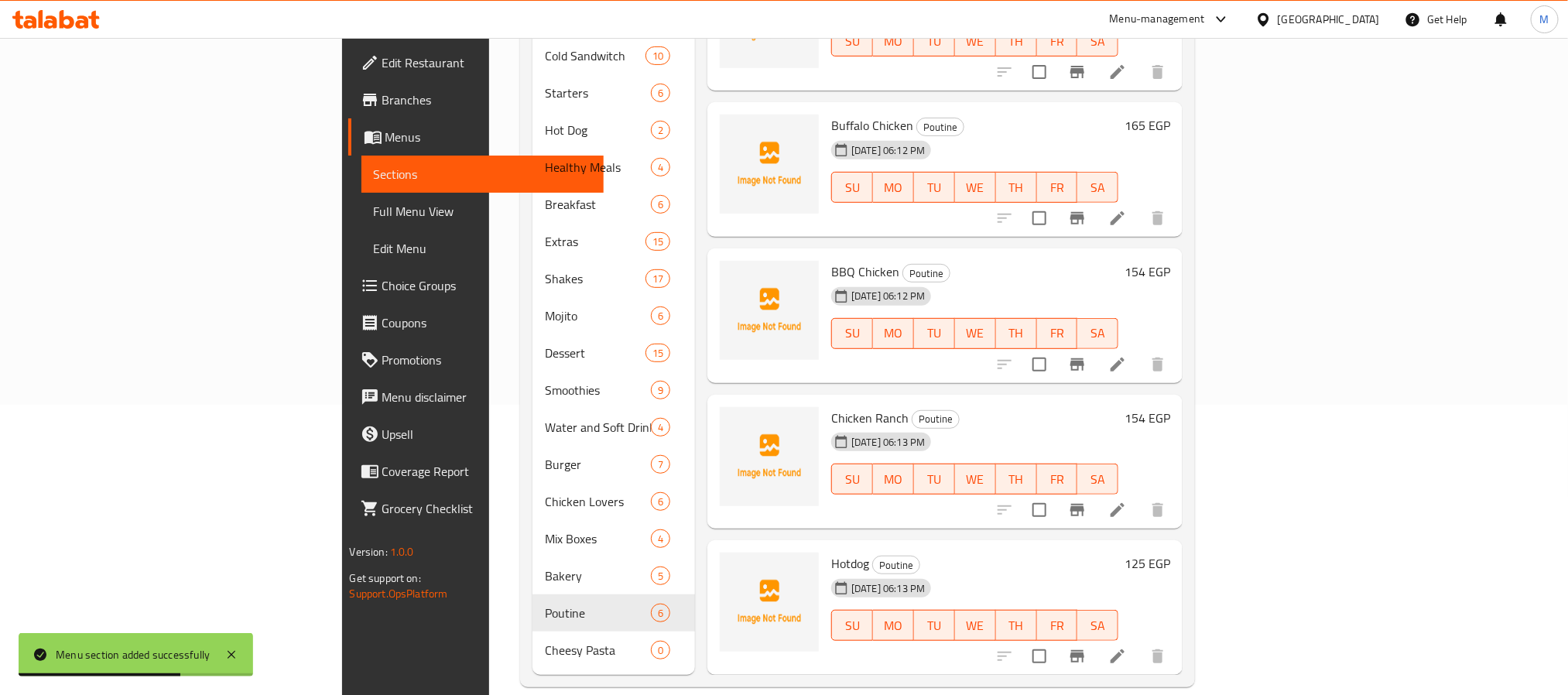
scroll to position [146, 0]
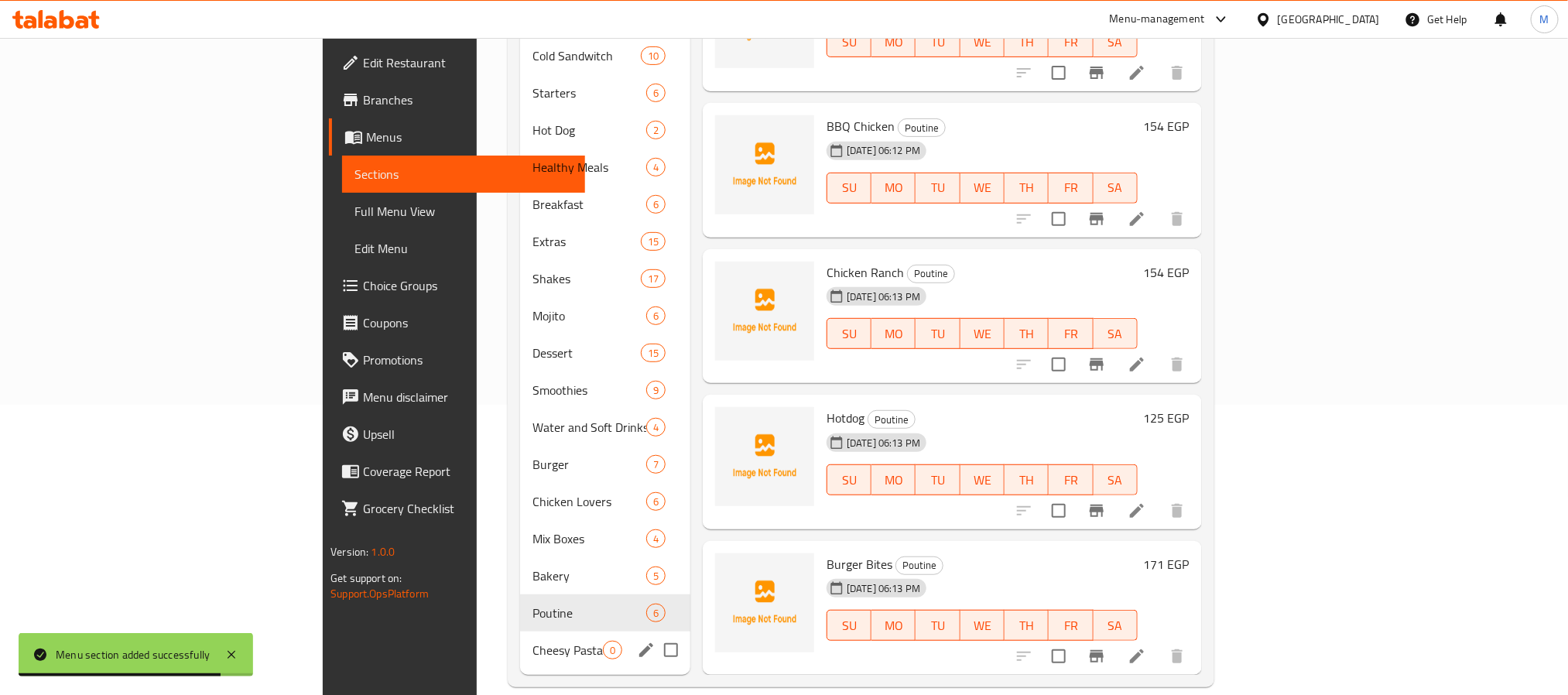
click at [521, 641] on div "Cheesy Pasta 0" at bounding box center [605, 651] width 170 height 37
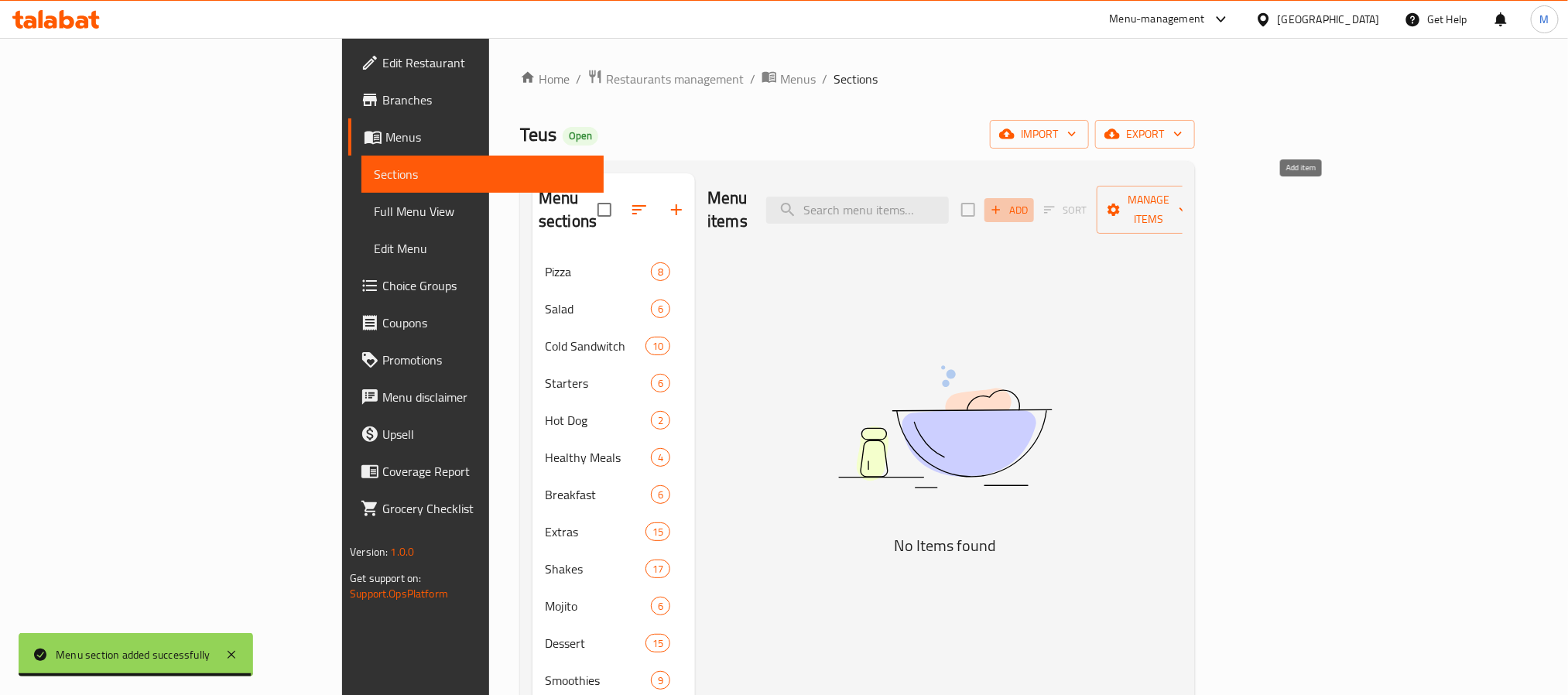
click at [1031, 203] on span "Add" at bounding box center [1010, 210] width 42 height 18
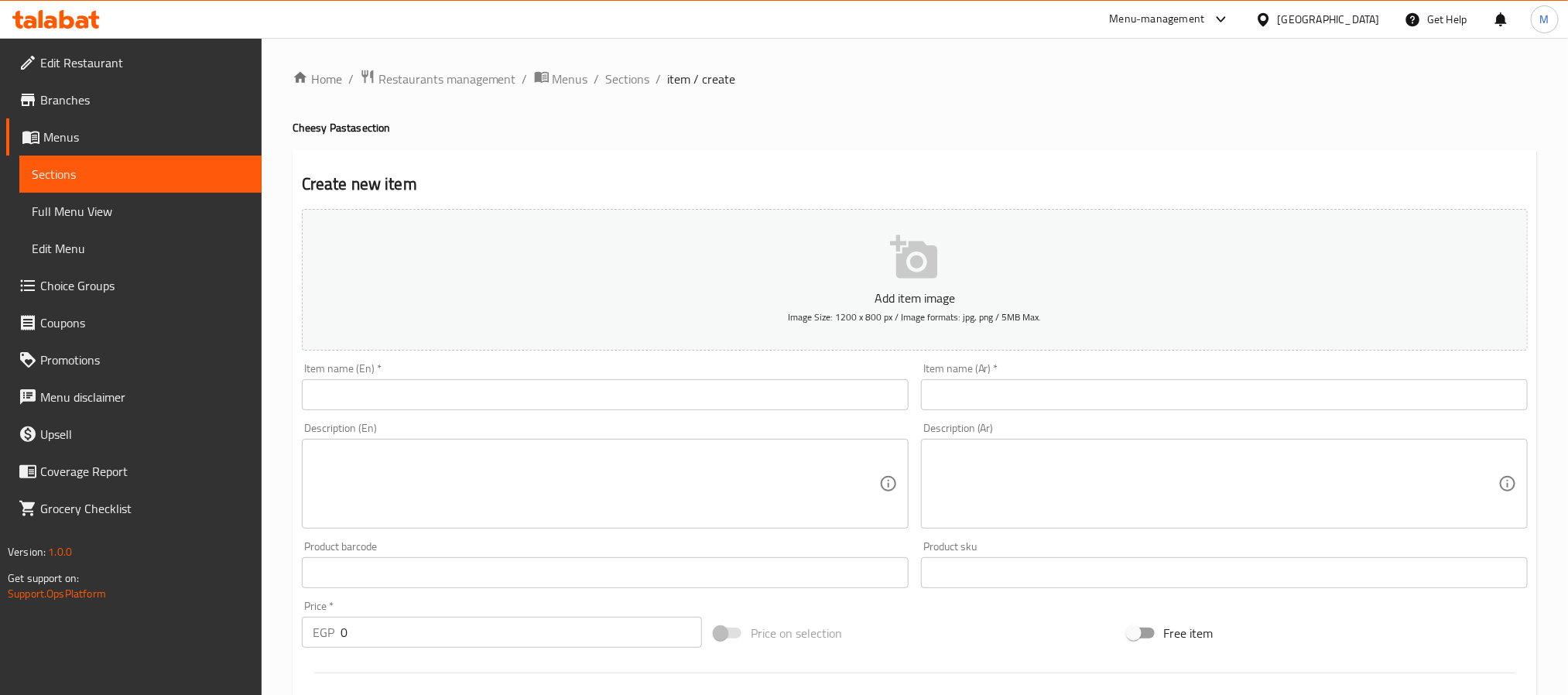
click at [470, 397] on input "text" at bounding box center [605, 395] width 607 height 31
click at [973, 391] on input "باستا الجبن" at bounding box center [1224, 395] width 607 height 31
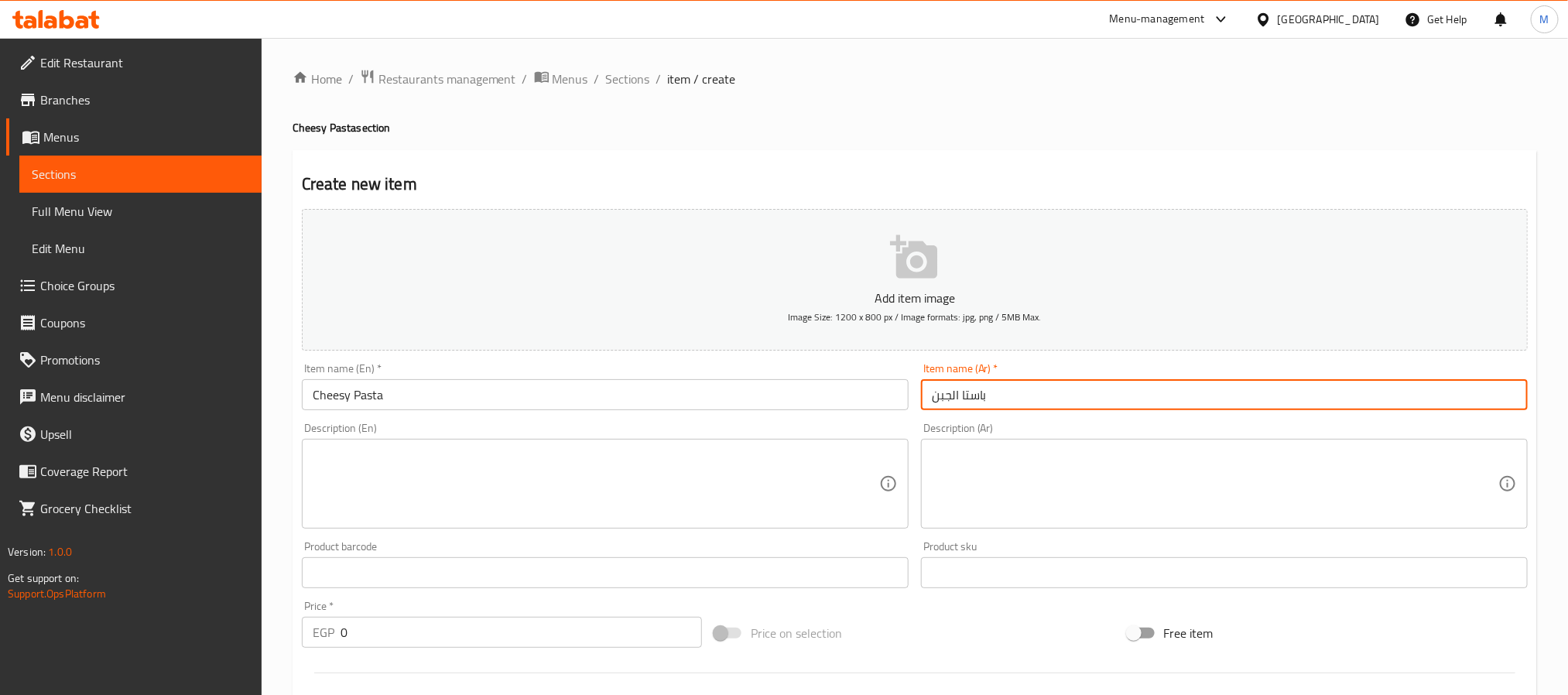
click at [973, 391] on input "باستا الجبن" at bounding box center [1224, 395] width 607 height 31
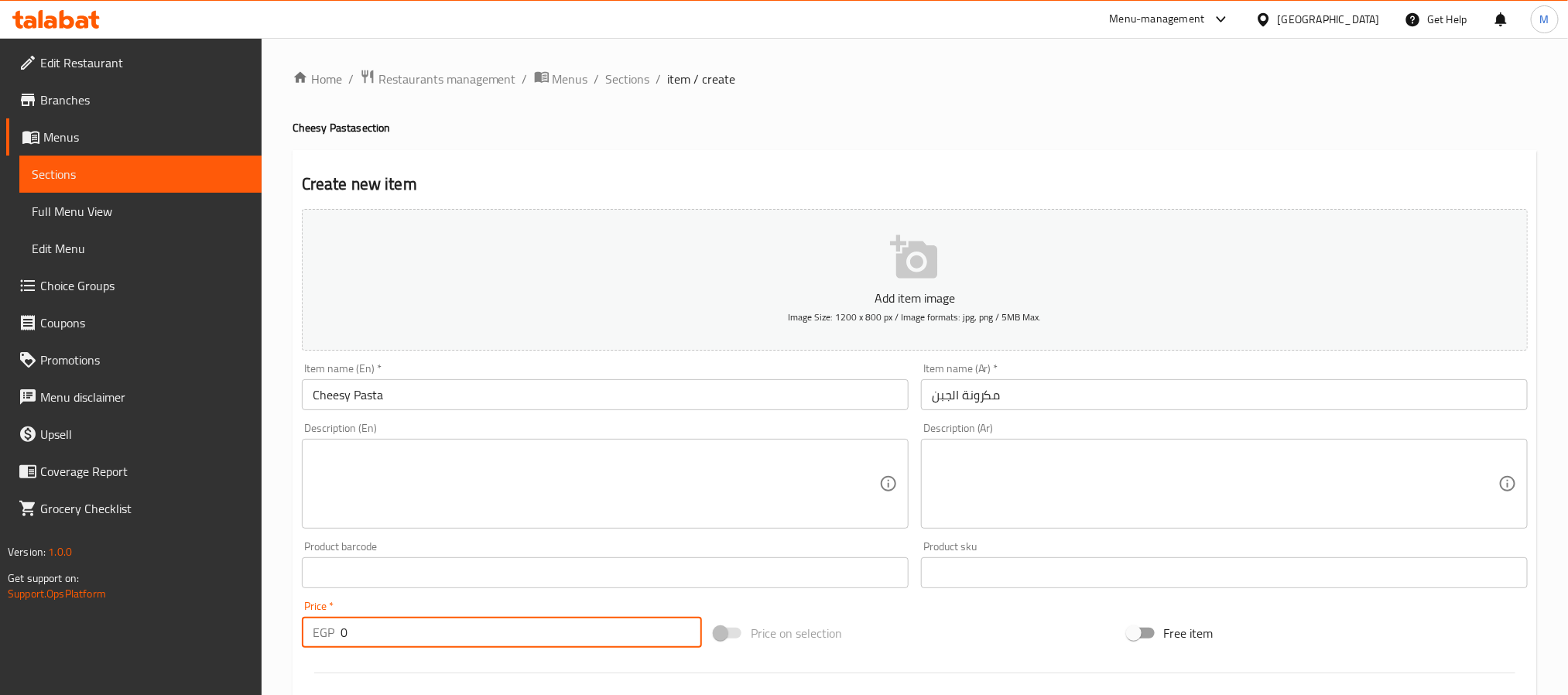
drag, startPoint x: 360, startPoint y: 621, endPoint x: -204, endPoint y: 591, distance: 564.8
click at [0, 591] on html "​ Menu-management [GEOGRAPHIC_DATA] Get Help M Edit Restaurant Branches Menus S…" at bounding box center [784, 347] width 1568 height 695
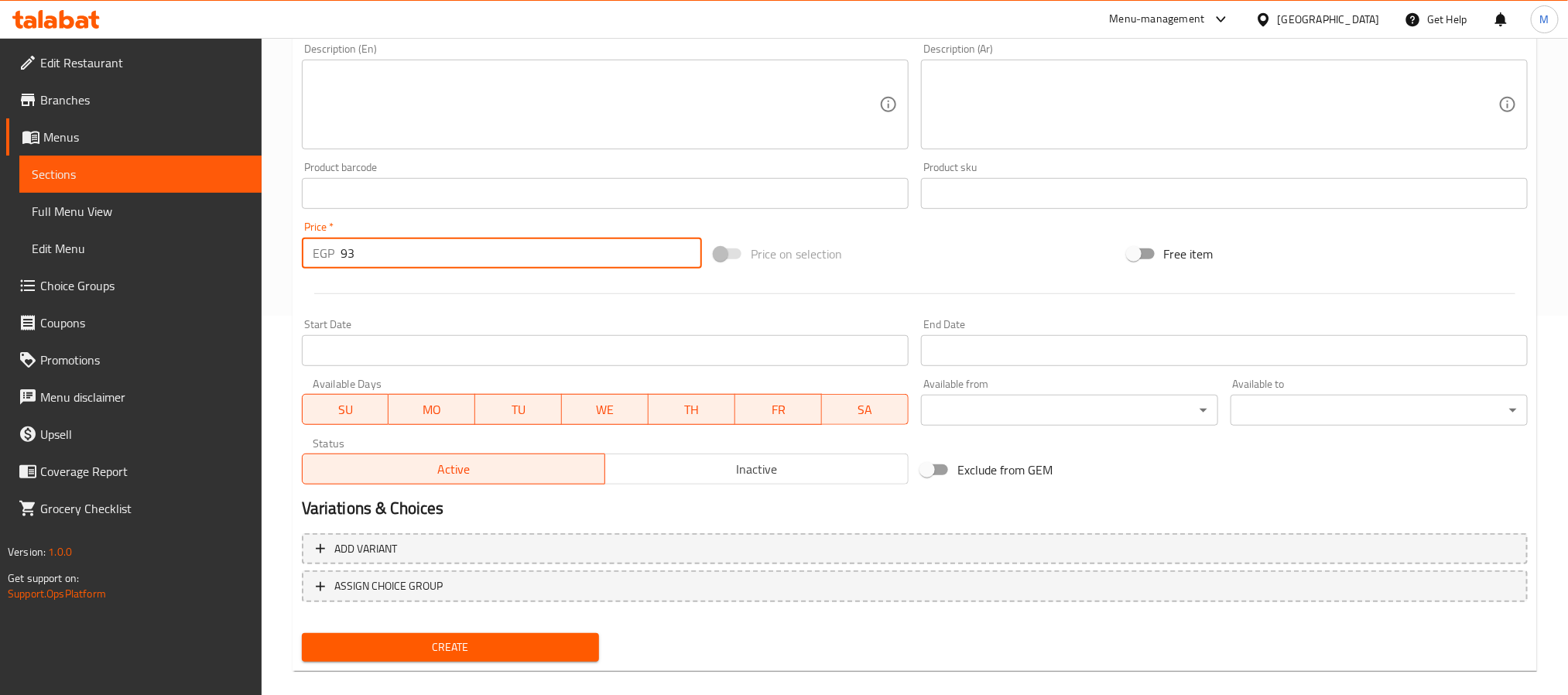
scroll to position [397, 0]
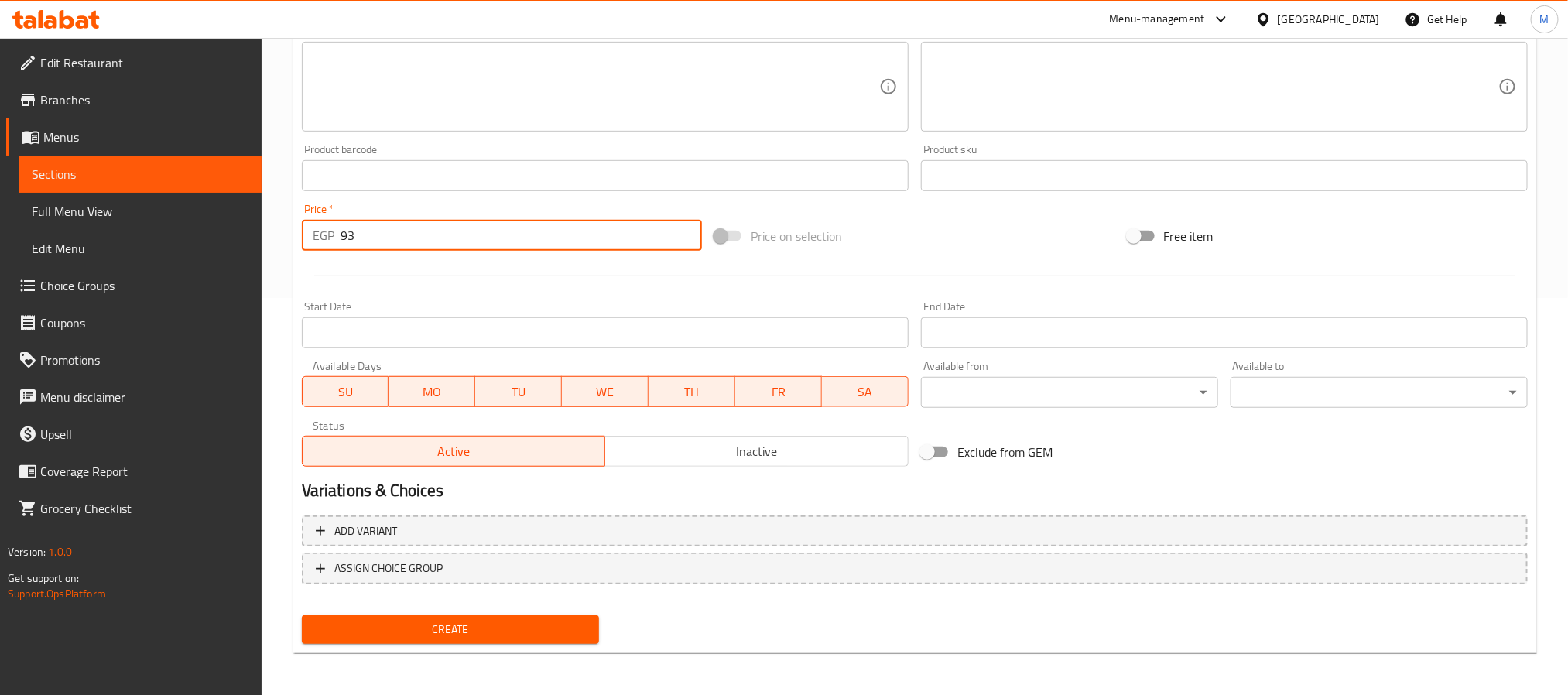
click at [522, 632] on span "Create" at bounding box center [450, 630] width 273 height 19
click at [341, 246] on input "0" at bounding box center [521, 235] width 362 height 31
click at [395, 226] on input "10" at bounding box center [521, 235] width 362 height 31
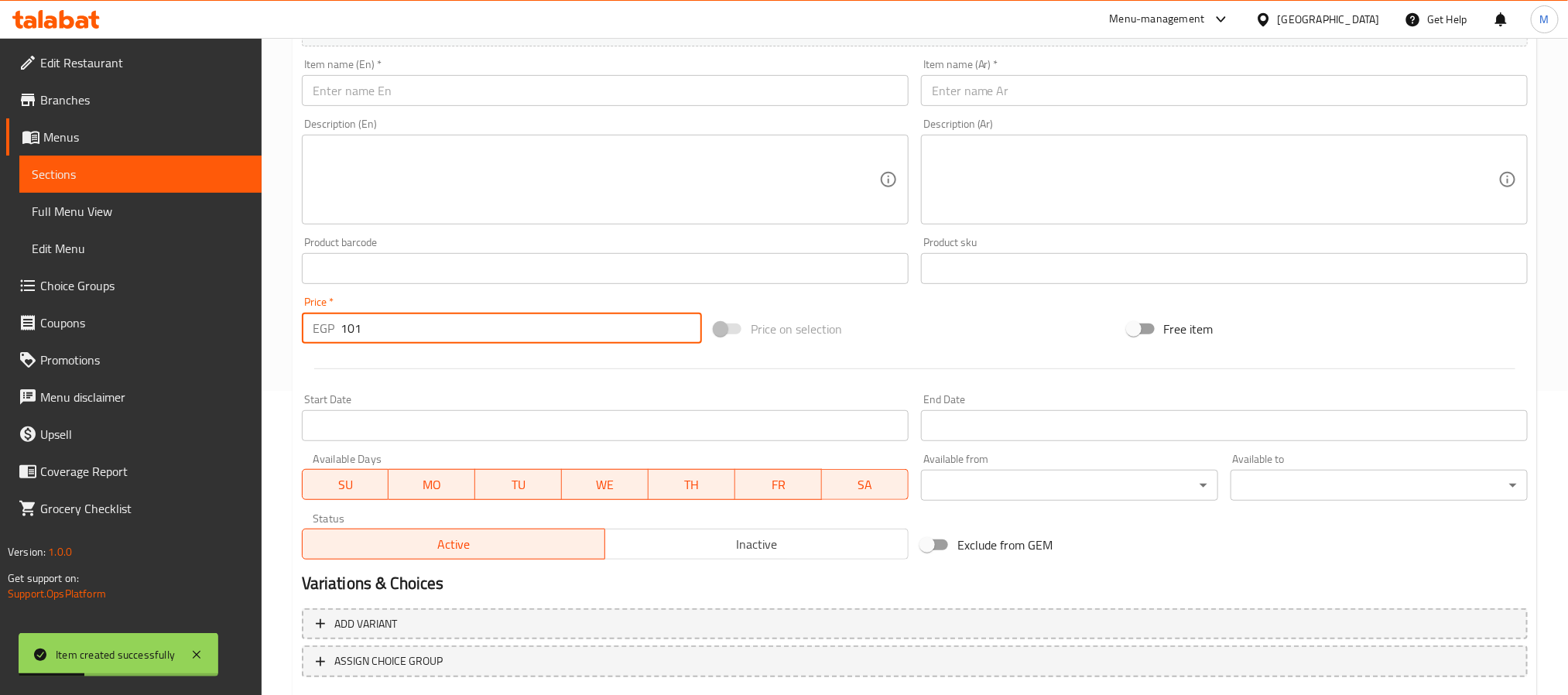
scroll to position [165, 0]
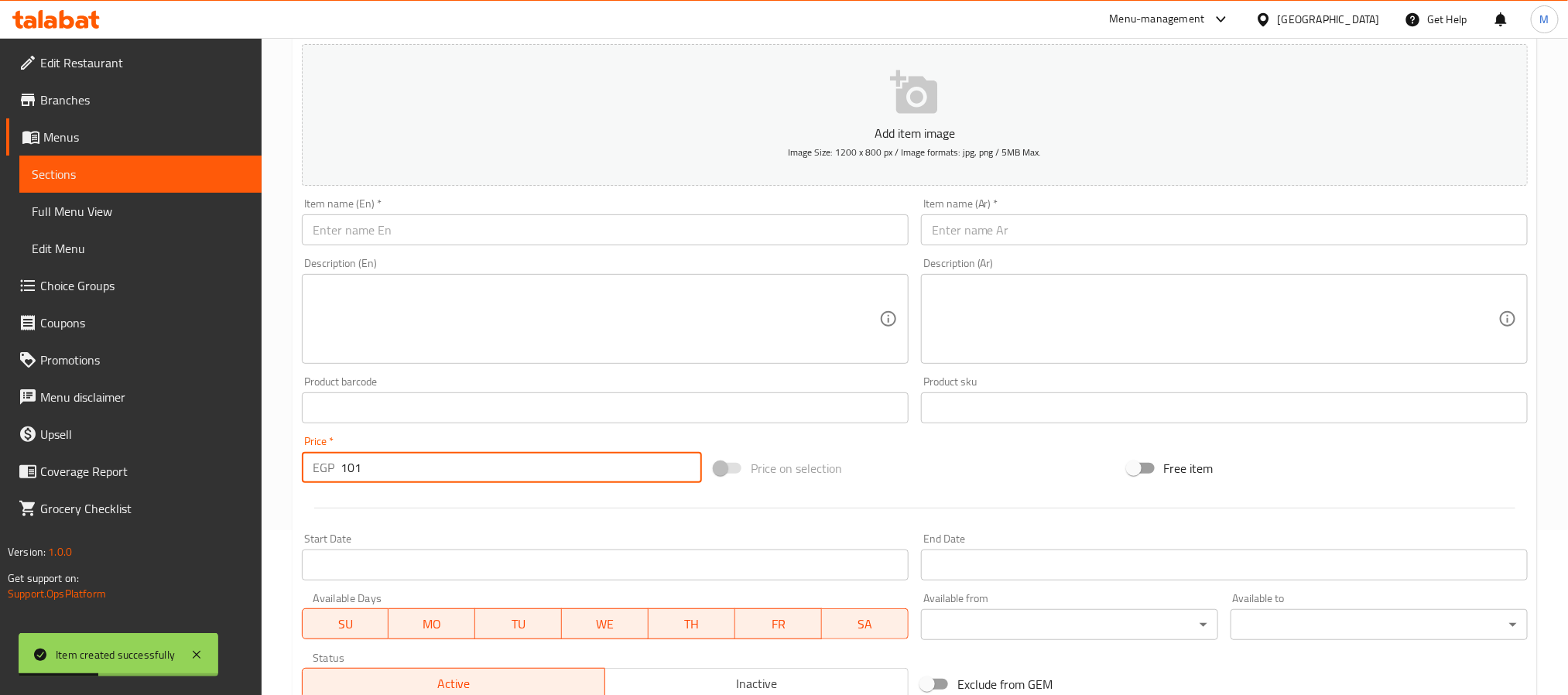
click at [466, 244] on input "text" at bounding box center [605, 230] width 607 height 31
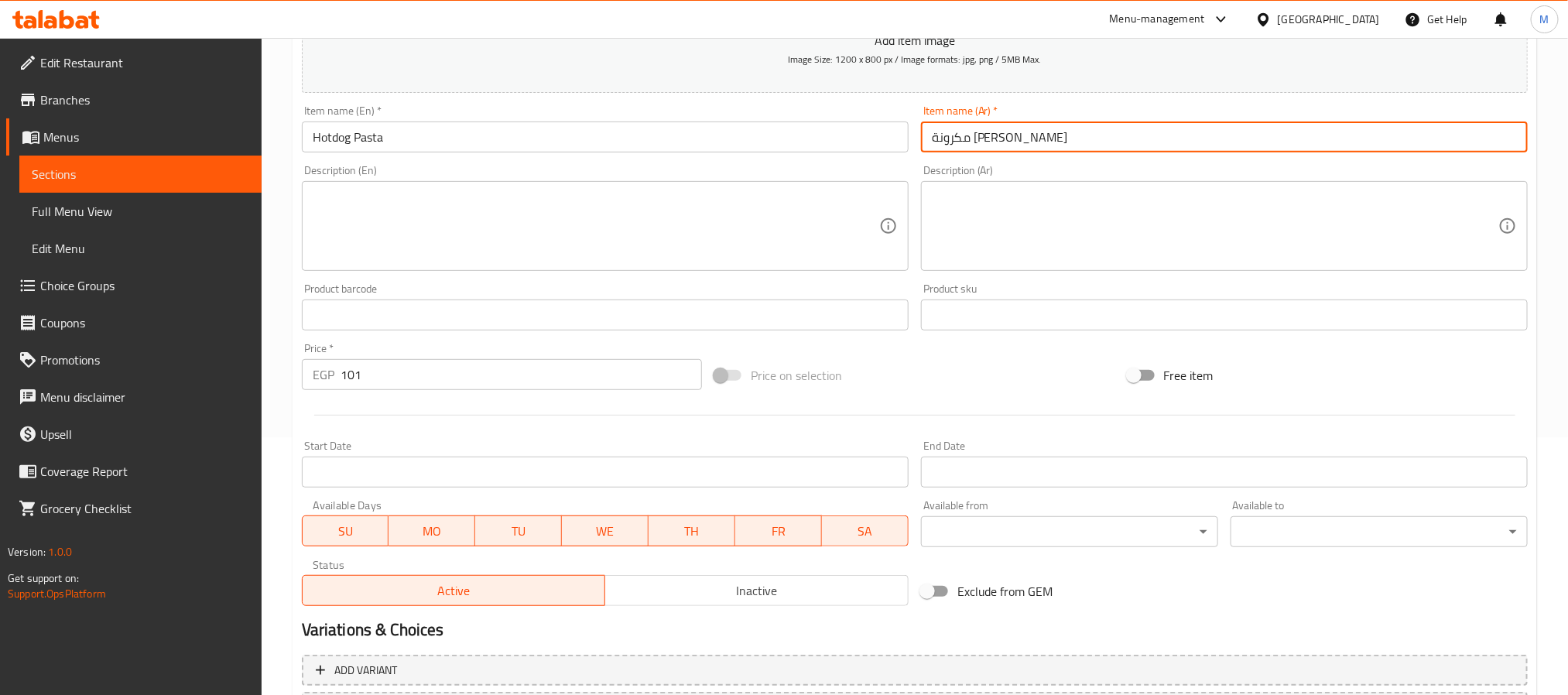
scroll to position [397, 0]
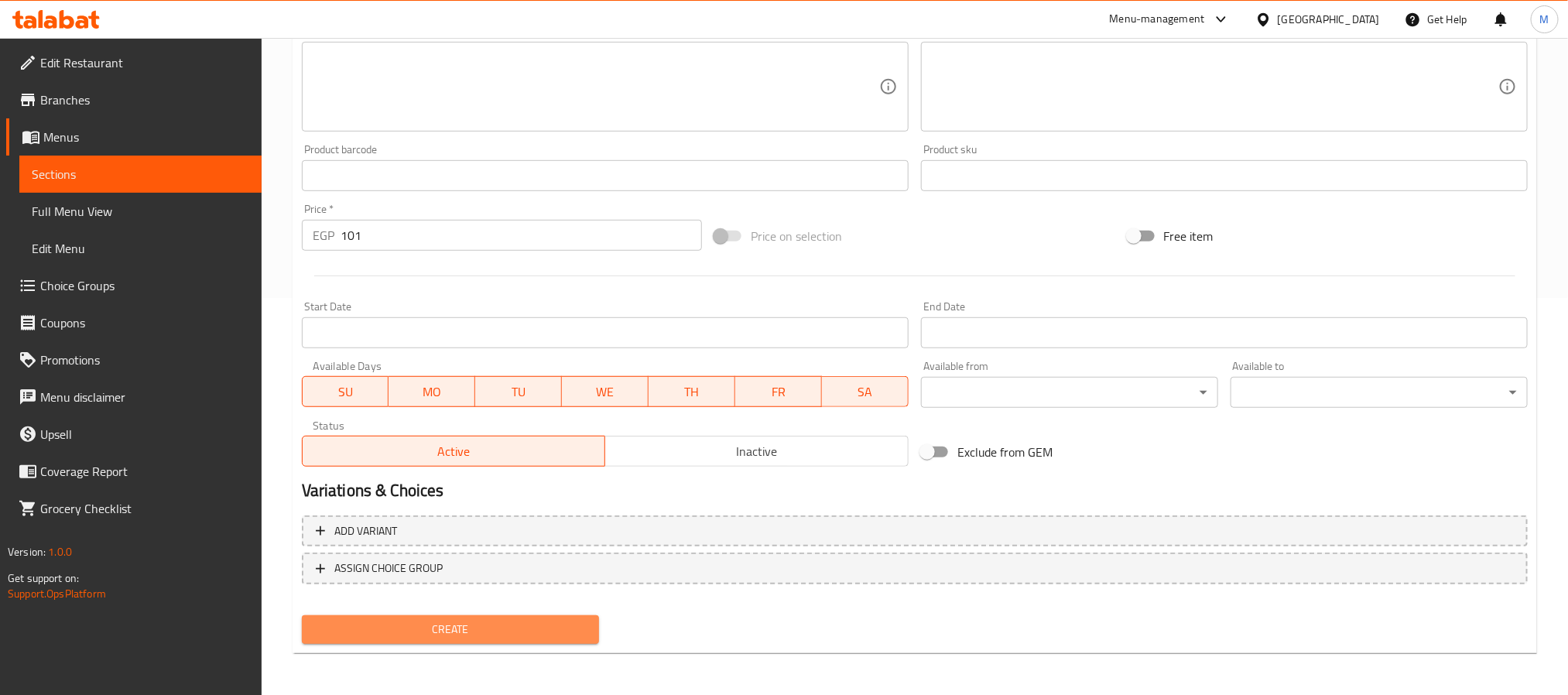
click at [477, 630] on span "Create" at bounding box center [450, 630] width 273 height 19
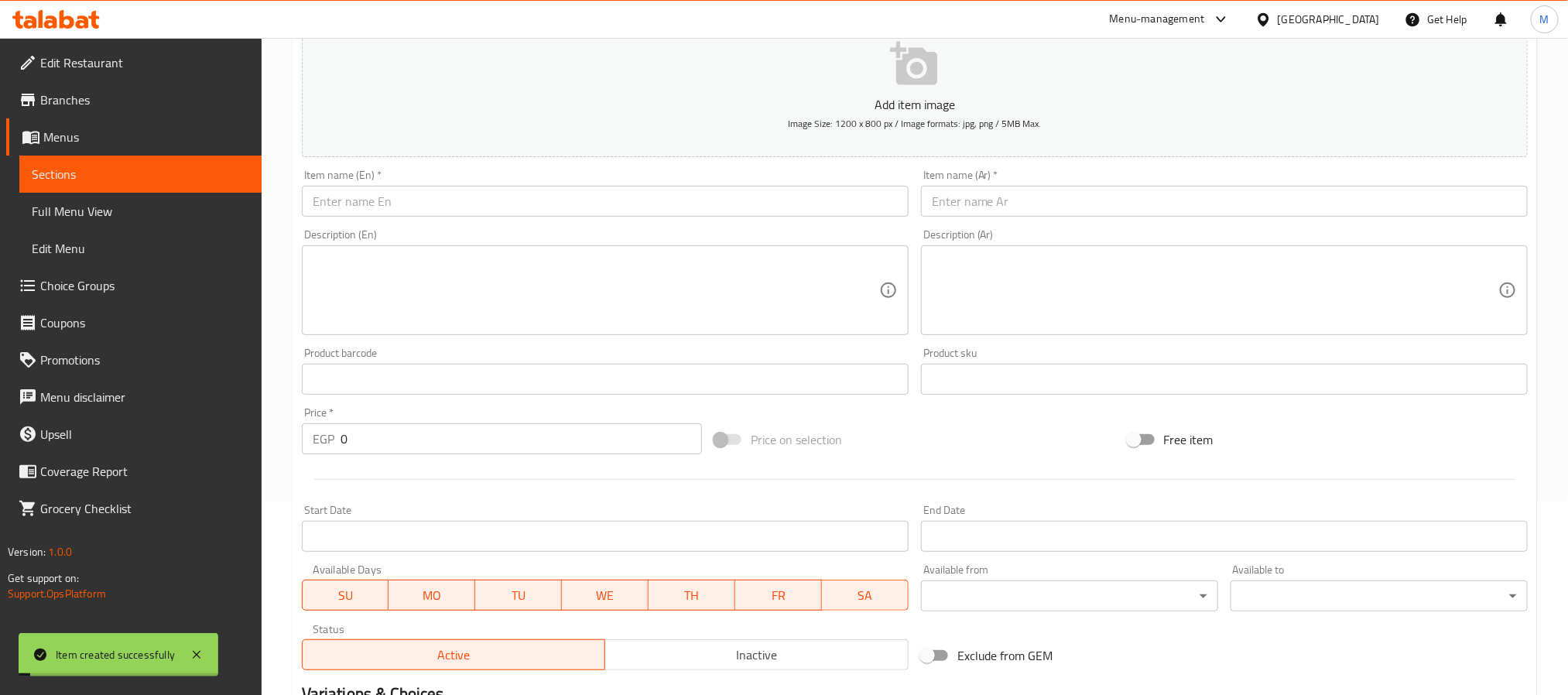
scroll to position [0, 0]
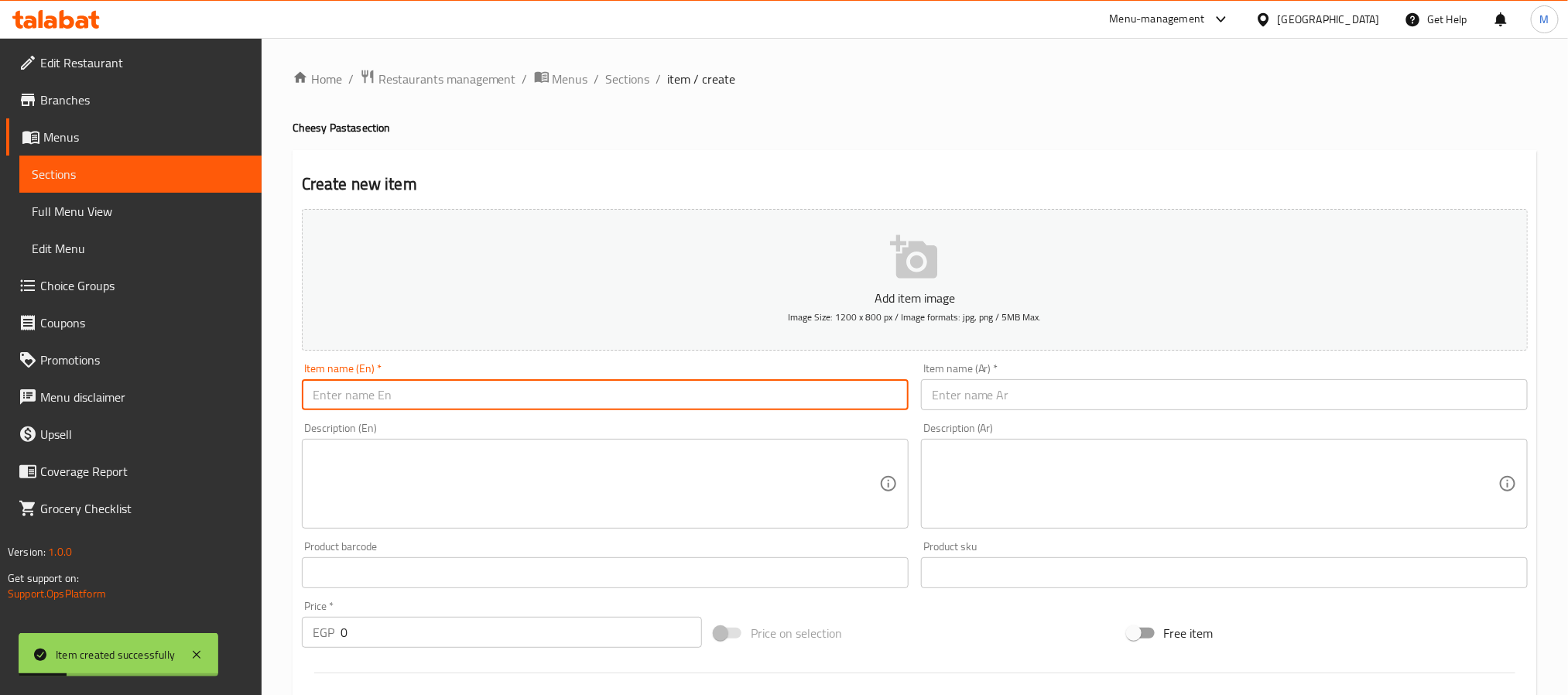
click at [371, 392] on input "text" at bounding box center [605, 395] width 607 height 31
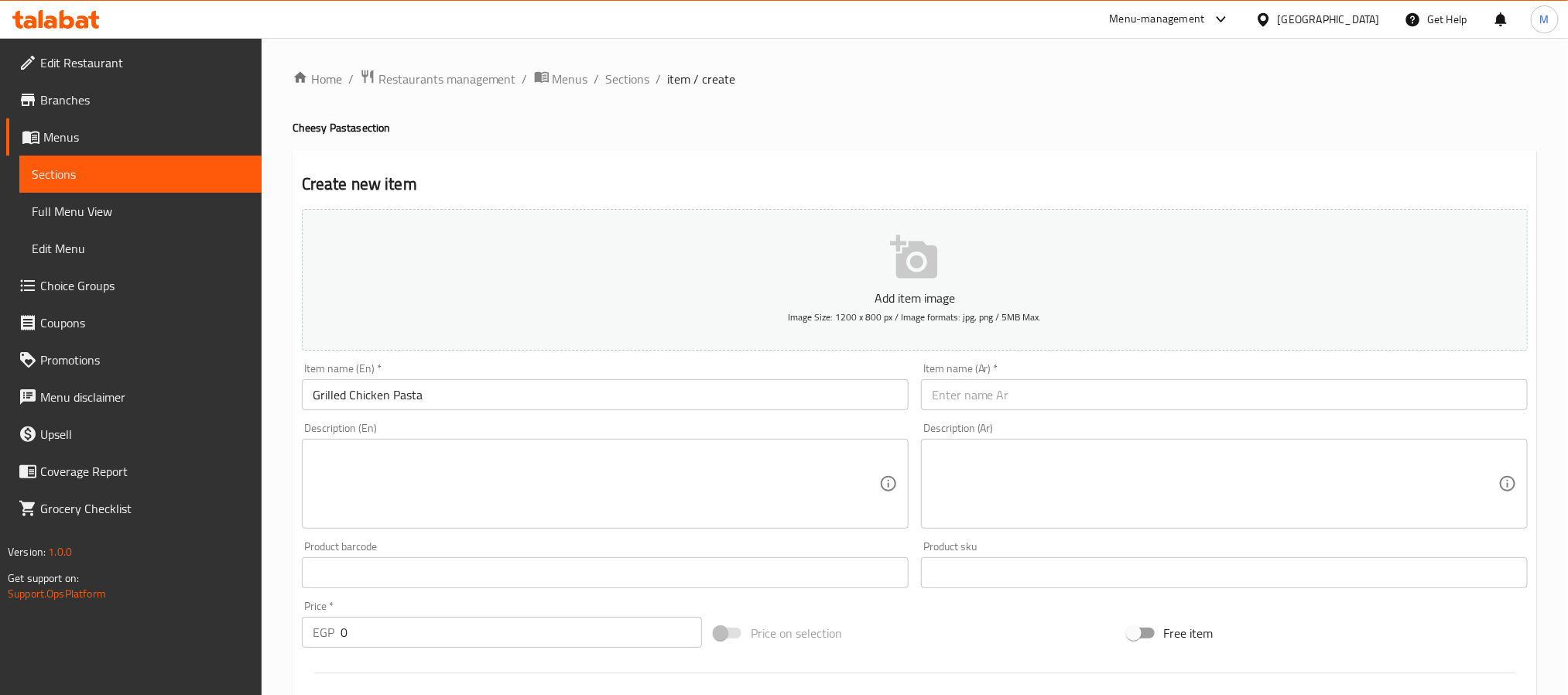
click at [1009, 379] on div "Item name (Ar)   * Item name (Ar) *" at bounding box center [1224, 387] width 607 height 48
click at [1009, 381] on input "text" at bounding box center [1224, 395] width 607 height 31
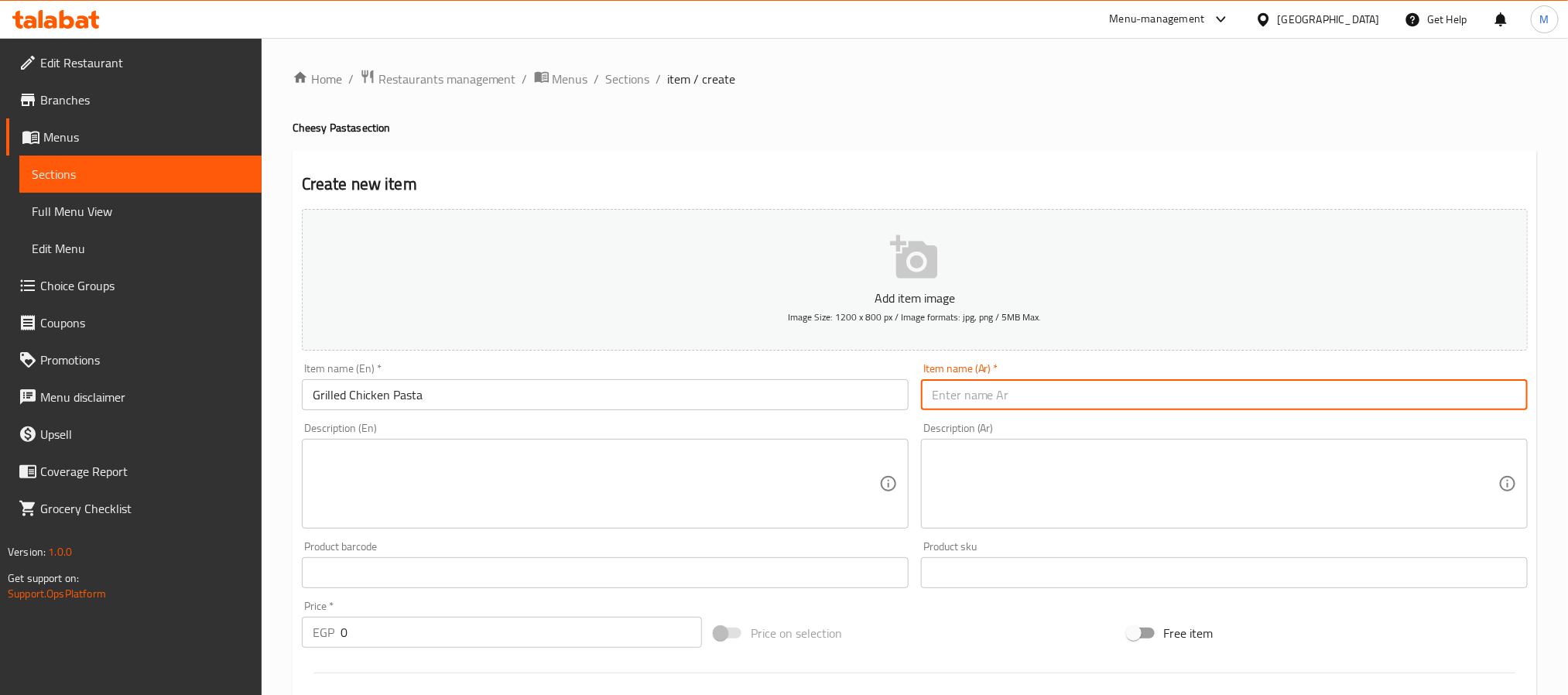
paste input "معكرونة الدجاج المشوي"
click at [1039, 396] on input "معكرونة الدجاج المشوي" at bounding box center [1224, 395] width 607 height 31
click at [1050, 391] on input "معكرونة الدجاج المشوي" at bounding box center [1224, 395] width 607 height 31
click at [1038, 397] on input "معكرونة الدجاج المشوي" at bounding box center [1224, 395] width 607 height 31
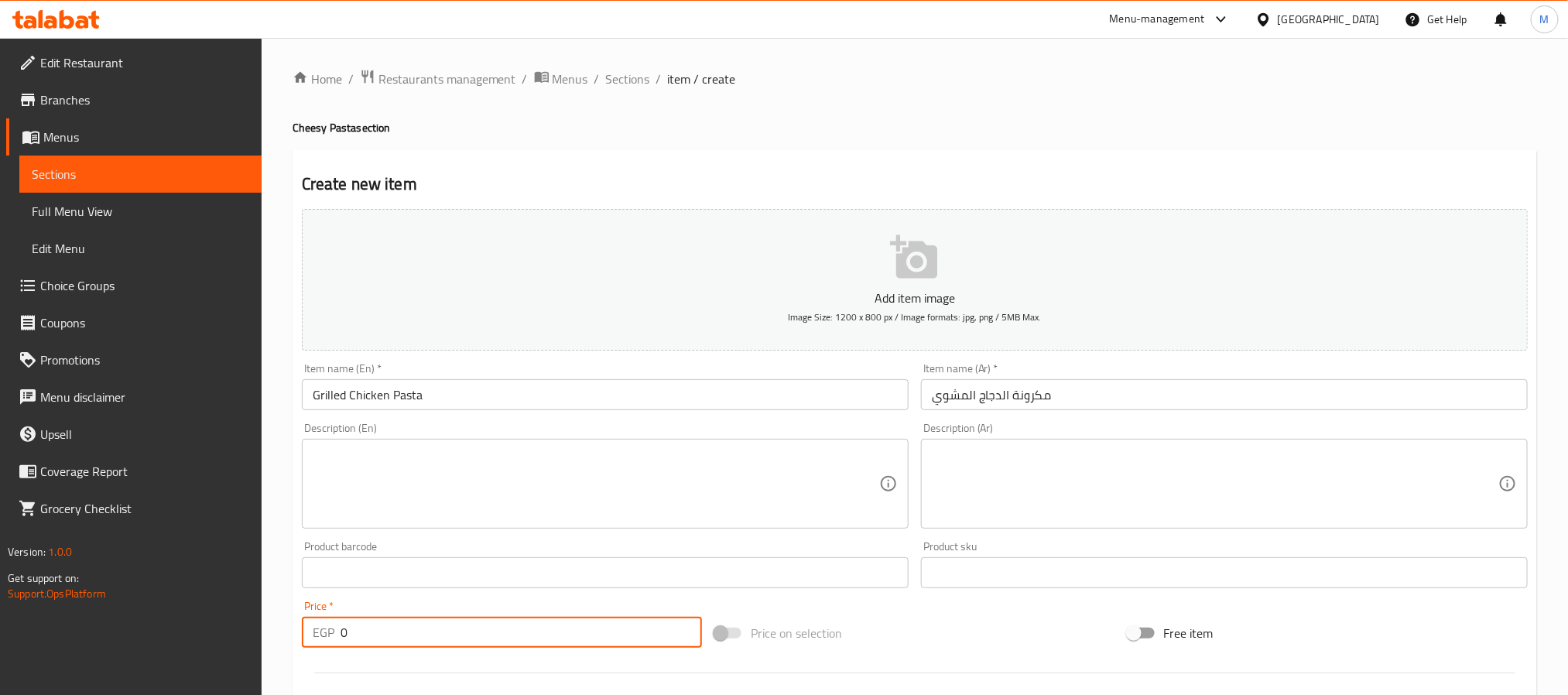
drag, startPoint x: 377, startPoint y: 648, endPoint x: 270, endPoint y: 647, distance: 107.0
click at [270, 647] on div "Home / Restaurants management / Menus / Sections / item / create Cheesy Pasta s…" at bounding box center [914, 566] width 1307 height 1056
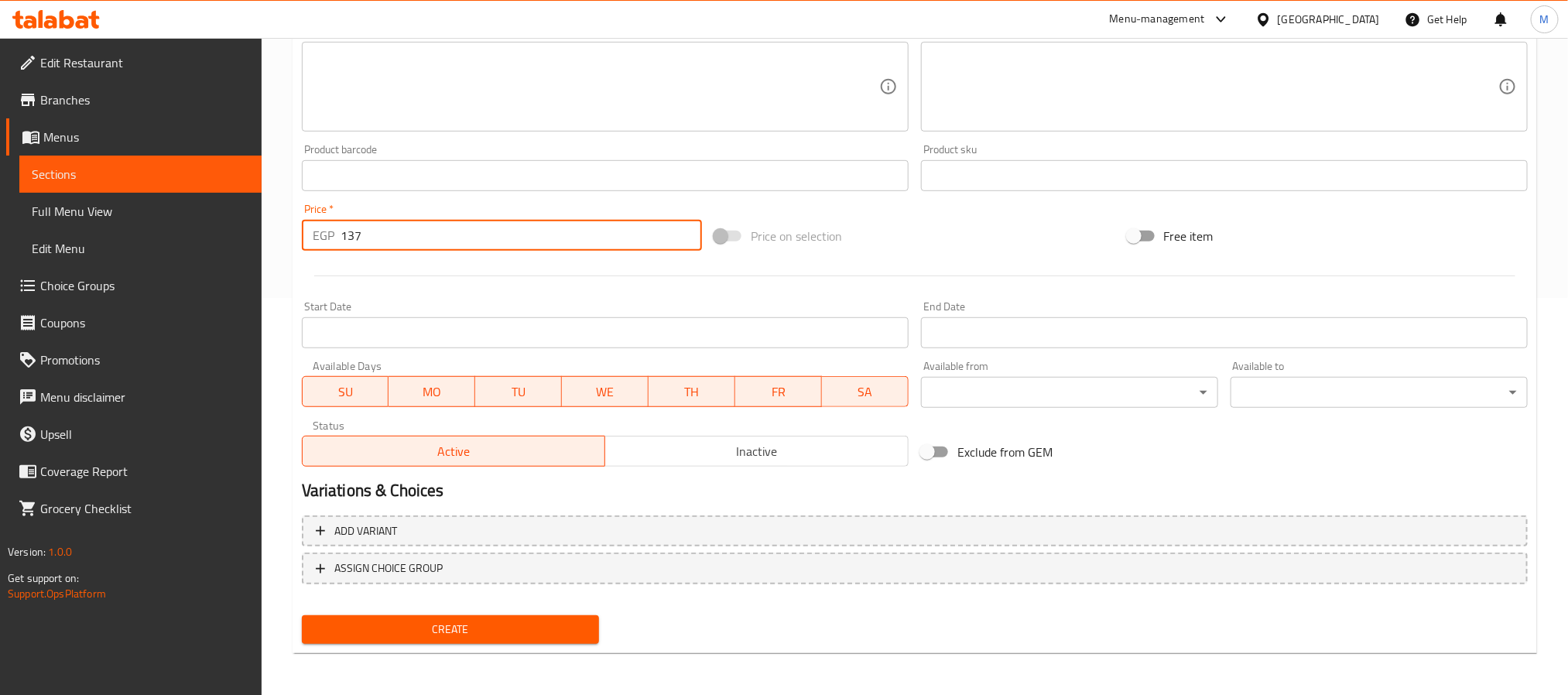
click at [361, 644] on div "Create" at bounding box center [450, 630] width 310 height 41
click at [392, 630] on span "Create" at bounding box center [450, 630] width 273 height 19
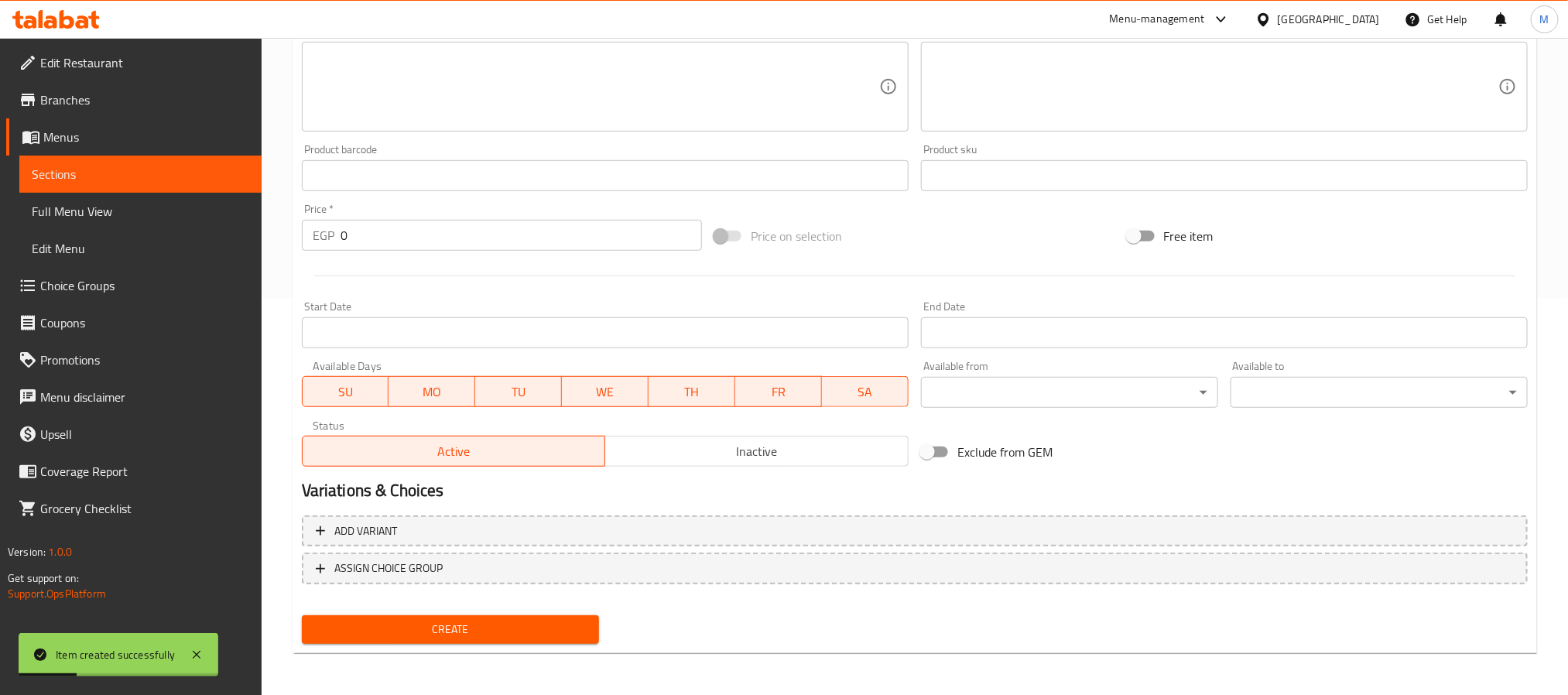
click at [341, 240] on input "0" at bounding box center [521, 235] width 362 height 31
click at [366, 241] on input "10" at bounding box center [521, 235] width 362 height 31
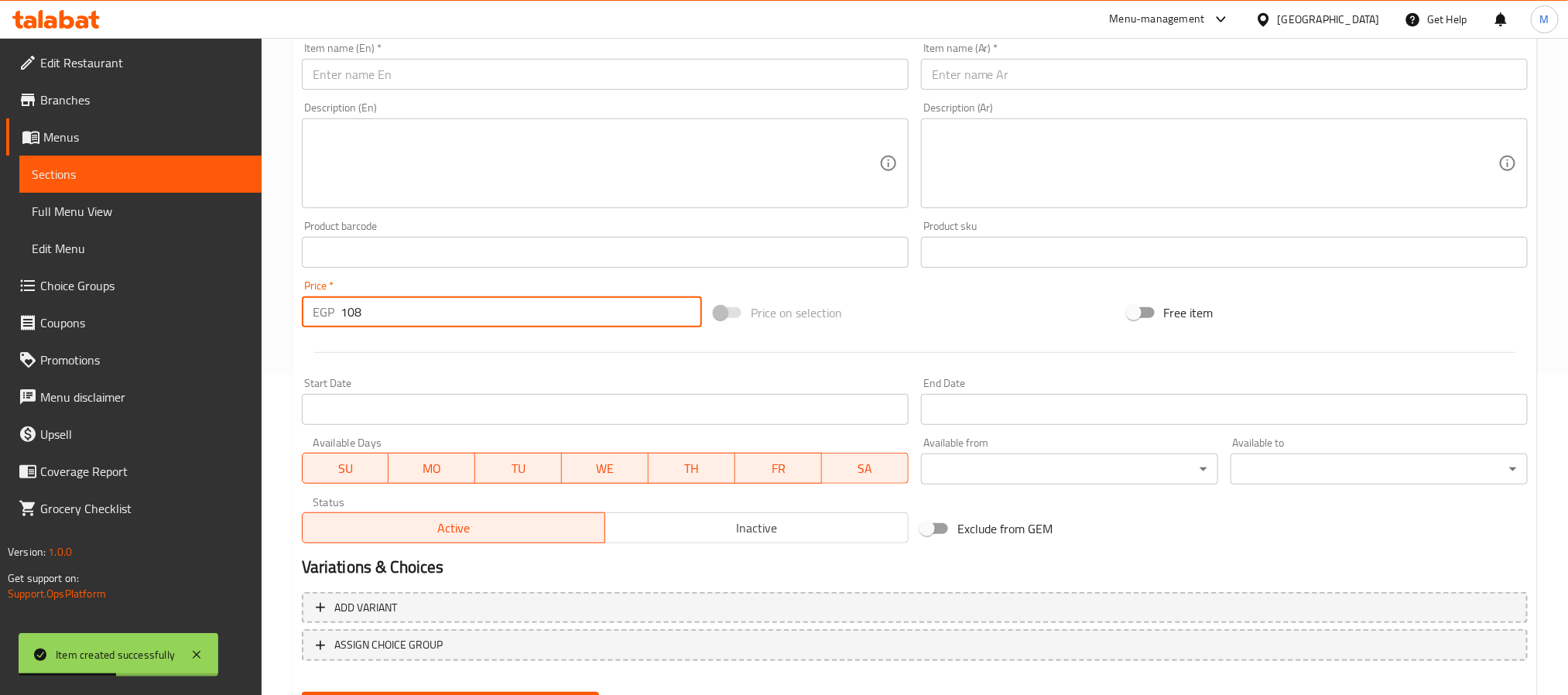
scroll to position [165, 0]
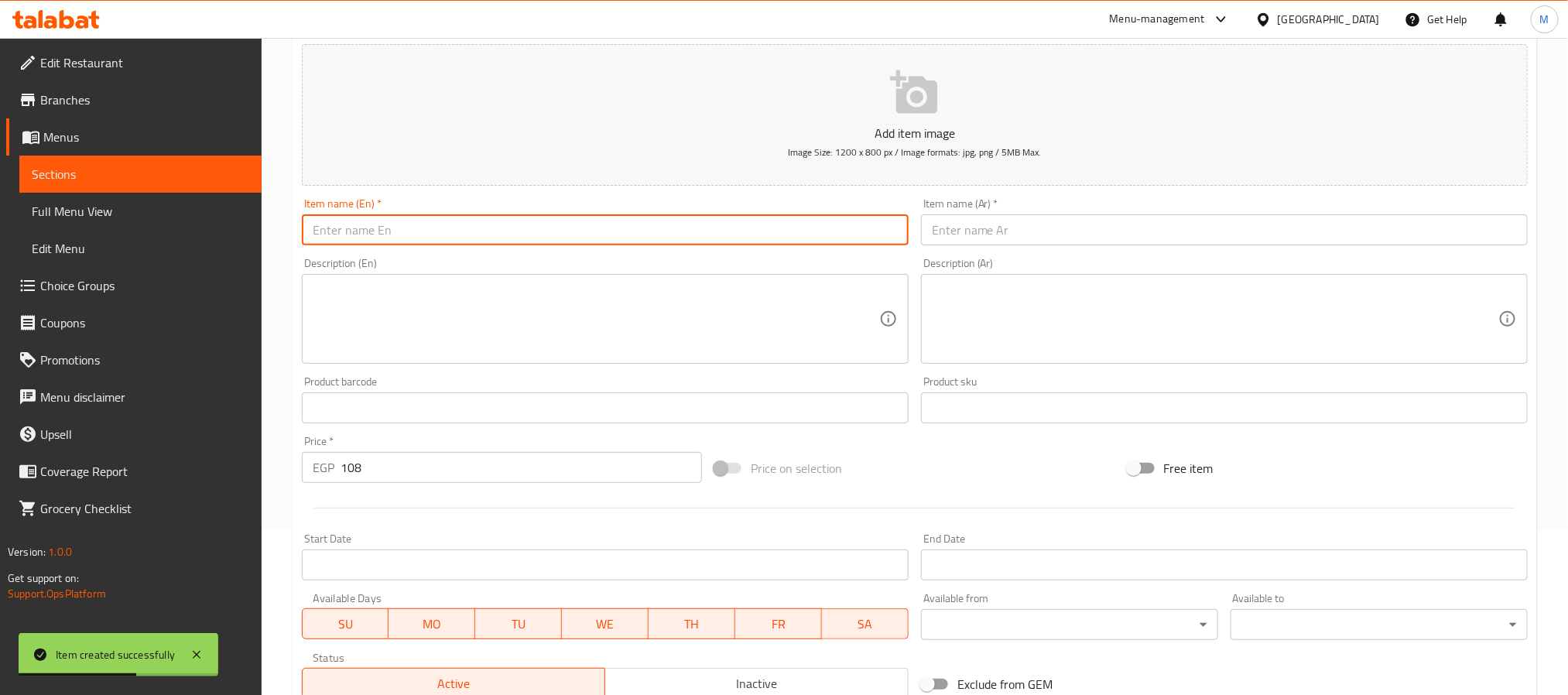
click at [471, 224] on input "text" at bounding box center [605, 230] width 607 height 31
click at [1067, 245] on input "text" at bounding box center [1224, 230] width 607 height 31
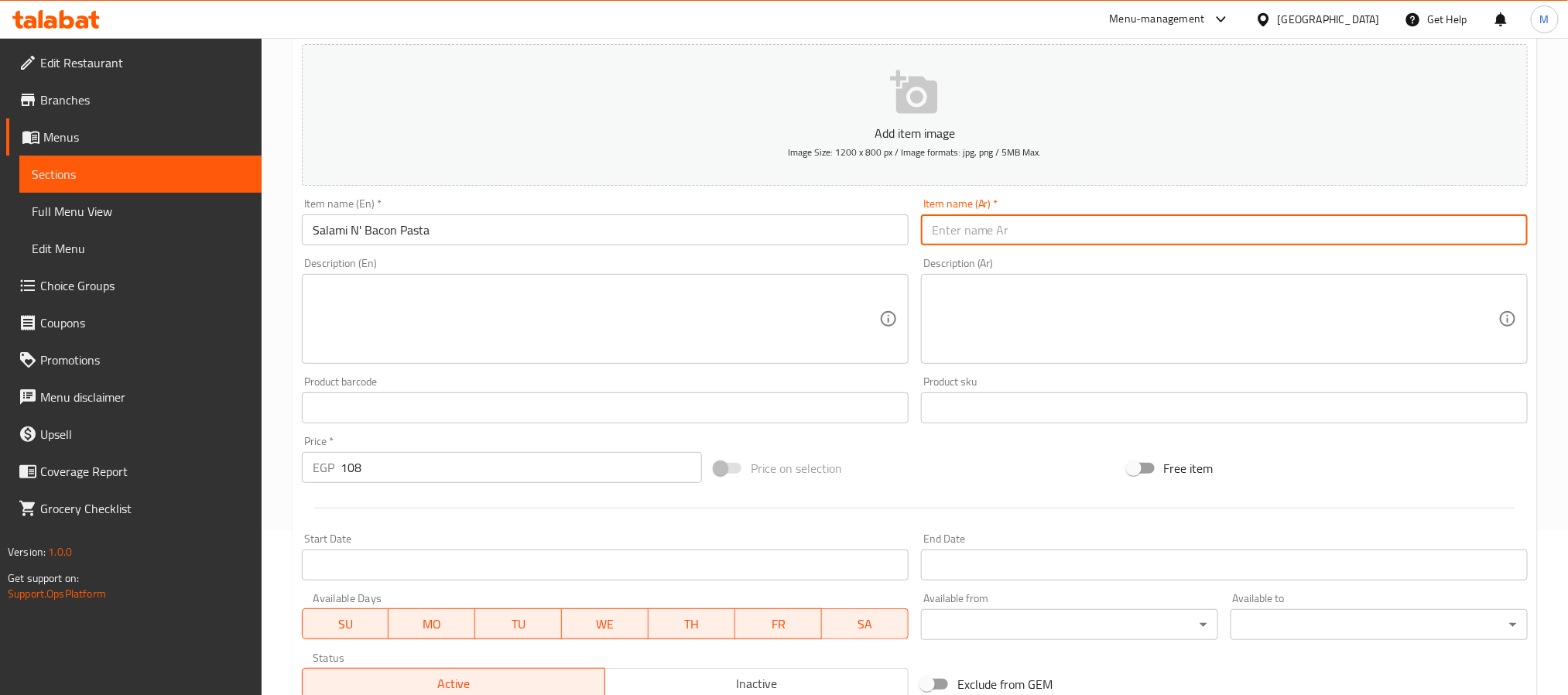
paste input "معكرونة السلامي ولحم الخنزير المقدد"
click at [1022, 236] on input "معكرونة السلامي ولحم الخنزير المقدد" at bounding box center [1224, 230] width 607 height 31
drag, startPoint x: 1022, startPoint y: 236, endPoint x: 1006, endPoint y: 245, distance: 18.4
click at [1006, 245] on input "معكرونة السلامي ولحم الخنزير المقدد" at bounding box center [1224, 230] width 607 height 31
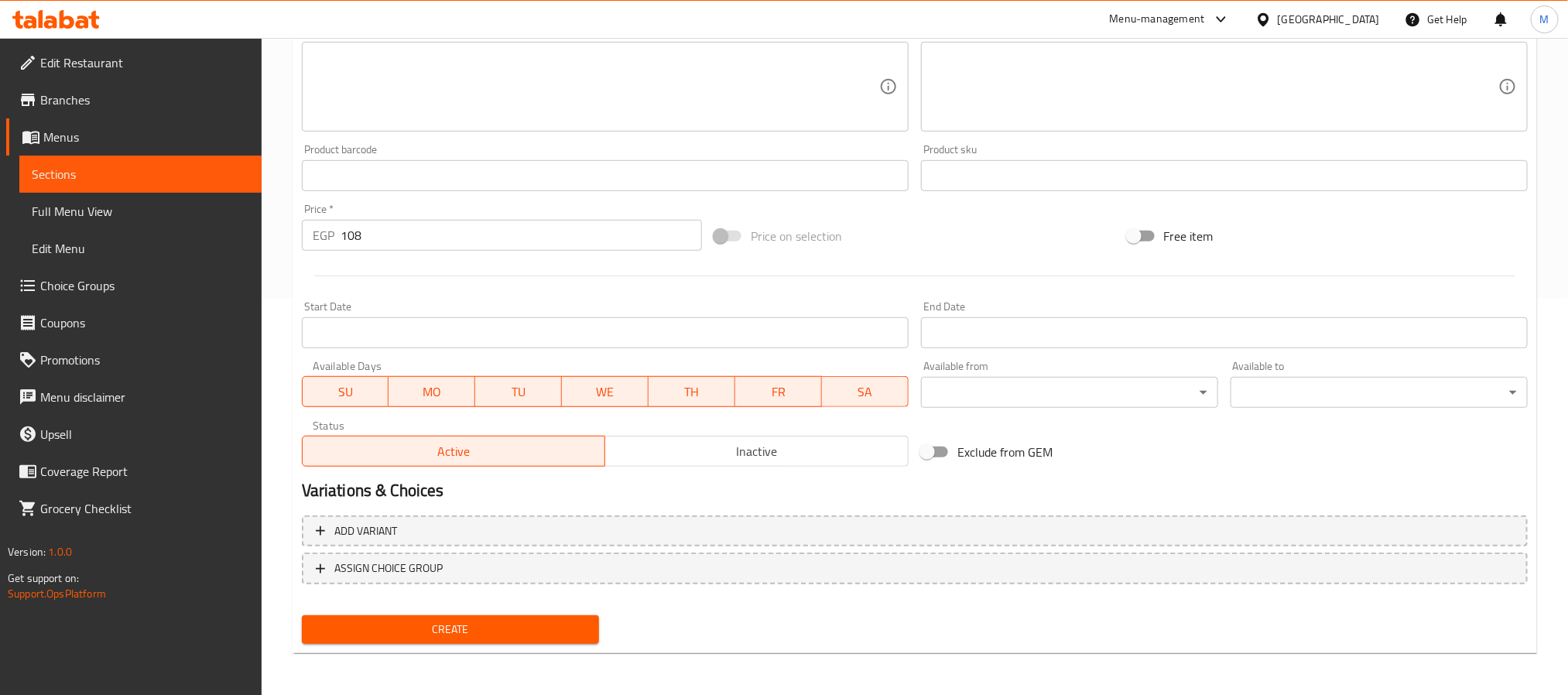
click at [472, 638] on button "Create" at bounding box center [450, 630] width 297 height 28
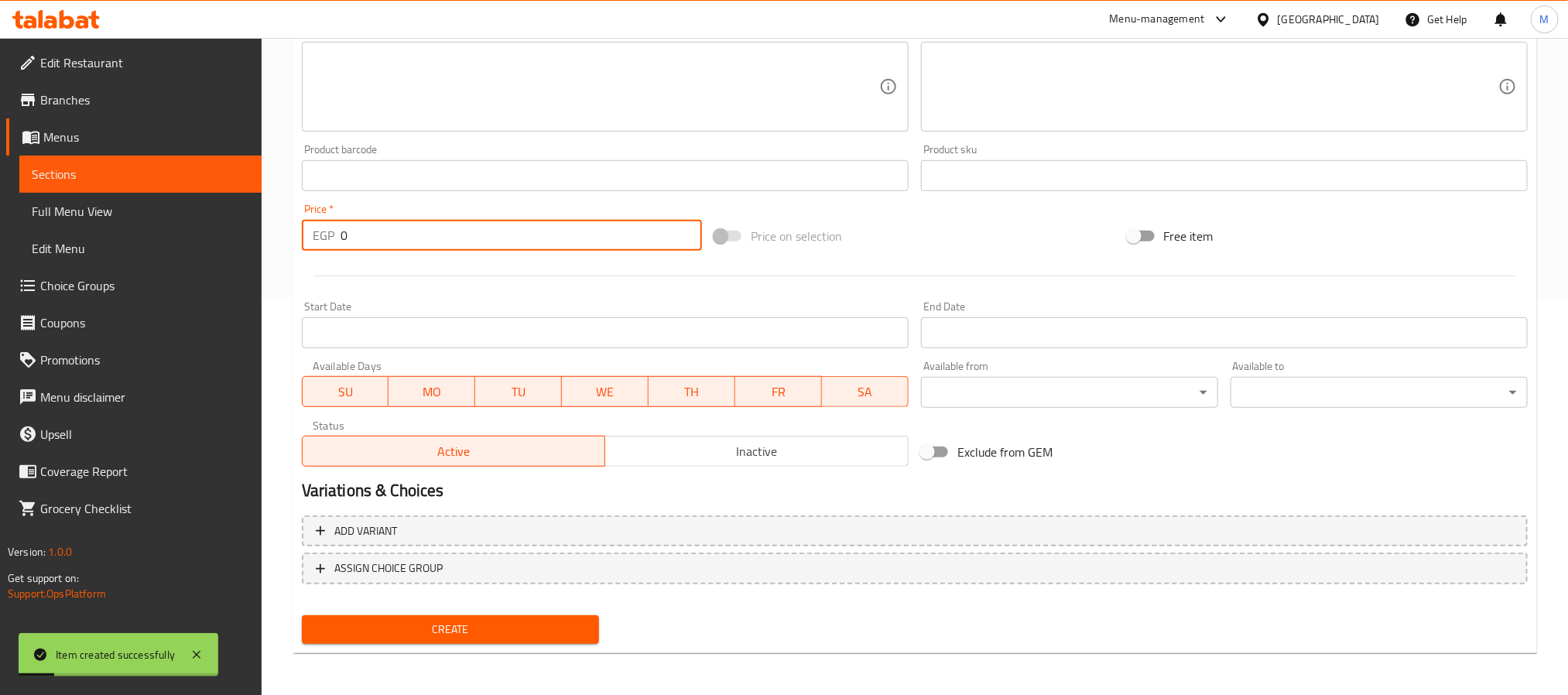
drag, startPoint x: 368, startPoint y: 228, endPoint x: 286, endPoint y: 240, distance: 82.9
click at [286, 240] on div "Home / Restaurants management / Menus / Sections / item / create Cheesy Pasta s…" at bounding box center [914, 169] width 1307 height 1056
click at [461, 181] on input "text" at bounding box center [605, 176] width 607 height 31
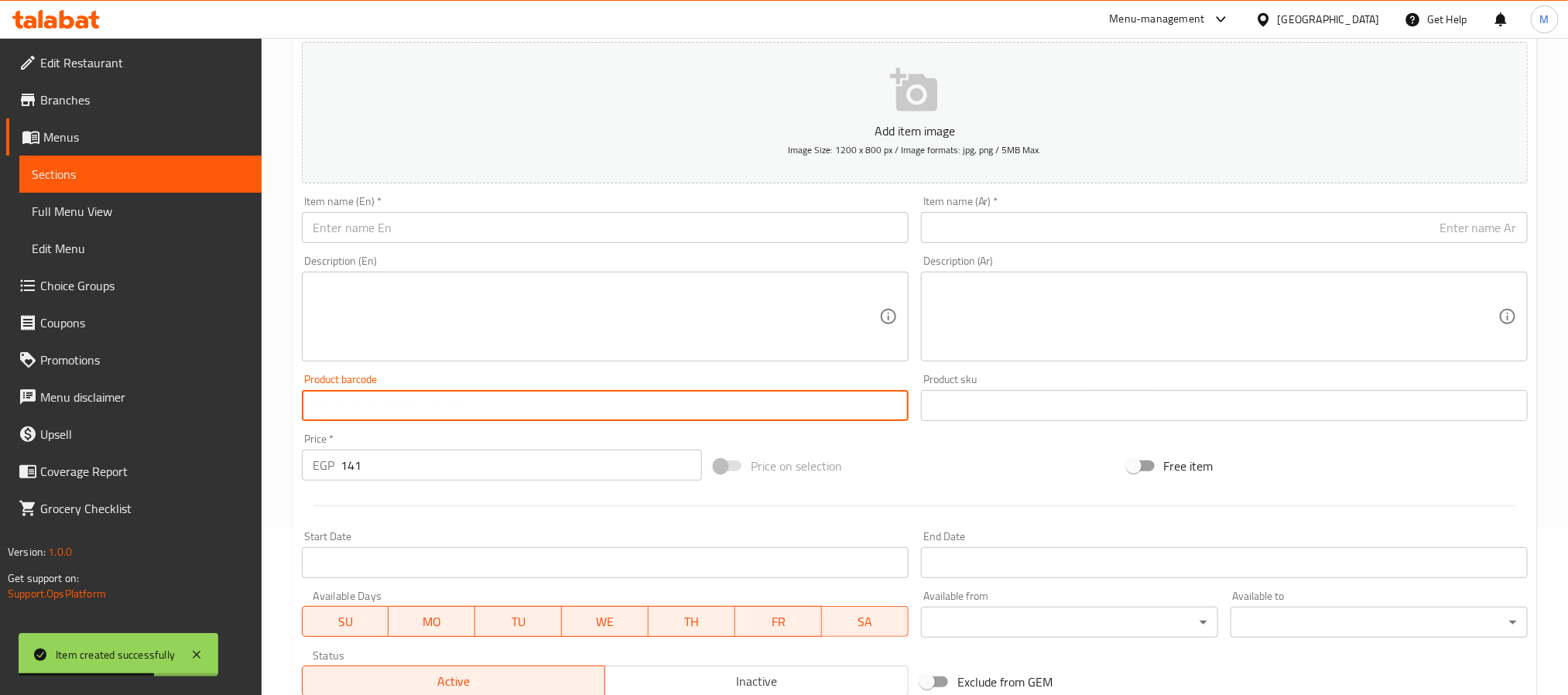
scroll to position [165, 0]
click at [392, 221] on input "text" at bounding box center [605, 230] width 607 height 31
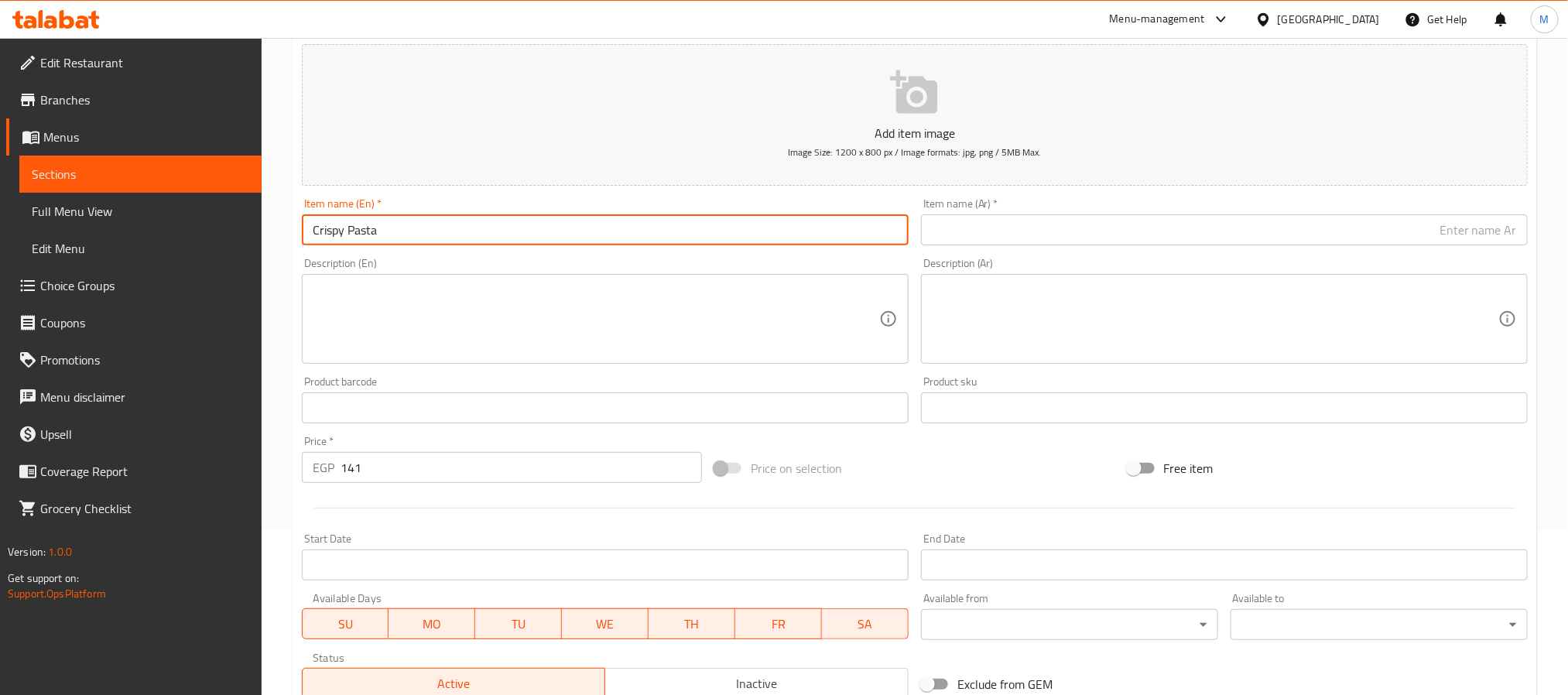
click at [392, 221] on input "Crispy Pasta" at bounding box center [605, 230] width 607 height 31
click at [1110, 230] on input "text" at bounding box center [1224, 230] width 607 height 31
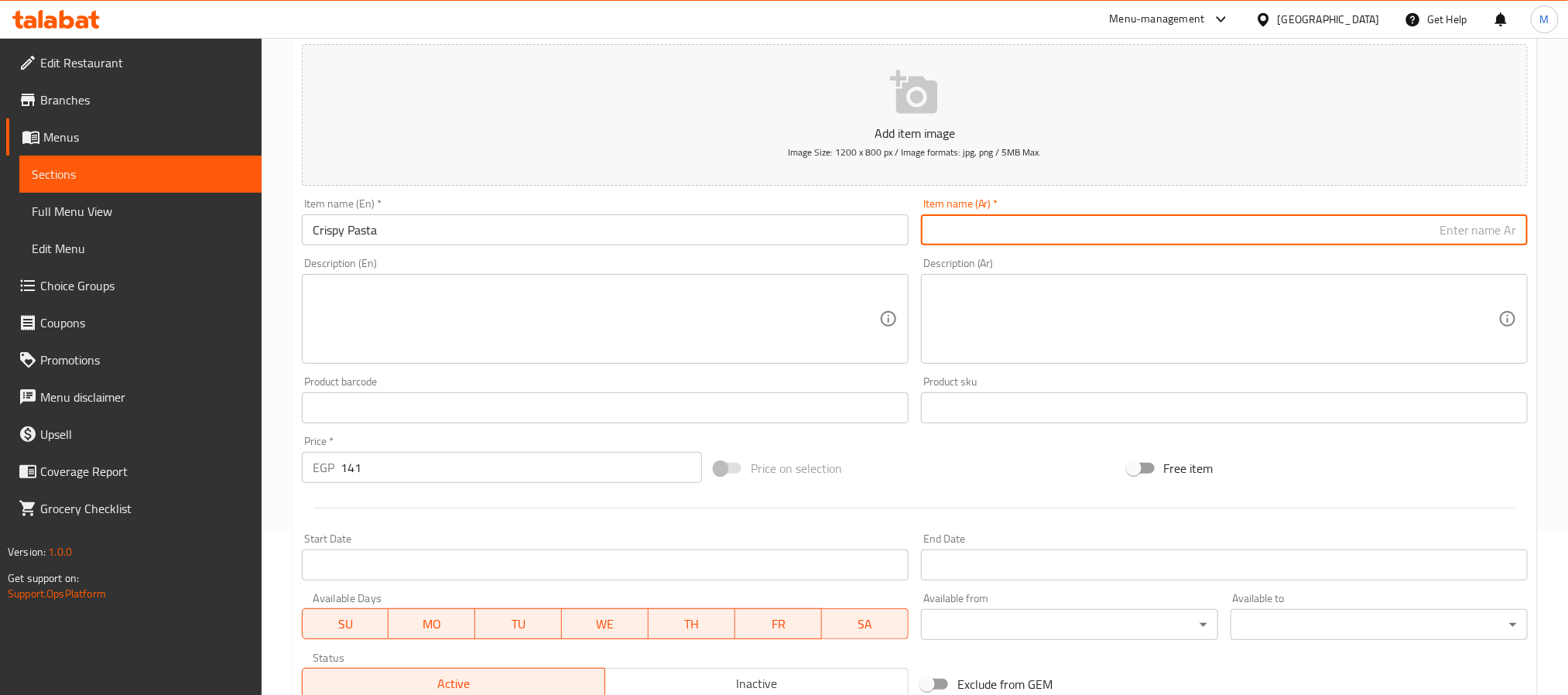
paste input "معكرونة مقرمشة"
click at [1503, 240] on input "معكرونة مقرمشة" at bounding box center [1224, 230] width 607 height 31
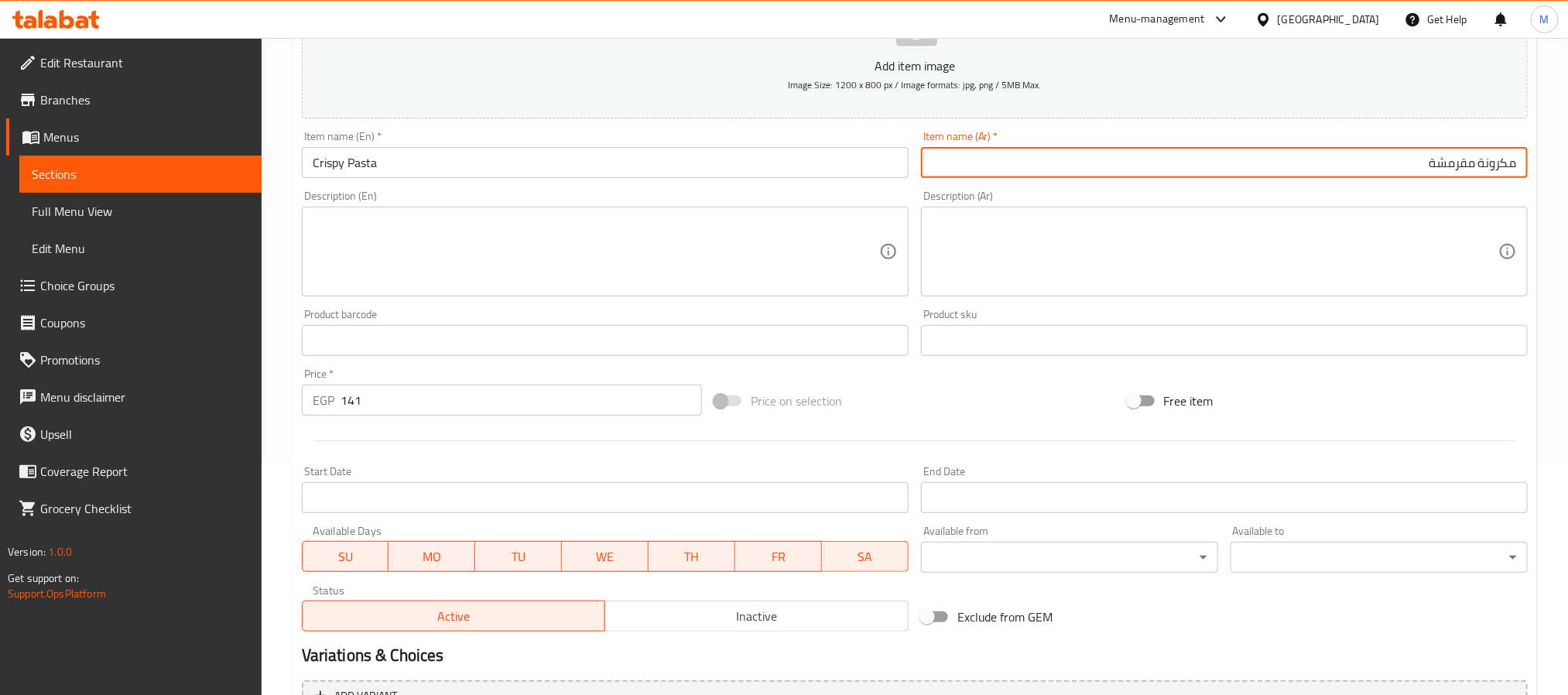
scroll to position [397, 0]
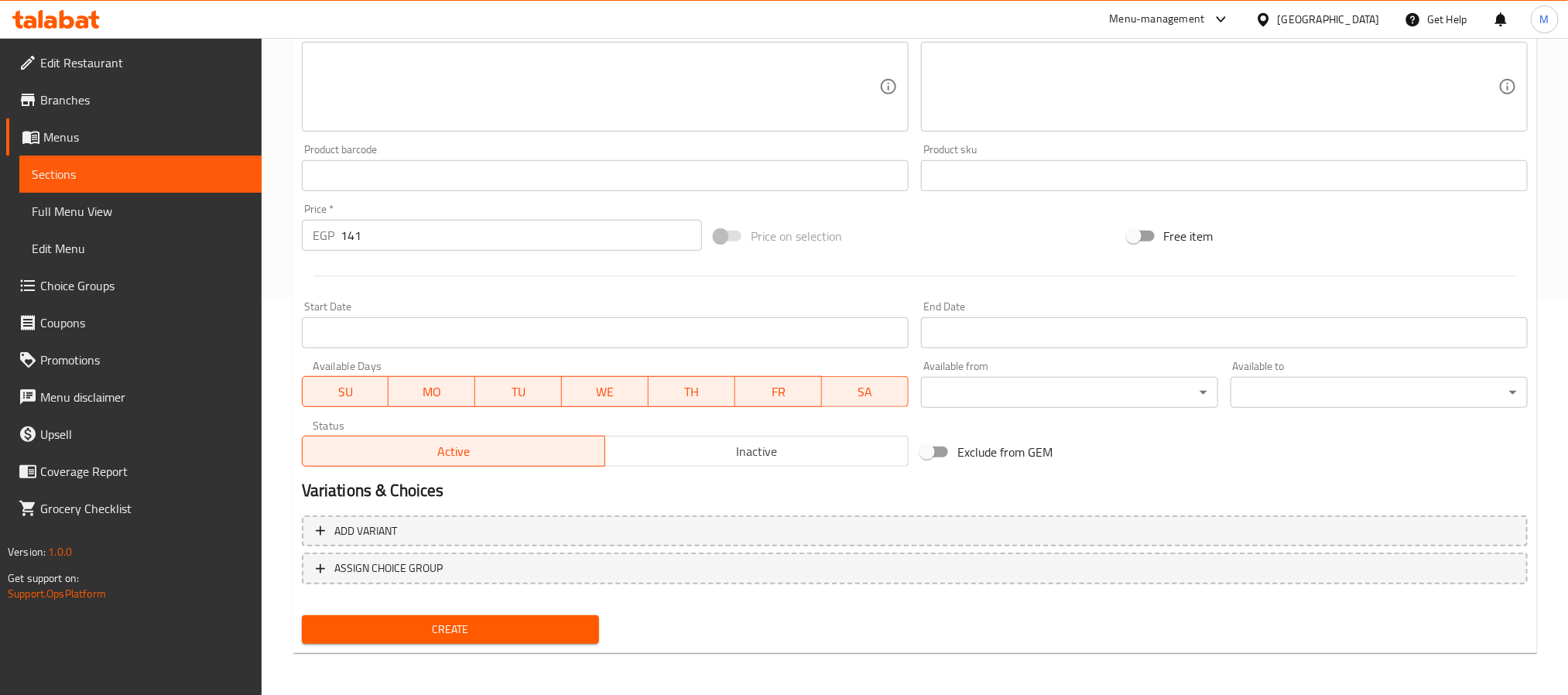
click at [511, 623] on span "Create" at bounding box center [450, 630] width 273 height 19
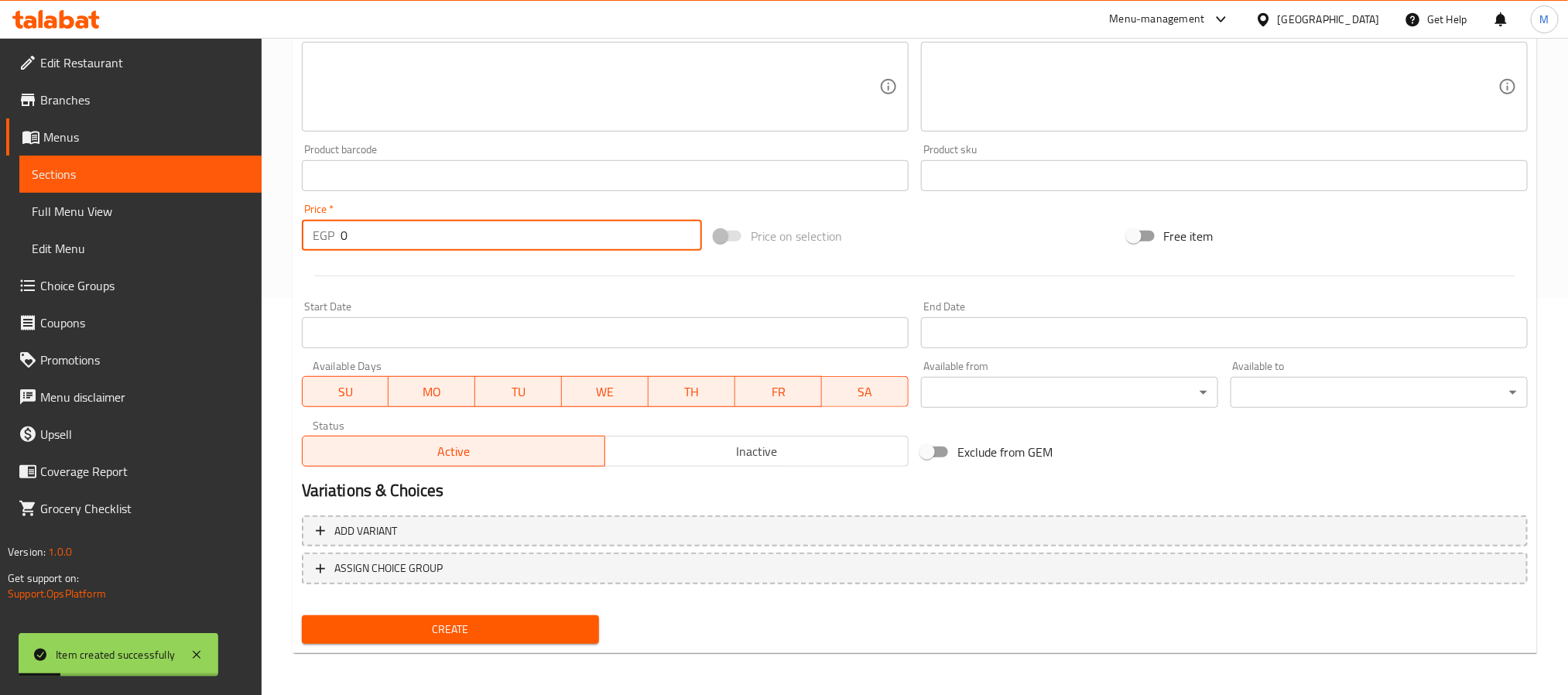
drag, startPoint x: 377, startPoint y: 230, endPoint x: 260, endPoint y: 230, distance: 117.0
click at [260, 230] on div "Edit Restaurant Branches Menus Sections Full Menu View Edit Menu Choice Groups …" at bounding box center [784, 169] width 1568 height 1056
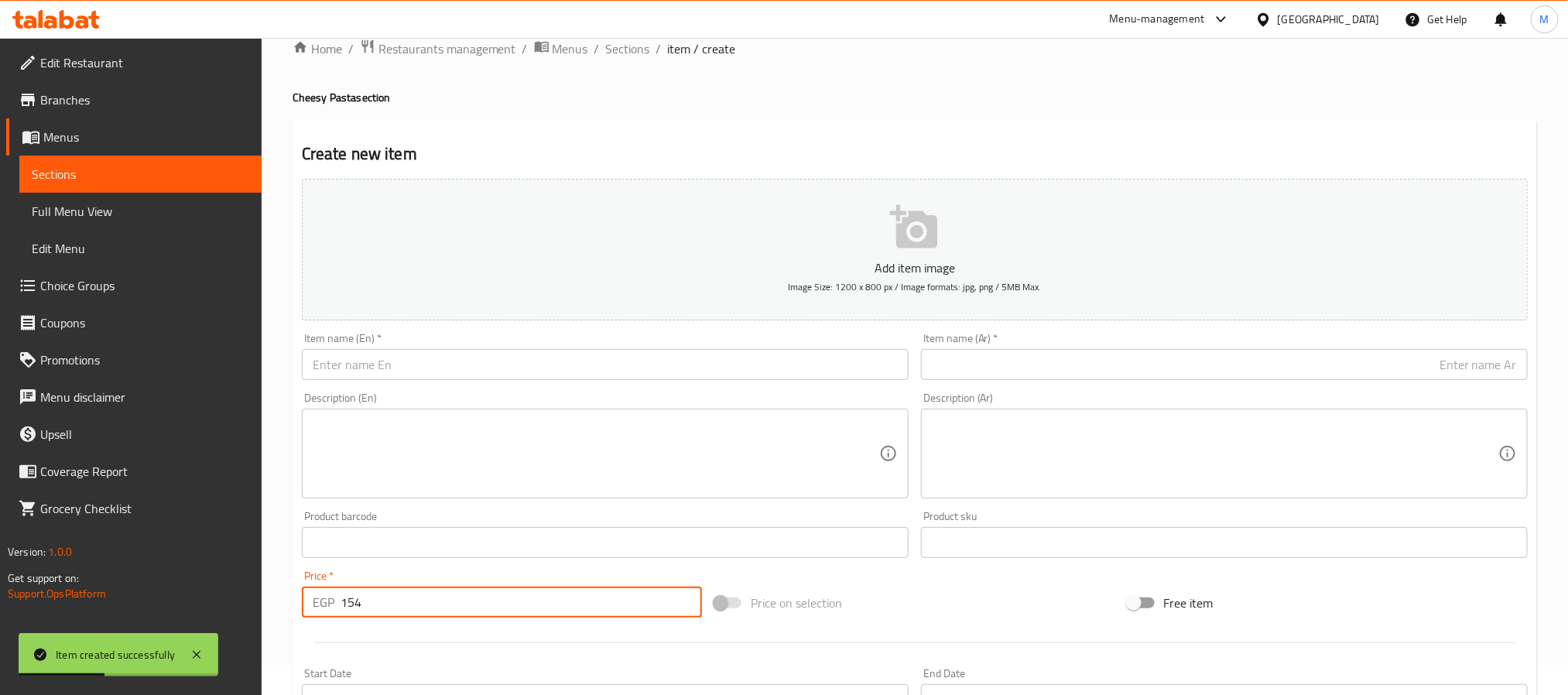
scroll to position [0, 0]
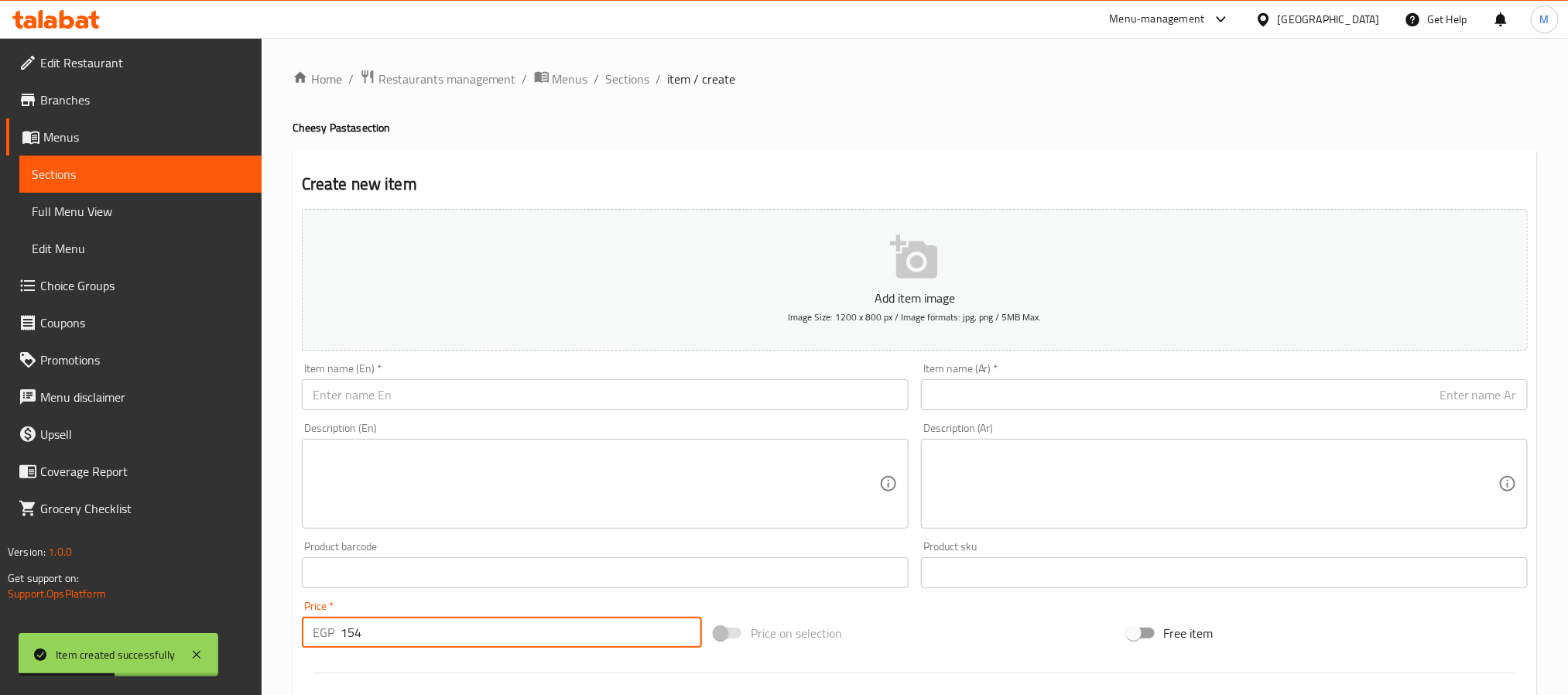
click at [331, 405] on input "text" at bounding box center [605, 395] width 607 height 31
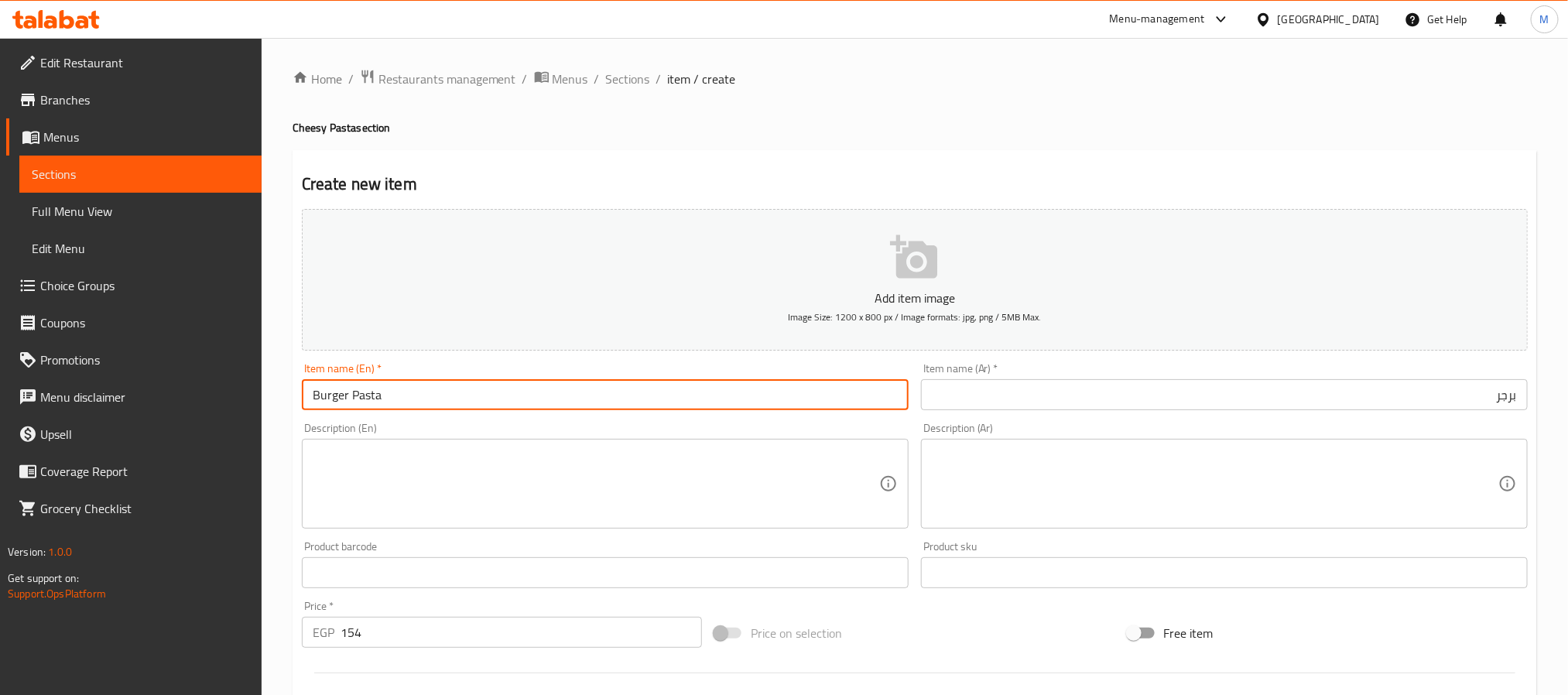
click at [1097, 382] on input "برجر" at bounding box center [1224, 395] width 607 height 31
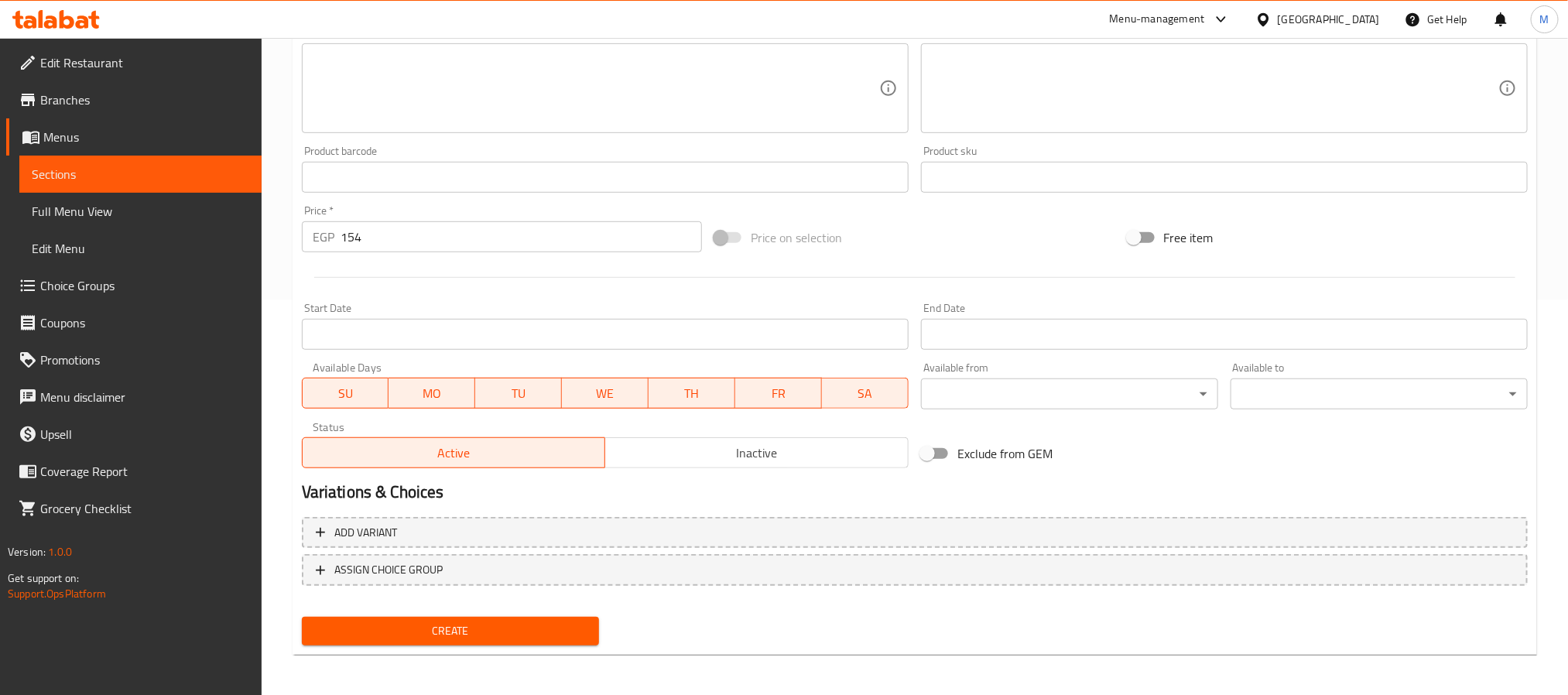
scroll to position [397, 0]
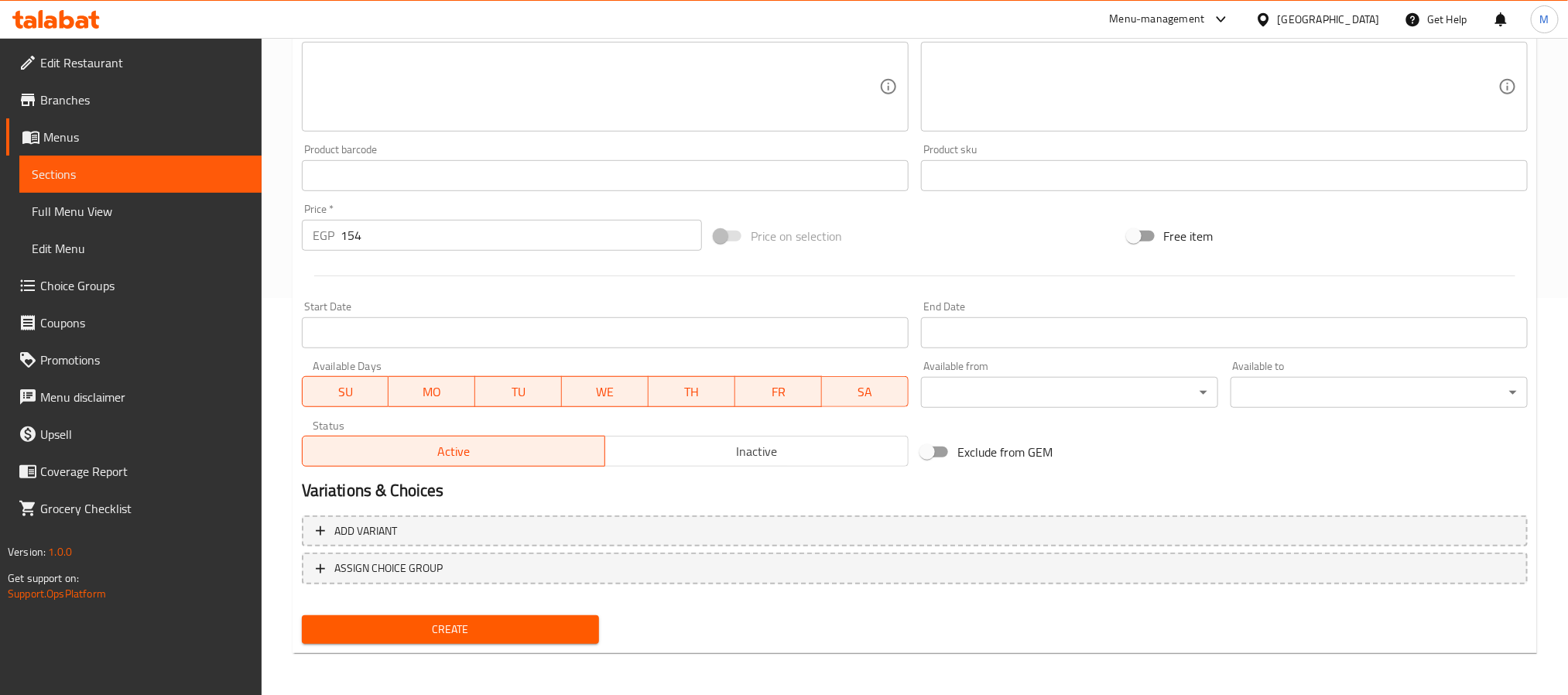
click at [509, 630] on span "Create" at bounding box center [450, 630] width 273 height 19
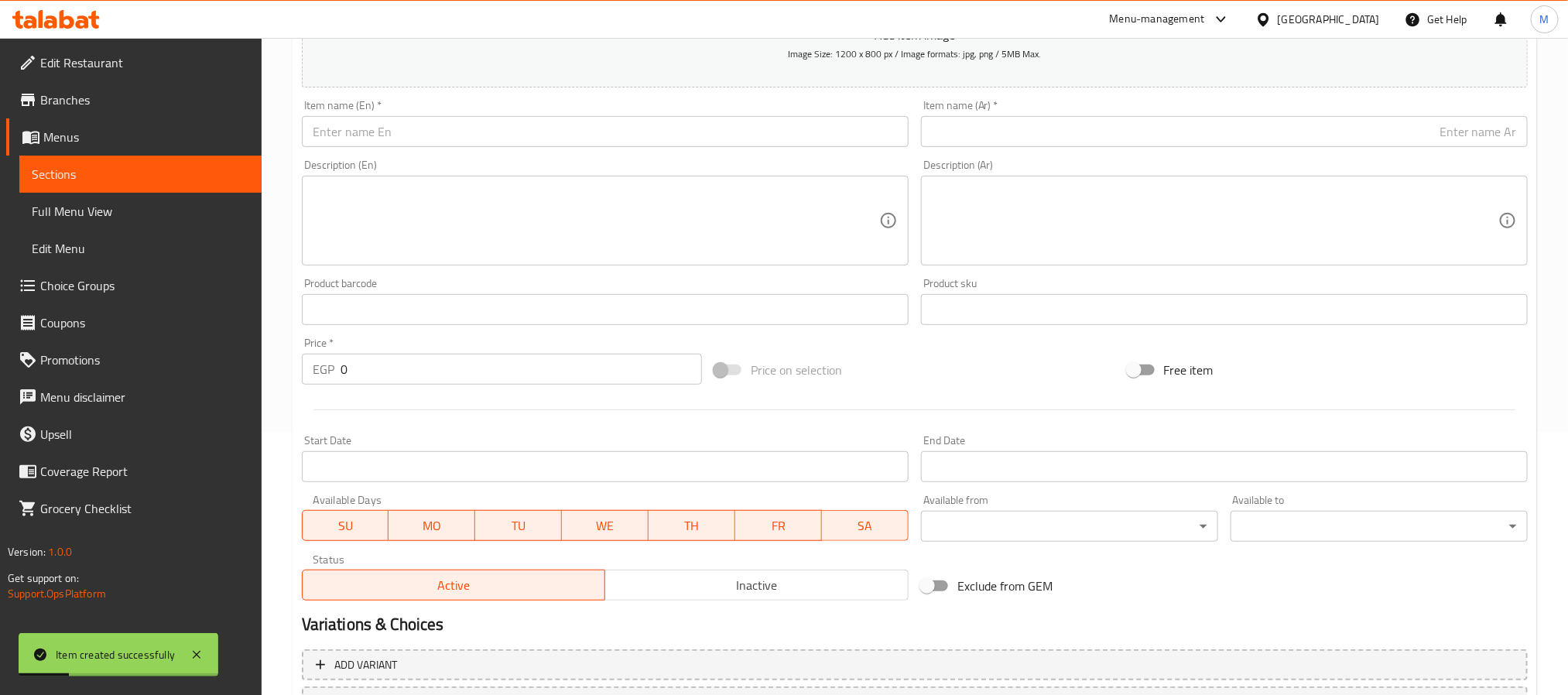
scroll to position [0, 0]
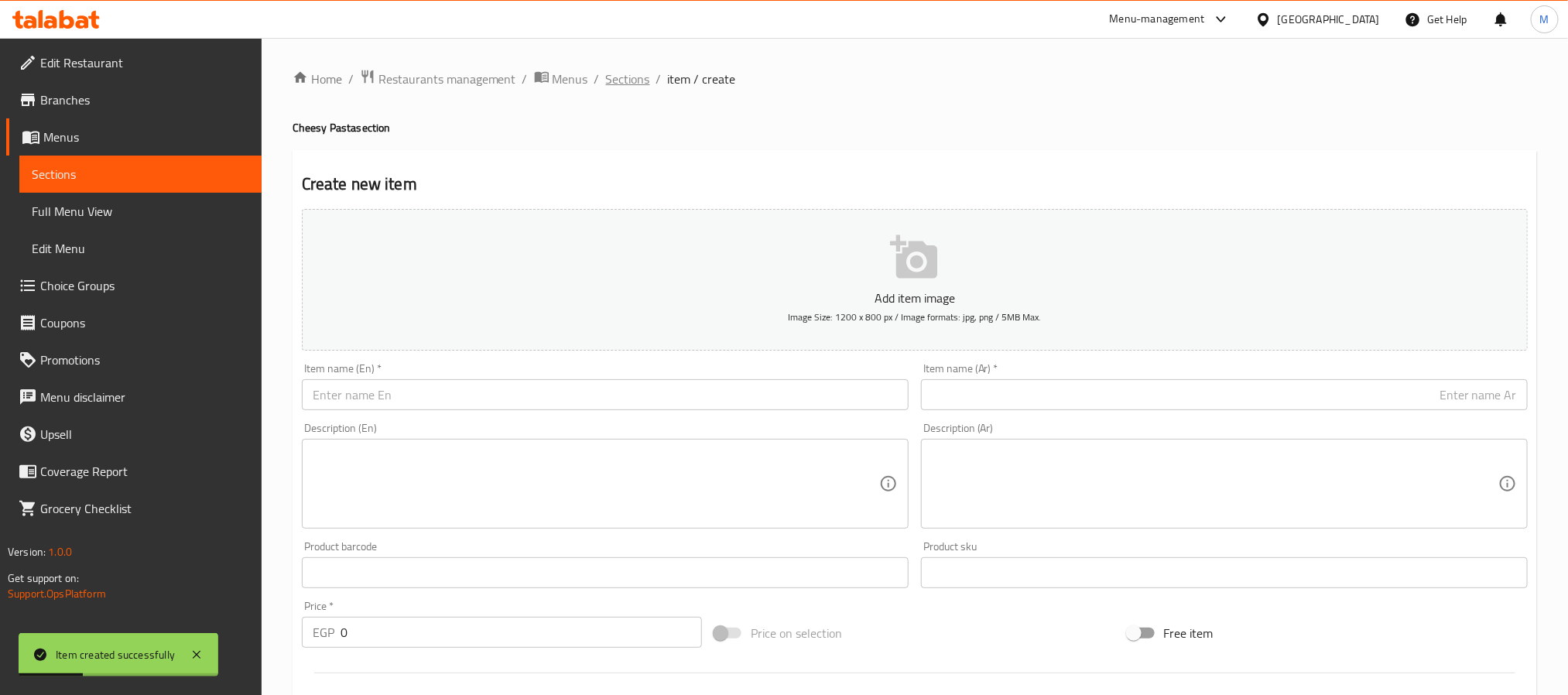
click at [629, 84] on span "Sections" at bounding box center [628, 78] width 44 height 19
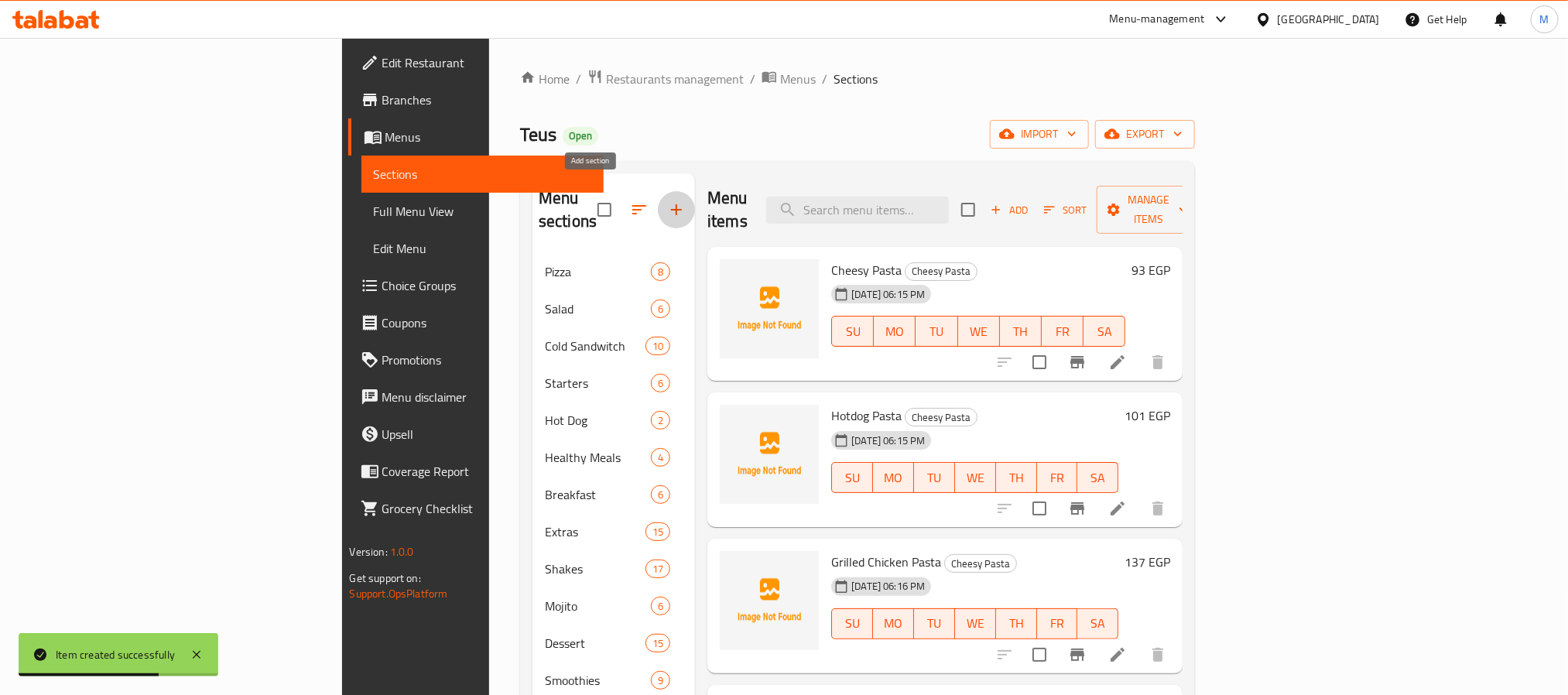
click at [667, 200] on icon "button" at bounding box center [676, 209] width 19 height 19
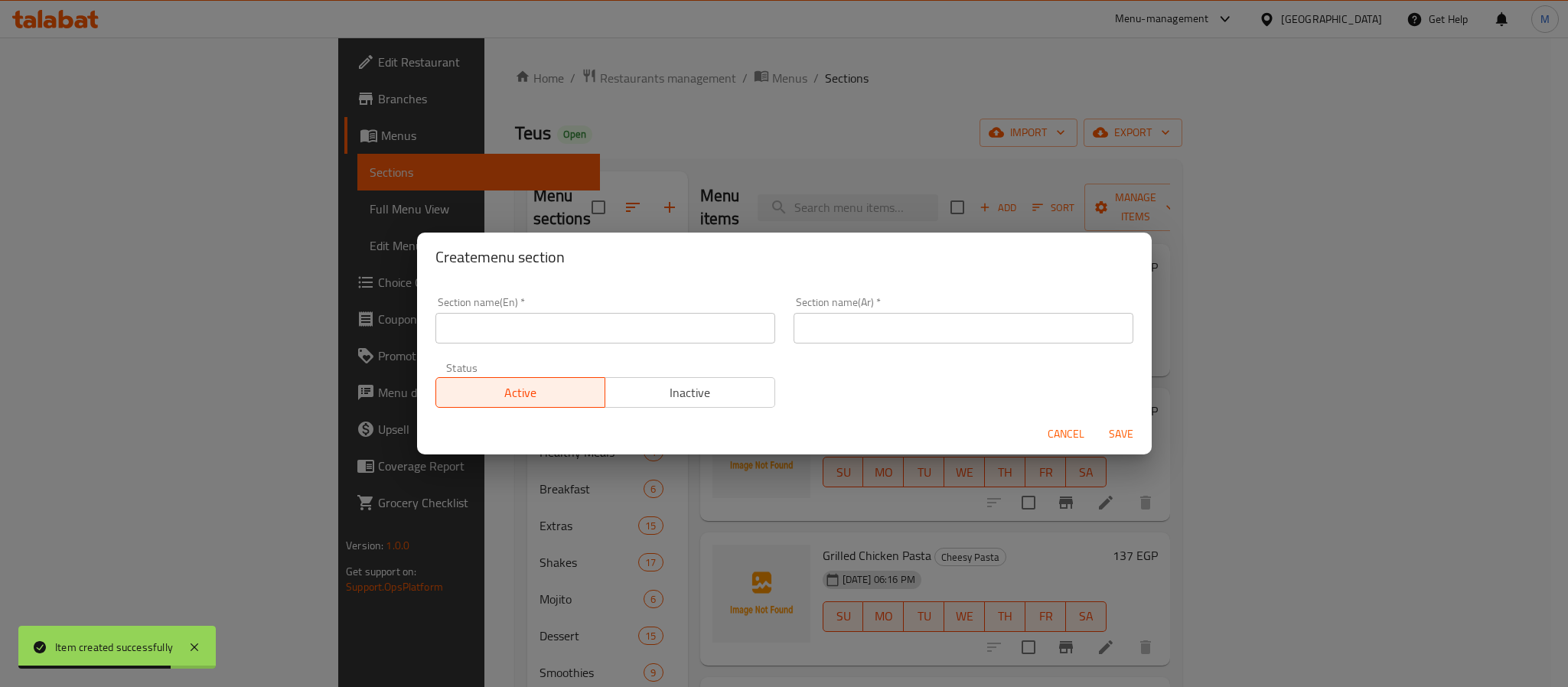
click at [646, 341] on input "text" at bounding box center [606, 328] width 340 height 30
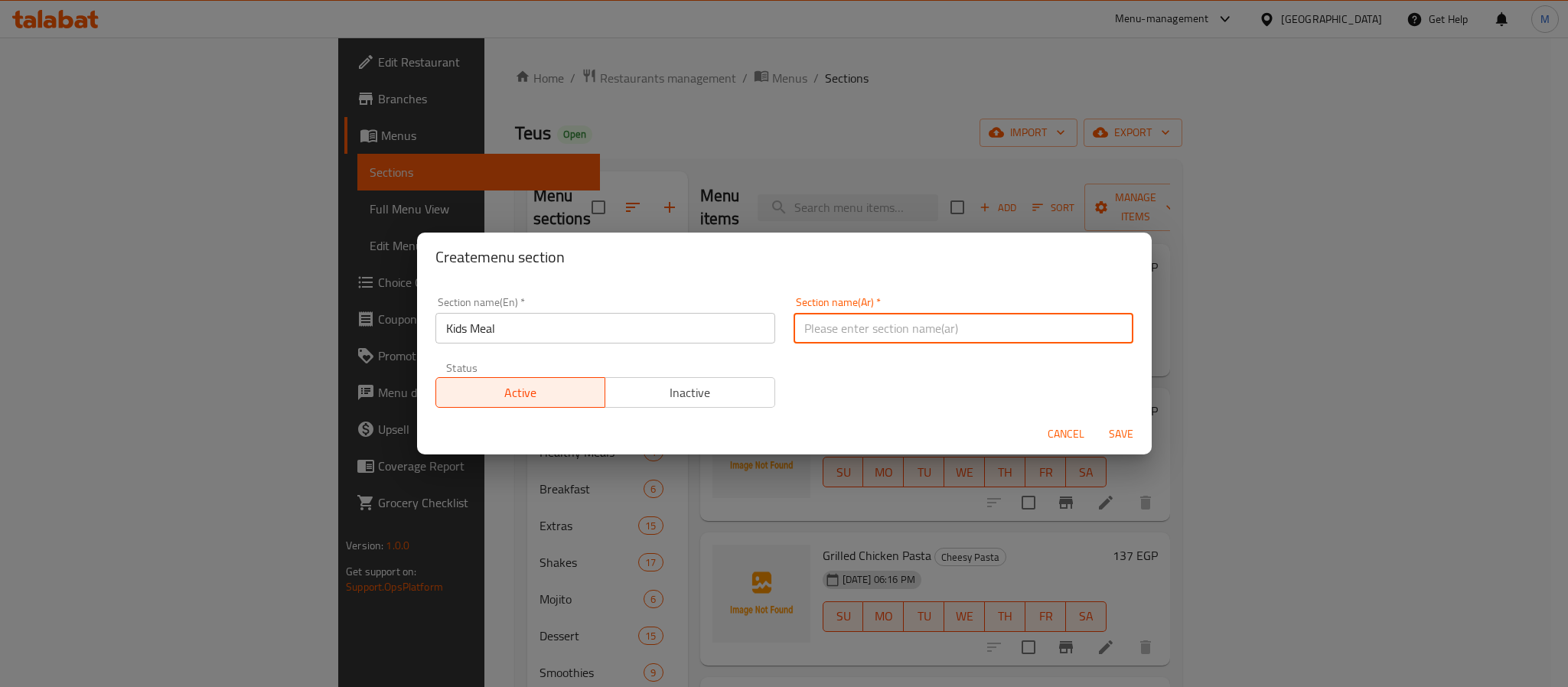
click at [646, 341] on input "Kids Meal" at bounding box center [606, 328] width 340 height 30
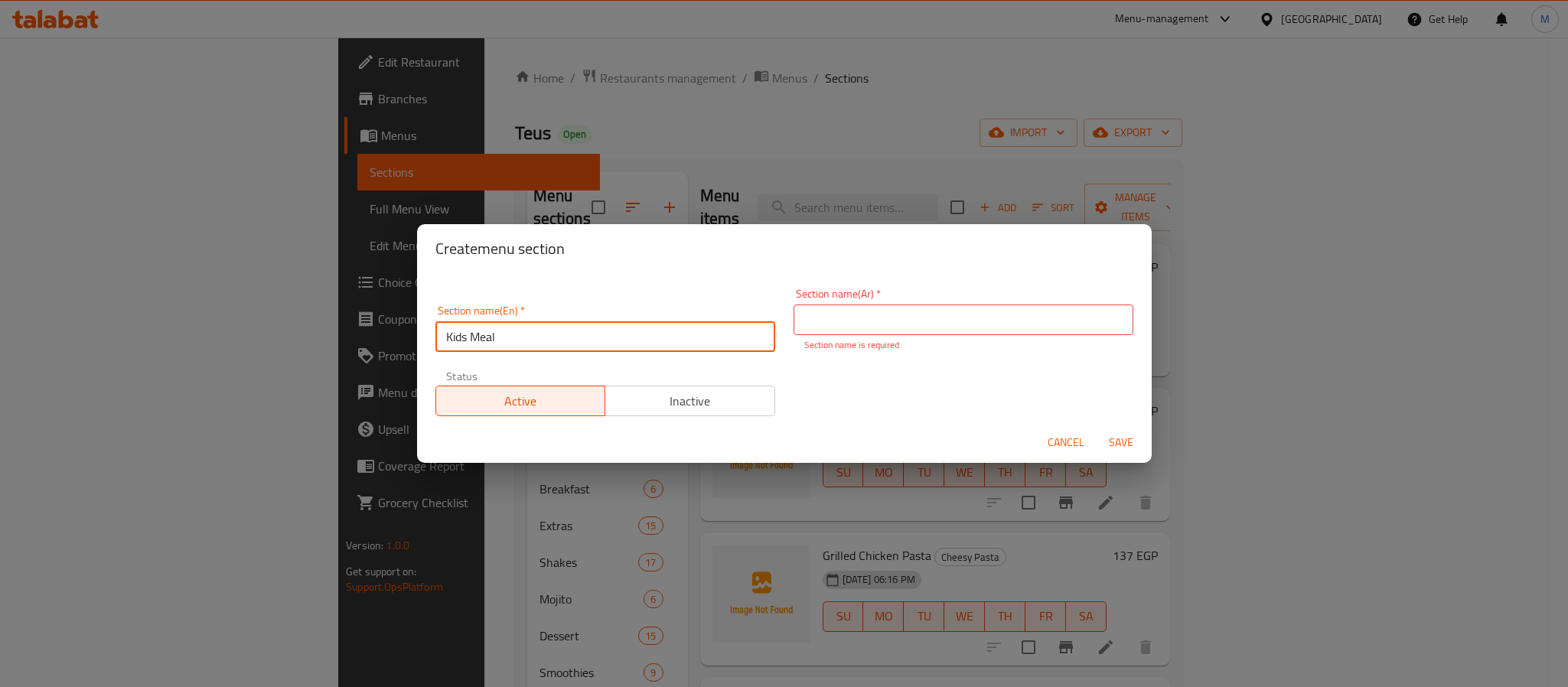
click at [898, 322] on input "text" at bounding box center [964, 320] width 340 height 30
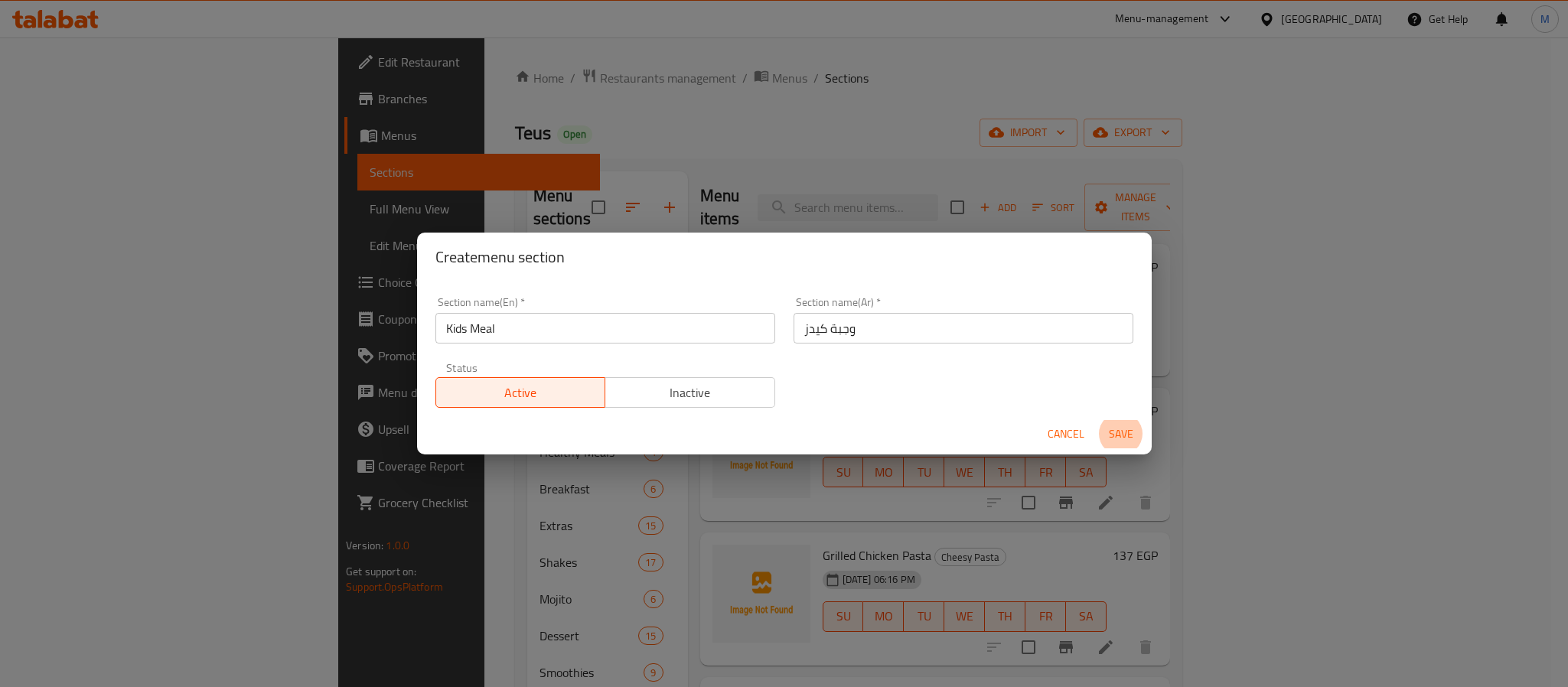
click at [1096, 420] on button "Save" at bounding box center [1120, 434] width 49 height 28
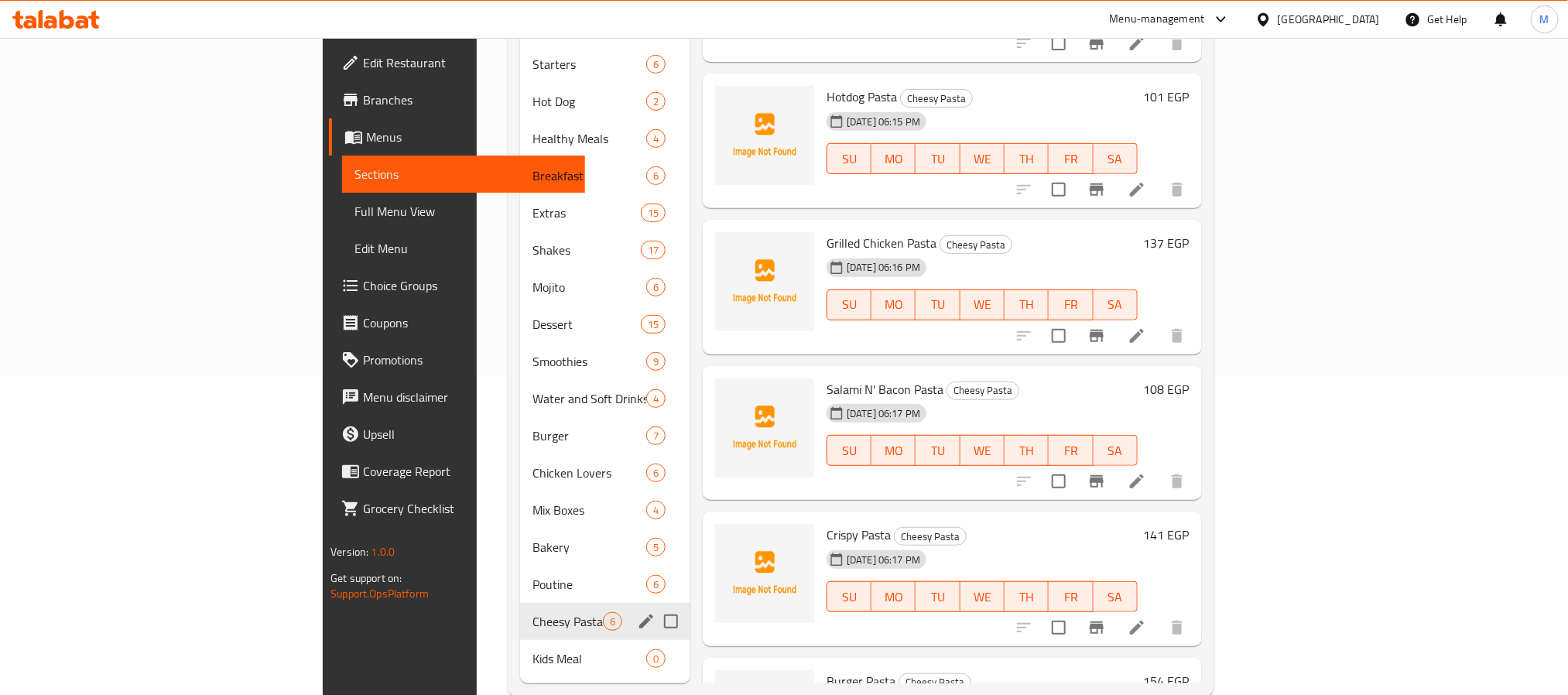
scroll to position [326, 0]
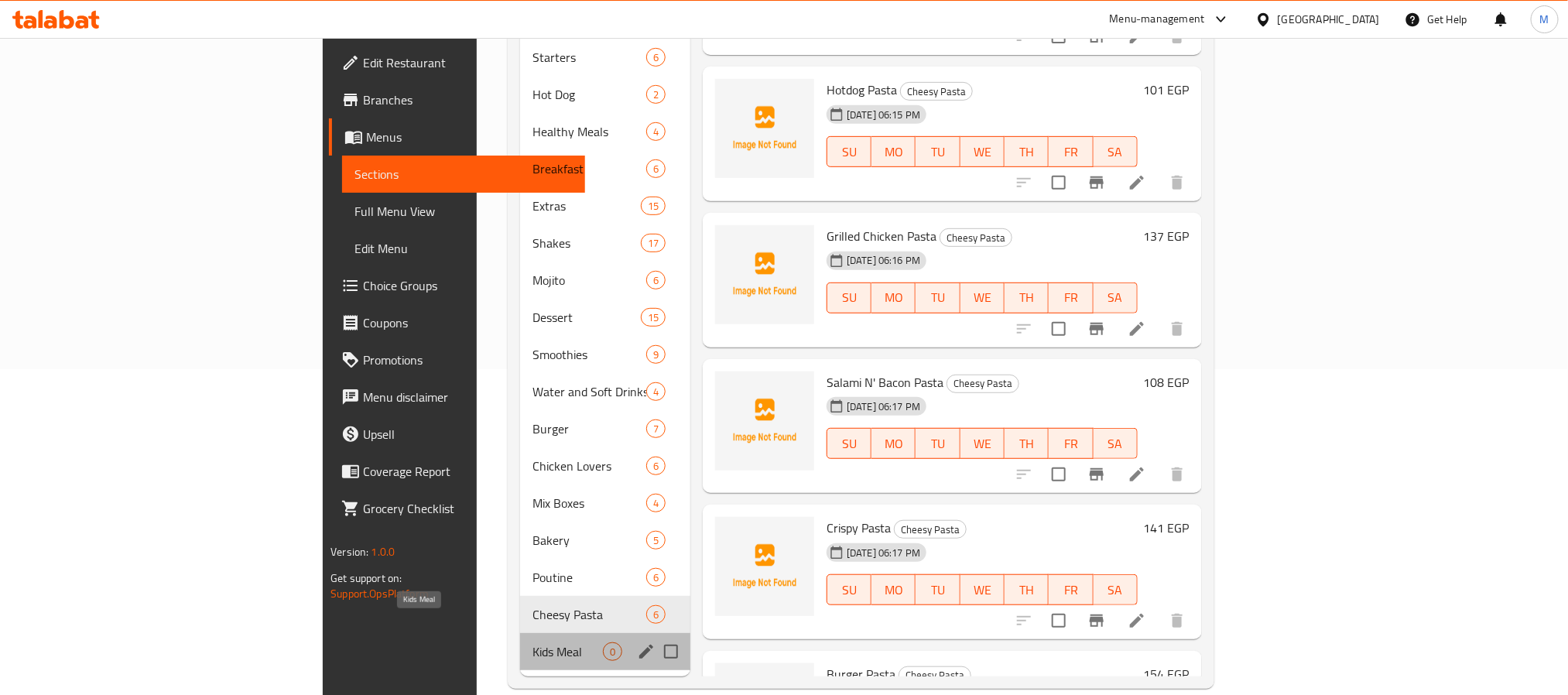
click at [533, 643] on span "Kids Meal" at bounding box center [567, 651] width 70 height 19
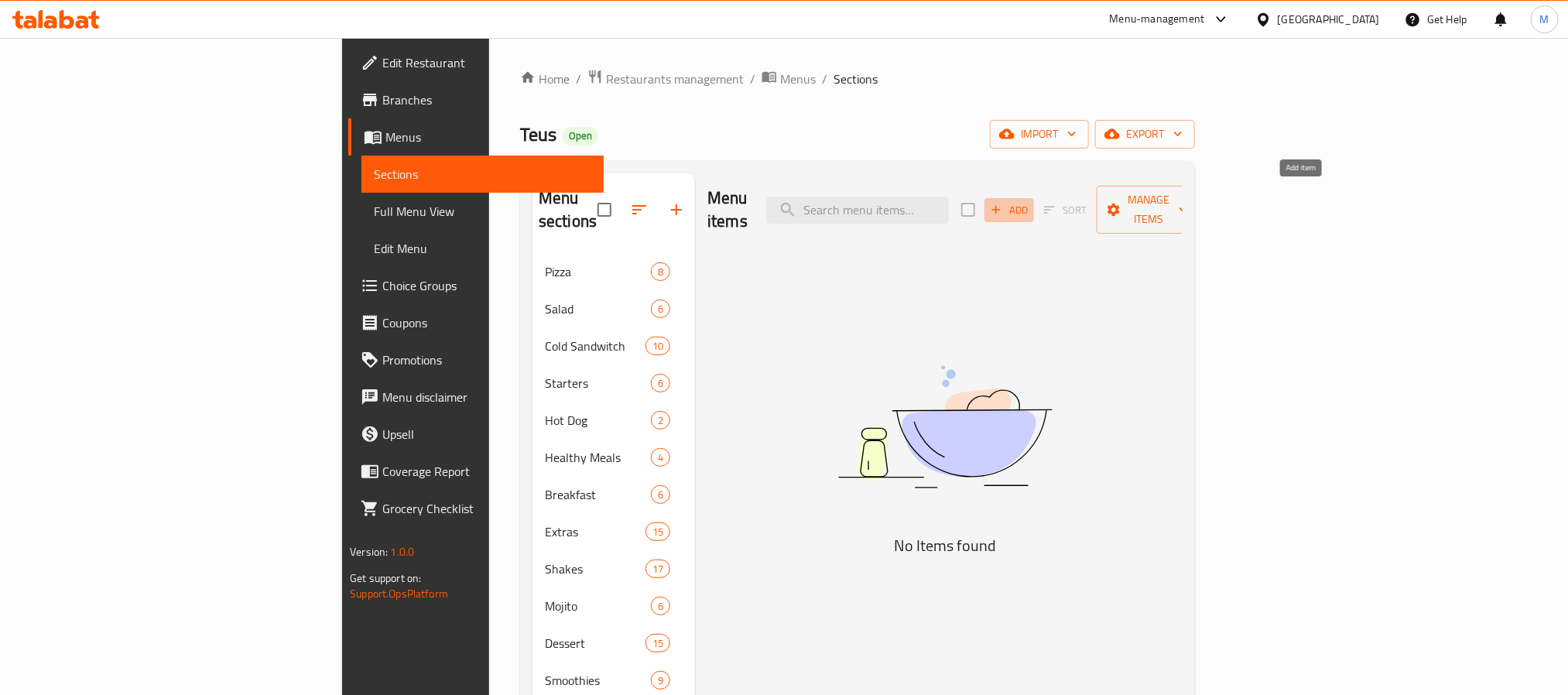
click at [1031, 207] on span "Add" at bounding box center [1010, 210] width 42 height 18
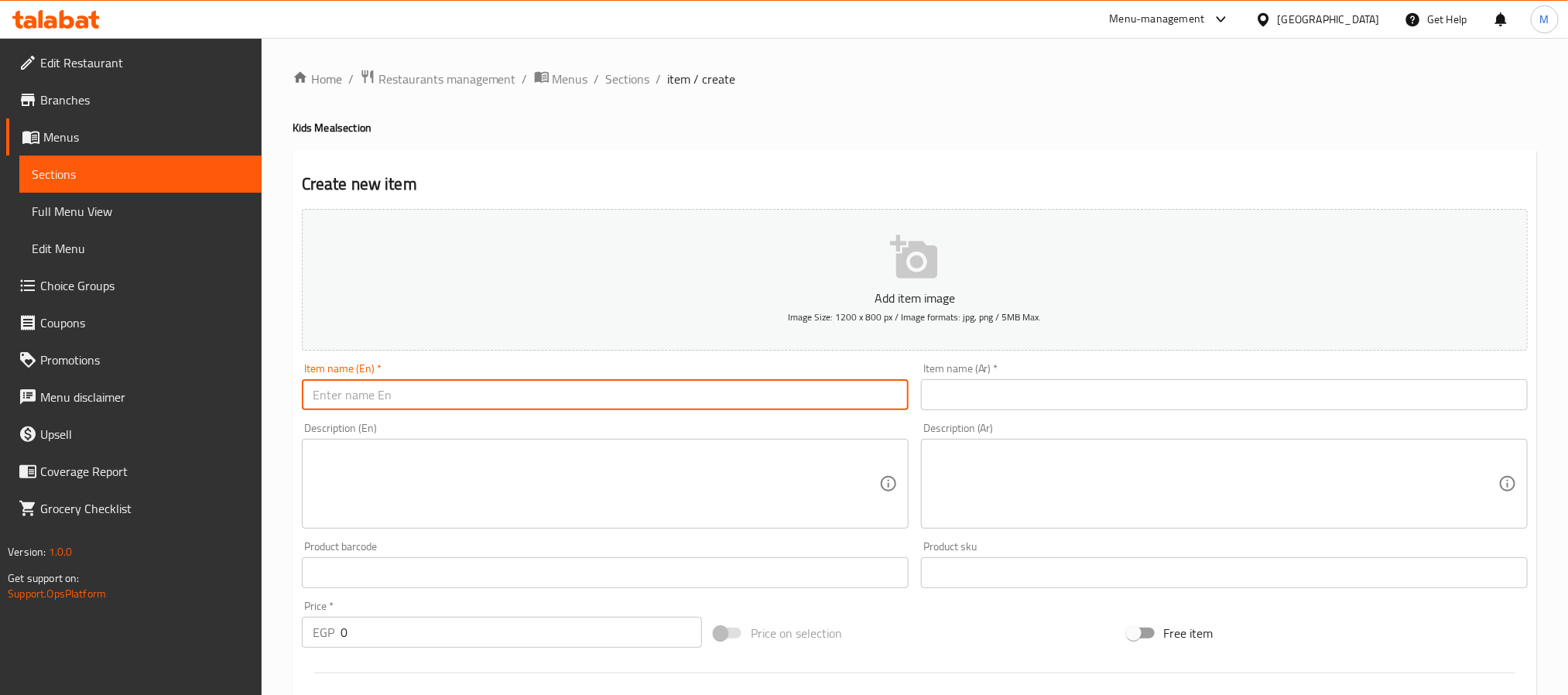
click at [546, 404] on input "text" at bounding box center [605, 395] width 607 height 31
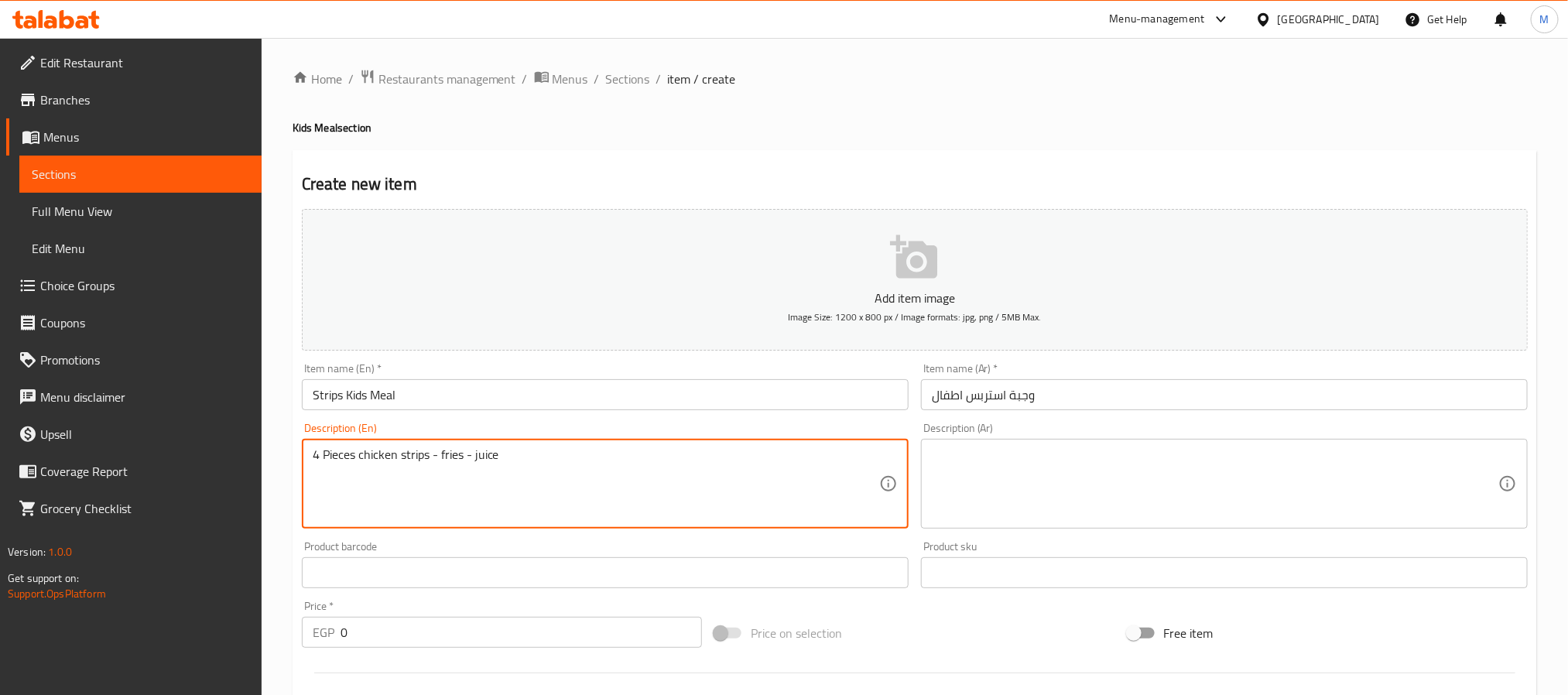
click at [1102, 481] on textarea at bounding box center [1215, 484] width 567 height 73
paste textarea "4 قطع دجاج ستريبس - بطاطس مقلية - عصير"
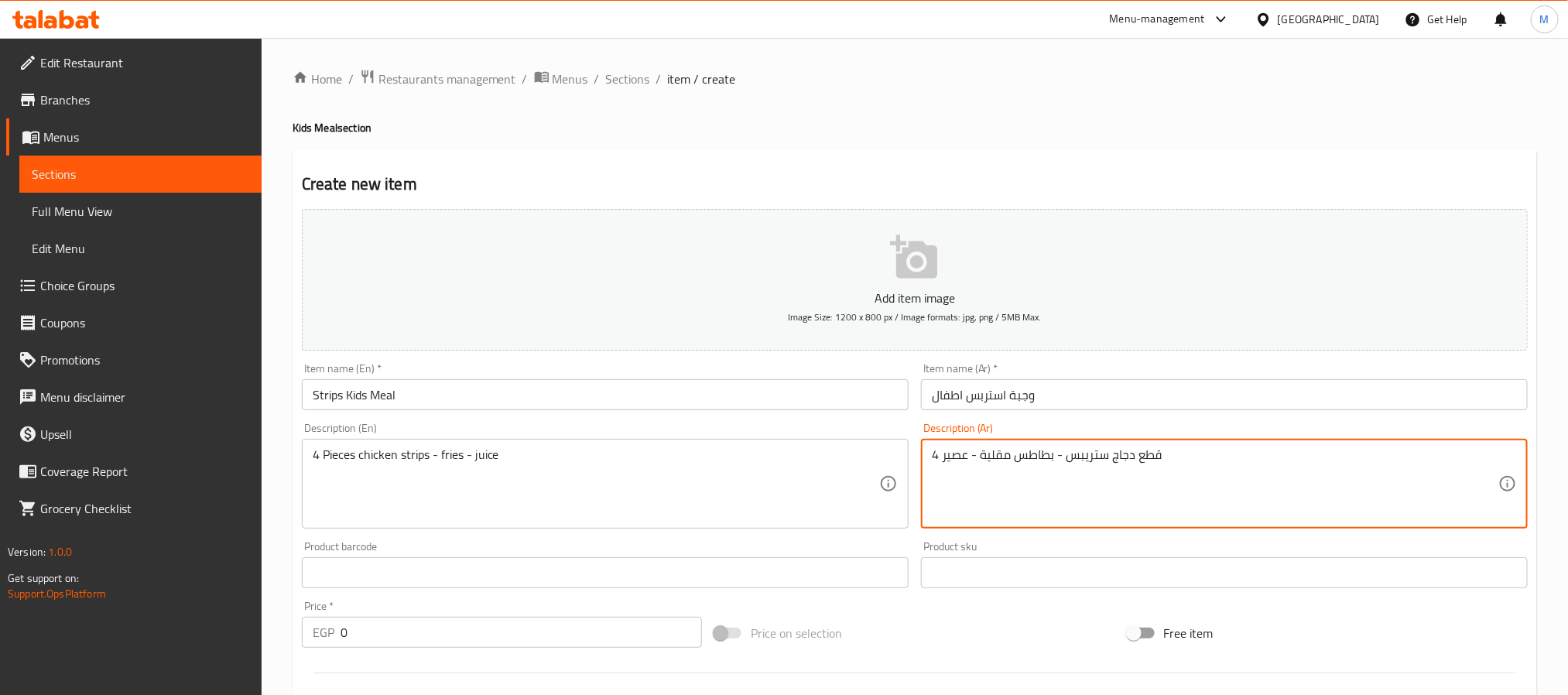
click at [1088, 447] on textarea "4 قطع دجاج ستريبس - بطاطس مقلية - عصير" at bounding box center [1215, 484] width 567 height 73
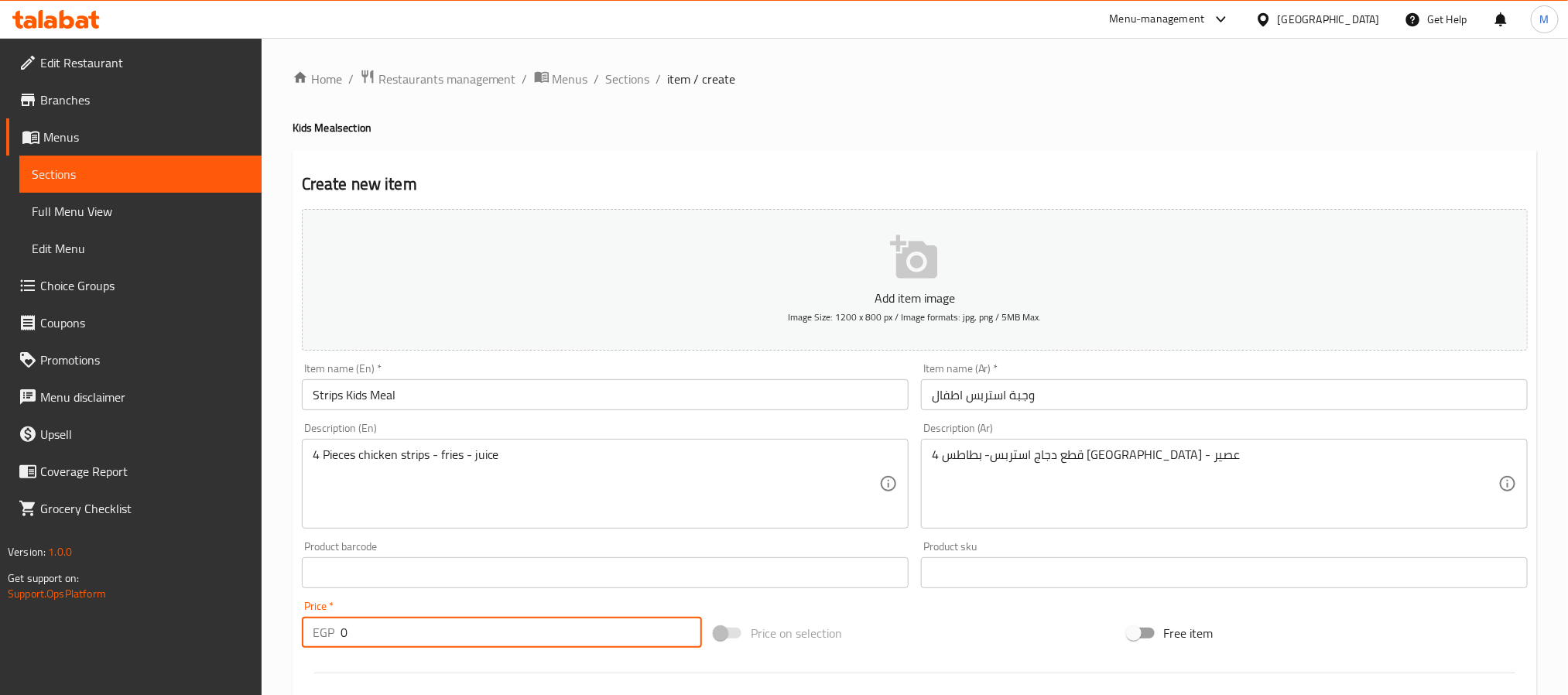
drag, startPoint x: 408, startPoint y: 642, endPoint x: 300, endPoint y: 625, distance: 109.3
click at [302, 625] on div "EGP 0 Price *" at bounding box center [502, 632] width 400 height 31
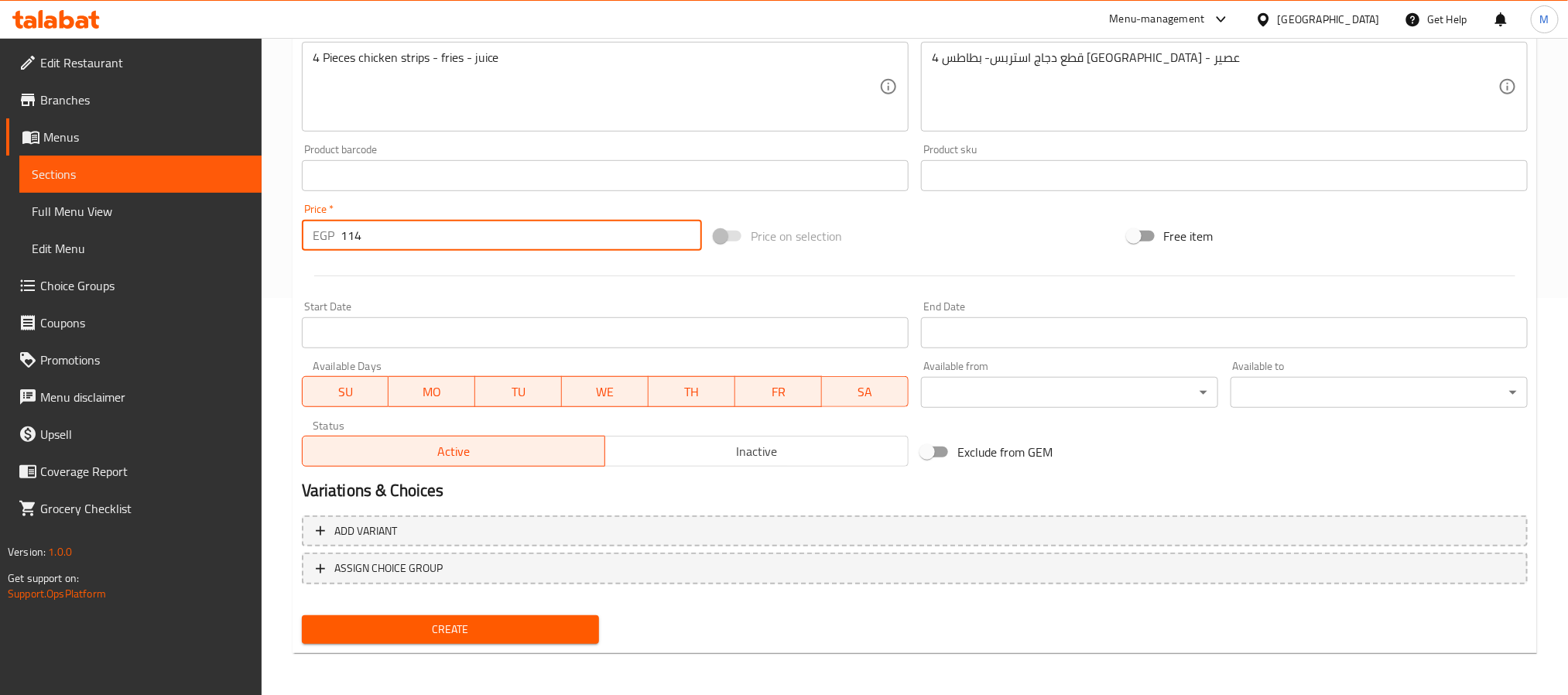
click at [434, 616] on button "Create" at bounding box center [450, 630] width 297 height 28
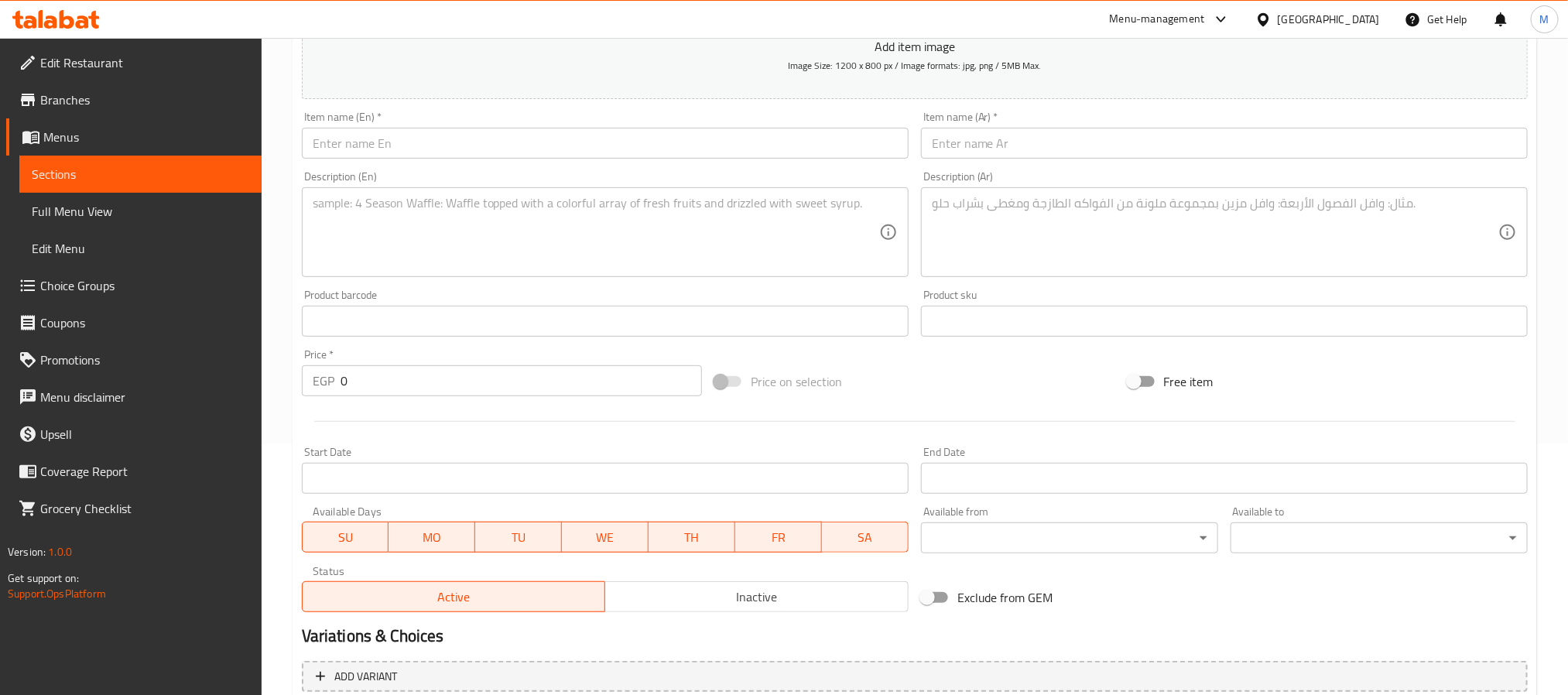
scroll to position [48, 0]
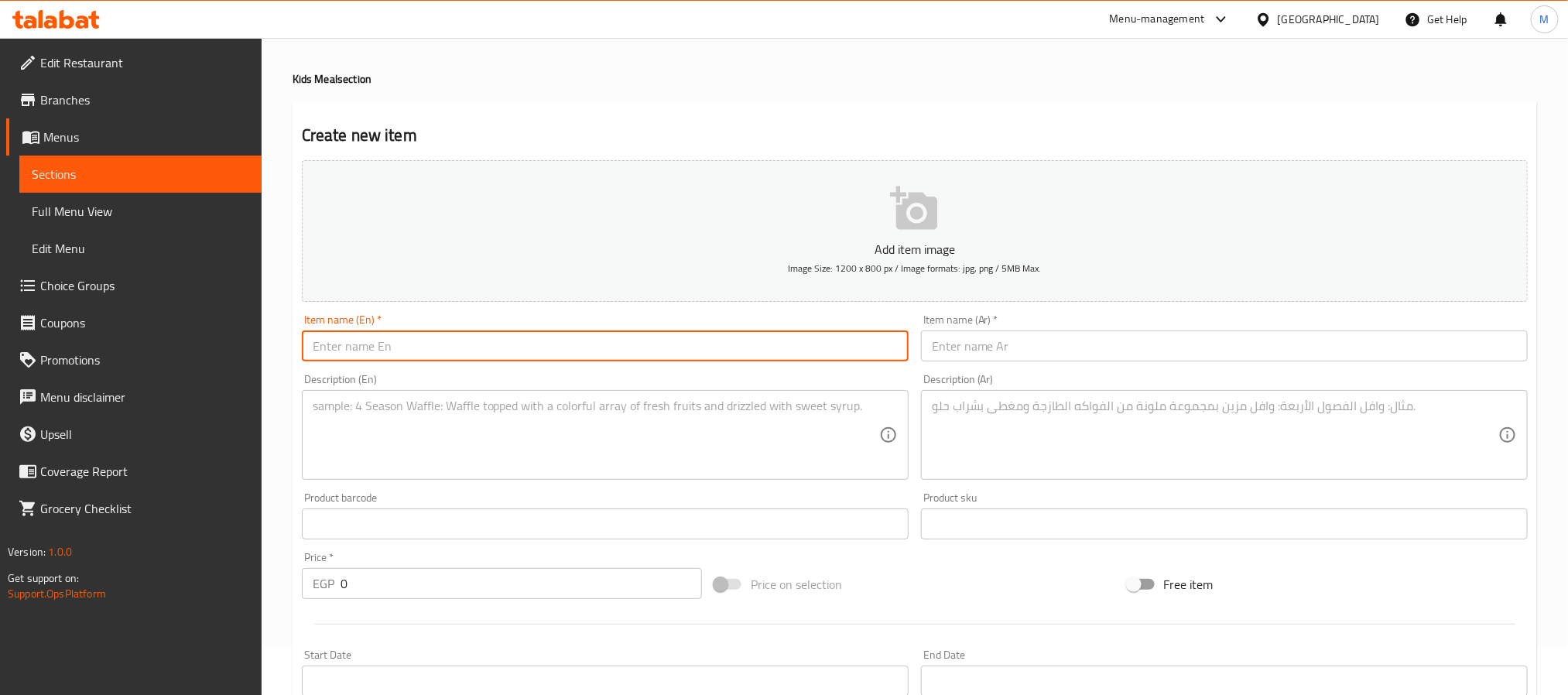
click at [437, 346] on input "text" at bounding box center [605, 346] width 607 height 31
click at [1017, 355] on input "text" at bounding box center [1224, 346] width 607 height 31
paste input "وجبة برجر مقرمش للأطفال"
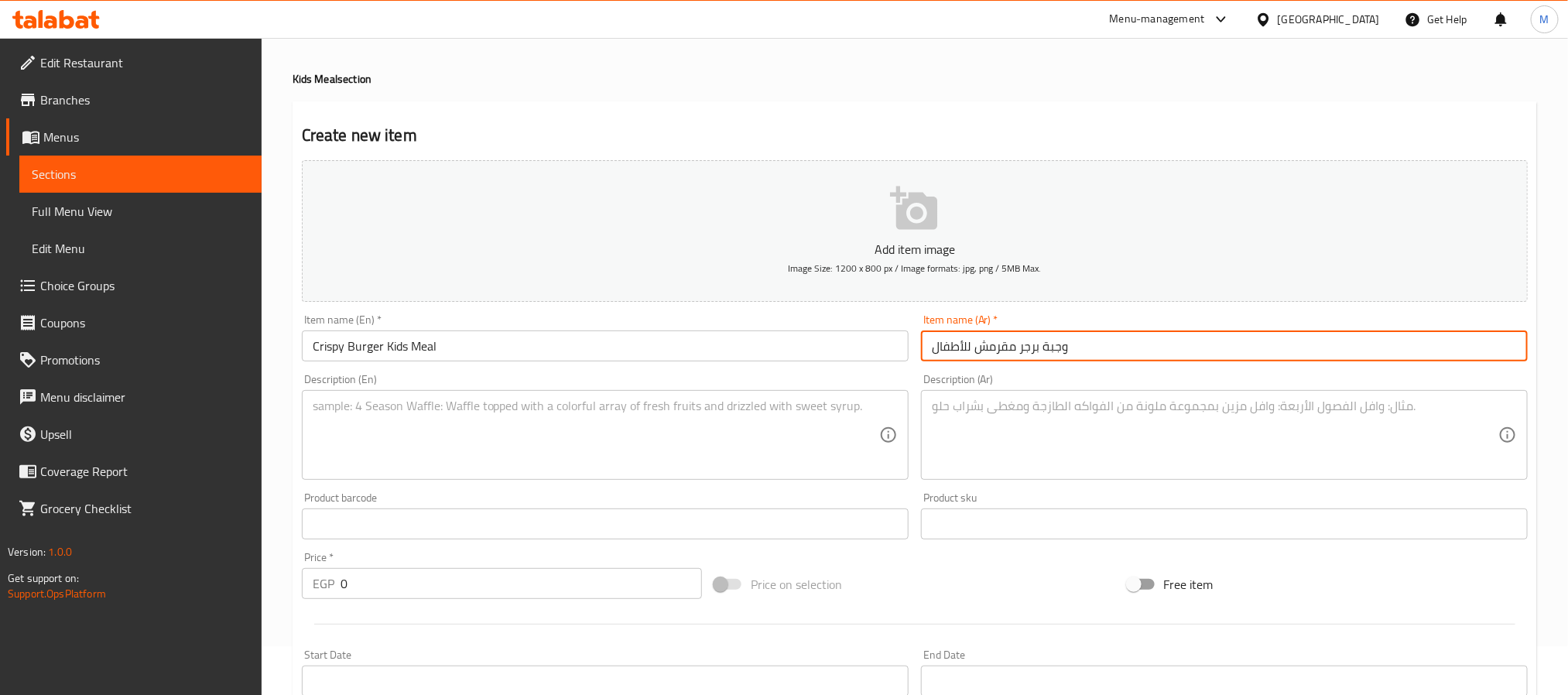
click at [392, 448] on textarea at bounding box center [596, 435] width 567 height 73
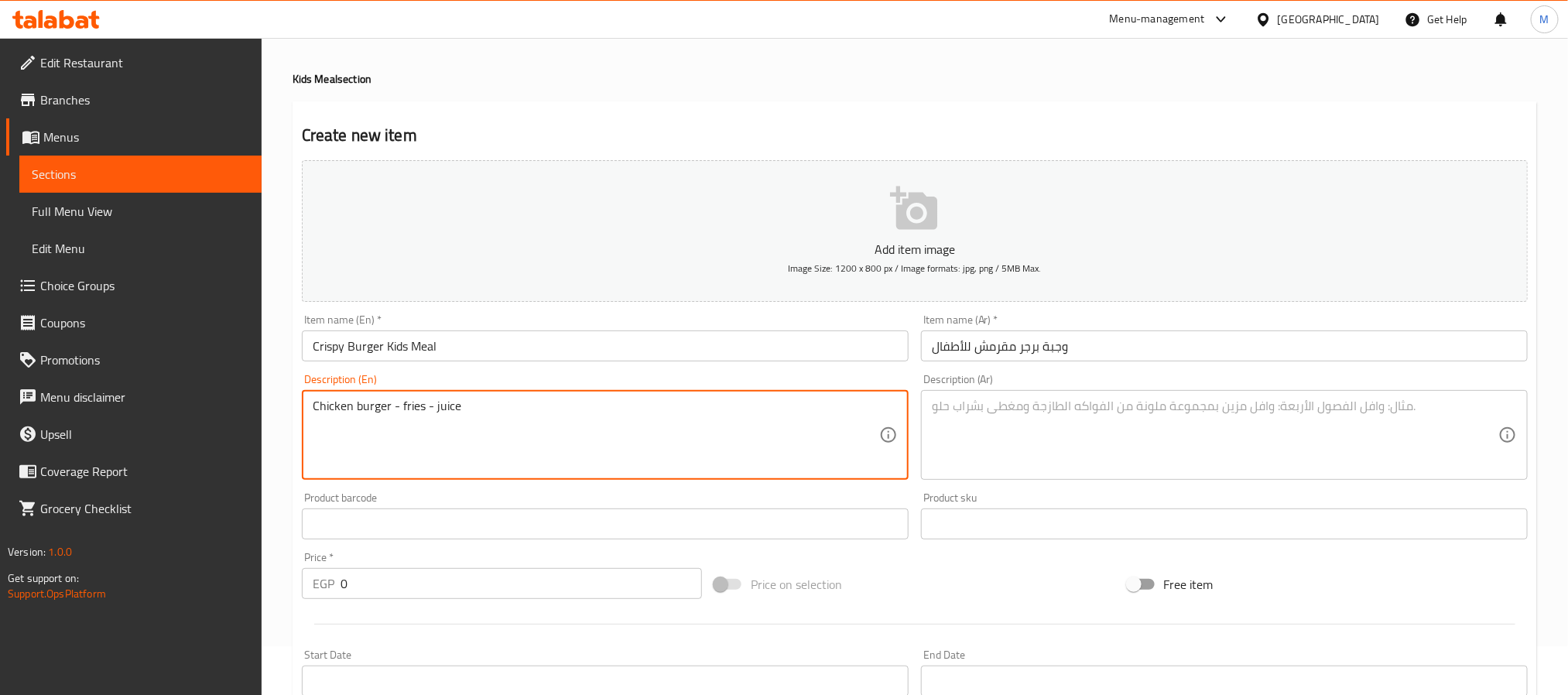
click at [392, 448] on textarea "Chicken burger - fries - juice" at bounding box center [596, 435] width 567 height 73
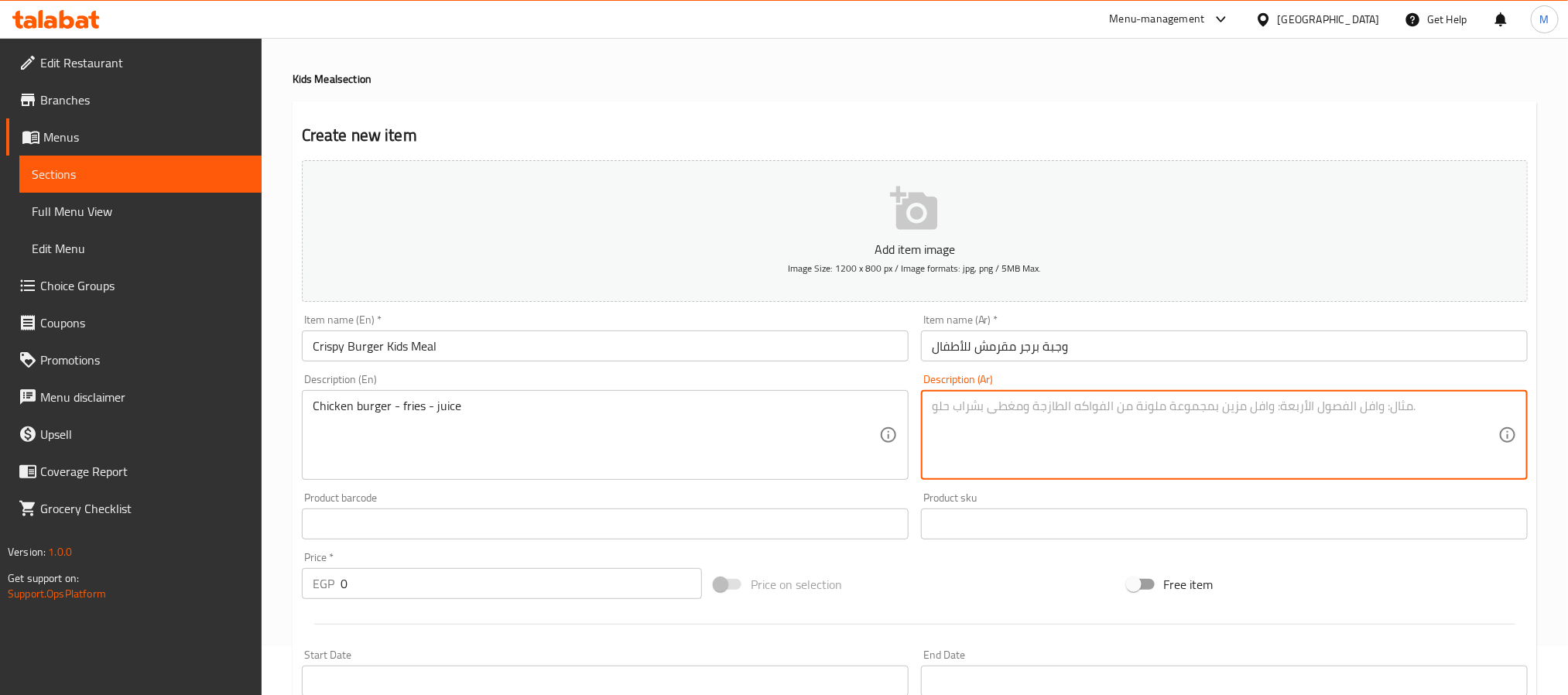
click at [1020, 446] on textarea at bounding box center [1215, 435] width 567 height 73
paste textarea "برجر دجاج - بطاطس مقلية - عصير"
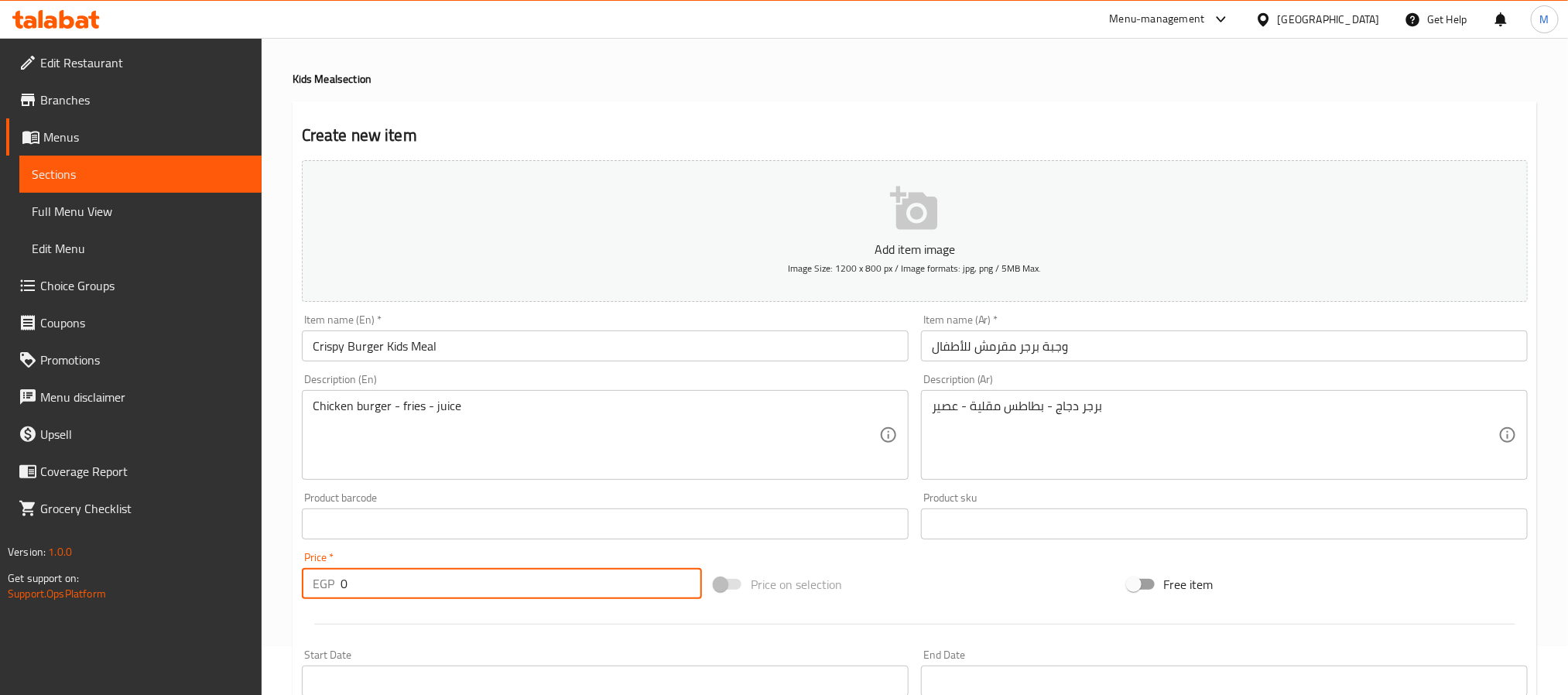
drag, startPoint x: 403, startPoint y: 581, endPoint x: 286, endPoint y: 585, distance: 117.1
click at [286, 585] on div "Home / Restaurants management / Menus / Sections / item / create Kids Meal sect…" at bounding box center [914, 517] width 1307 height 1056
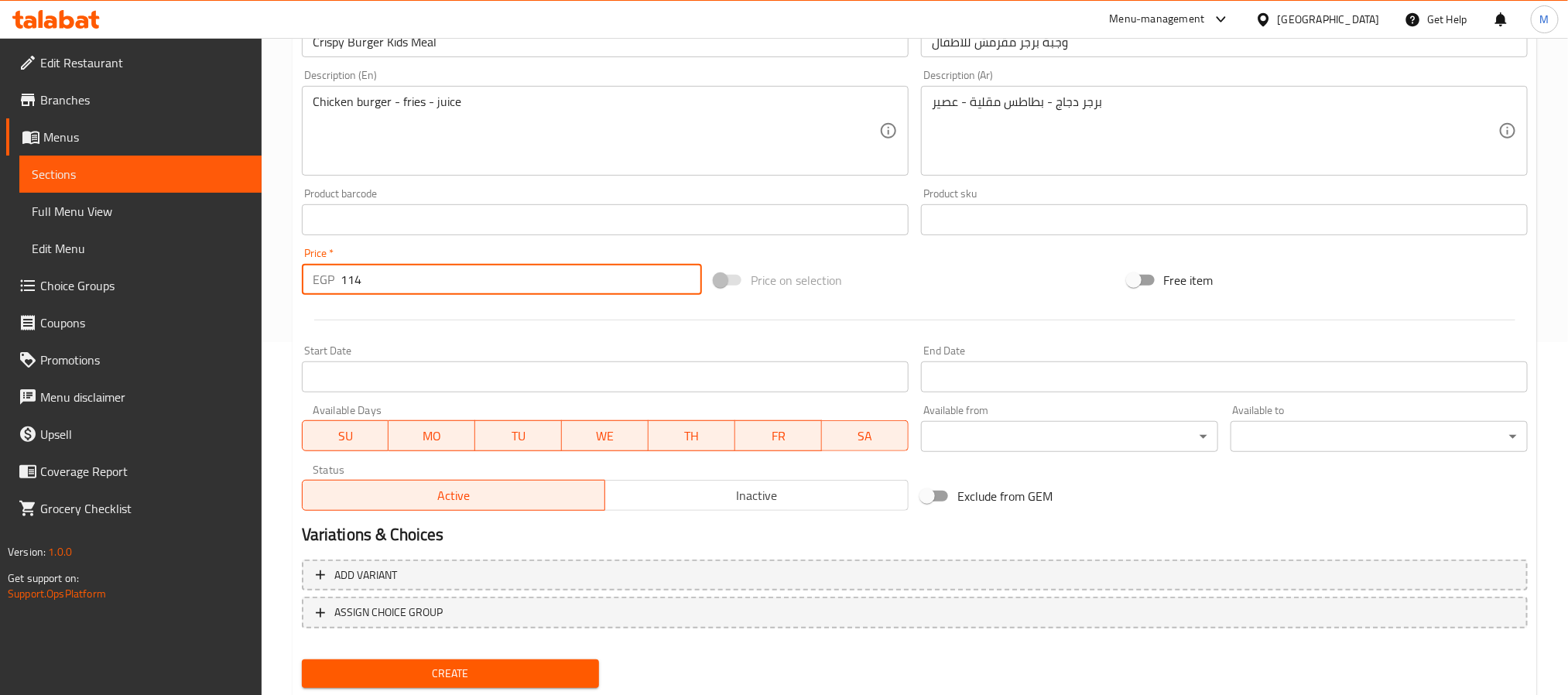
scroll to position [397, 0]
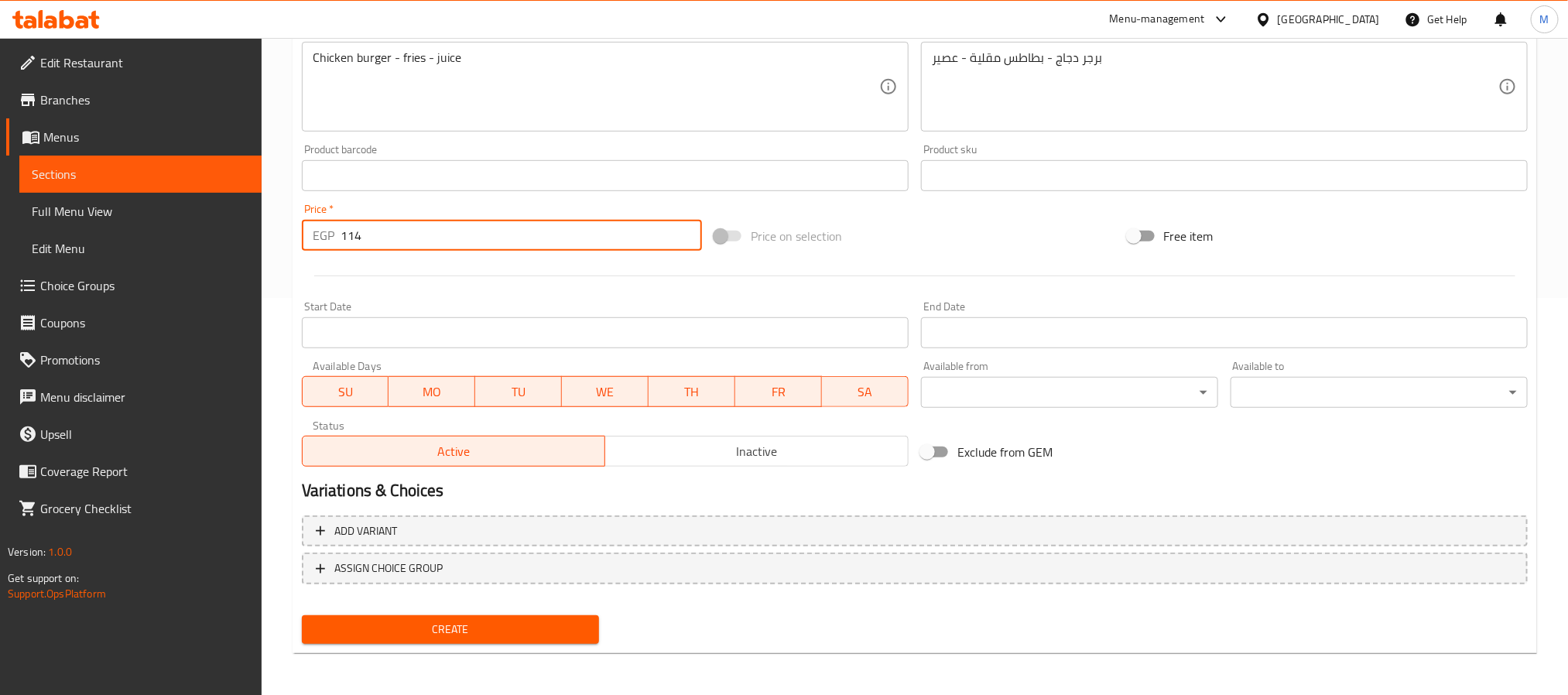
click at [416, 639] on button "Create" at bounding box center [450, 630] width 297 height 28
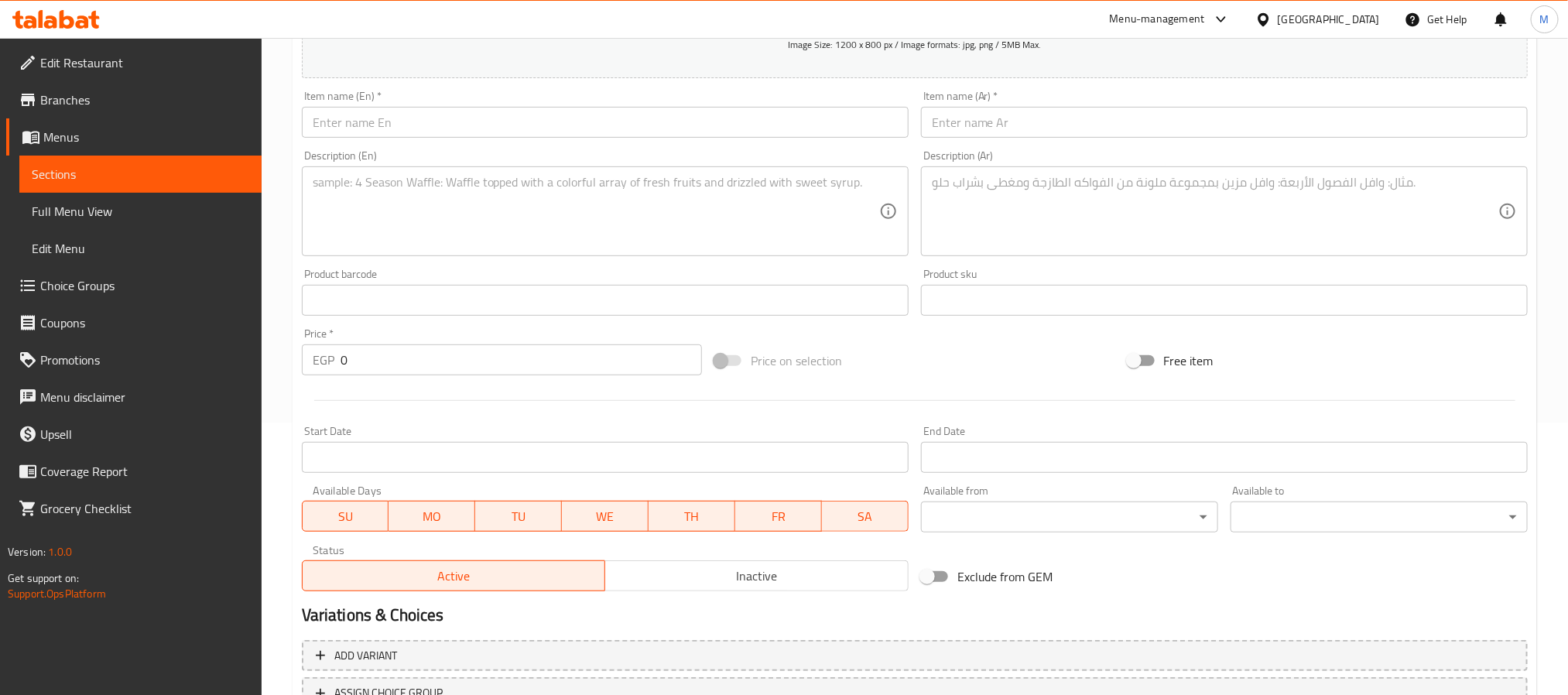
scroll to position [0, 0]
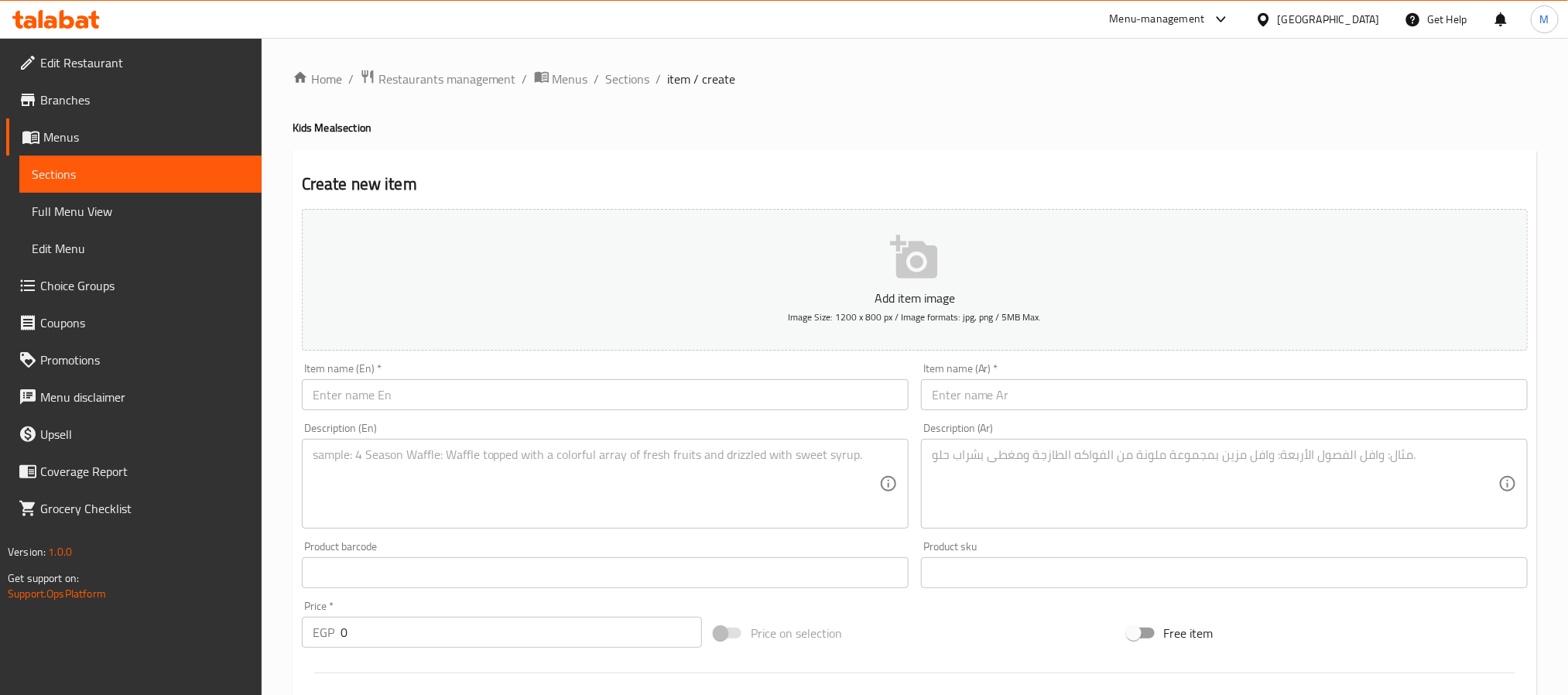
click at [637, 63] on div "Home / Restaurants management / Menus / Sections / item / create Kids Meal sect…" at bounding box center [914, 566] width 1307 height 1056
click at [629, 77] on span "Sections" at bounding box center [628, 78] width 44 height 19
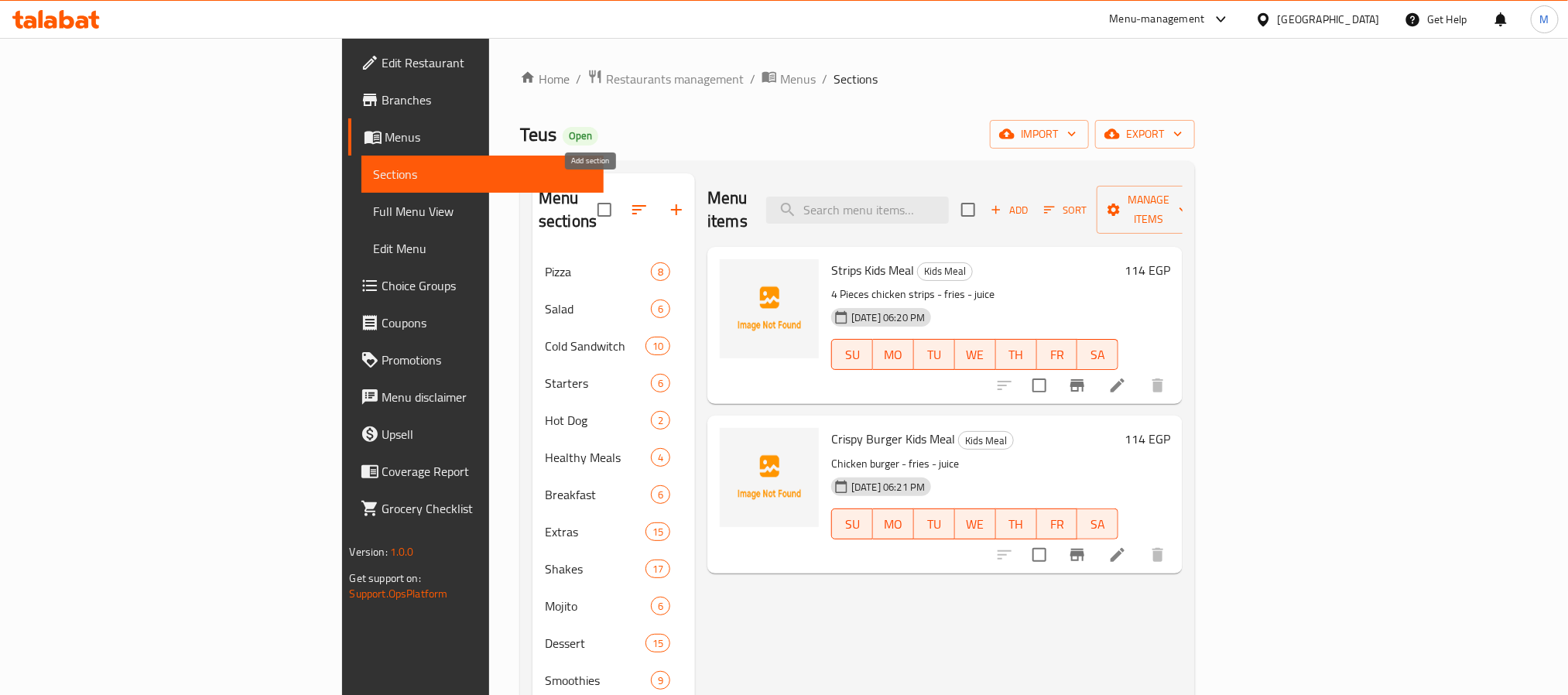
click at [667, 207] on icon "button" at bounding box center [676, 209] width 19 height 19
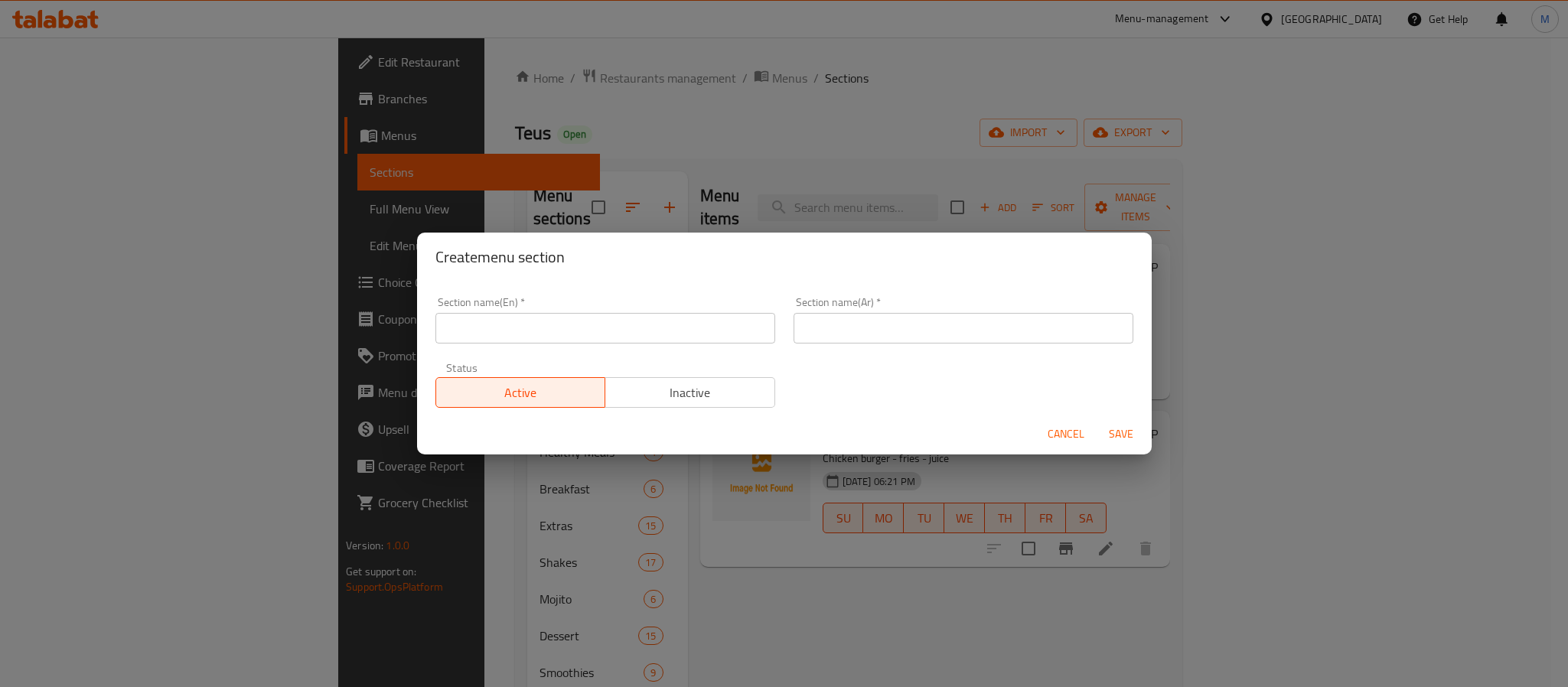
click at [487, 325] on input "text" at bounding box center [606, 328] width 340 height 30
click at [1096, 420] on button "Save" at bounding box center [1120, 434] width 49 height 28
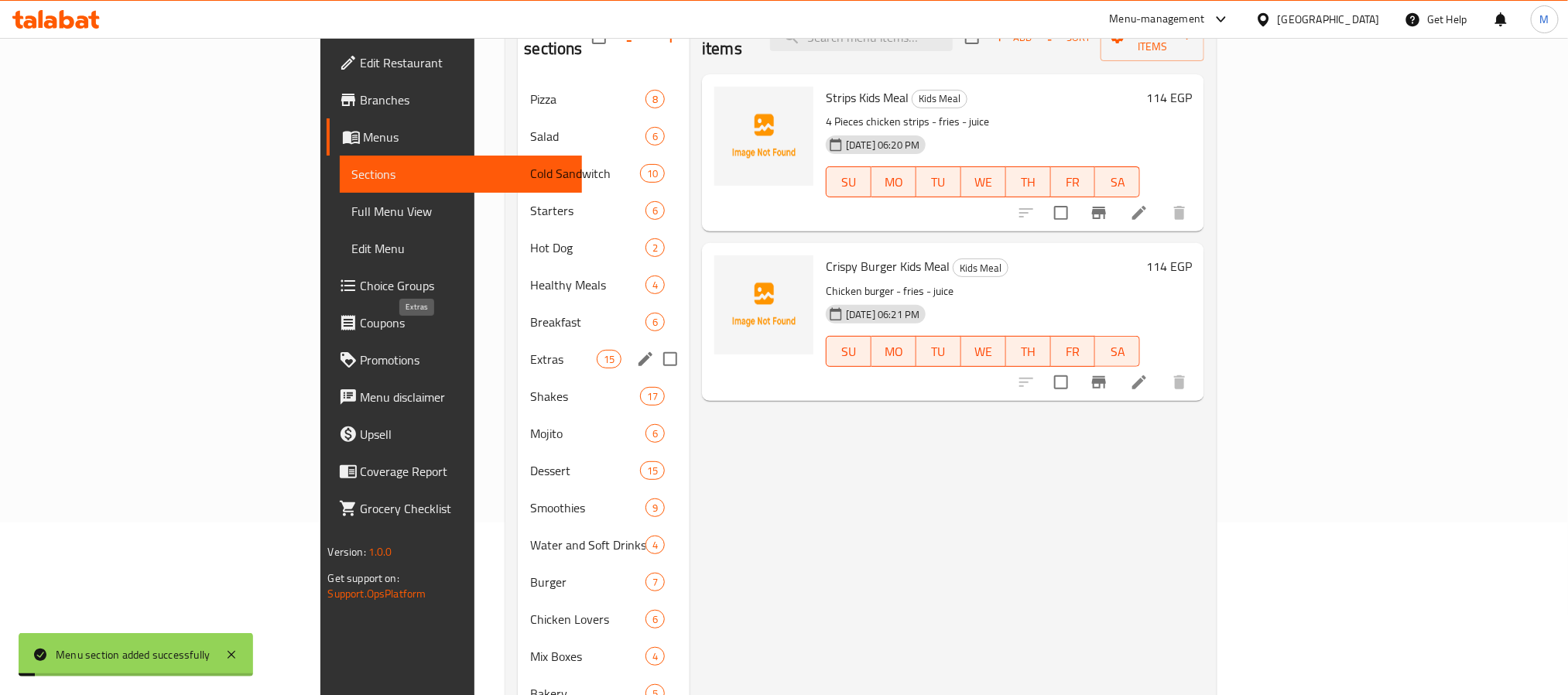
scroll to position [349, 0]
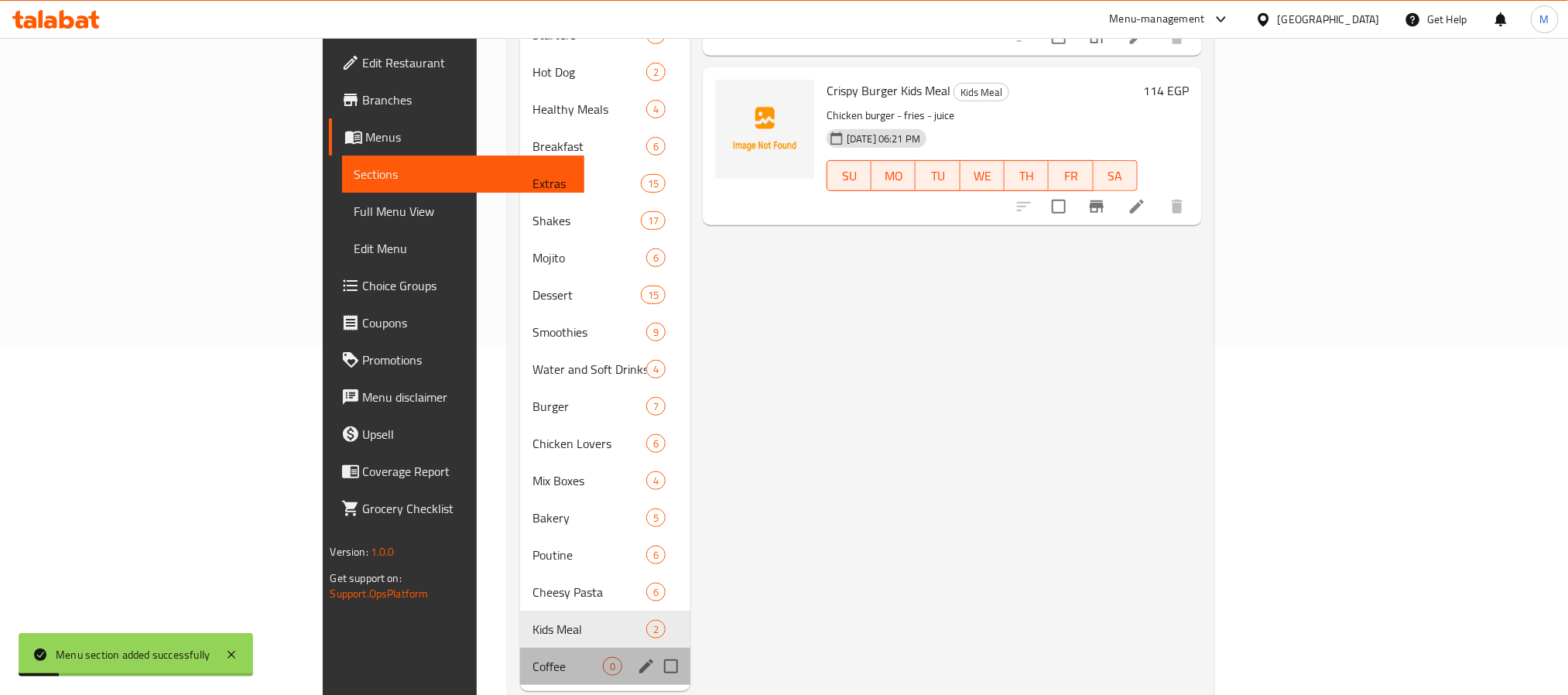
click at [521, 654] on div "Coffee 0" at bounding box center [605, 667] width 170 height 37
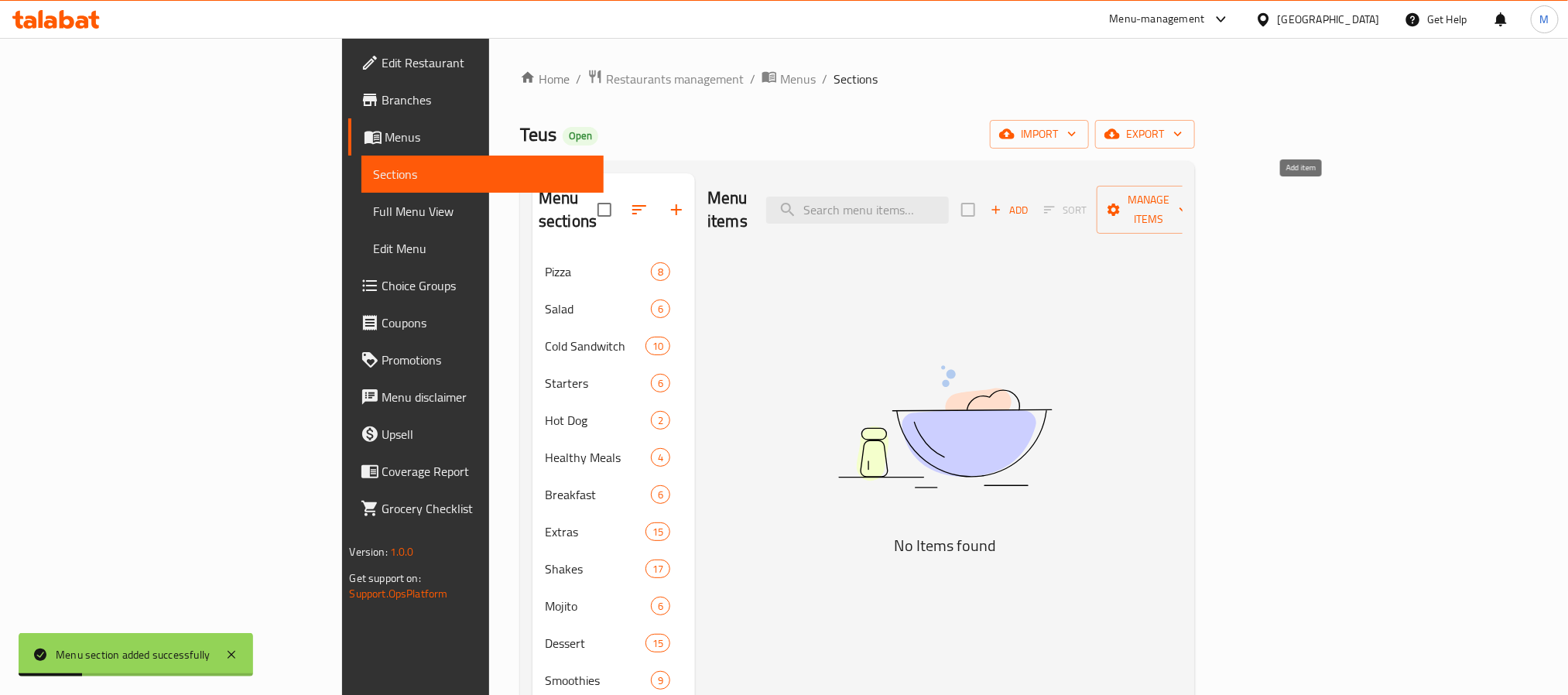
click at [1031, 201] on span "Add" at bounding box center [1010, 210] width 42 height 18
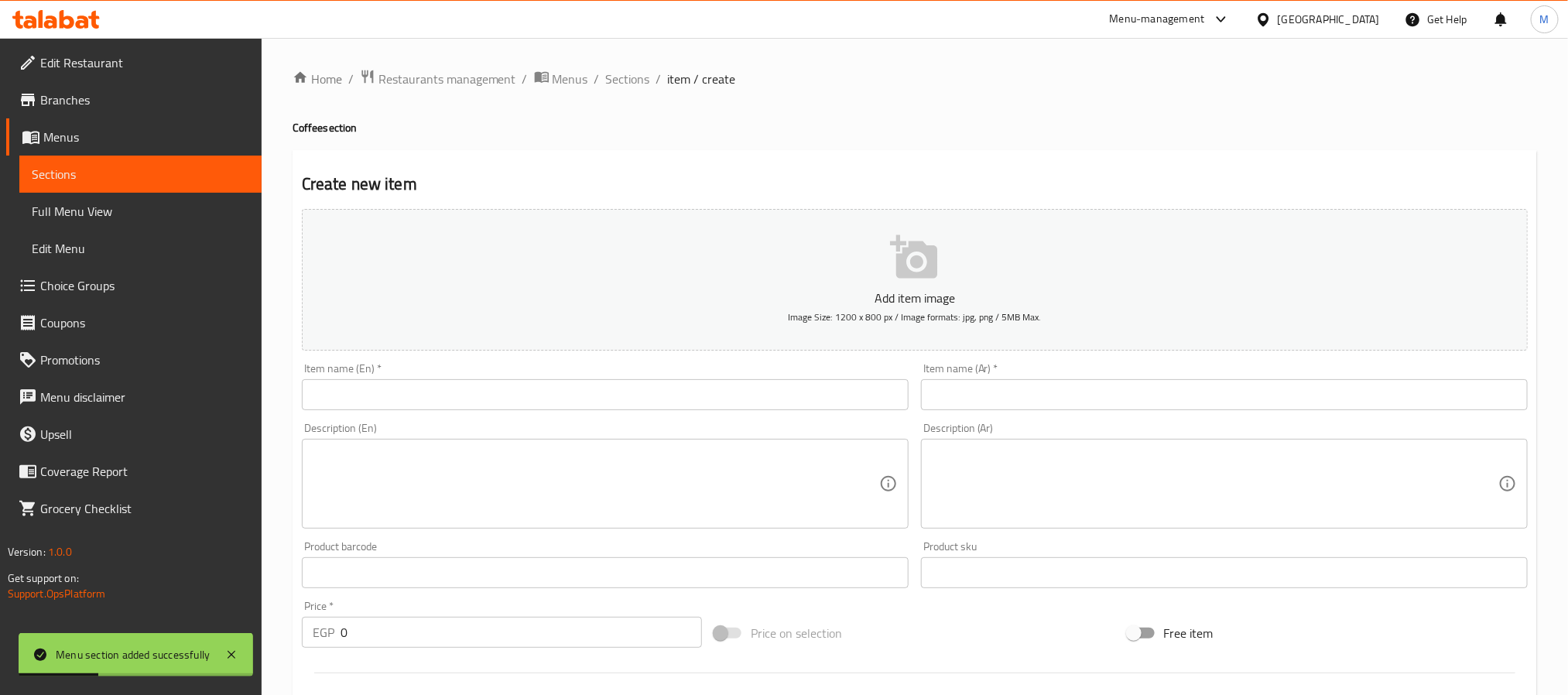
click at [368, 414] on div "Item name (En)   * Item name (En) *" at bounding box center [604, 387] width 619 height 60
click at [388, 405] on input "text" at bounding box center [605, 395] width 607 height 31
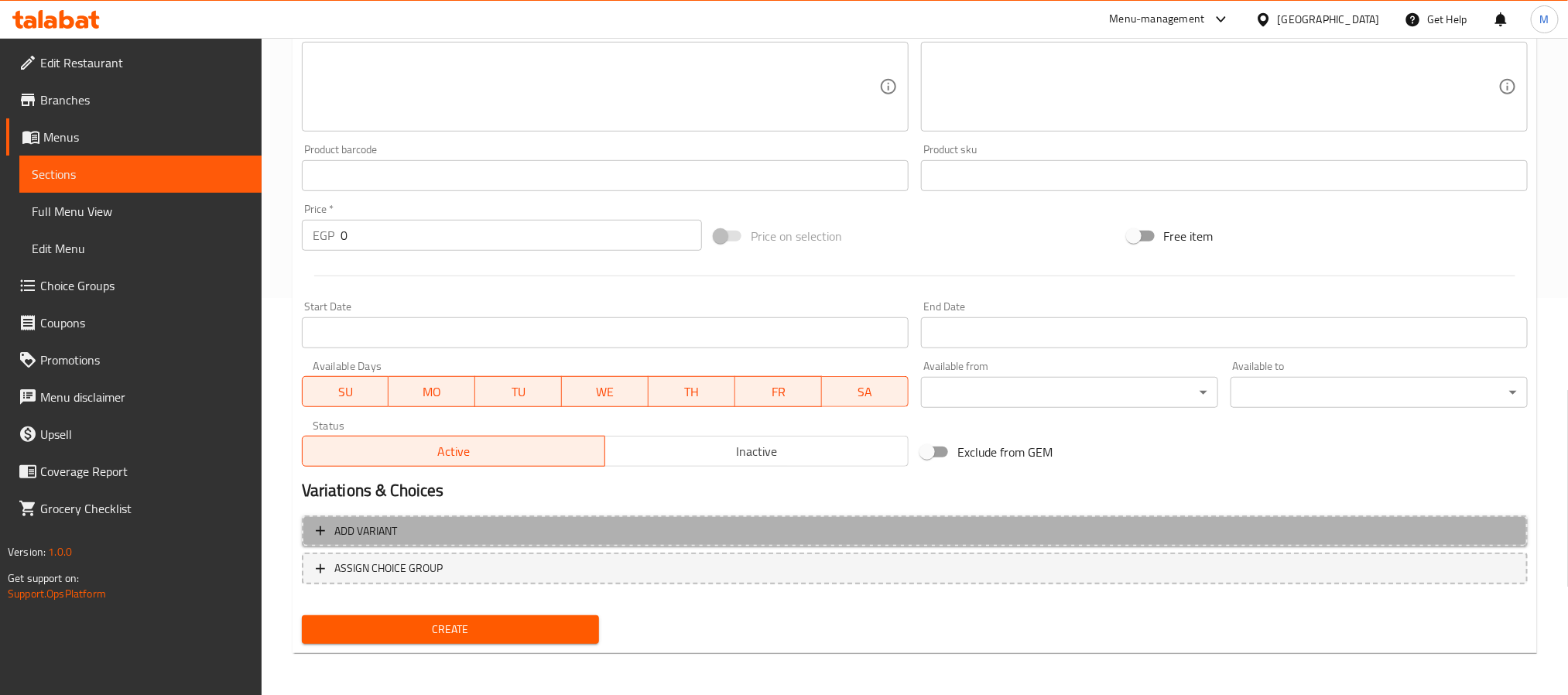
click at [709, 527] on span "Add variant" at bounding box center [914, 531] width 1198 height 19
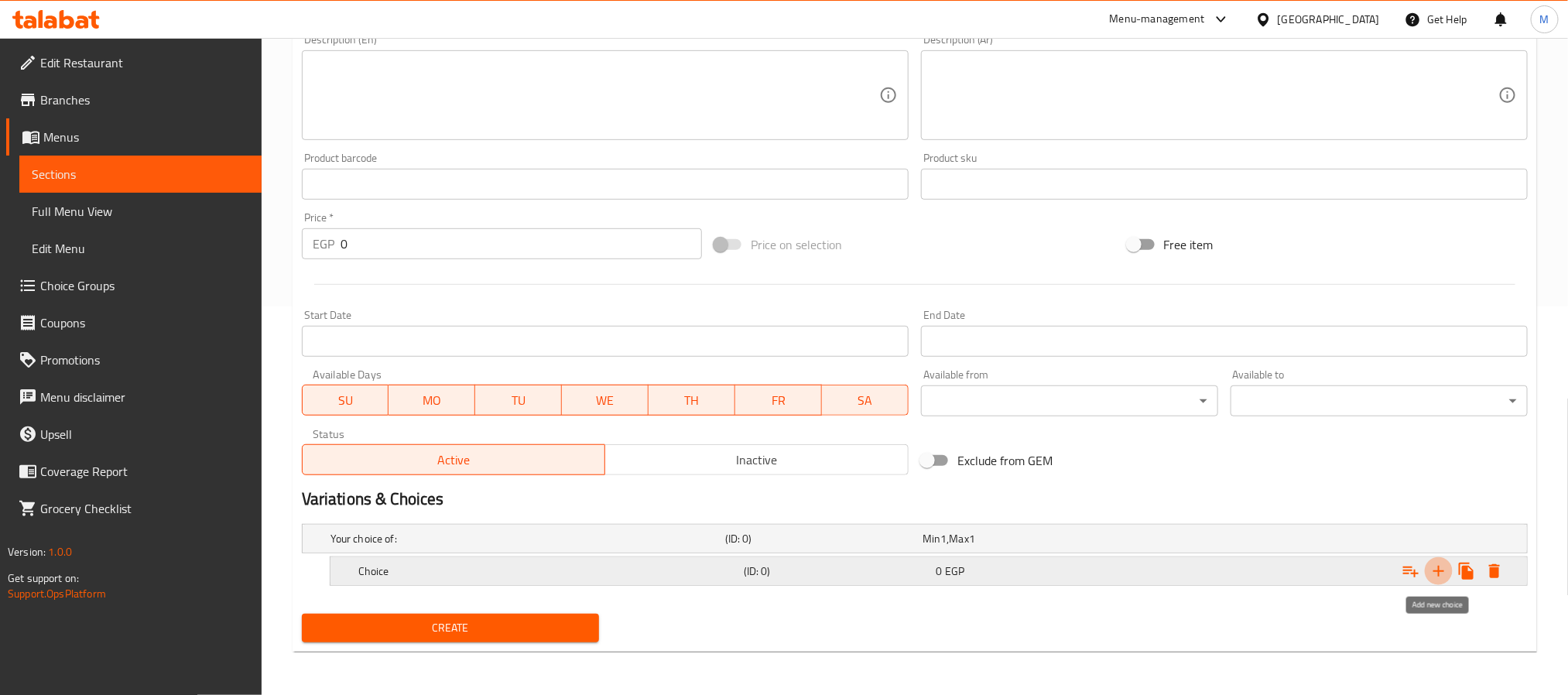
click at [1432, 565] on icon "Expand" at bounding box center [1439, 571] width 19 height 19
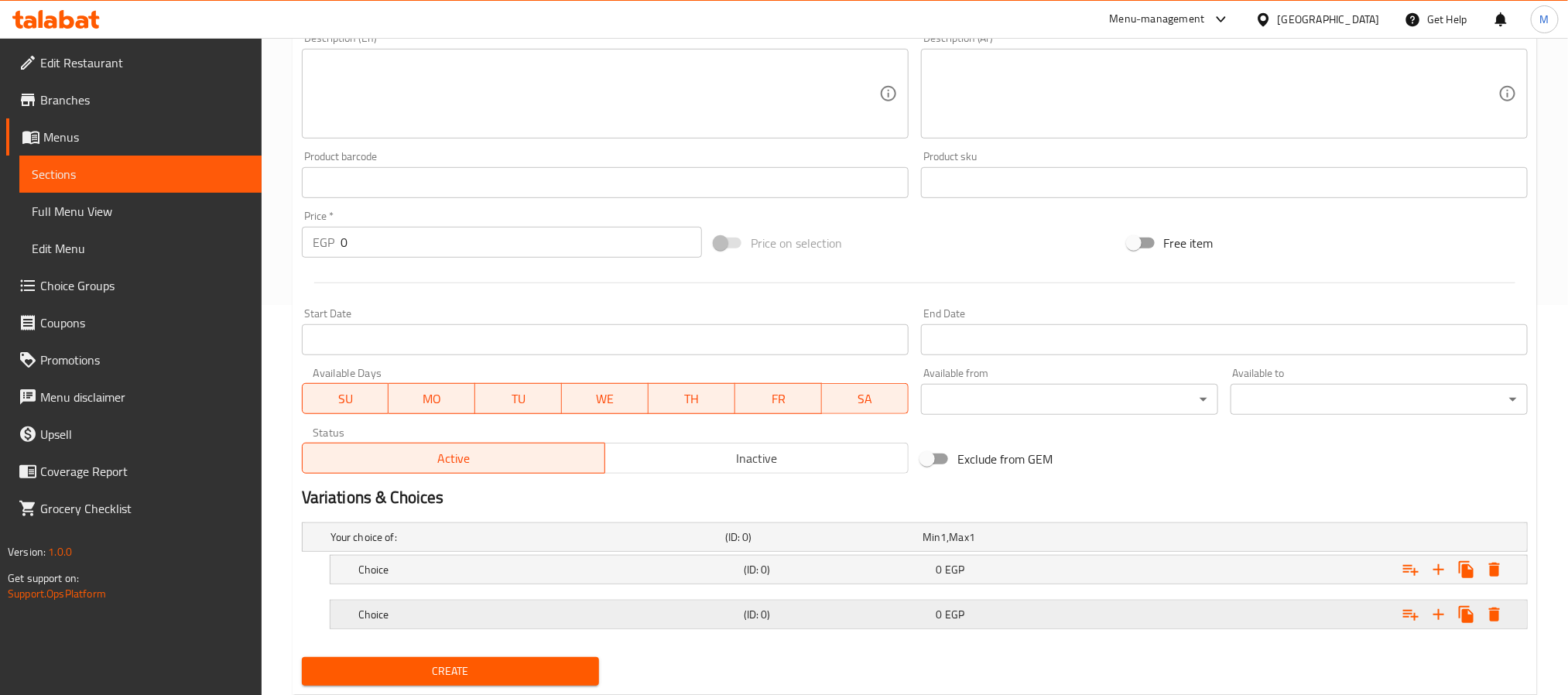
click at [521, 626] on div "Choice" at bounding box center [548, 614] width 386 height 22
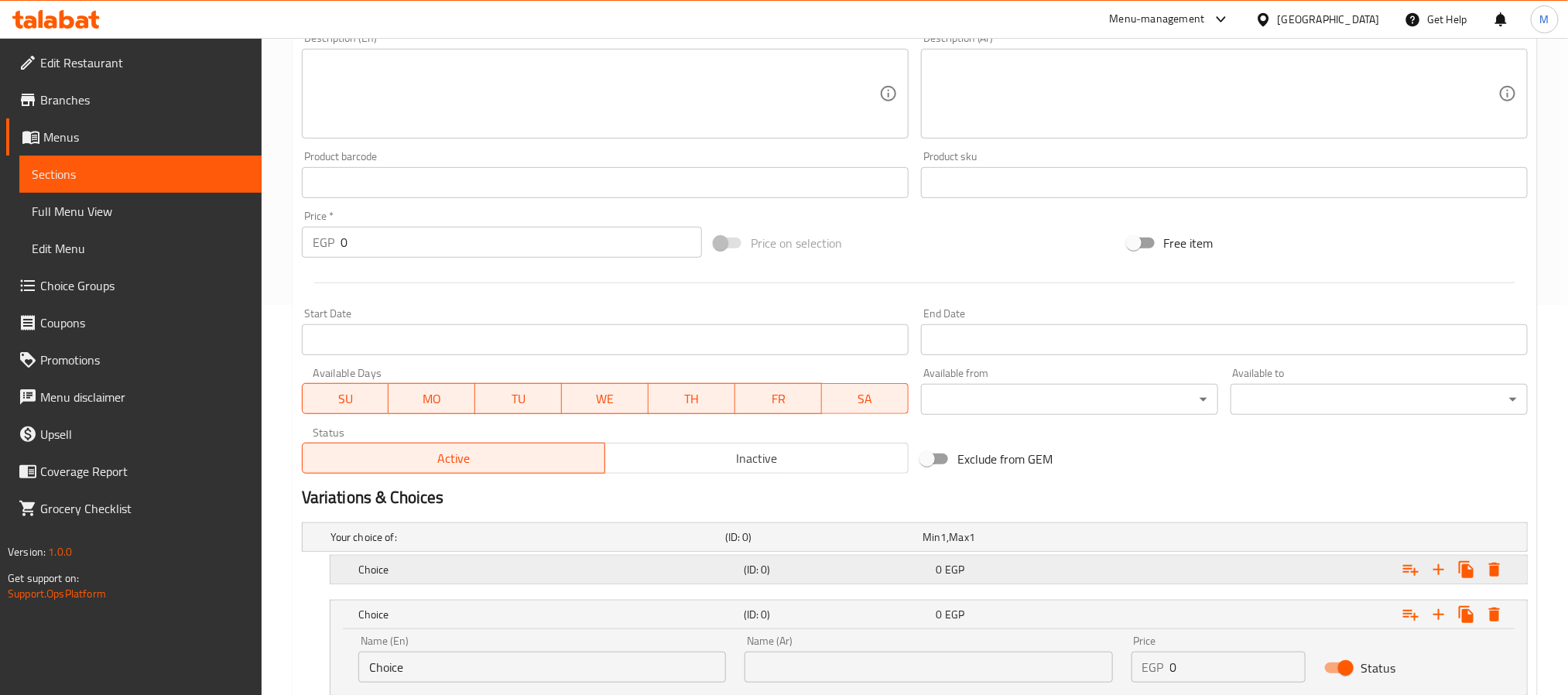
click at [519, 580] on div "Choice" at bounding box center [548, 570] width 386 height 22
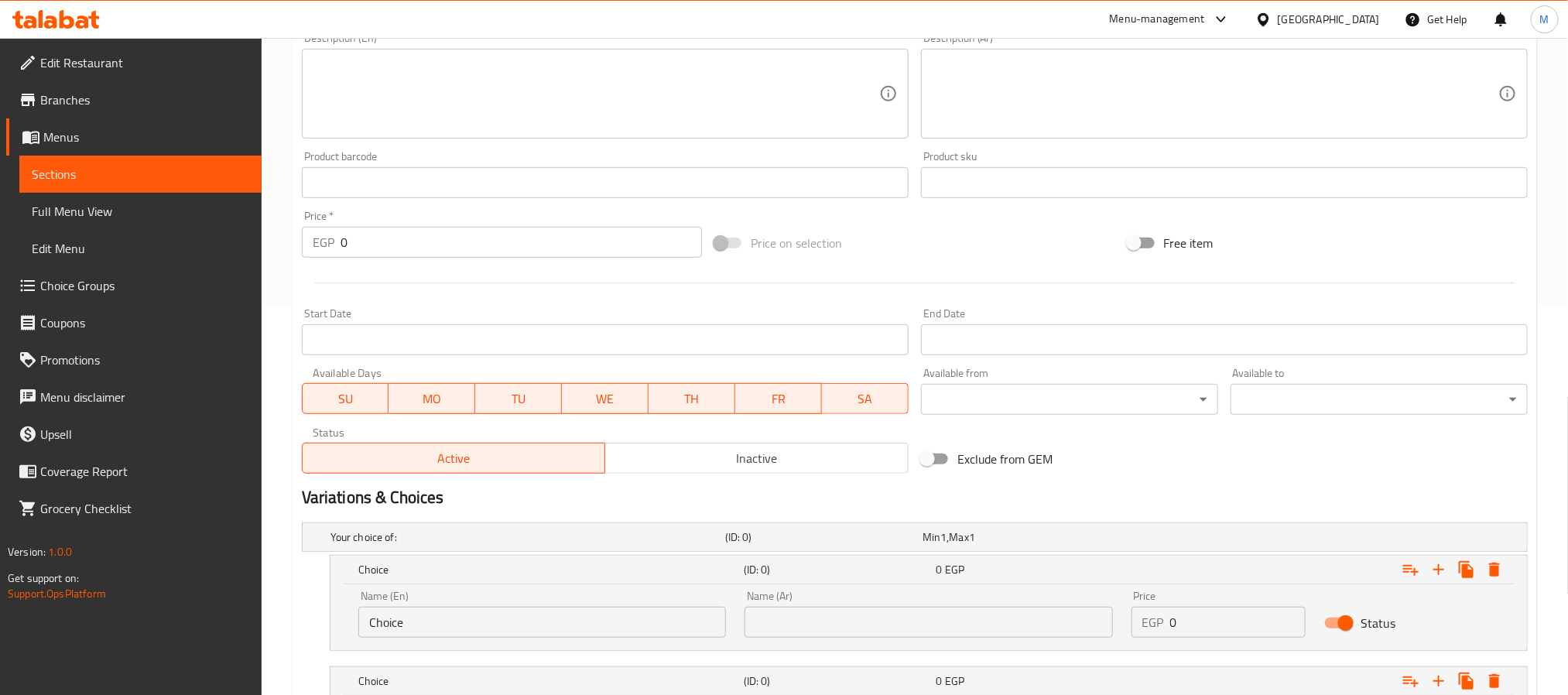
click at [439, 628] on input "Choice" at bounding box center [542, 622] width 368 height 31
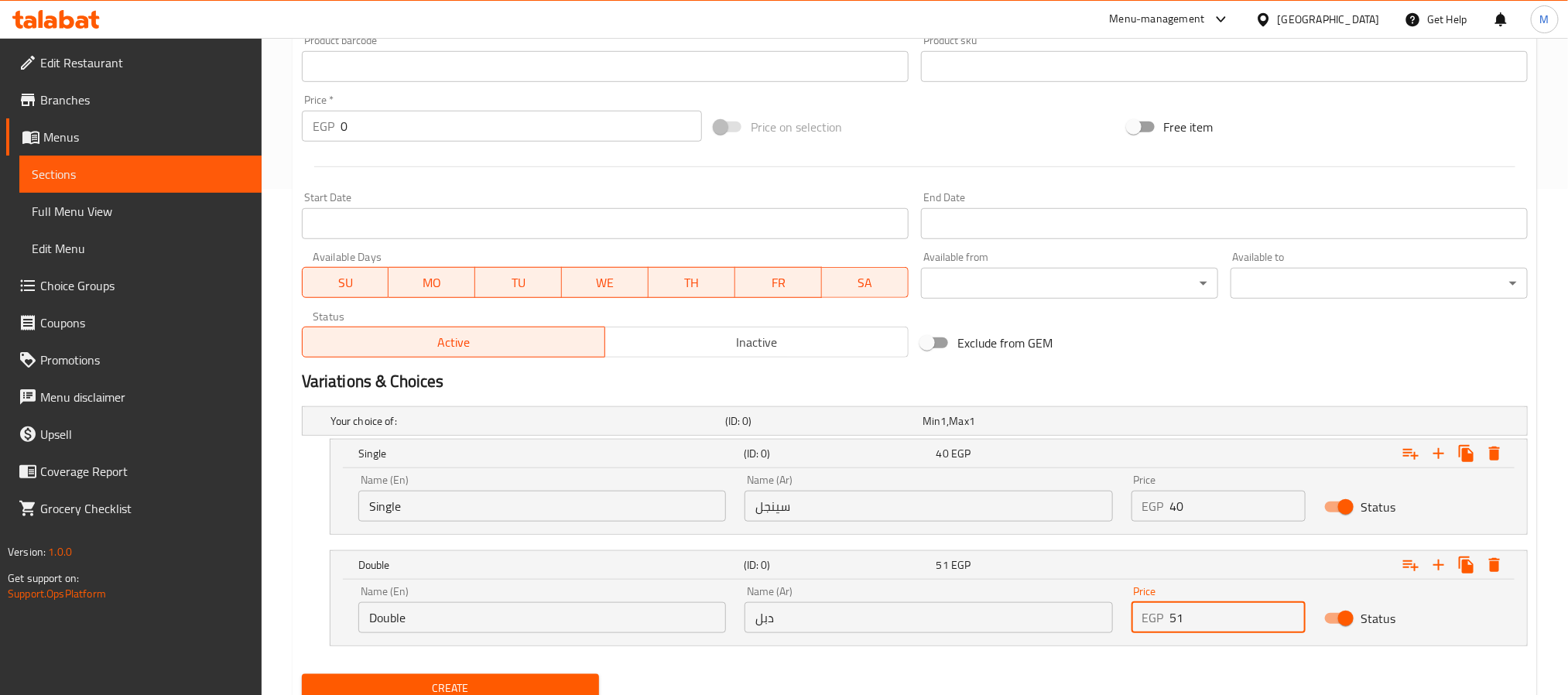
scroll to position [158, 0]
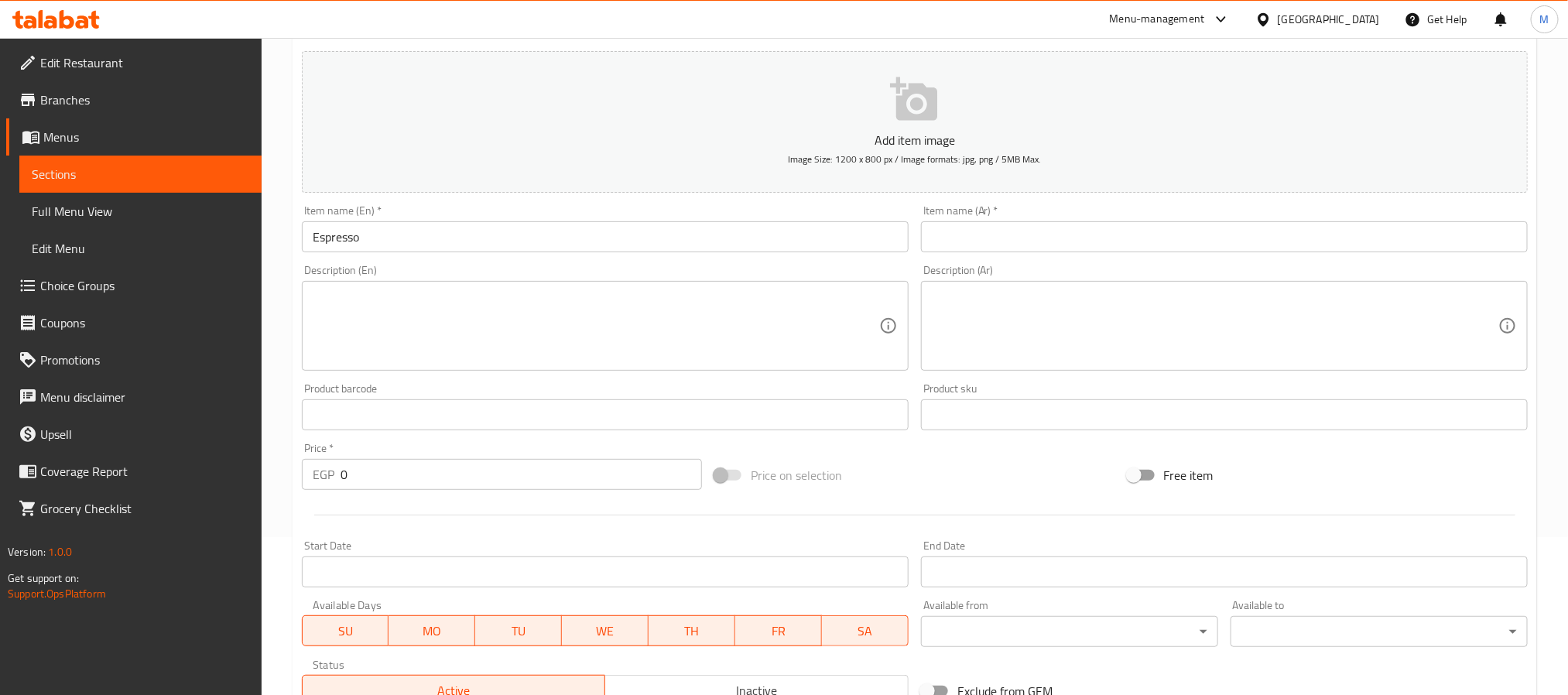
drag, startPoint x: 918, startPoint y: 249, endPoint x: 957, endPoint y: 241, distance: 39.8
click at [936, 245] on div "Item name (Ar)   * Item name (Ar) *" at bounding box center [1224, 229] width 619 height 60
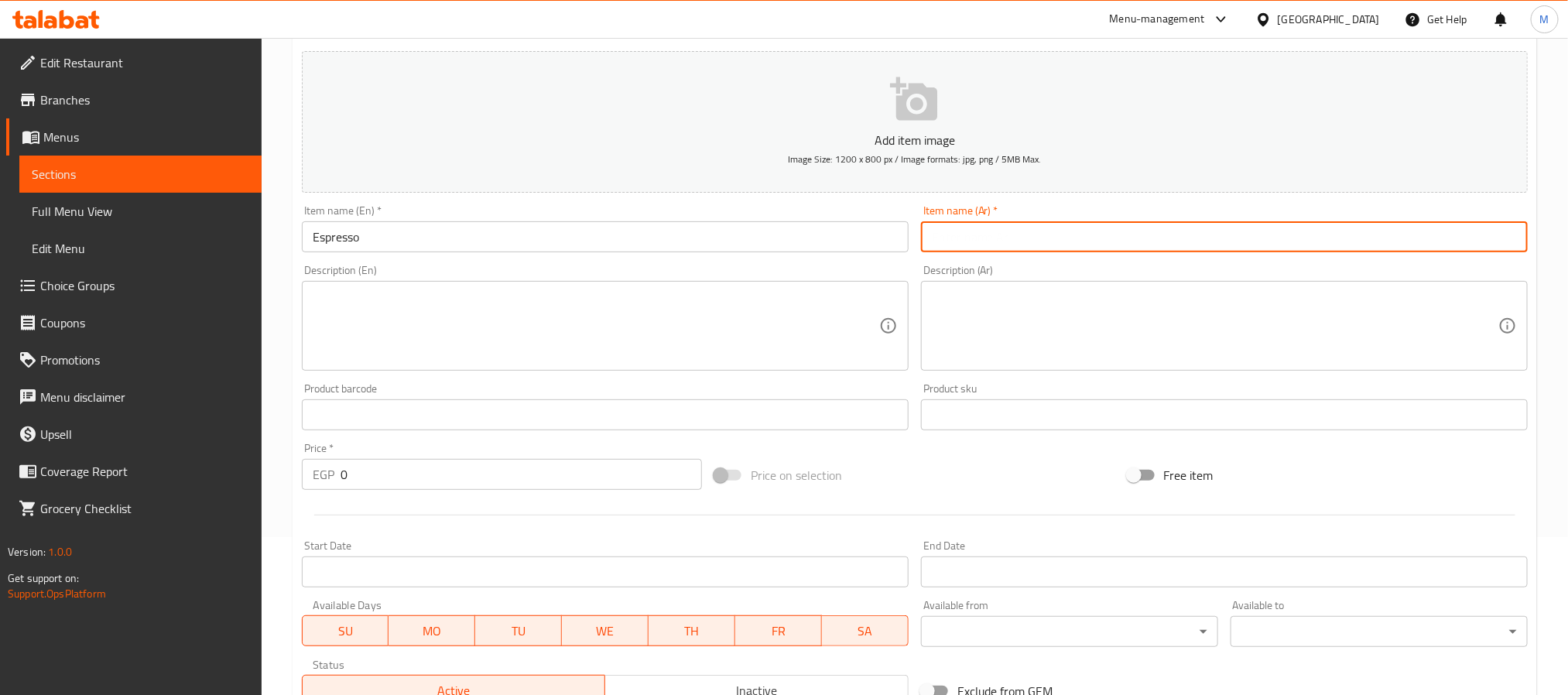
click at [985, 237] on input "text" at bounding box center [1224, 237] width 607 height 31
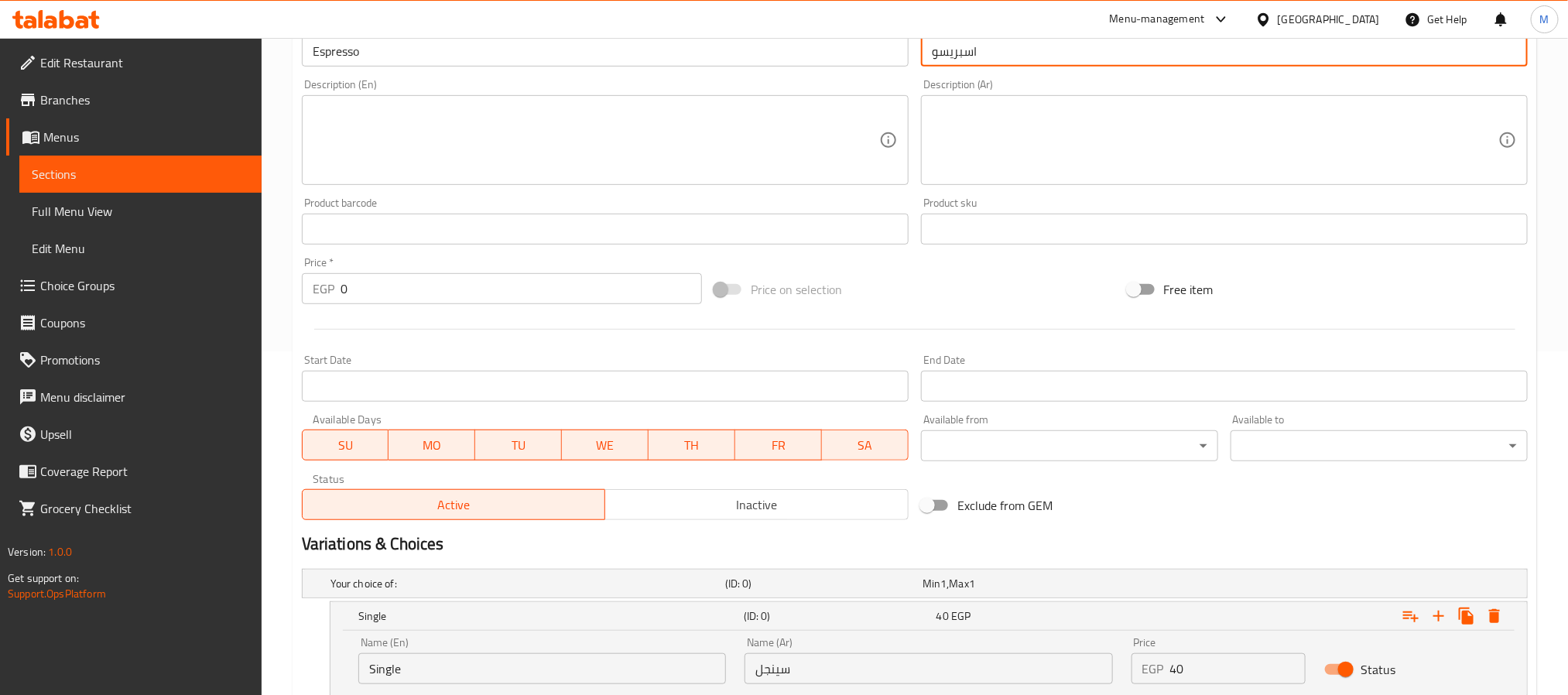
scroll to position [567, 0]
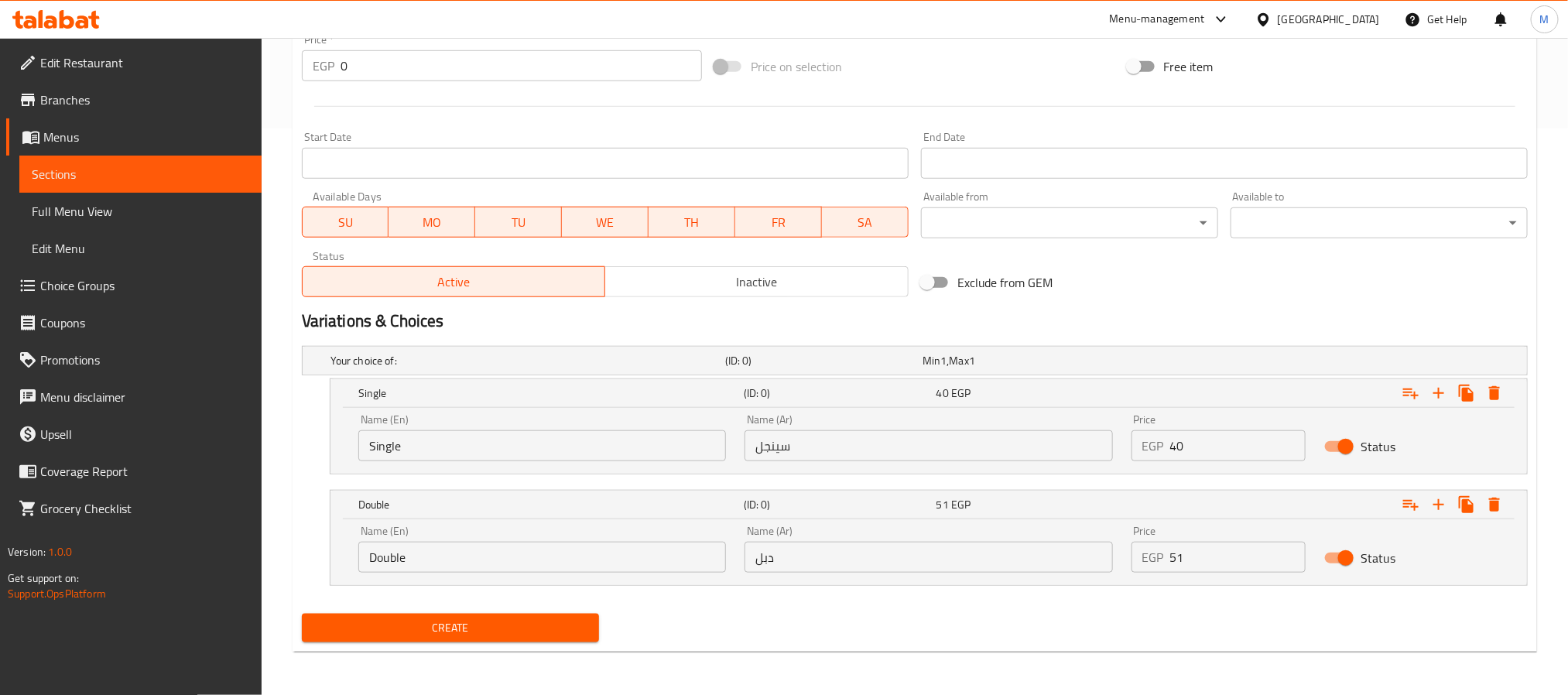
click at [434, 627] on span "Create" at bounding box center [450, 628] width 273 height 19
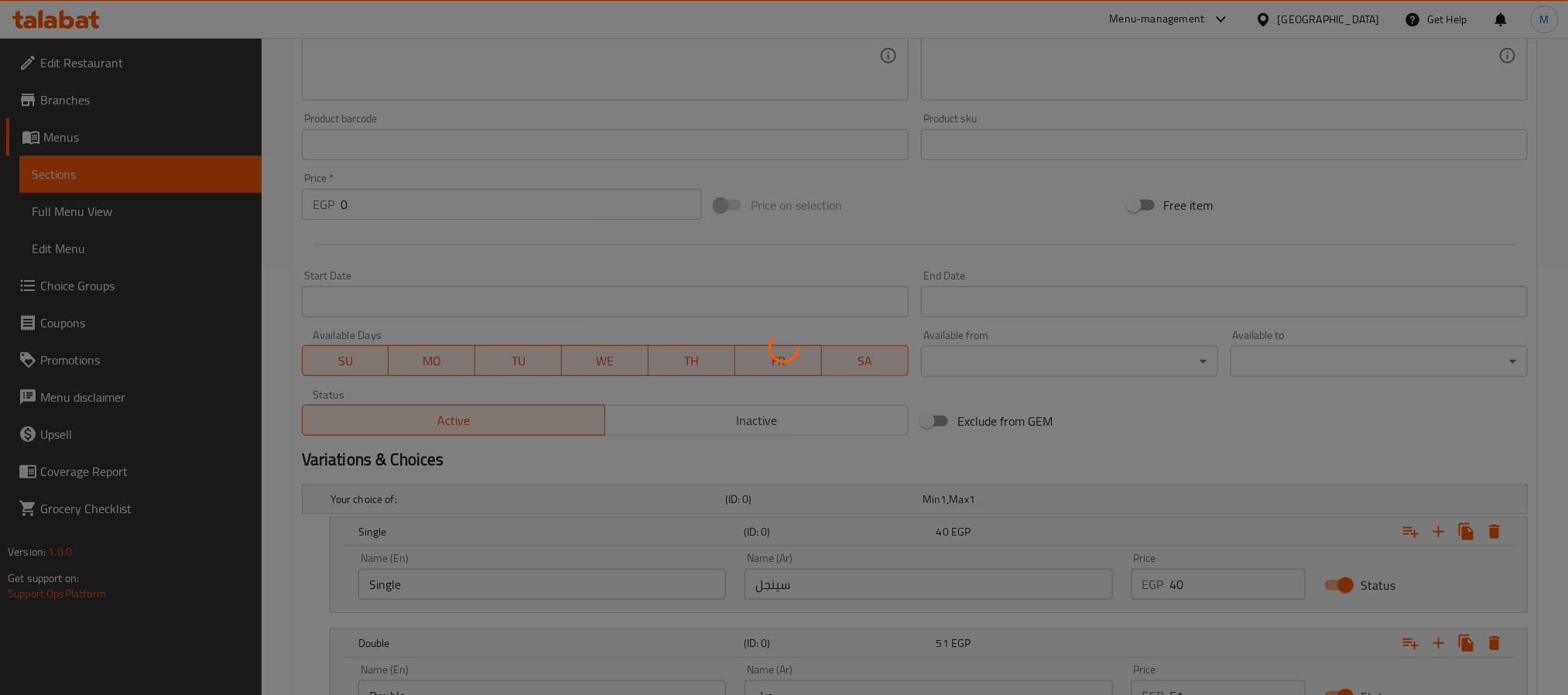
scroll to position [103, 0]
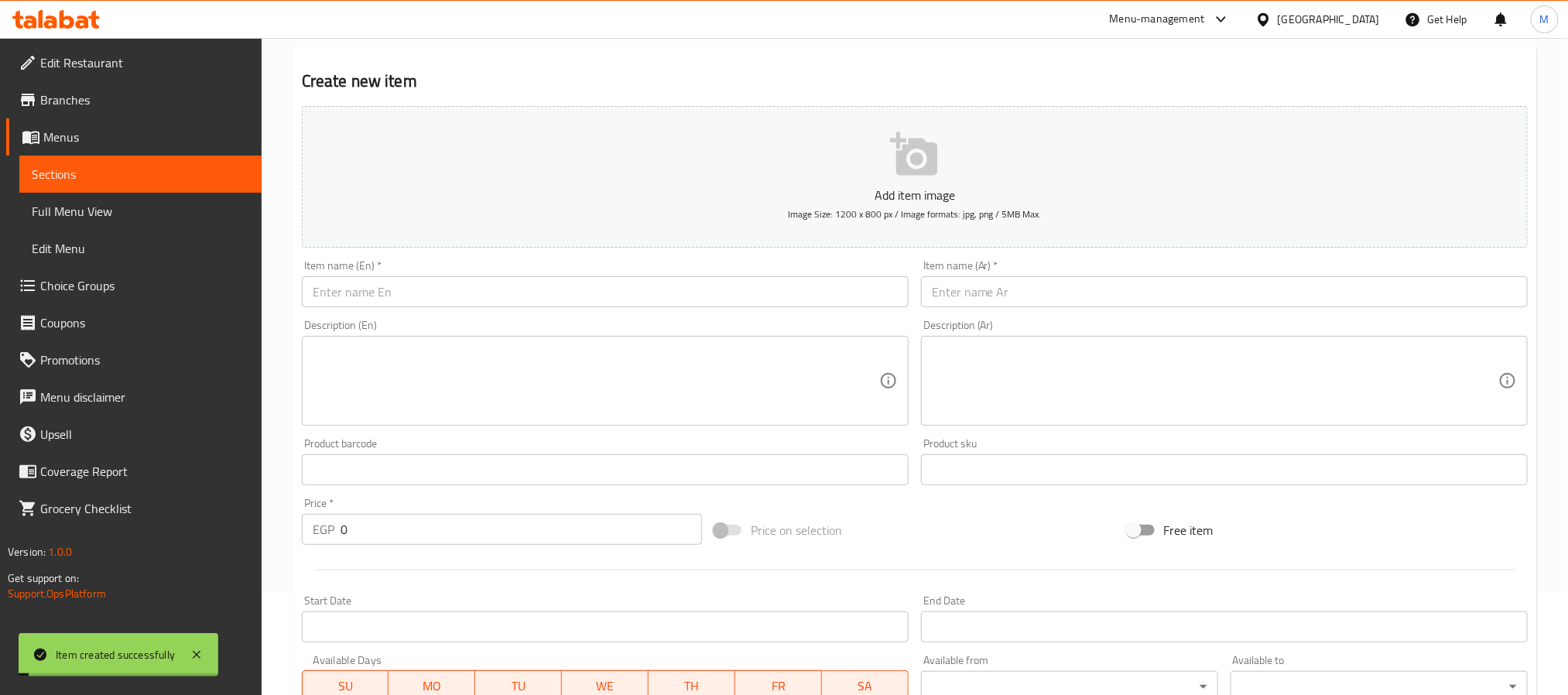
click at [424, 289] on input "text" at bounding box center [605, 291] width 607 height 31
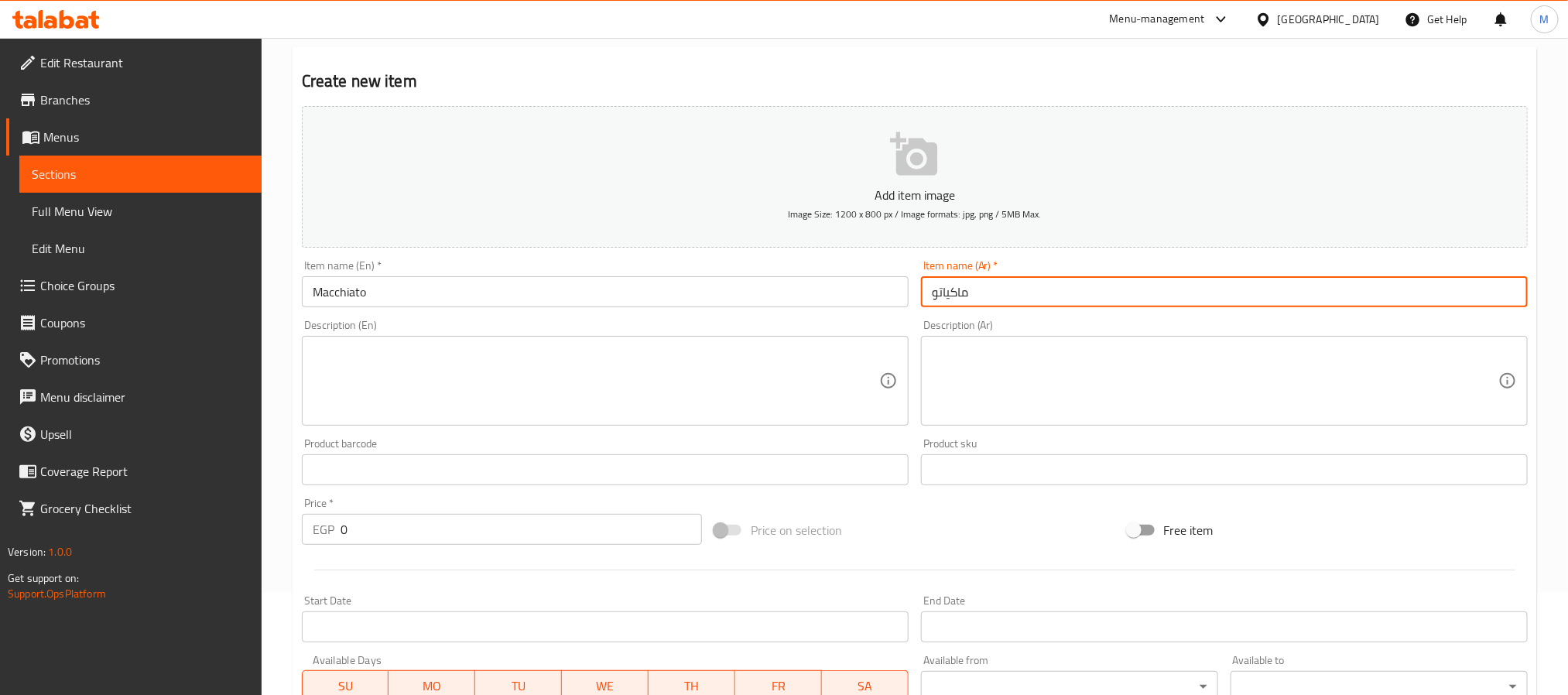
click at [1014, 299] on input "ماكياتو" at bounding box center [1224, 291] width 607 height 31
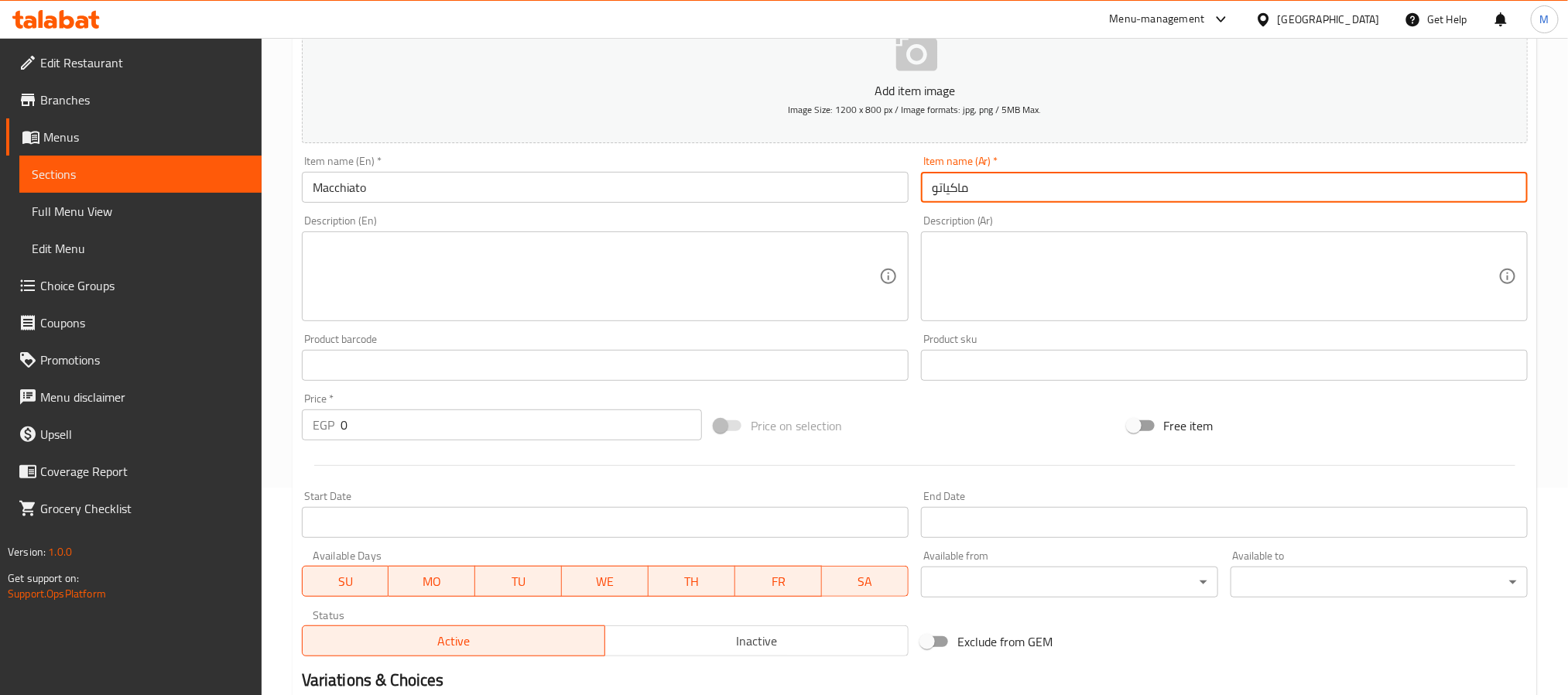
scroll to position [335, 0]
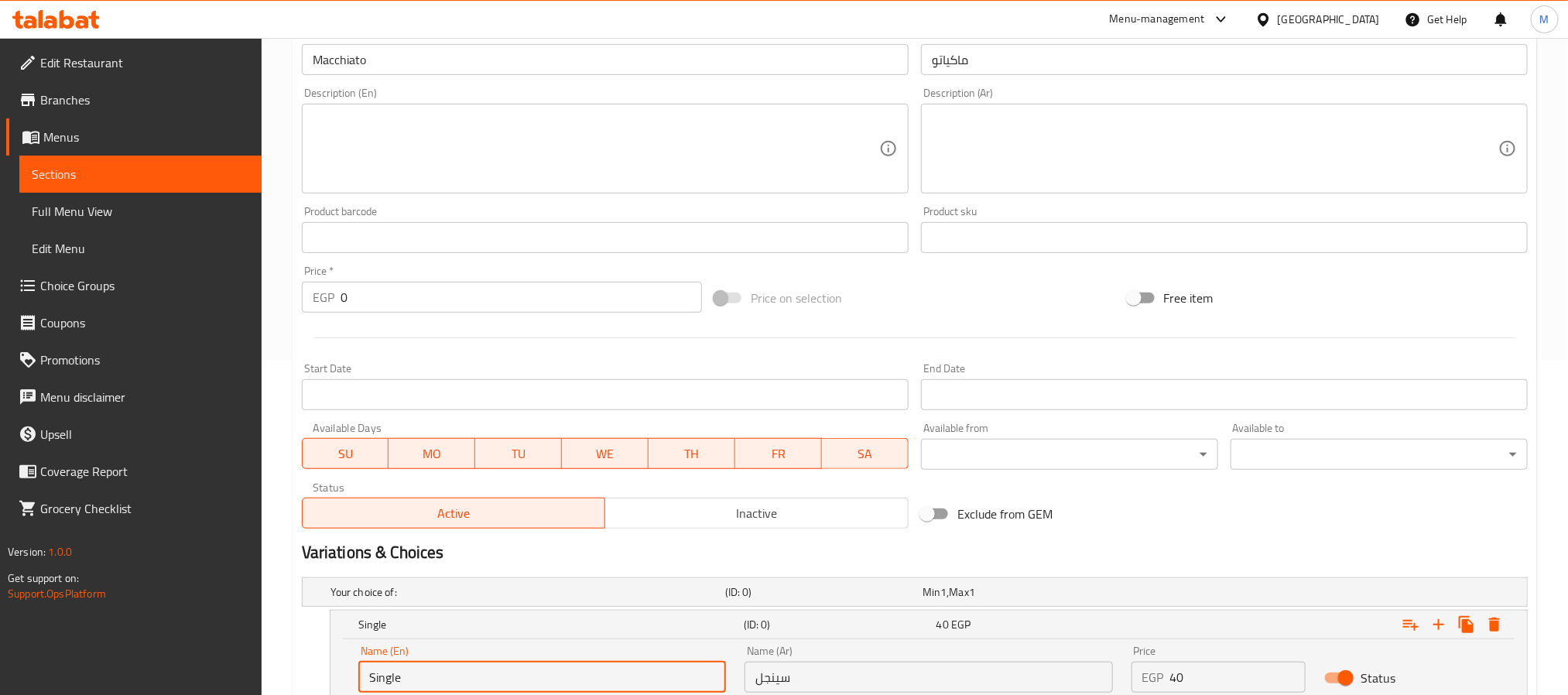
click at [448, 673] on input "Single" at bounding box center [542, 677] width 368 height 31
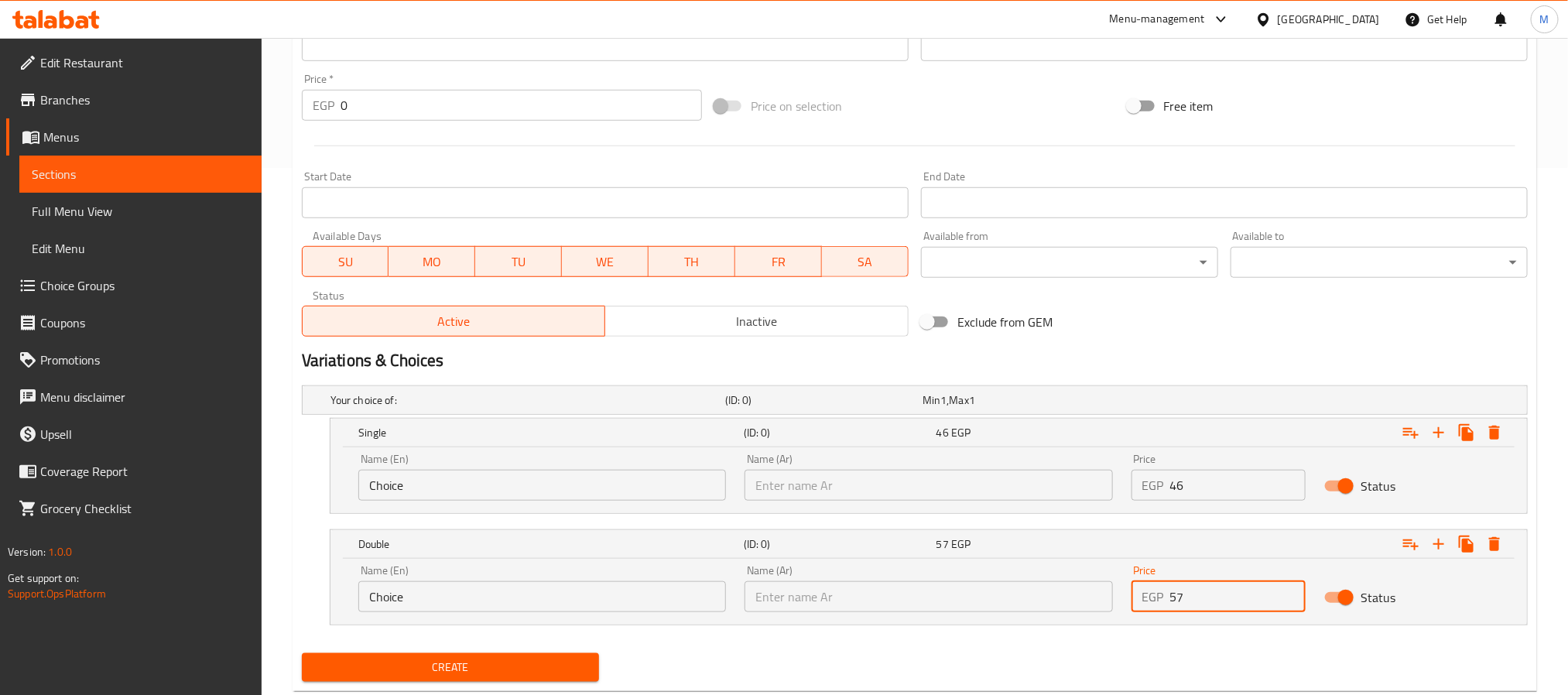
scroll to position [567, 0]
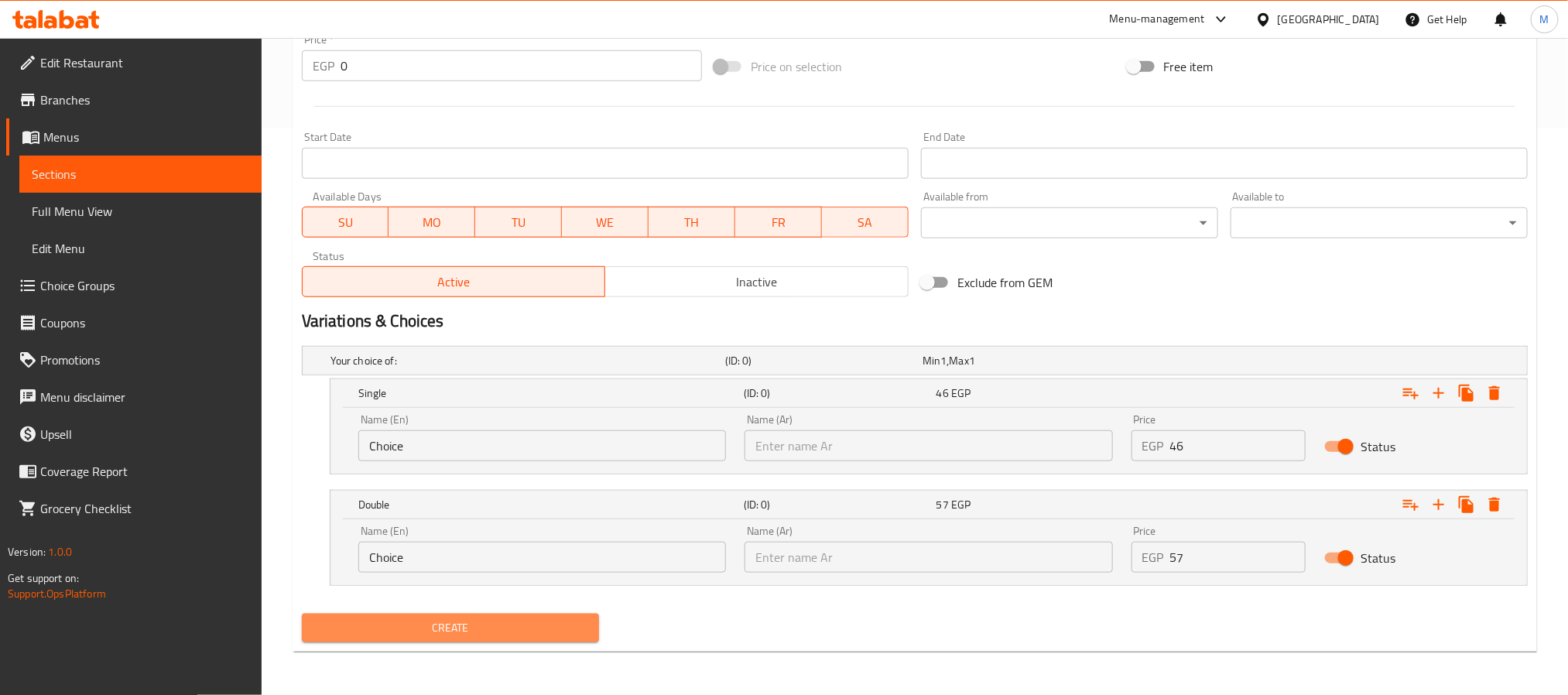
click at [351, 617] on button "Create" at bounding box center [450, 628] width 297 height 28
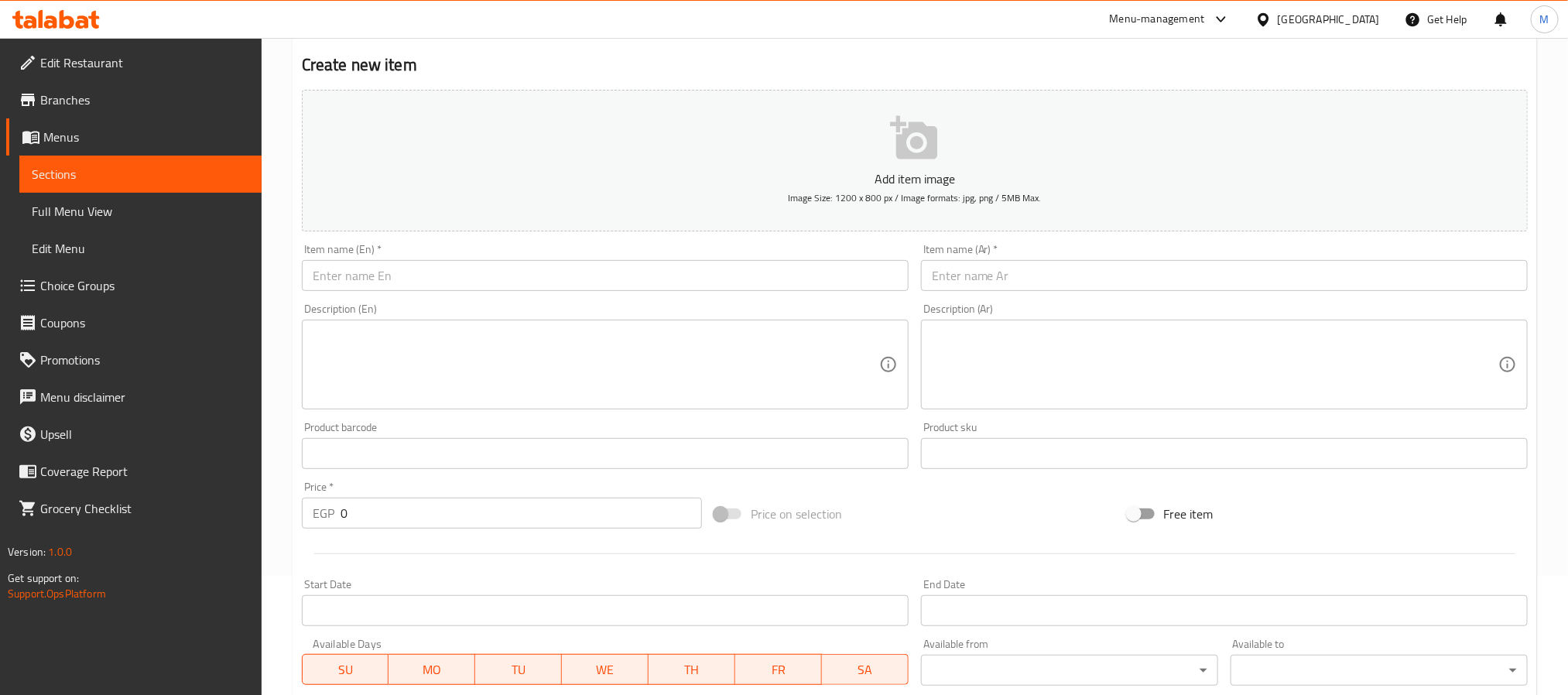
scroll to position [103, 0]
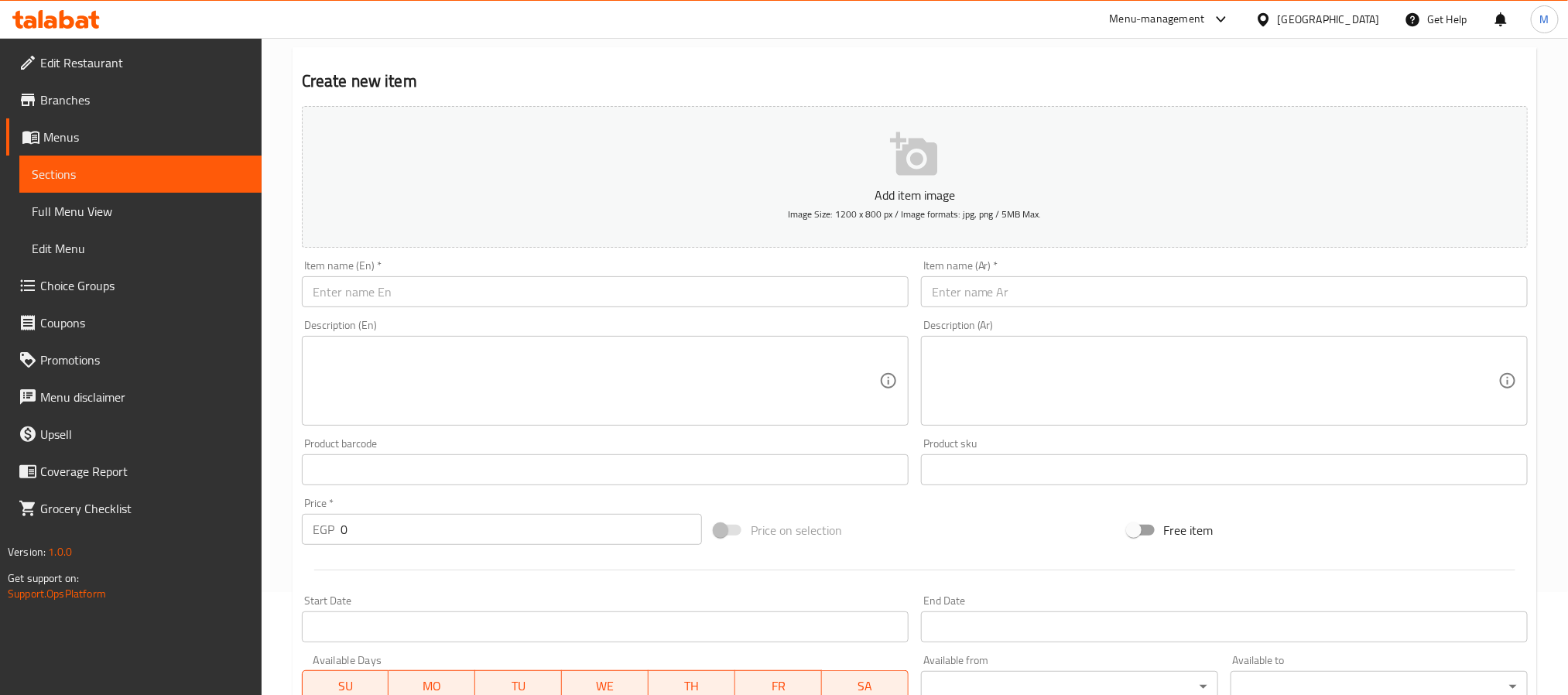
drag, startPoint x: 463, startPoint y: 275, endPoint x: 477, endPoint y: 295, distance: 24.4
click at [463, 275] on div "Item name (En)   * Item name (En) *" at bounding box center [605, 283] width 607 height 48
click at [482, 300] on input "text" at bounding box center [605, 291] width 607 height 31
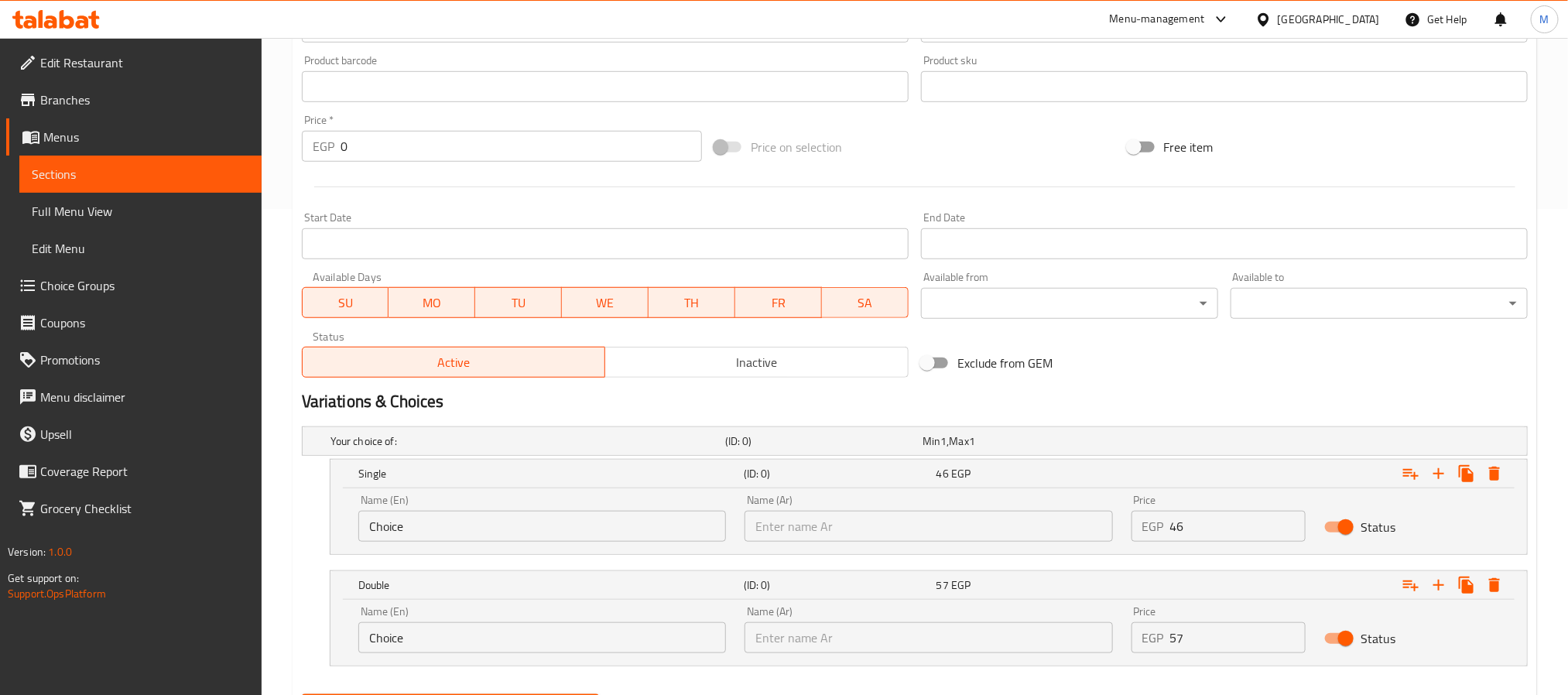
scroll to position [567, 0]
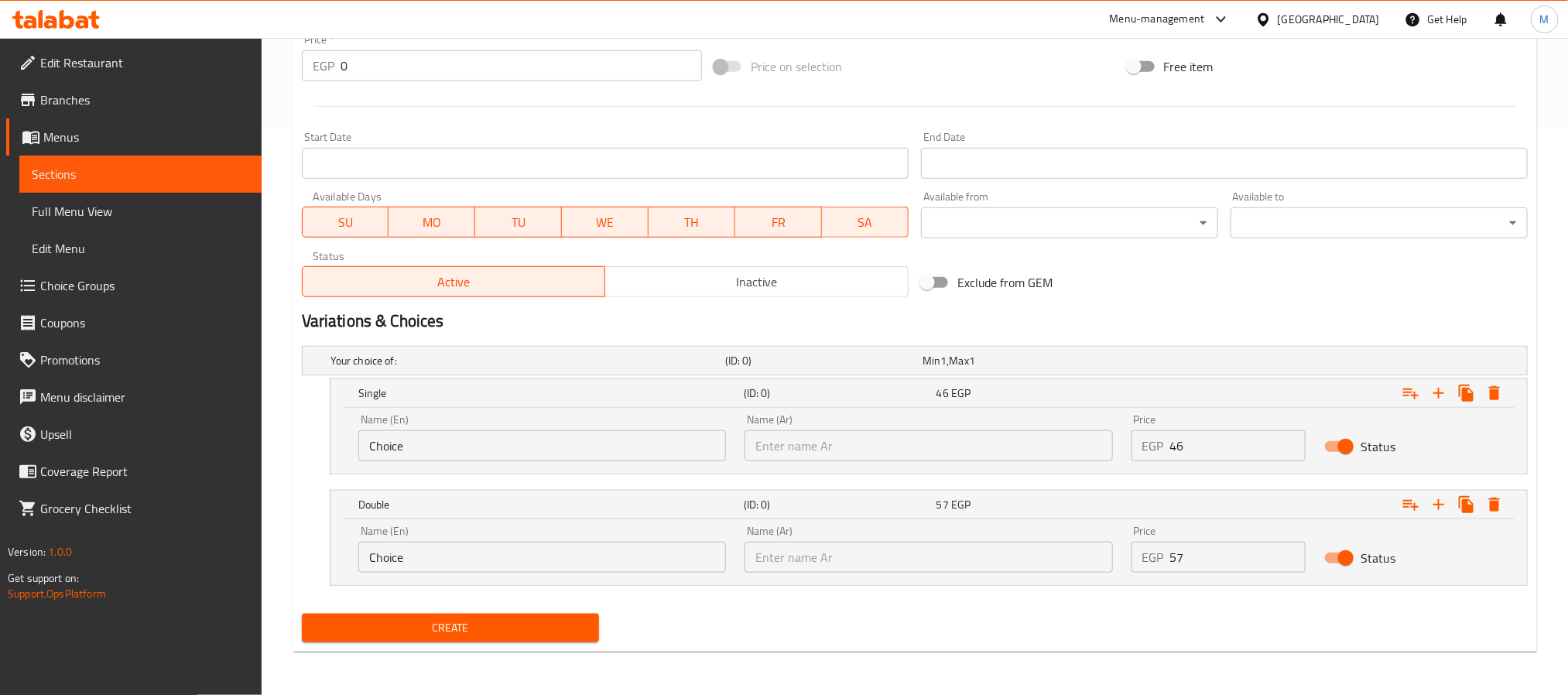
click at [597, 467] on div "Name (En) Choice Name (En)" at bounding box center [542, 438] width 387 height 66
click at [597, 465] on div "Name (En) Choice Name (En)" at bounding box center [542, 438] width 387 height 66
click at [583, 458] on input "Choice" at bounding box center [542, 446] width 368 height 31
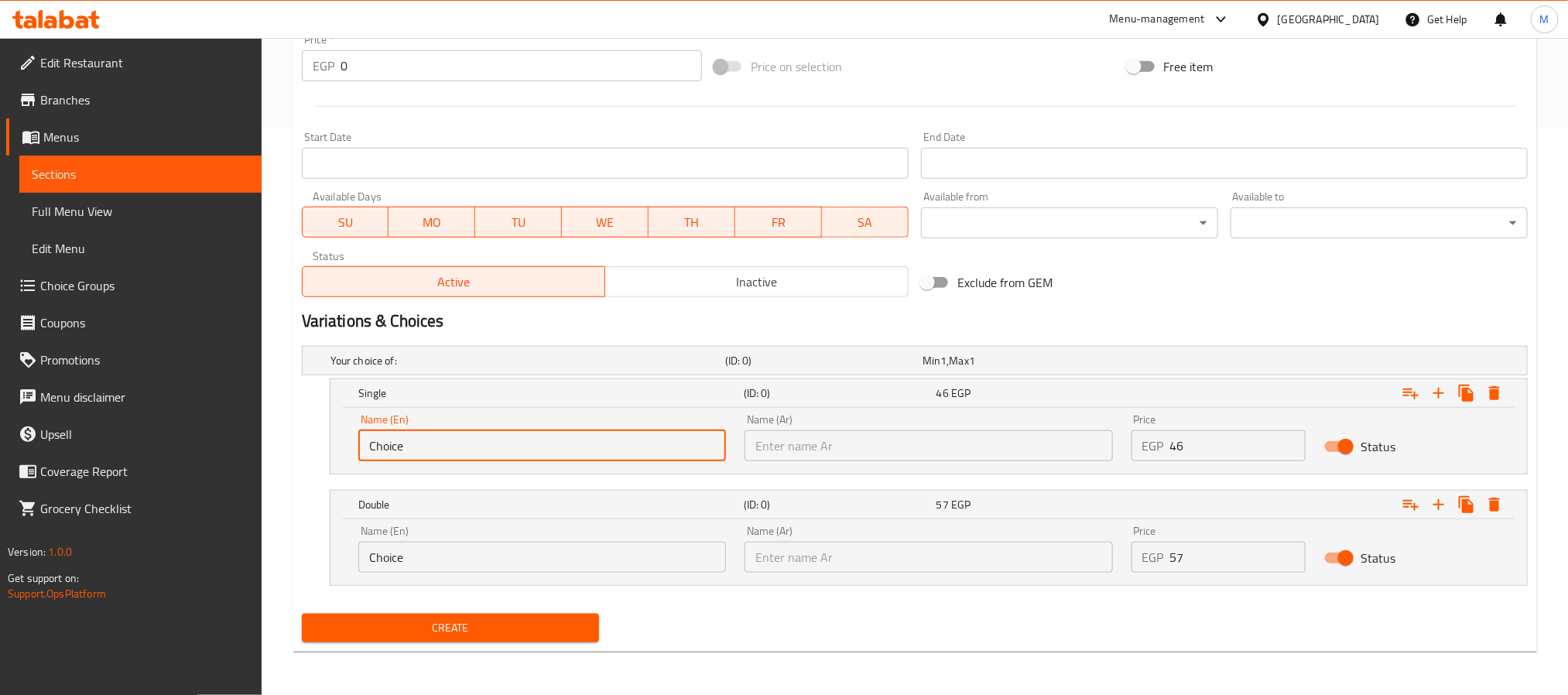
click at [583, 458] on input "Choice" at bounding box center [542, 446] width 368 height 31
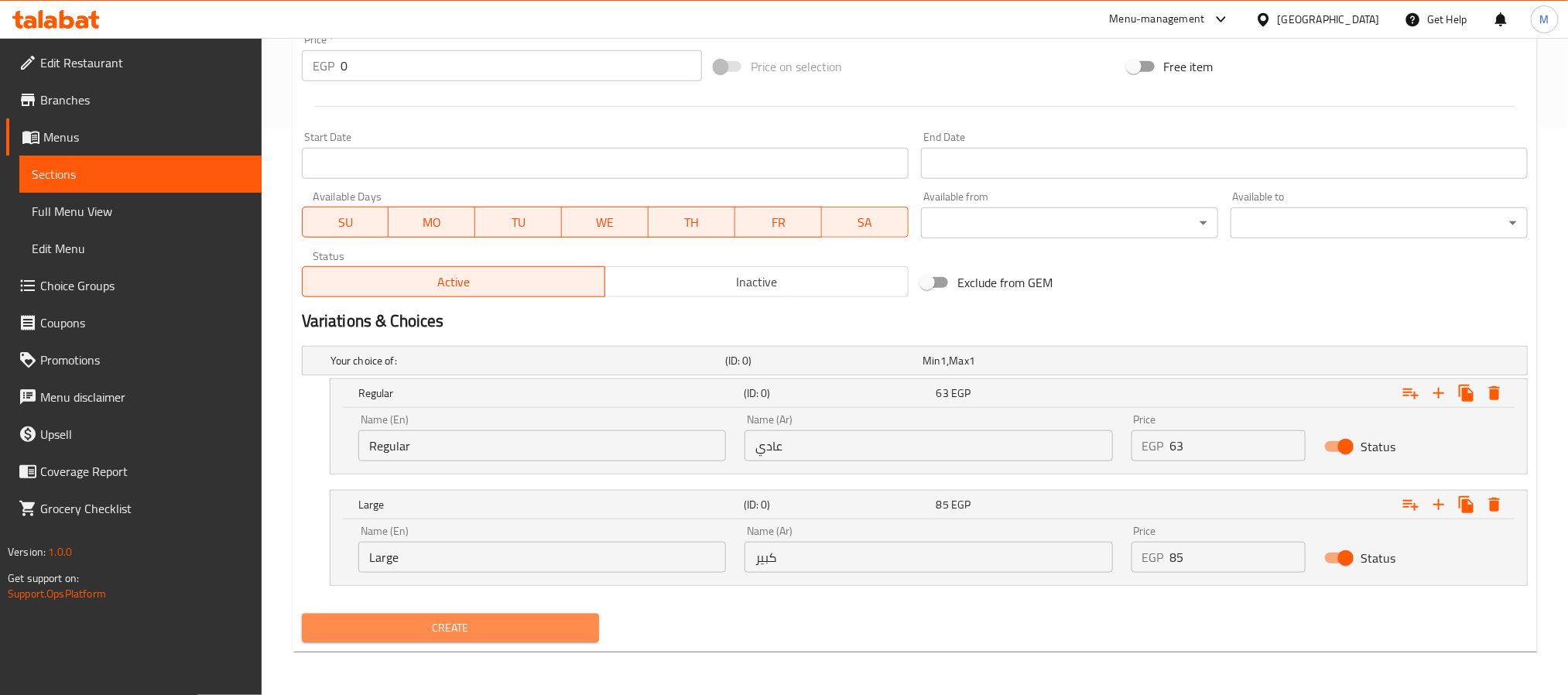
click at [477, 632] on span "Create" at bounding box center [450, 628] width 273 height 19
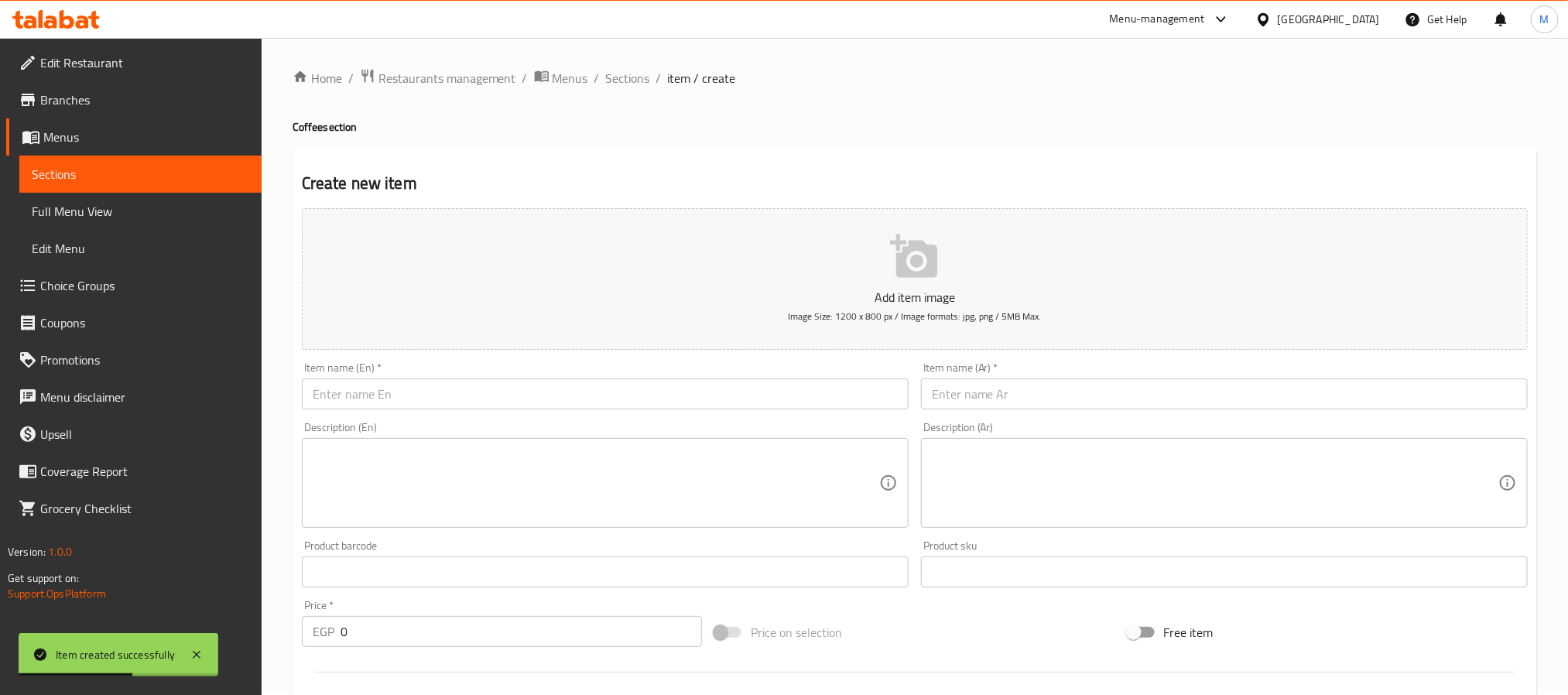
scroll to position [0, 0]
click at [428, 387] on input "text" at bounding box center [605, 395] width 607 height 31
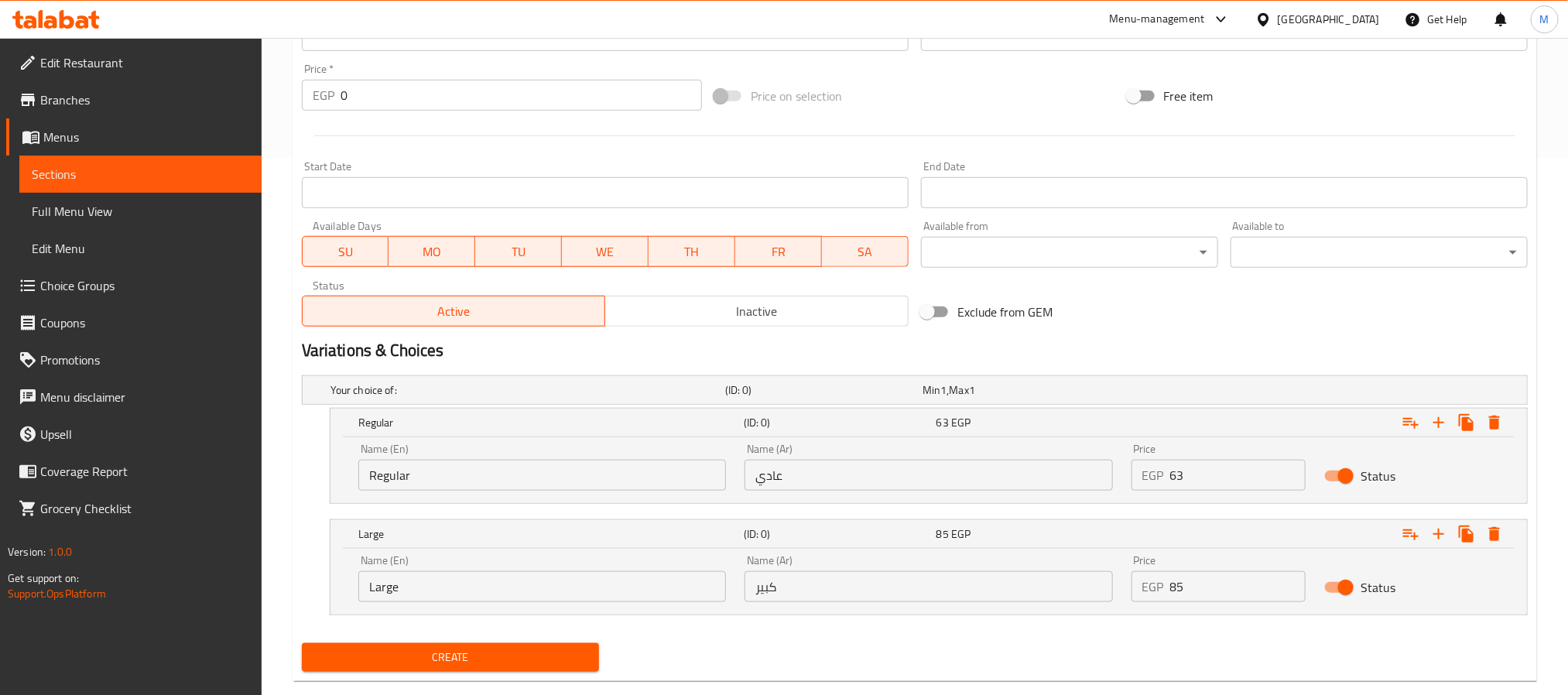
scroll to position [567, 0]
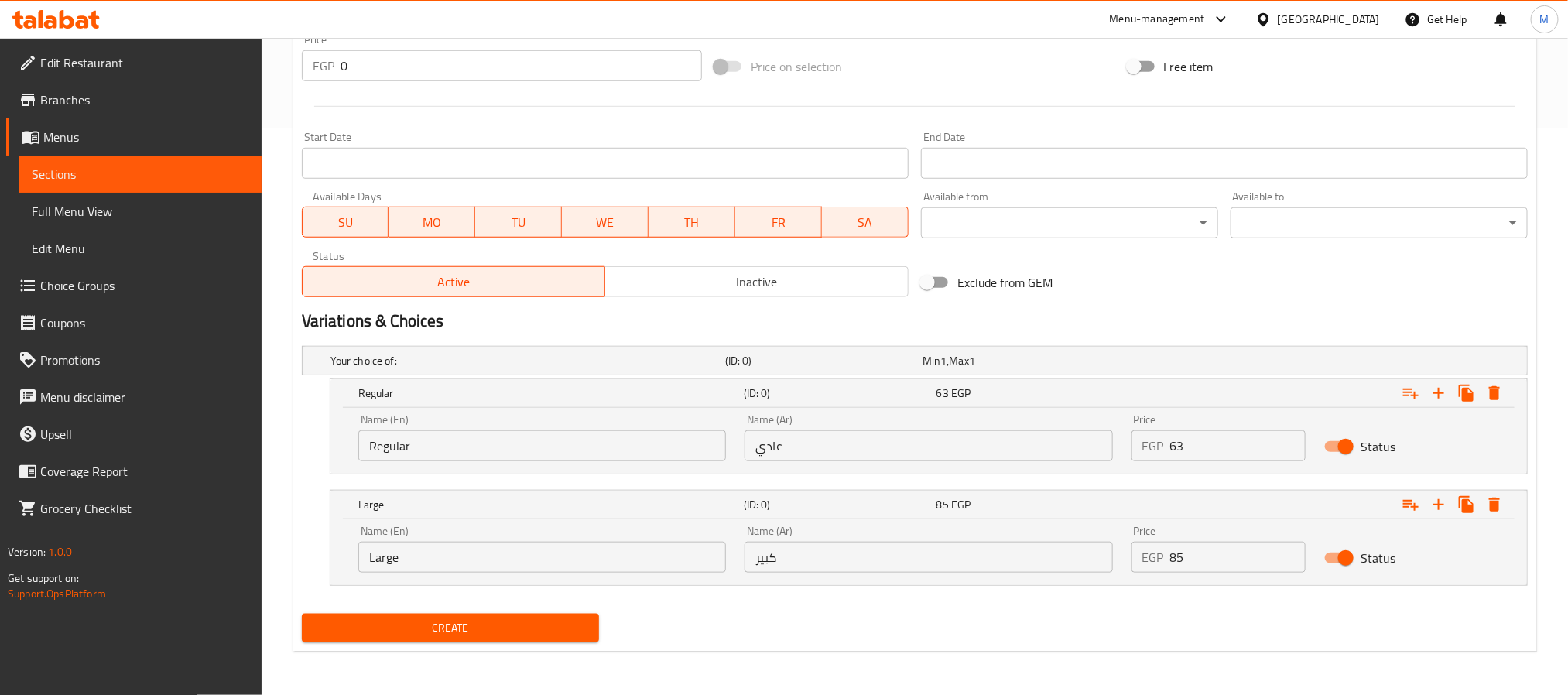
click at [465, 440] on input "Regular" at bounding box center [542, 446] width 368 height 31
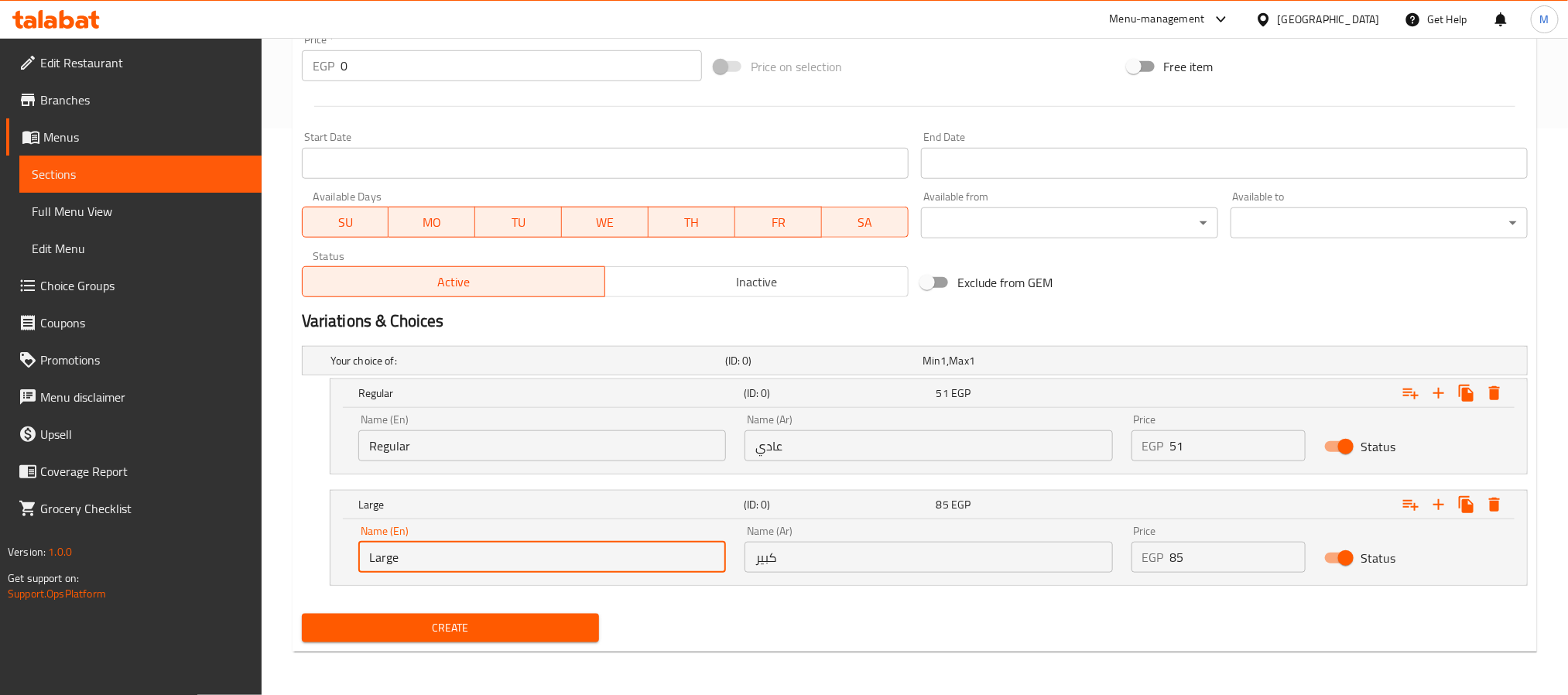
click at [528, 563] on input "Large" at bounding box center [542, 557] width 368 height 31
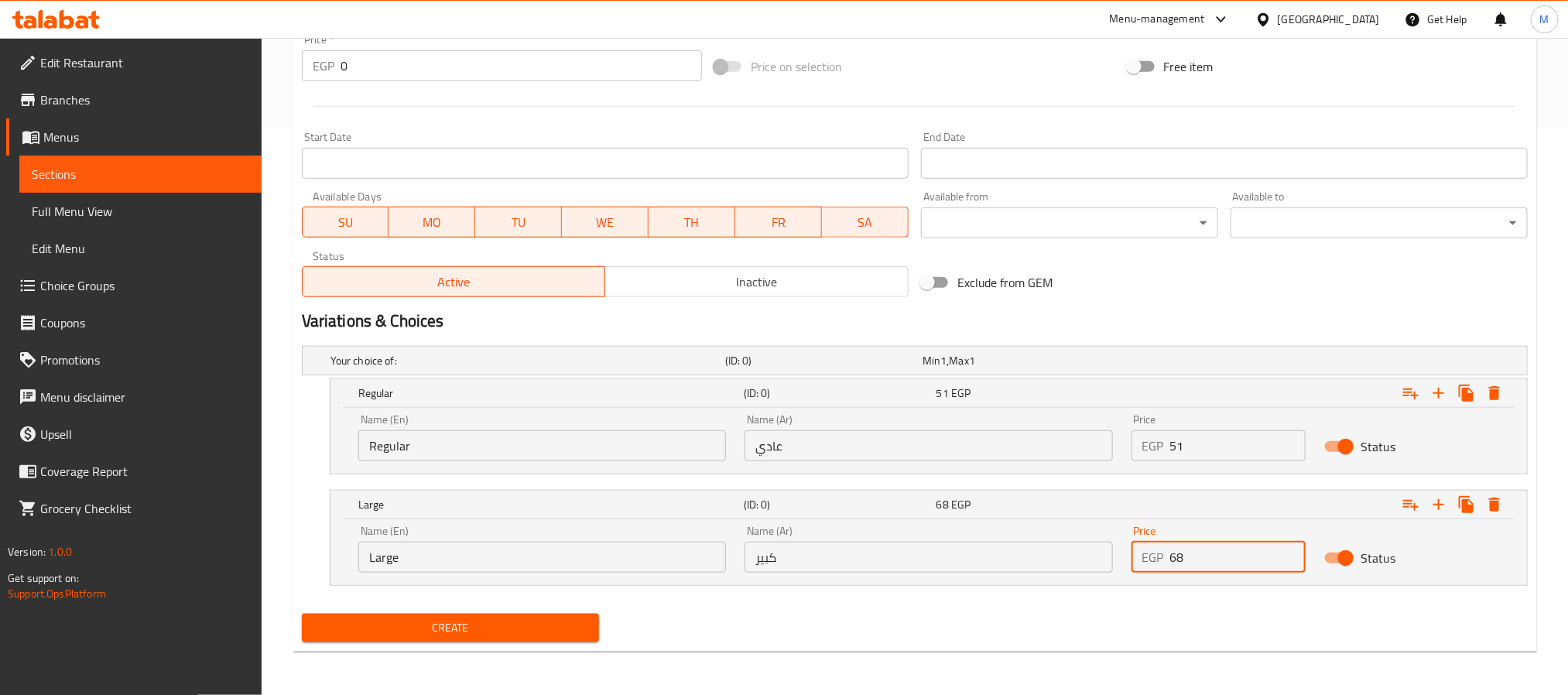
click at [449, 626] on span "Create" at bounding box center [450, 628] width 273 height 19
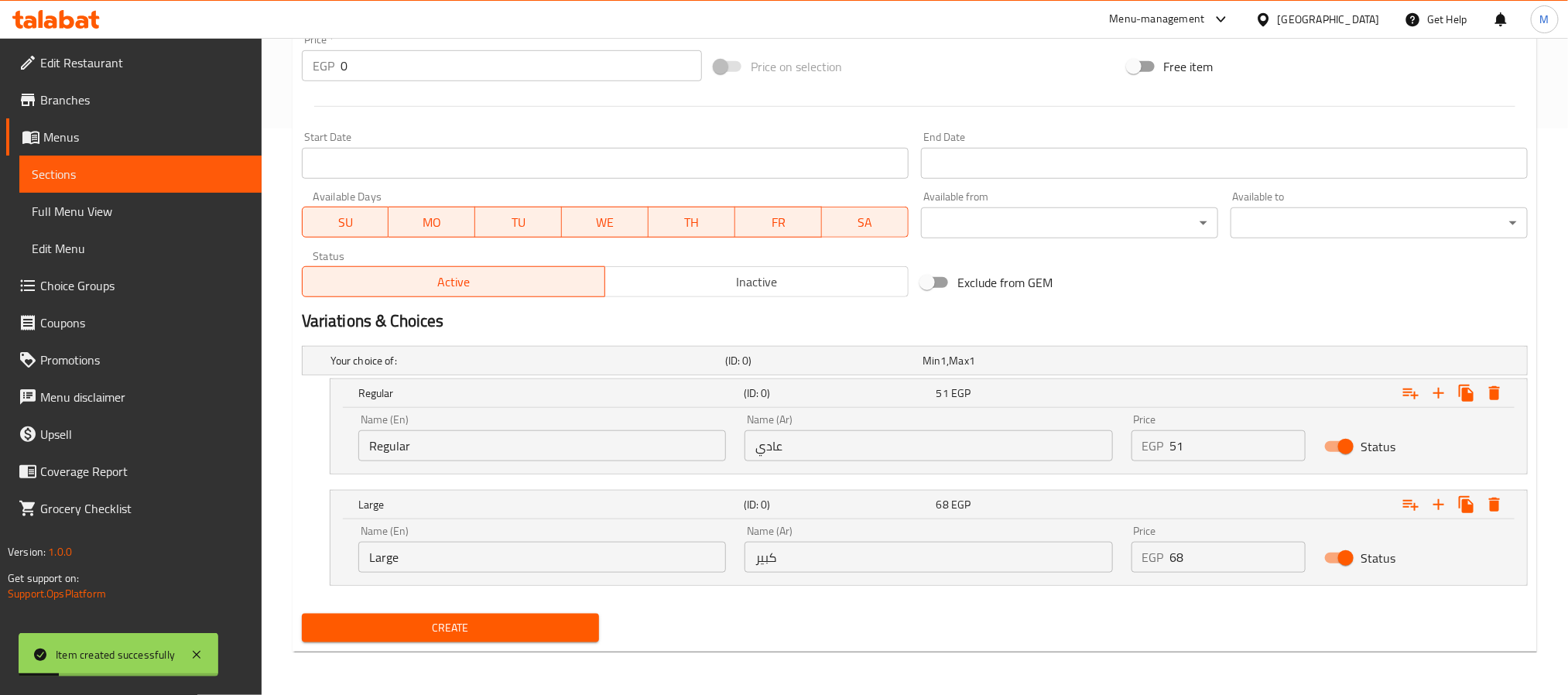
scroll to position [103, 0]
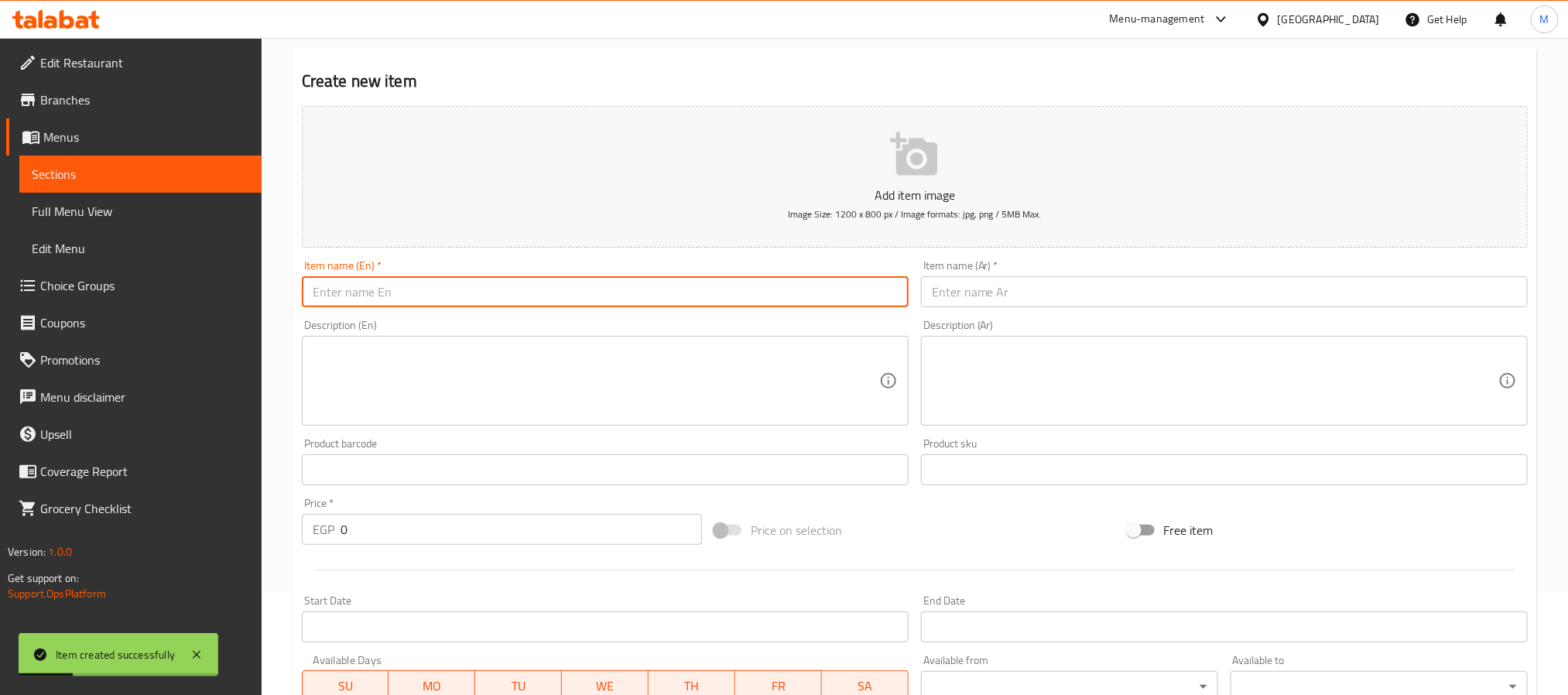
click at [461, 286] on input "text" at bounding box center [605, 291] width 607 height 31
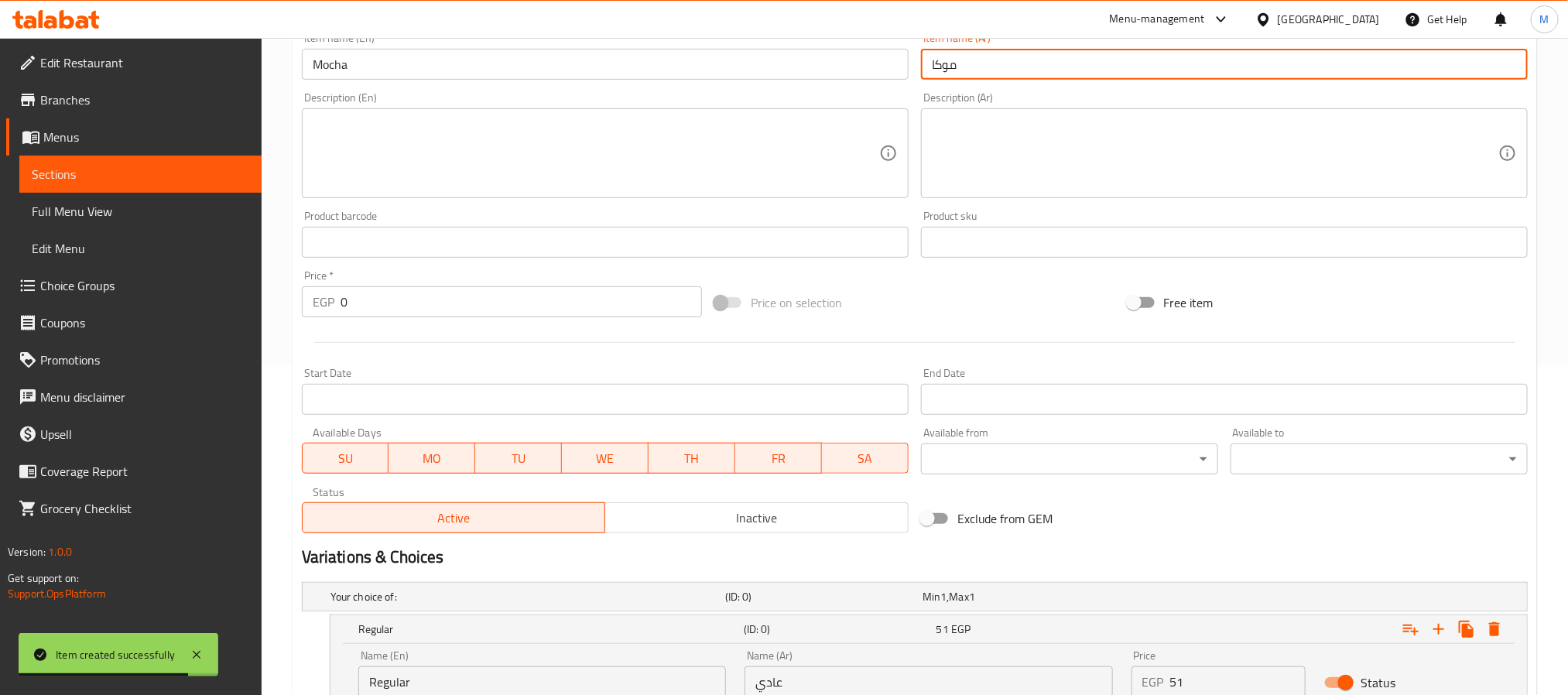
scroll to position [567, 0]
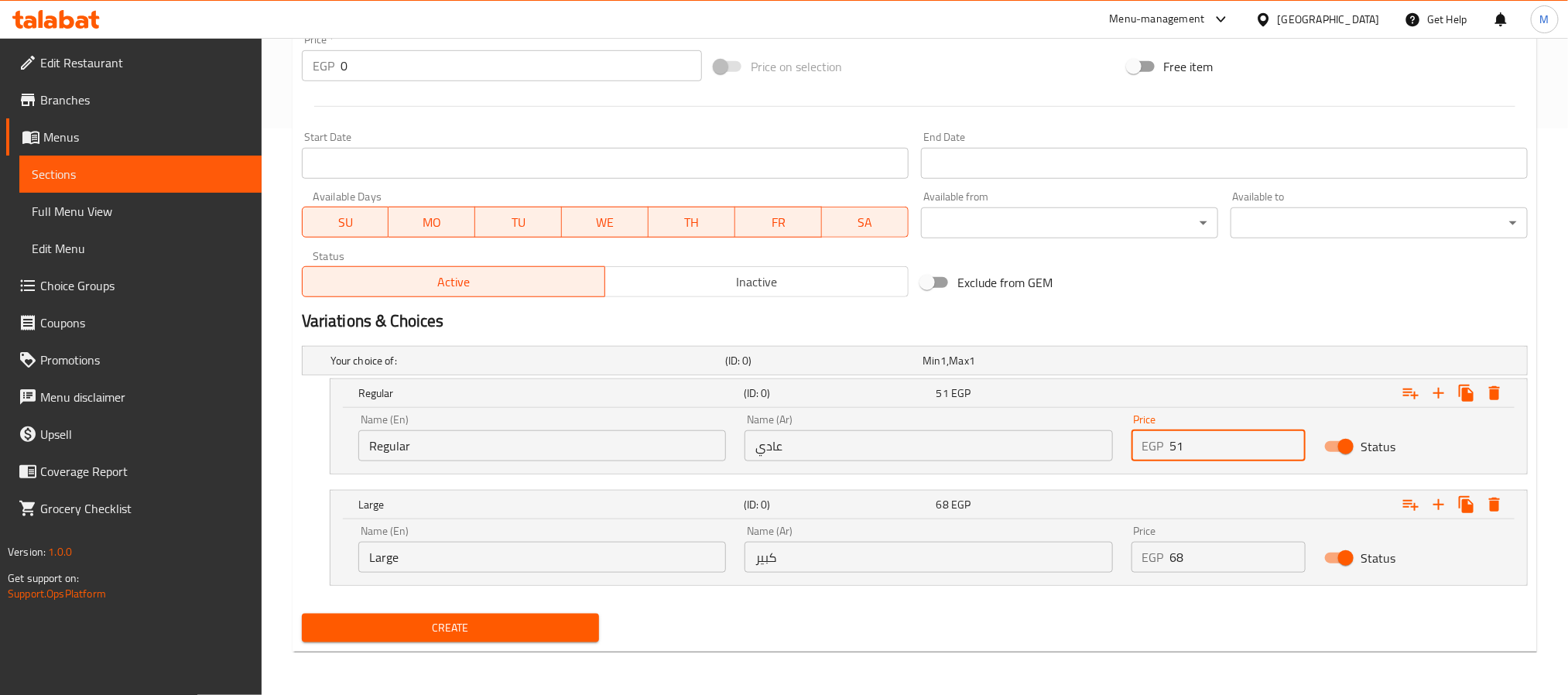
drag, startPoint x: 1197, startPoint y: 437, endPoint x: 1106, endPoint y: 451, distance: 92.1
click at [1106, 451] on div "Name (En) Regular Name (En) Name (Ar) عادي Name (Ar) Price EGP 51 Price Status" at bounding box center [929, 438] width 1160 height 66
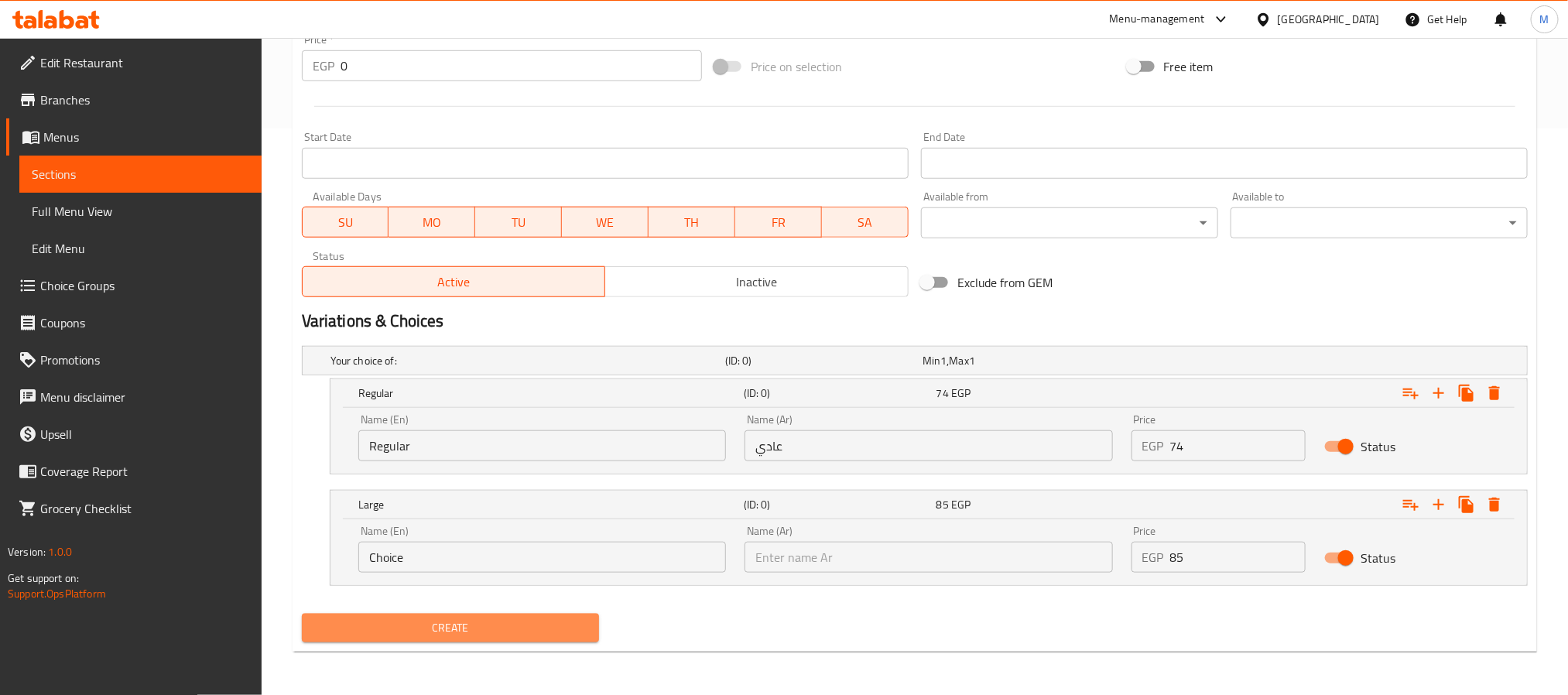
click at [382, 632] on span "Create" at bounding box center [450, 628] width 273 height 19
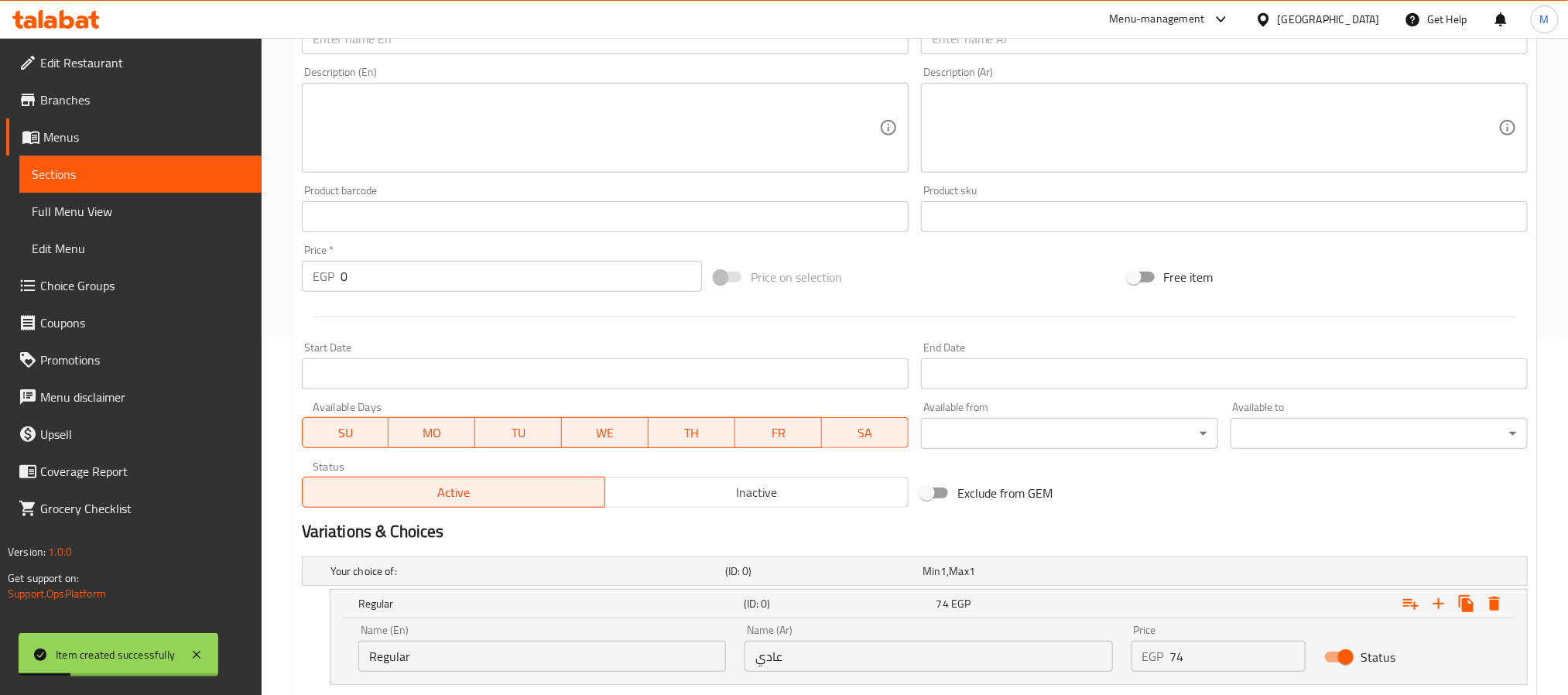
scroll to position [103, 0]
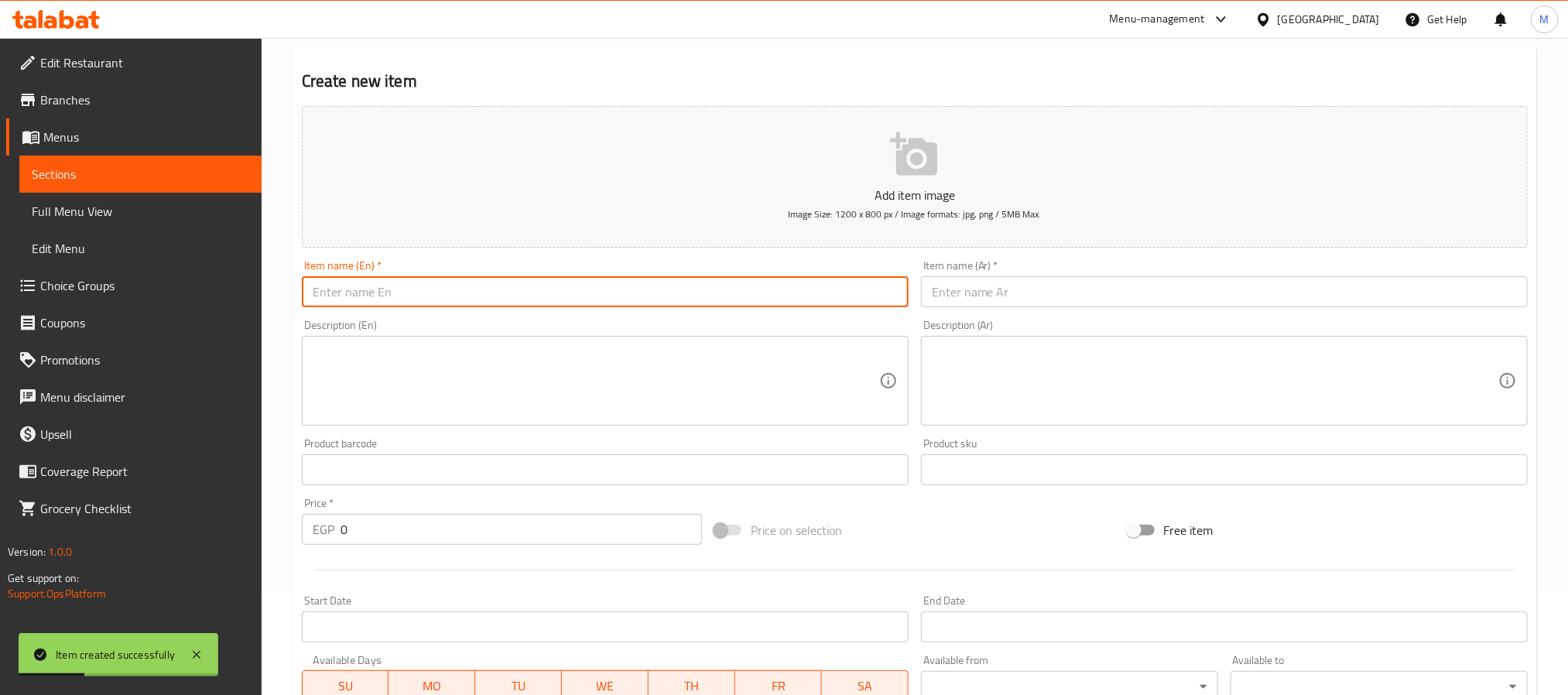
click at [537, 299] on input "text" at bounding box center [605, 291] width 607 height 31
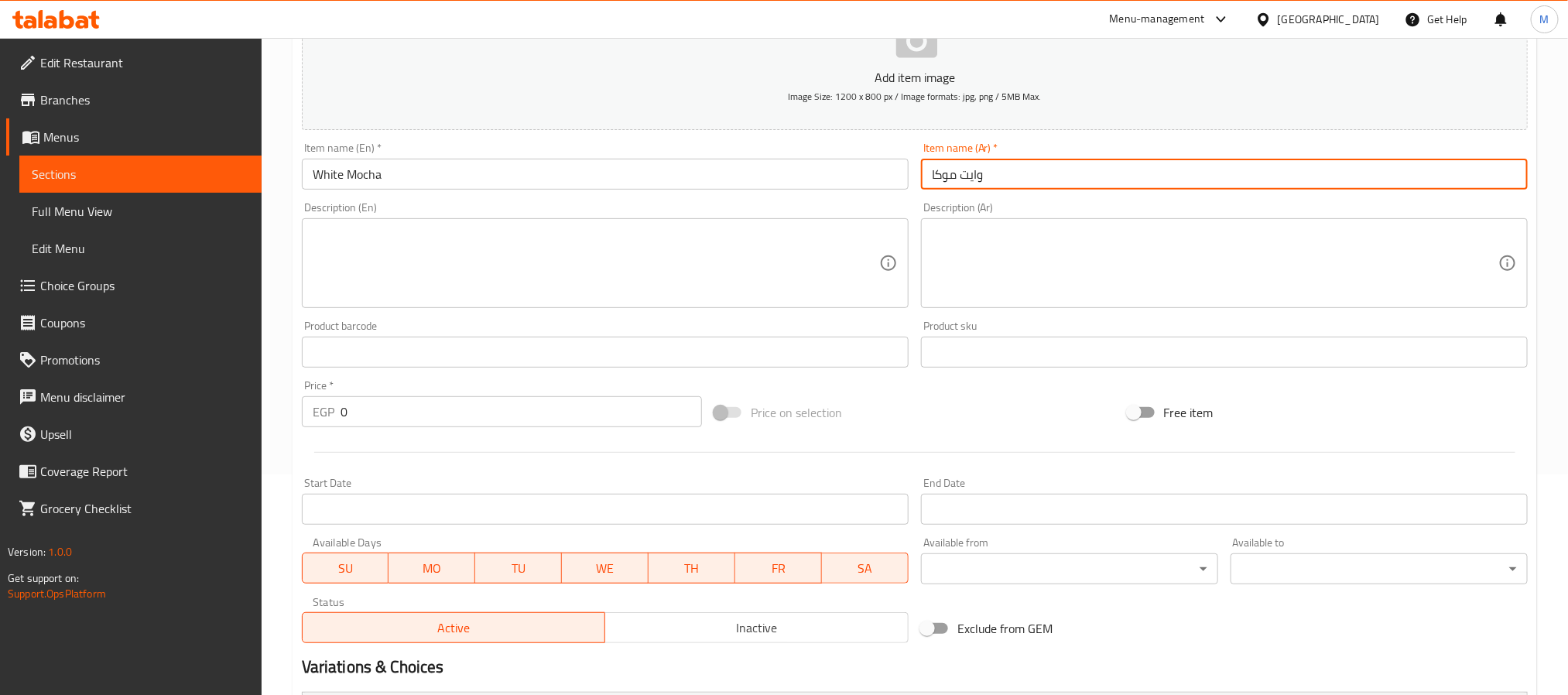
scroll to position [567, 0]
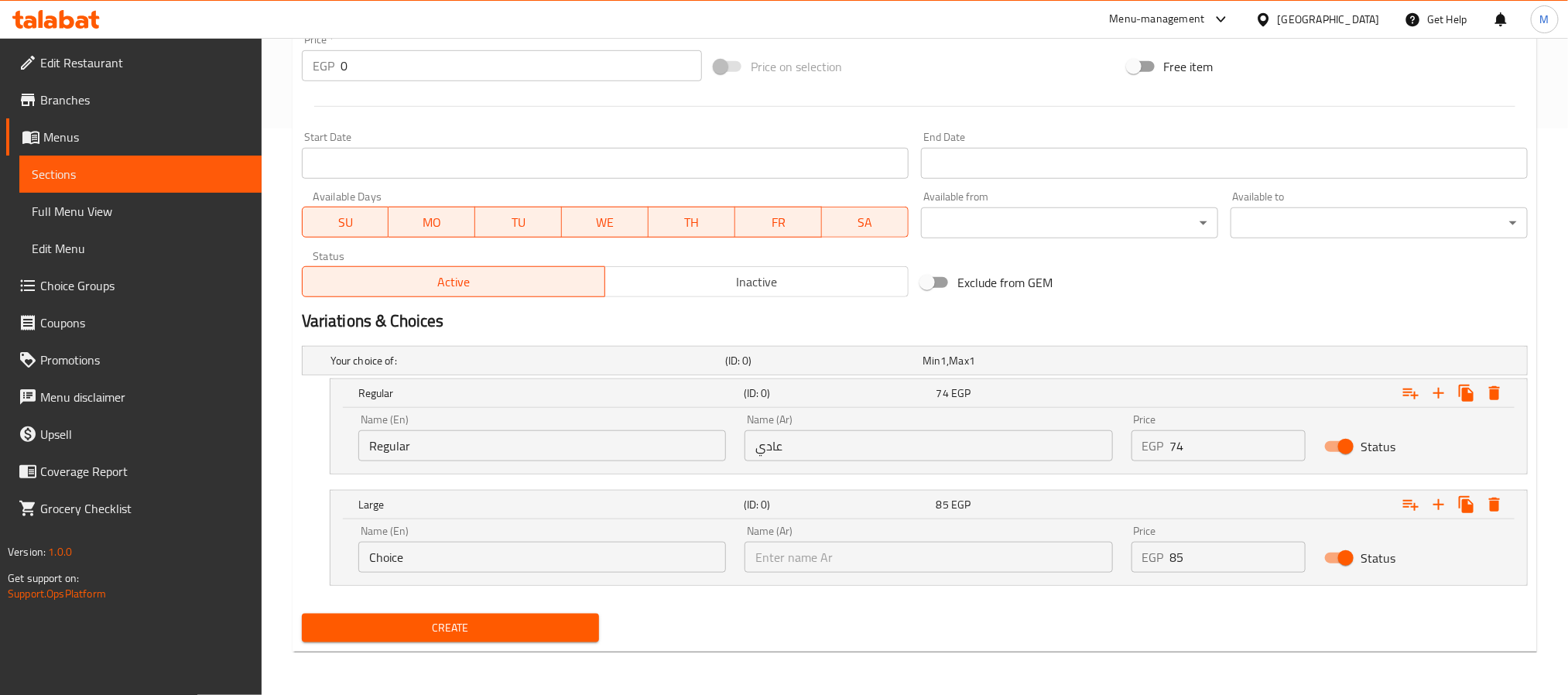
drag, startPoint x: 1165, startPoint y: 439, endPoint x: 1173, endPoint y: 440, distance: 8.1
click at [1173, 440] on div "EGP 74 Price" at bounding box center [1219, 446] width 175 height 31
click at [1175, 440] on input "74" at bounding box center [1238, 446] width 136 height 31
click at [1171, 444] on input "74" at bounding box center [1238, 446] width 136 height 31
drag, startPoint x: 1197, startPoint y: 548, endPoint x: 1052, endPoint y: 549, distance: 145.0
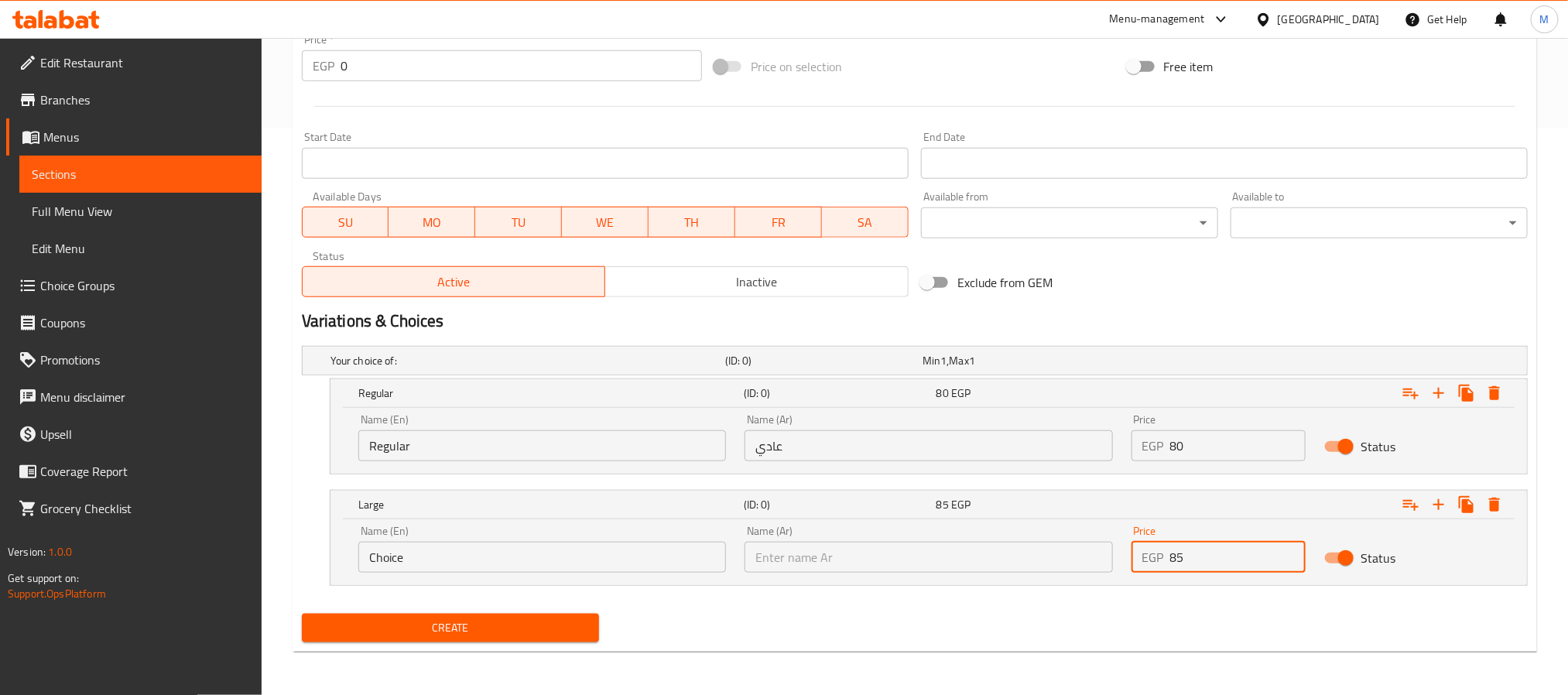
click at [1089, 543] on div "Name (En) Choice Name (En) Name (Ar) Name (Ar) Price EGP 85 Price Status" at bounding box center [929, 550] width 1160 height 66
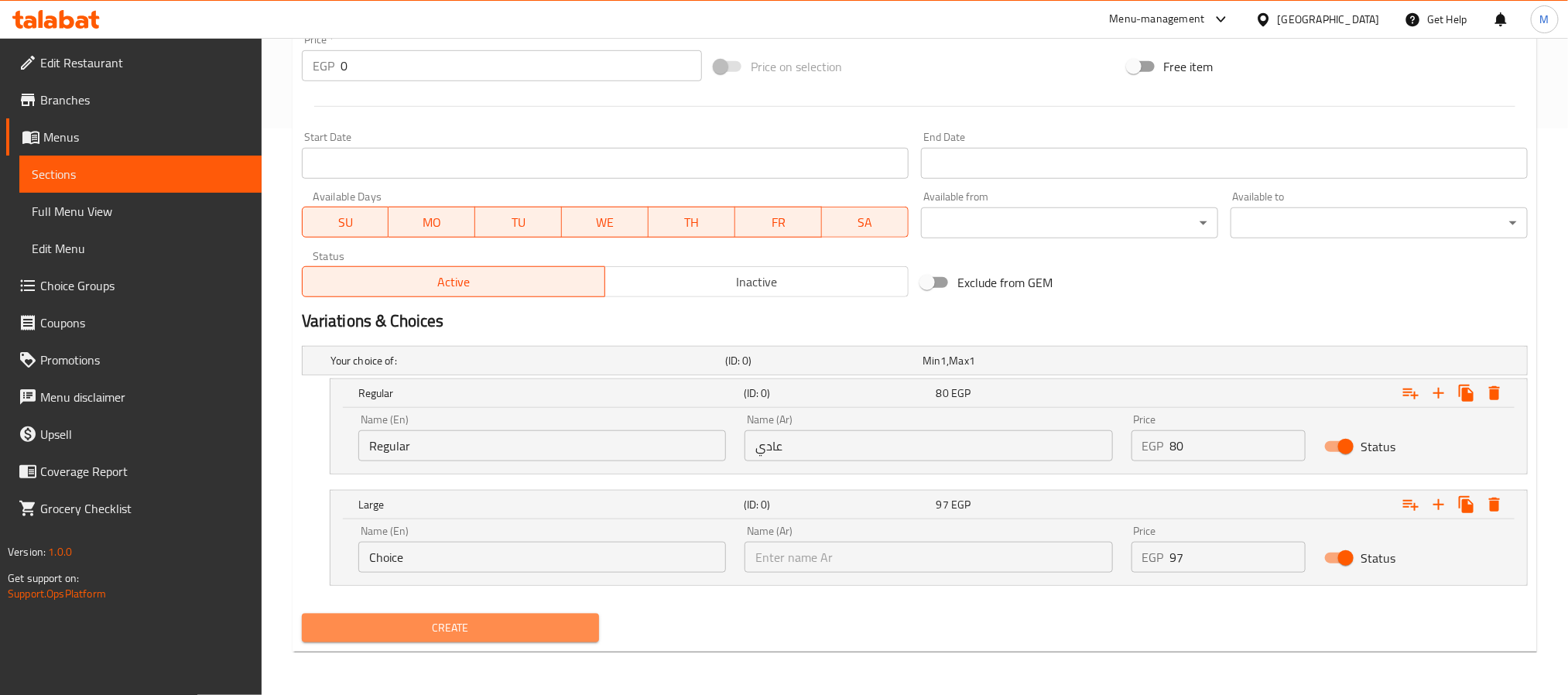
click at [472, 623] on span "Create" at bounding box center [450, 628] width 273 height 19
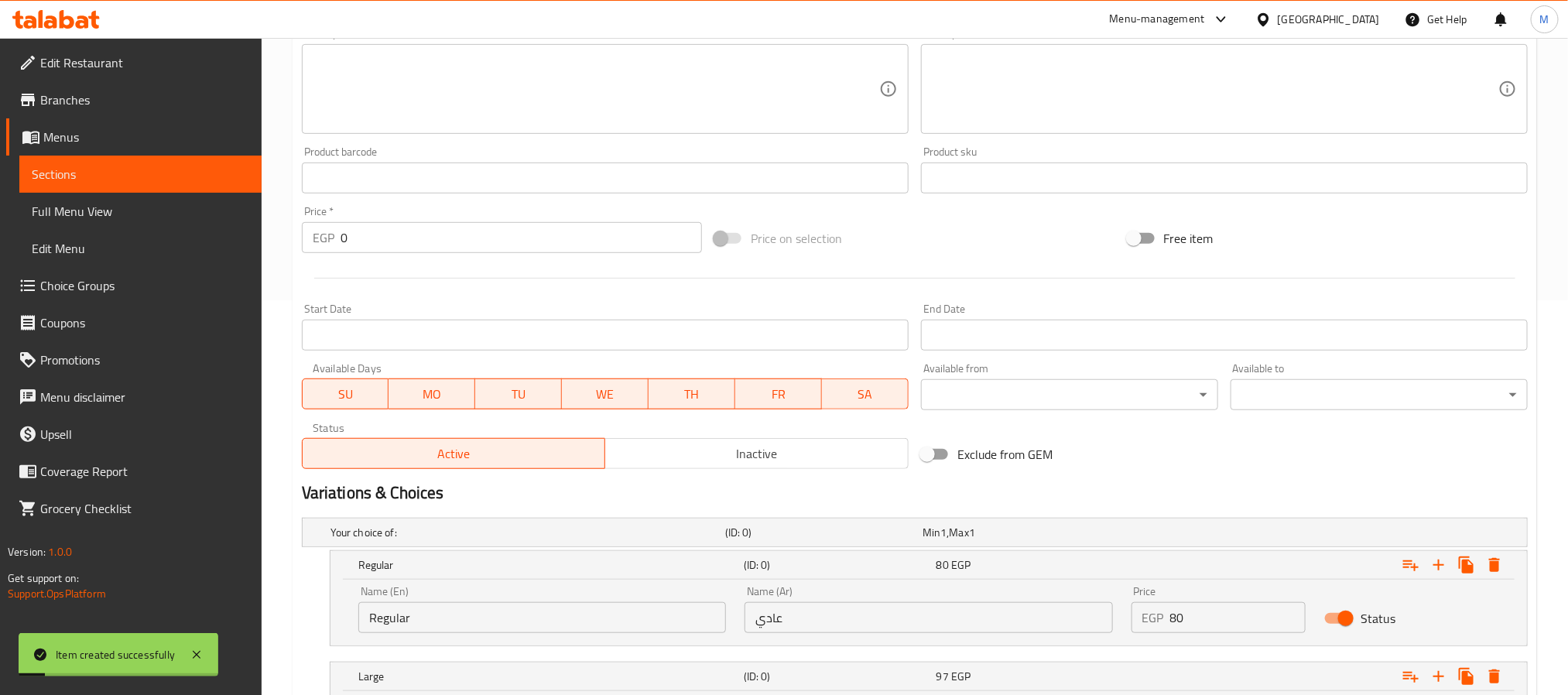
scroll to position [103, 0]
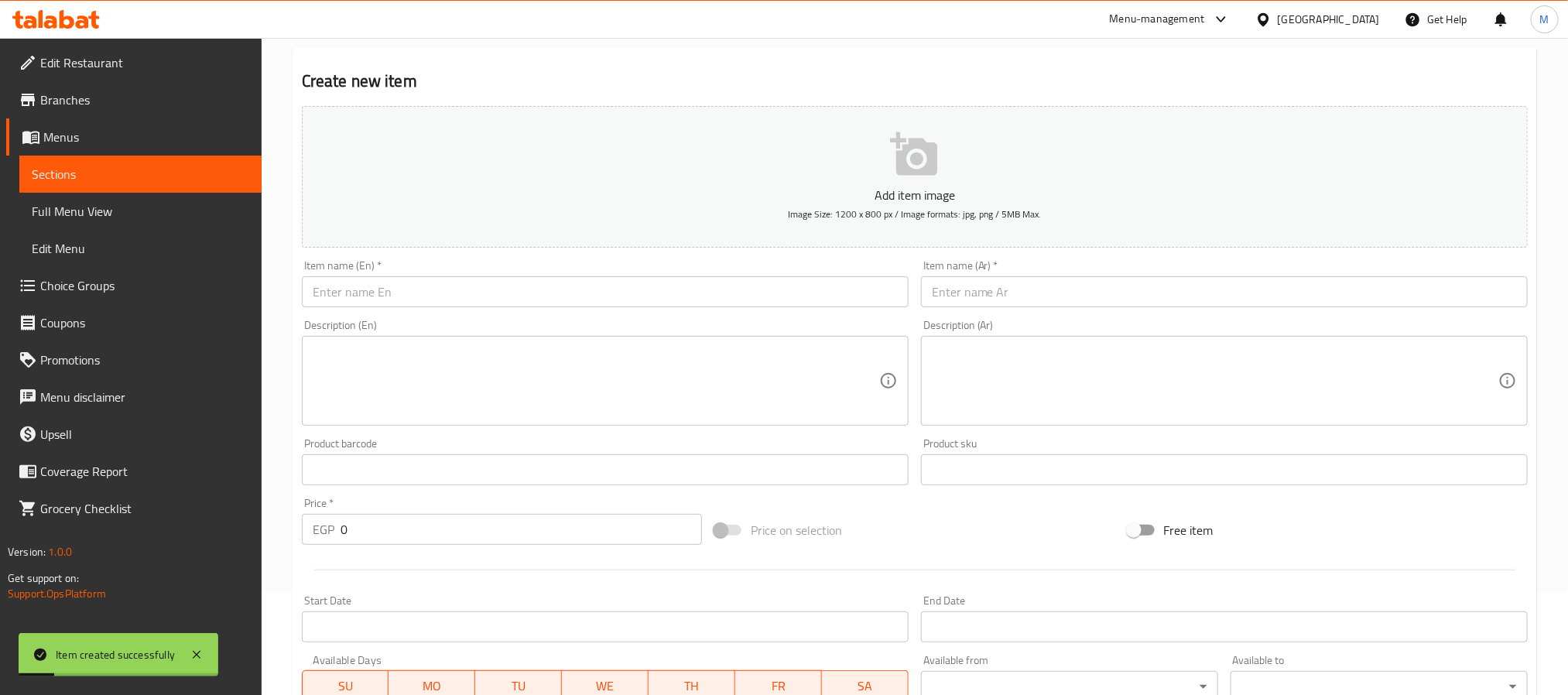
click at [454, 284] on input "text" at bounding box center [605, 291] width 607 height 31
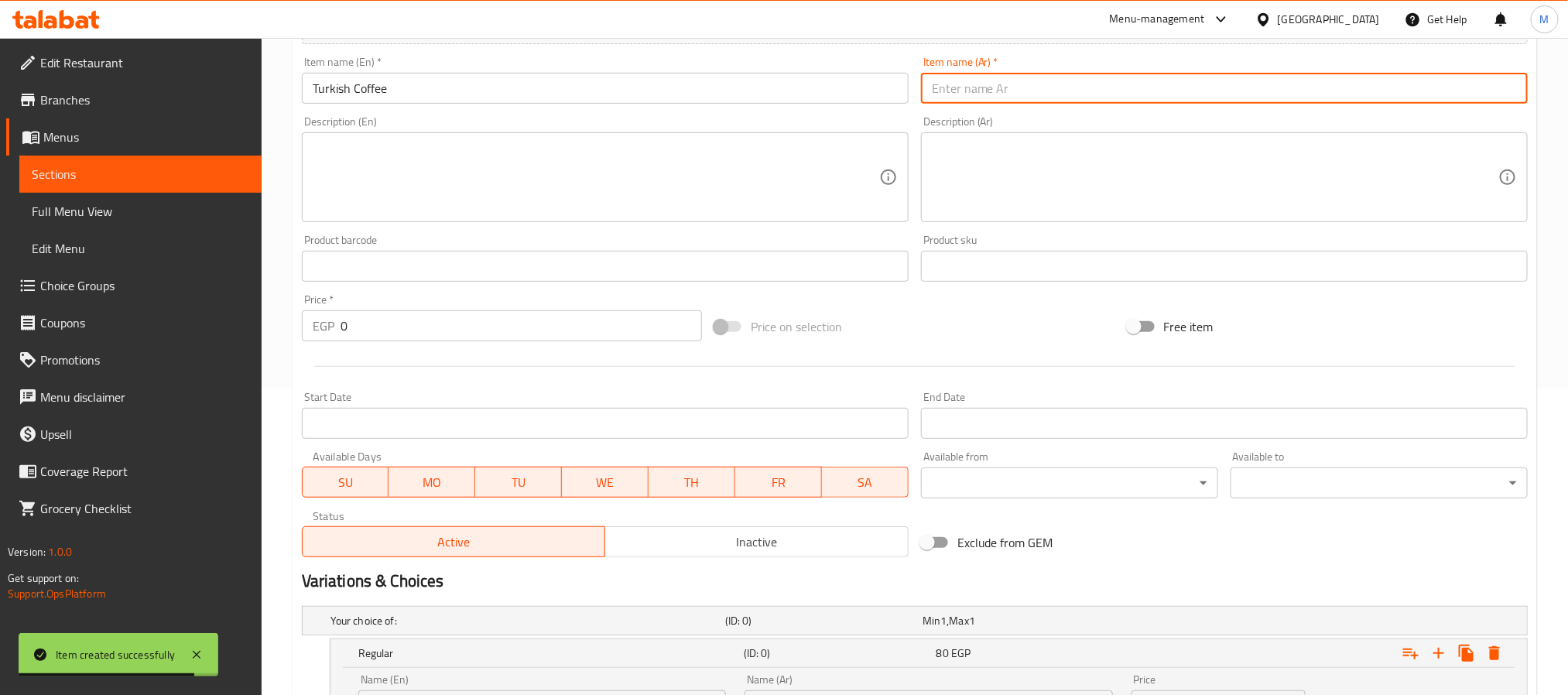
scroll to position [567, 0]
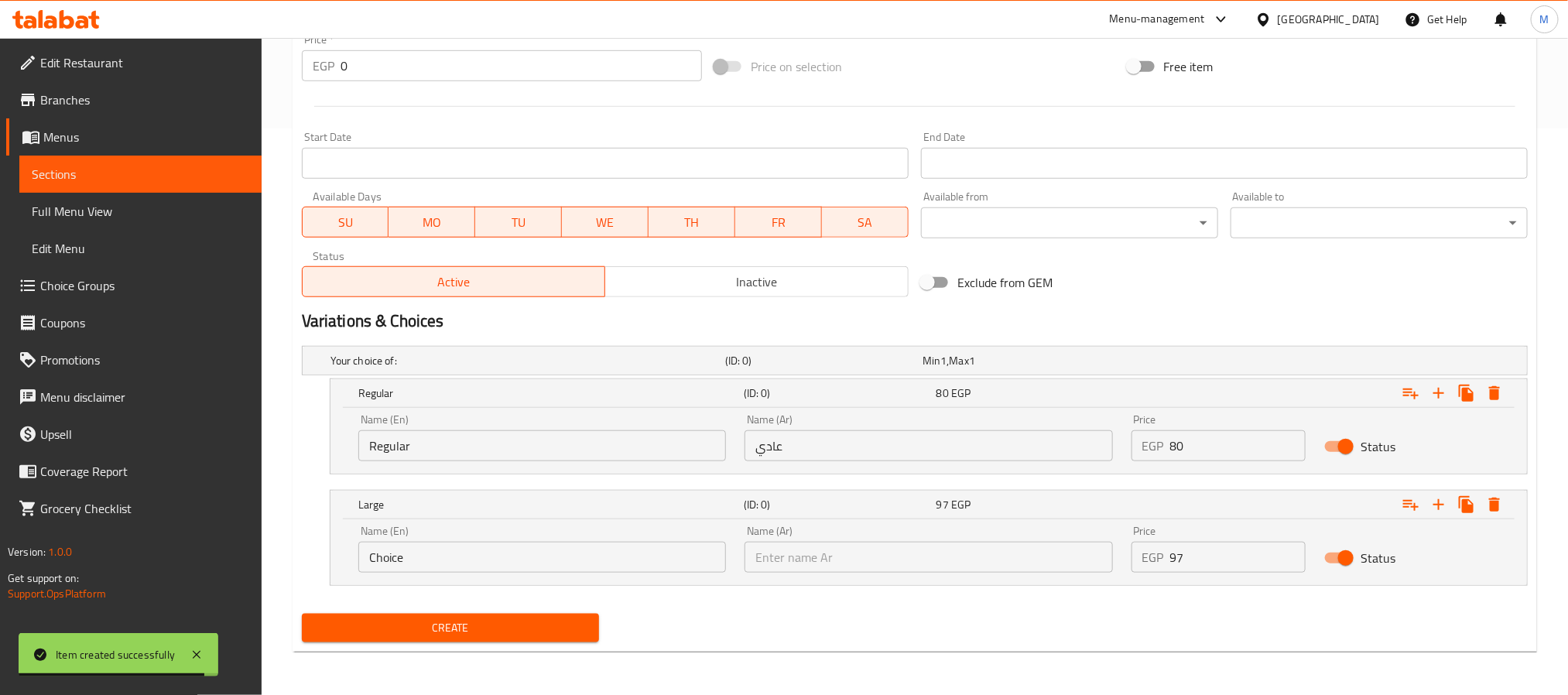
click at [488, 451] on input "Regular" at bounding box center [542, 446] width 368 height 31
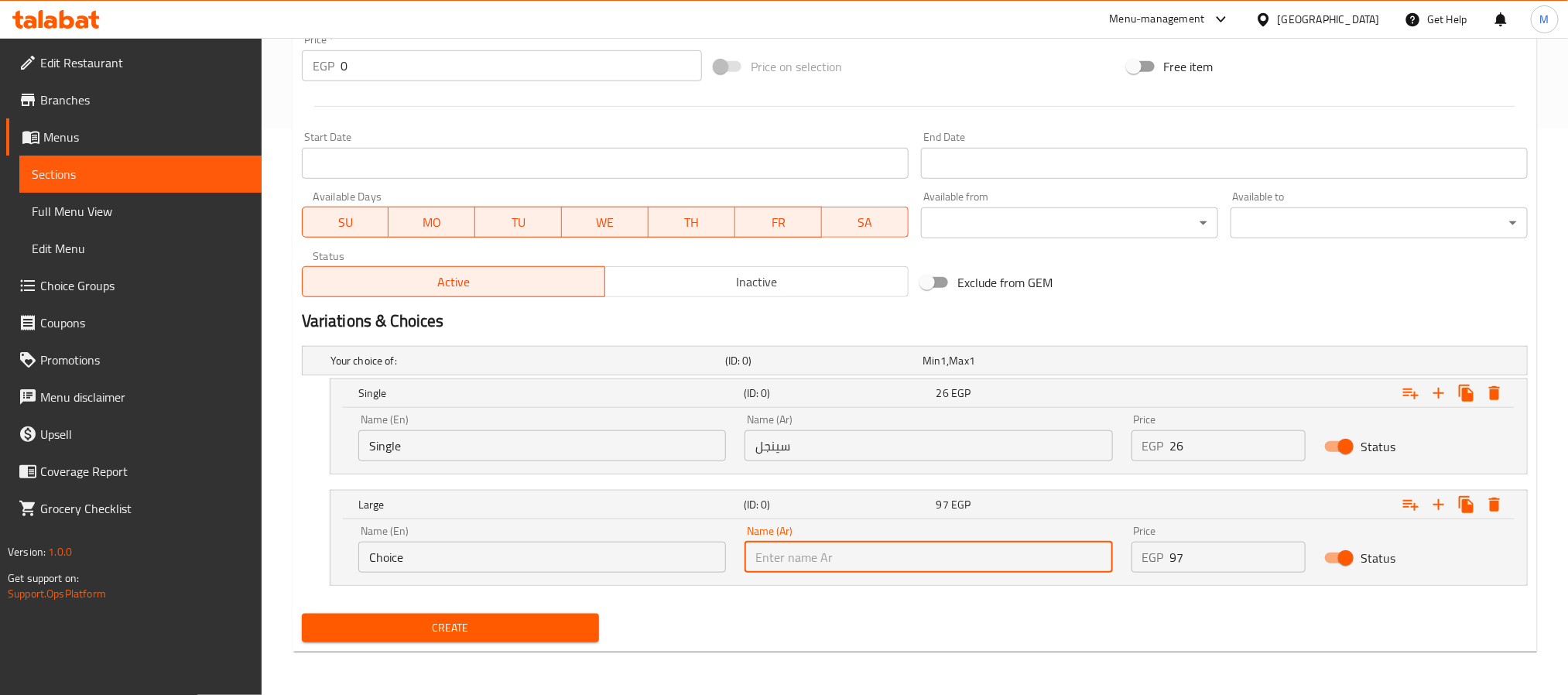
click at [441, 555] on input "Choice" at bounding box center [542, 557] width 368 height 31
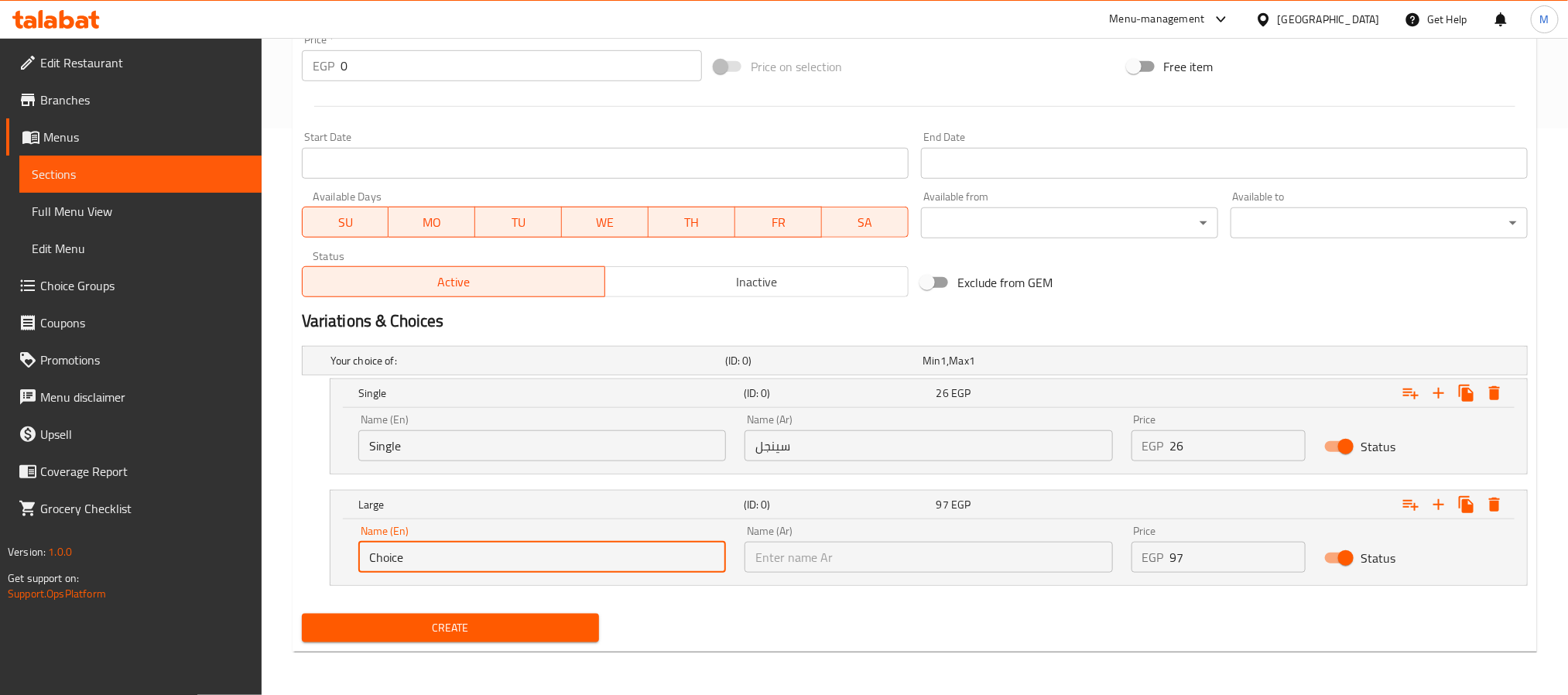
click at [441, 555] on input "Choice" at bounding box center [542, 557] width 368 height 31
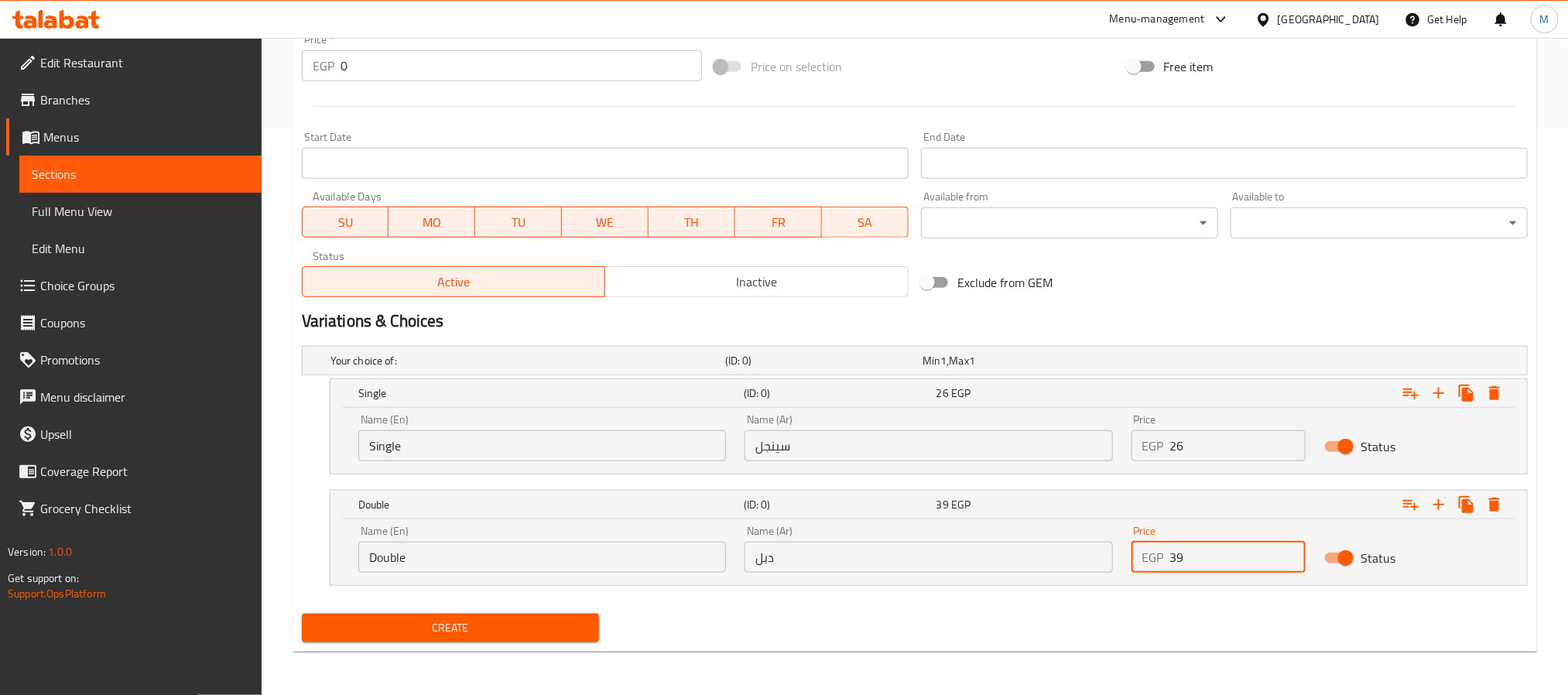
click at [490, 617] on button "Create" at bounding box center [450, 628] width 297 height 28
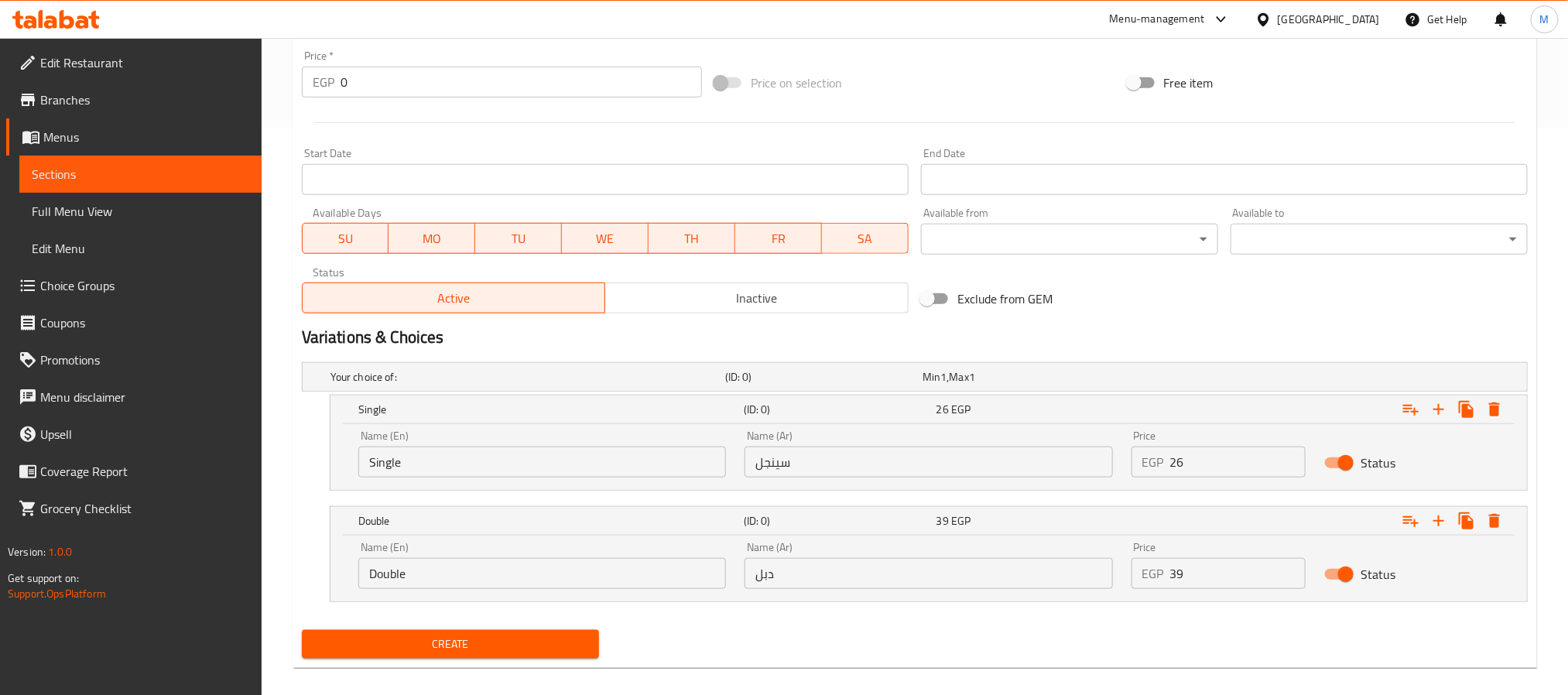
scroll to position [48, 0]
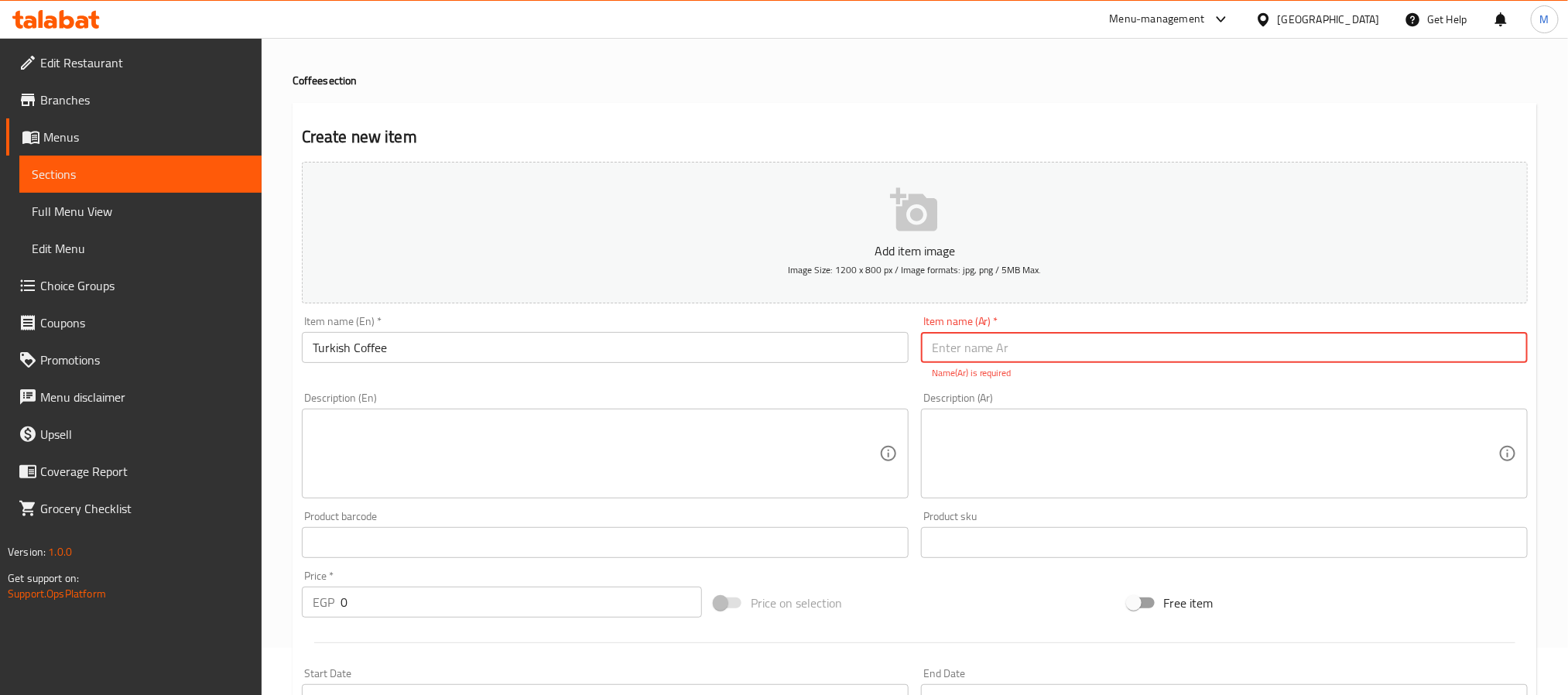
click at [787, 361] on input "Turkish Coffee" at bounding box center [605, 347] width 607 height 31
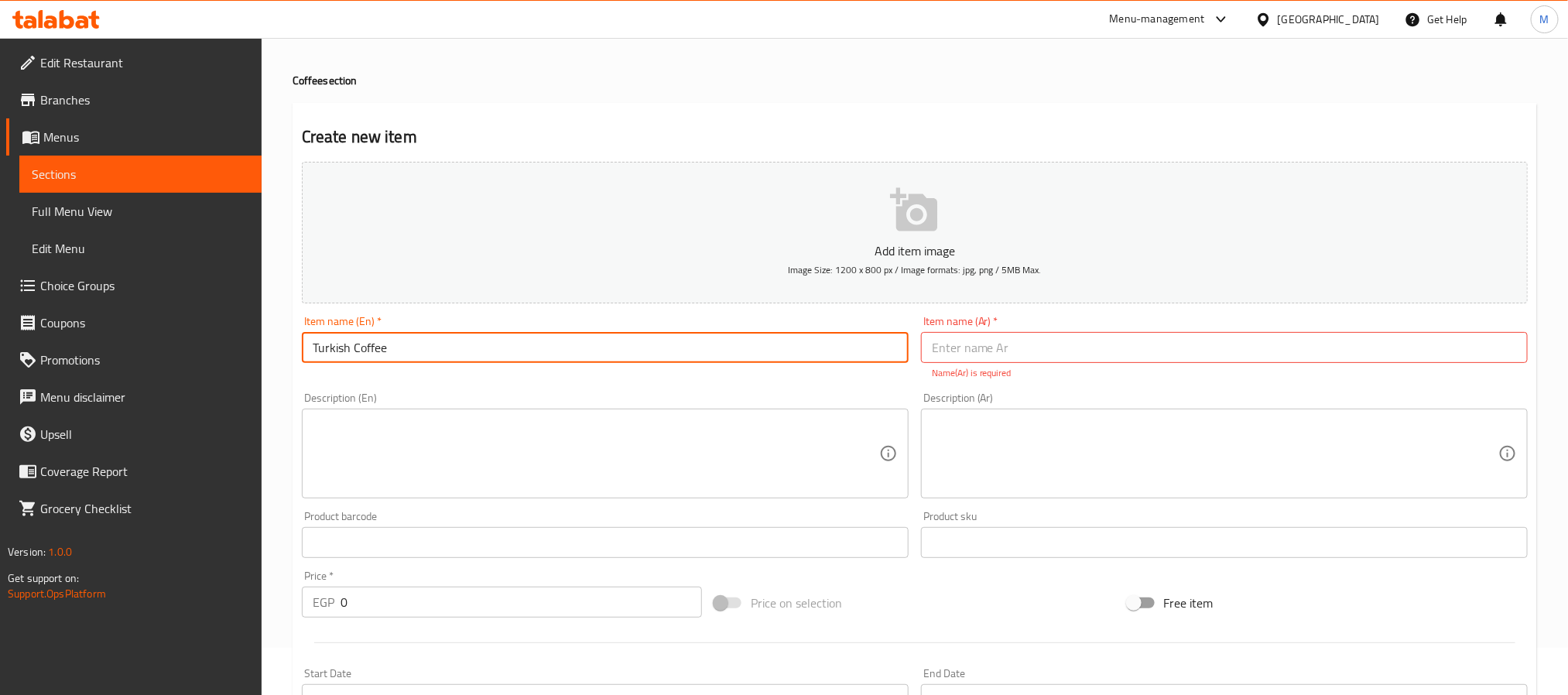
drag, startPoint x: 976, startPoint y: 362, endPoint x: 967, endPoint y: 366, distance: 9.8
click at [976, 362] on input "text" at bounding box center [1224, 347] width 607 height 31
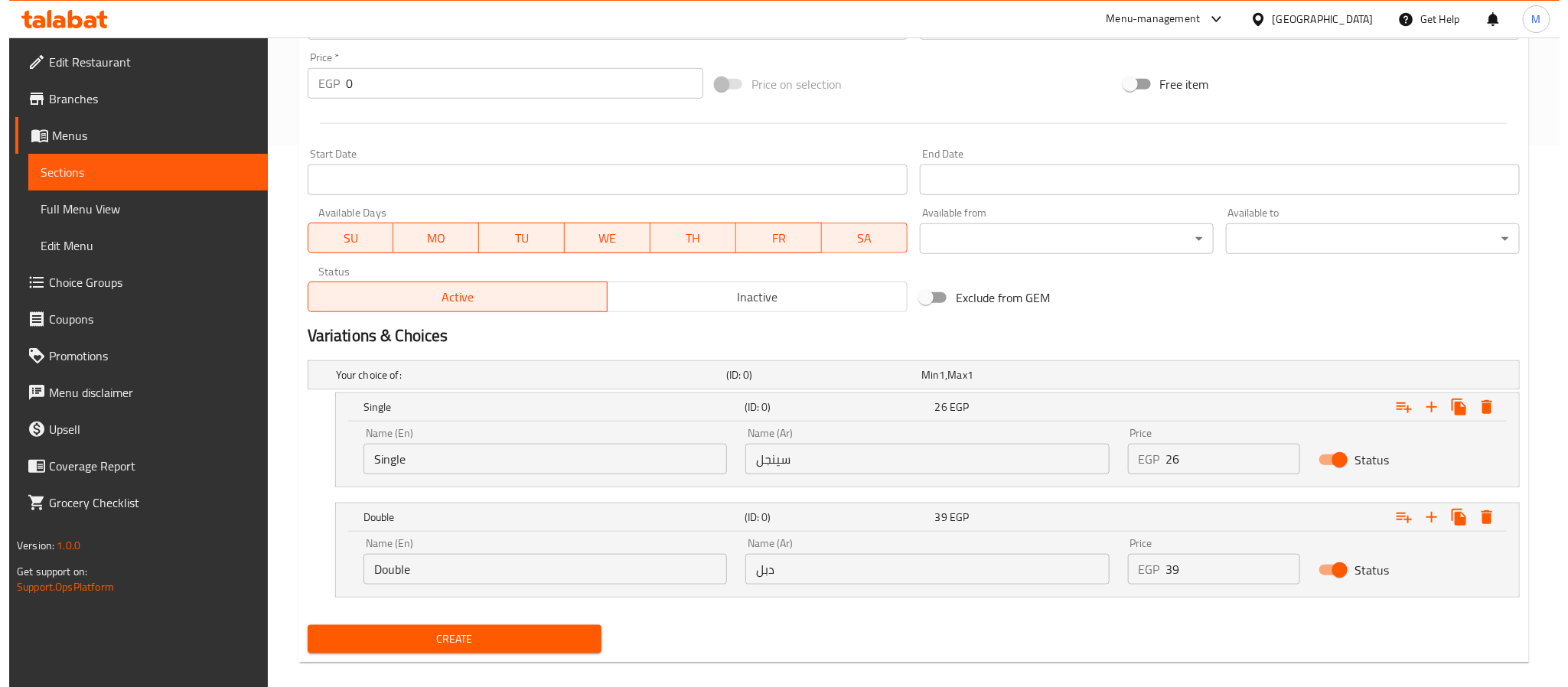
scroll to position [561, 0]
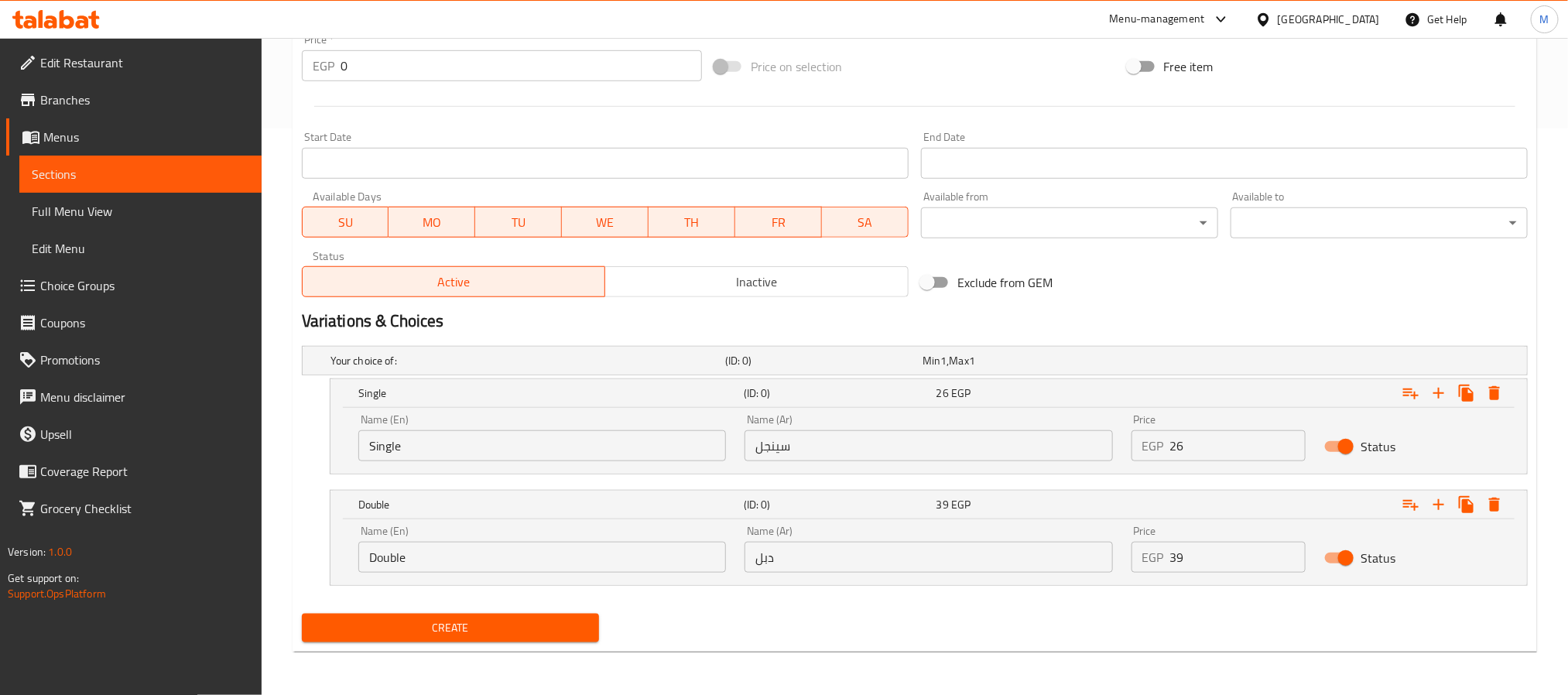
click at [479, 634] on span "Create" at bounding box center [450, 628] width 273 height 19
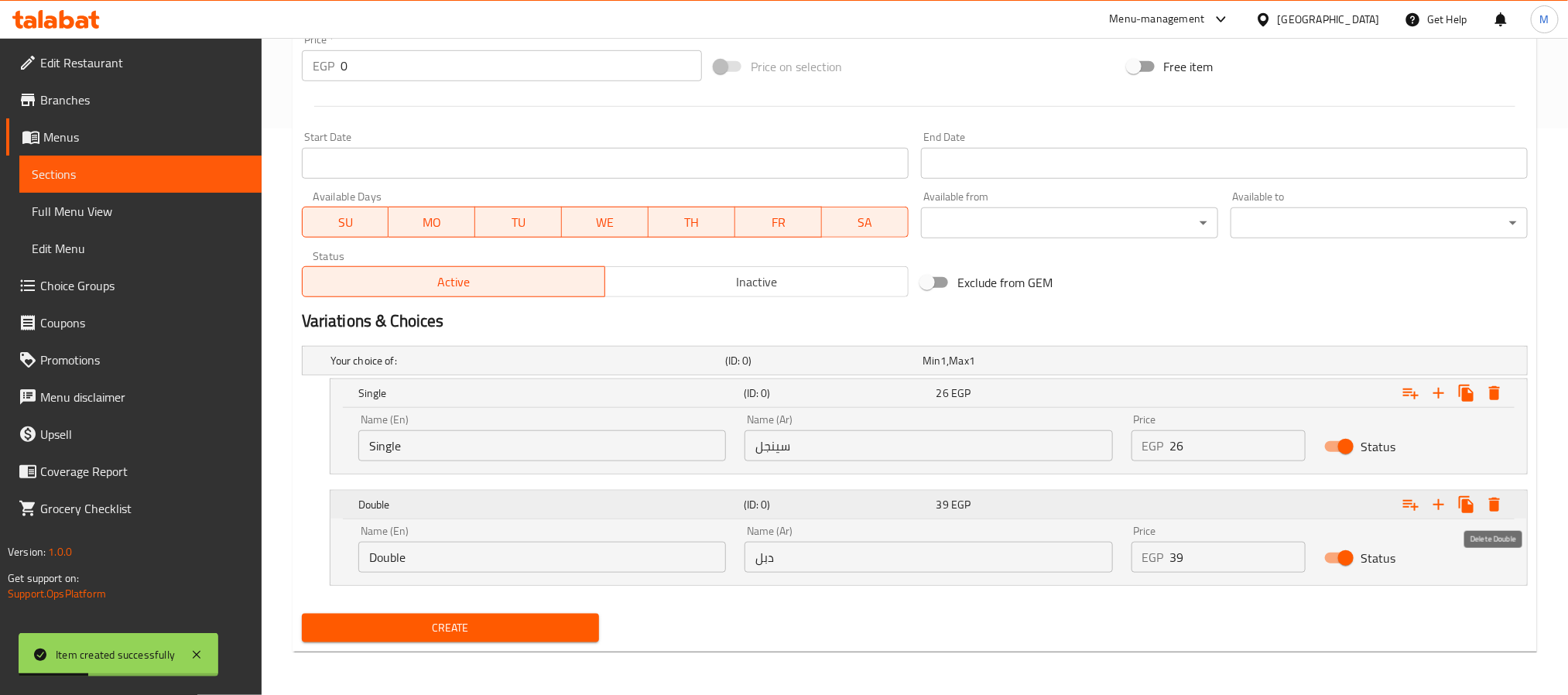
click at [1486, 498] on icon "Expand" at bounding box center [1495, 505] width 19 height 19
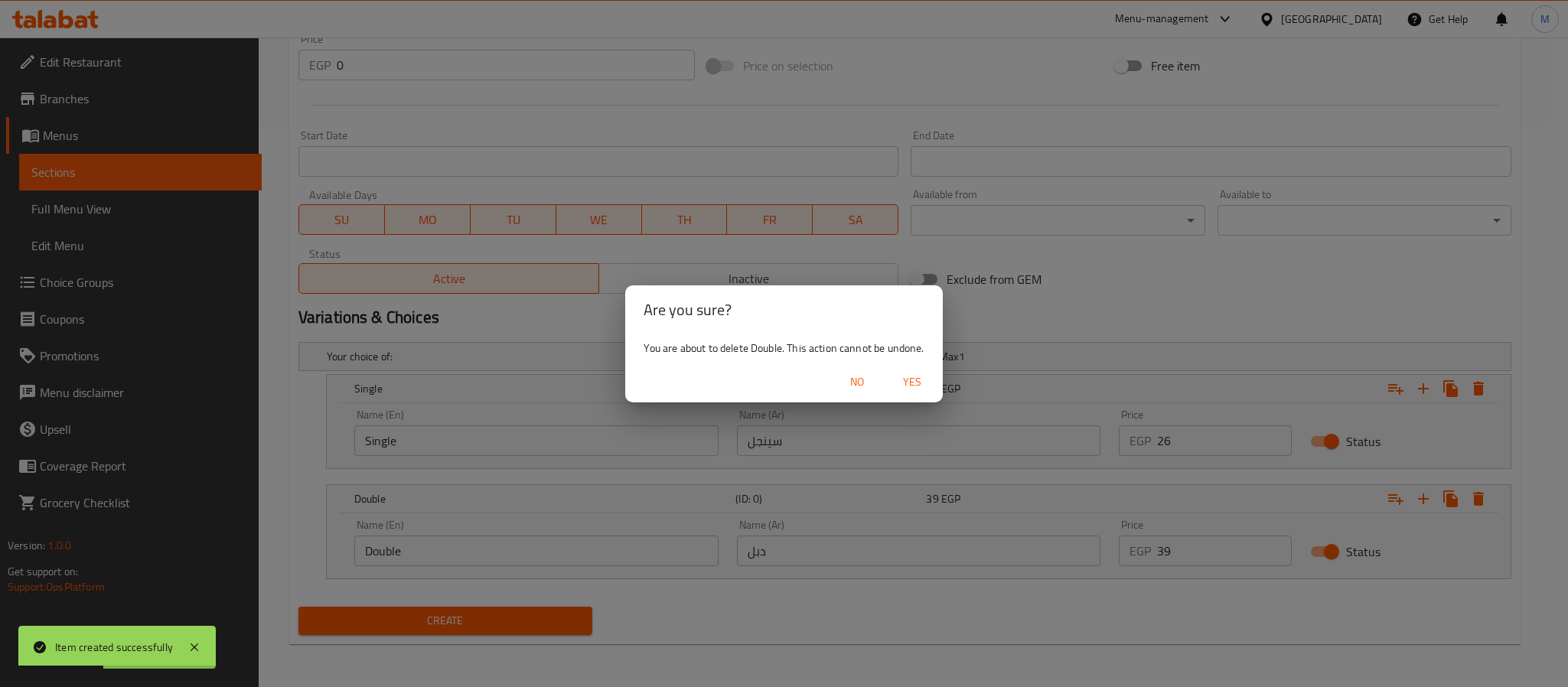
click at [907, 390] on span "Yes" at bounding box center [912, 382] width 37 height 19
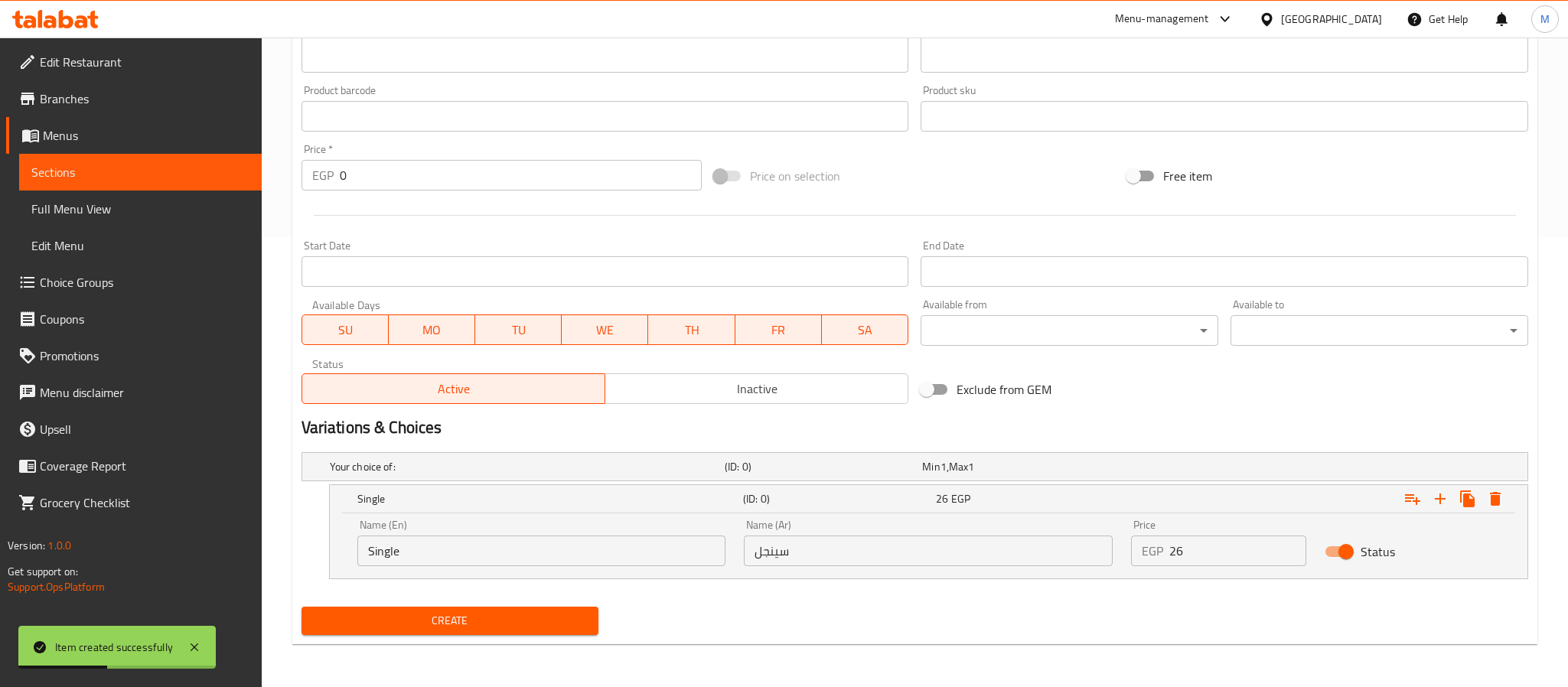
scroll to position [451, 0]
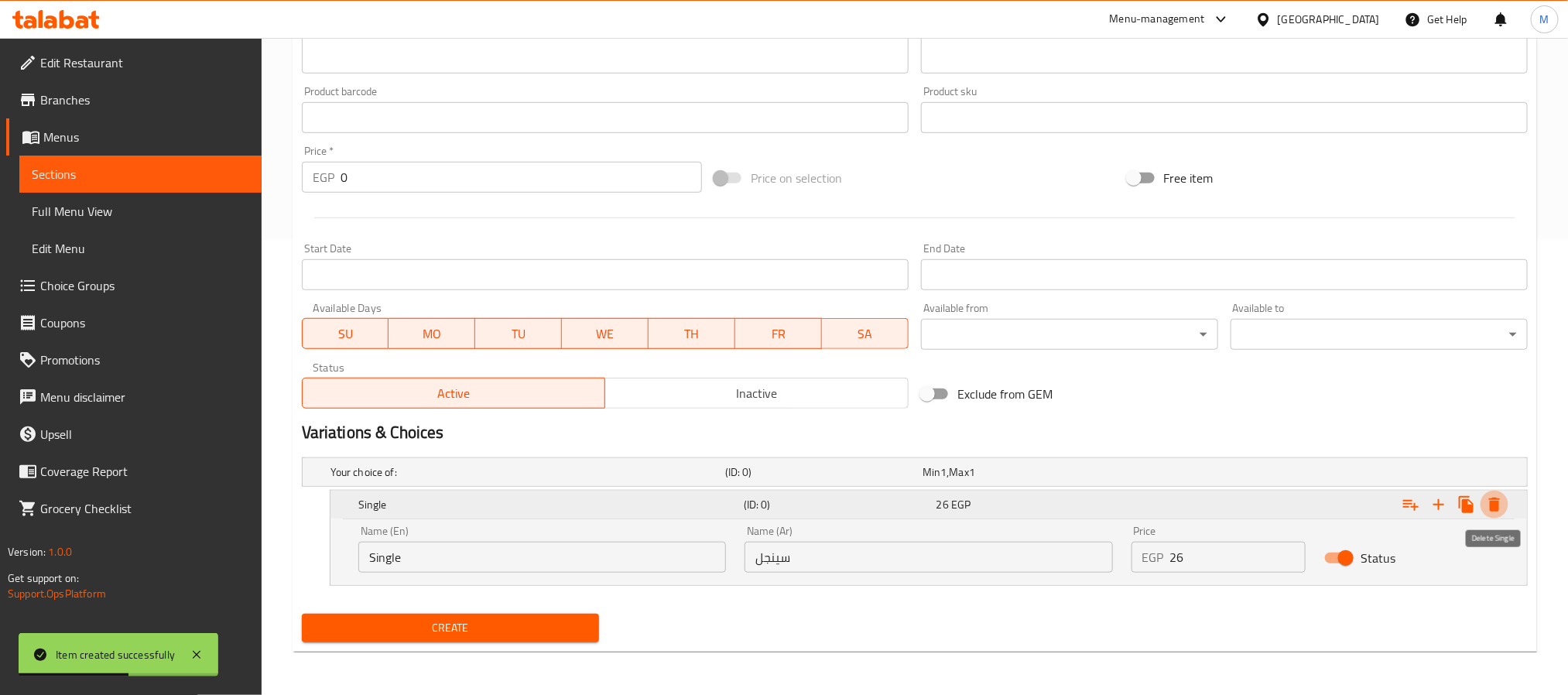
click at [1493, 509] on icon "Expand" at bounding box center [1494, 505] width 10 height 14
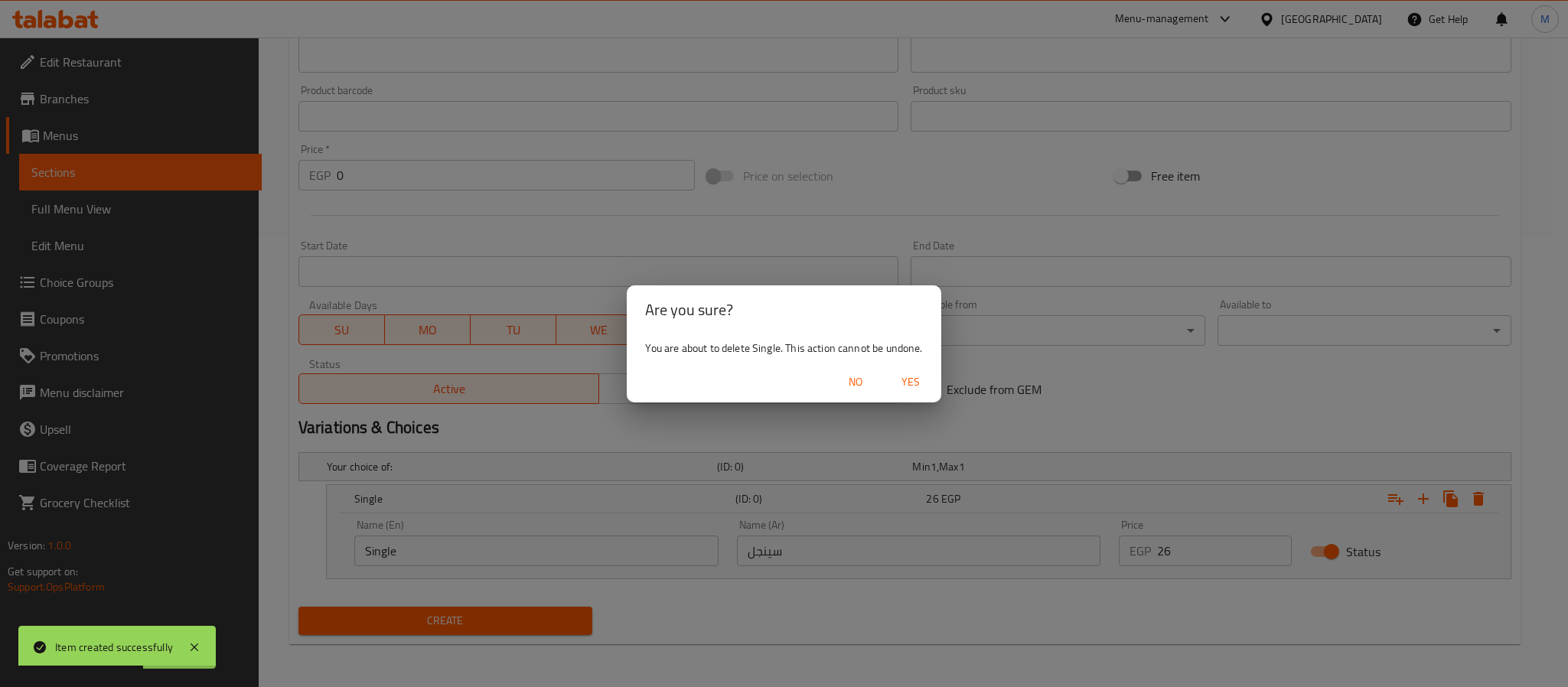
click at [898, 369] on button "Yes" at bounding box center [910, 381] width 49 height 28
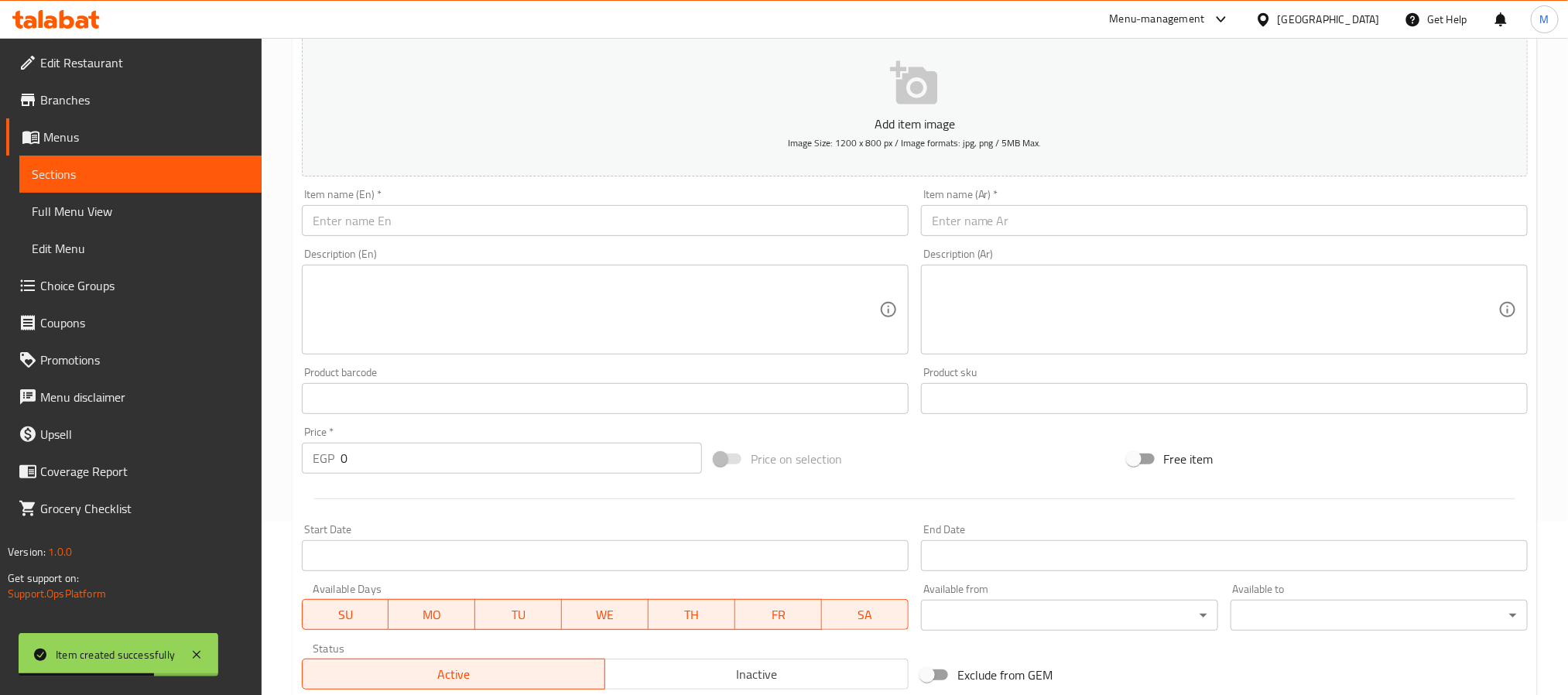
scroll to position [0, 0]
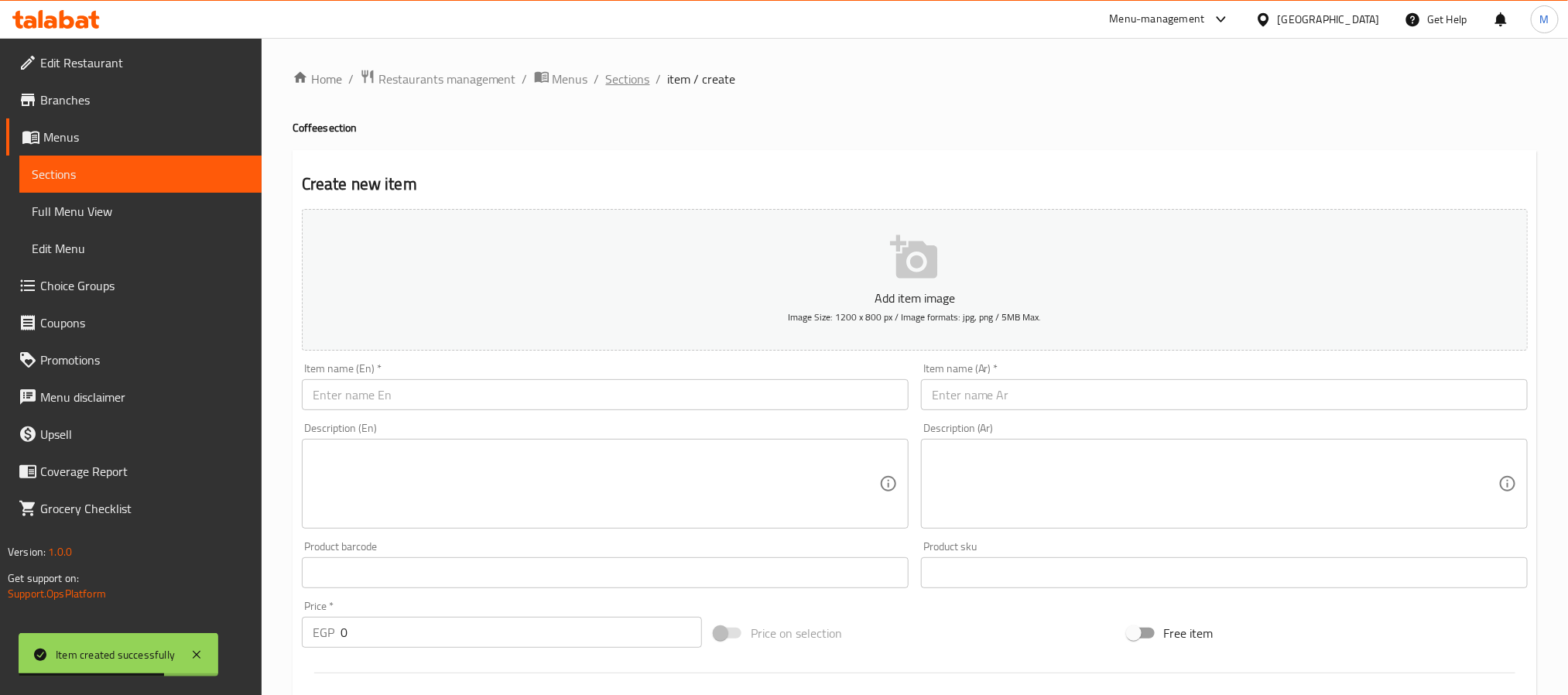
click at [632, 73] on span "Sections" at bounding box center [628, 78] width 44 height 19
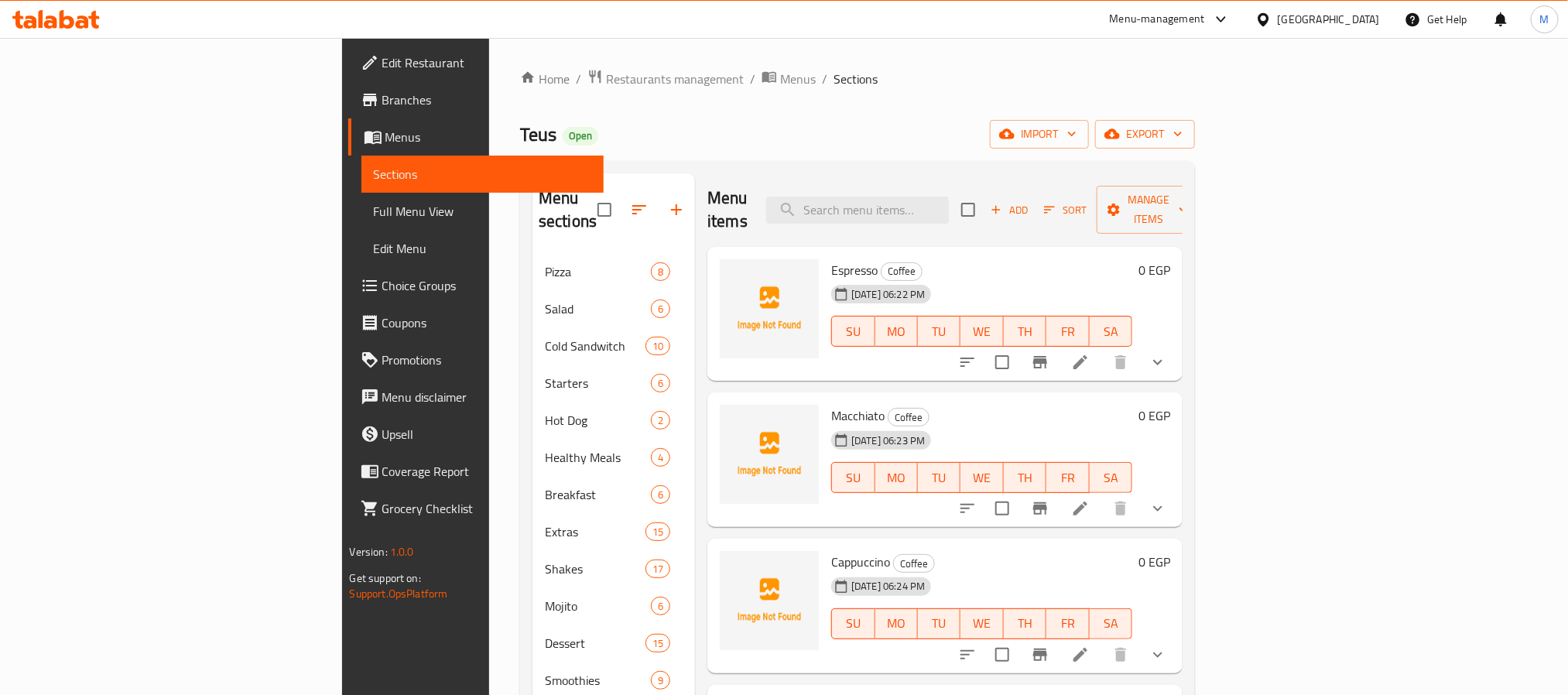
click at [1031, 201] on span "Add" at bounding box center [1010, 210] width 42 height 18
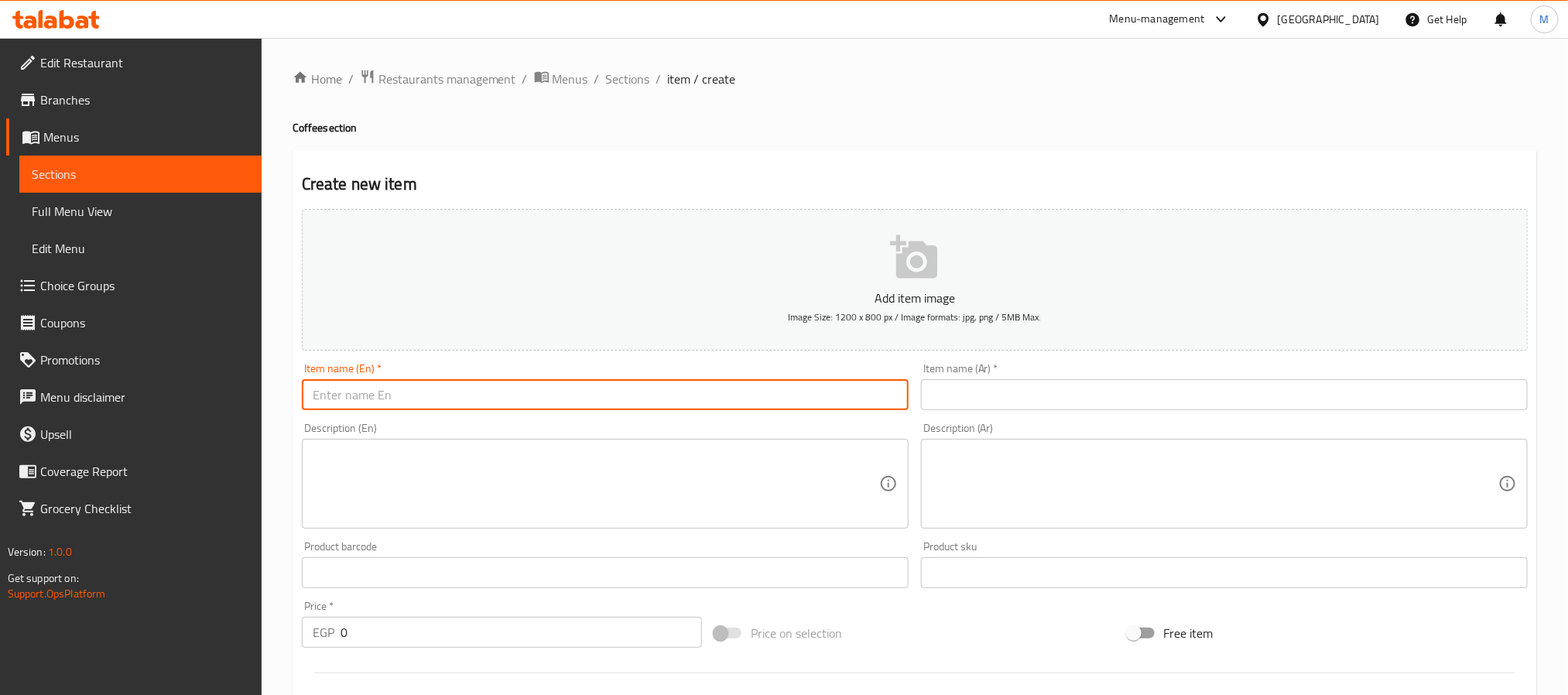
click at [472, 400] on input "text" at bounding box center [605, 395] width 607 height 31
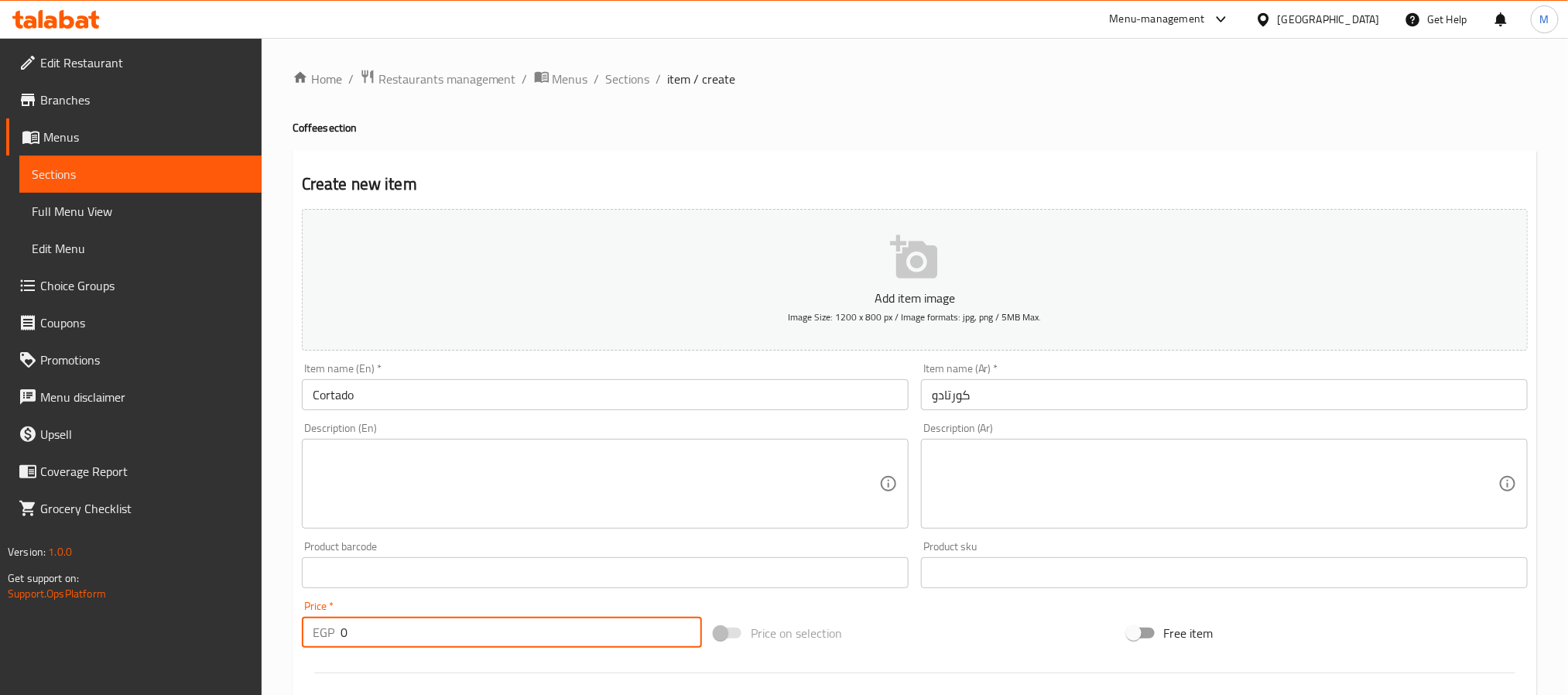
drag, startPoint x: 345, startPoint y: 635, endPoint x: 186, endPoint y: 655, distance: 160.3
click at [186, 655] on div "Edit Restaurant Branches Menus Sections Full Menu View Edit Menu Choice Groups …" at bounding box center [784, 566] width 1568 height 1056
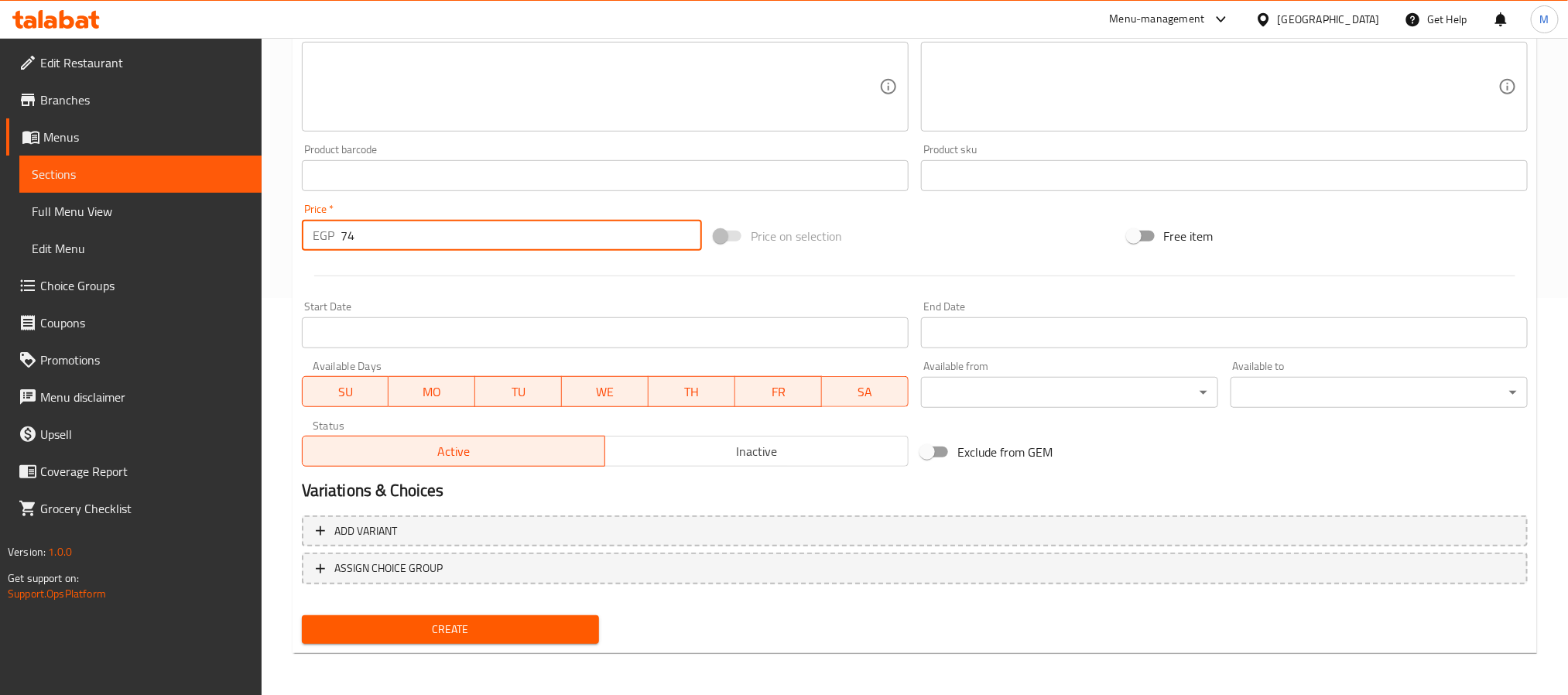
click at [398, 620] on span "Create" at bounding box center [450, 630] width 273 height 19
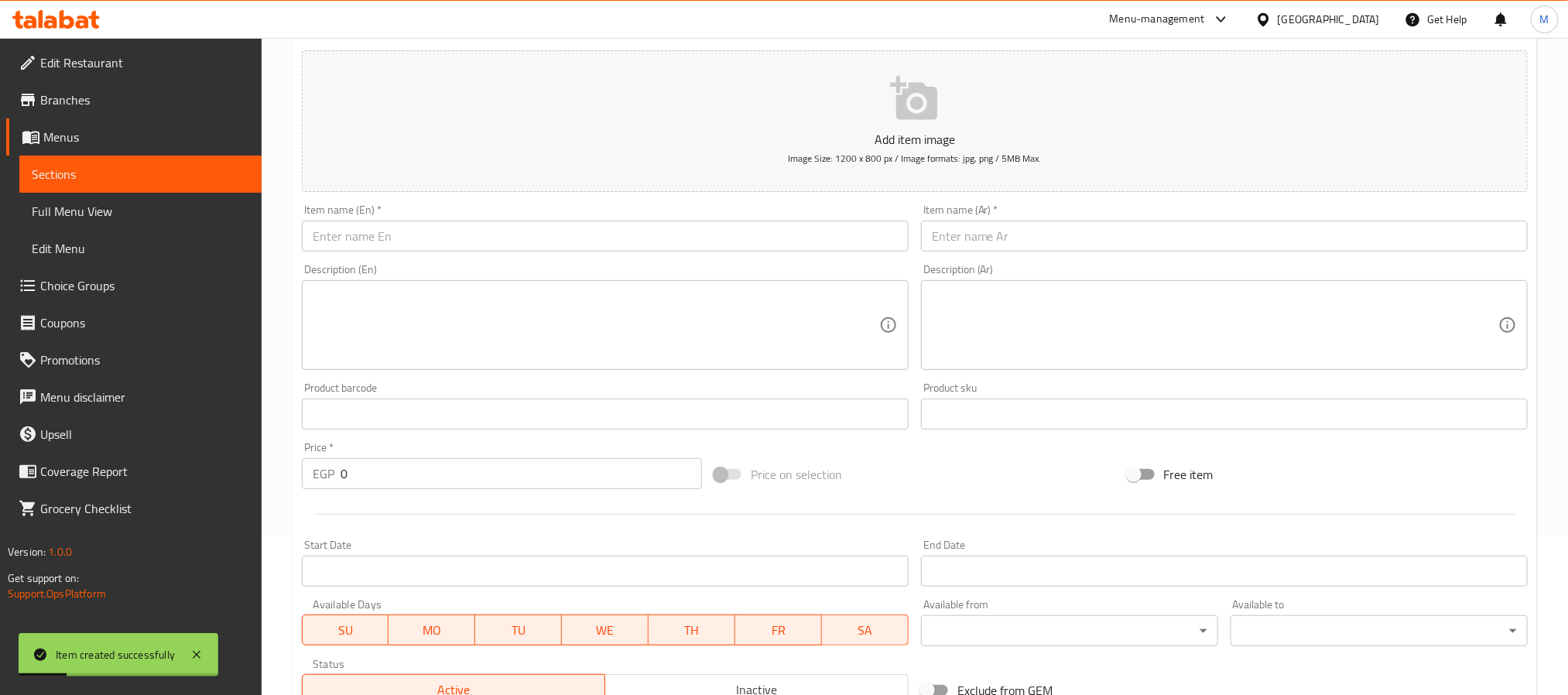
scroll to position [0, 0]
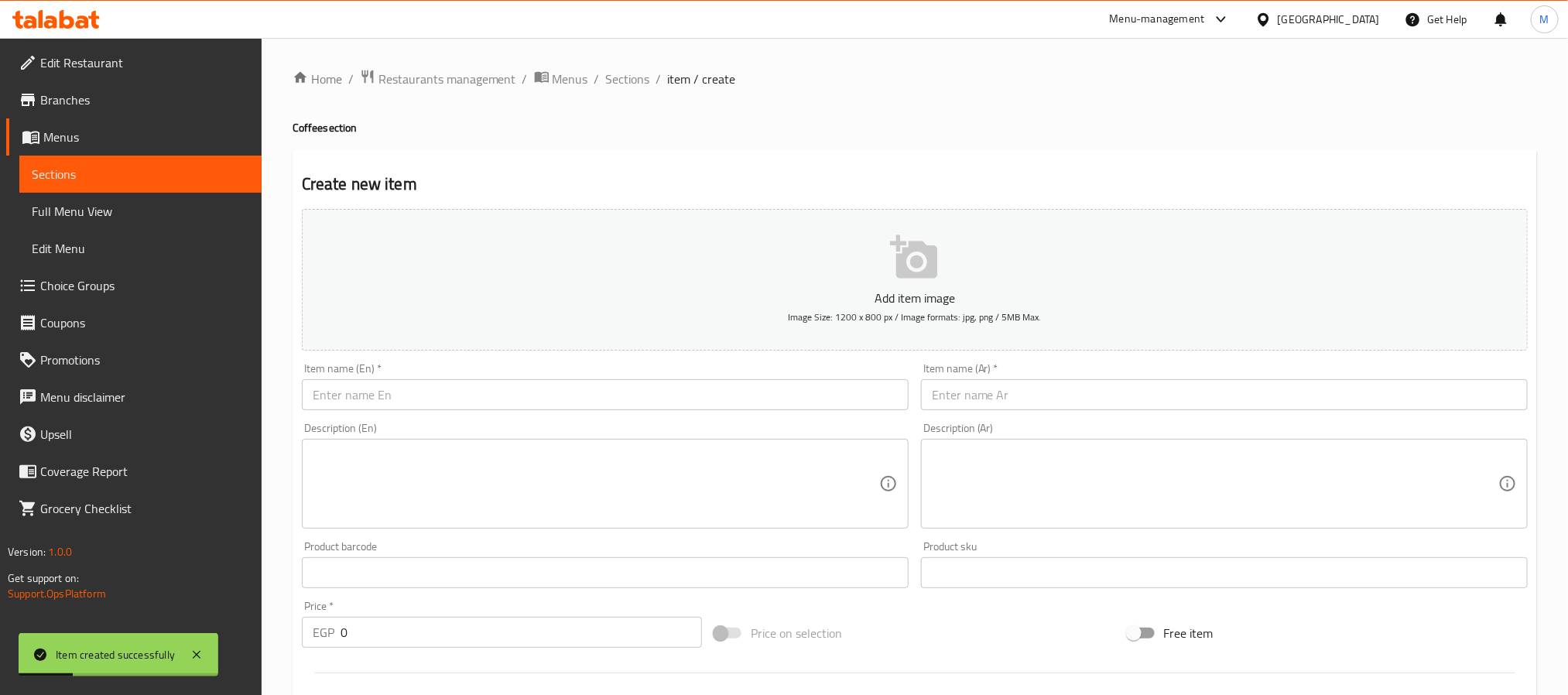
click at [393, 391] on input "text" at bounding box center [605, 395] width 607 height 31
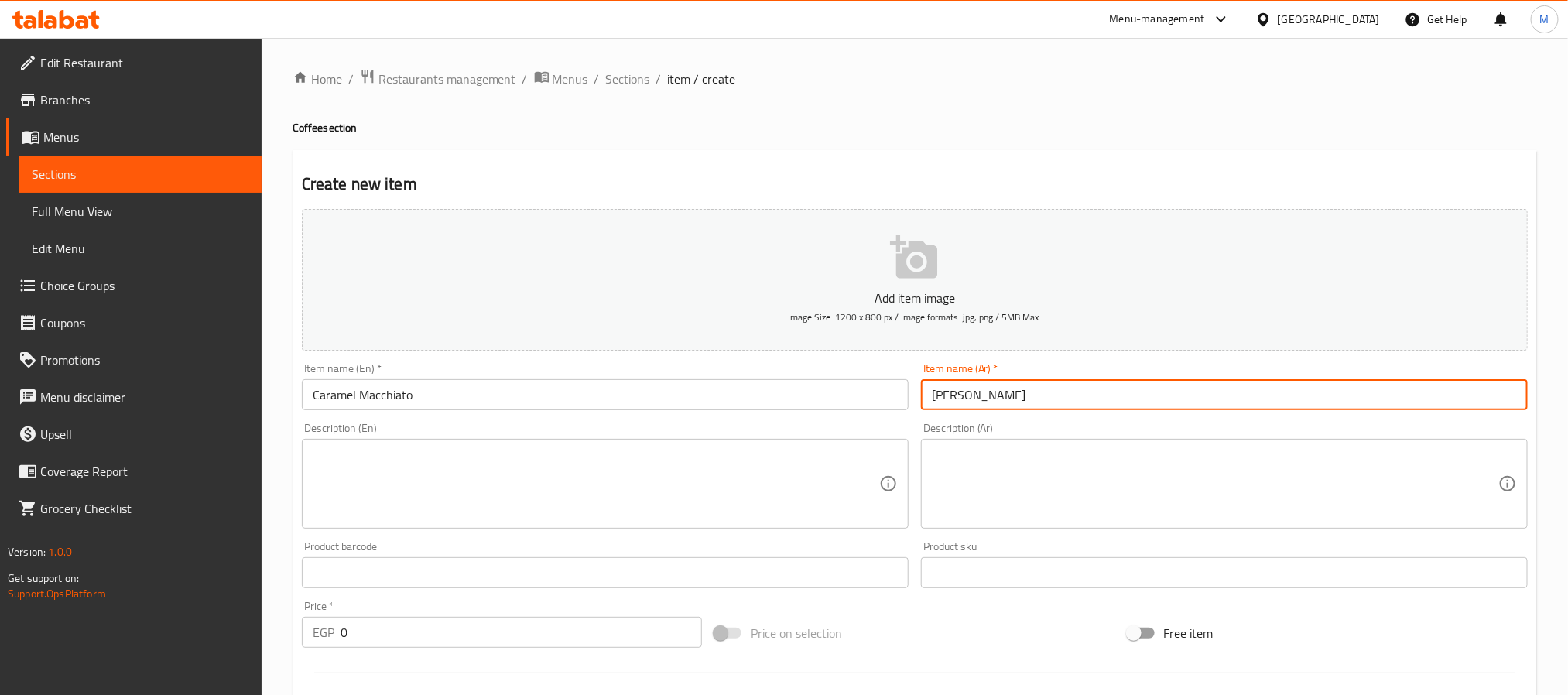
click at [393, 391] on input "Caramel Macchiato" at bounding box center [605, 395] width 607 height 31
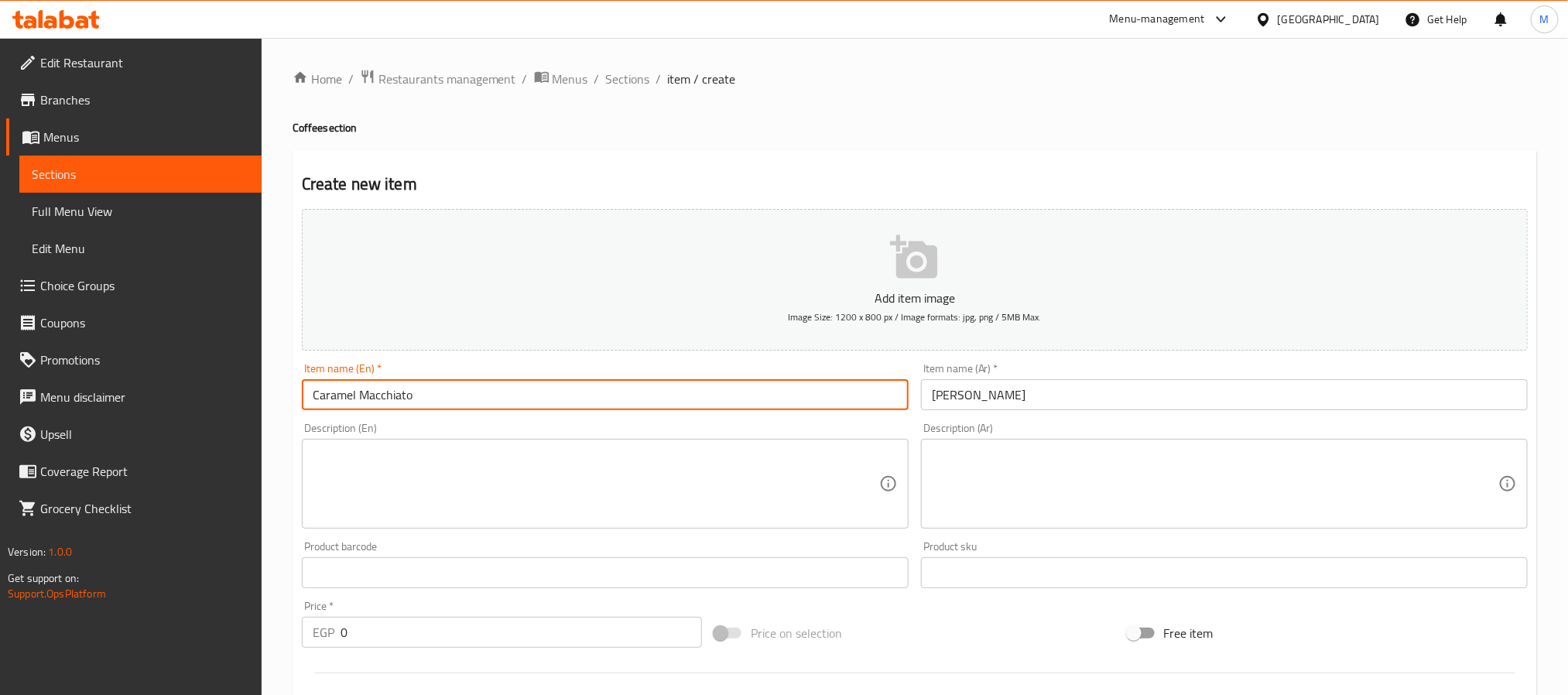
click at [1047, 390] on input "[PERSON_NAME]" at bounding box center [1224, 395] width 607 height 31
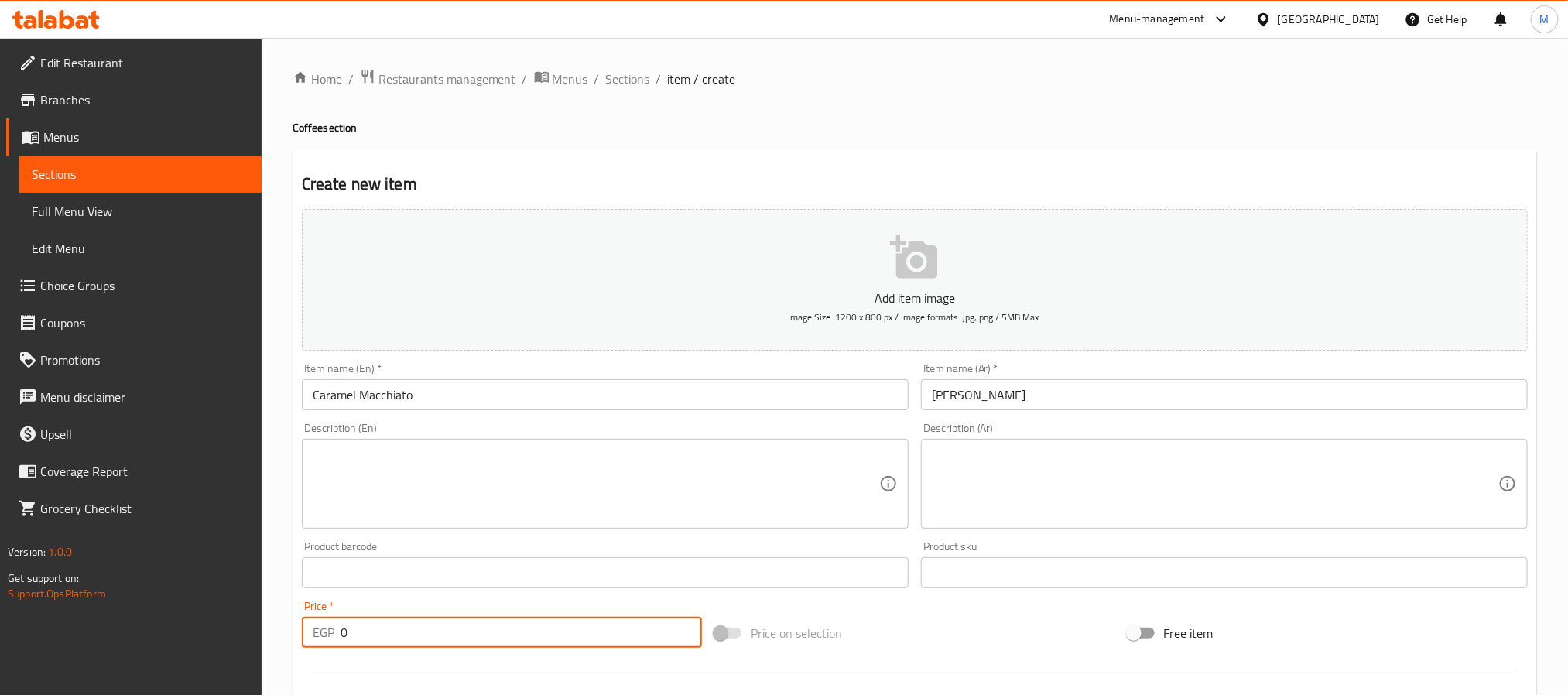
drag, startPoint x: 384, startPoint y: 635, endPoint x: -579, endPoint y: 560, distance: 965.9
click at [0, 560] on html "​ Menu-management [GEOGRAPHIC_DATA] Get Help M Edit Restaurant Branches Menus S…" at bounding box center [784, 347] width 1568 height 695
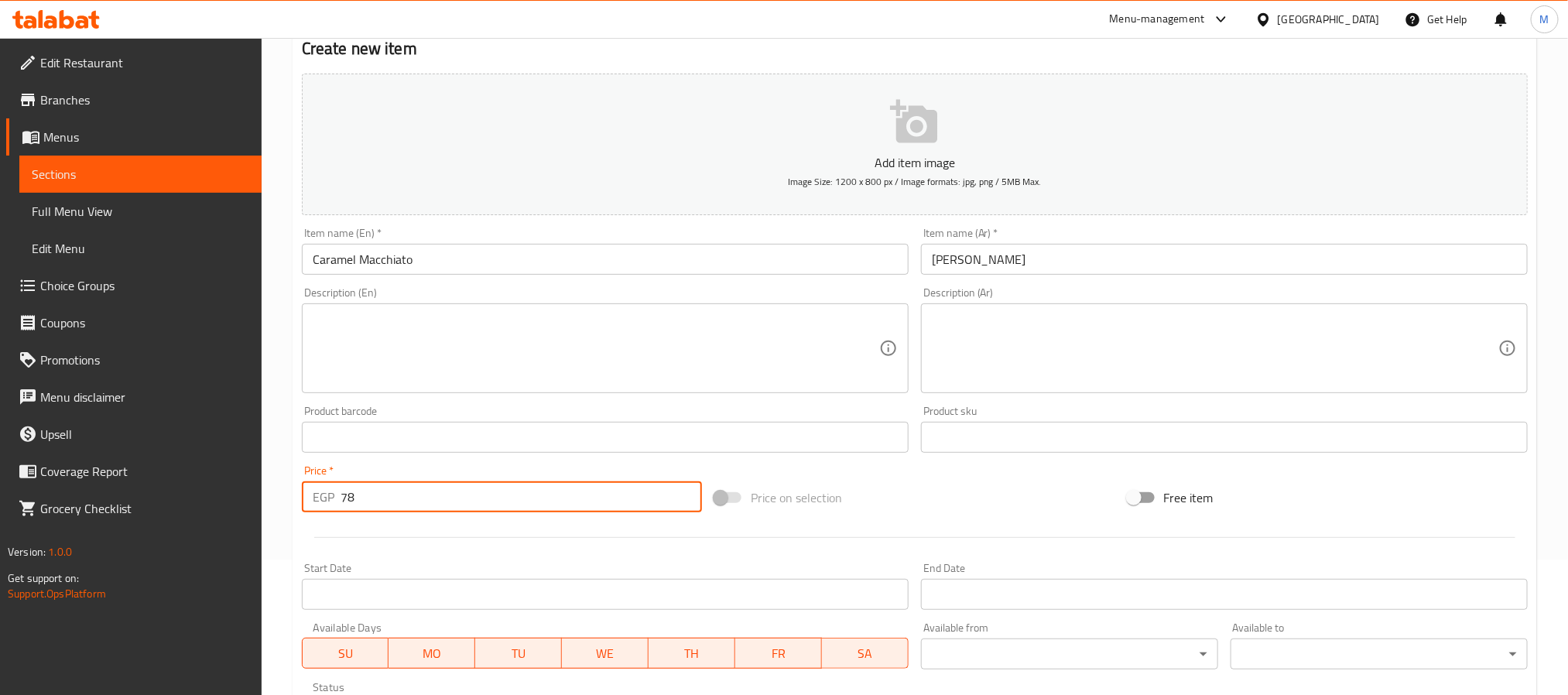
scroll to position [397, 0]
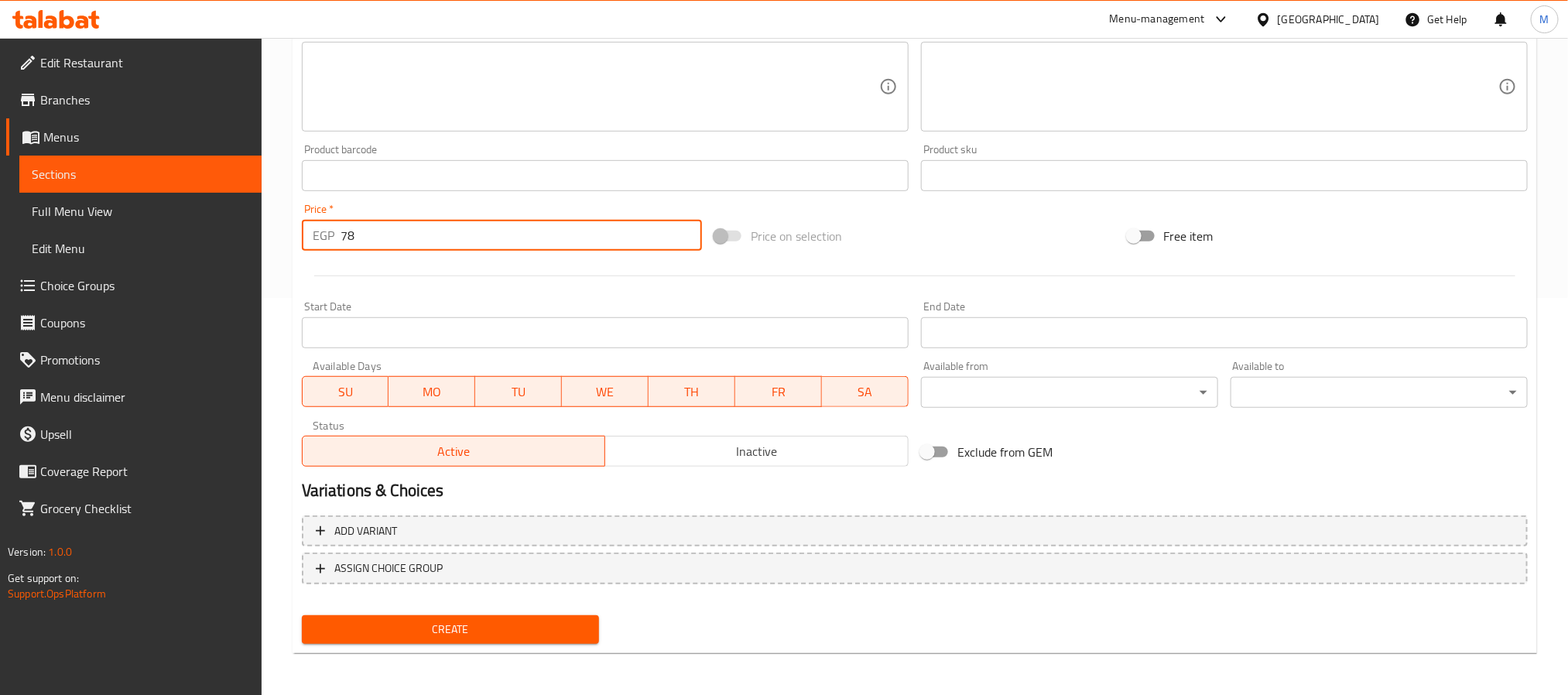
click at [428, 632] on span "Create" at bounding box center [450, 630] width 273 height 19
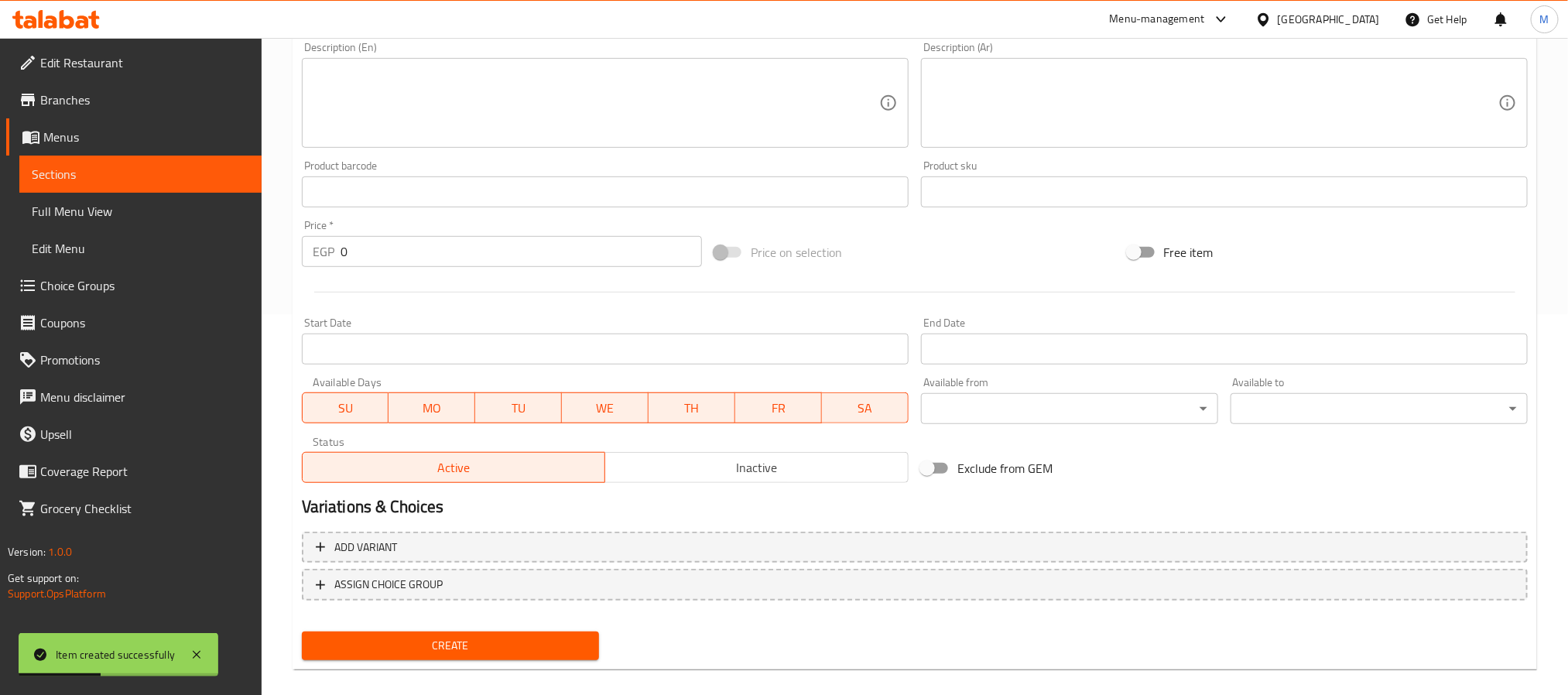
scroll to position [0, 0]
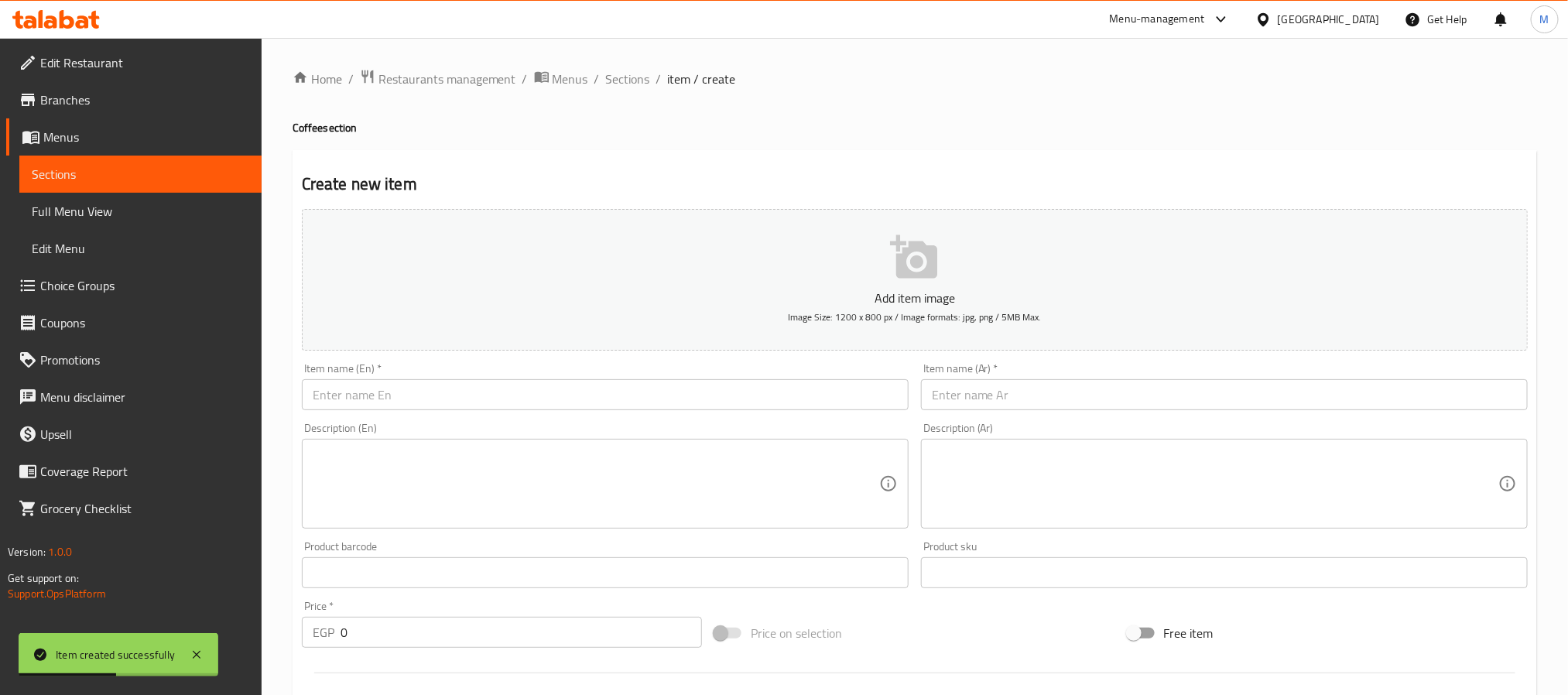
click at [446, 392] on input "text" at bounding box center [605, 395] width 607 height 31
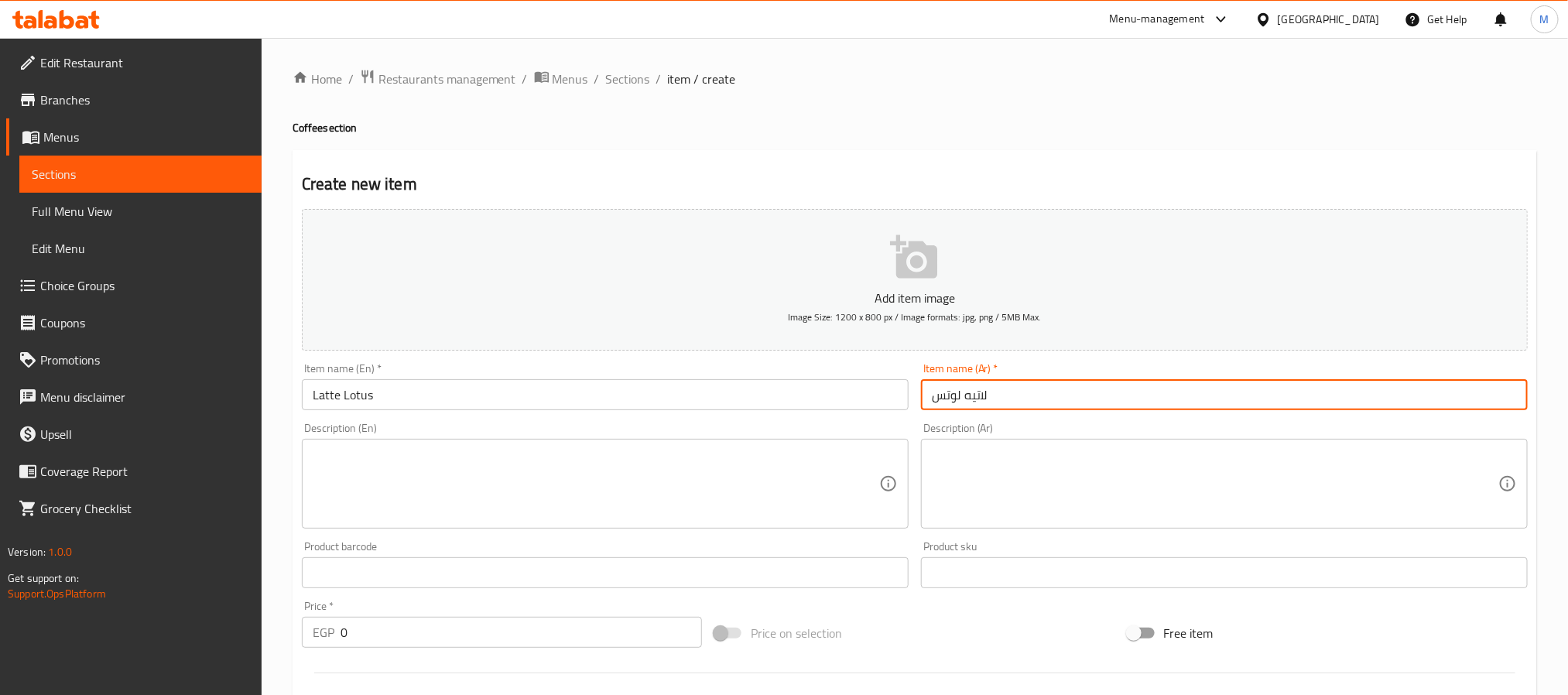
click at [341, 634] on input "0" at bounding box center [521, 632] width 362 height 31
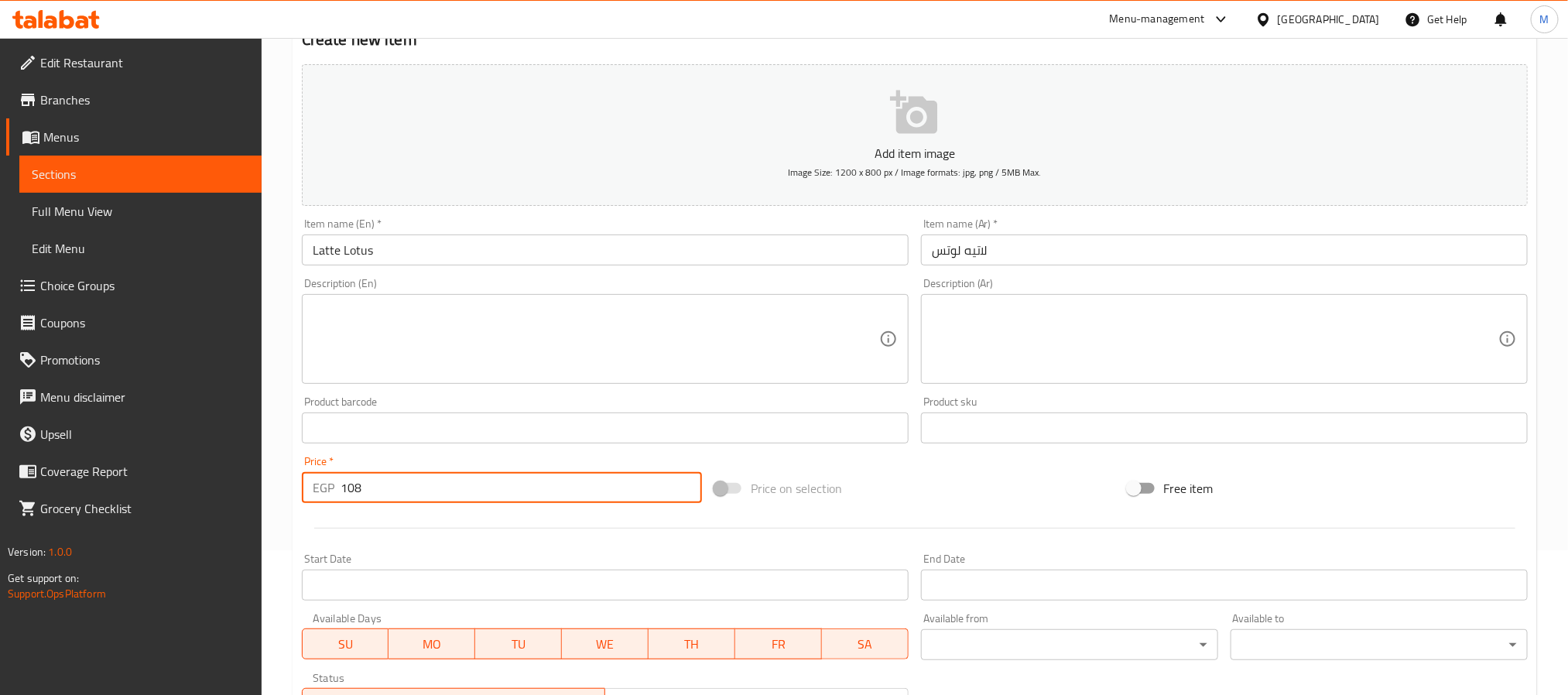
scroll to position [397, 0]
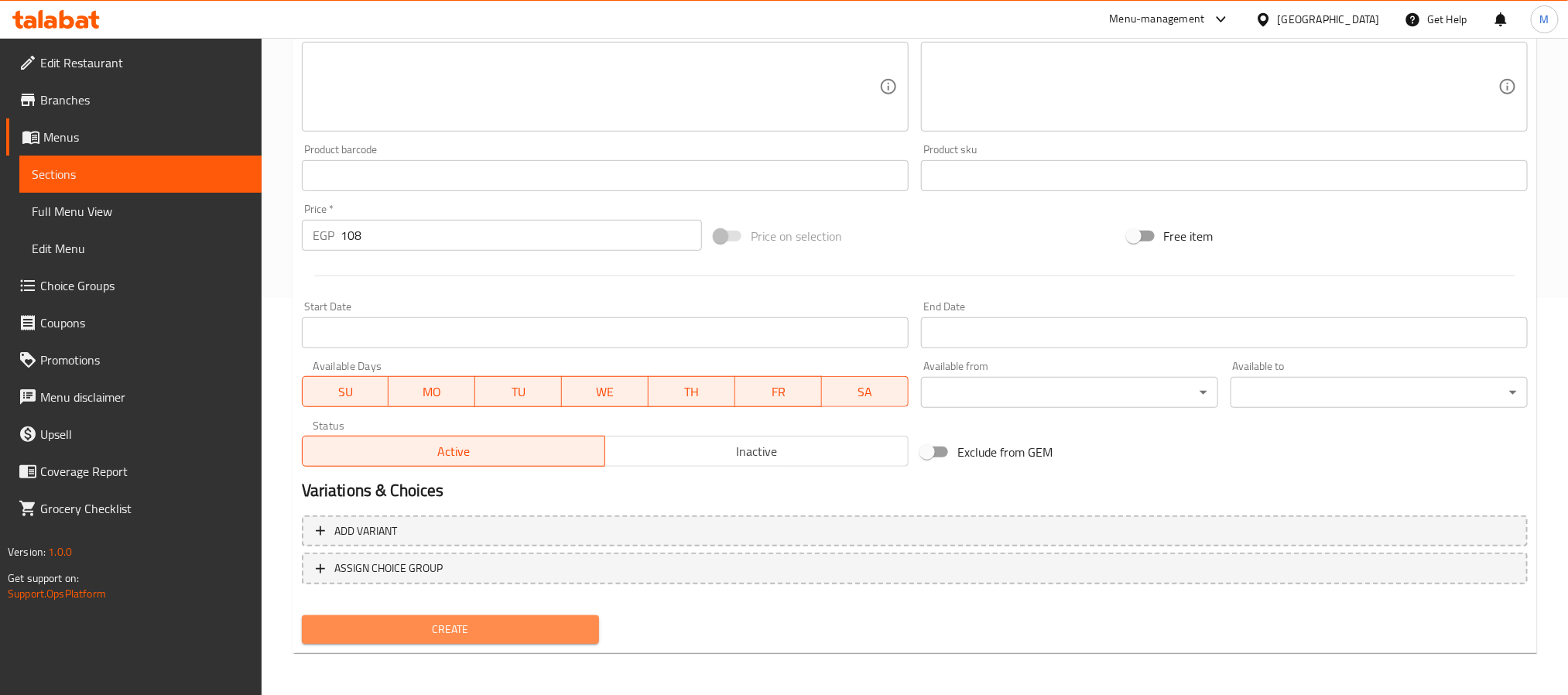
click at [450, 630] on span "Create" at bounding box center [450, 630] width 273 height 19
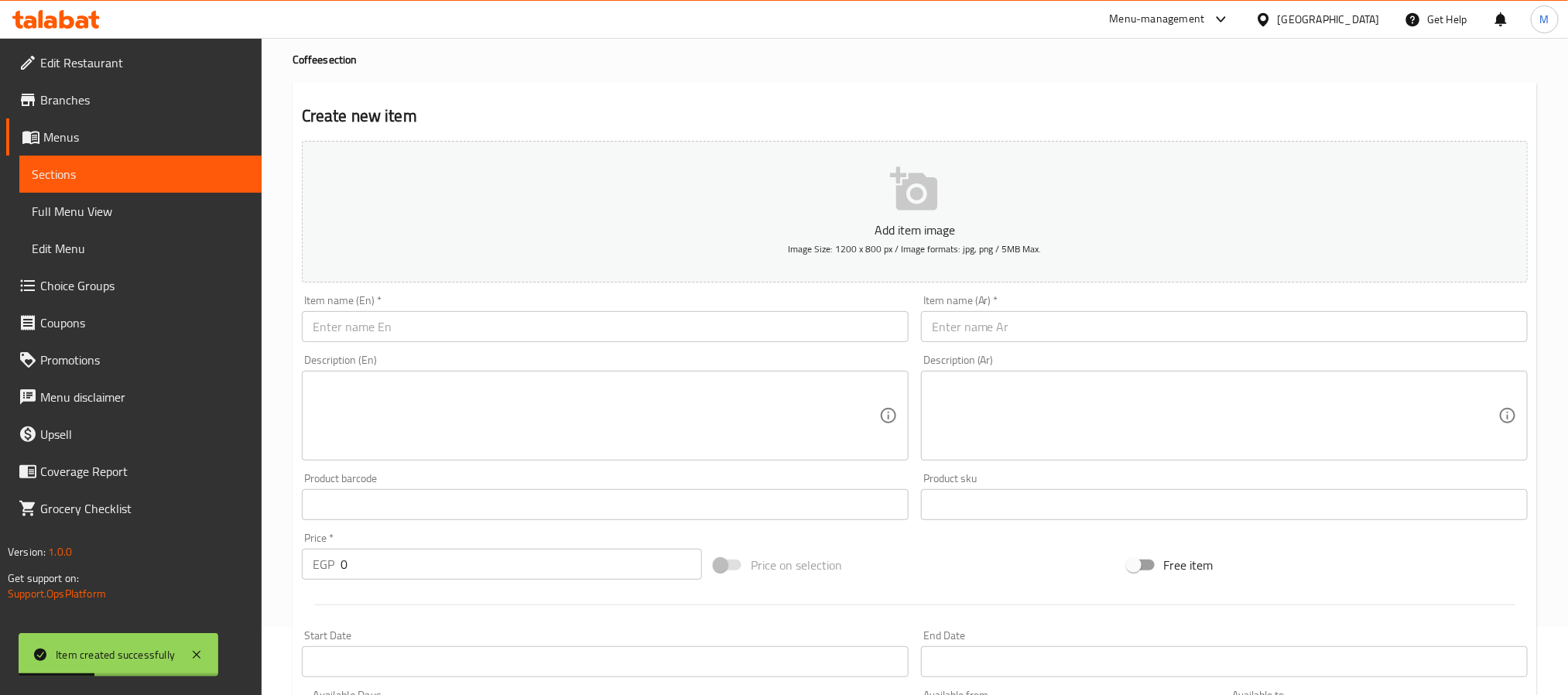
scroll to position [48, 0]
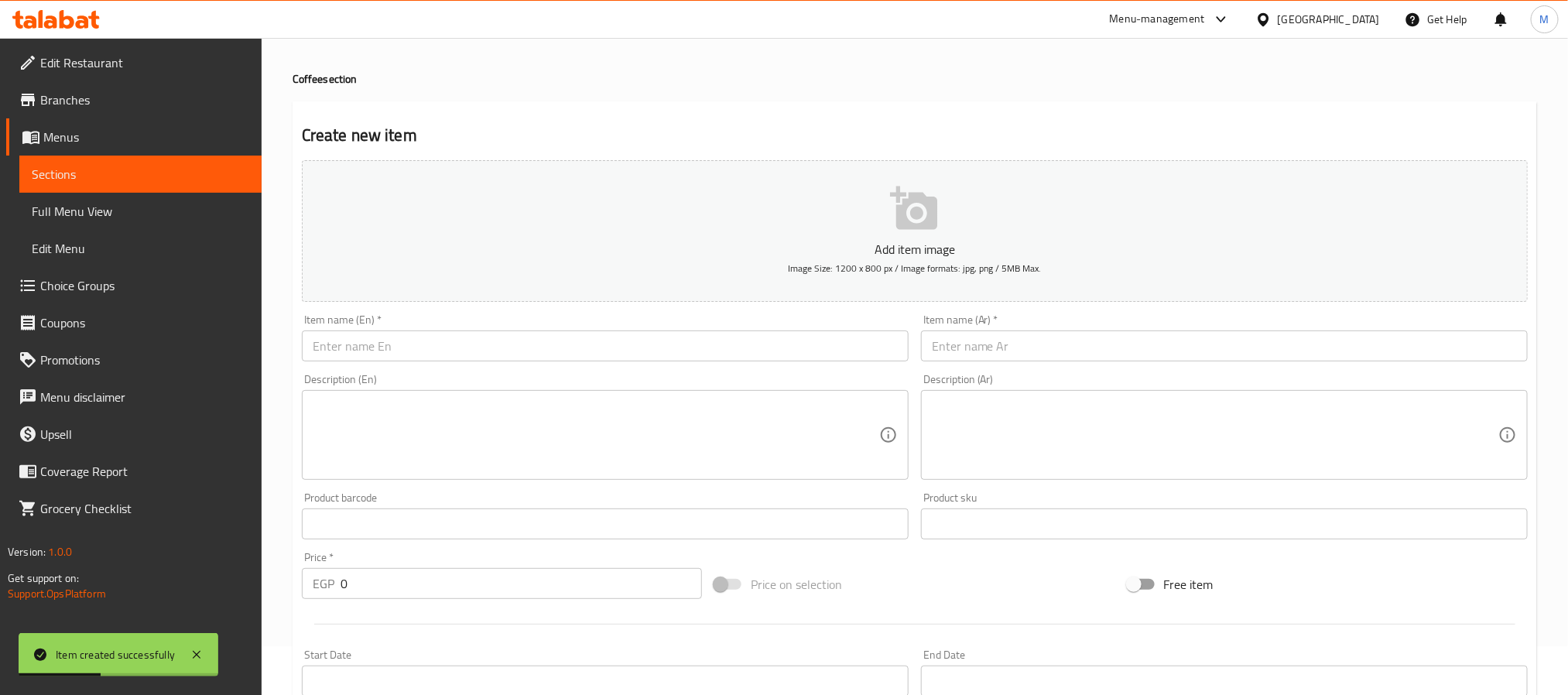
click at [433, 349] on input "text" at bounding box center [605, 346] width 607 height 31
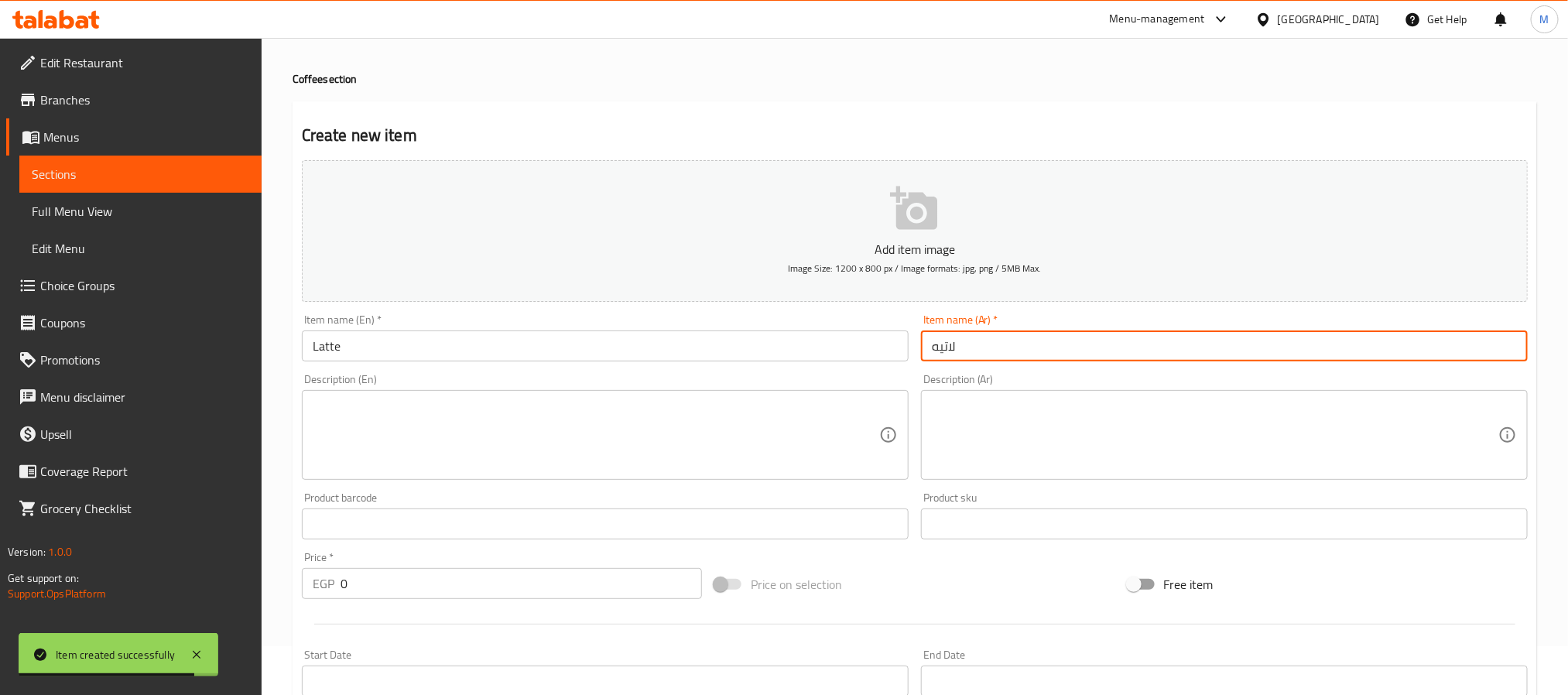
drag, startPoint x: 69, startPoint y: 593, endPoint x: 0, endPoint y: 604, distance: 69.9
click at [0, 604] on div "Edit Restaurant Branches Menus Sections Full Menu View Edit Menu Choice Groups …" at bounding box center [784, 517] width 1568 height 1056
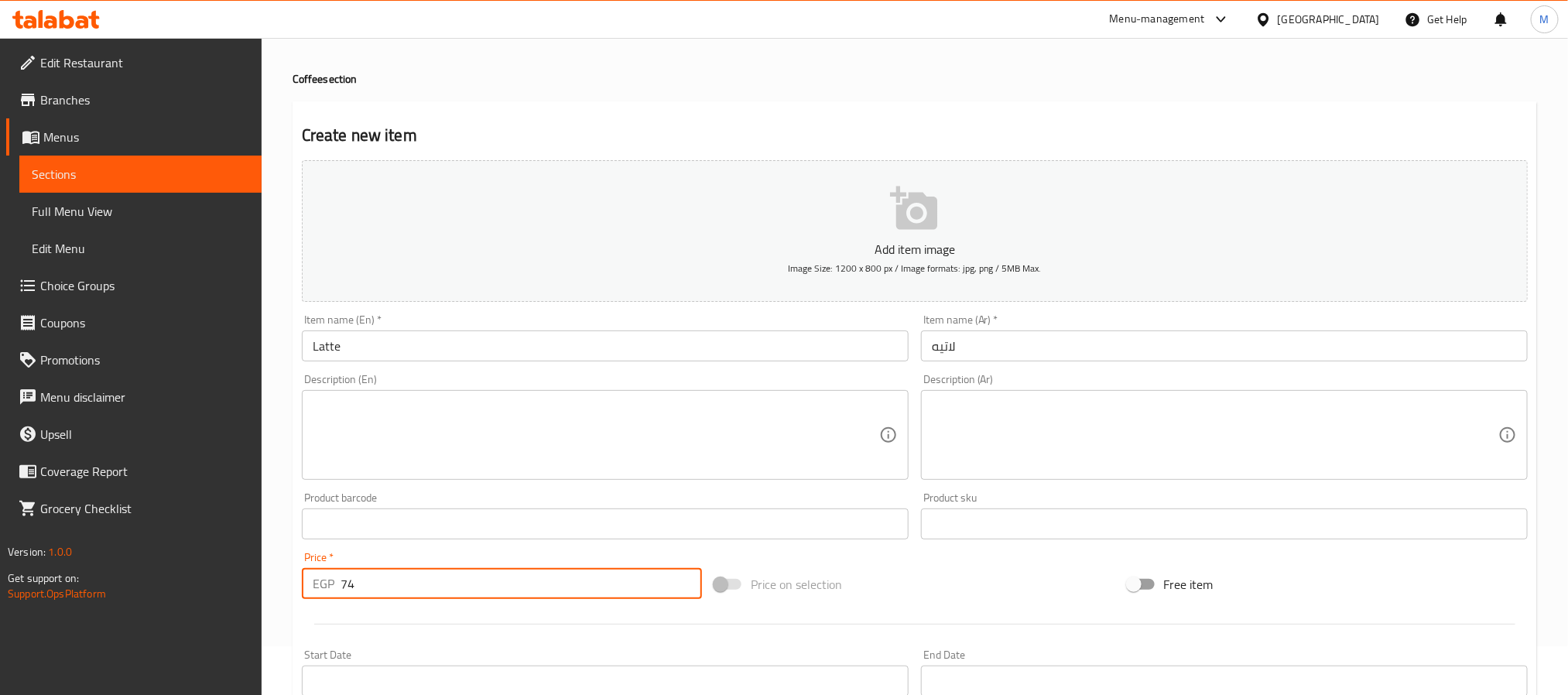
scroll to position [397, 0]
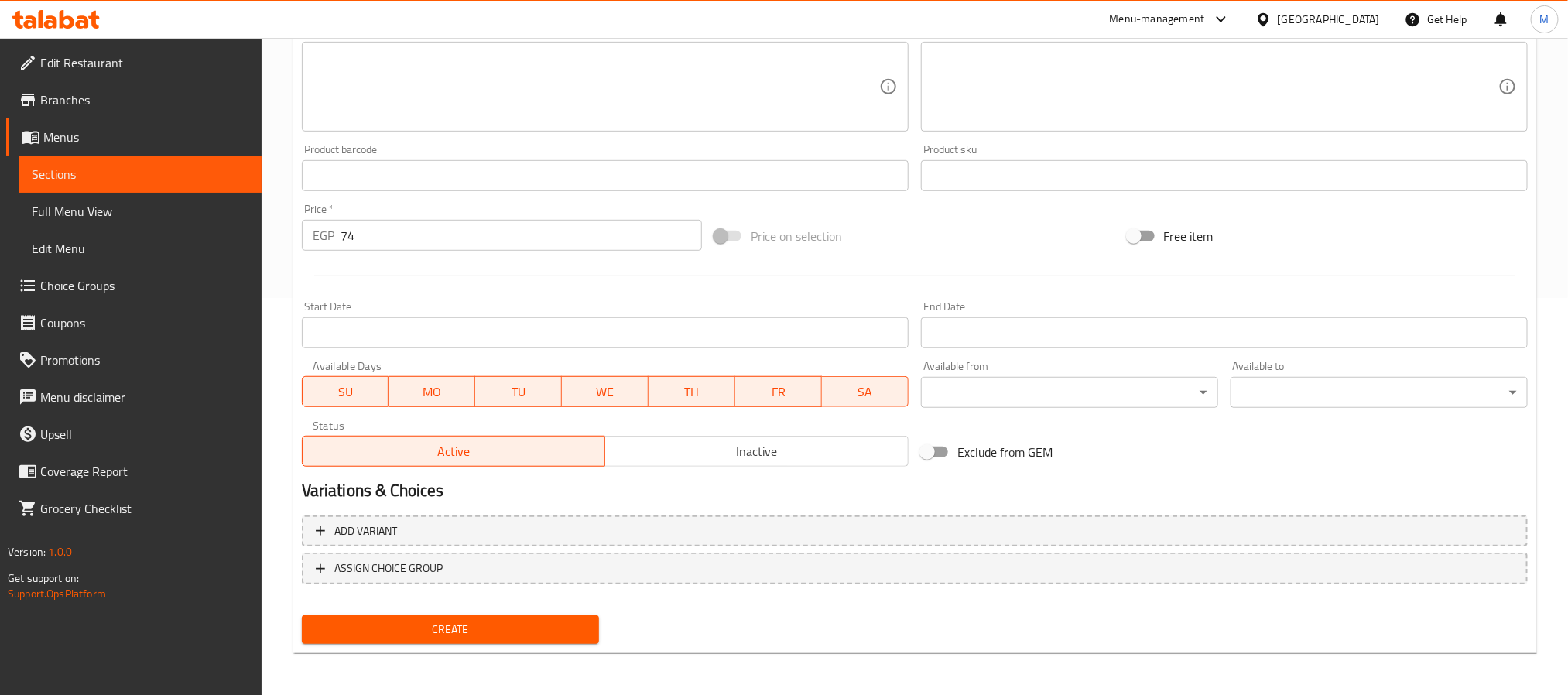
click at [379, 612] on div "Create" at bounding box center [450, 630] width 310 height 41
click at [389, 622] on span "Create" at bounding box center [450, 630] width 273 height 19
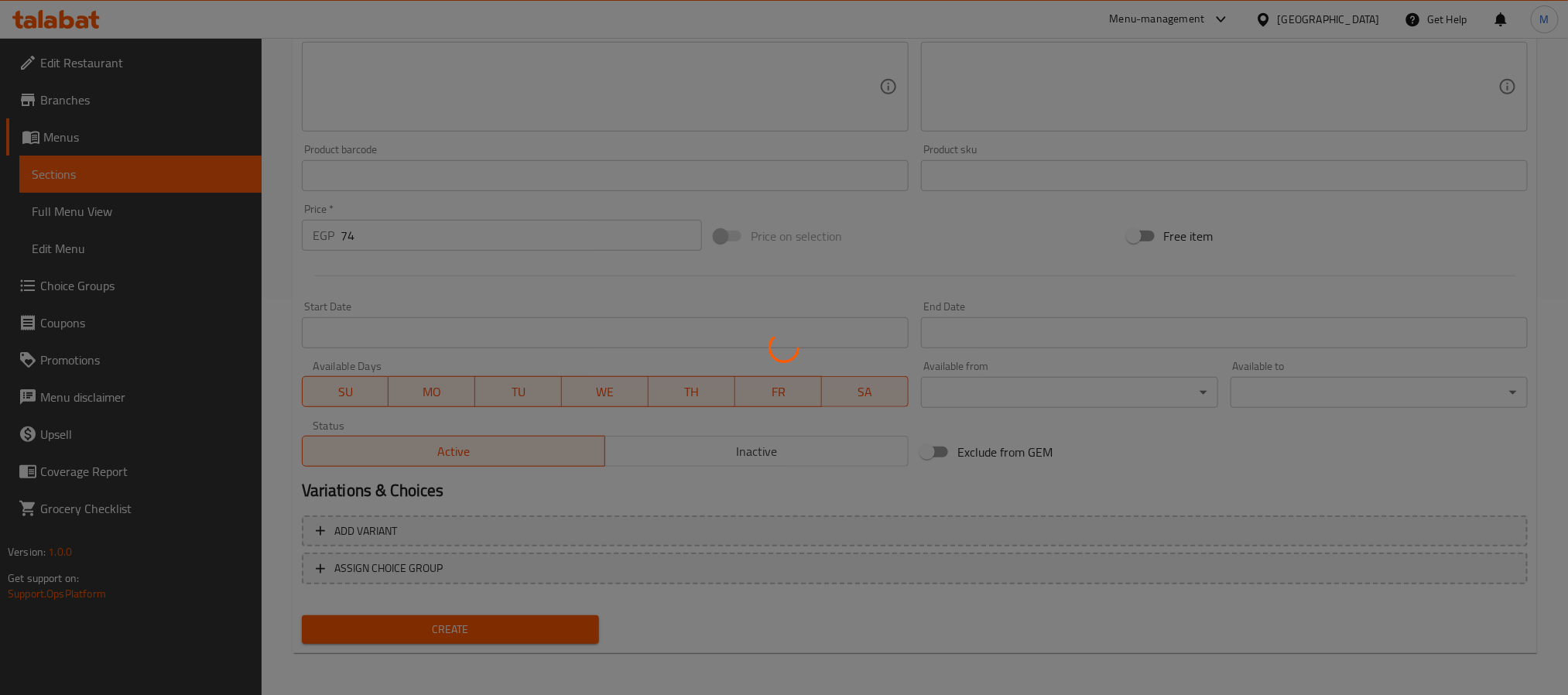
scroll to position [0, 0]
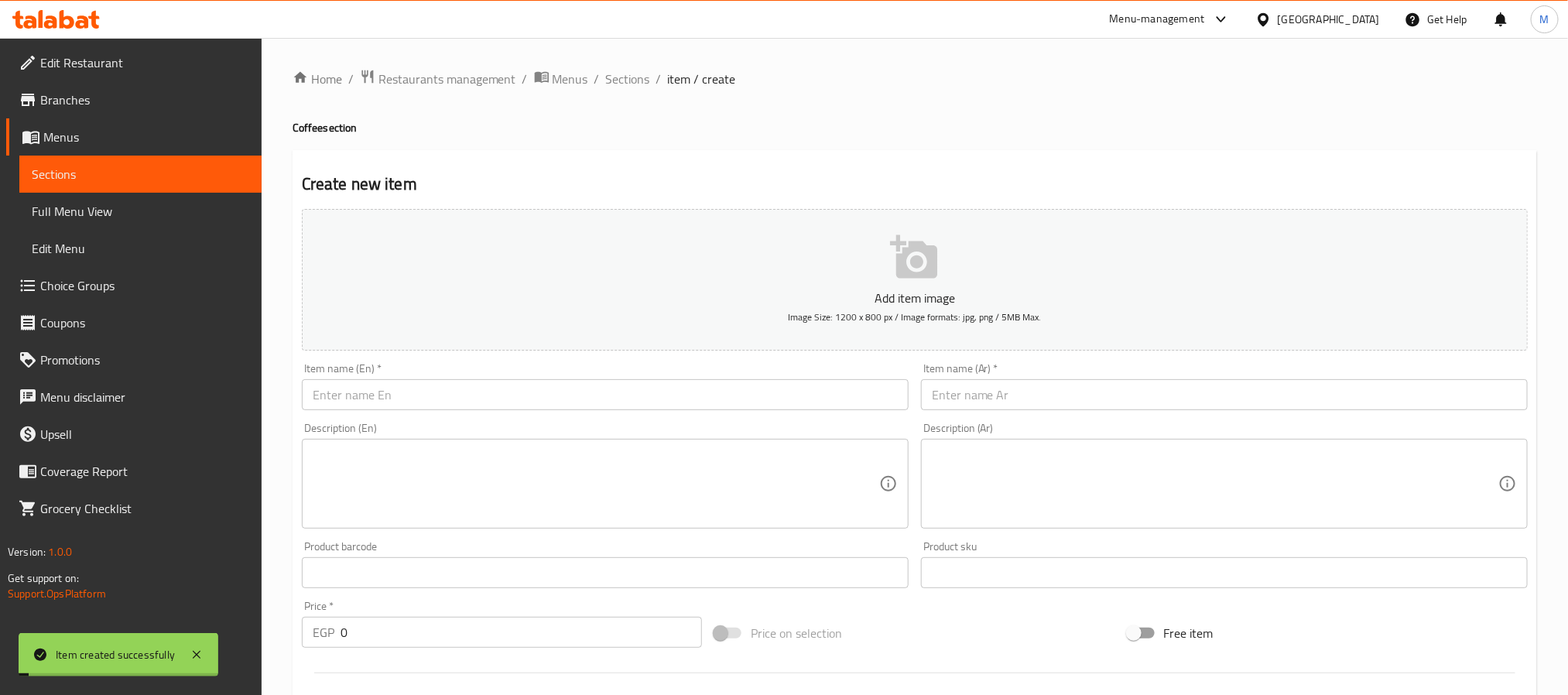
click at [404, 389] on input "text" at bounding box center [605, 395] width 607 height 31
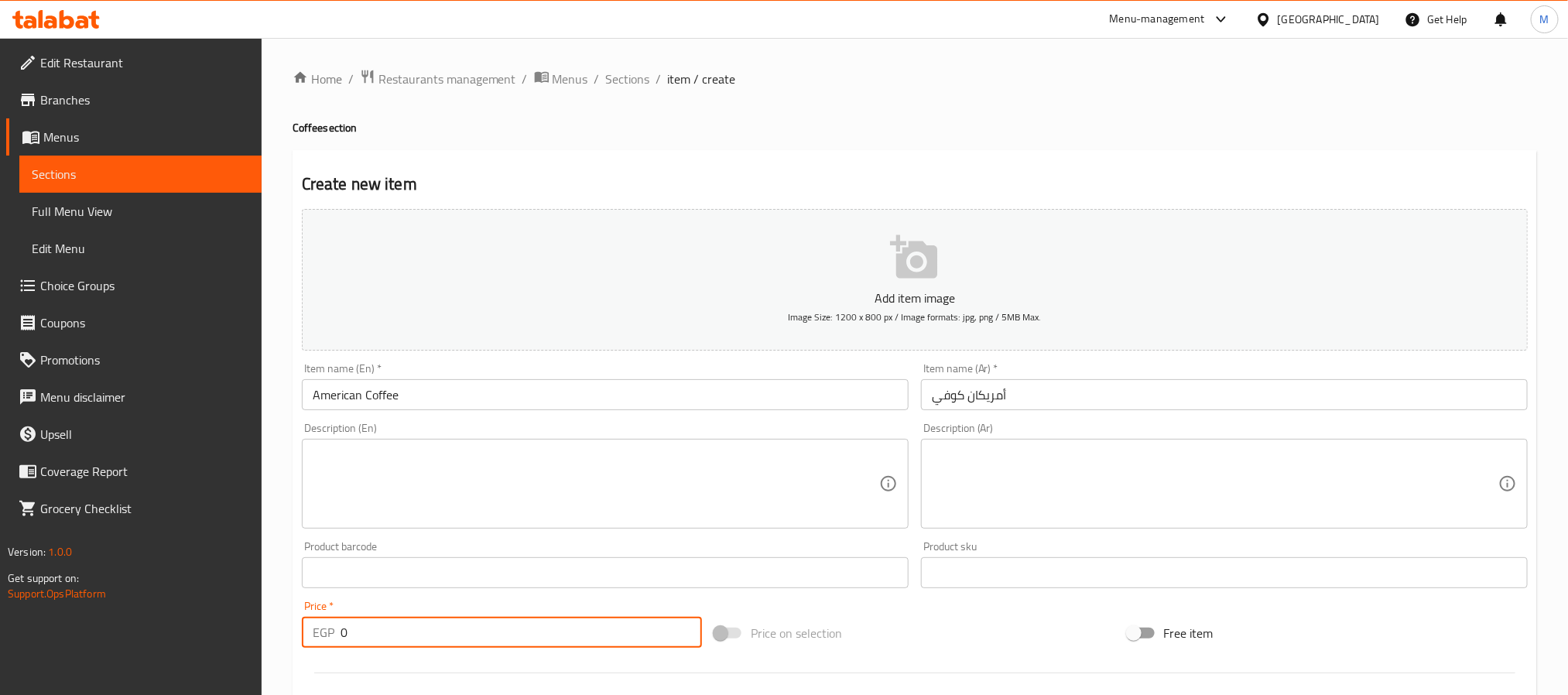
drag, startPoint x: 358, startPoint y: 620, endPoint x: 42, endPoint y: 643, distance: 316.8
click at [59, 644] on div "Edit Restaurant Branches Menus Sections Full Menu View Edit Menu Choice Groups …" at bounding box center [784, 566] width 1568 height 1056
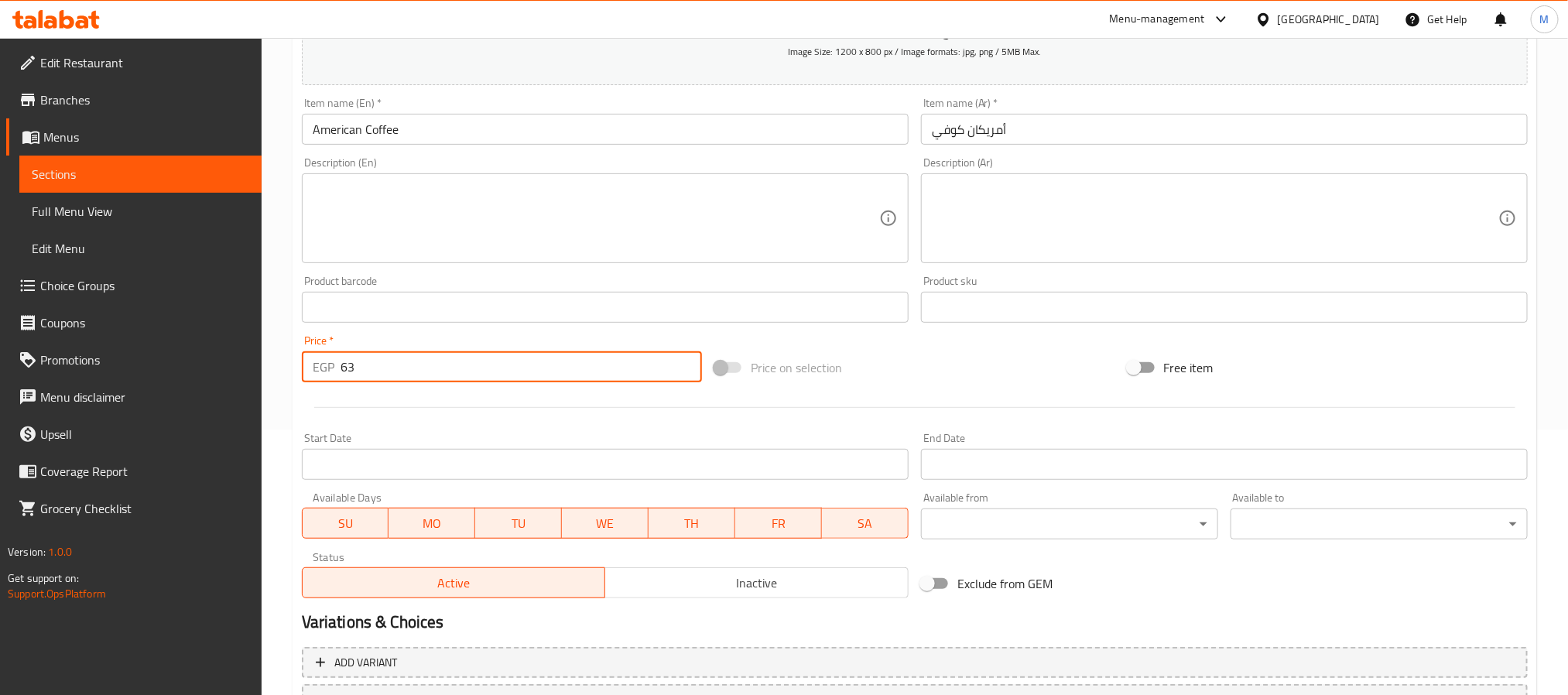
scroll to position [397, 0]
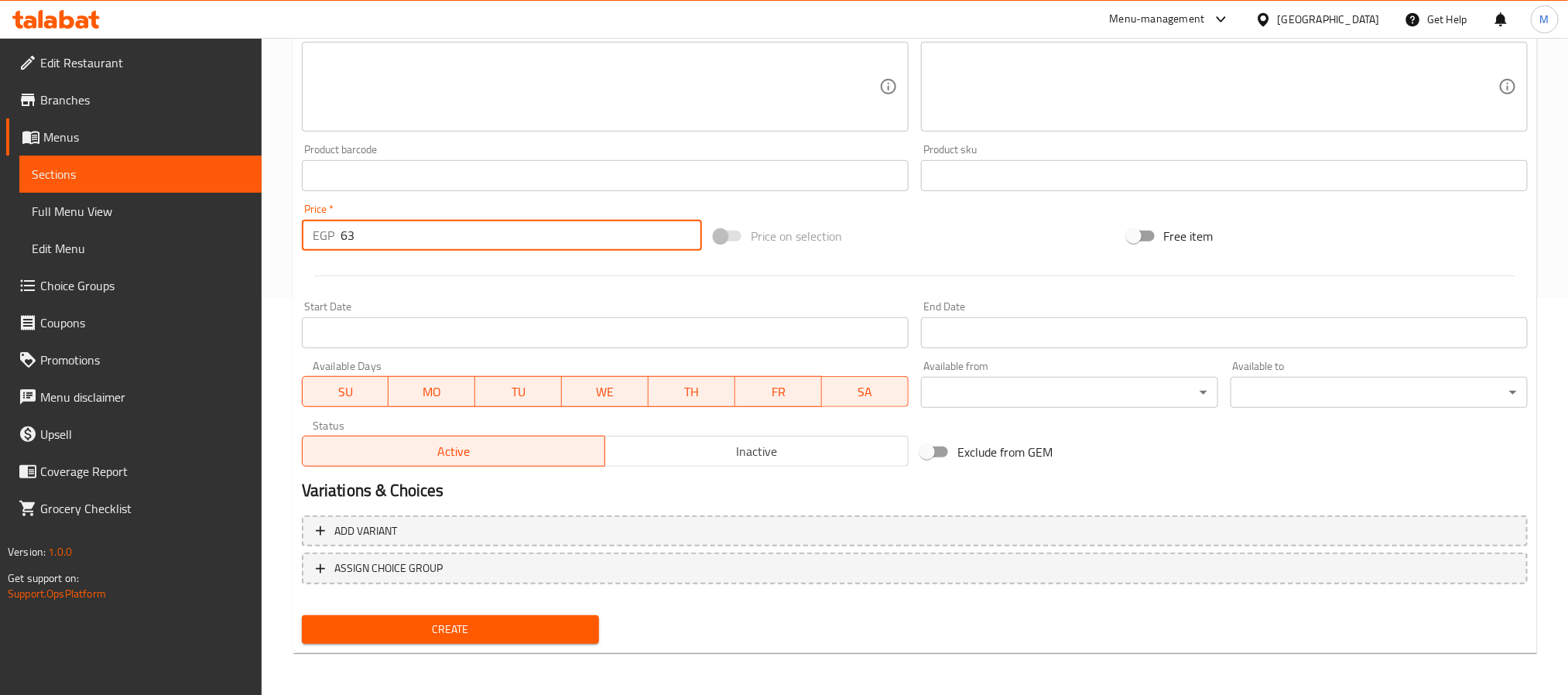
click at [439, 642] on button "Create" at bounding box center [450, 630] width 297 height 28
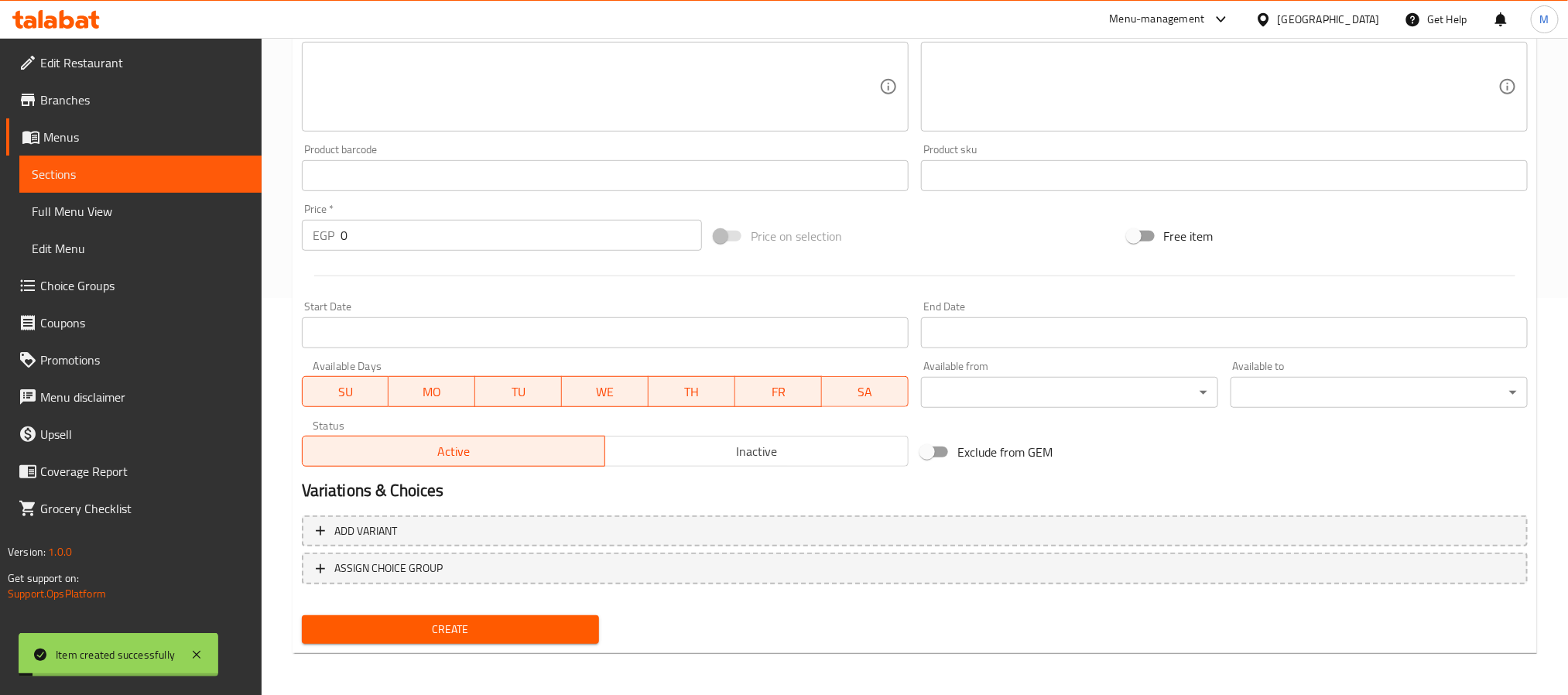
scroll to position [0, 0]
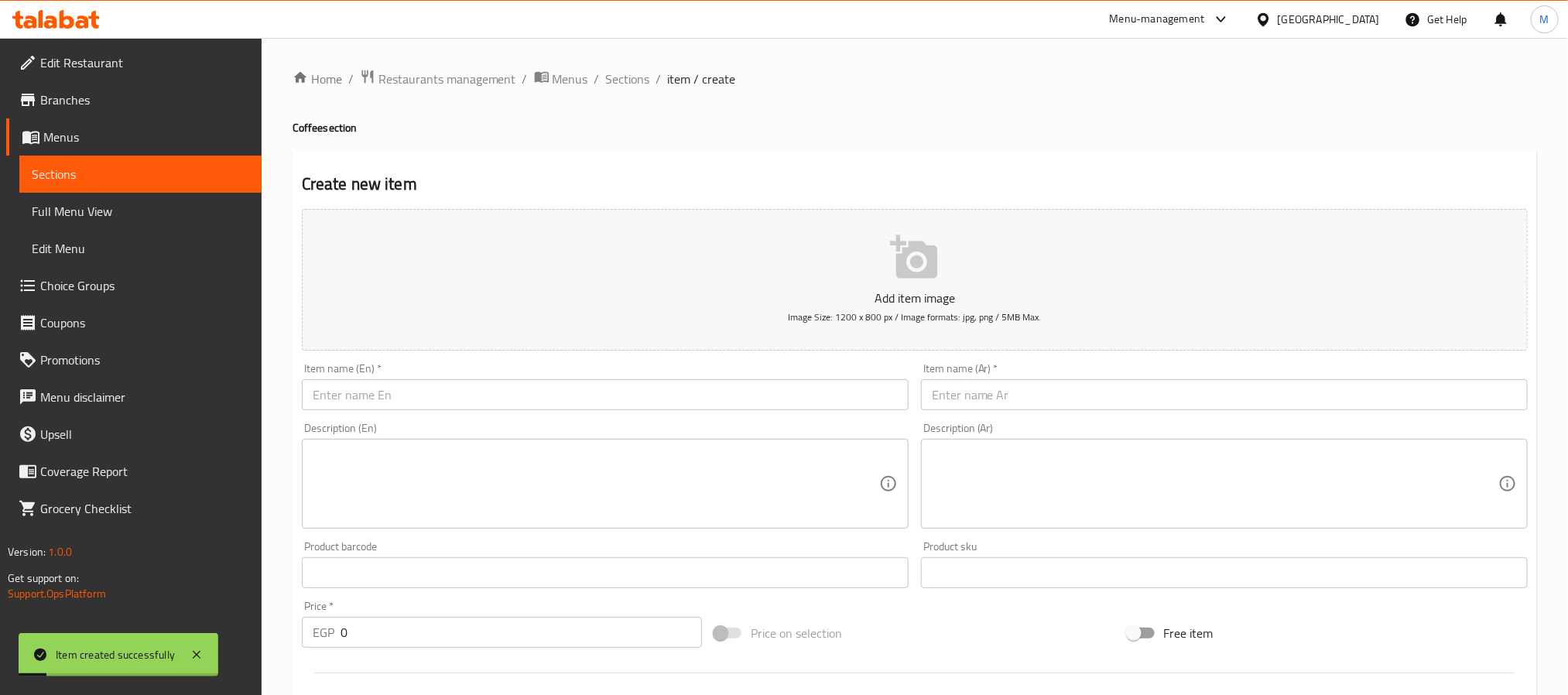
click at [449, 379] on div "Item name (En)   * Item name (En) *" at bounding box center [605, 387] width 607 height 48
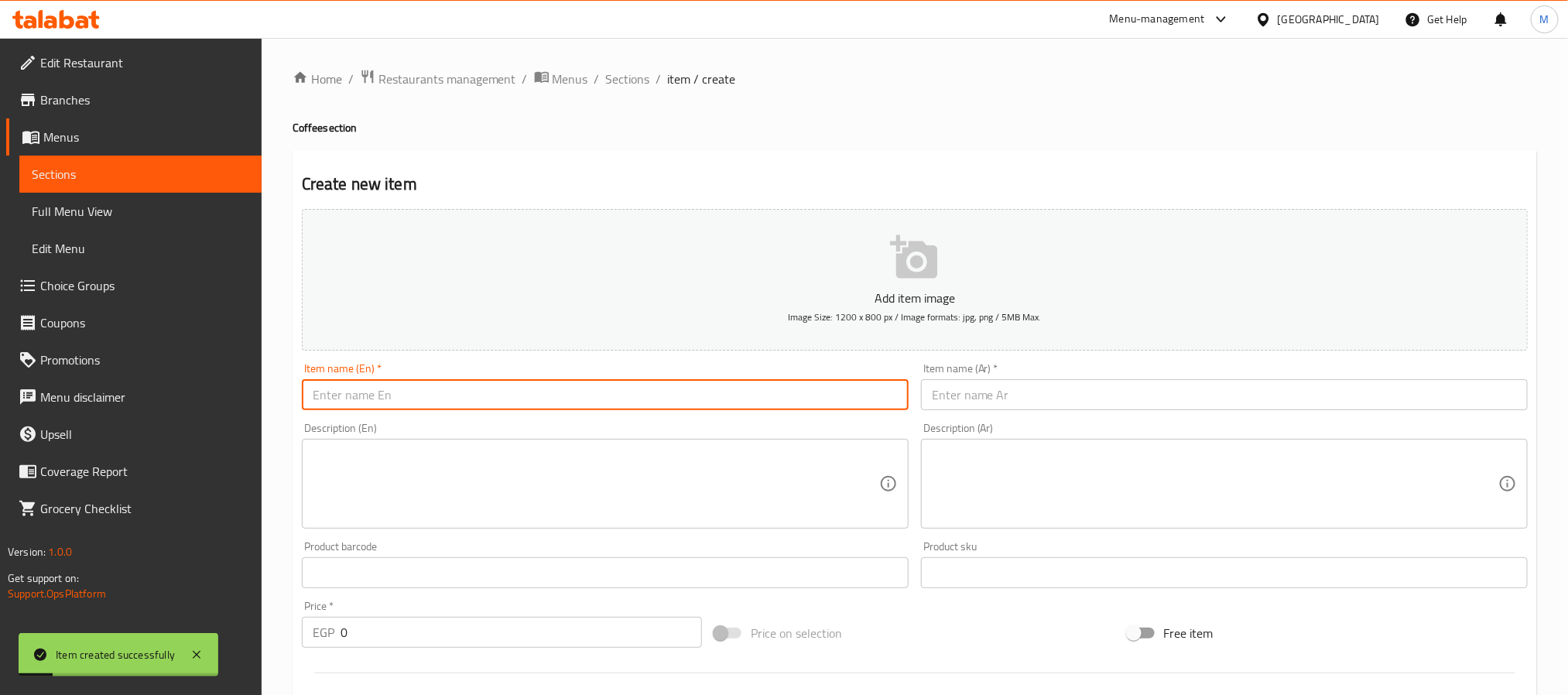
click at [449, 396] on input "text" at bounding box center [605, 395] width 607 height 31
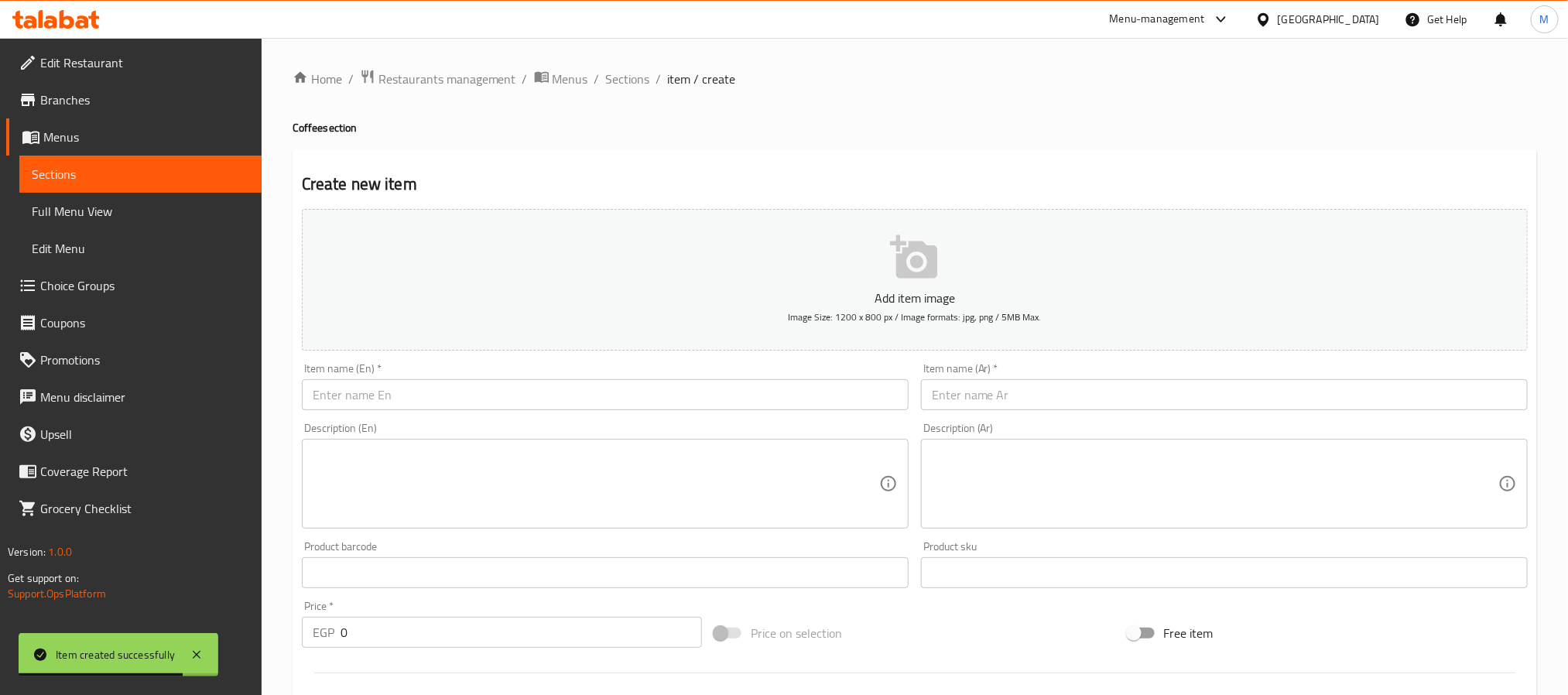
click at [418, 383] on input "text" at bounding box center [605, 395] width 607 height 31
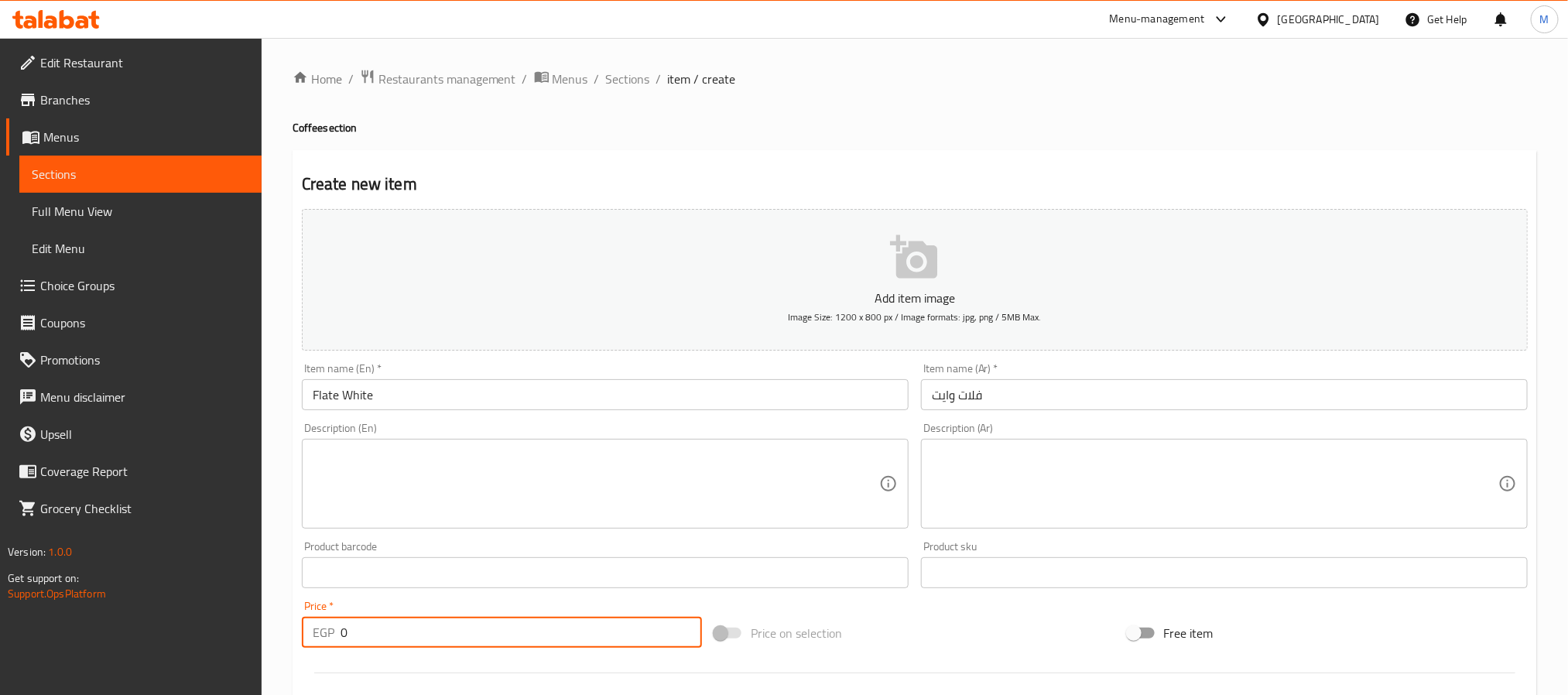
drag, startPoint x: 365, startPoint y: 644, endPoint x: 138, endPoint y: 630, distance: 227.4
click at [138, 630] on div "Edit Restaurant Branches Menus Sections Full Menu View Edit Menu Choice Groups …" at bounding box center [784, 566] width 1568 height 1056
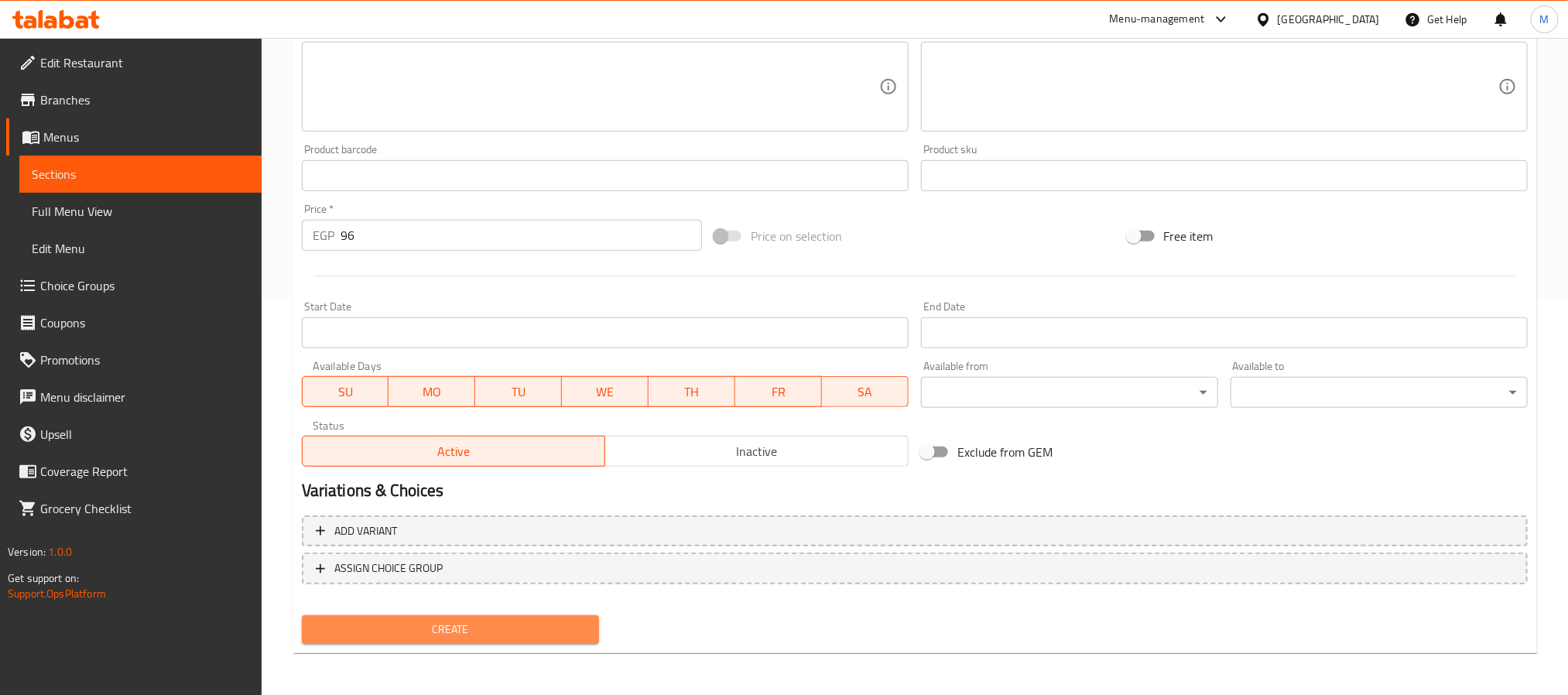
click at [434, 620] on span "Create" at bounding box center [450, 630] width 273 height 19
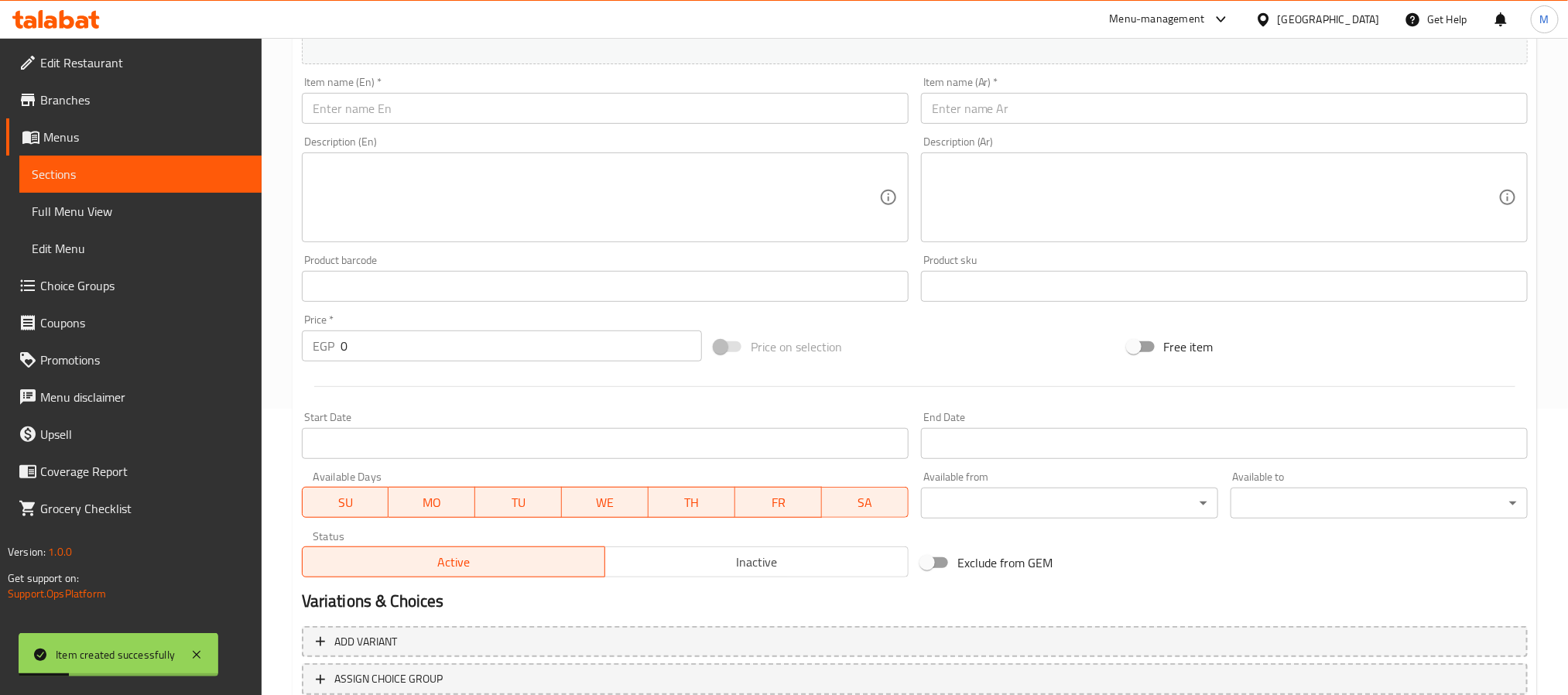
scroll to position [0, 0]
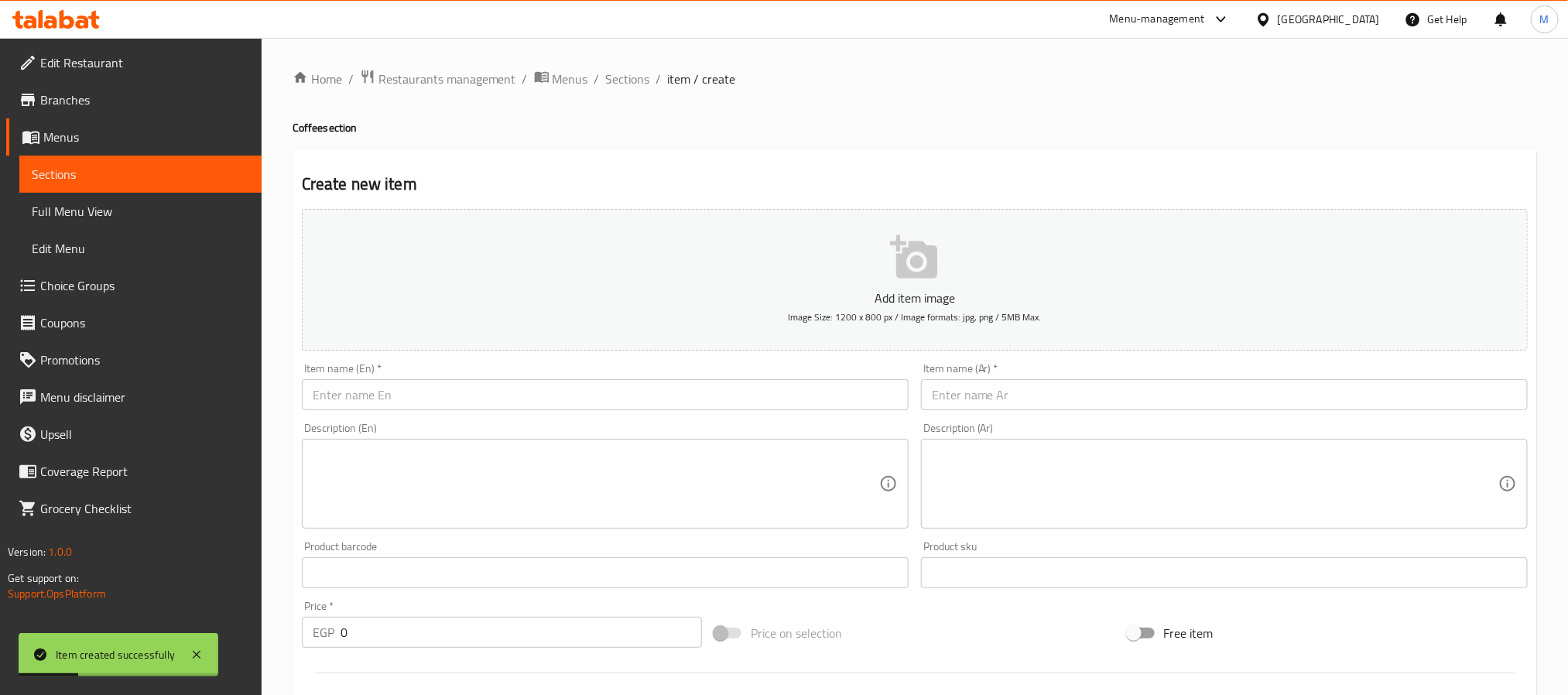
click at [444, 408] on input "text" at bounding box center [605, 395] width 607 height 31
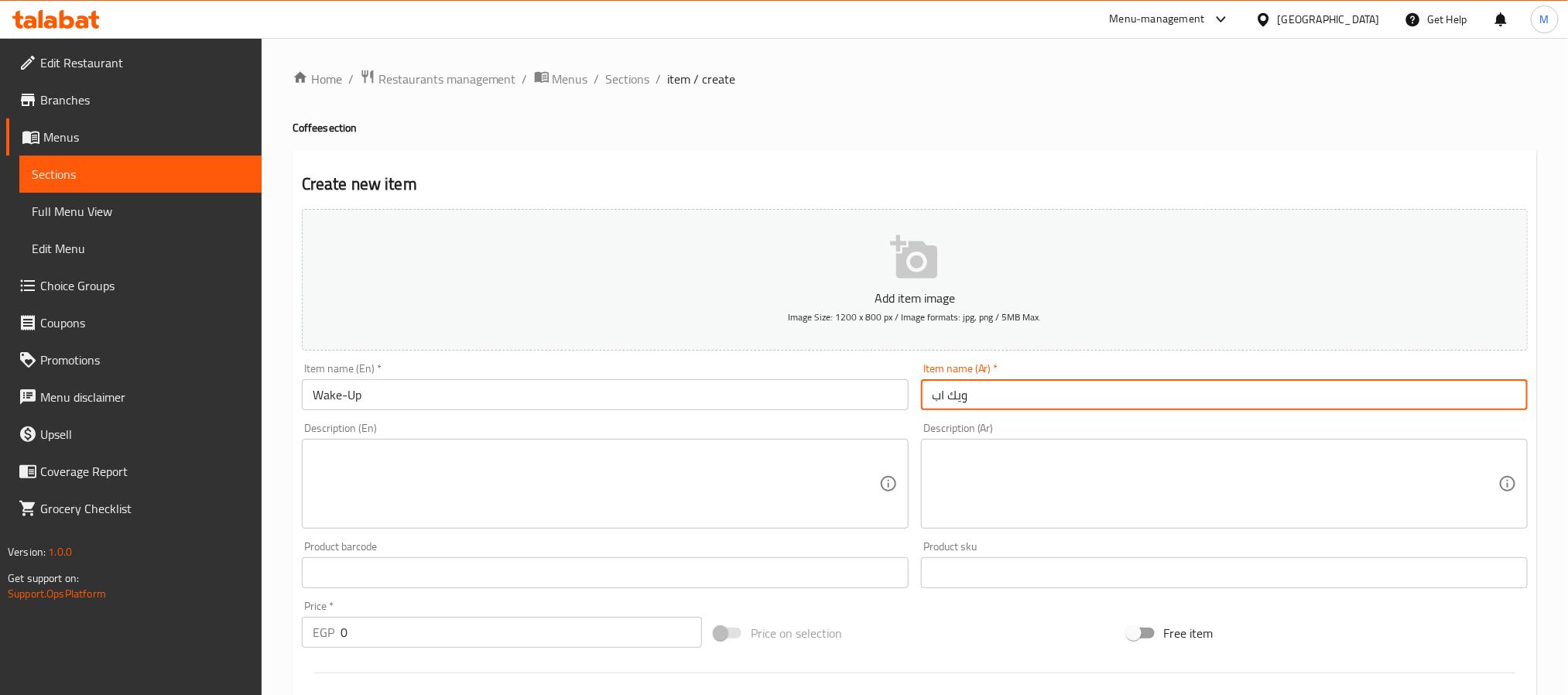
drag, startPoint x: 402, startPoint y: 643, endPoint x: 42, endPoint y: 632, distance: 360.2
click at [42, 632] on div "Edit Restaurant Branches Menus Sections Full Menu View Edit Menu Choice Groups …" at bounding box center [784, 566] width 1568 height 1056
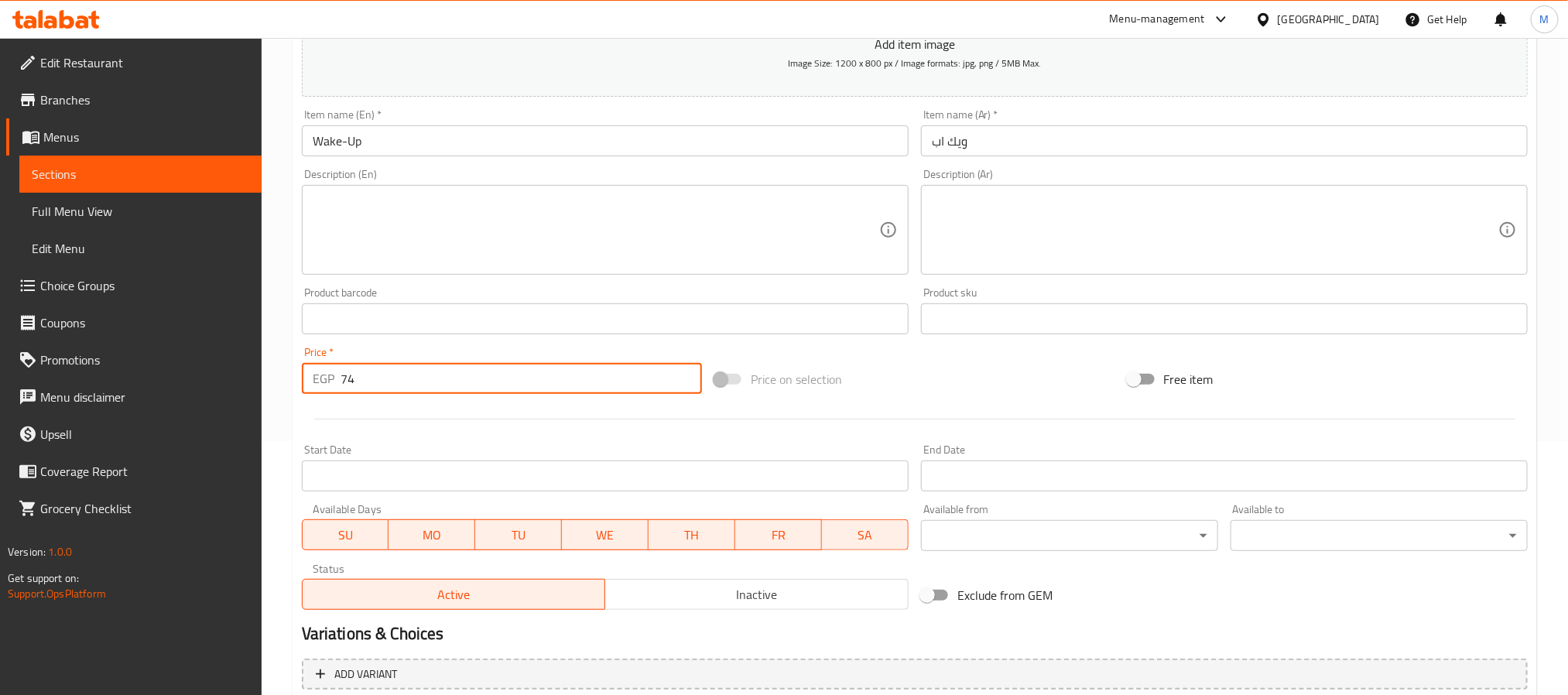
scroll to position [397, 0]
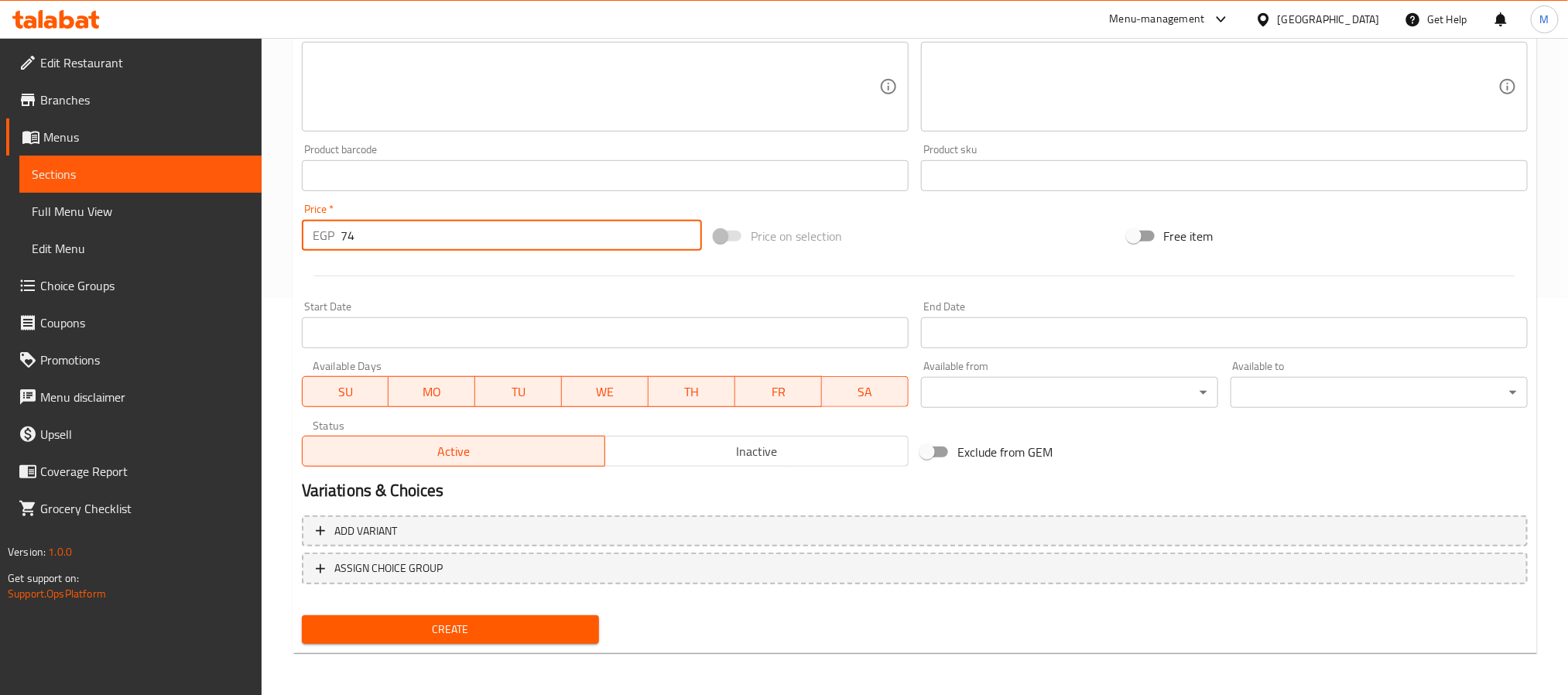
click at [345, 627] on span "Create" at bounding box center [450, 630] width 273 height 19
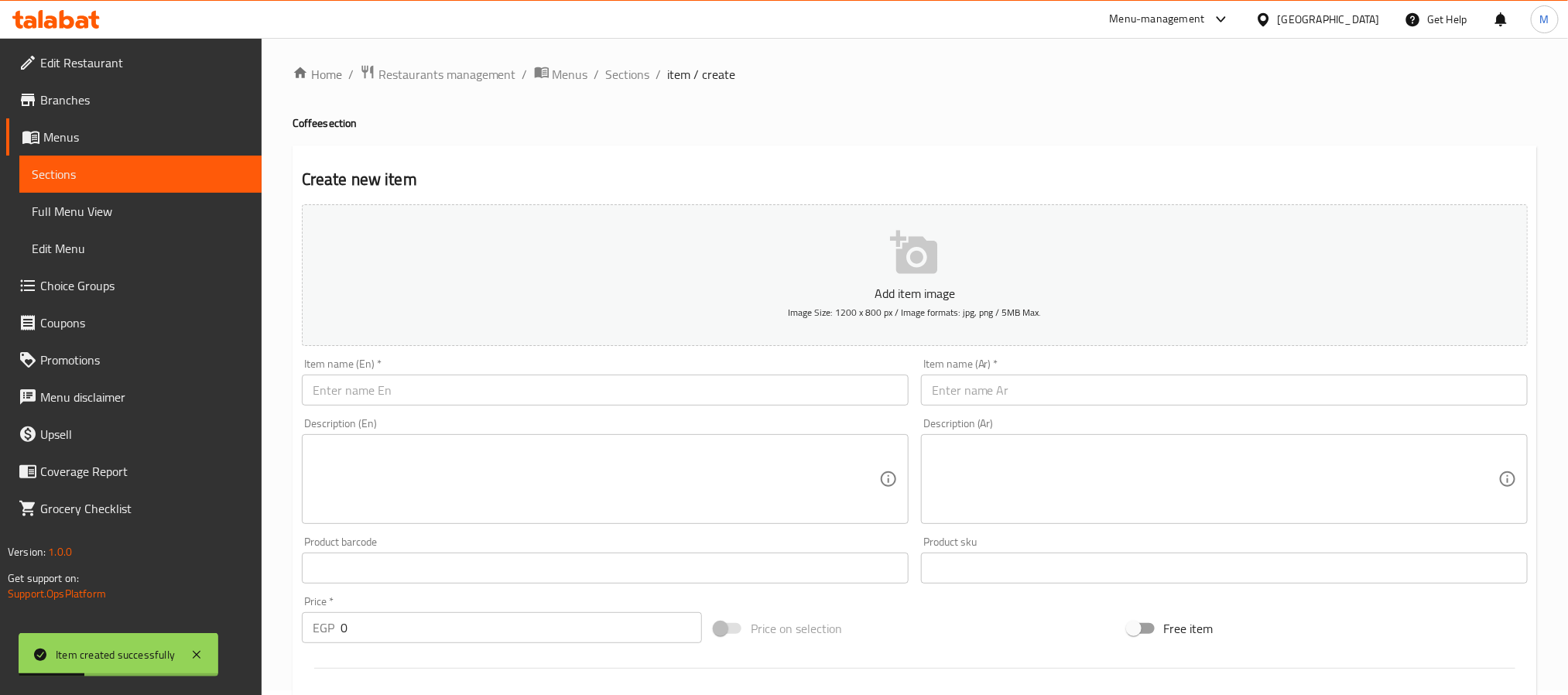
scroll to position [0, 0]
click at [503, 414] on div "Item name (En)   * Item name (En) *" at bounding box center [604, 387] width 619 height 60
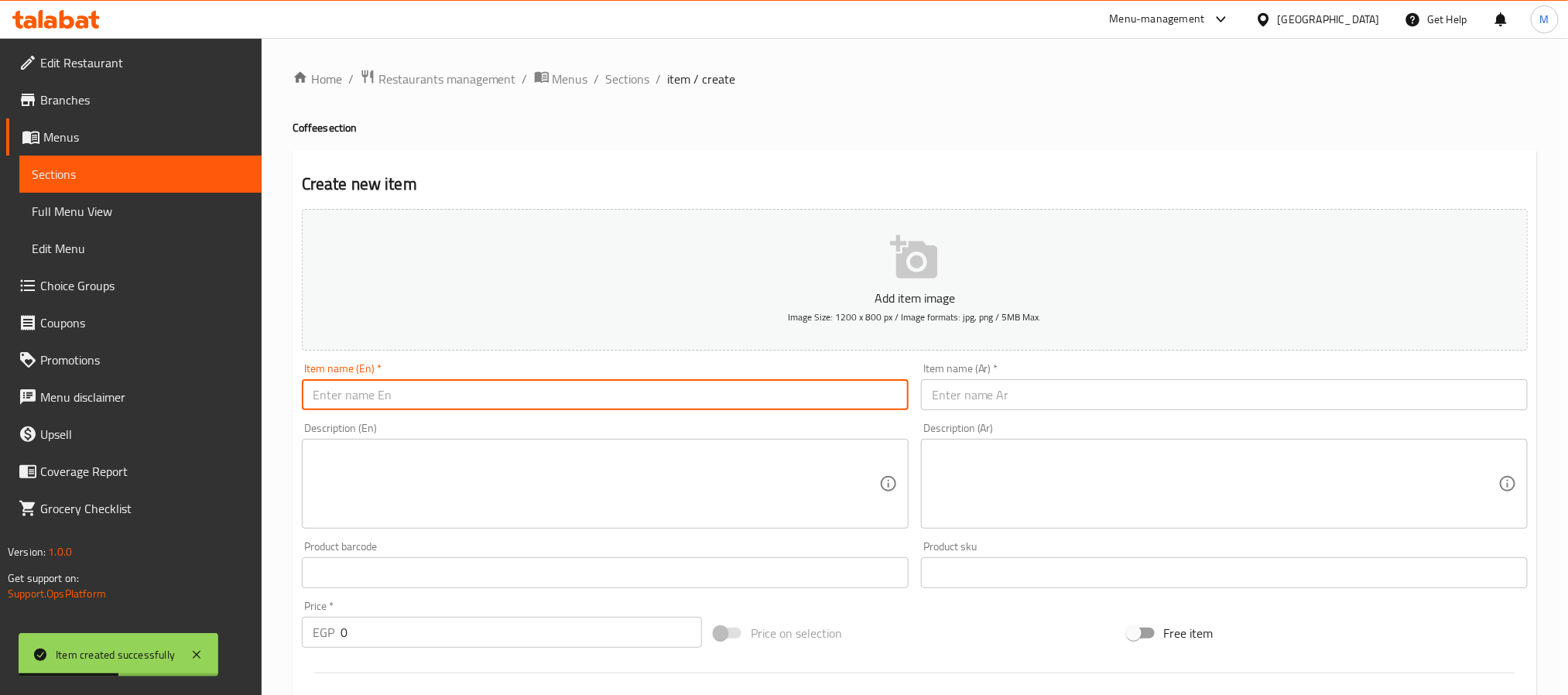
click at [465, 393] on input "text" at bounding box center [605, 395] width 607 height 31
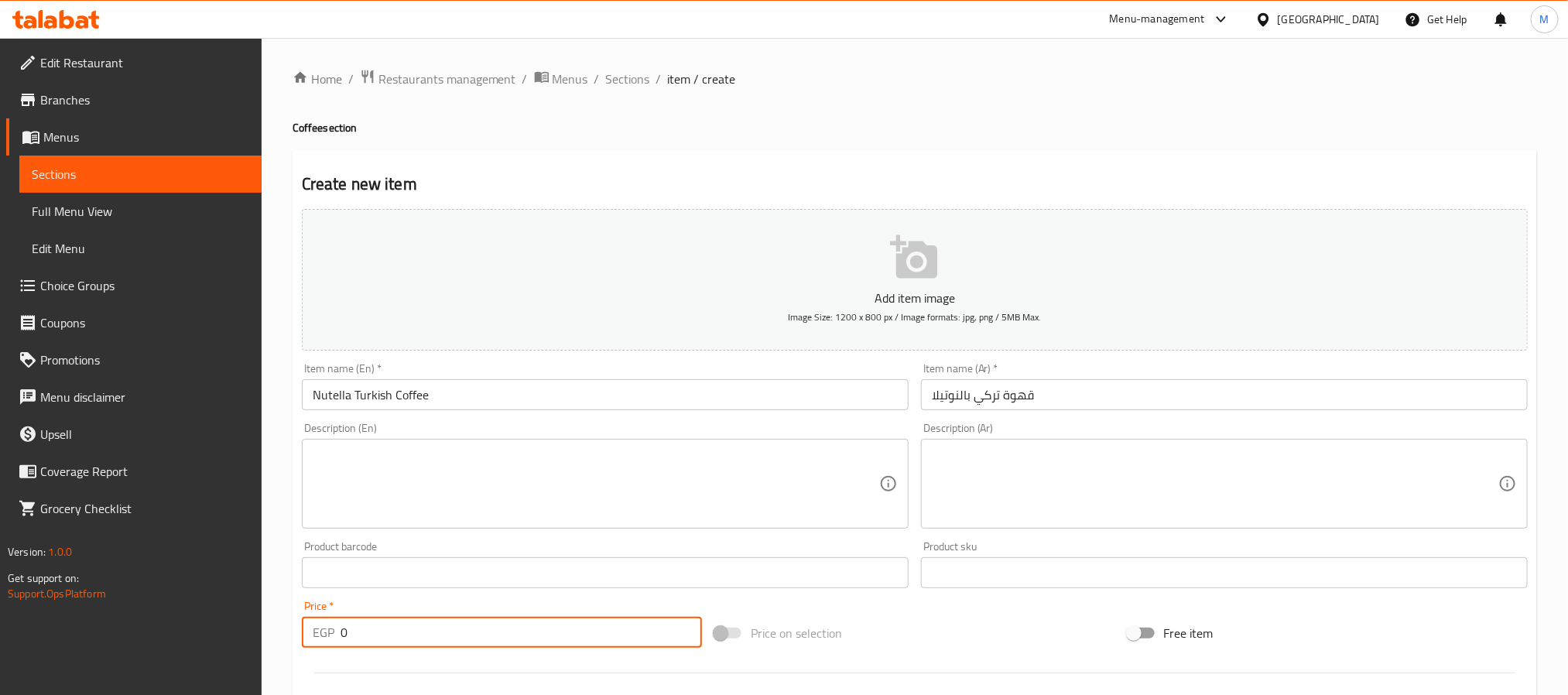
drag, startPoint x: 425, startPoint y: 647, endPoint x: 40, endPoint y: 663, distance: 385.3
click at [48, 662] on div "Edit Restaurant Branches Menus Sections Full Menu View Edit Menu Choice Groups …" at bounding box center [784, 566] width 1568 height 1056
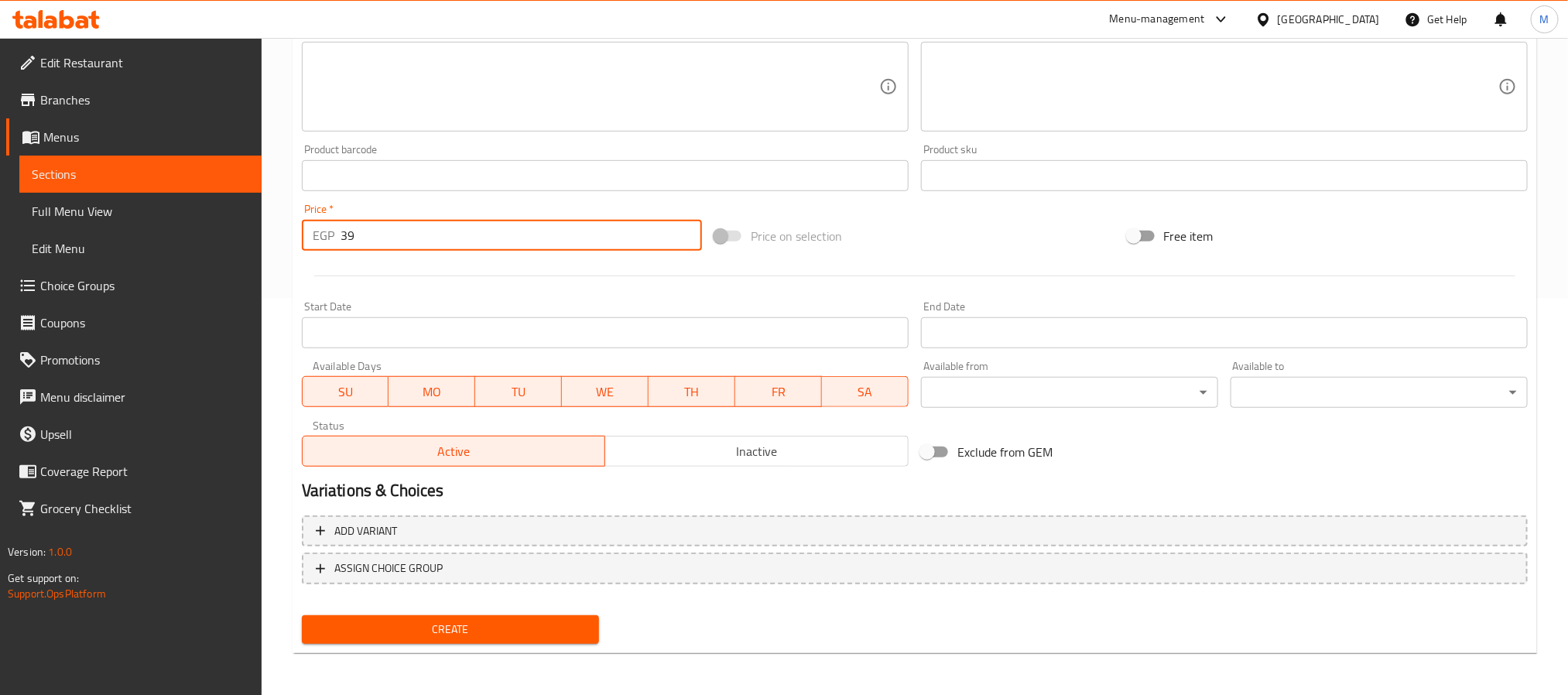
click at [408, 630] on span "Create" at bounding box center [450, 630] width 273 height 19
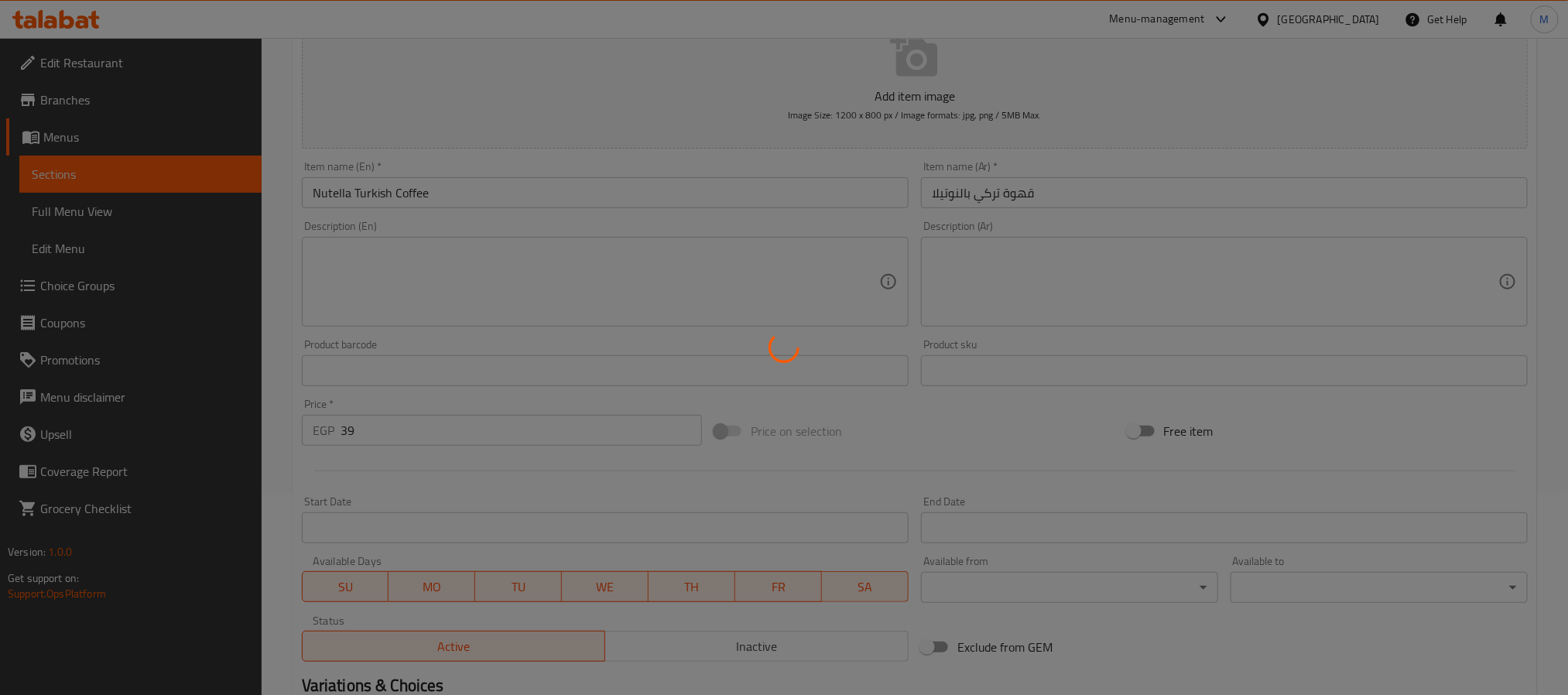
scroll to position [165, 0]
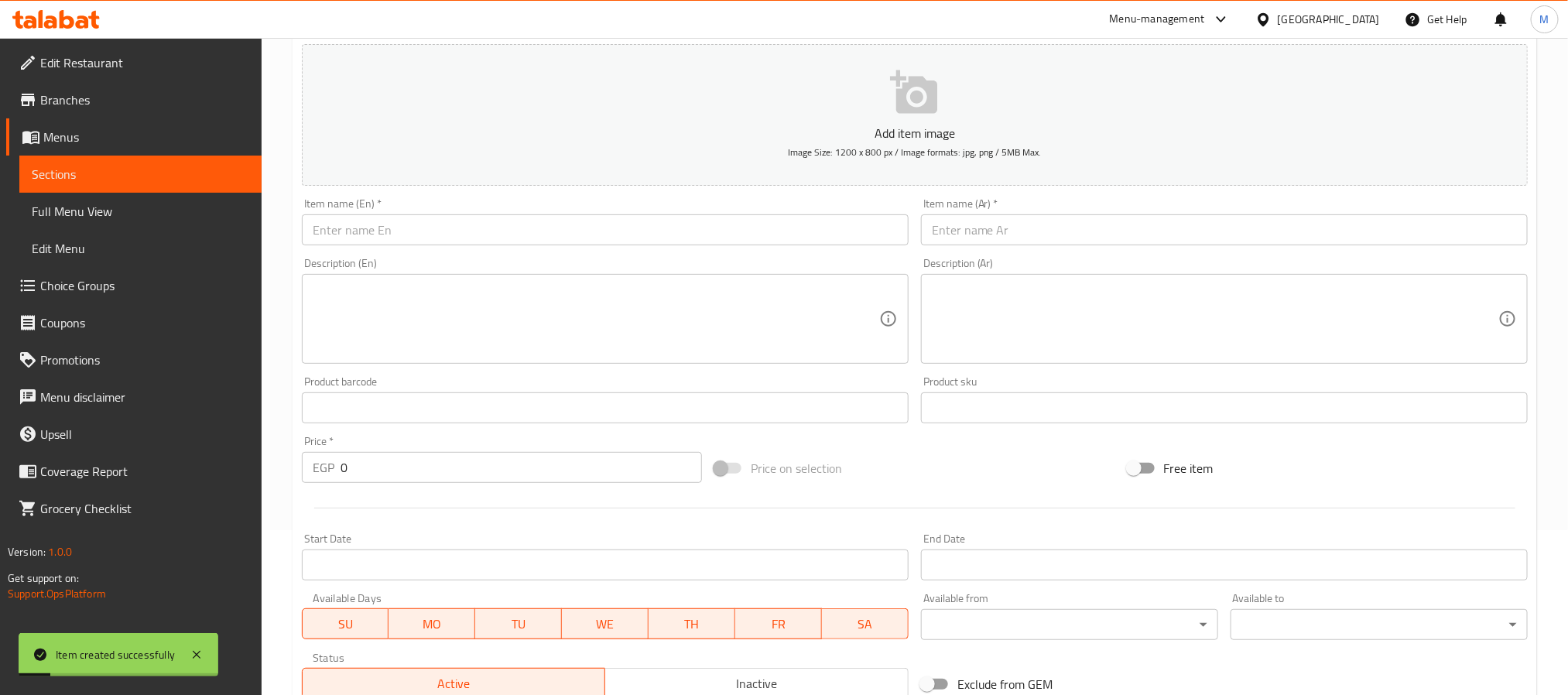
click at [383, 233] on input "text" at bounding box center [605, 230] width 607 height 31
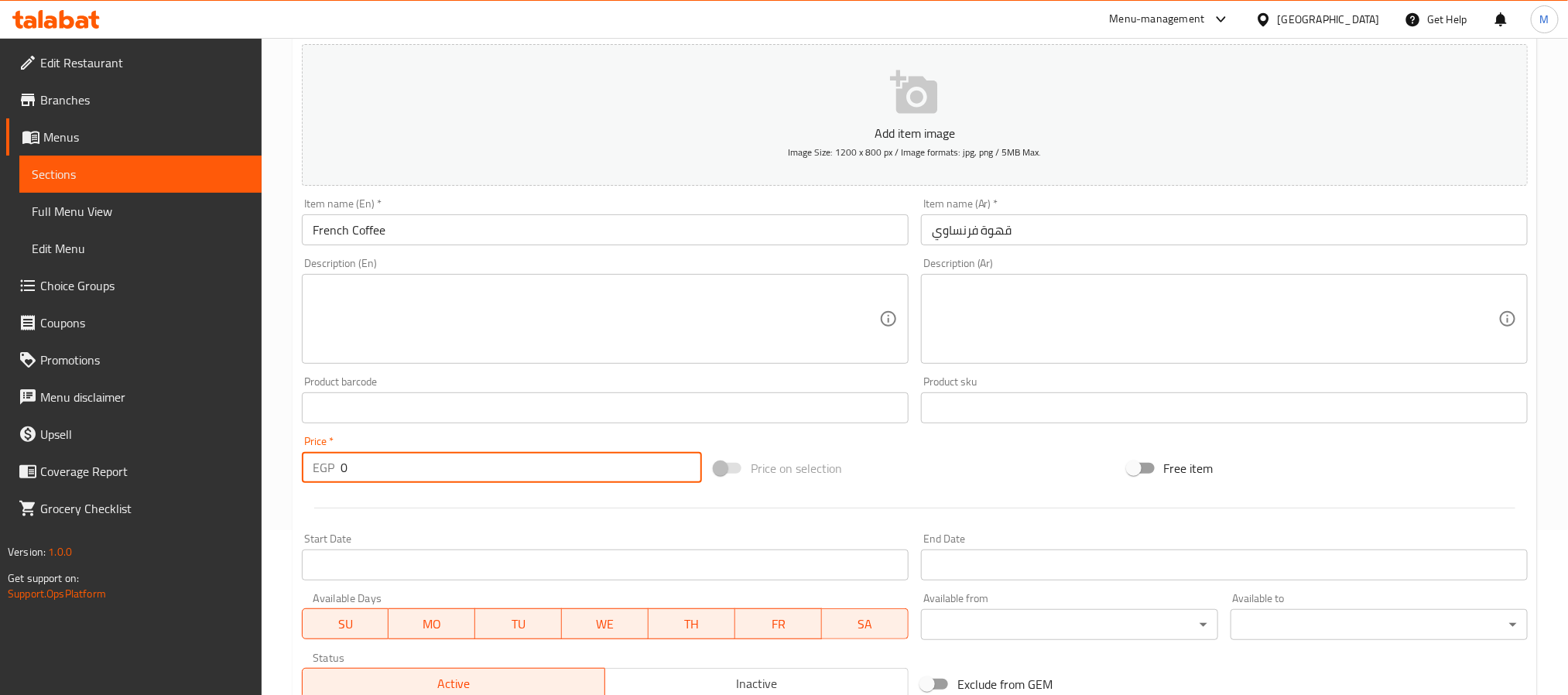
drag, startPoint x: 360, startPoint y: 461, endPoint x: 231, endPoint y: 449, distance: 129.6
click at [231, 449] on div "Edit Restaurant Branches Menus Sections Full Menu View Edit Menu Choice Groups …" at bounding box center [784, 401] width 1568 height 1056
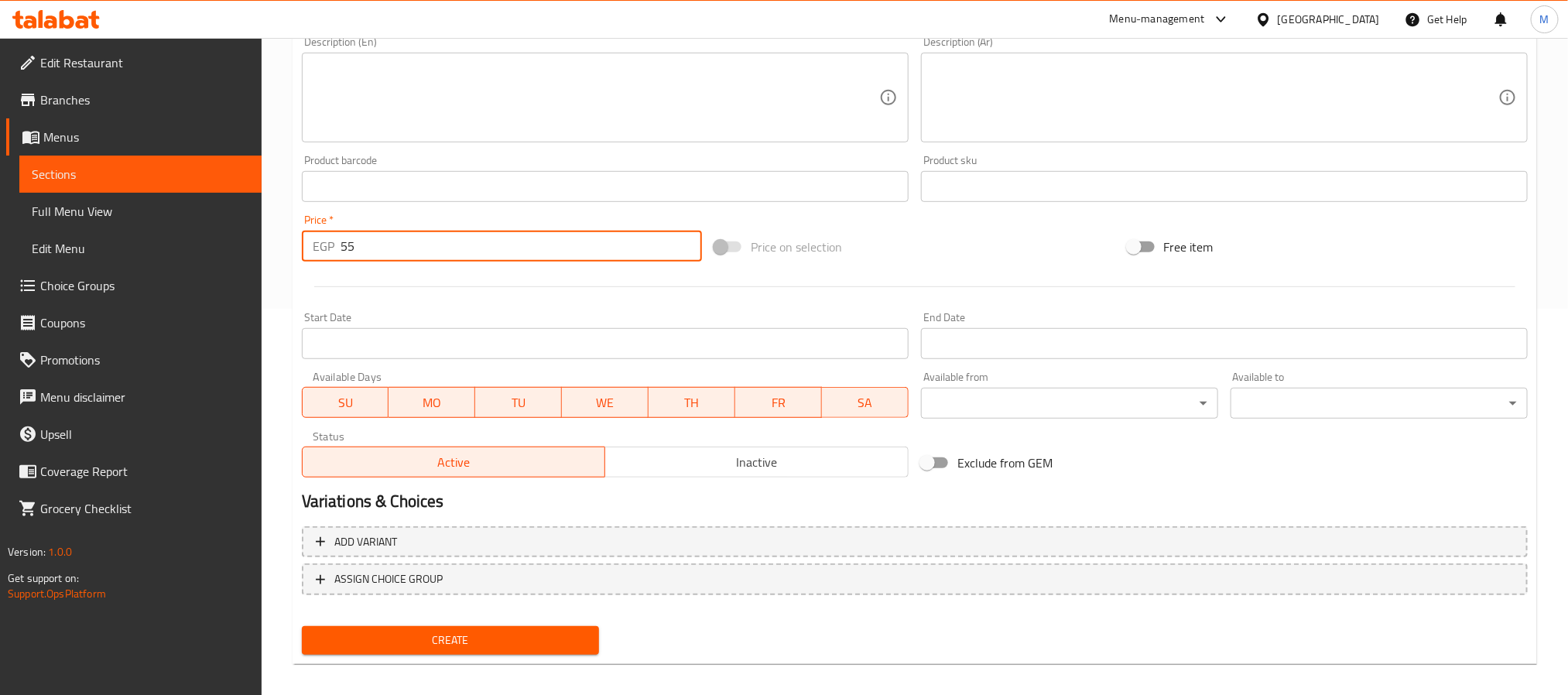
scroll to position [397, 0]
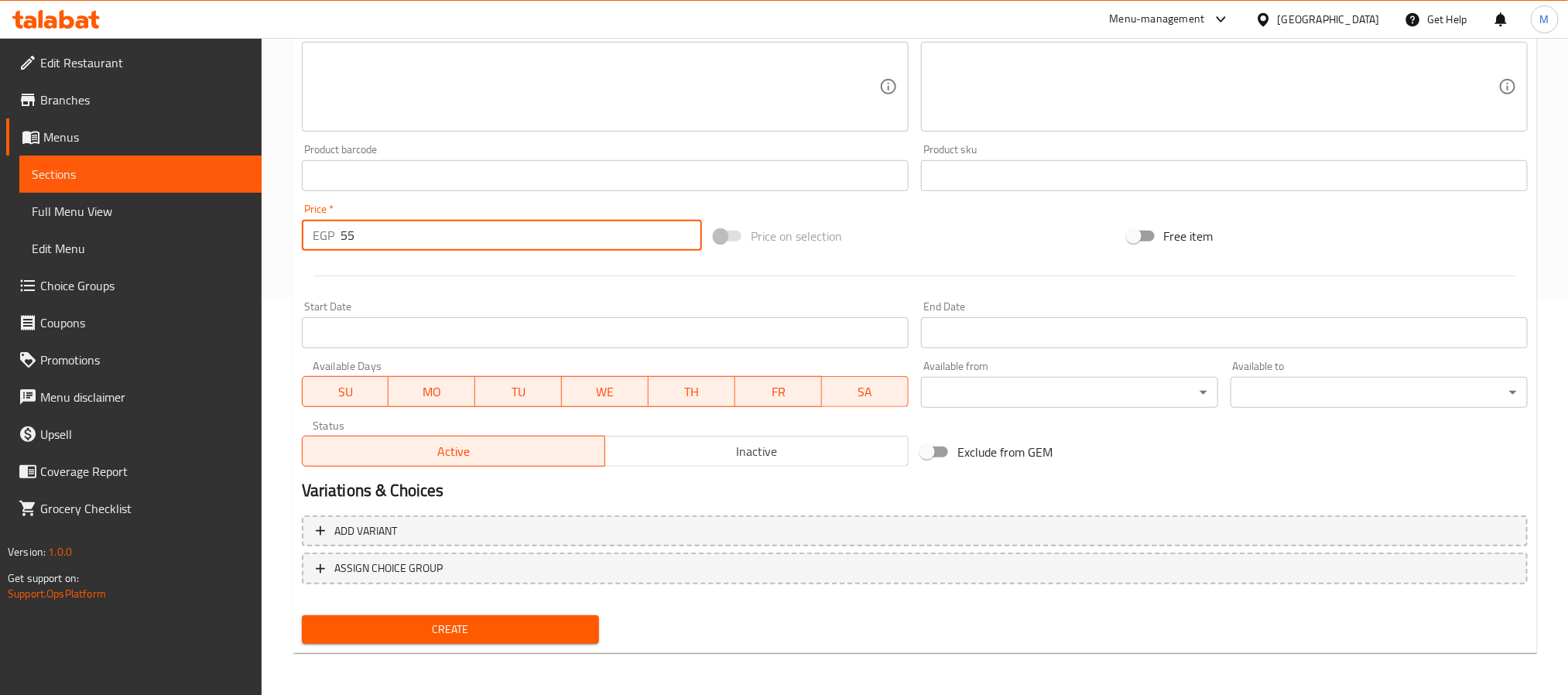
click at [414, 643] on div "Create" at bounding box center [450, 630] width 310 height 41
click at [429, 622] on span "Create" at bounding box center [450, 630] width 273 height 19
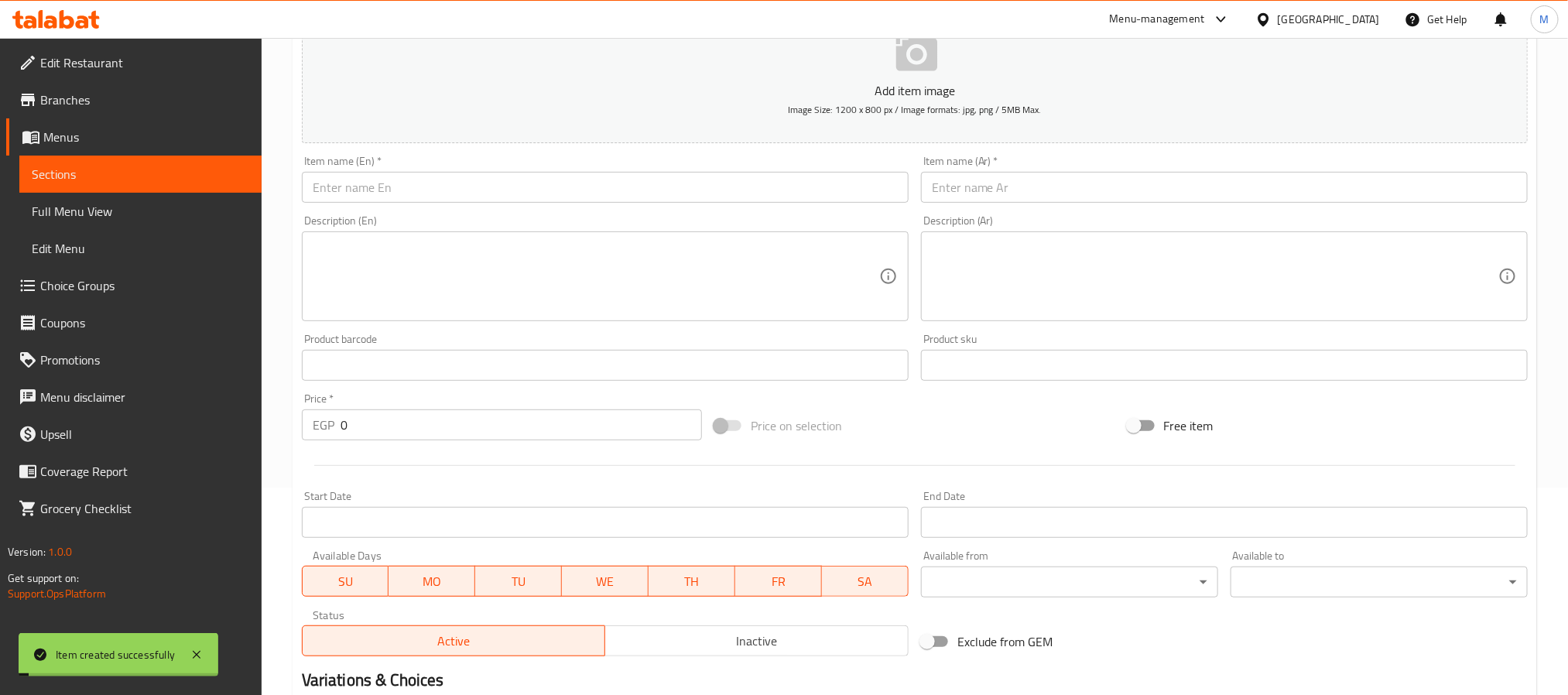
scroll to position [0, 0]
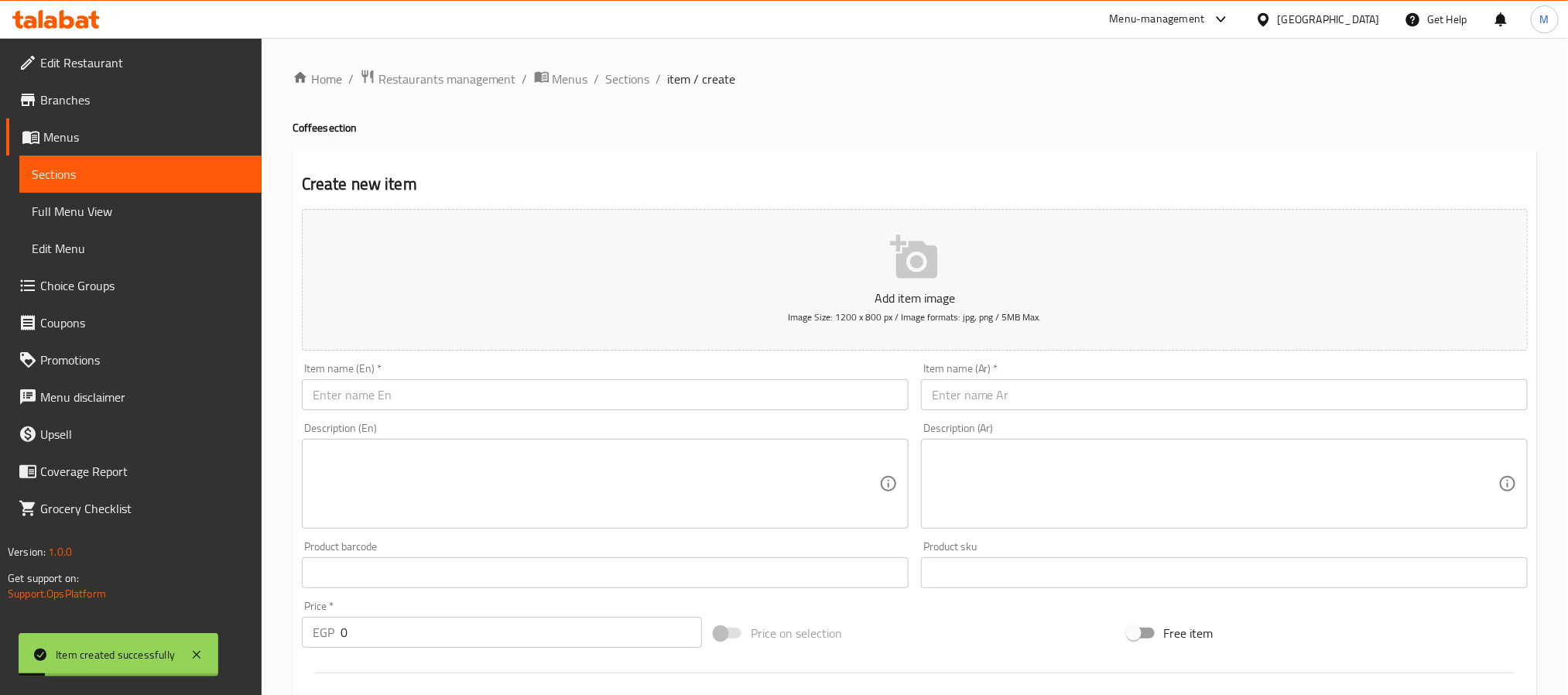
click at [416, 423] on div "Description (En) Description (En)" at bounding box center [605, 475] width 607 height 106
click at [433, 405] on input "text" at bounding box center [605, 395] width 607 height 31
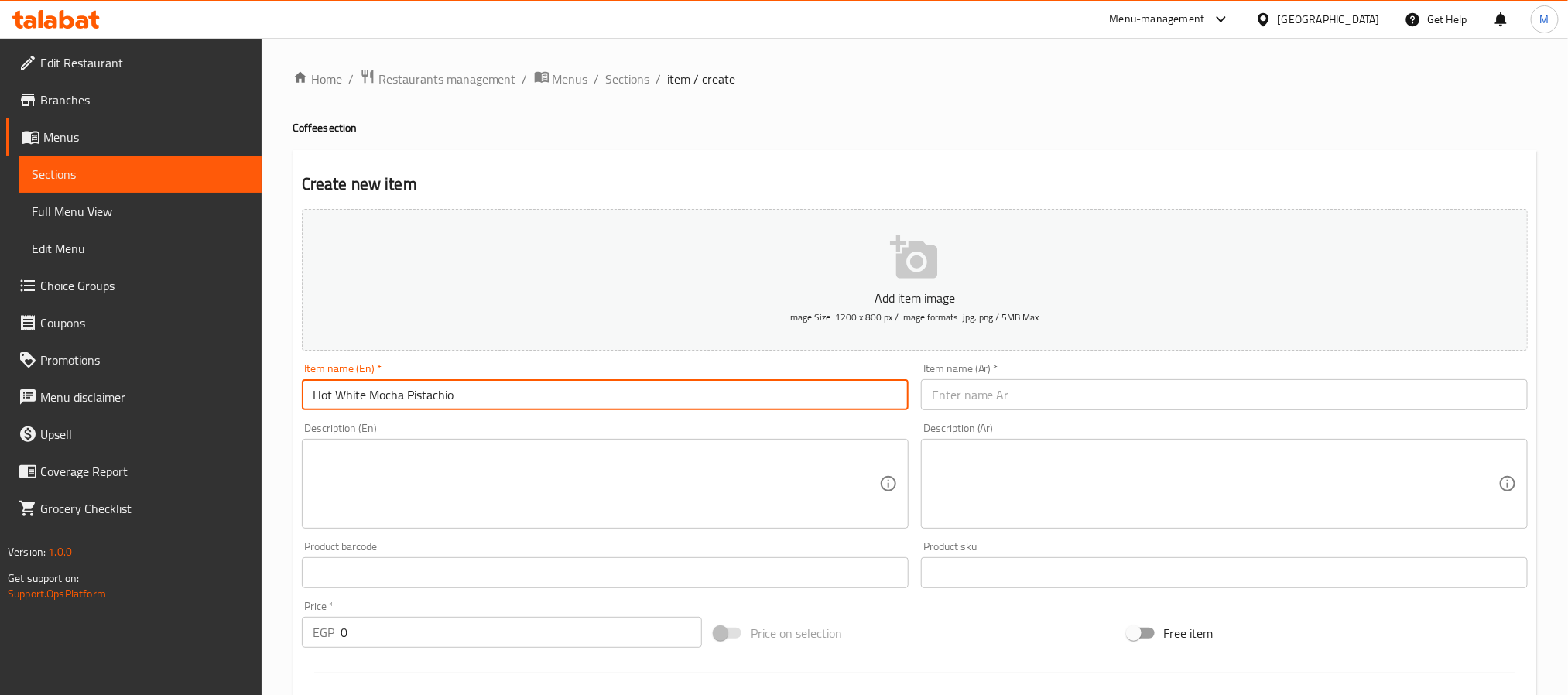
click at [1110, 413] on div "Item name (Ar)   * Item name (Ar) *" at bounding box center [1224, 387] width 619 height 60
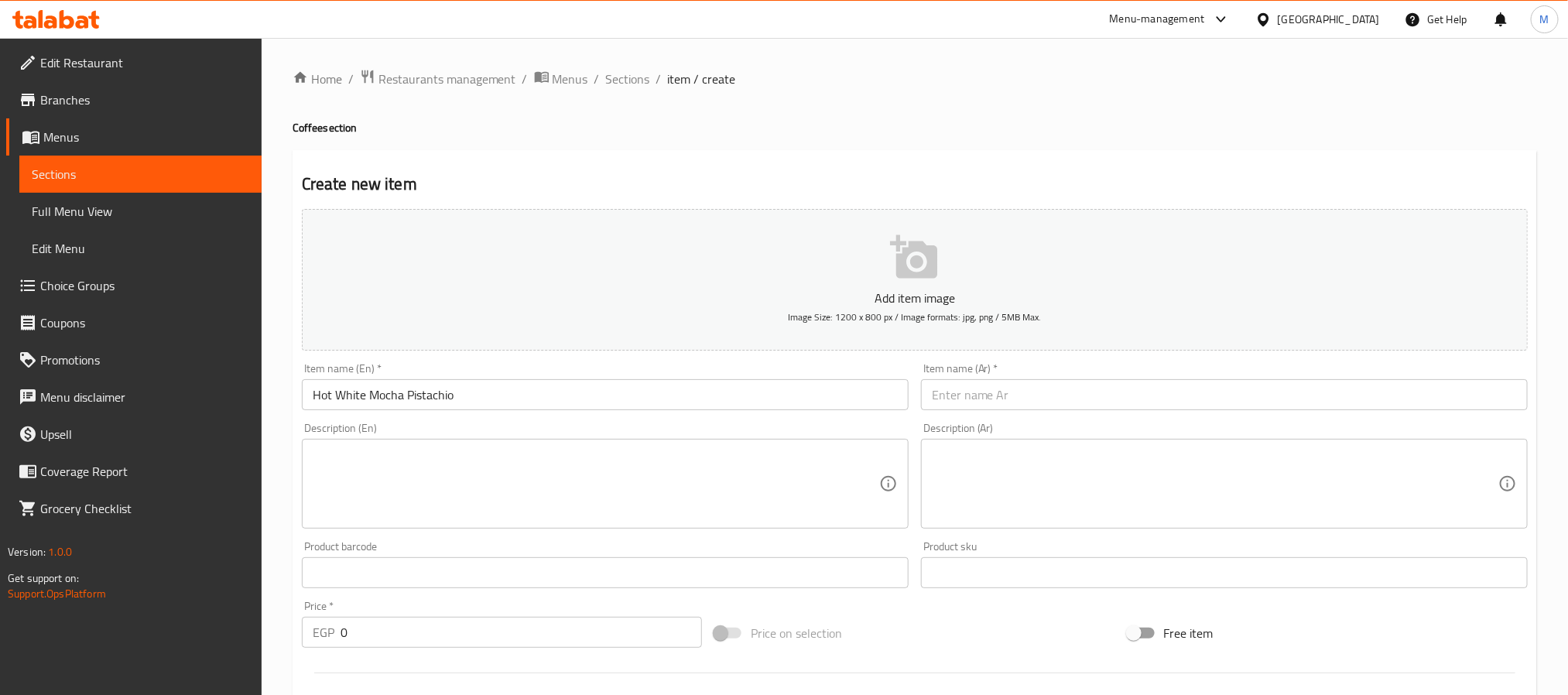
click at [1103, 391] on input "text" at bounding box center [1224, 395] width 607 height 31
paste input "موكا بيضاء ساخنة بالفستق"
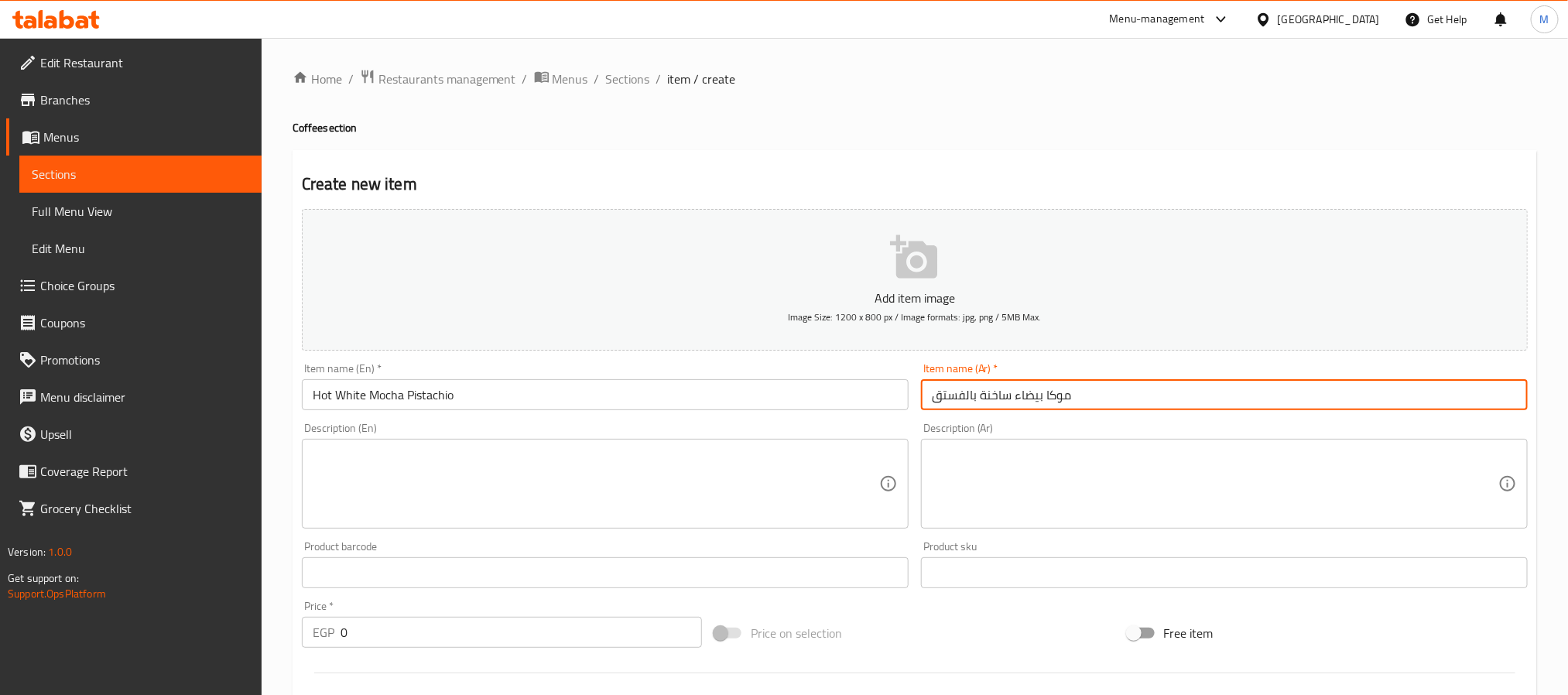
click at [1034, 402] on input "موكا بيضاء ساخنة بالفستق" at bounding box center [1224, 395] width 607 height 31
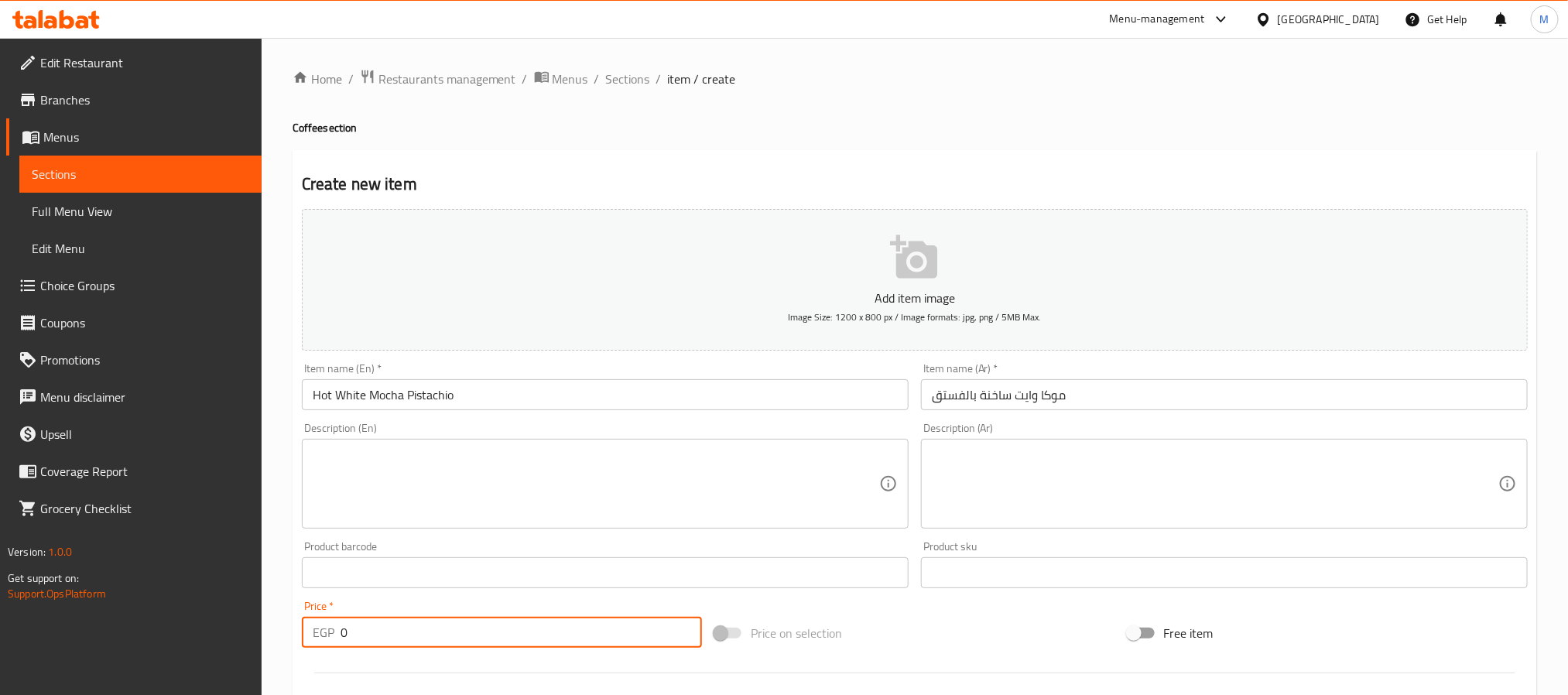
drag, startPoint x: 383, startPoint y: 622, endPoint x: 105, endPoint y: 637, distance: 278.4
click at [107, 637] on div "Edit Restaurant Branches Menus Sections Full Menu View Edit Menu Choice Groups …" at bounding box center [784, 566] width 1568 height 1056
click at [978, 389] on input "موكا وايت ساخنة بالفستق" at bounding box center [1224, 395] width 607 height 31
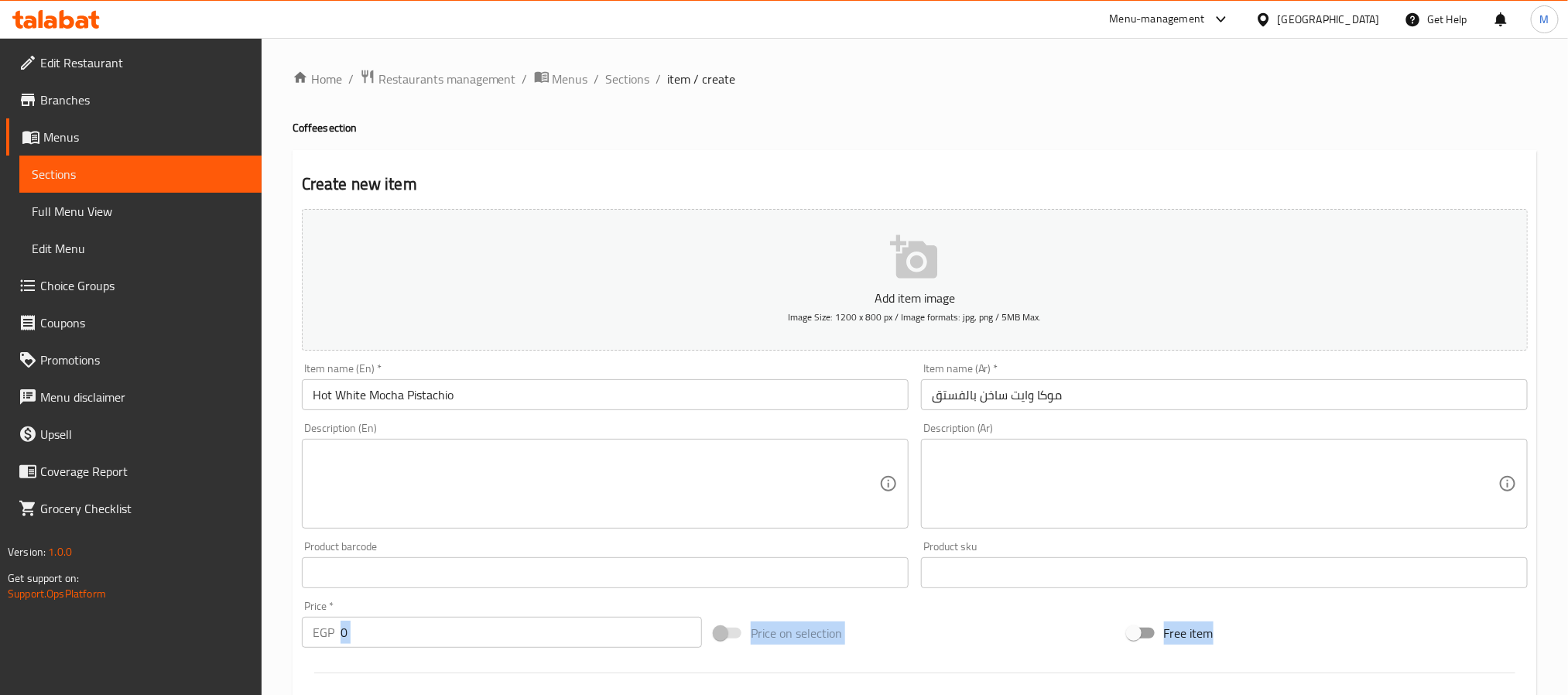
drag, startPoint x: 493, startPoint y: 655, endPoint x: 437, endPoint y: 651, distance: 56.1
click at [437, 651] on div "Add item image Image Size: 1200 x 800 px / Image formats: jpg, png / 5MB Max. I…" at bounding box center [914, 536] width 1239 height 668
drag, startPoint x: 408, startPoint y: 637, endPoint x: 26, endPoint y: 667, distance: 383.2
click at [26, 667] on div "Edit Restaurant Branches Menus Sections Full Menu View Edit Menu Choice Groups …" at bounding box center [784, 566] width 1568 height 1056
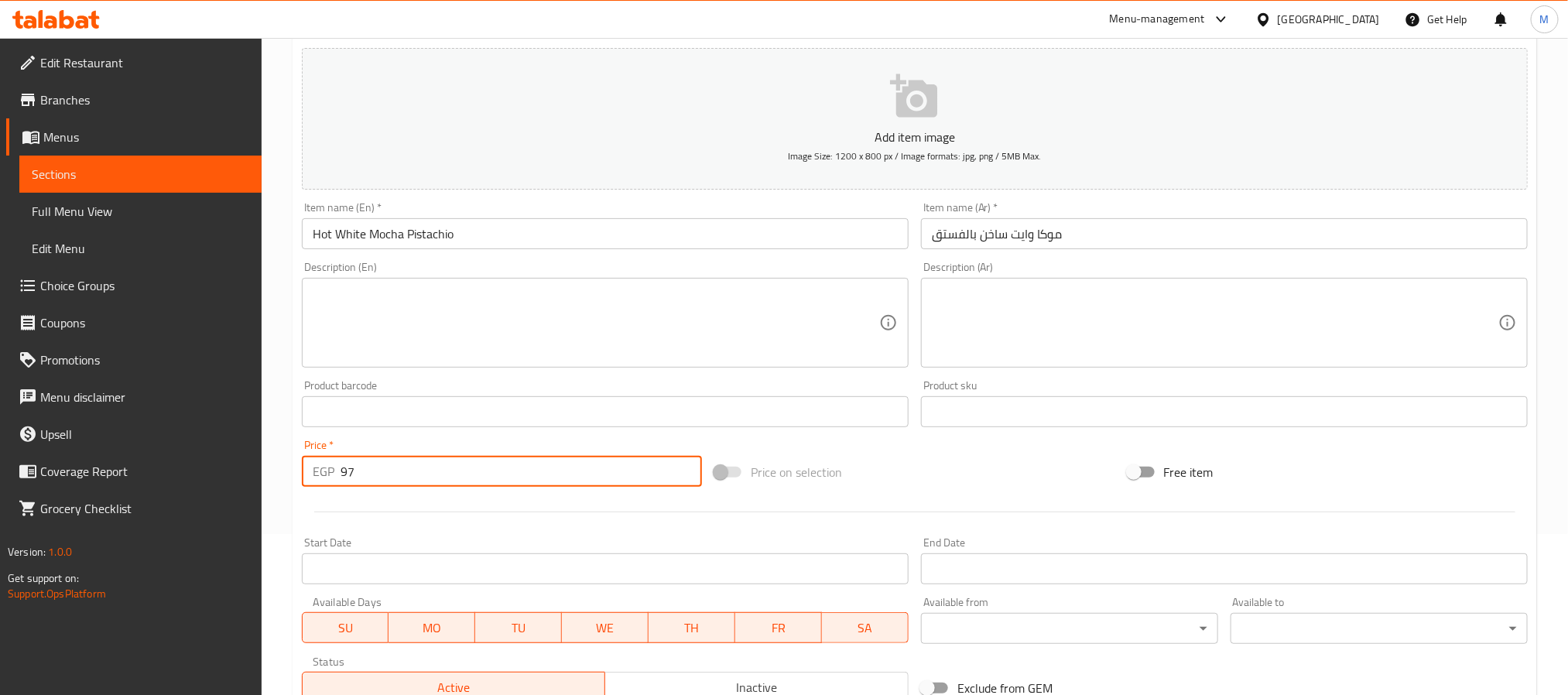
scroll to position [397, 0]
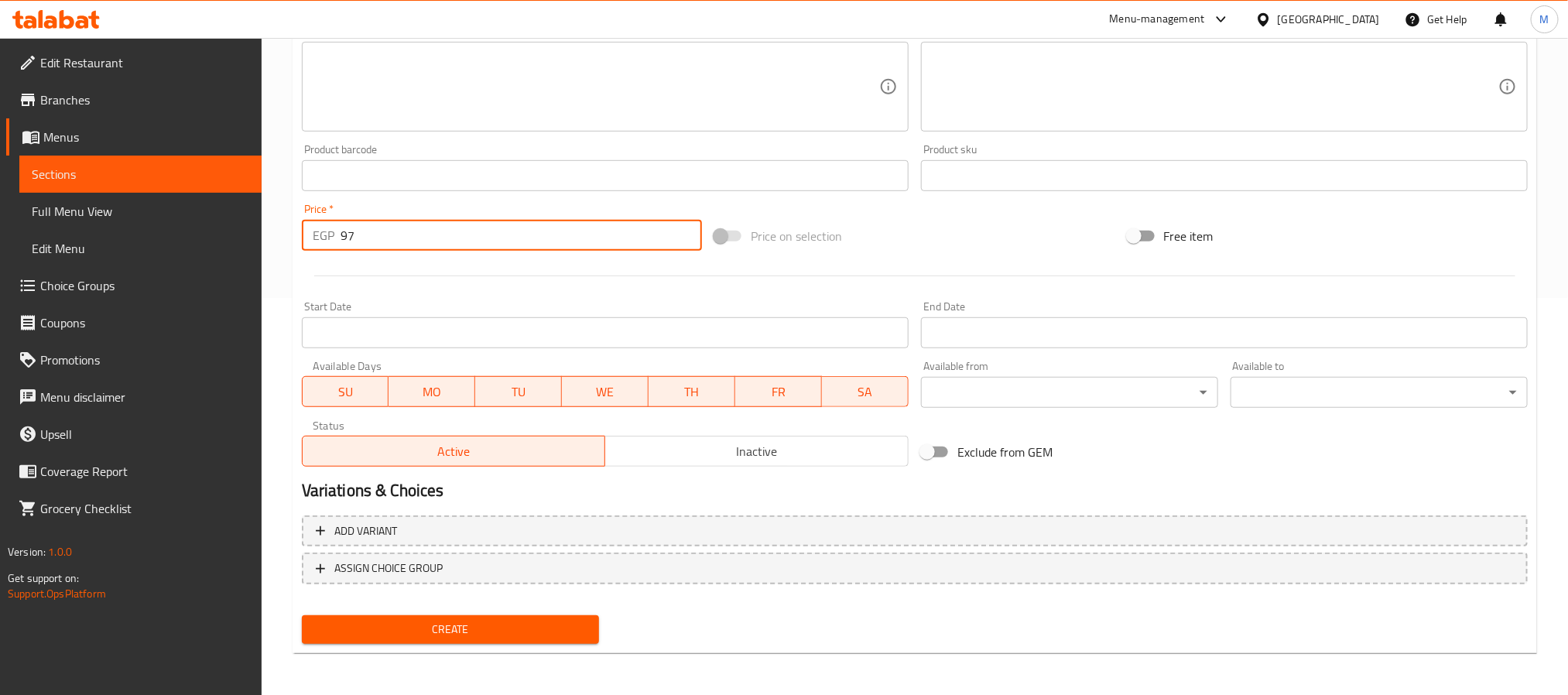
click at [512, 648] on div "Create" at bounding box center [450, 630] width 310 height 41
click at [523, 638] on button "Create" at bounding box center [450, 630] width 297 height 28
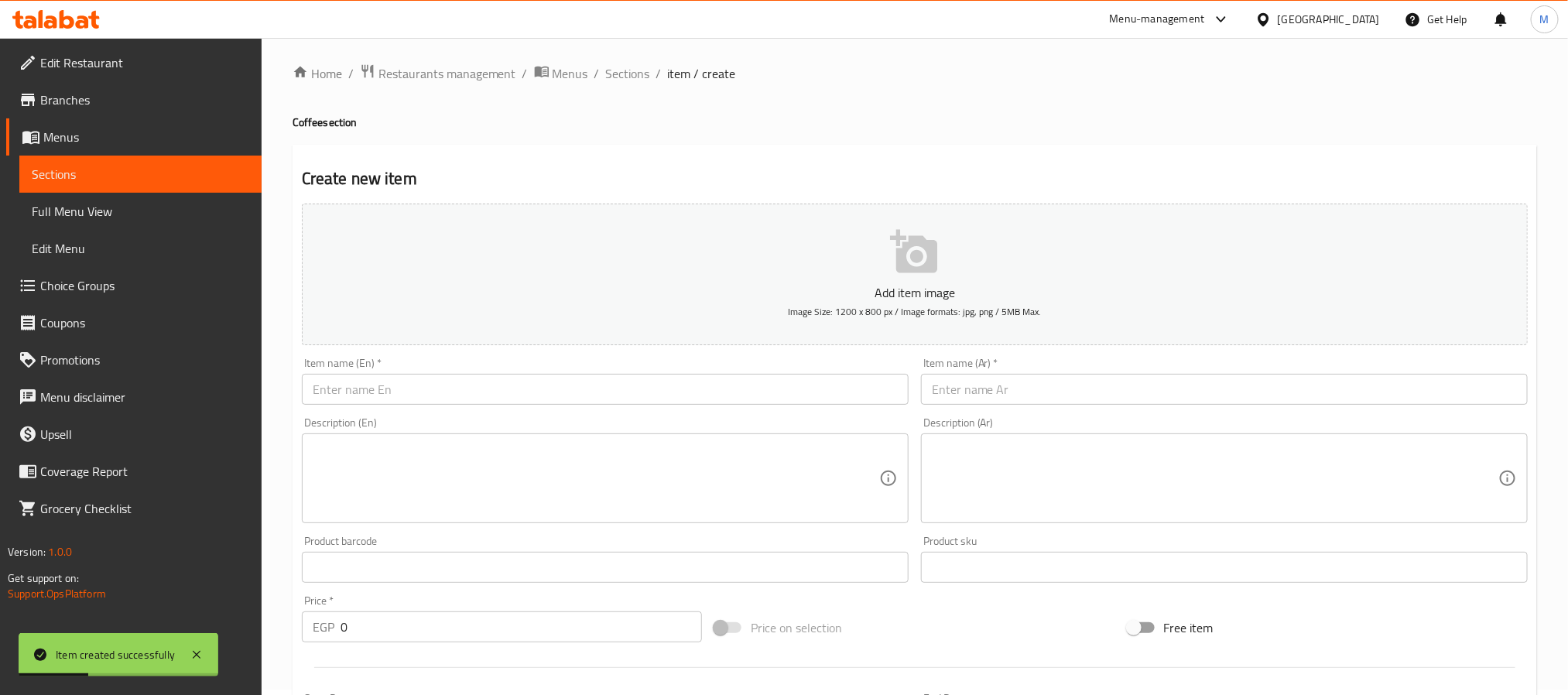
scroll to position [0, 0]
click at [629, 74] on span "Sections" at bounding box center [628, 78] width 44 height 19
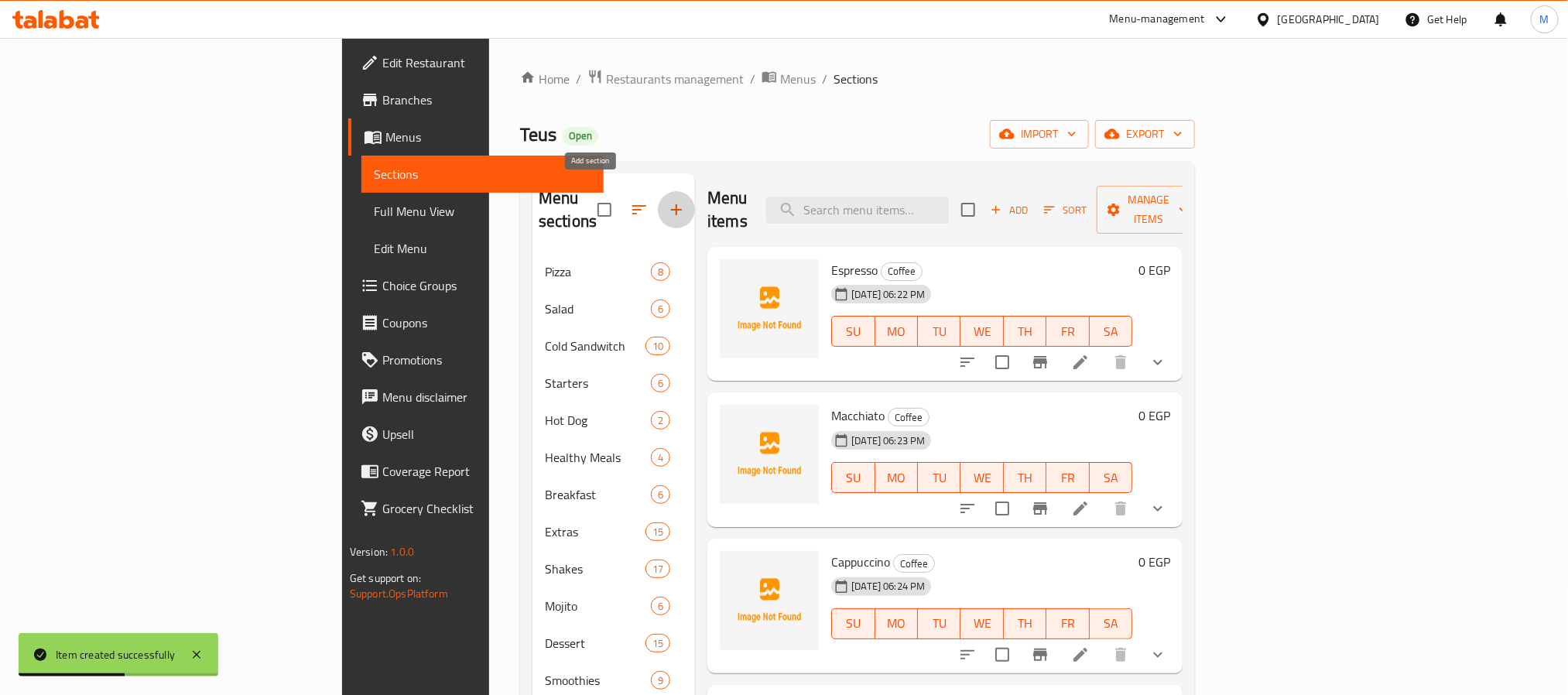
click at [667, 200] on icon "button" at bounding box center [676, 209] width 19 height 19
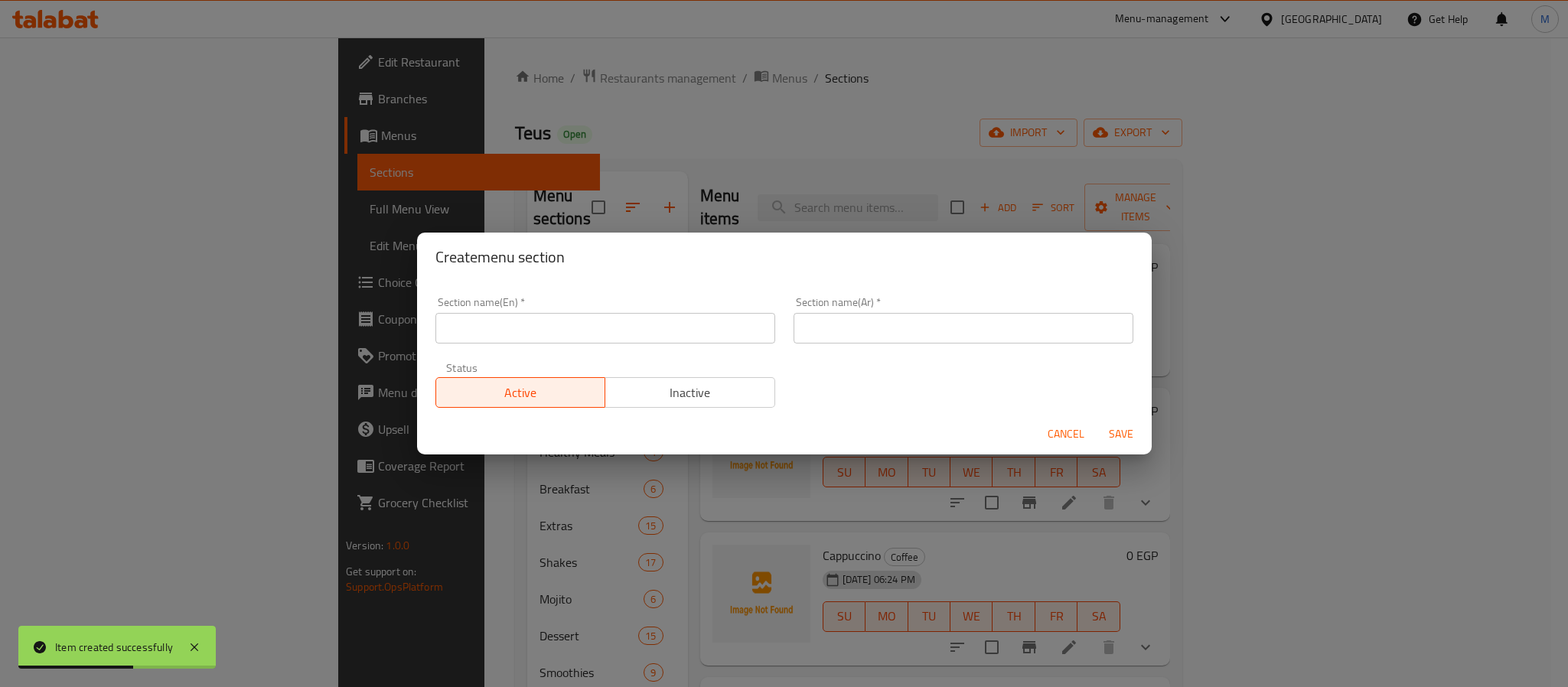
click at [544, 357] on div "Status Active Inactive" at bounding box center [605, 385] width 358 height 65
click at [570, 338] on input "text" at bounding box center [606, 328] width 340 height 30
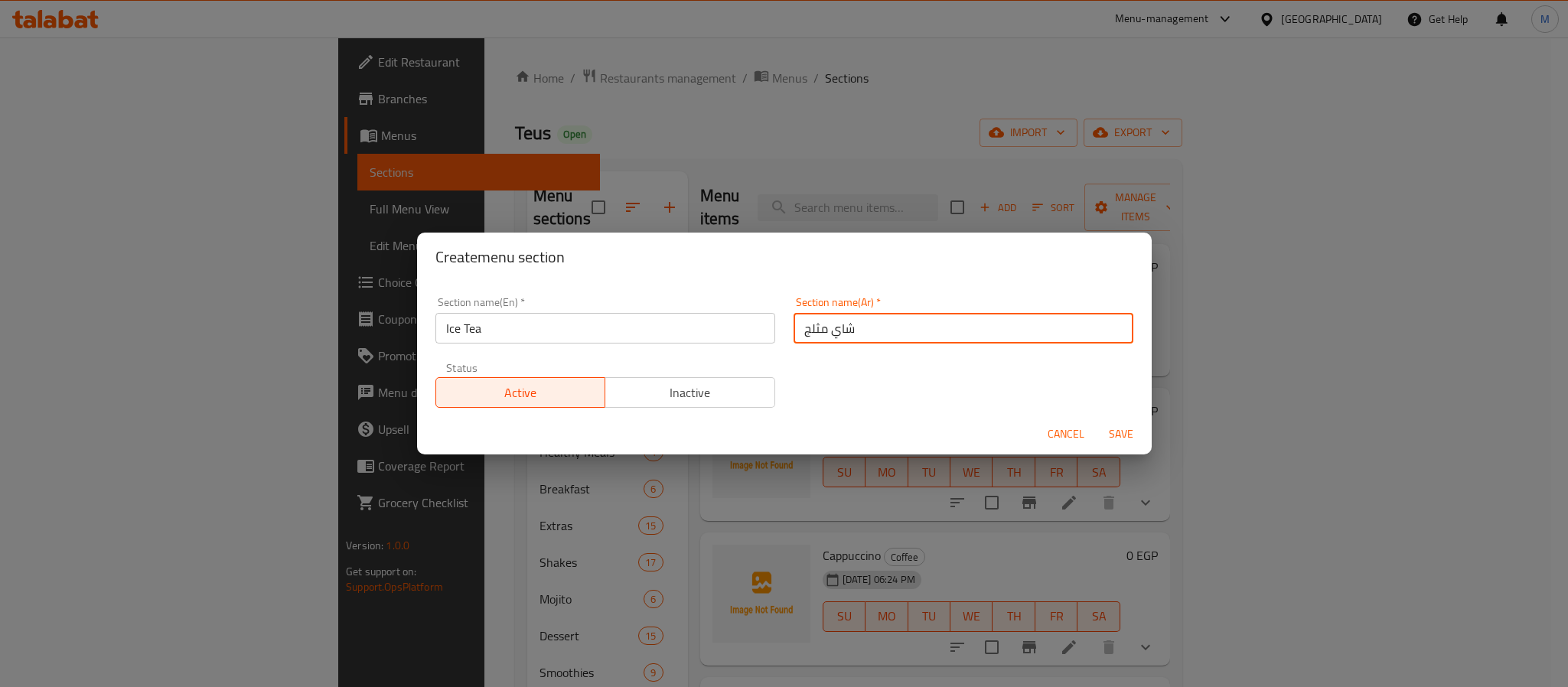
click at [1112, 425] on span "Save" at bounding box center [1121, 434] width 37 height 19
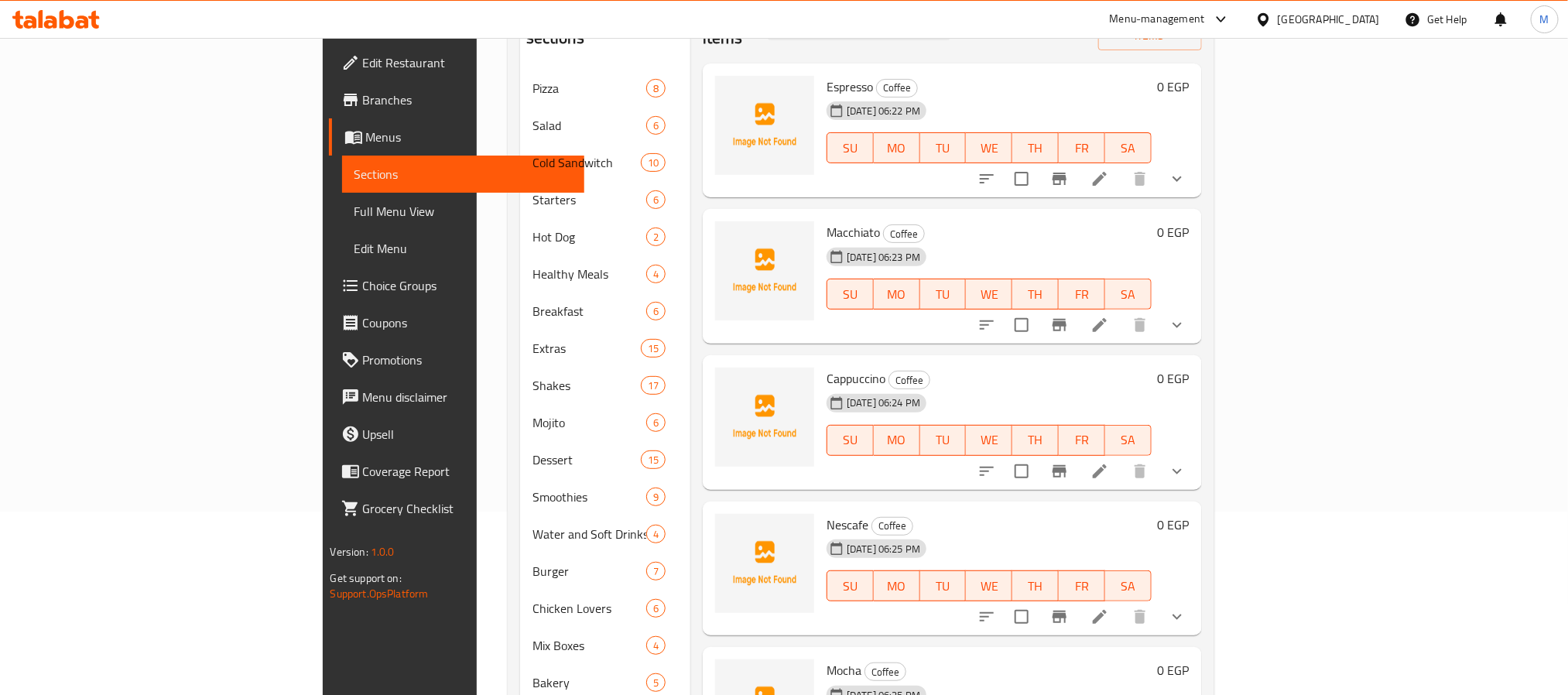
scroll to position [400, 0]
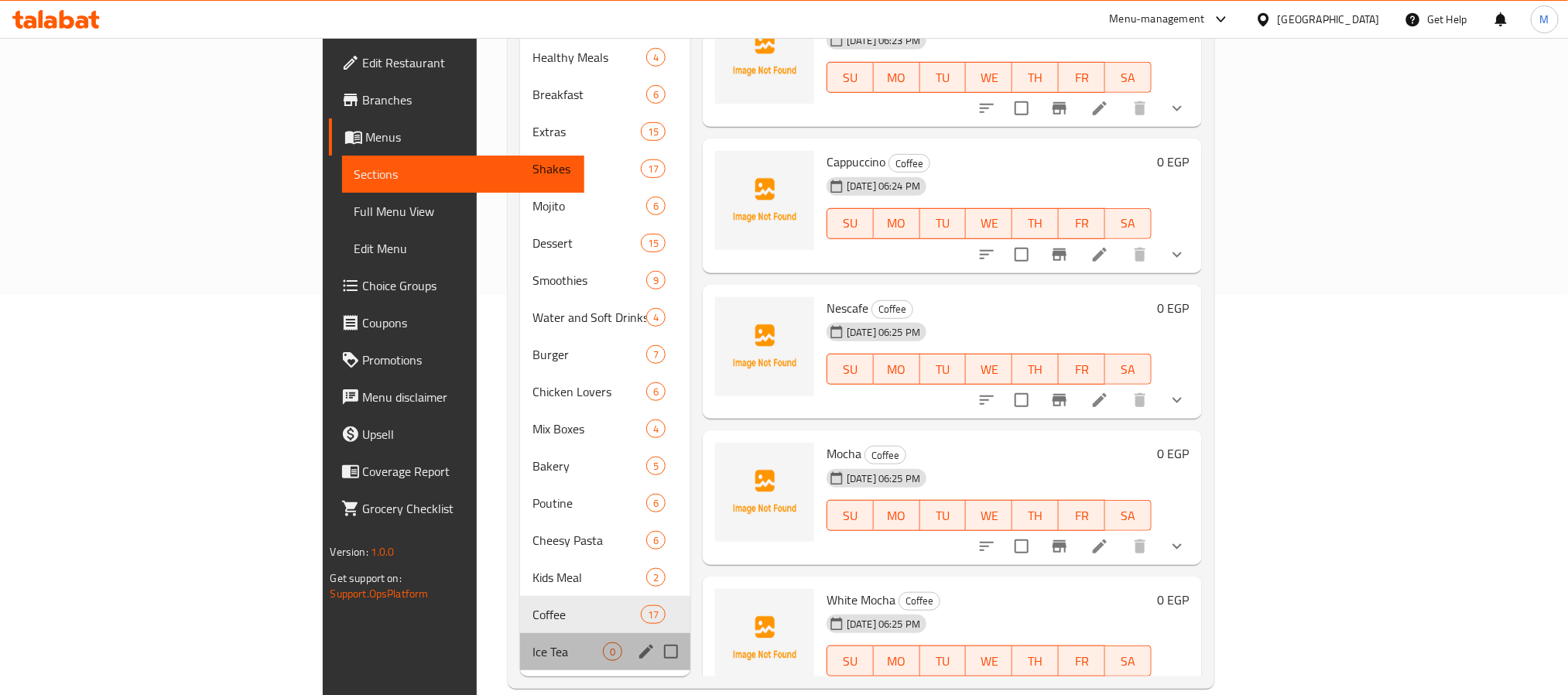
click at [521, 637] on div "Ice Tea 0" at bounding box center [605, 652] width 170 height 37
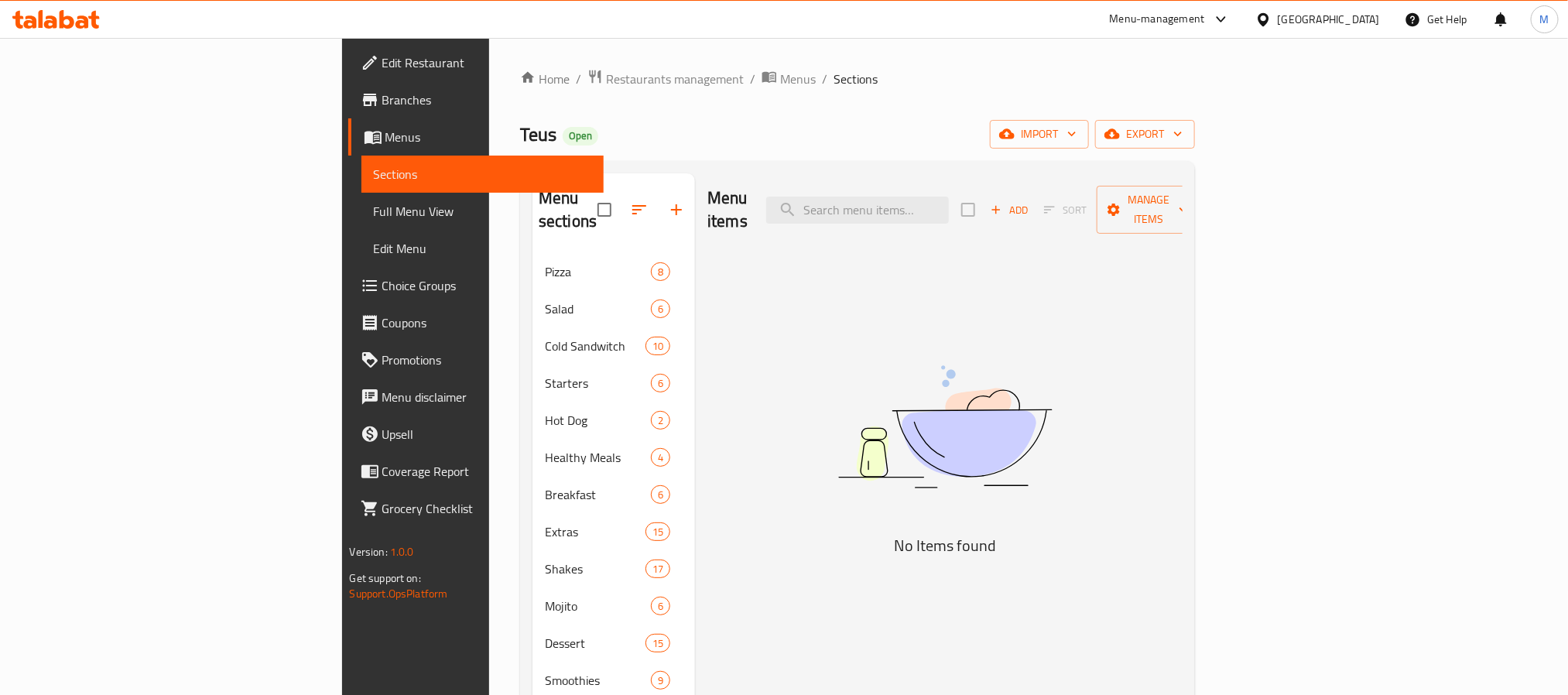
click at [1031, 201] on span "Add" at bounding box center [1010, 210] width 42 height 18
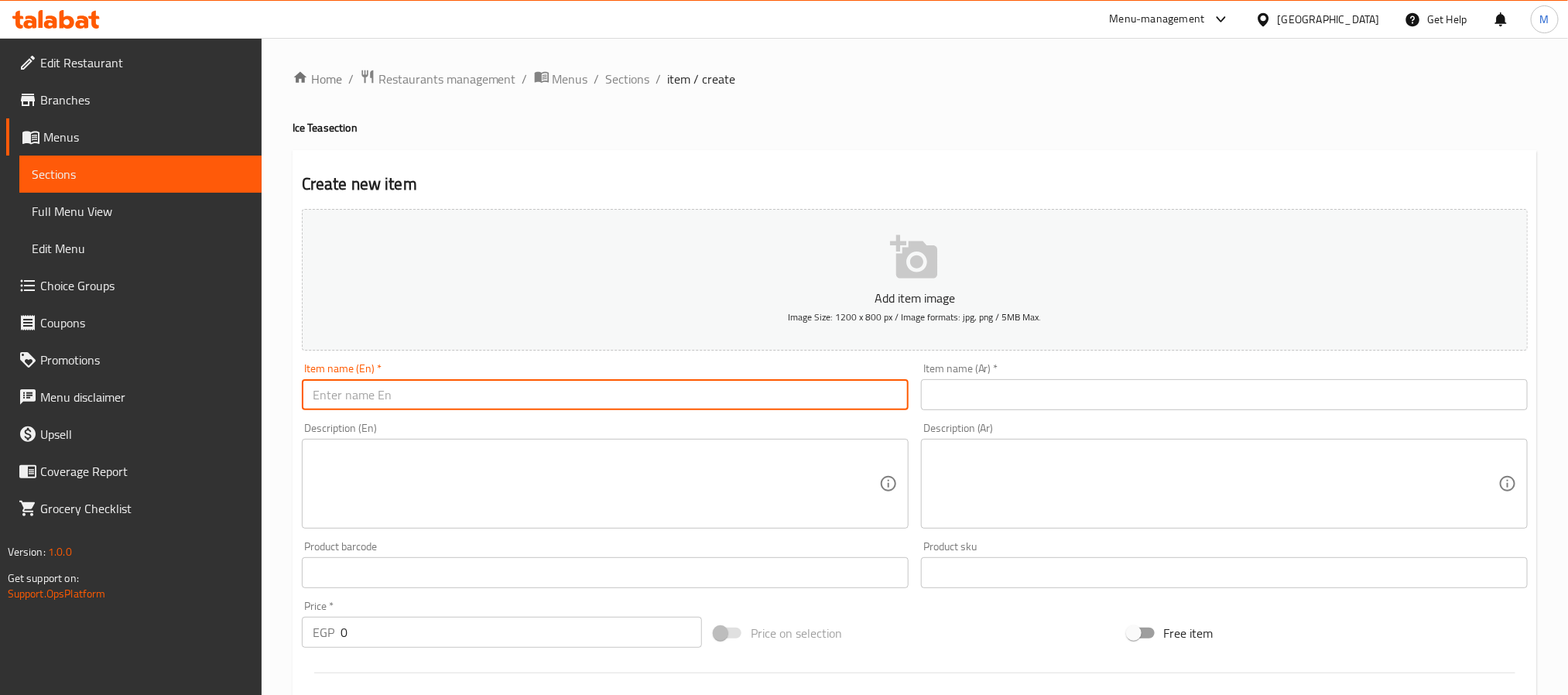
click at [449, 390] on input "text" at bounding box center [605, 395] width 607 height 31
click at [982, 419] on div "Description (Ar) Description (Ar)" at bounding box center [1224, 475] width 619 height 119
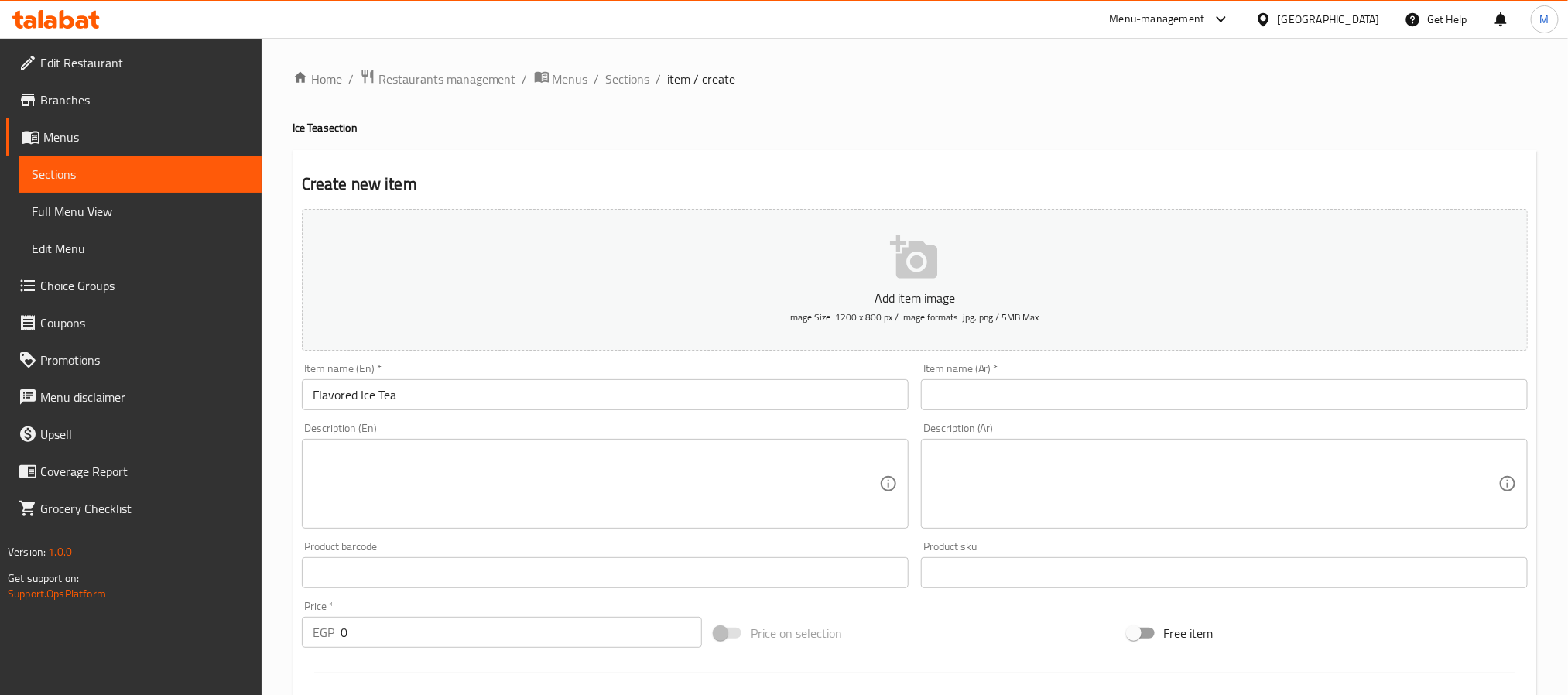
click at [989, 400] on input "text" at bounding box center [1224, 395] width 607 height 31
paste input "شاي مثلج بنكهة"
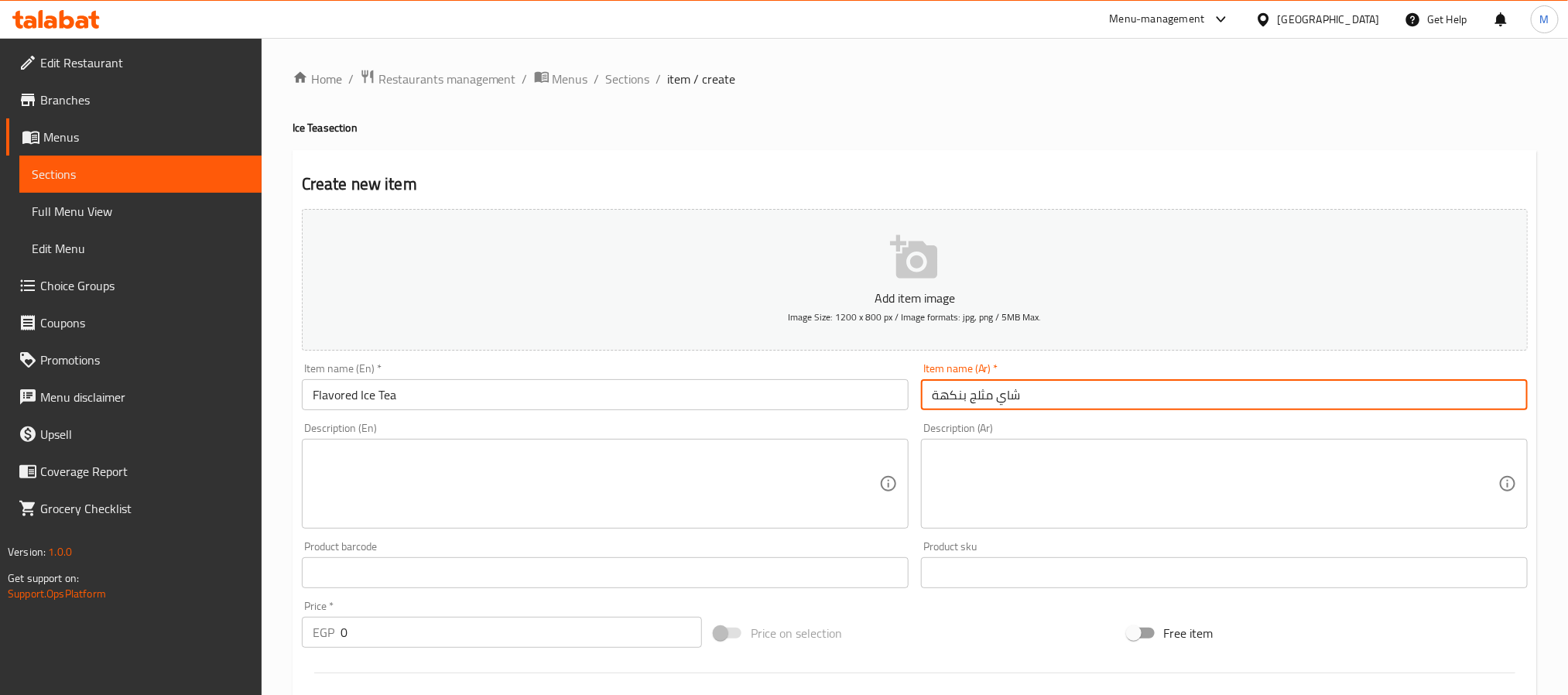
click at [371, 497] on textarea at bounding box center [596, 484] width 567 height 73
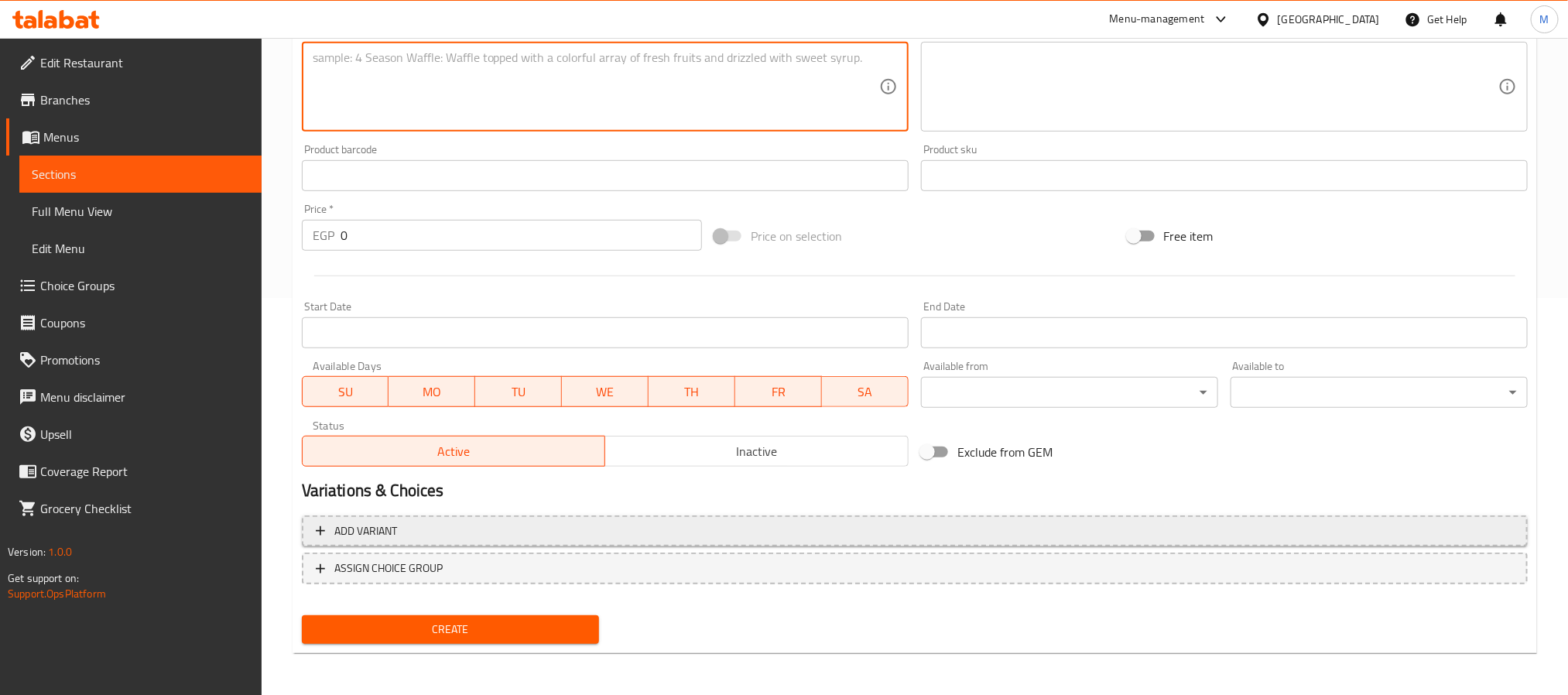
click at [428, 525] on span "Add variant" at bounding box center [914, 531] width 1198 height 19
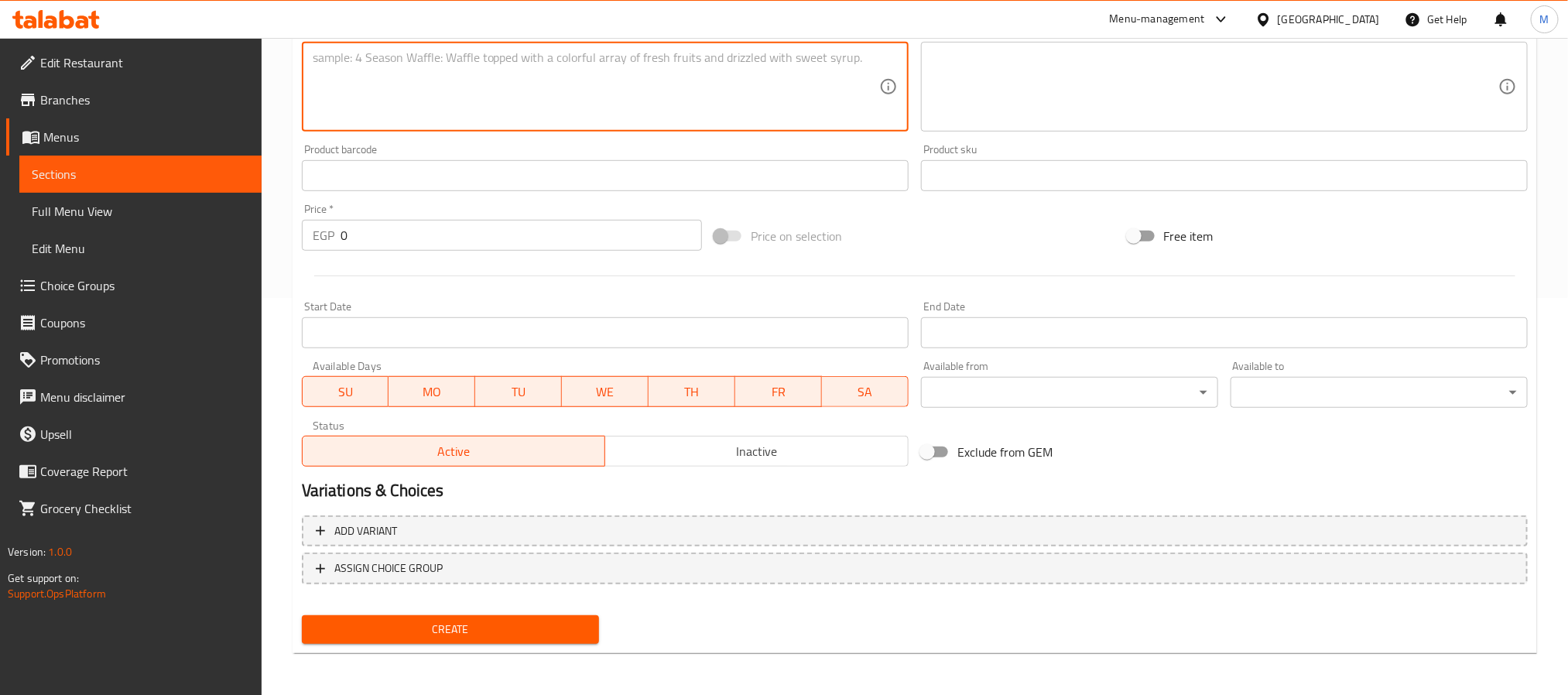
scroll to position [390, 0]
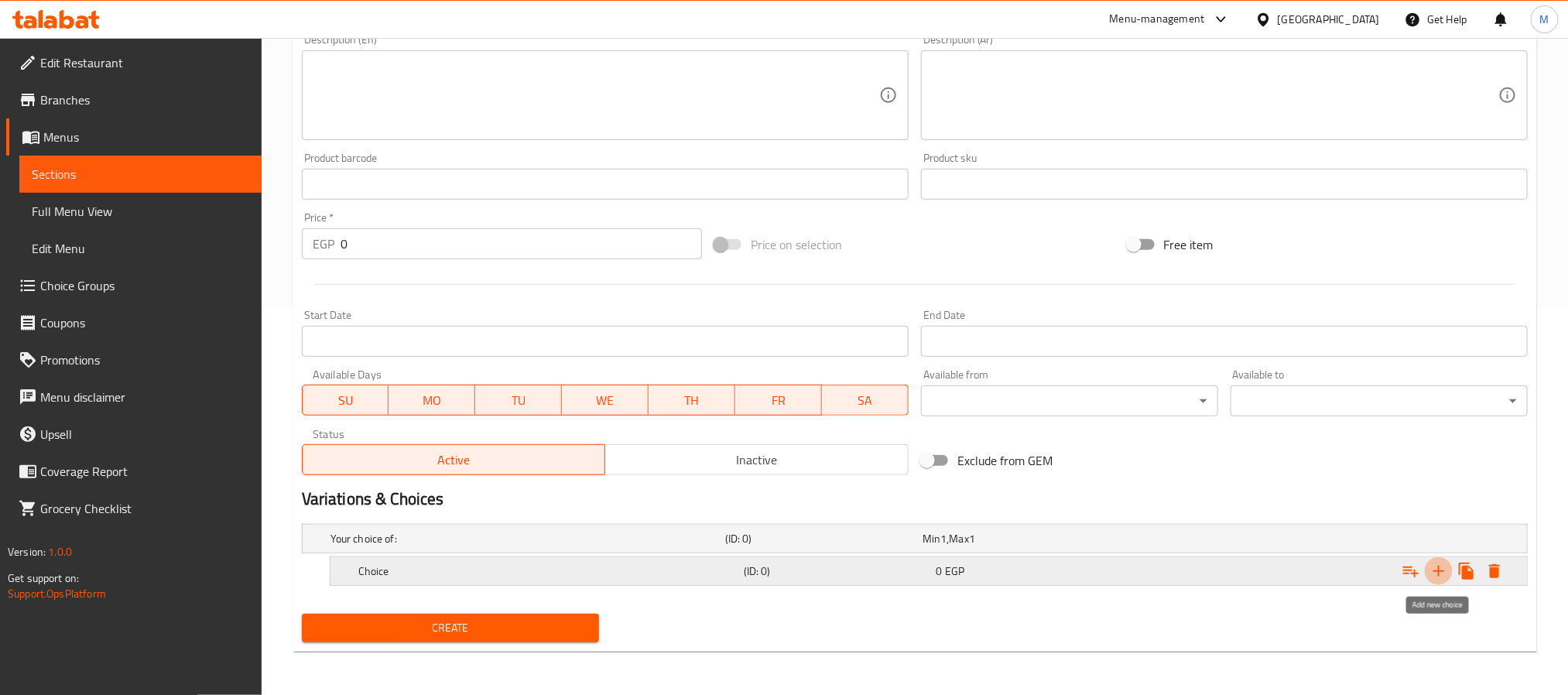
click at [1442, 572] on icon "Expand" at bounding box center [1439, 571] width 19 height 19
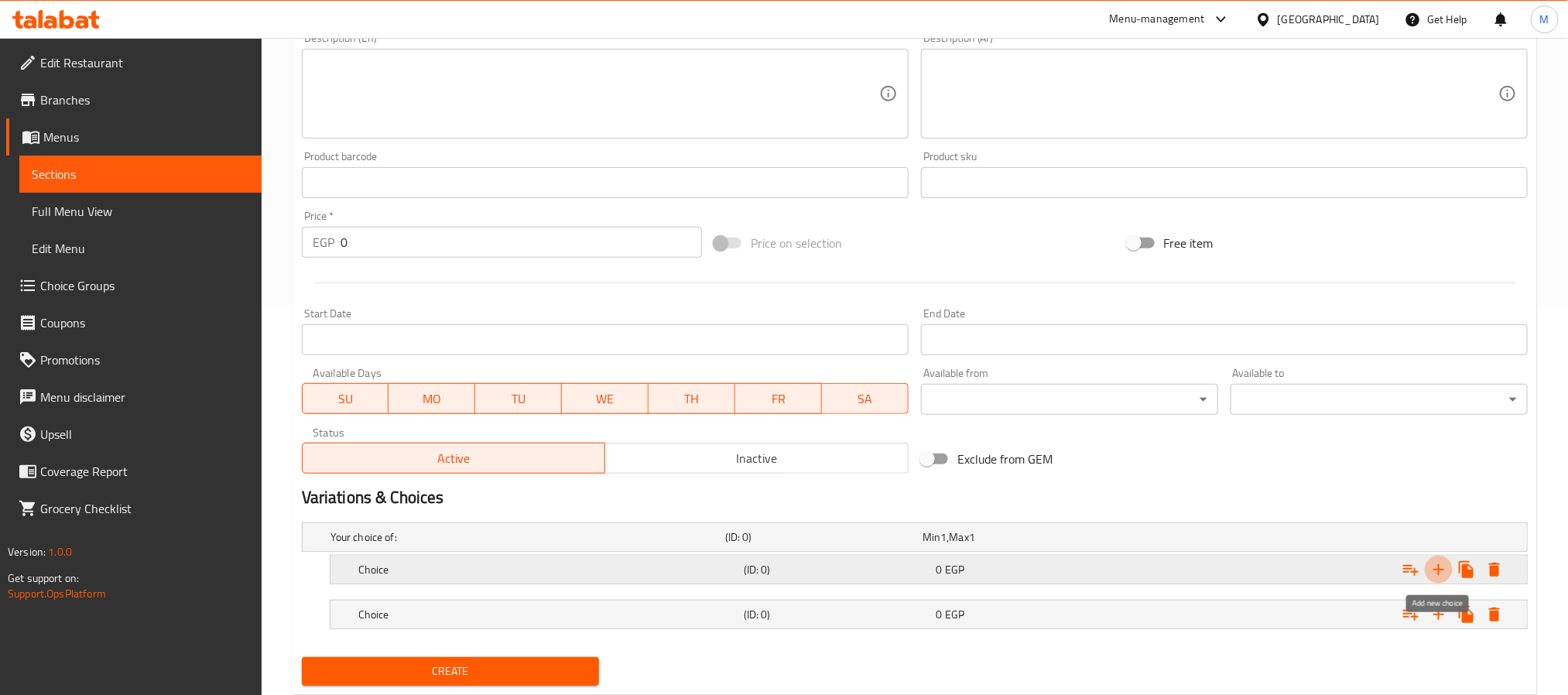
click at [1442, 572] on icon "Expand" at bounding box center [1439, 569] width 19 height 19
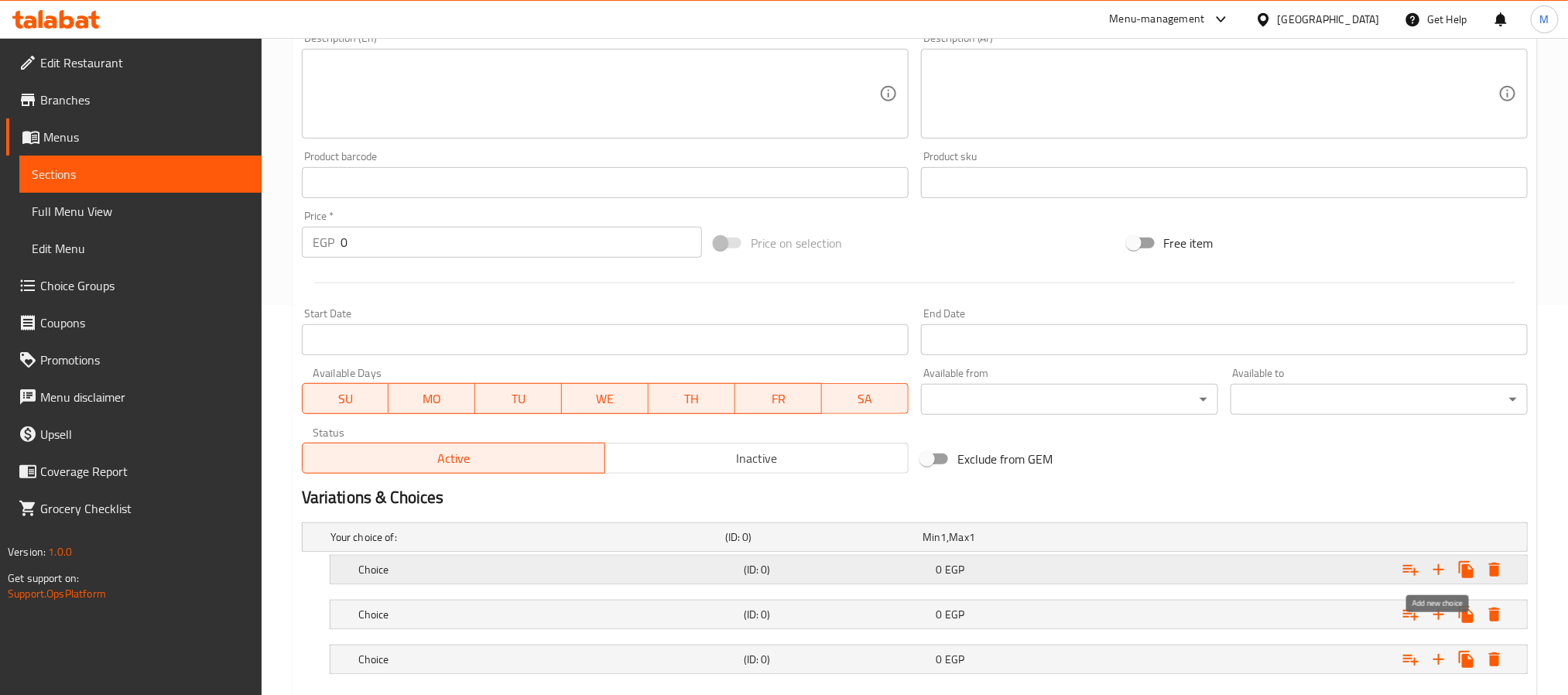
click at [1442, 572] on icon "Expand" at bounding box center [1439, 569] width 19 height 19
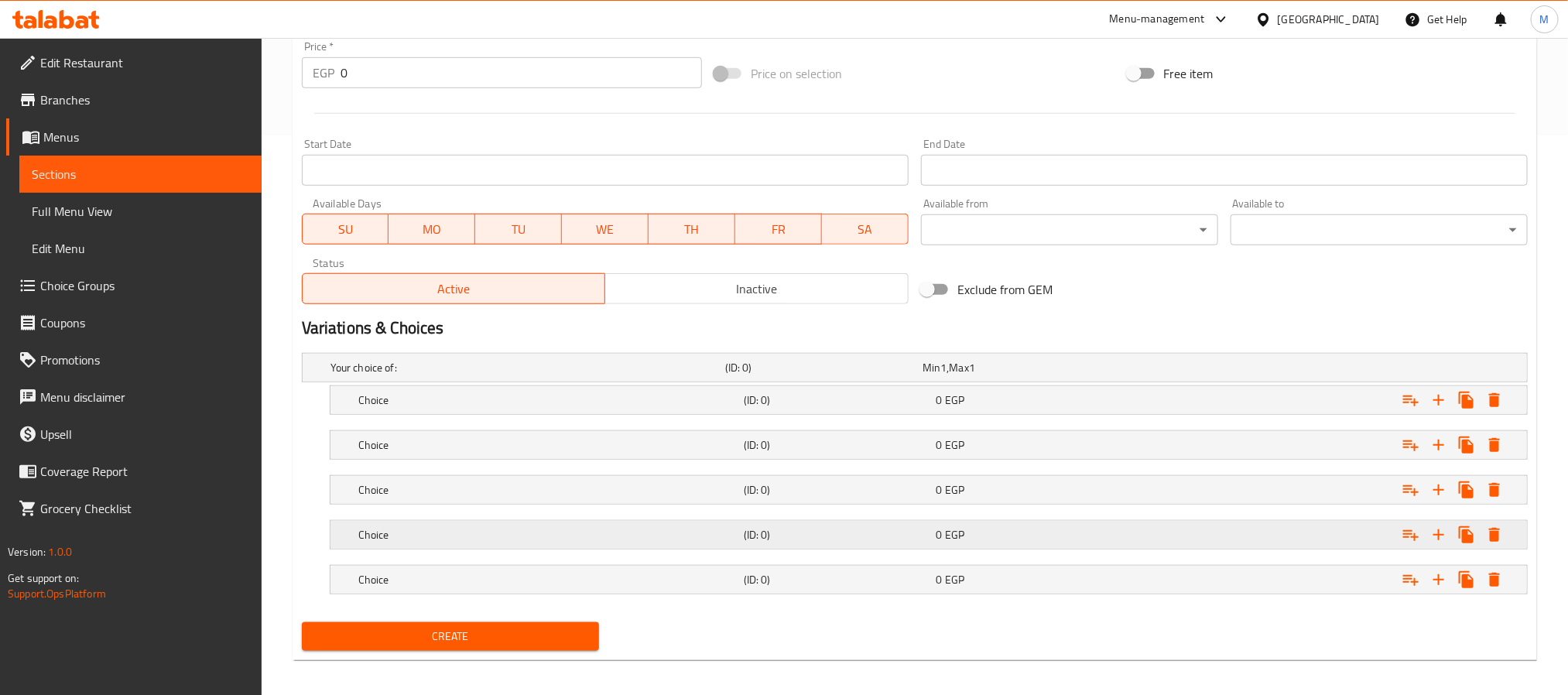
scroll to position [572, 0]
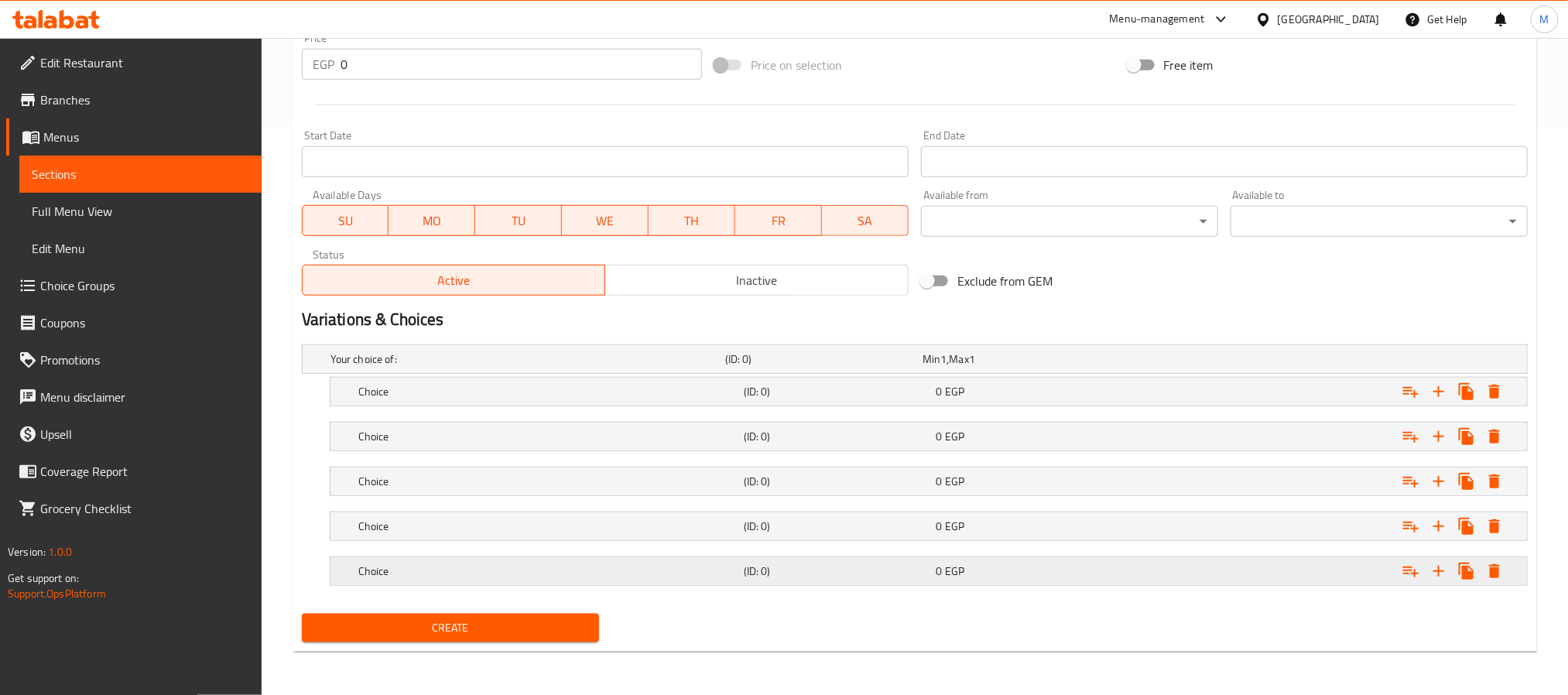
click at [409, 570] on h5 "Choice" at bounding box center [548, 571] width 379 height 15
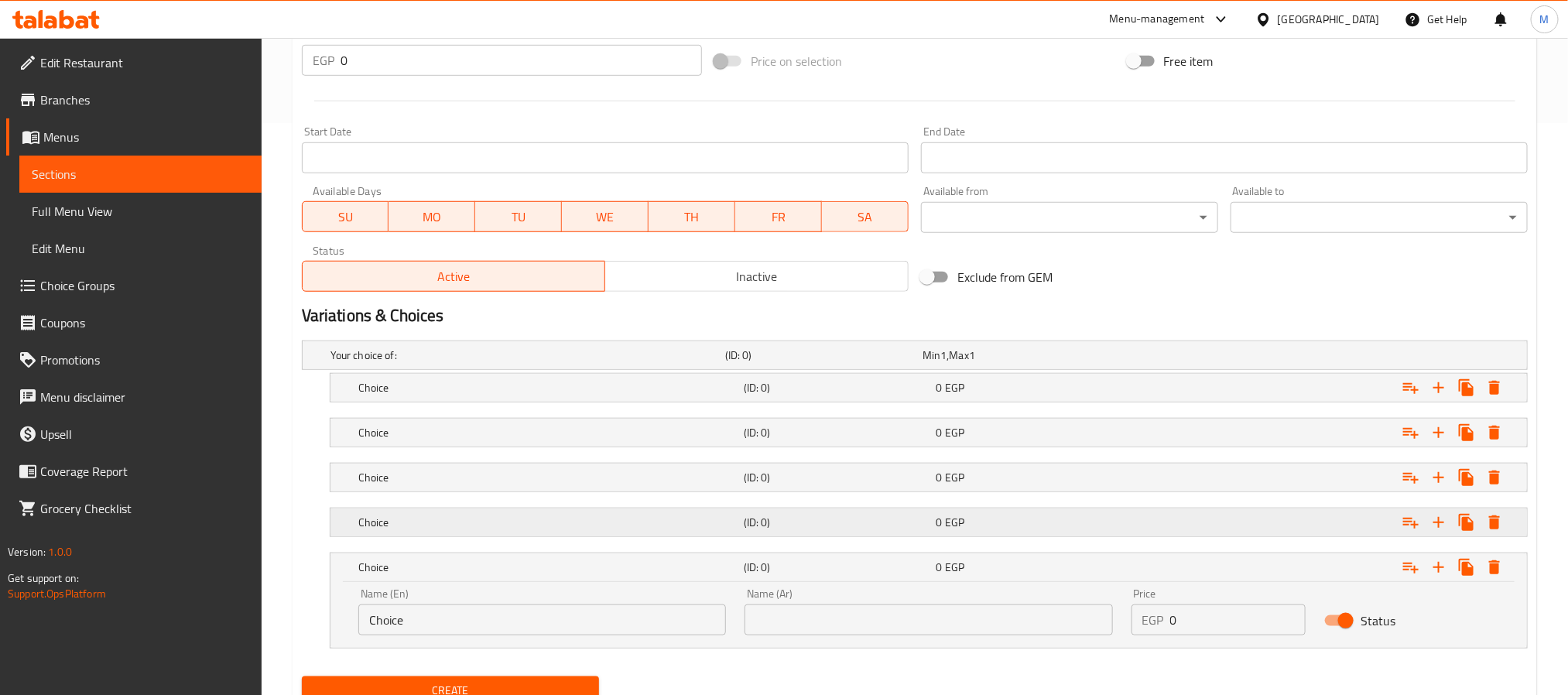
click at [404, 509] on div "Choice (ID: 0) 0 EGP" at bounding box center [933, 522] width 1156 height 34
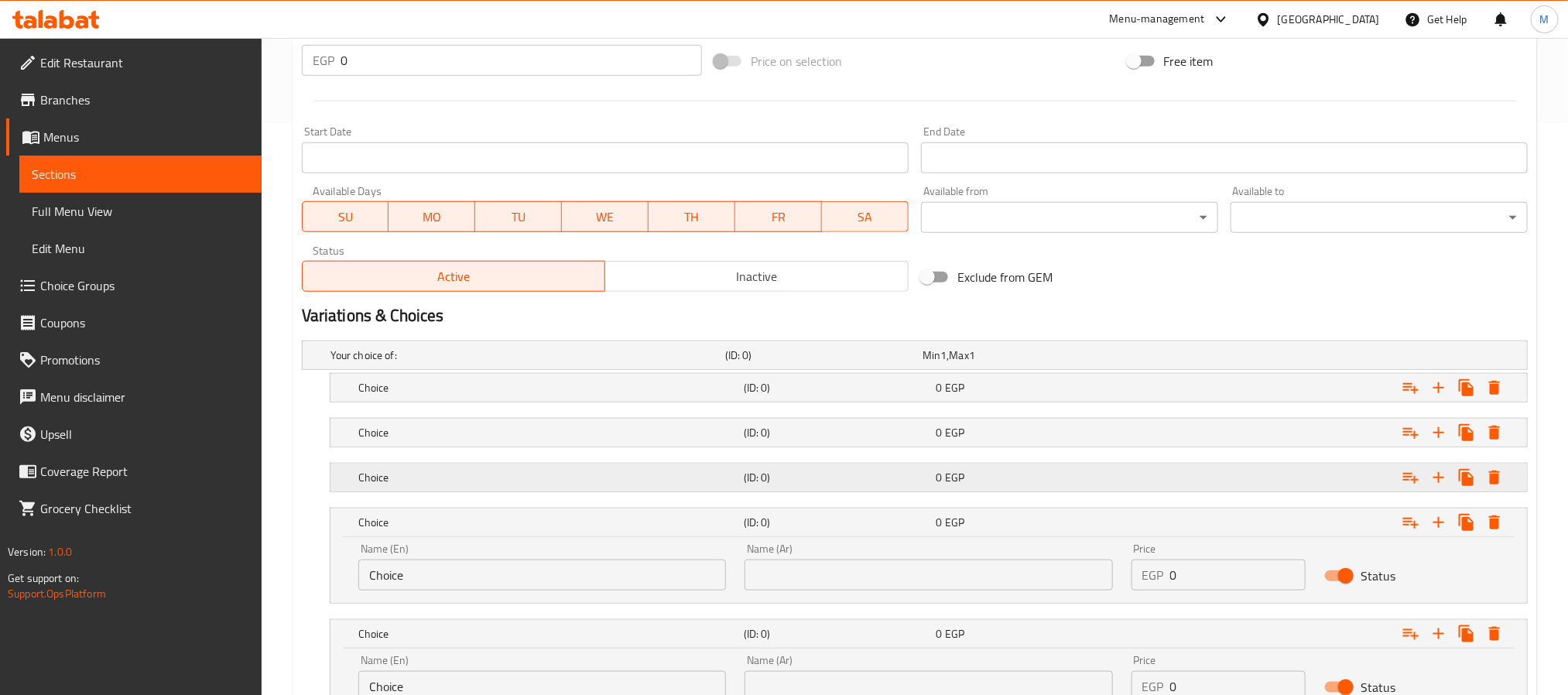
click at [407, 472] on h5 "Choice" at bounding box center [548, 477] width 379 height 15
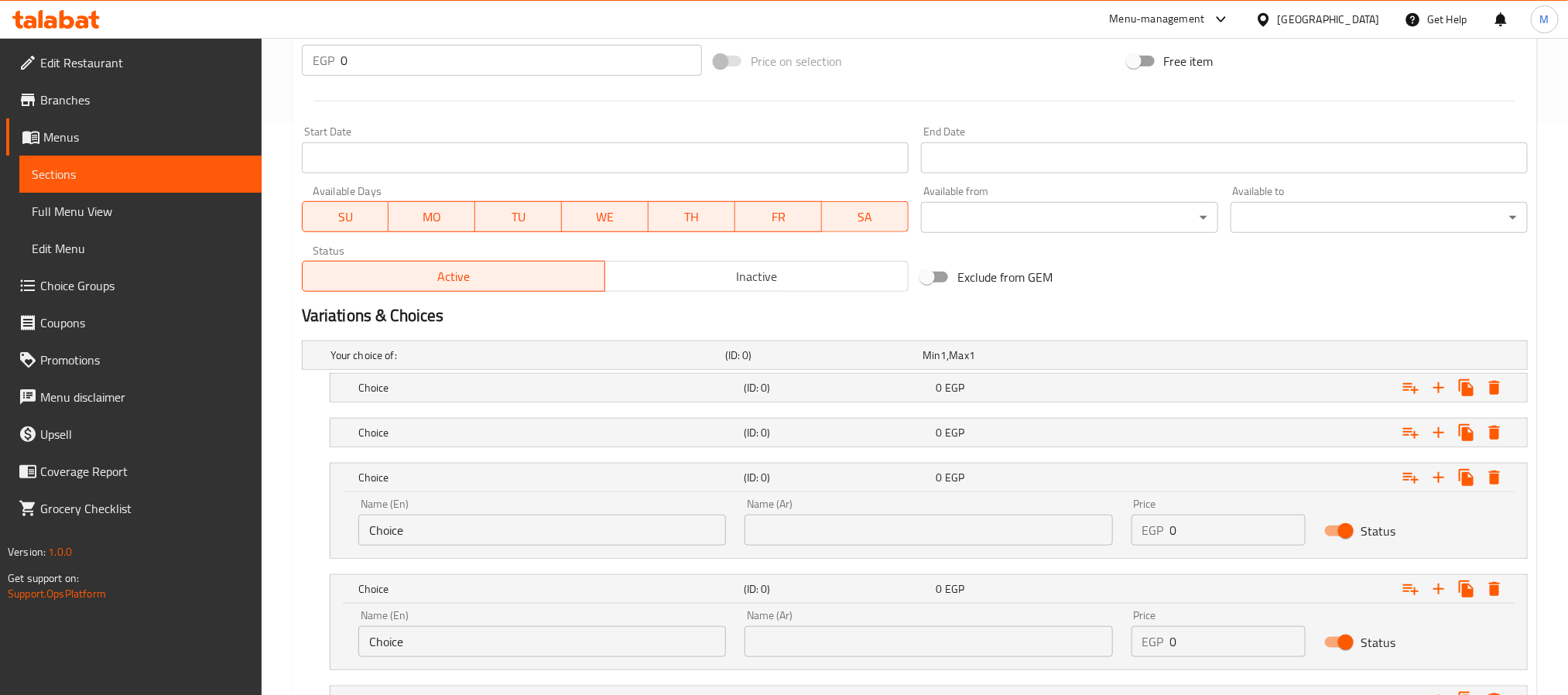
click at [424, 416] on nav at bounding box center [914, 412] width 1226 height 12
drag, startPoint x: 430, startPoint y: 417, endPoint x: 440, endPoint y: 391, distance: 27.9
click at [430, 418] on div "Choice (ID: 0) 0 EGP" at bounding box center [933, 433] width 1156 height 34
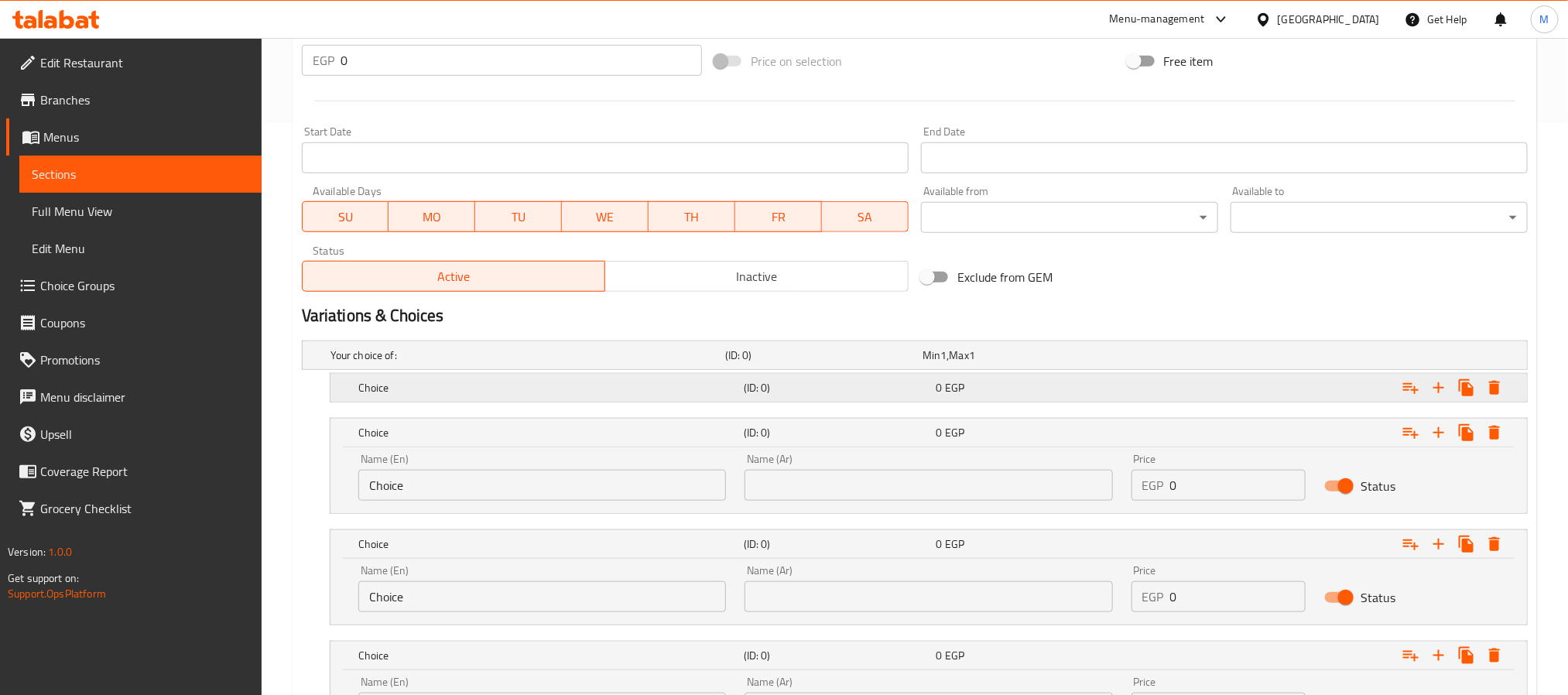
click at [442, 388] on h5 "Choice" at bounding box center [548, 387] width 379 height 15
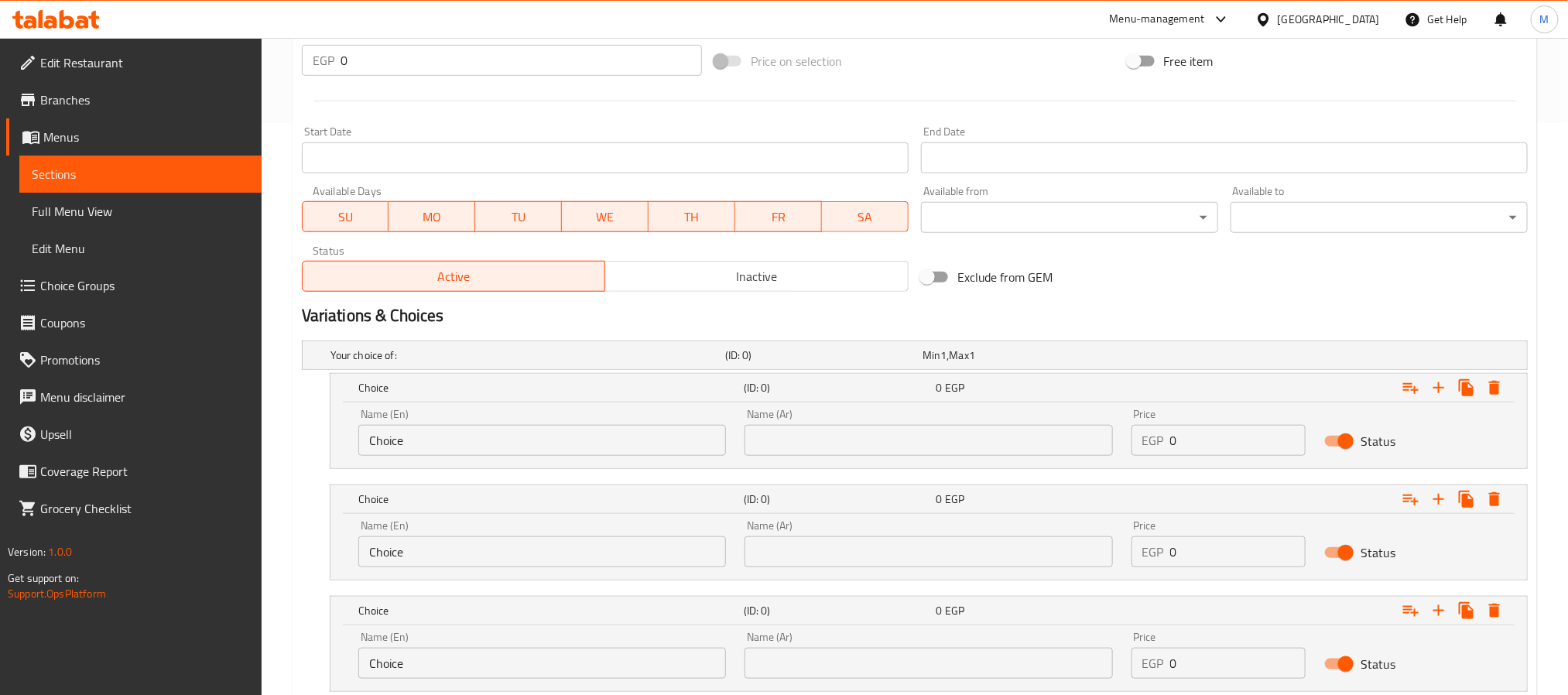
click at [413, 456] on input "Choice" at bounding box center [542, 441] width 368 height 31
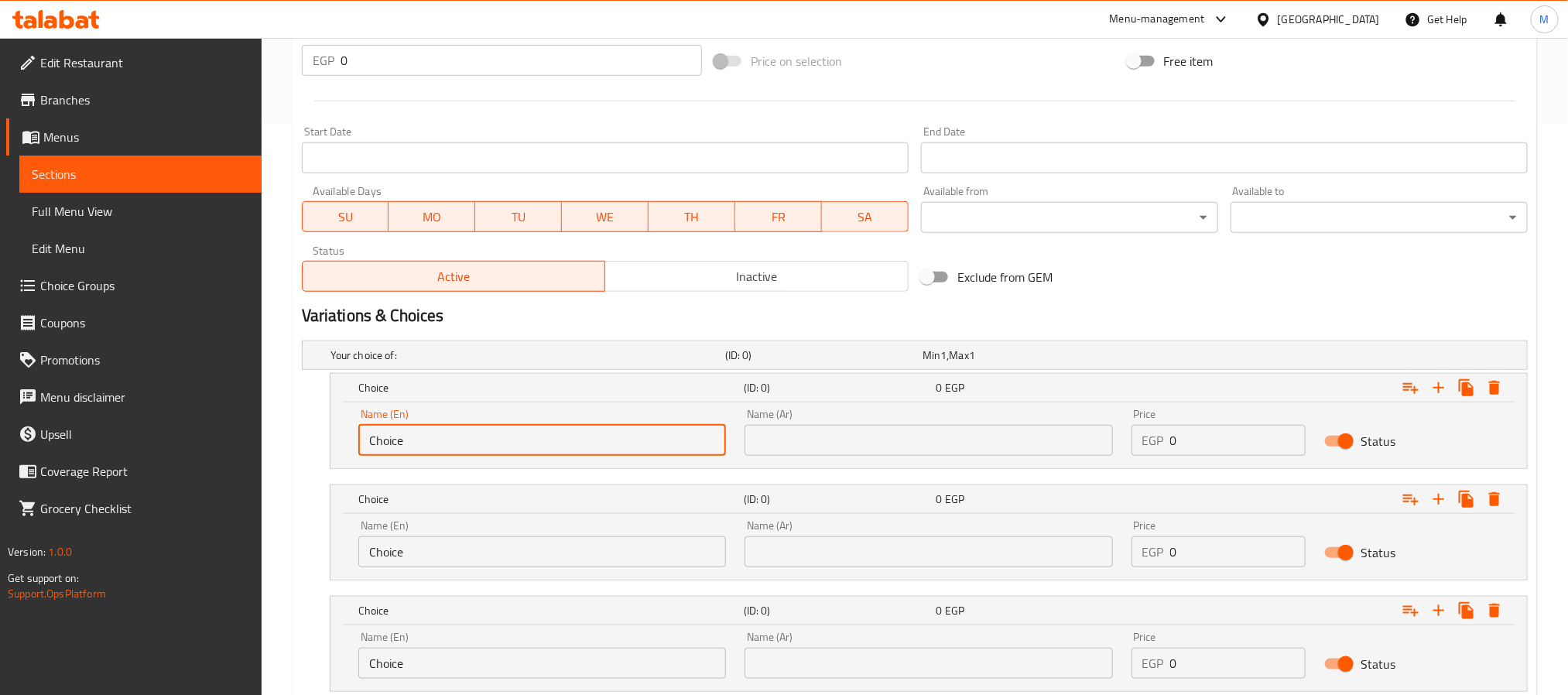
click at [413, 456] on input "Choice" at bounding box center [542, 441] width 368 height 31
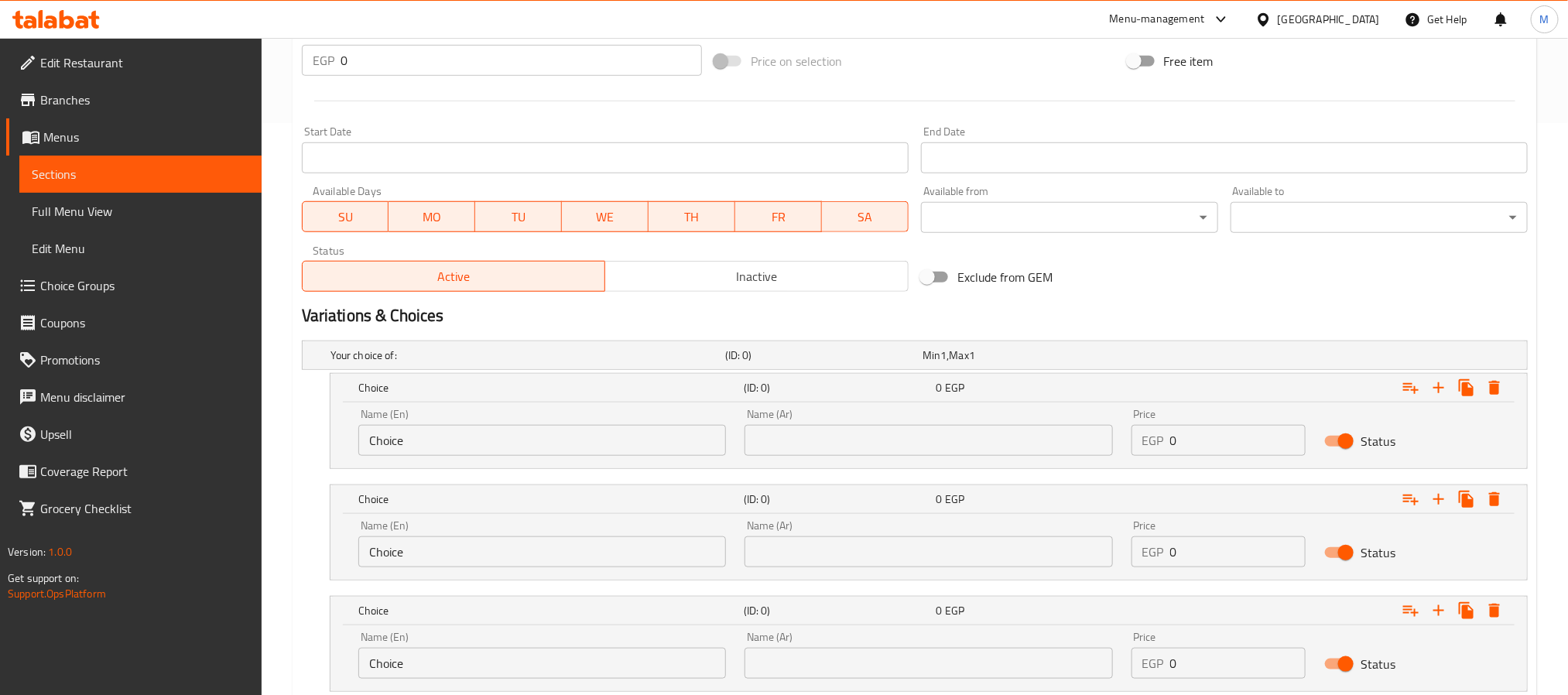
click at [409, 432] on input "Choice" at bounding box center [542, 441] width 368 height 31
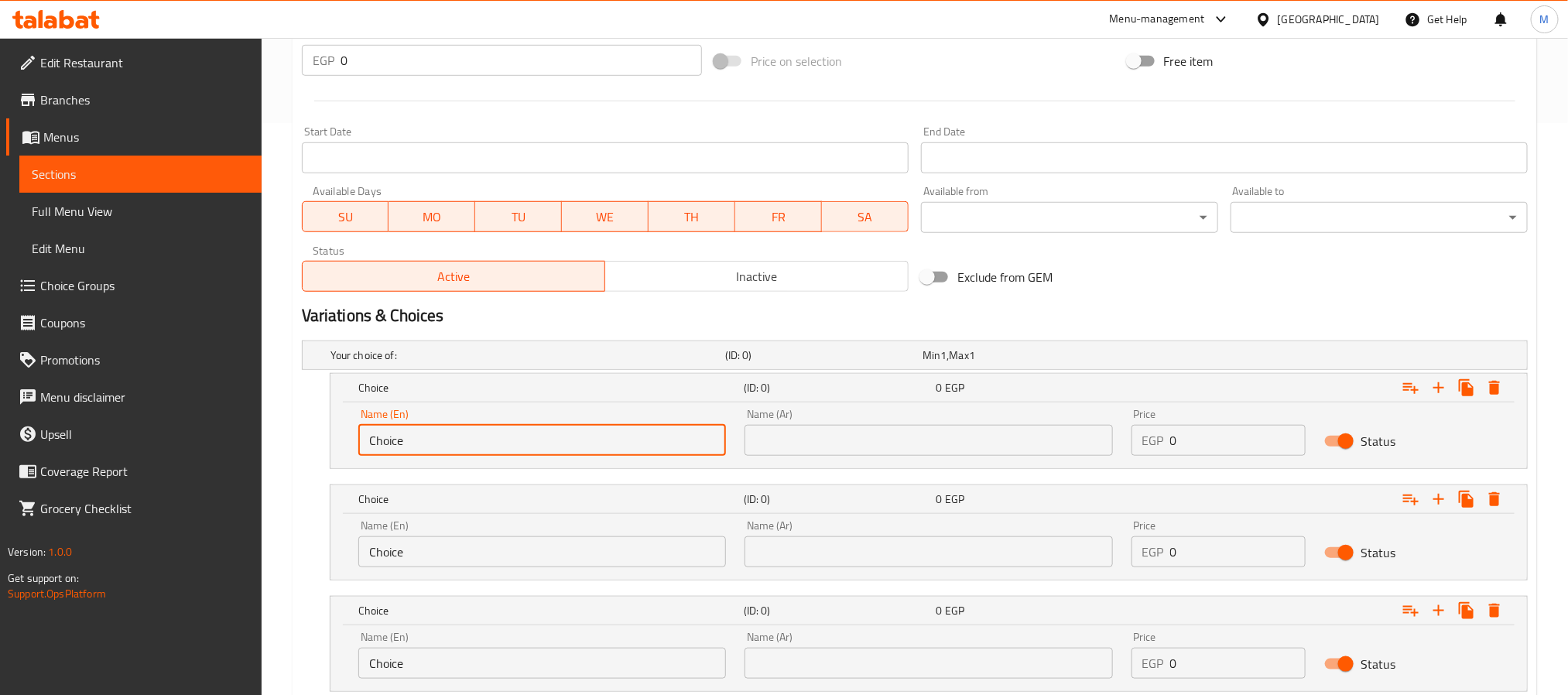
click at [409, 432] on input "Choice" at bounding box center [542, 441] width 368 height 31
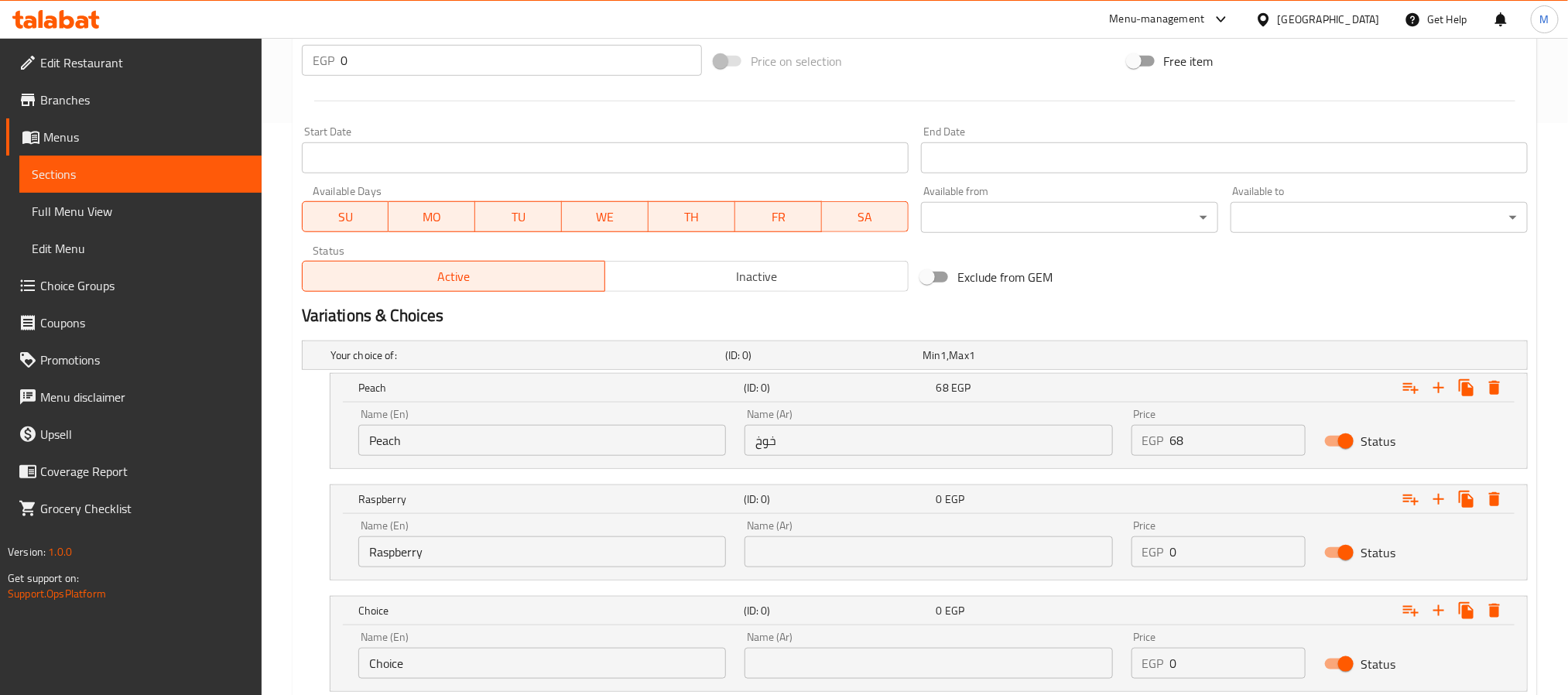
click at [795, 549] on input "text" at bounding box center [929, 552] width 368 height 31
paste input "توت بري أحمر"
click at [1250, 563] on input "0" at bounding box center [1238, 552] width 136 height 31
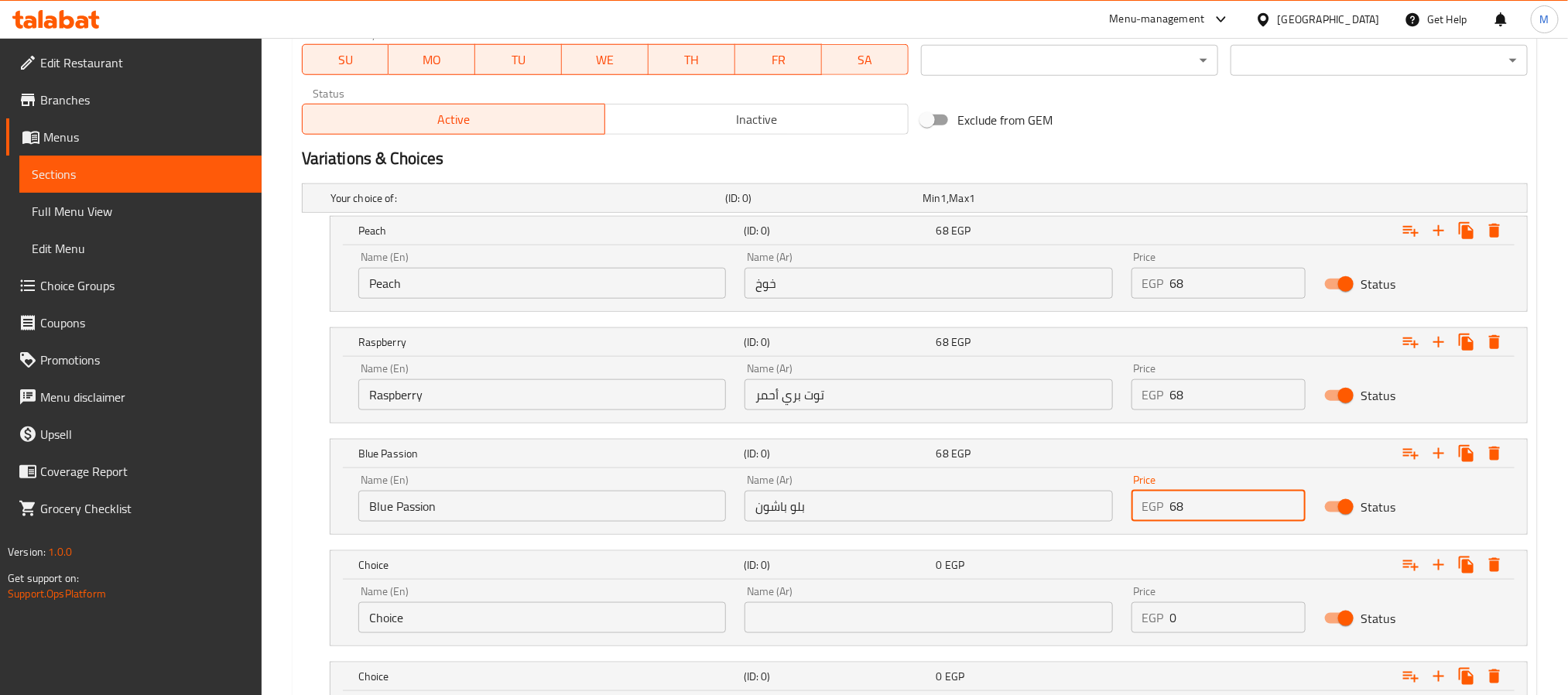
scroll to position [904, 0]
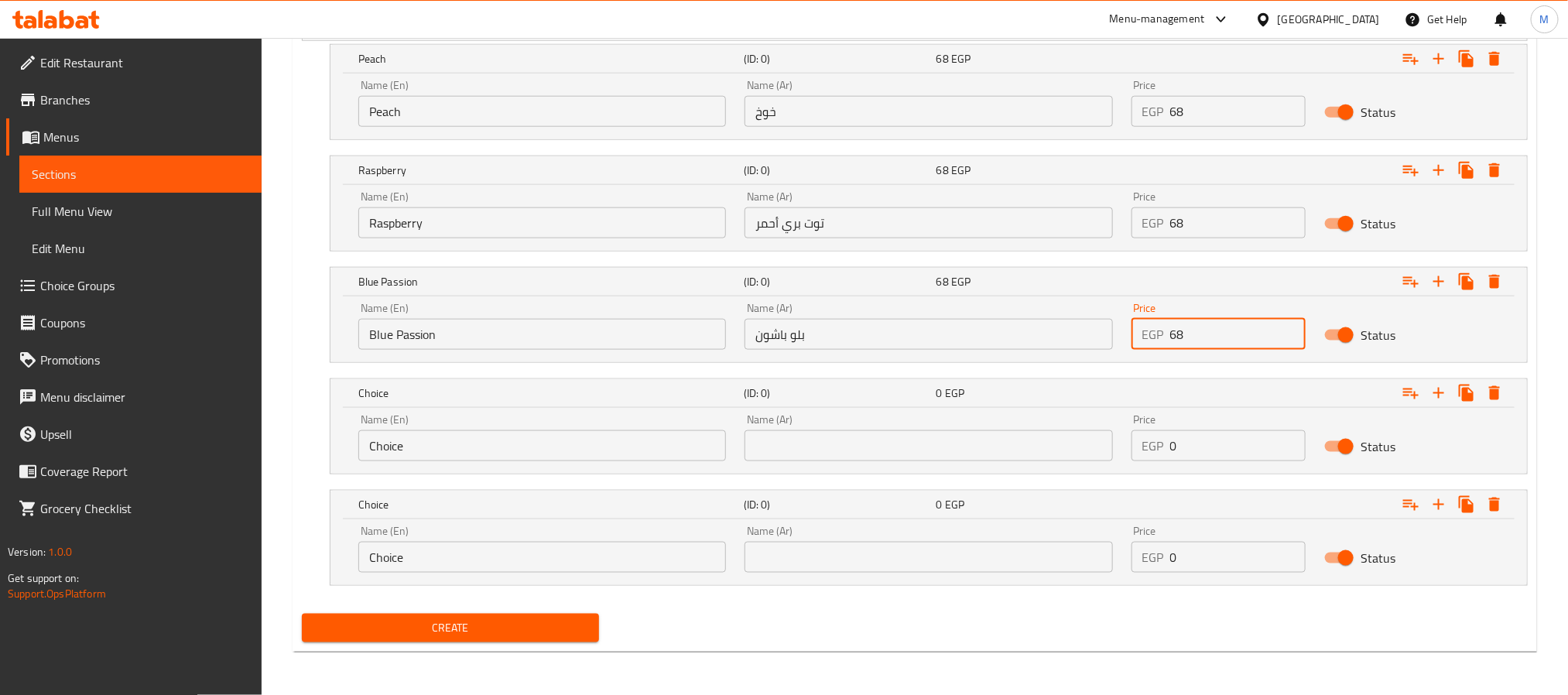
click at [435, 432] on input "Choice" at bounding box center [542, 446] width 368 height 31
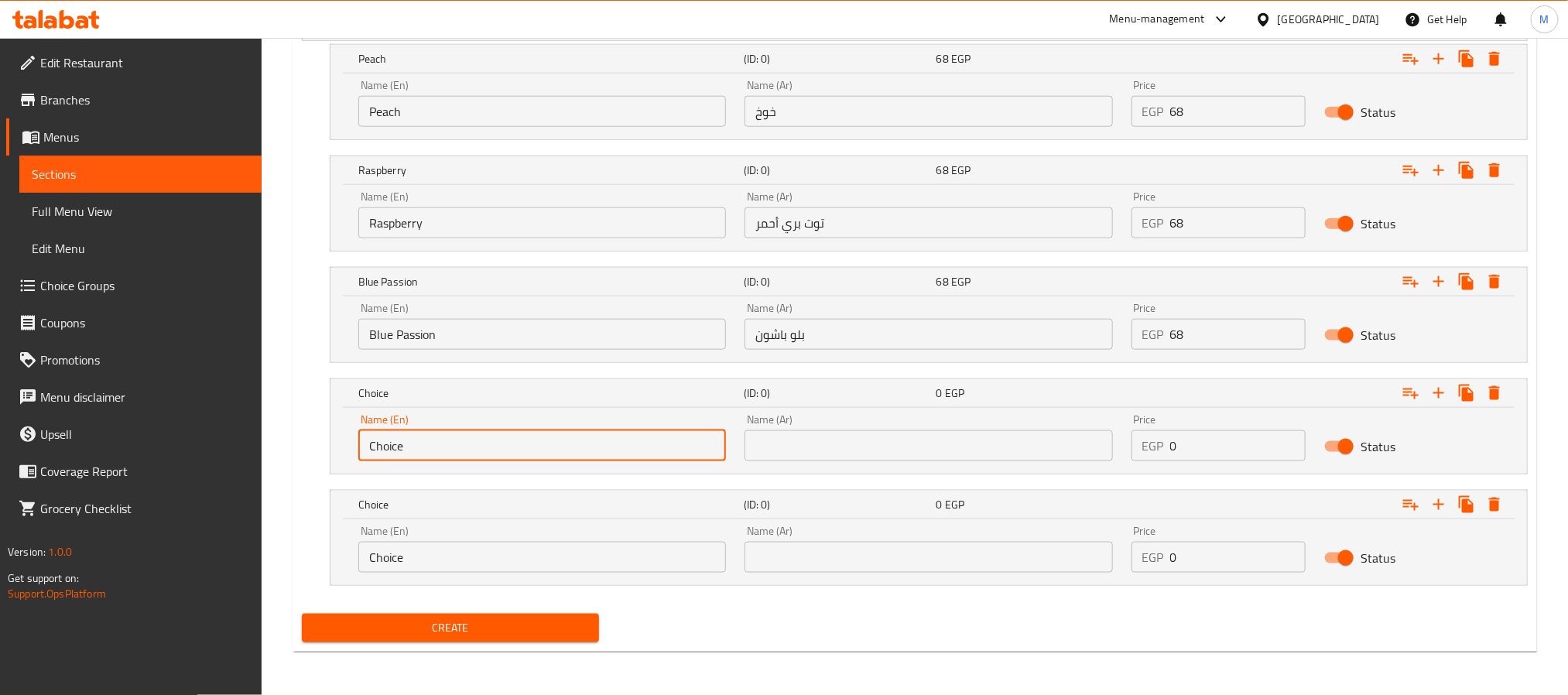
click at [445, 442] on input "Choice" at bounding box center [542, 446] width 368 height 31
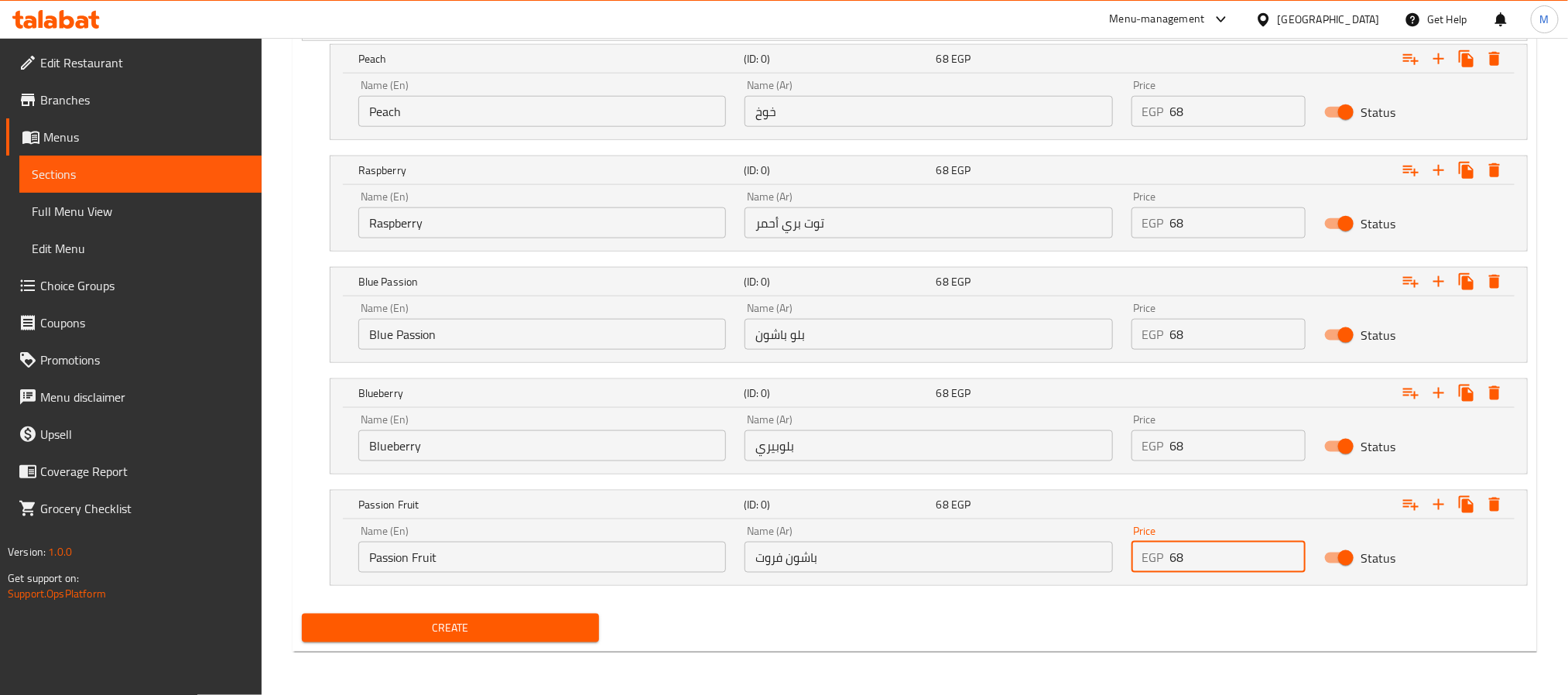
click at [491, 609] on div "Create" at bounding box center [450, 628] width 310 height 41
click at [477, 625] on span "Create" at bounding box center [450, 628] width 273 height 19
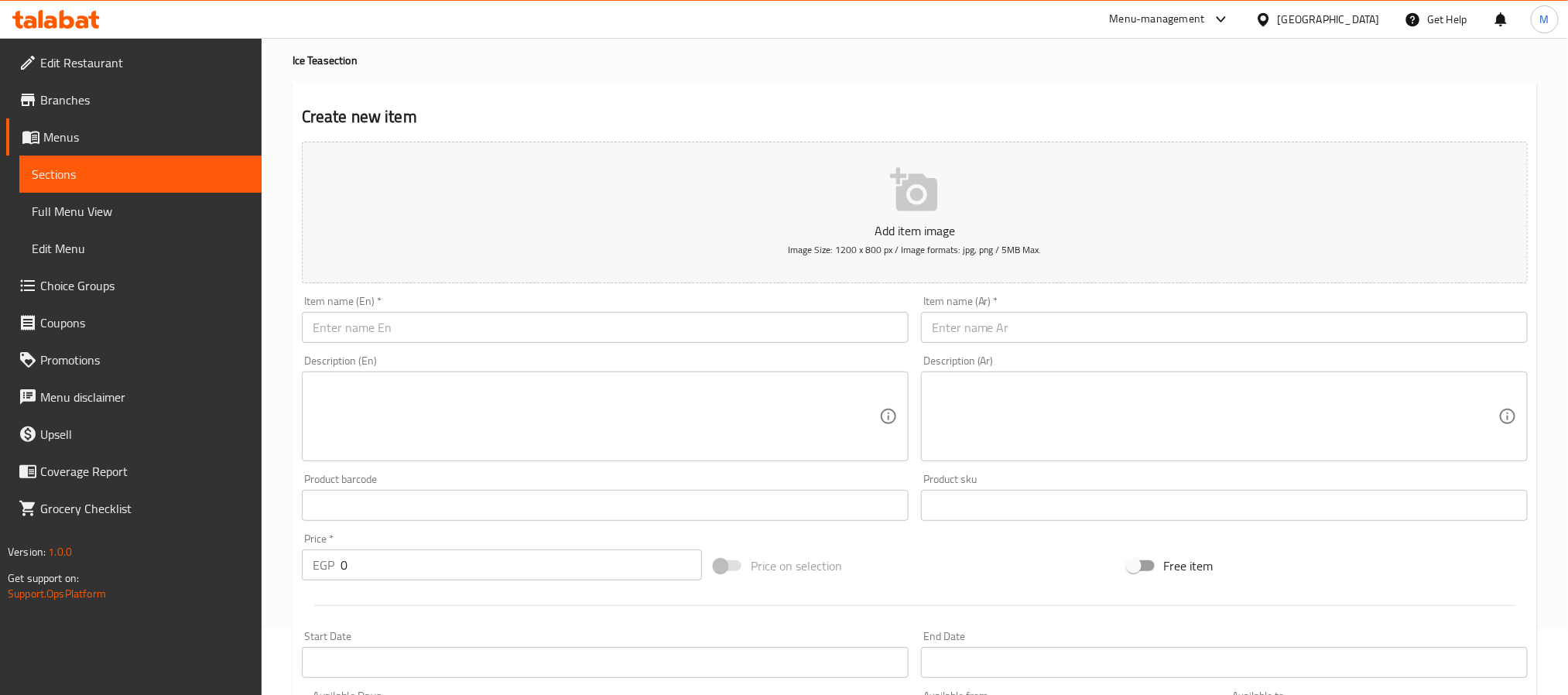
scroll to position [0, 0]
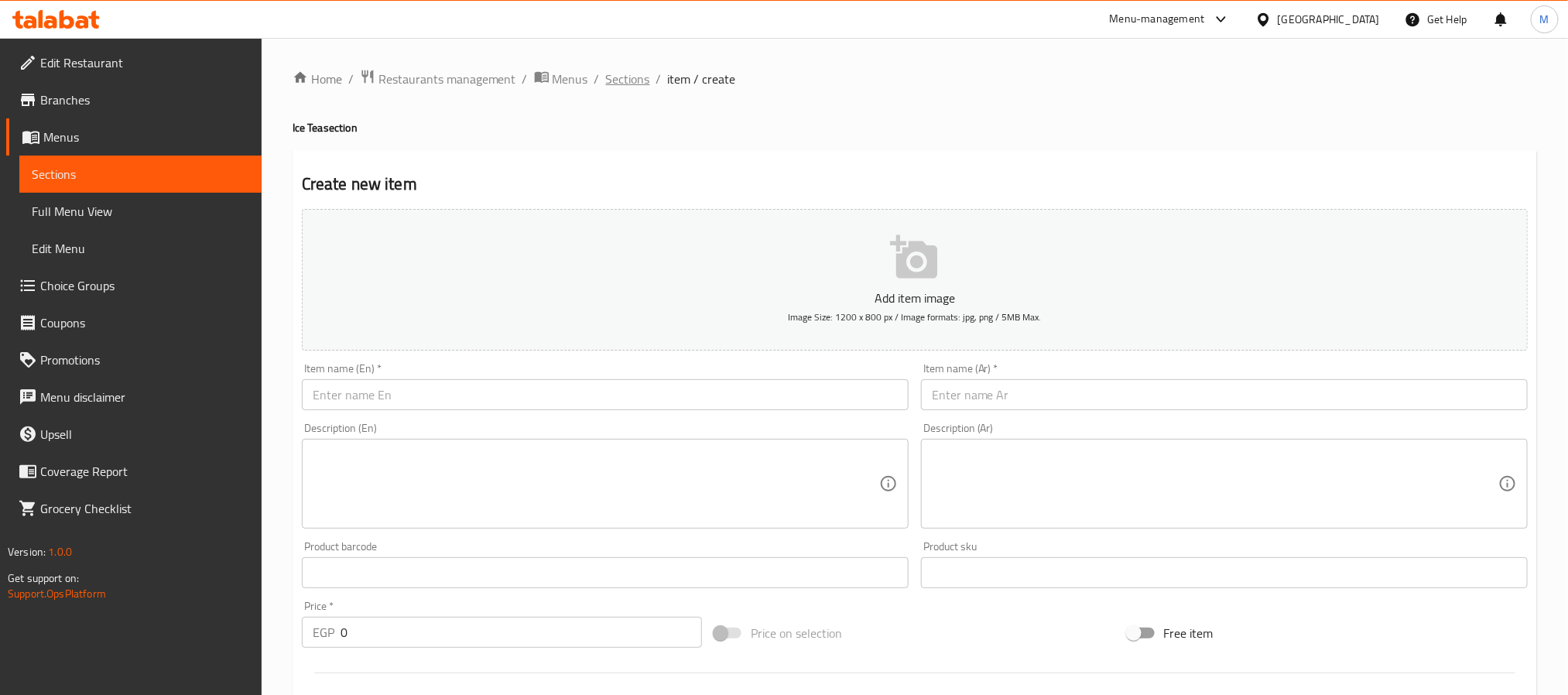
click at [612, 84] on span "Sections" at bounding box center [628, 78] width 44 height 19
